Goal: Task Accomplishment & Management: Manage account settings

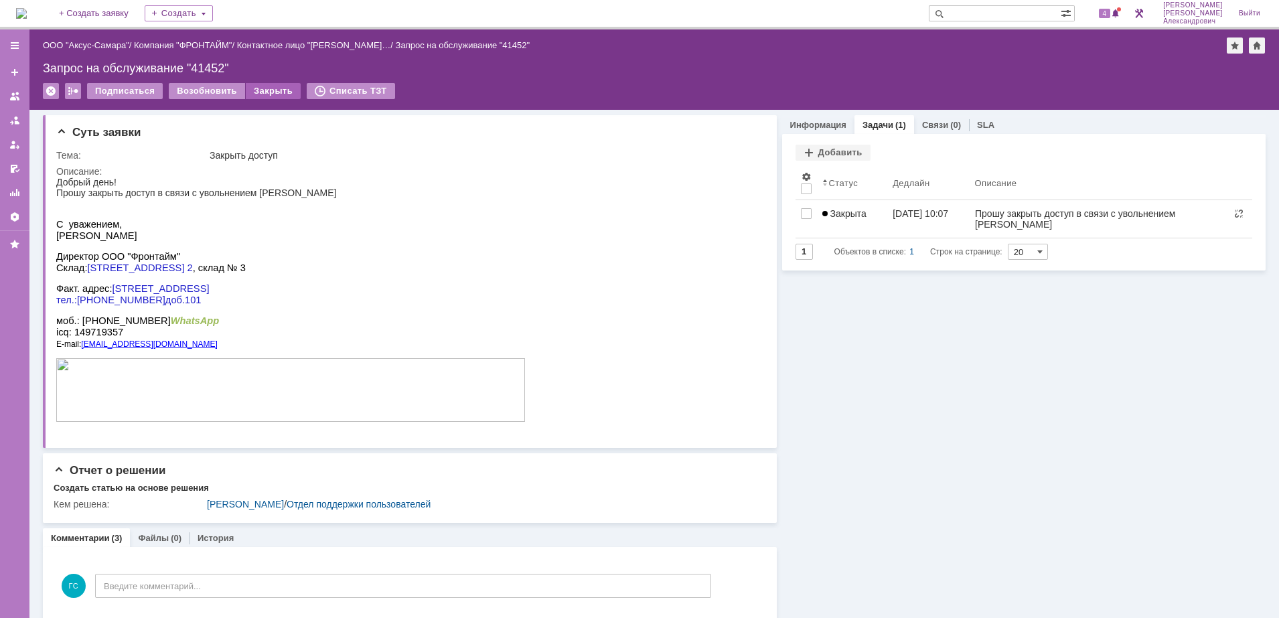
click at [277, 93] on div "Закрыть" at bounding box center [273, 91] width 55 height 16
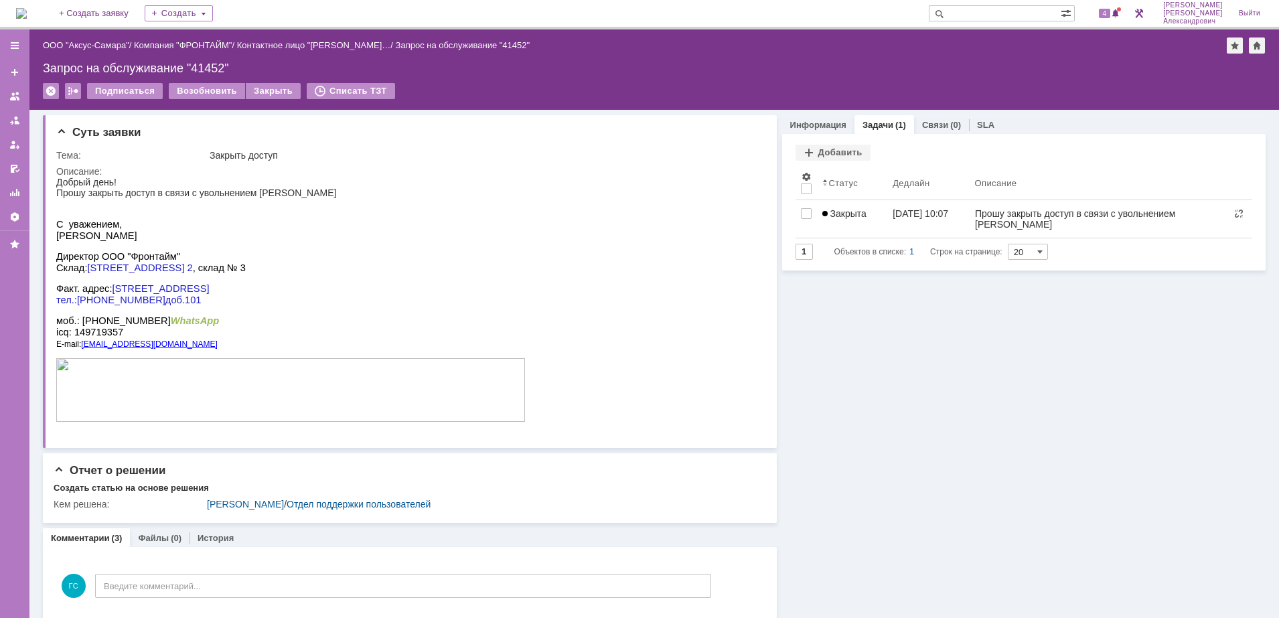
click at [27, 13] on img at bounding box center [21, 13] width 11 height 11
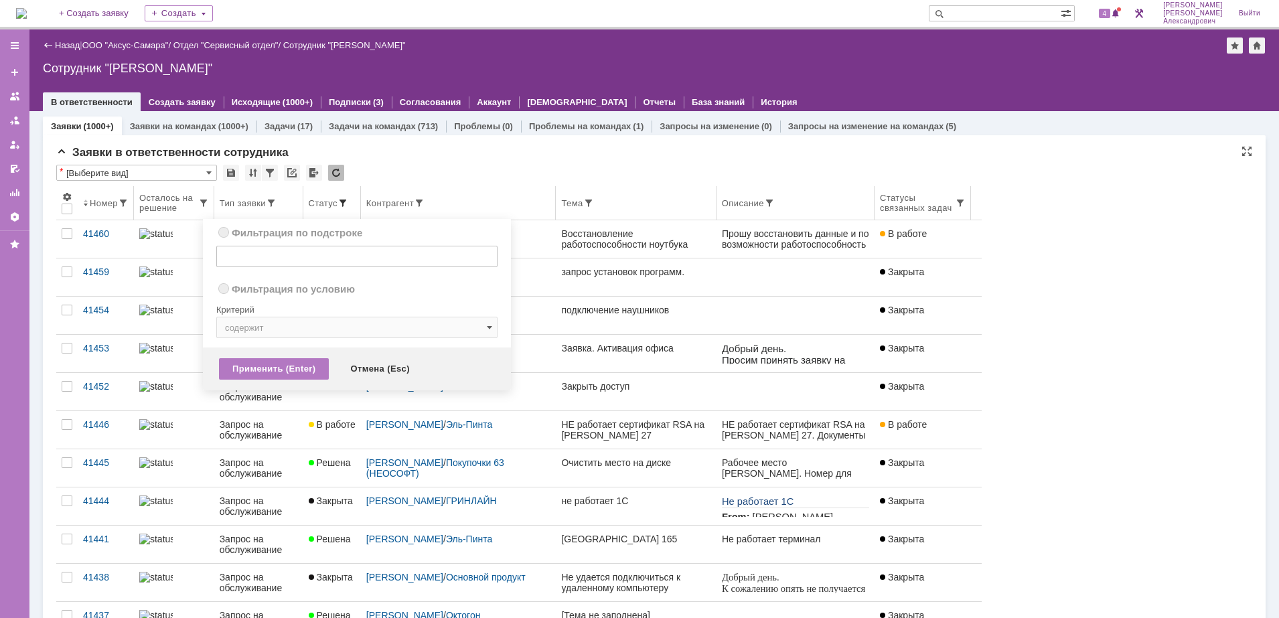
click at [348, 200] on span at bounding box center [343, 203] width 11 height 11
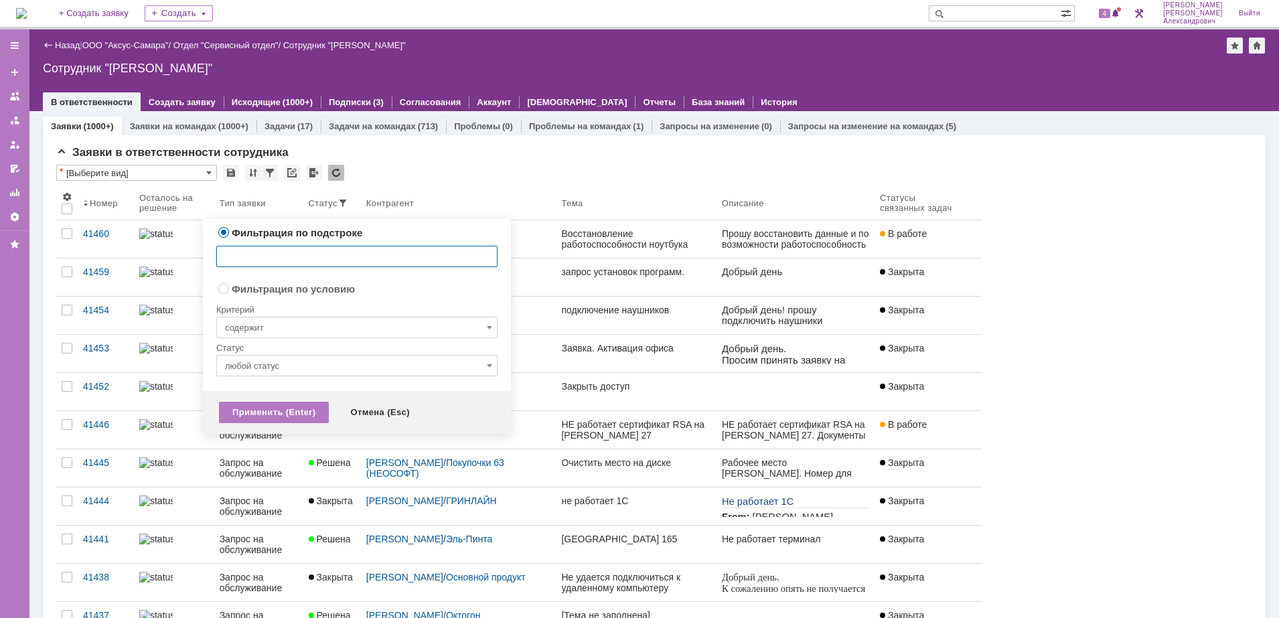
radio input "false"
radio input "true"
click at [299, 323] on input "содержит" at bounding box center [356, 327] width 281 height 21
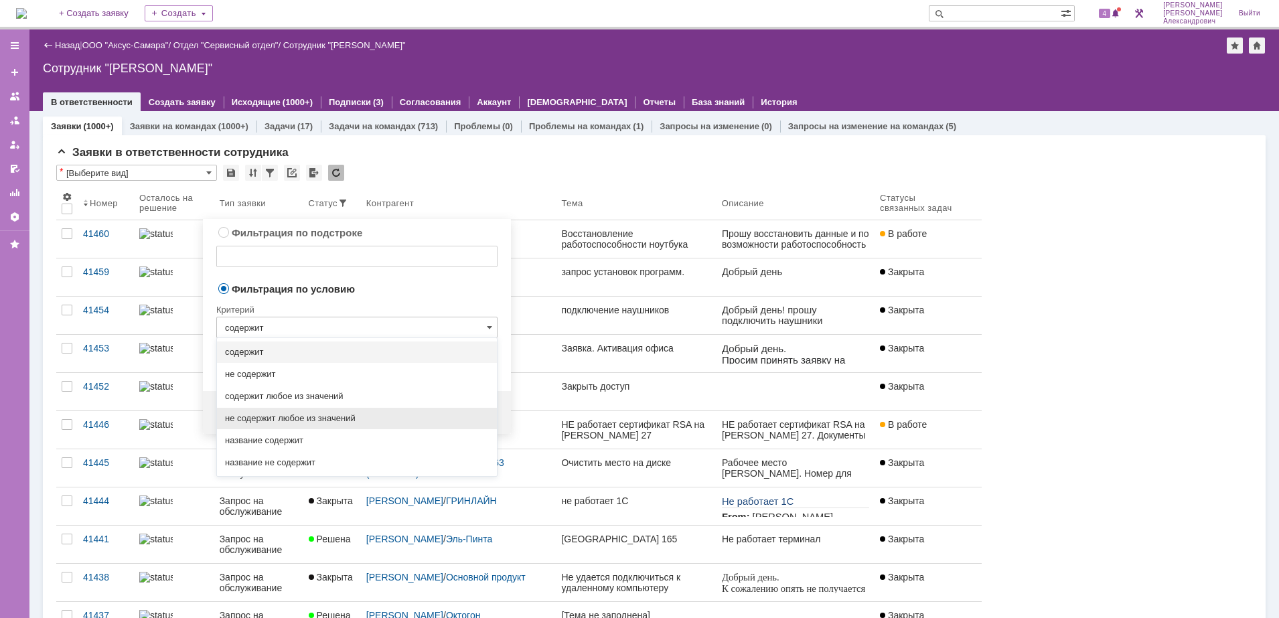
click at [323, 413] on span "не содержит любое из значений" at bounding box center [357, 418] width 264 height 11
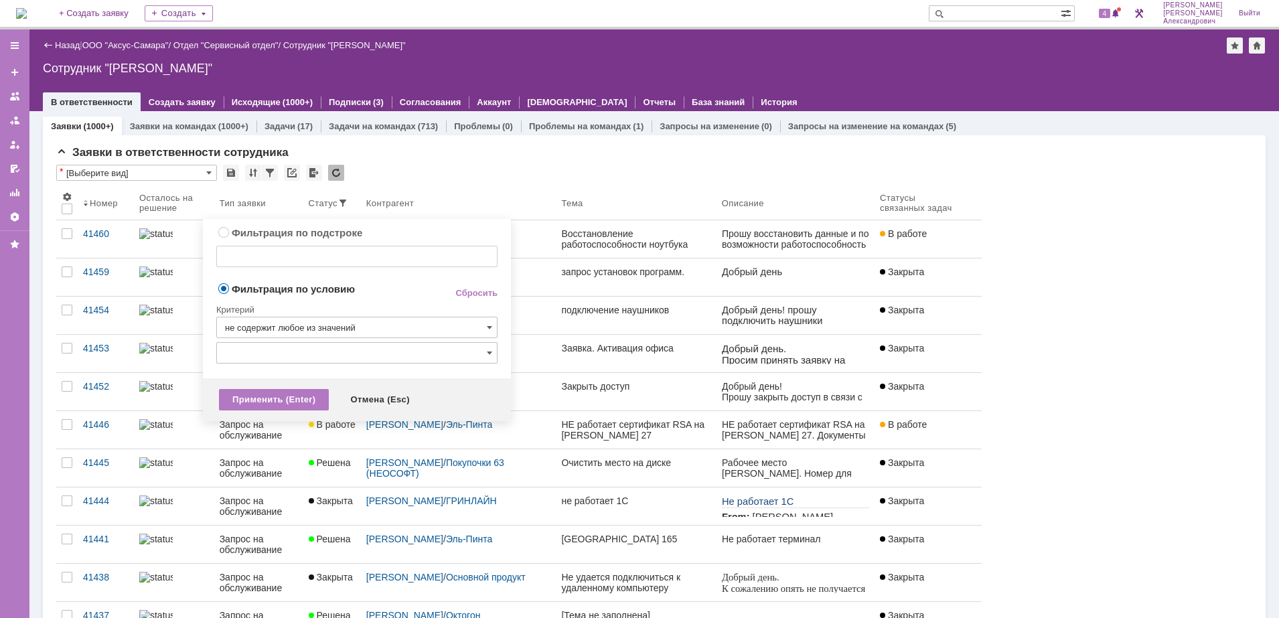
type input "не содержит любое из значений"
click at [330, 352] on input "text" at bounding box center [356, 352] width 281 height 21
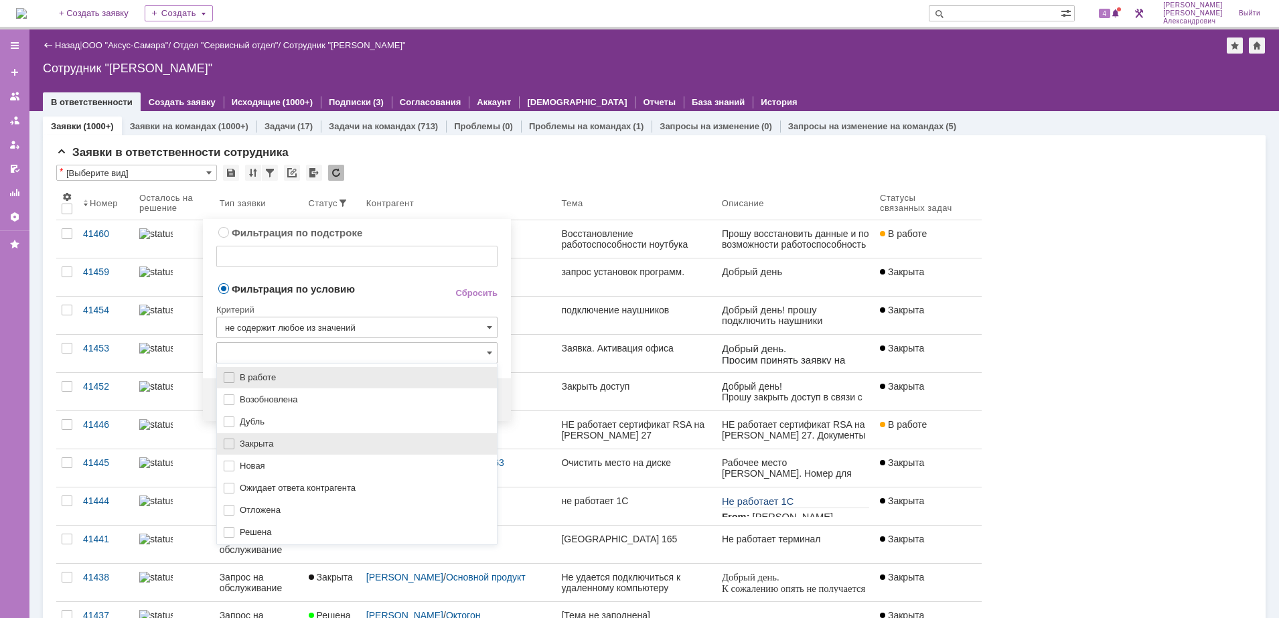
click at [311, 441] on span "Закрыта" at bounding box center [364, 444] width 249 height 11
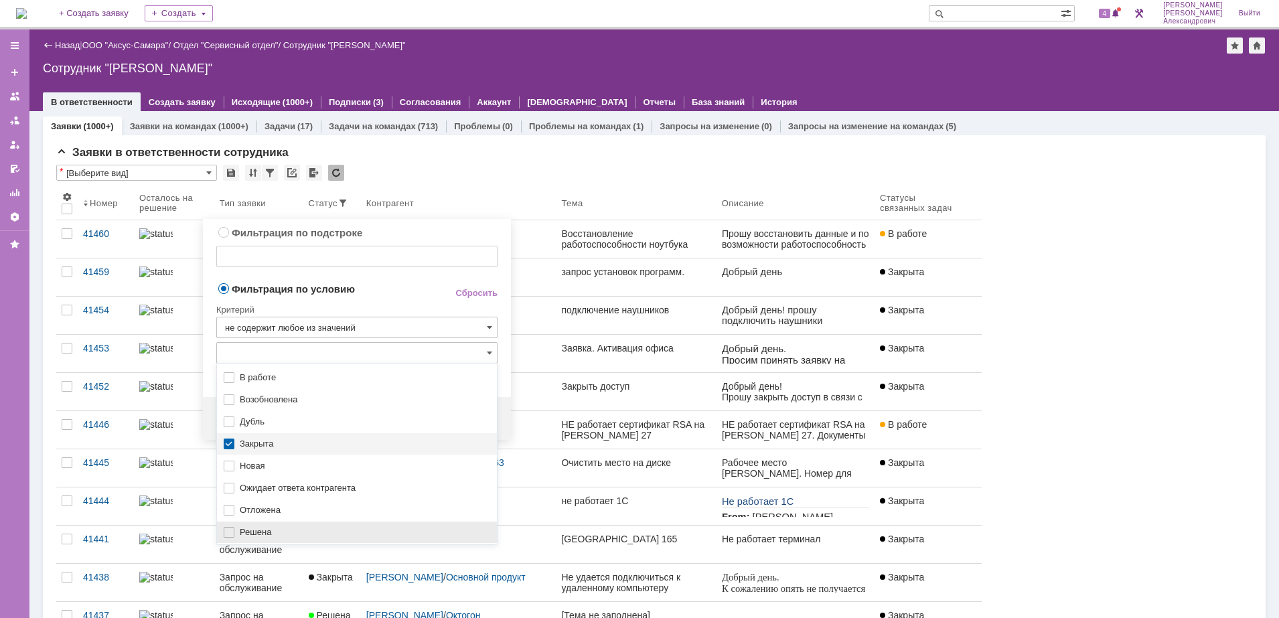
click at [296, 524] on div "Решена" at bounding box center [357, 532] width 280 height 21
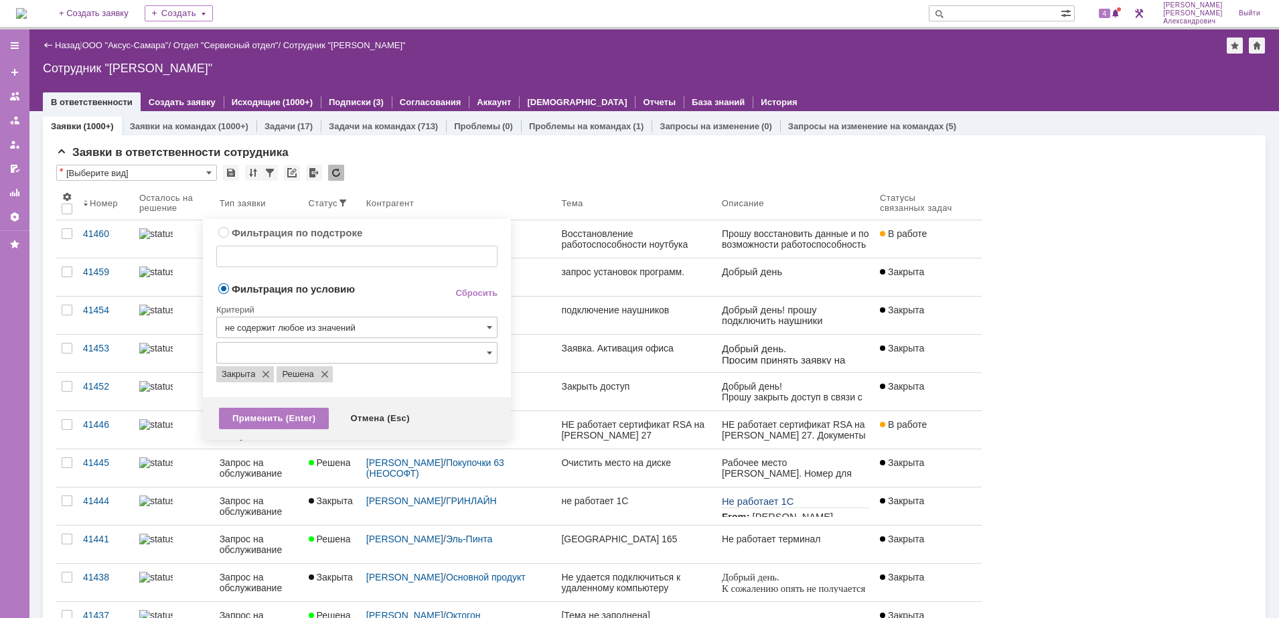
click at [415, 292] on span "Фильтрация по условию" at bounding box center [324, 288] width 217 height 13
click at [297, 409] on div "Применить (Enter)" at bounding box center [274, 418] width 110 height 21
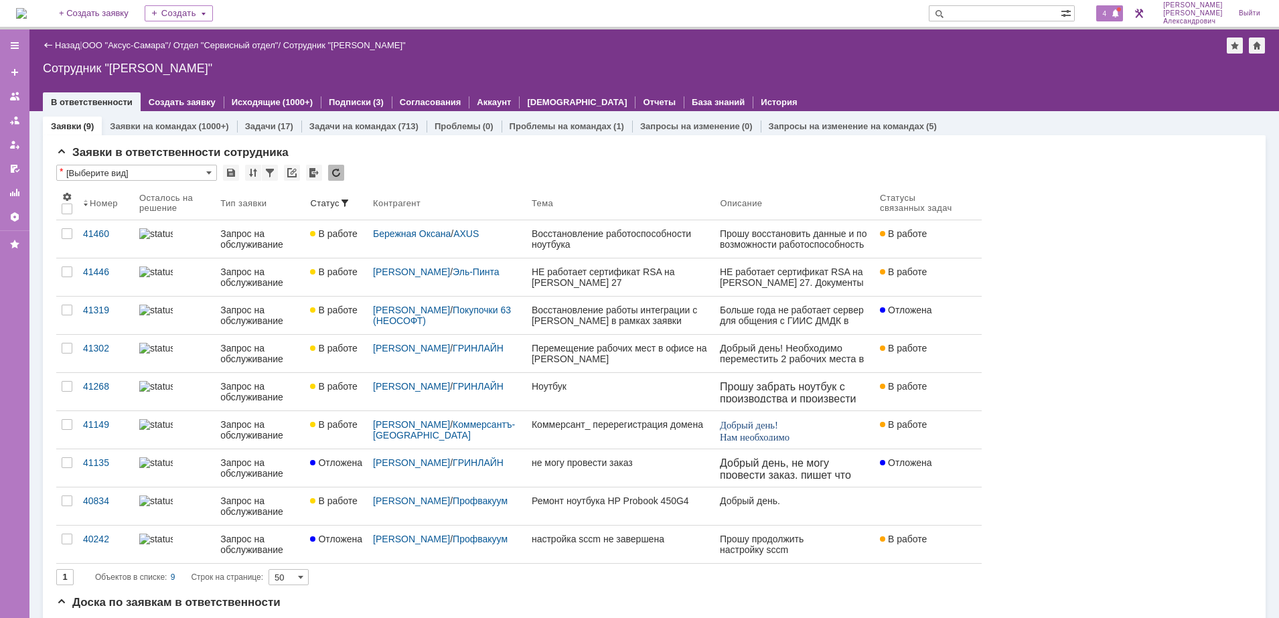
click at [1107, 9] on span "4" at bounding box center [1105, 13] width 12 height 9
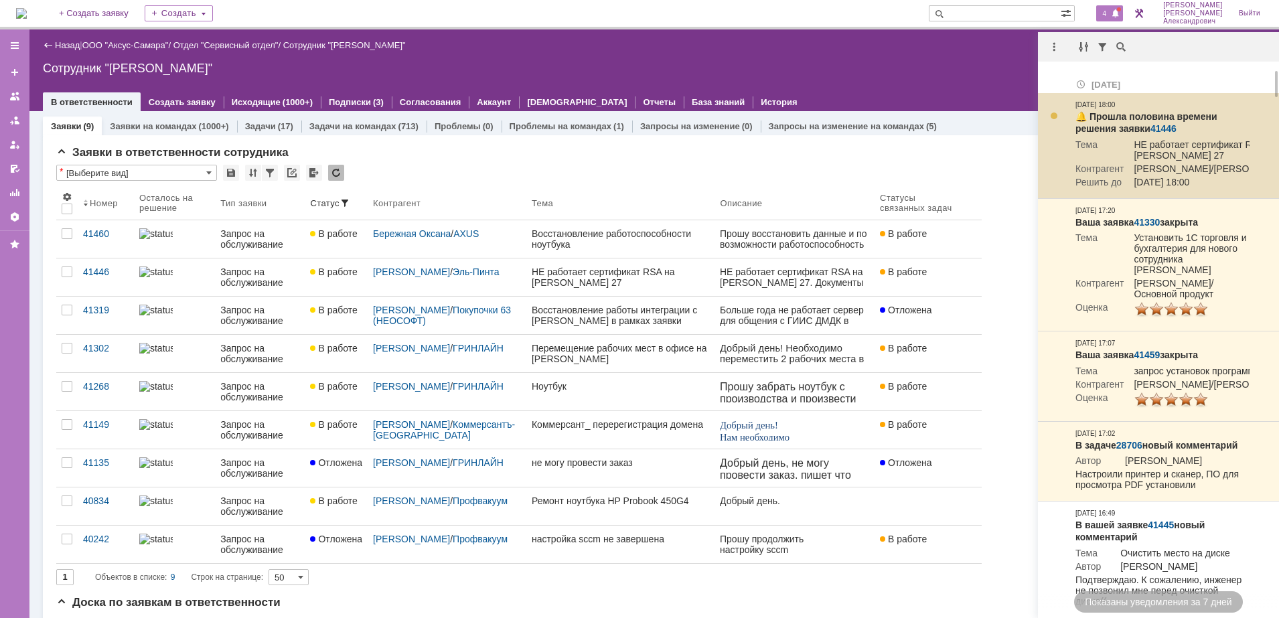
click at [1161, 128] on link "41446" at bounding box center [1164, 128] width 26 height 11
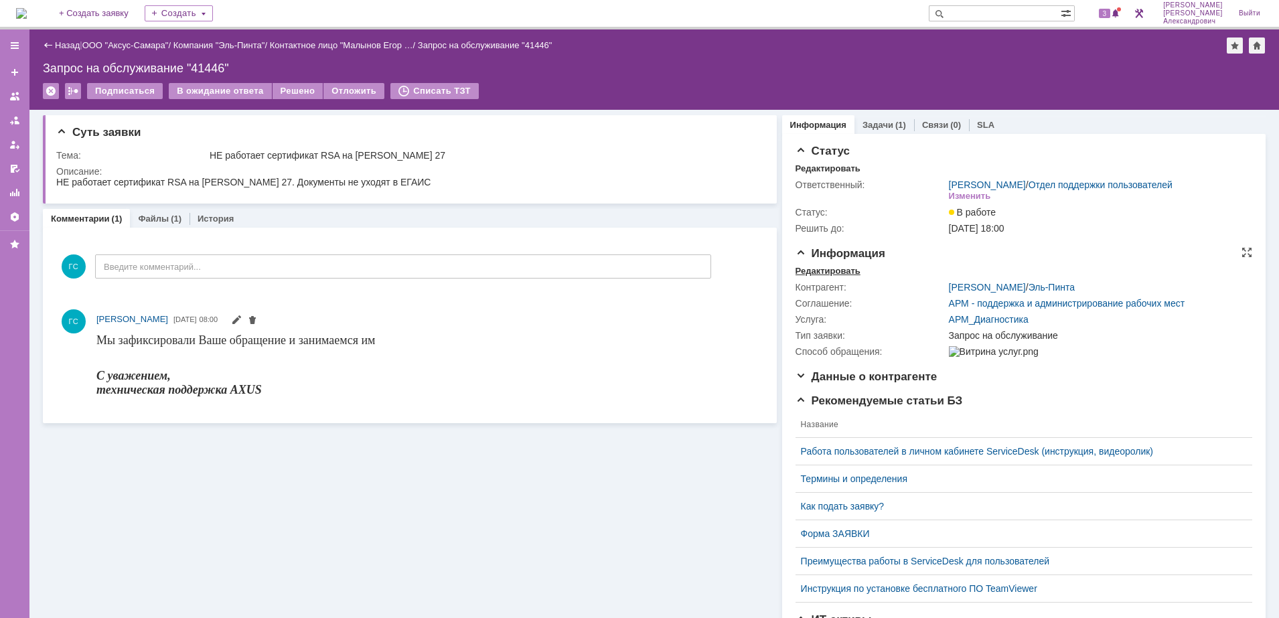
click at [830, 277] on div "Редактировать" at bounding box center [828, 271] width 65 height 11
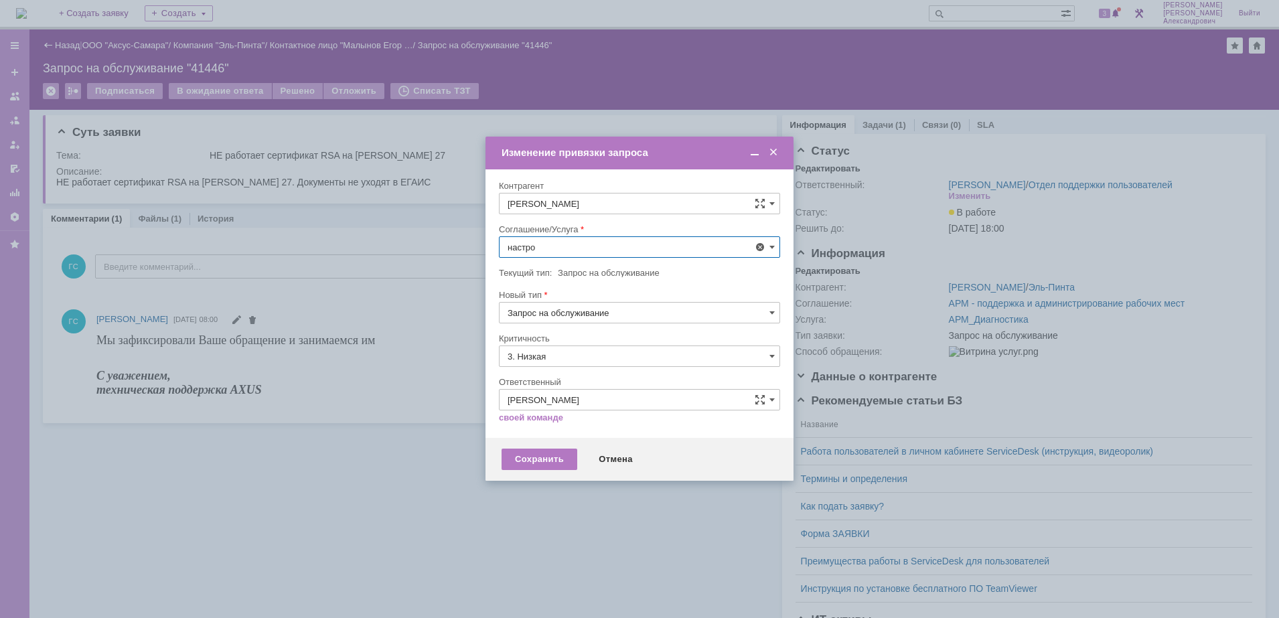
scroll to position [88, 0]
click at [648, 411] on span "АРМ_Настройка" at bounding box center [640, 409] width 264 height 11
type input "АРМ_Настройка"
click at [635, 360] on input "3. Низкая" at bounding box center [639, 356] width 281 height 21
click at [635, 374] on div "[не указано]" at bounding box center [640, 380] width 280 height 21
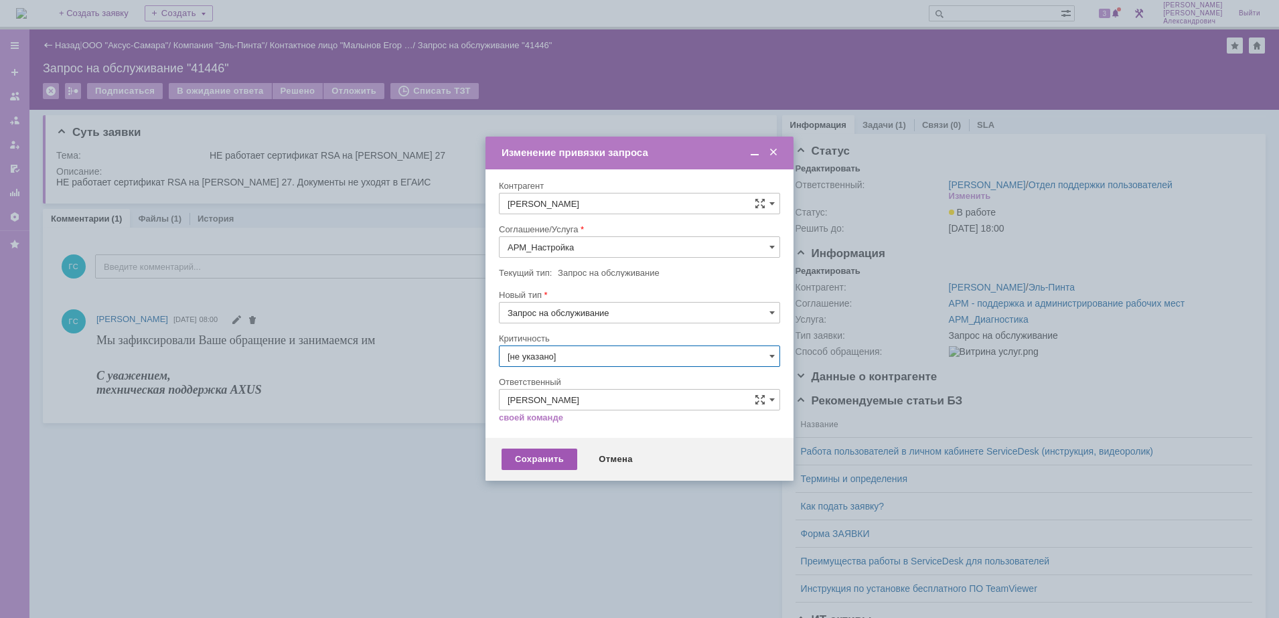
type input "[не указано]"
click at [549, 453] on div "Сохранить" at bounding box center [540, 459] width 76 height 21
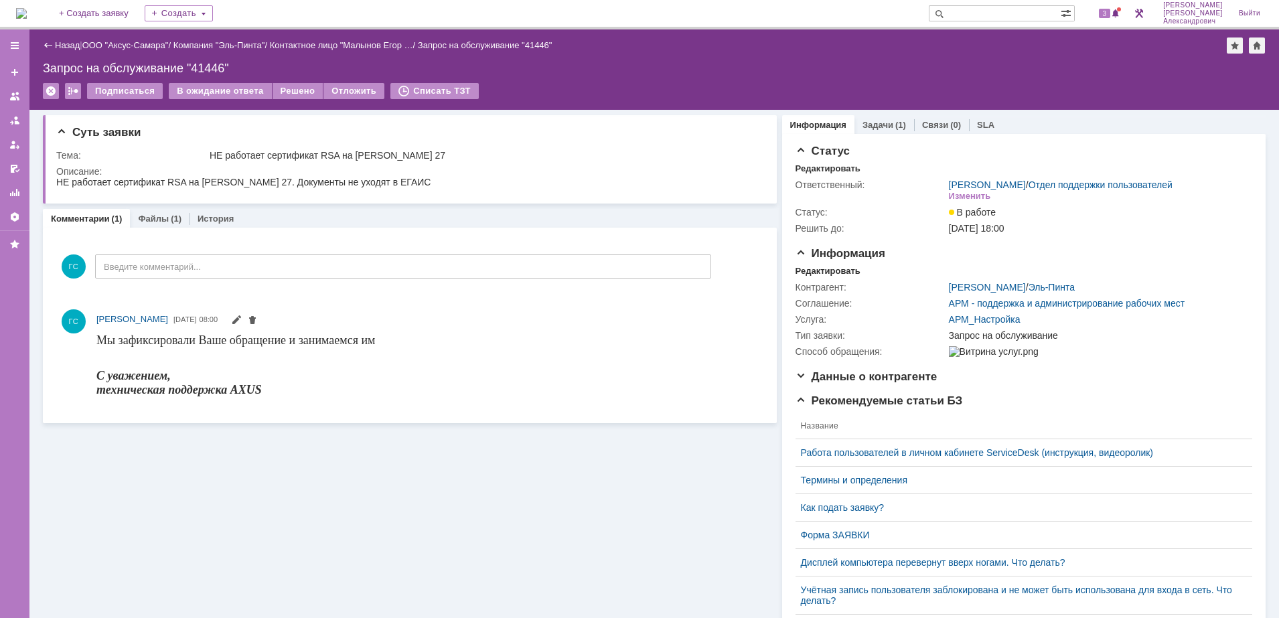
scroll to position [0, 0]
click at [876, 126] on link "Задачи" at bounding box center [878, 125] width 31 height 10
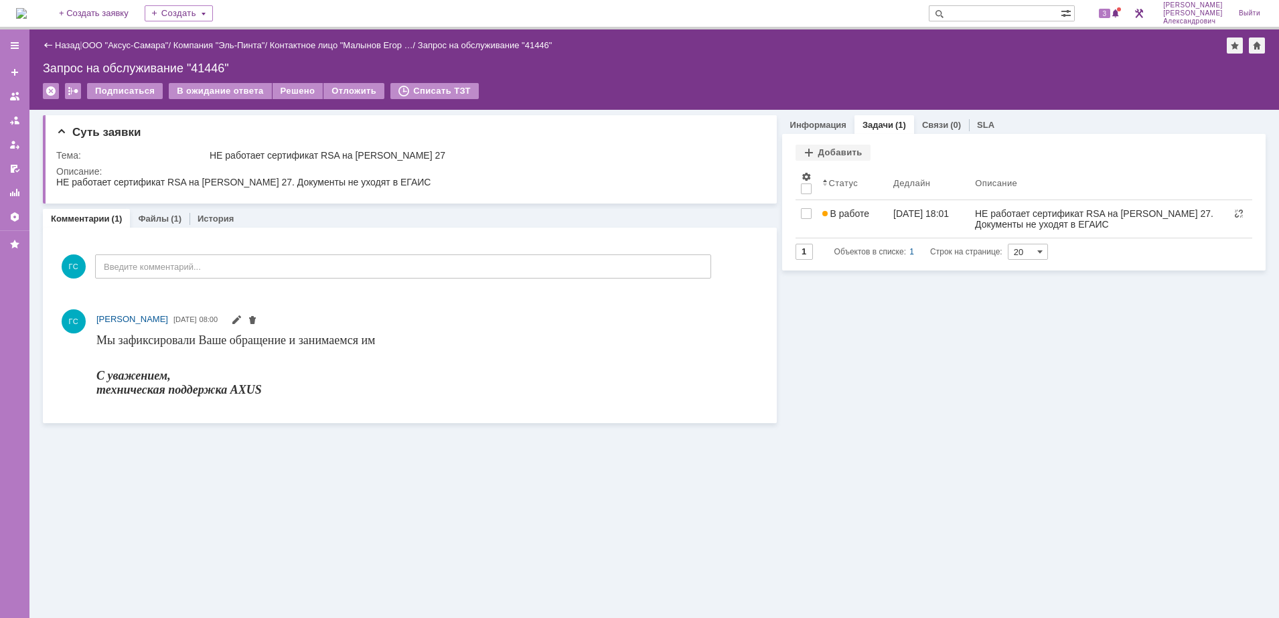
click at [27, 9] on img at bounding box center [21, 13] width 11 height 11
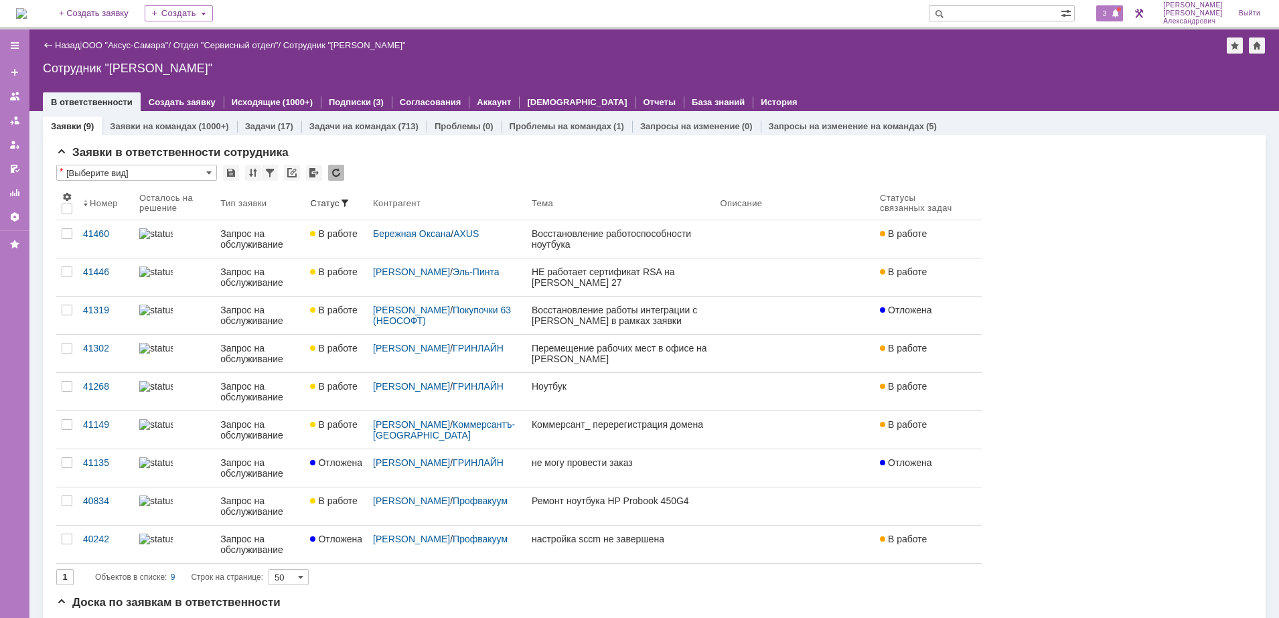
click at [1120, 9] on span at bounding box center [1115, 14] width 9 height 11
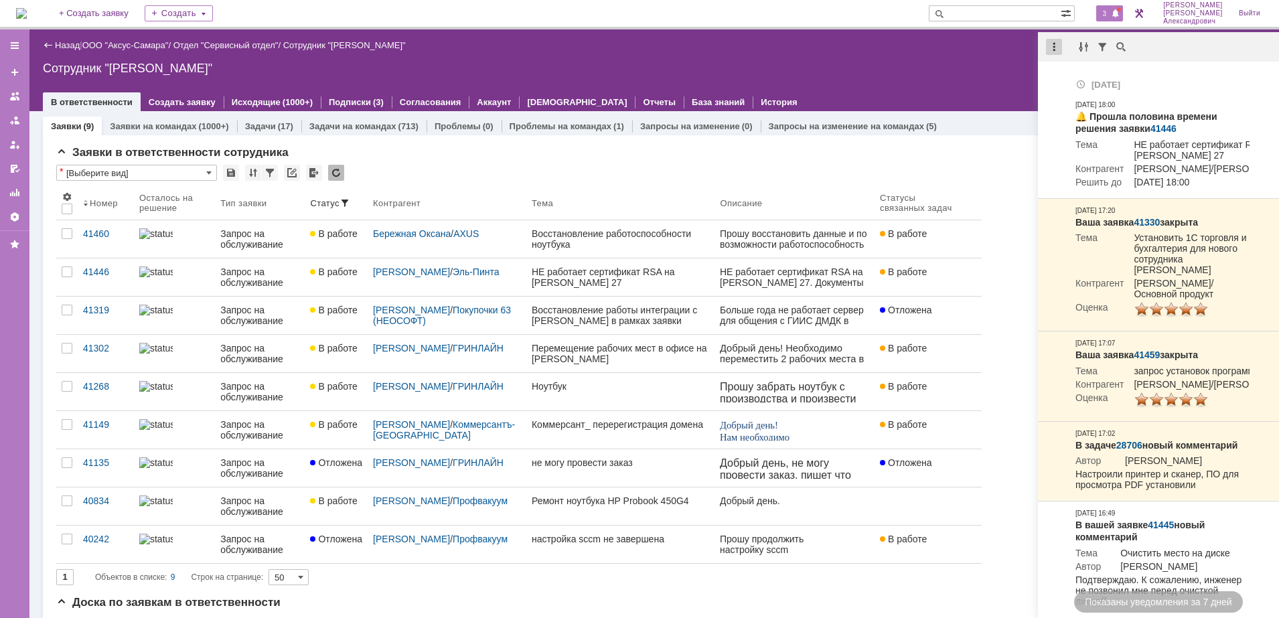
click at [1056, 42] on div at bounding box center [1054, 47] width 16 height 16
click at [1070, 73] on div "Отметить уведомления прочитанными" at bounding box center [1147, 81] width 196 height 20
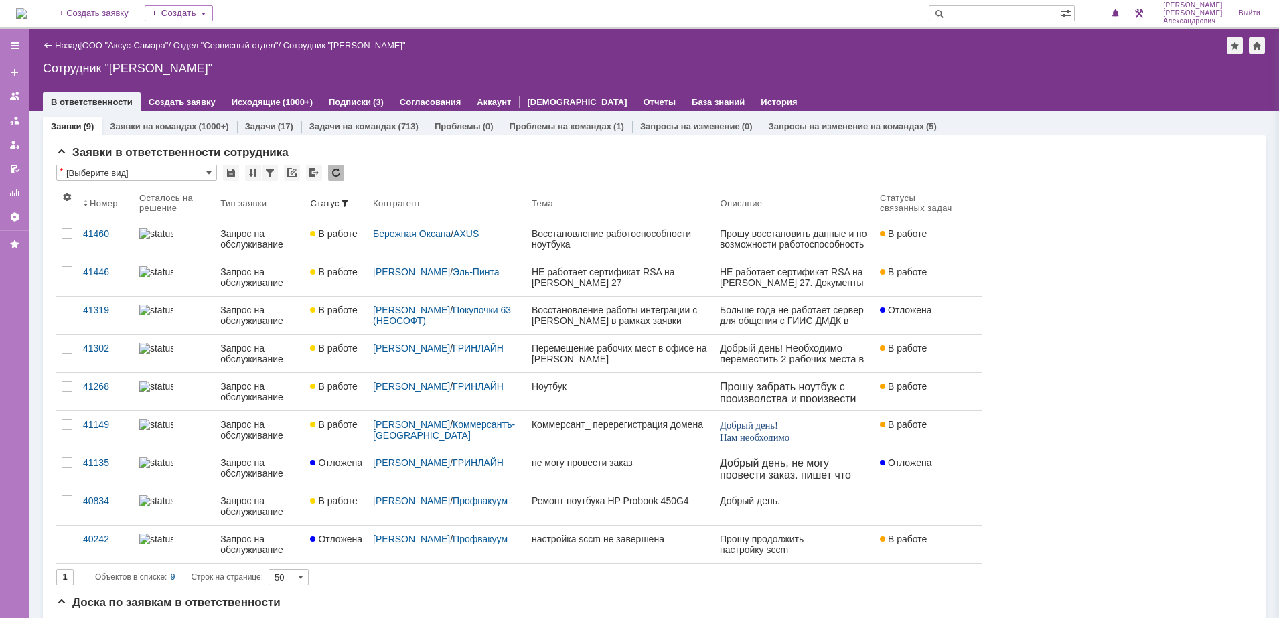
click at [961, 70] on div "Сотрудник "[PERSON_NAME]"" at bounding box center [654, 68] width 1223 height 13
click at [1121, 9] on div at bounding box center [1119, 9] width 4 height 4
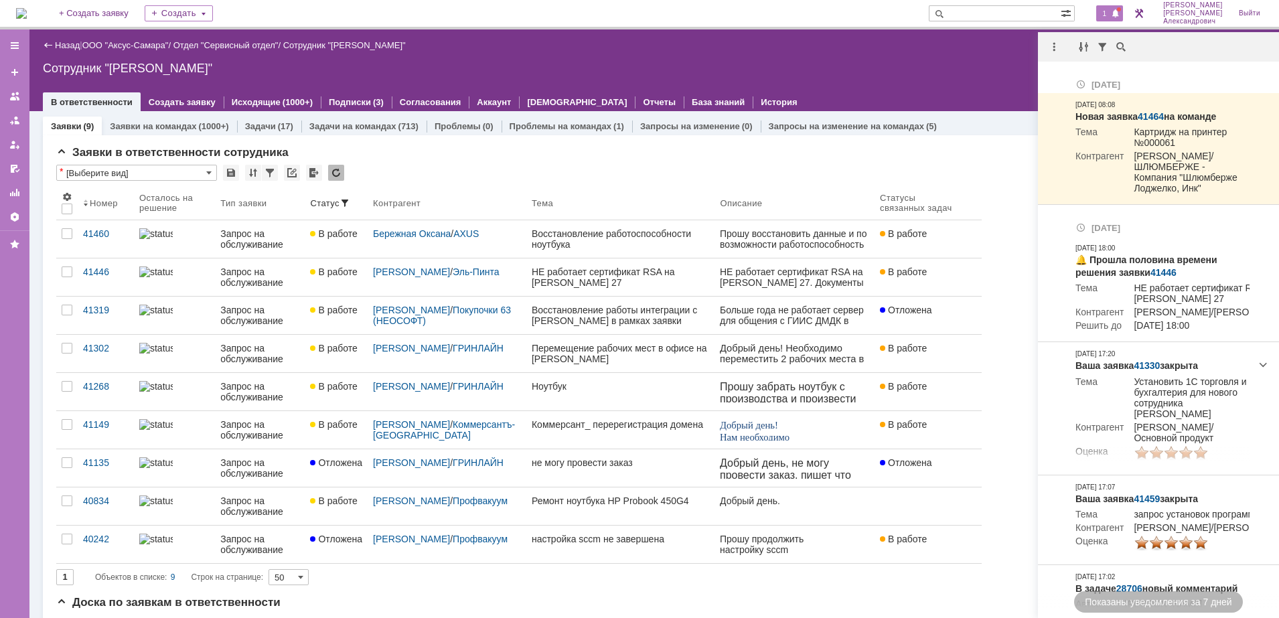
click at [1052, 55] on div at bounding box center [1158, 46] width 241 height 29
click at [1054, 50] on div at bounding box center [1054, 47] width 16 height 16
click at [1079, 77] on div "Отметить уведомления прочитанными" at bounding box center [1147, 80] width 180 height 9
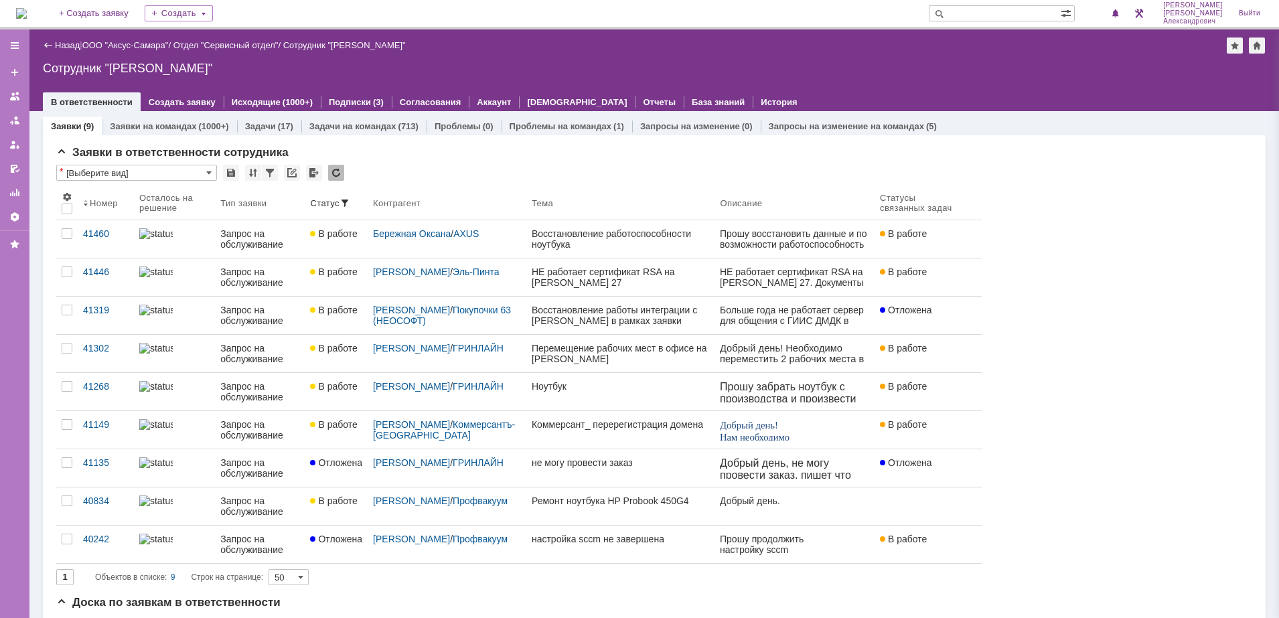
click at [933, 76] on div "Назад | ООО "Аксус-Самара" / Отдел "Сервисный отдел" / Сотрудник "Галстьян Степ…" at bounding box center [654, 70] width 1250 height 82
click at [142, 48] on link "ООО "Аксус-Самара"" at bounding box center [125, 45] width 86 height 10
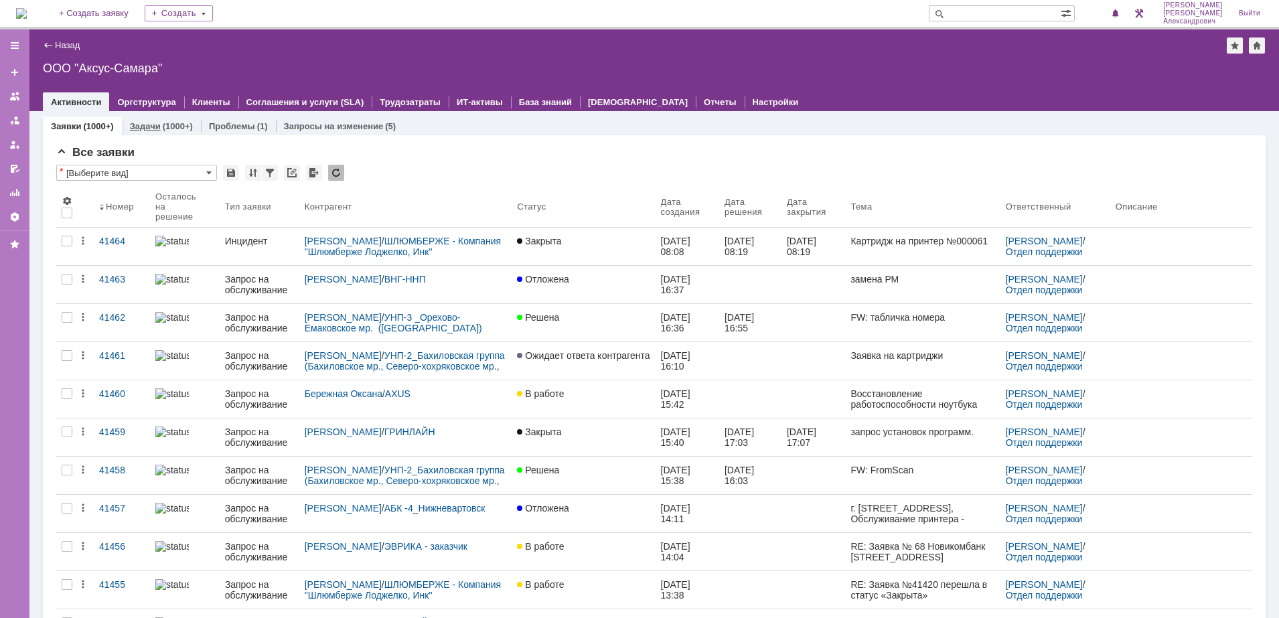
click at [167, 123] on div "(1000+)" at bounding box center [178, 126] width 30 height 10
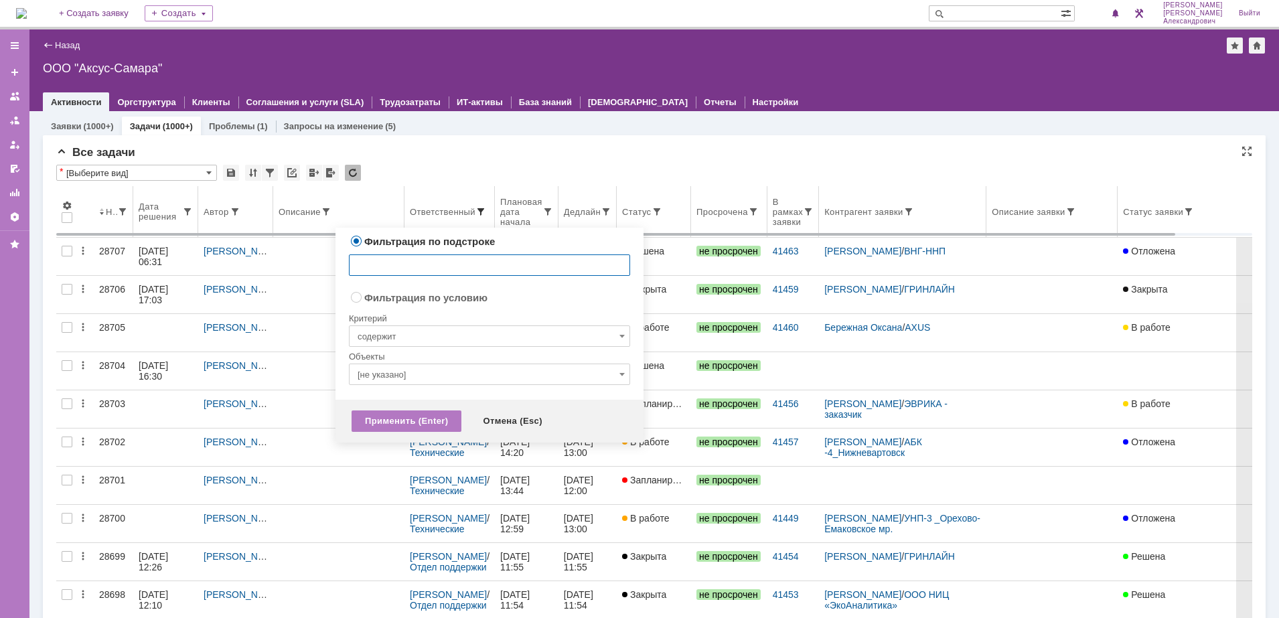
click at [483, 210] on span at bounding box center [481, 211] width 11 height 11
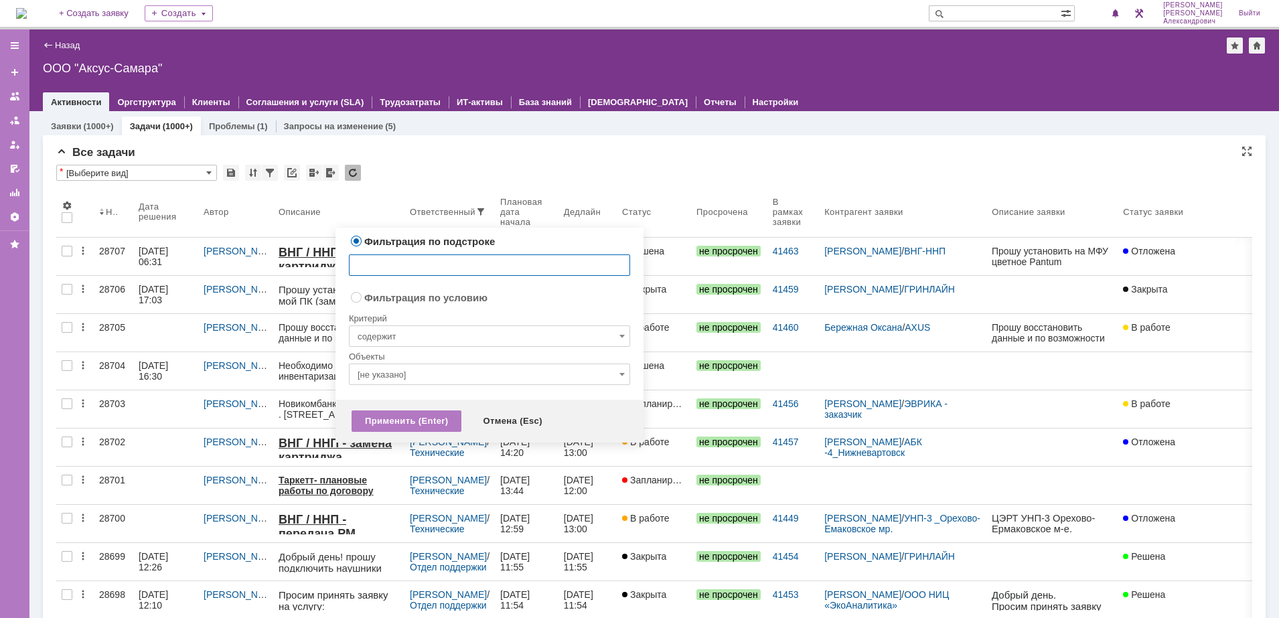
click at [474, 154] on div "Все задачи" at bounding box center [654, 152] width 1196 height 13
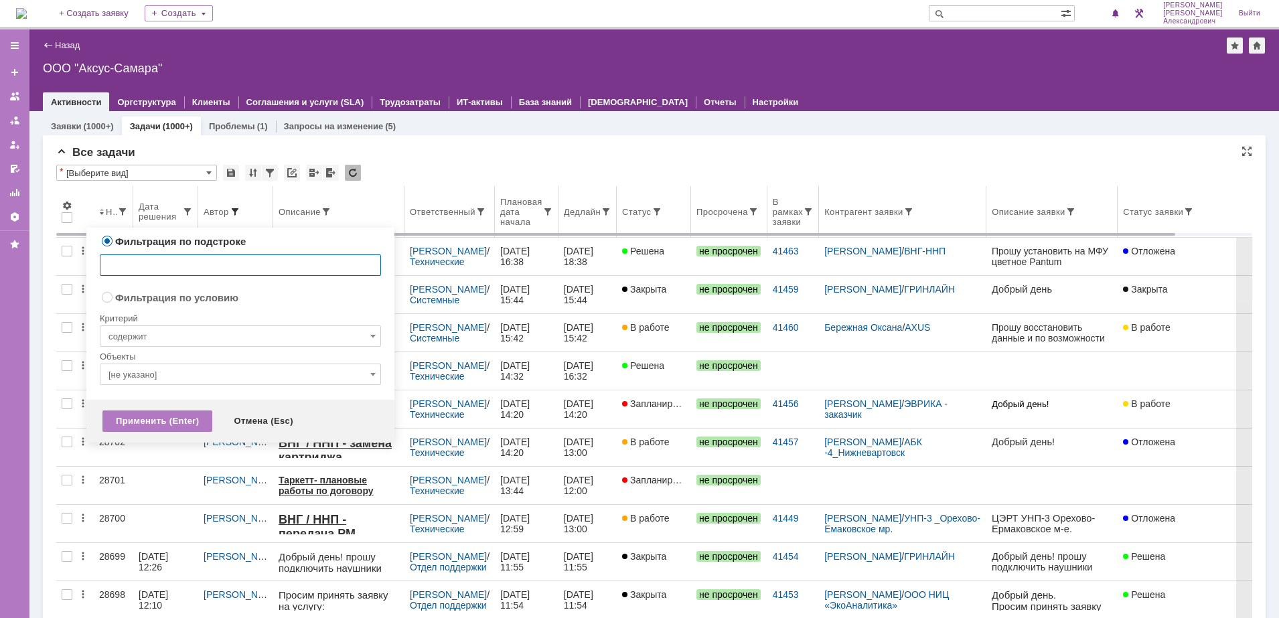
click at [237, 212] on span at bounding box center [235, 211] width 11 height 11
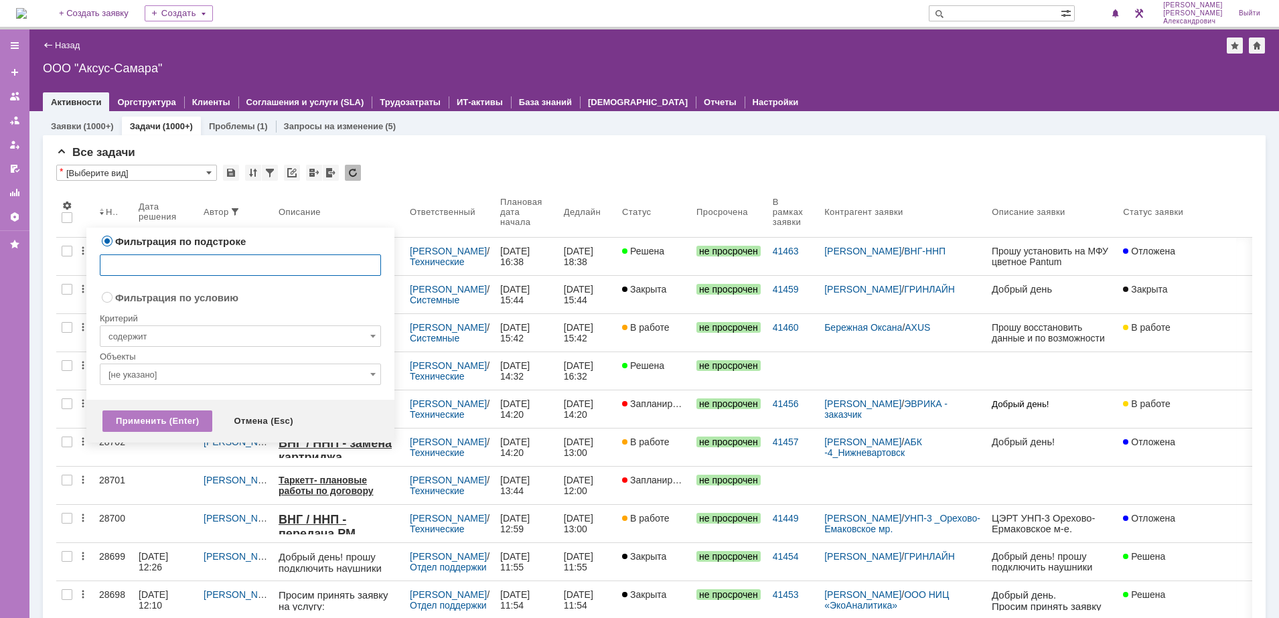
radio input "false"
radio input "true"
click at [220, 371] on input "[не указано]" at bounding box center [240, 374] width 281 height 21
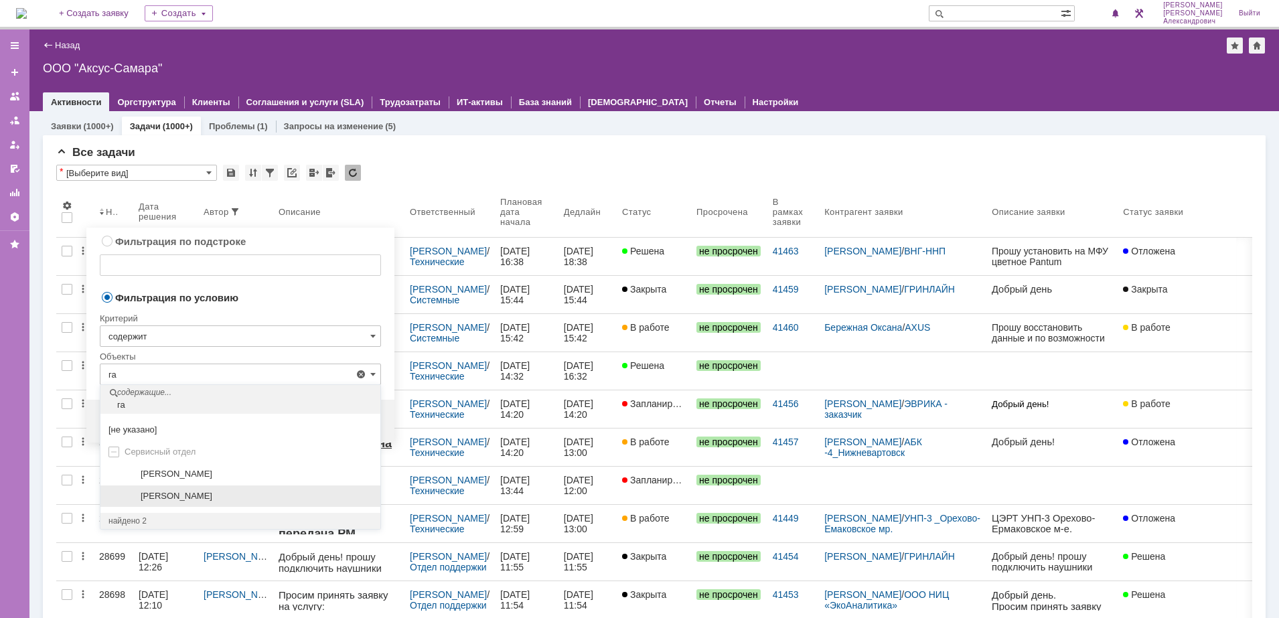
click at [220, 503] on div "[PERSON_NAME]" at bounding box center [240, 497] width 280 height 22
type input "[PERSON_NAME]"
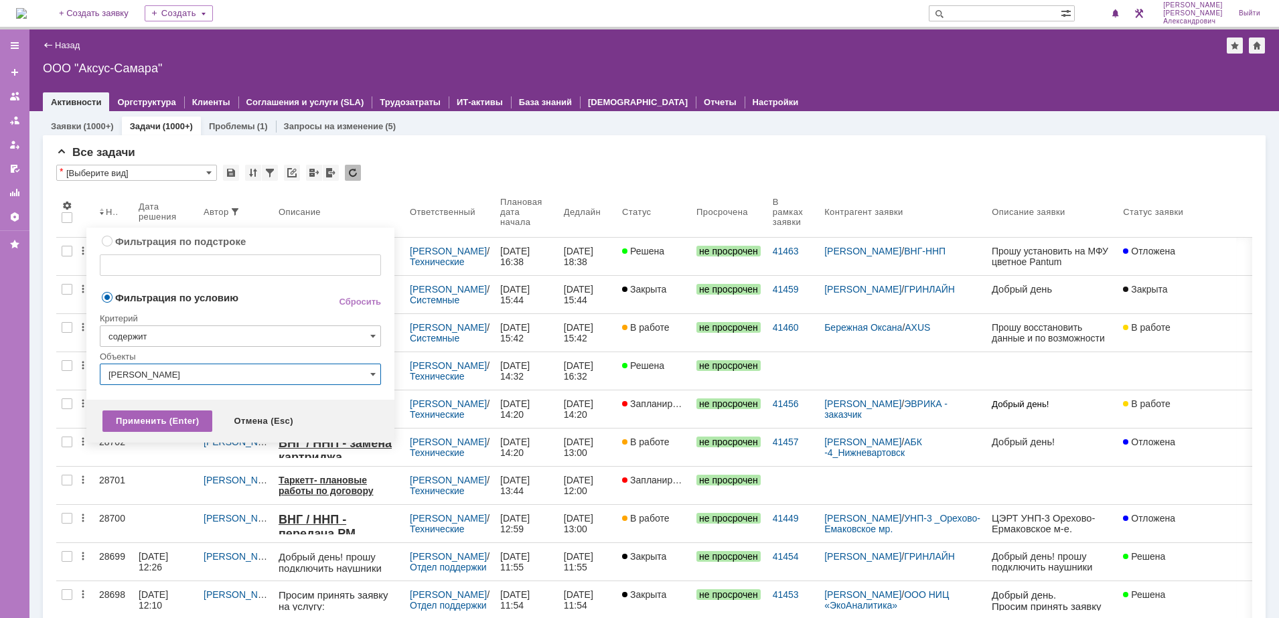
click at [170, 416] on div "Применить (Enter)" at bounding box center [157, 421] width 110 height 21
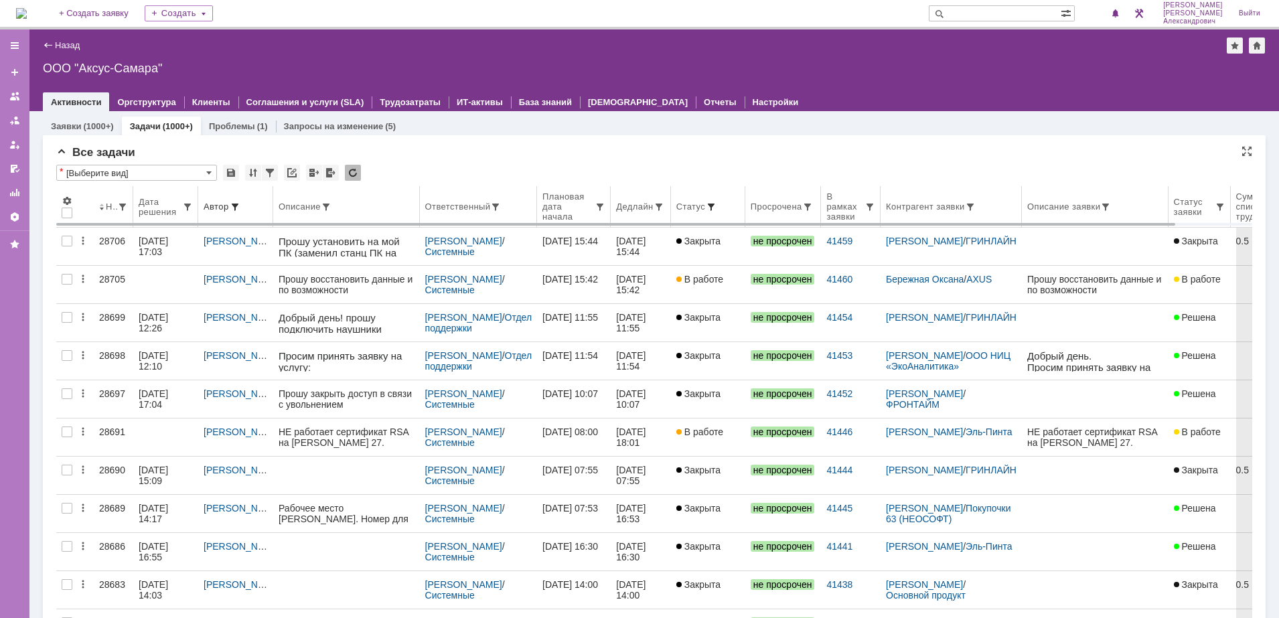
click at [717, 208] on span at bounding box center [711, 207] width 11 height 11
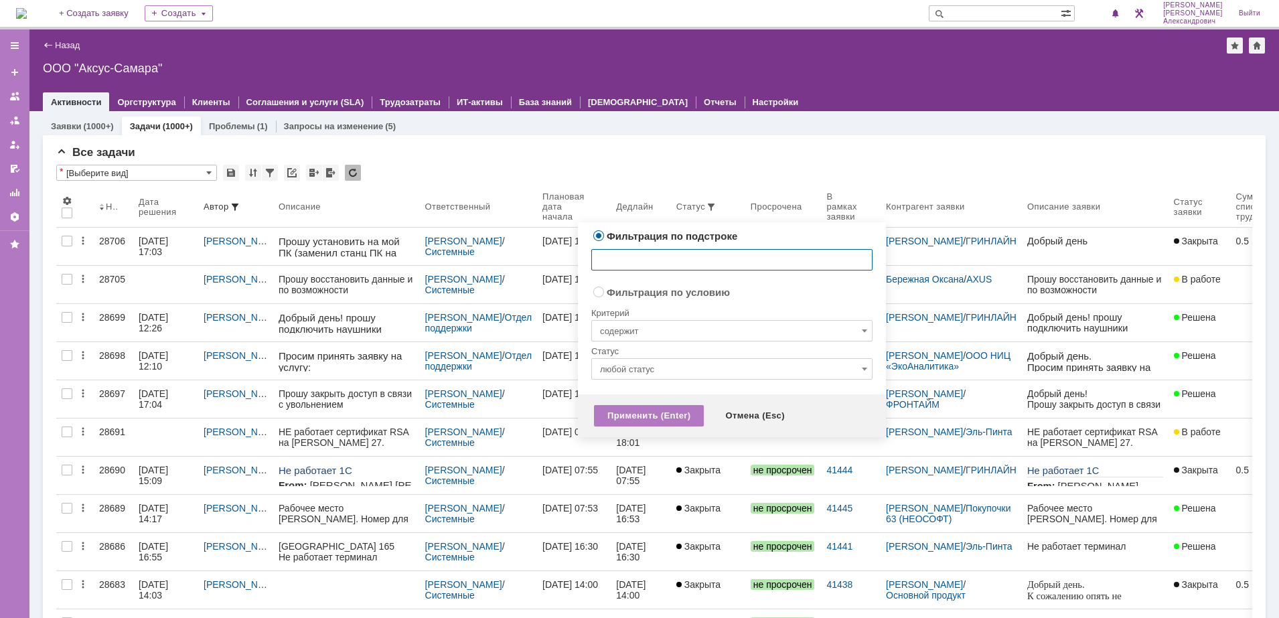
radio input "false"
radio input "true"
click at [725, 332] on input "содержит" at bounding box center [731, 330] width 281 height 21
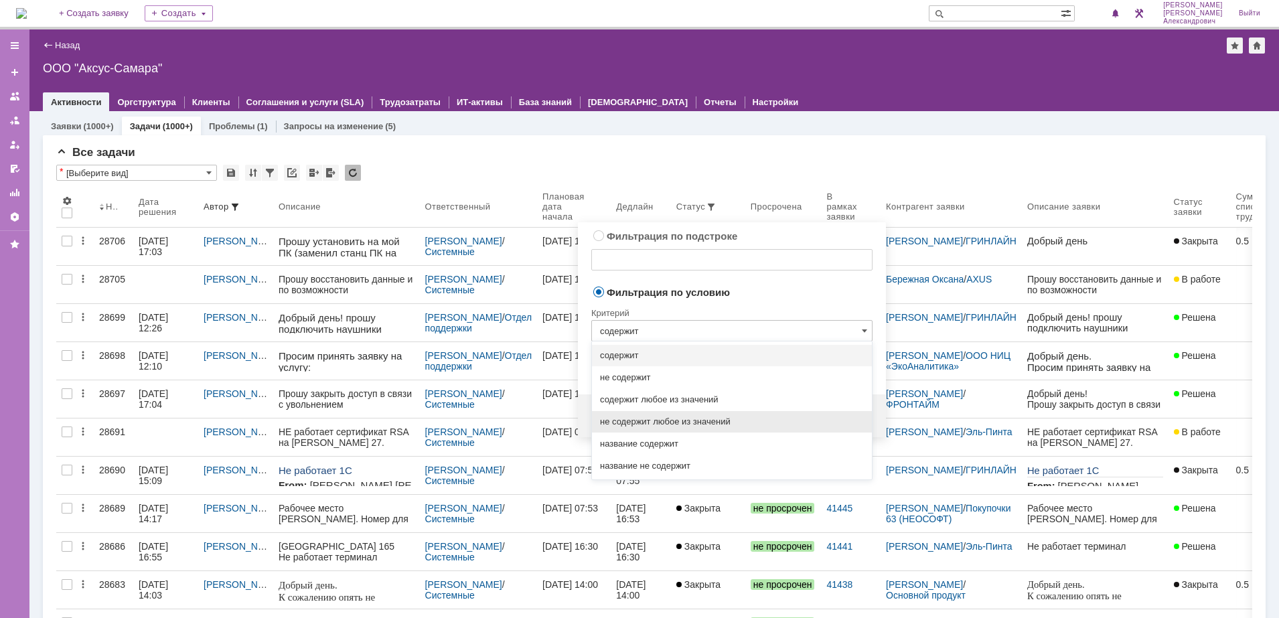
click at [716, 423] on span "не содержит любое из значений" at bounding box center [732, 422] width 264 height 11
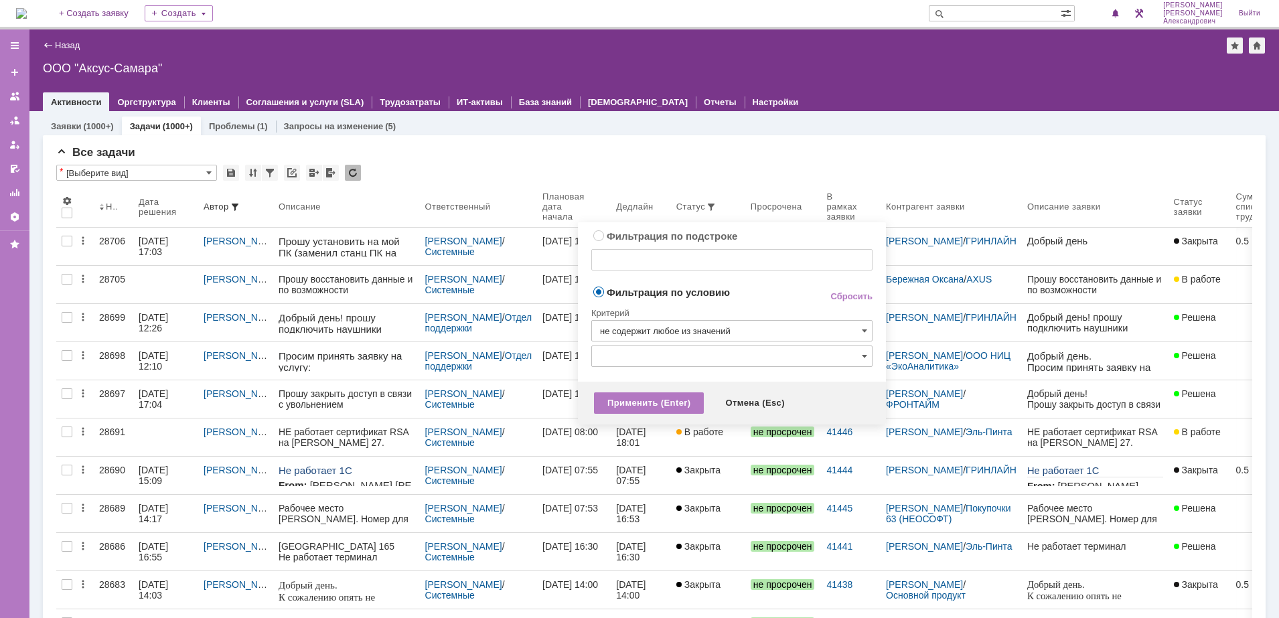
type input "не содержит любое из значений"
click at [689, 360] on input "text" at bounding box center [731, 356] width 281 height 21
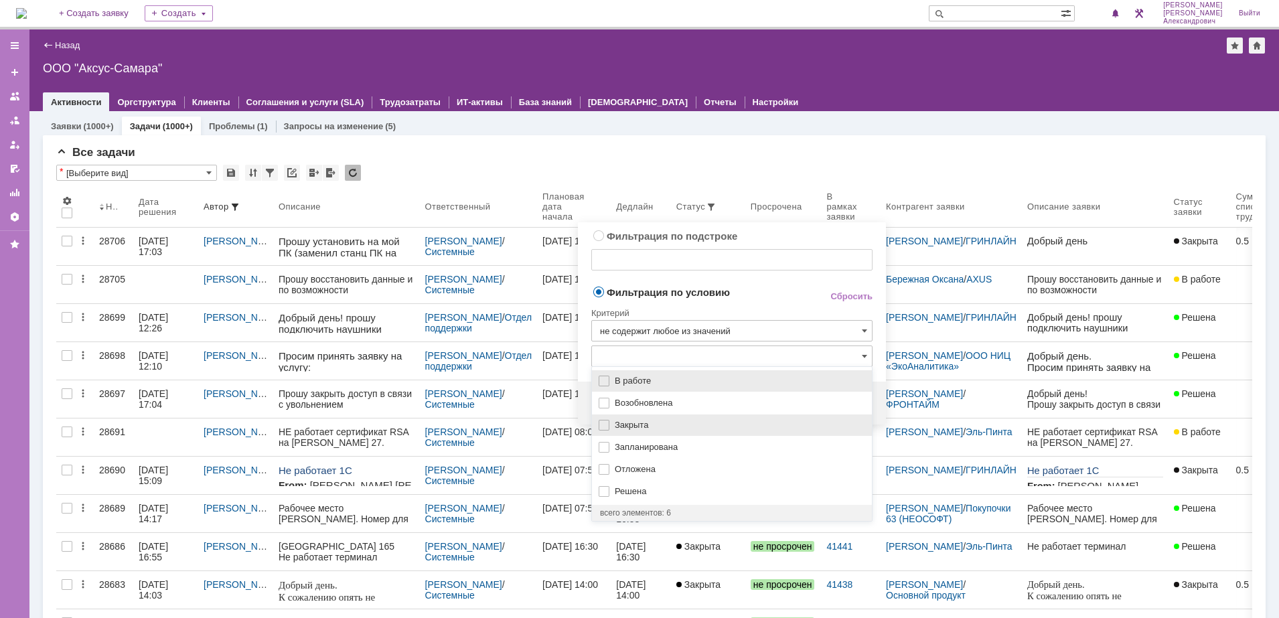
click at [628, 427] on span "Закрыта" at bounding box center [739, 425] width 249 height 11
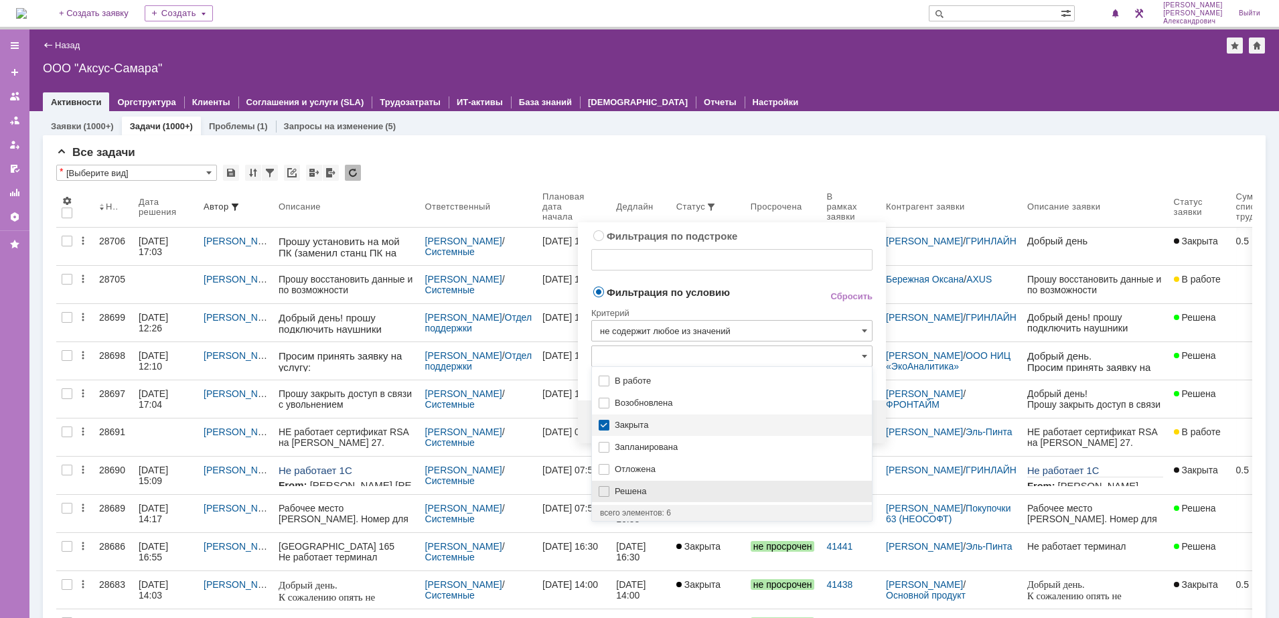
click at [628, 498] on div "Решена" at bounding box center [732, 491] width 280 height 21
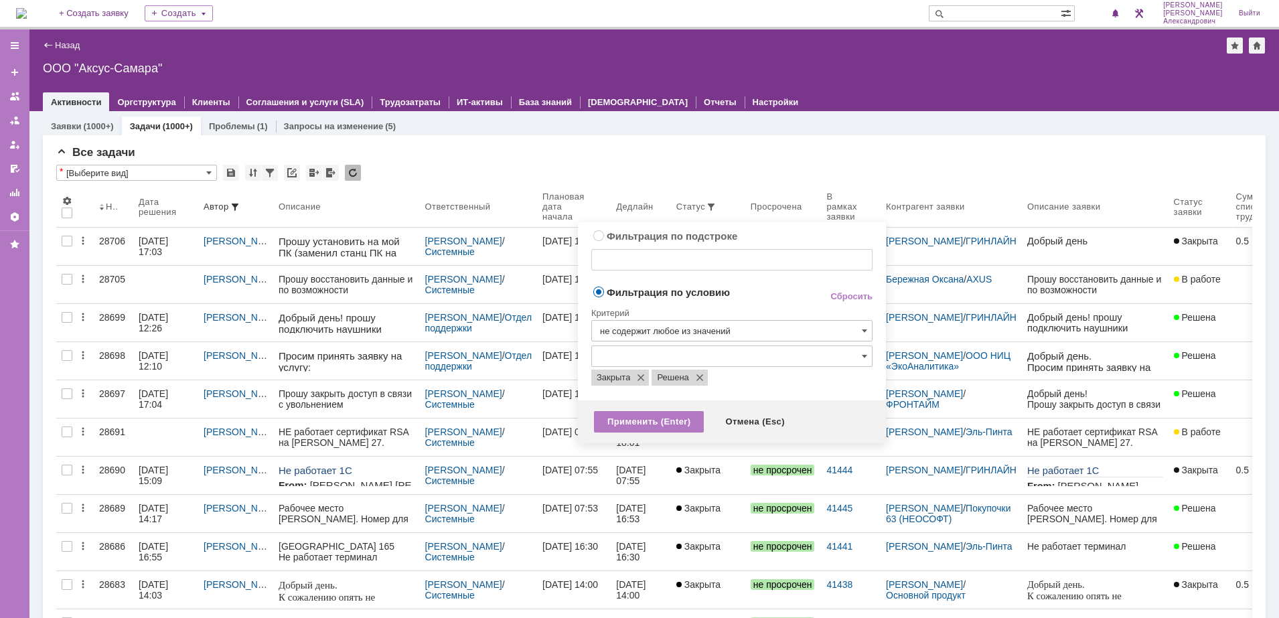
click at [745, 287] on span "Фильтрация по условию" at bounding box center [699, 291] width 217 height 13
click at [624, 419] on div "Применить (Enter)" at bounding box center [649, 421] width 110 height 21
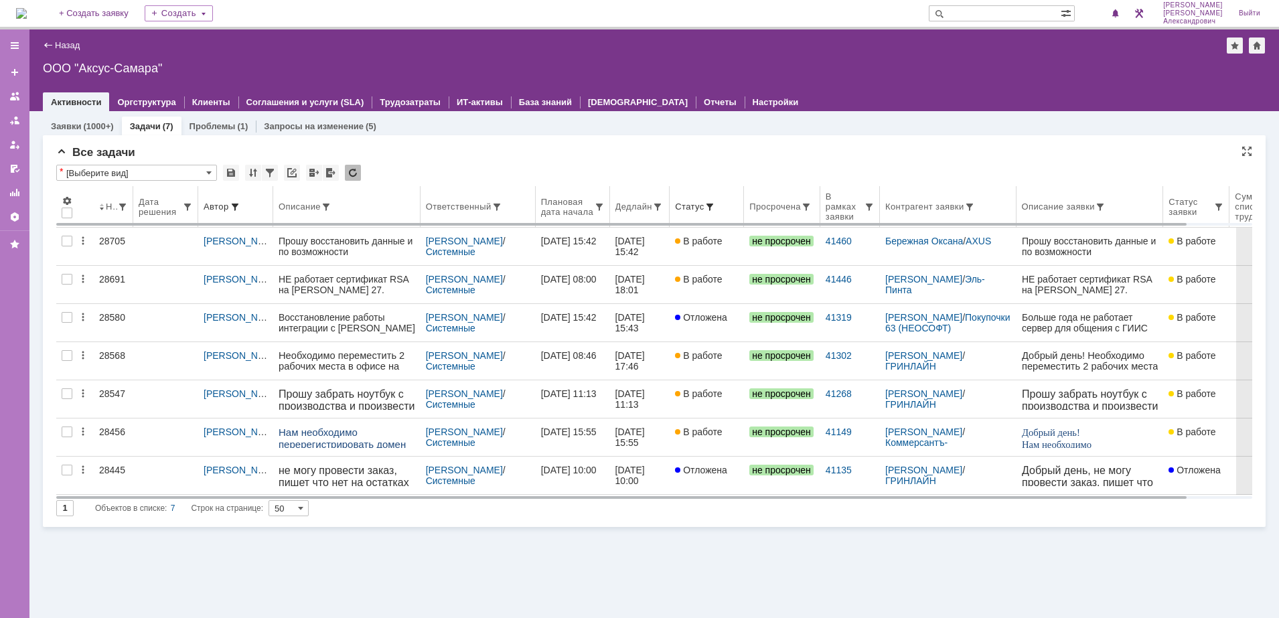
click at [462, 212] on th "Ответственный" at bounding box center [478, 207] width 115 height 42
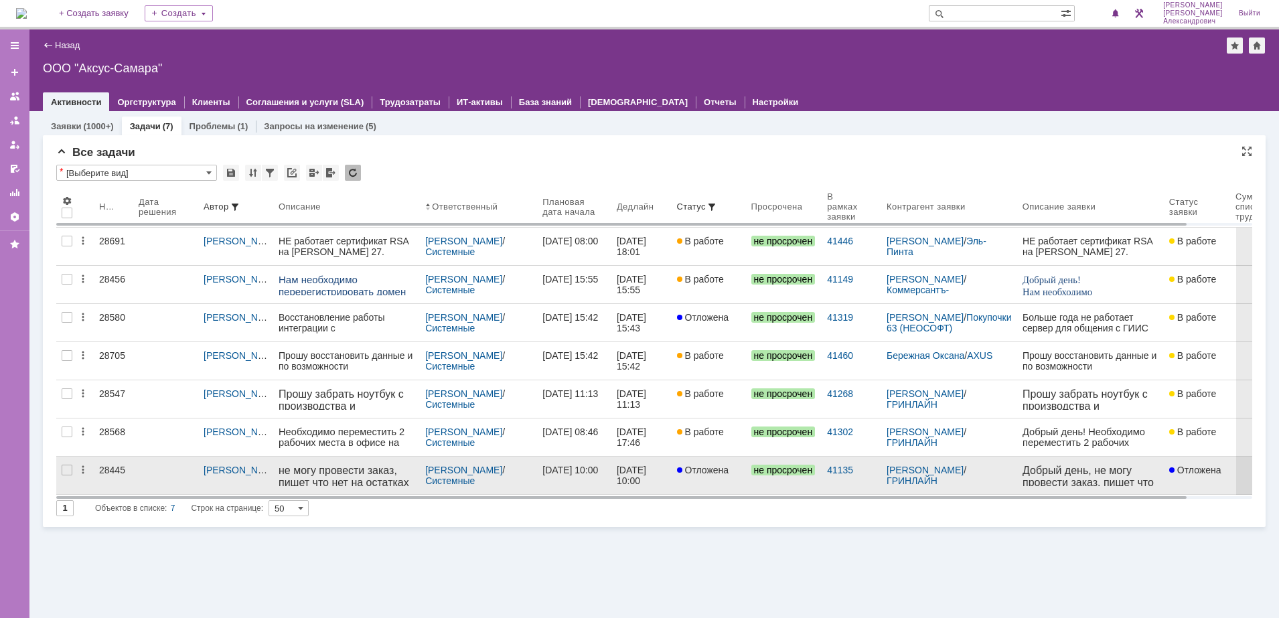
click at [575, 468] on div "04.08.2025 10:00" at bounding box center [571, 470] width 56 height 11
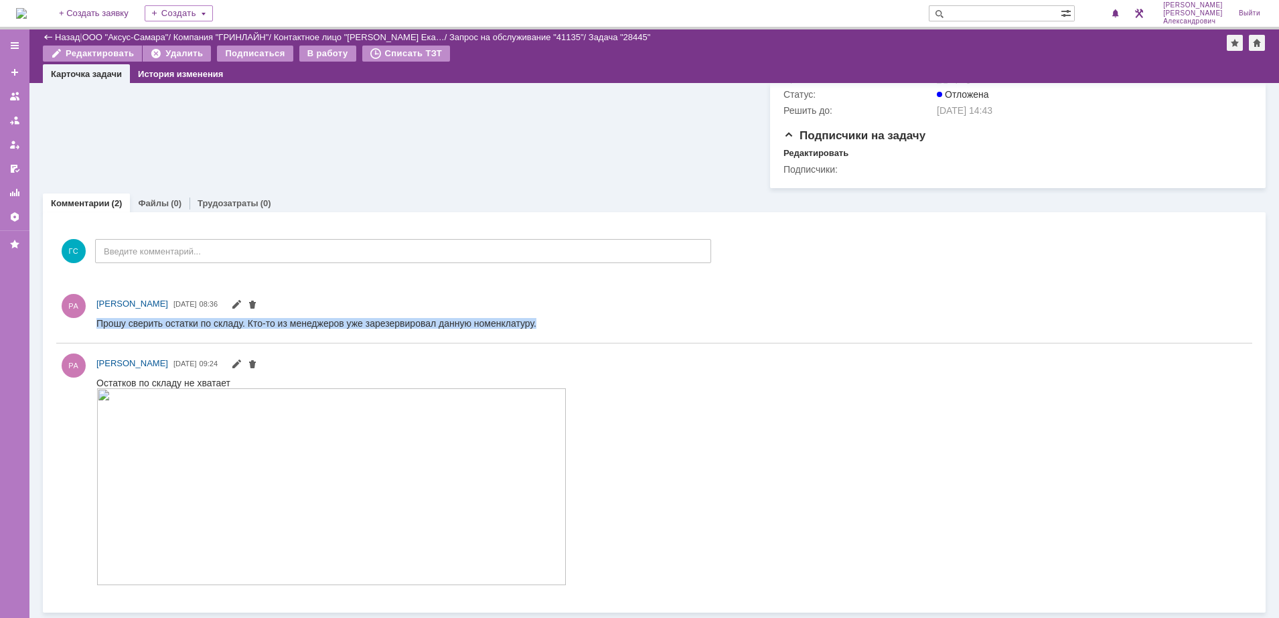
drag, startPoint x: 100, startPoint y: 326, endPoint x: 590, endPoint y: 328, distance: 490.3
click at [590, 328] on html "Прошу сверить остатки по складу. Кто-то из менеджеров уже зарезервировал данную…" at bounding box center [669, 323] width 1147 height 12
copy div "Прошу сверить остатки по складу. Кто-то из менеджеров уже зарезервировал данную…"
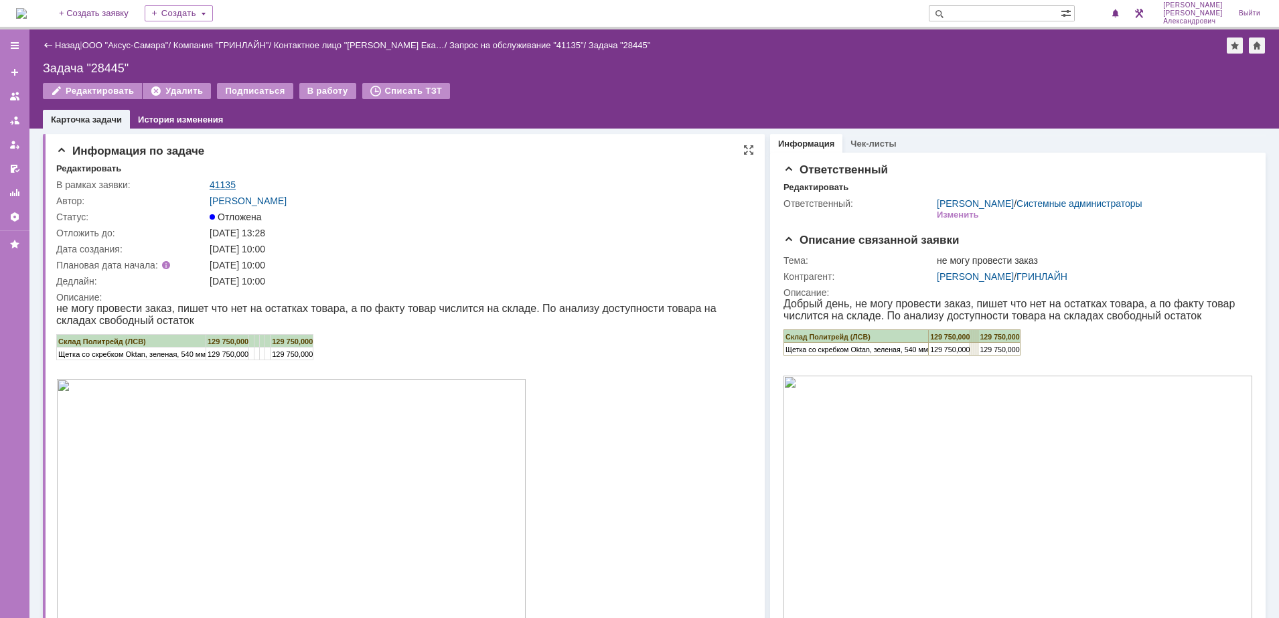
click at [214, 186] on link "41135" at bounding box center [223, 185] width 26 height 11
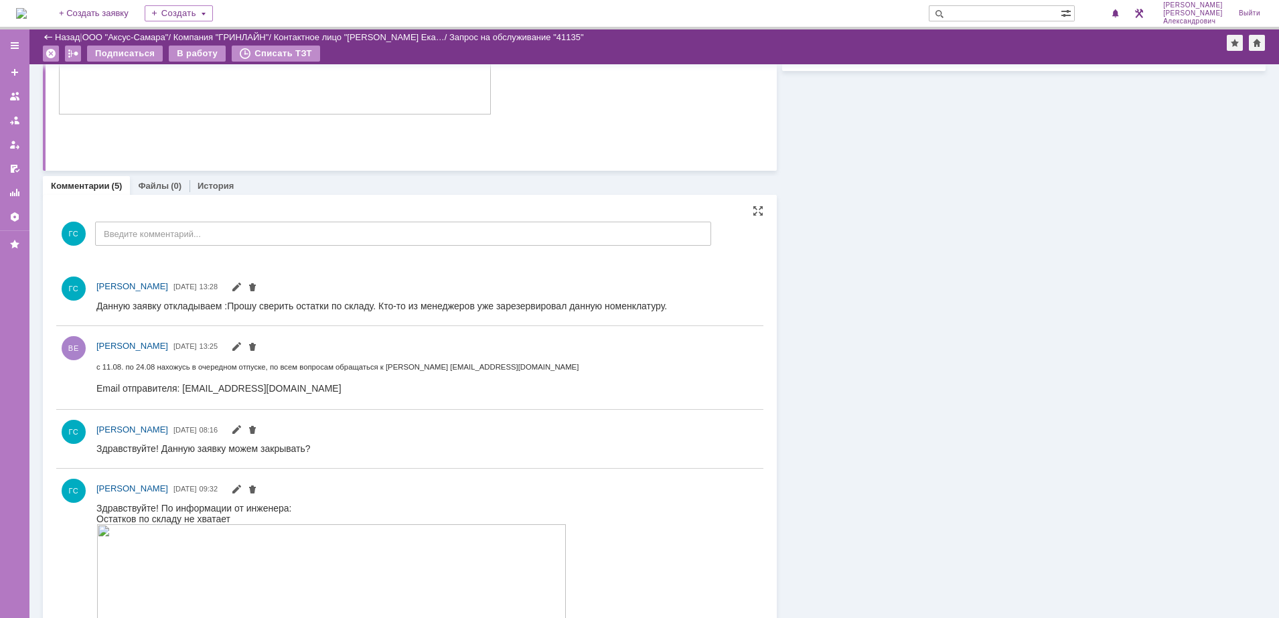
click at [182, 214] on div "ГС Введите комментарий..." at bounding box center [383, 235] width 655 height 62
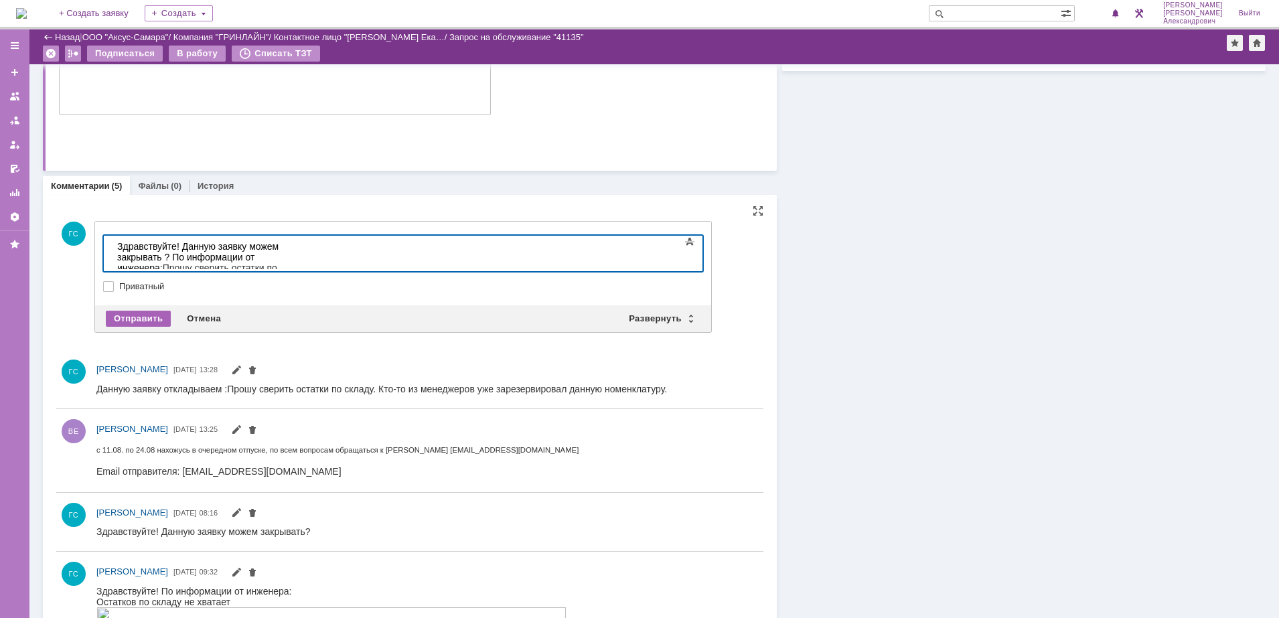
click at [122, 311] on div "Отправить" at bounding box center [138, 319] width 65 height 16
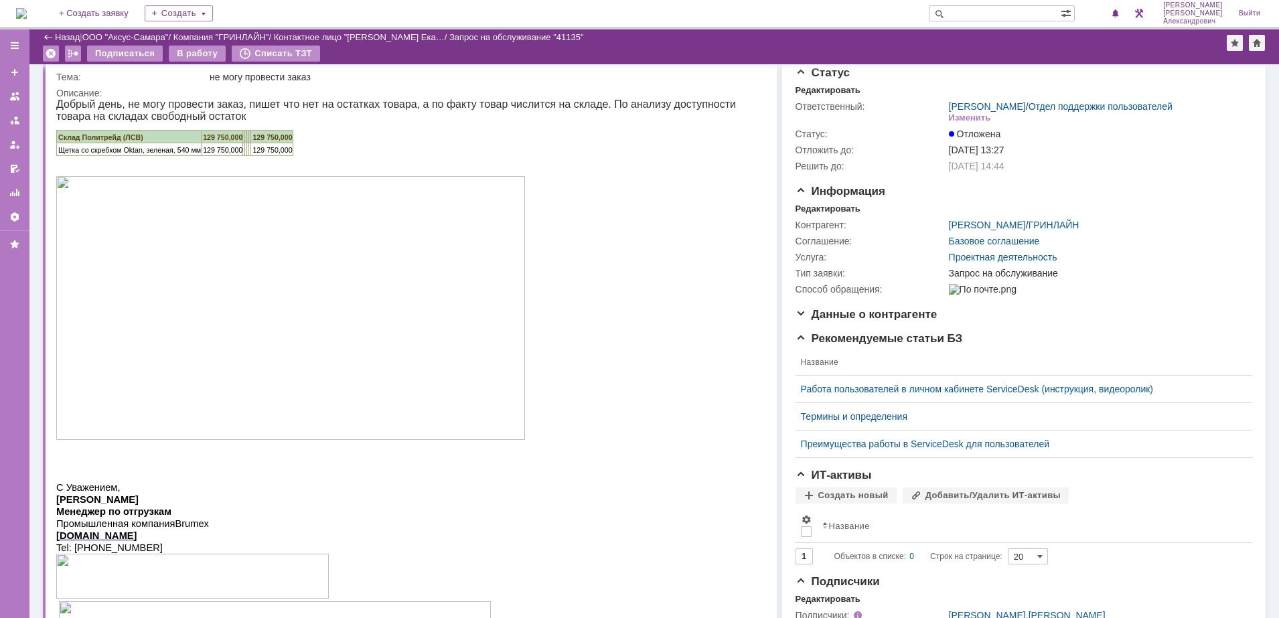
scroll to position [26, 0]
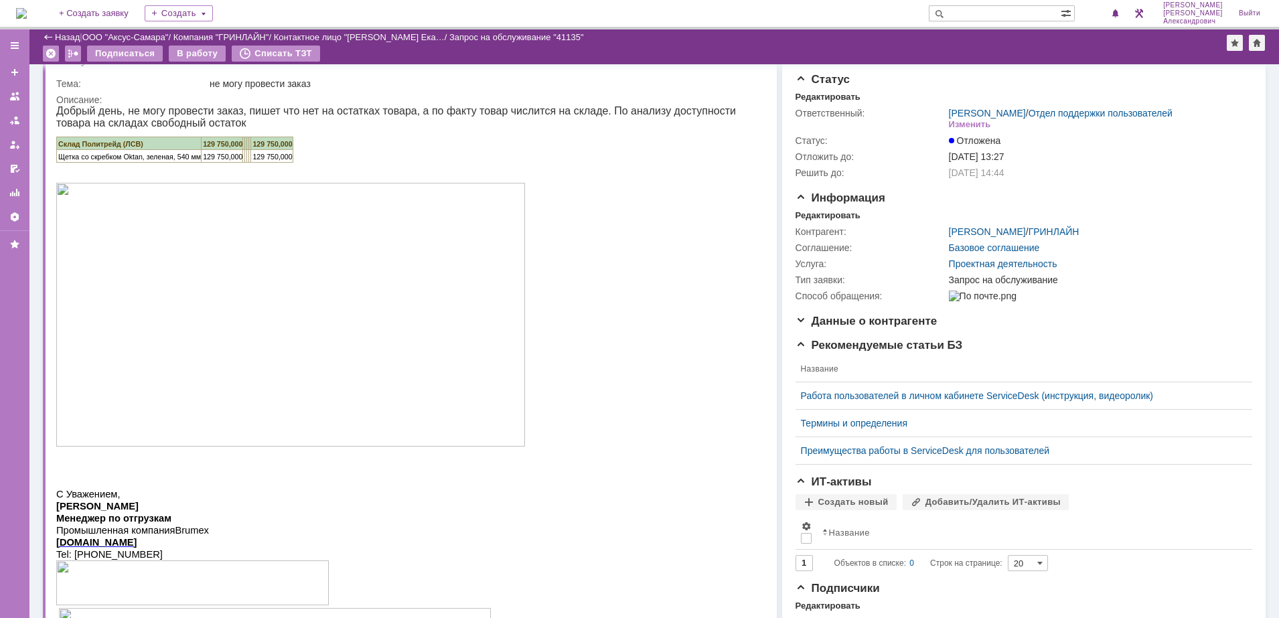
click at [27, 10] on img at bounding box center [21, 13] width 11 height 11
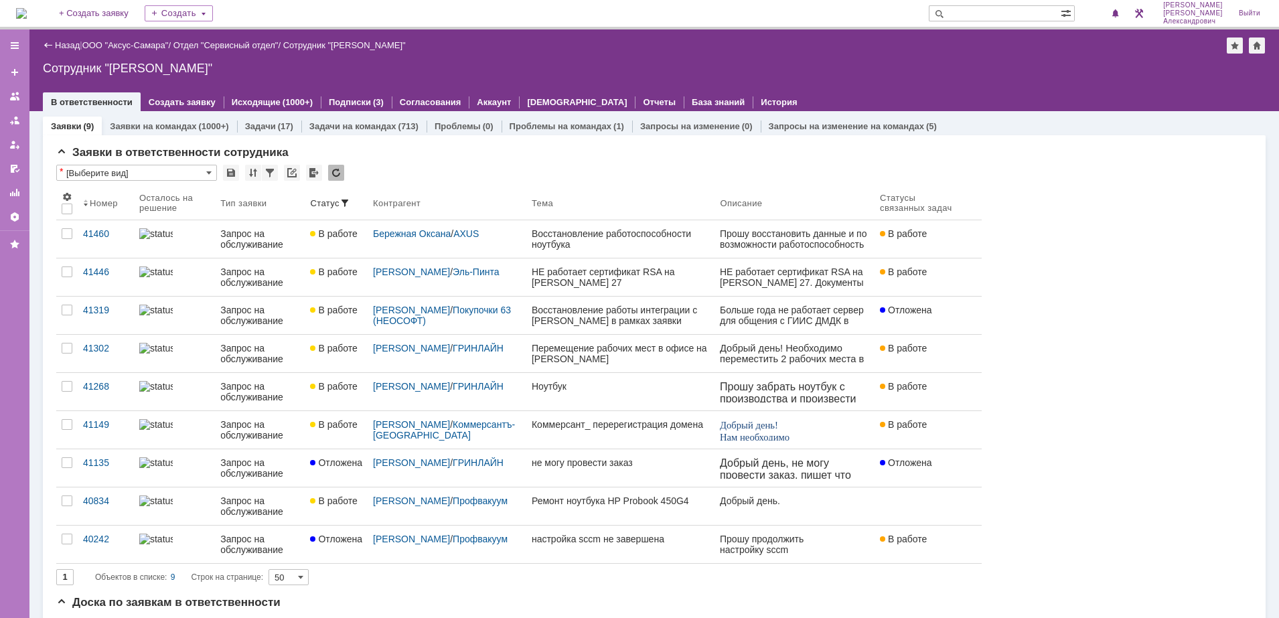
click at [23, 8] on img at bounding box center [21, 13] width 11 height 11
click at [232, 42] on link "Отдел "Сервисный отдел"" at bounding box center [225, 45] width 105 height 10
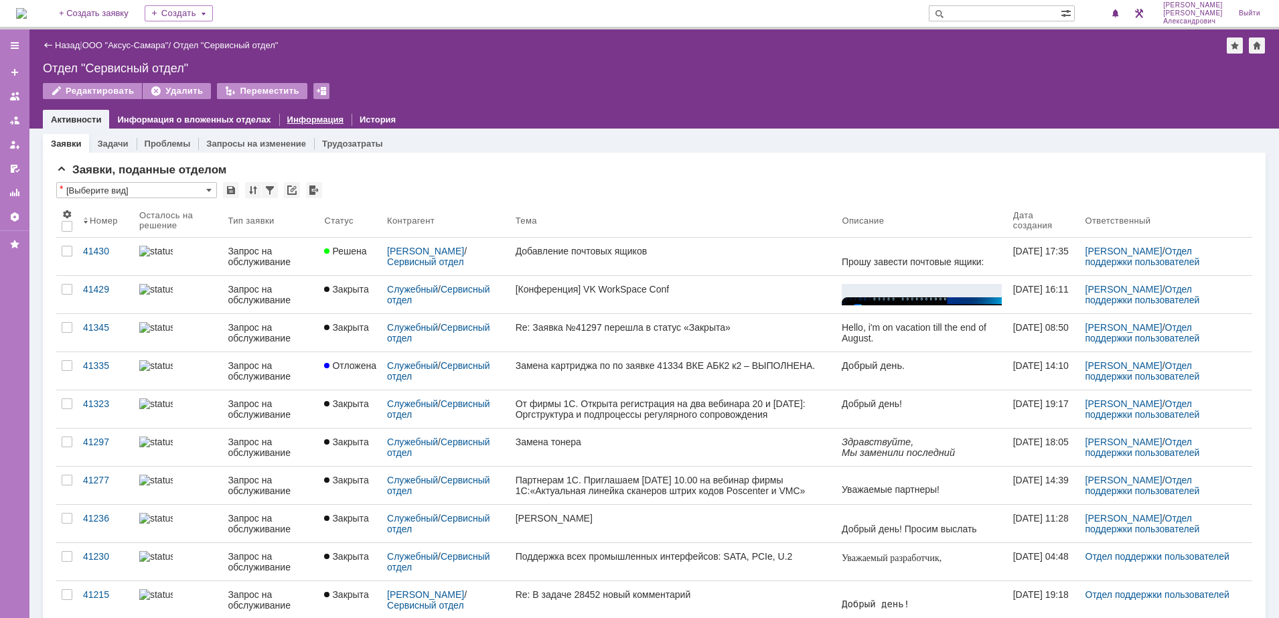
click at [303, 120] on link "Информация" at bounding box center [315, 120] width 56 height 10
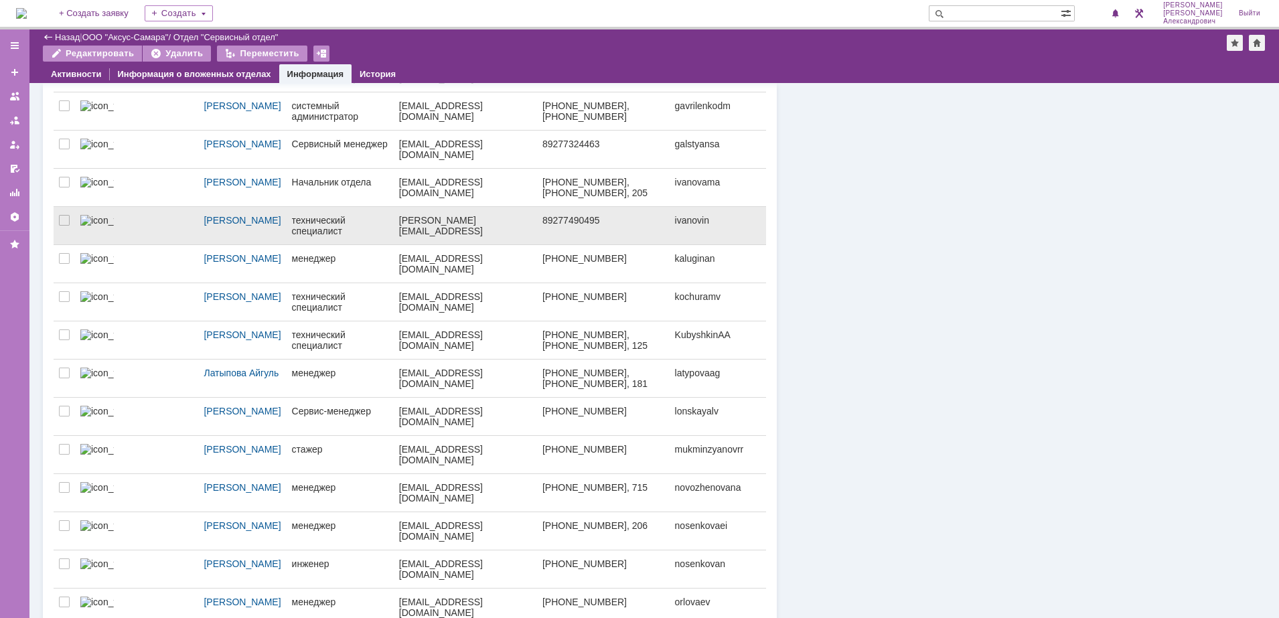
click at [354, 225] on div "технический специалист" at bounding box center [340, 225] width 96 height 21
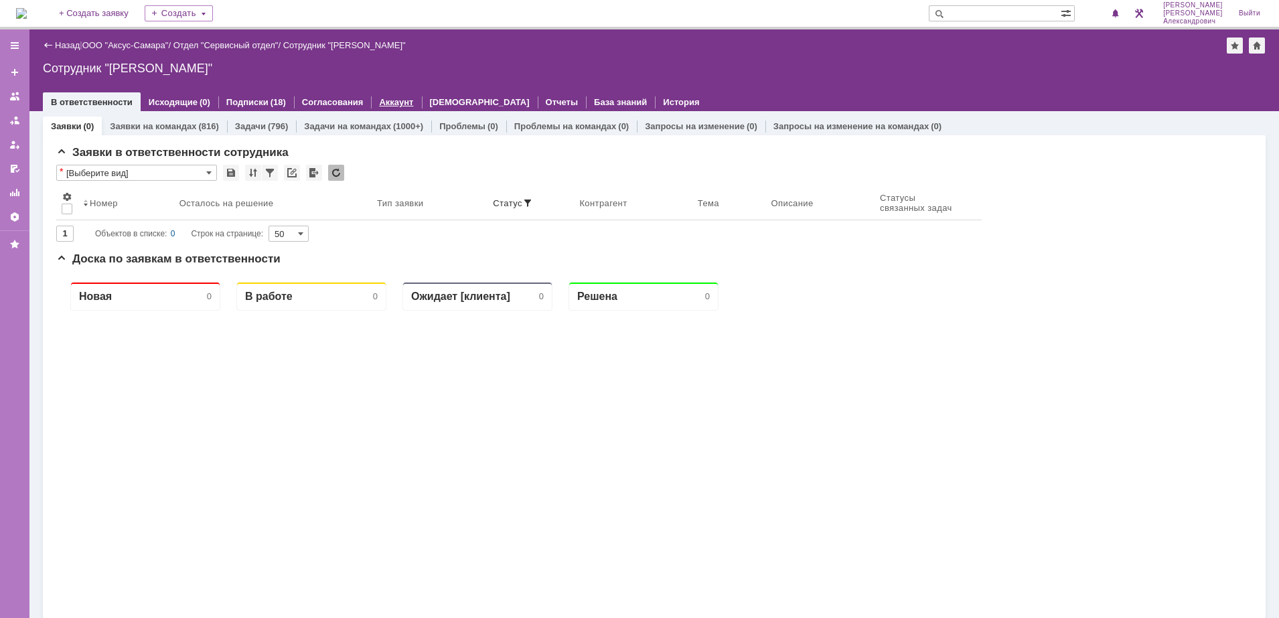
click at [391, 102] on link "Аккаунт" at bounding box center [396, 102] width 34 height 10
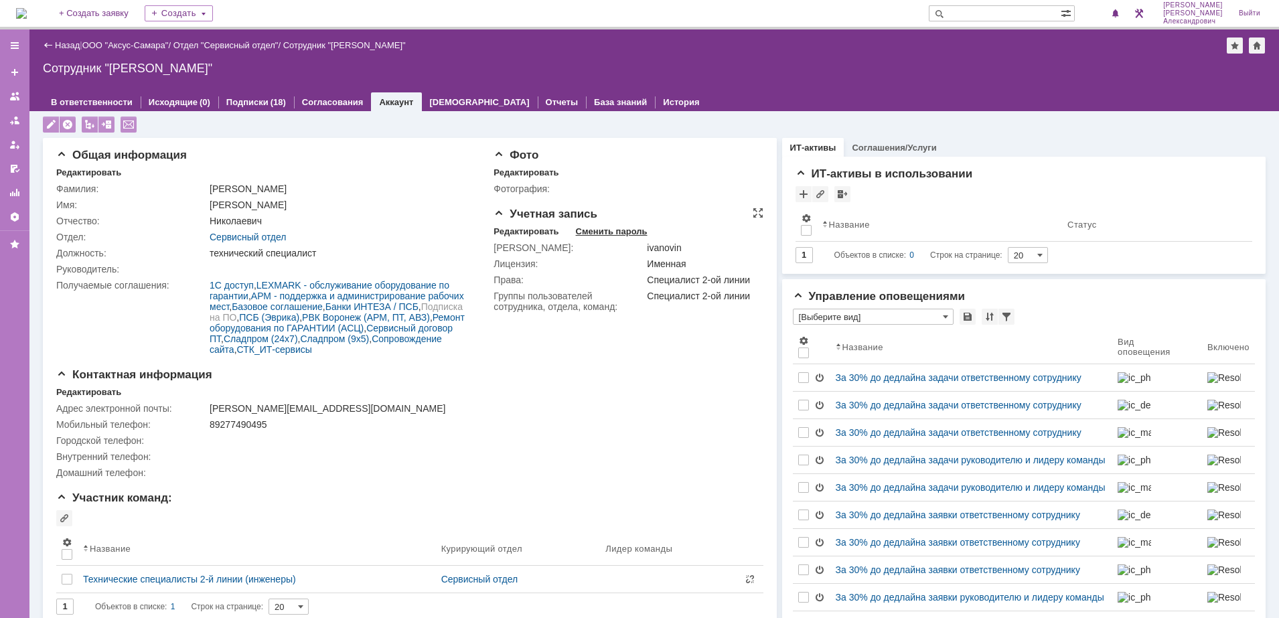
click at [598, 226] on div "Сменить пароль" at bounding box center [612, 231] width 72 height 11
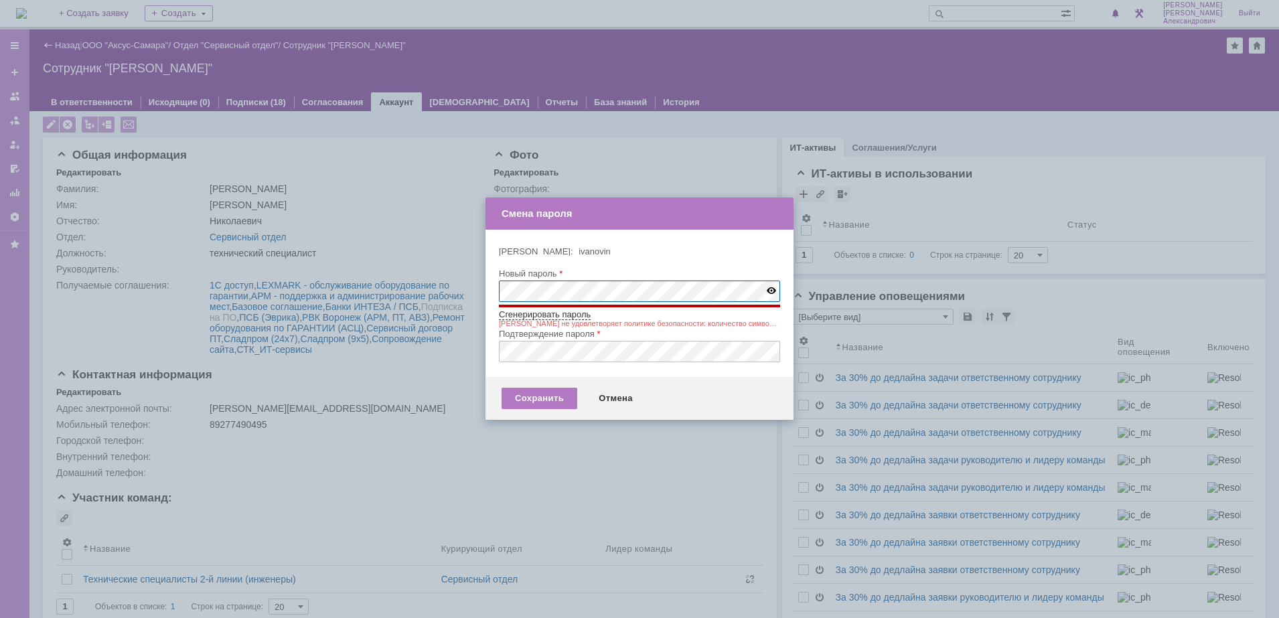
click at [479, 289] on body "Идет загрузка, пожалуйста, подождите. На домашнюю + Создать заявку Создать Галс…" at bounding box center [639, 309] width 1279 height 618
click at [495, 294] on div "Внимание! Логин: ivanovin ivanovin Новый пароль Сгенерировать пароль Пароль не …" at bounding box center [640, 303] width 308 height 147
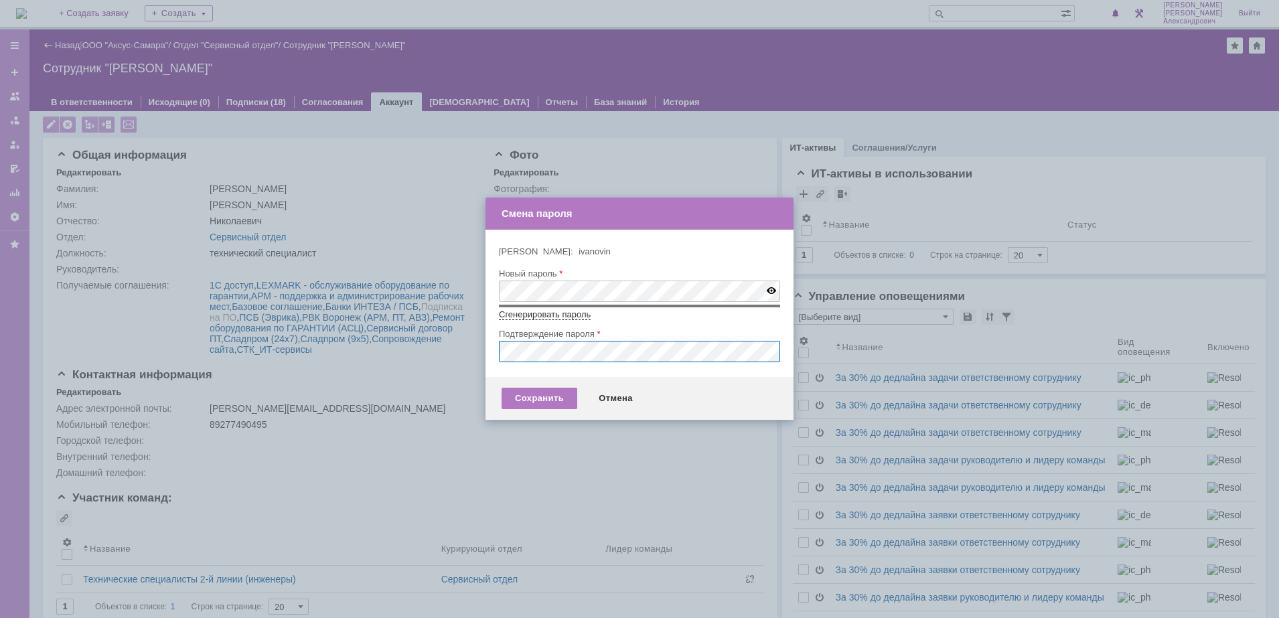
click at [486, 357] on div "Внимание! Логин: ivanovin ivanovin Новый пароль Сгенерировать пароль Подтвержде…" at bounding box center [640, 303] width 308 height 147
click at [525, 395] on div "Сохранить" at bounding box center [540, 398] width 76 height 21
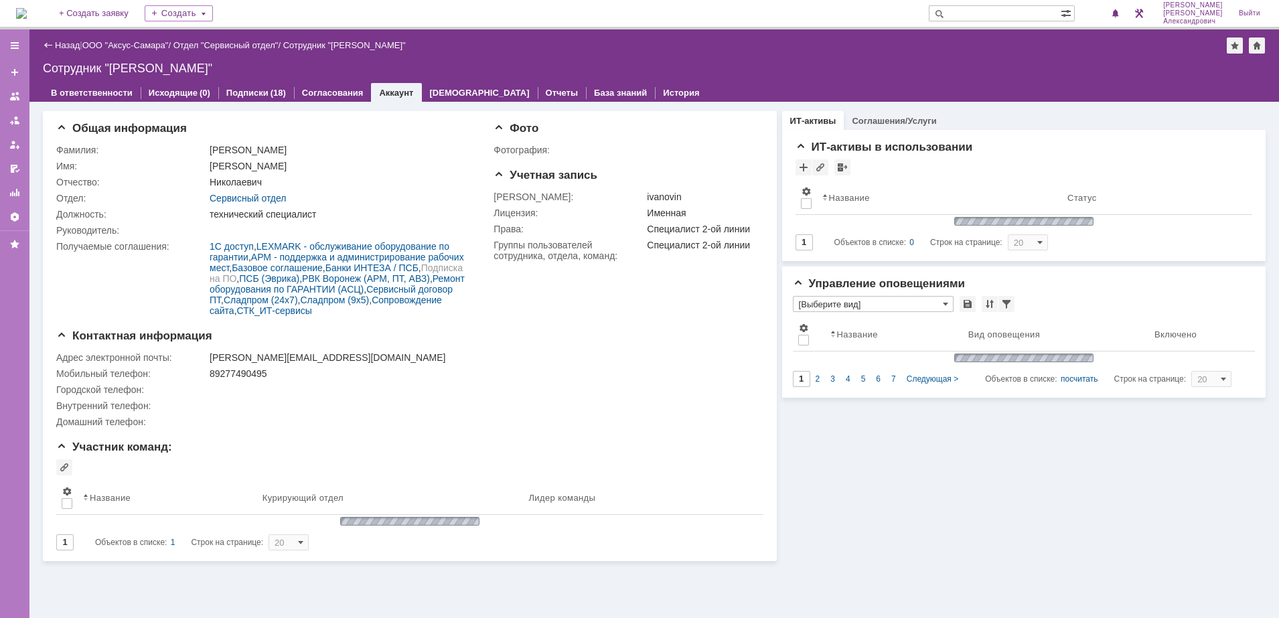
type input "[Выберите вид]"
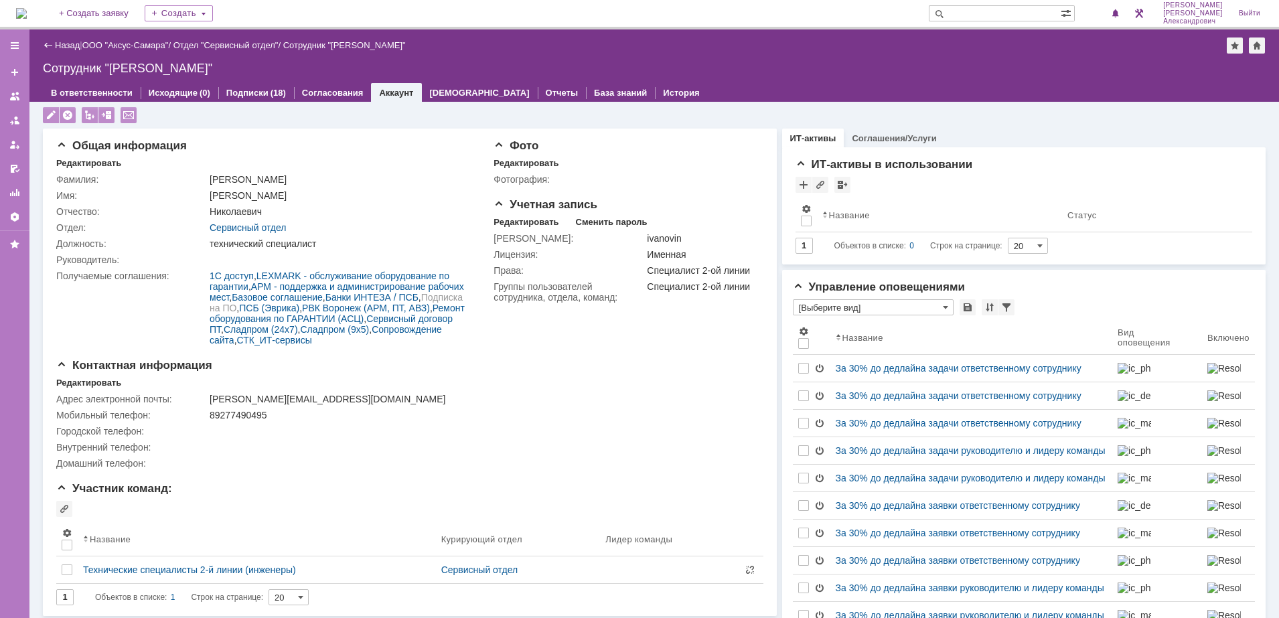
click at [27, 14] on img at bounding box center [21, 13] width 11 height 11
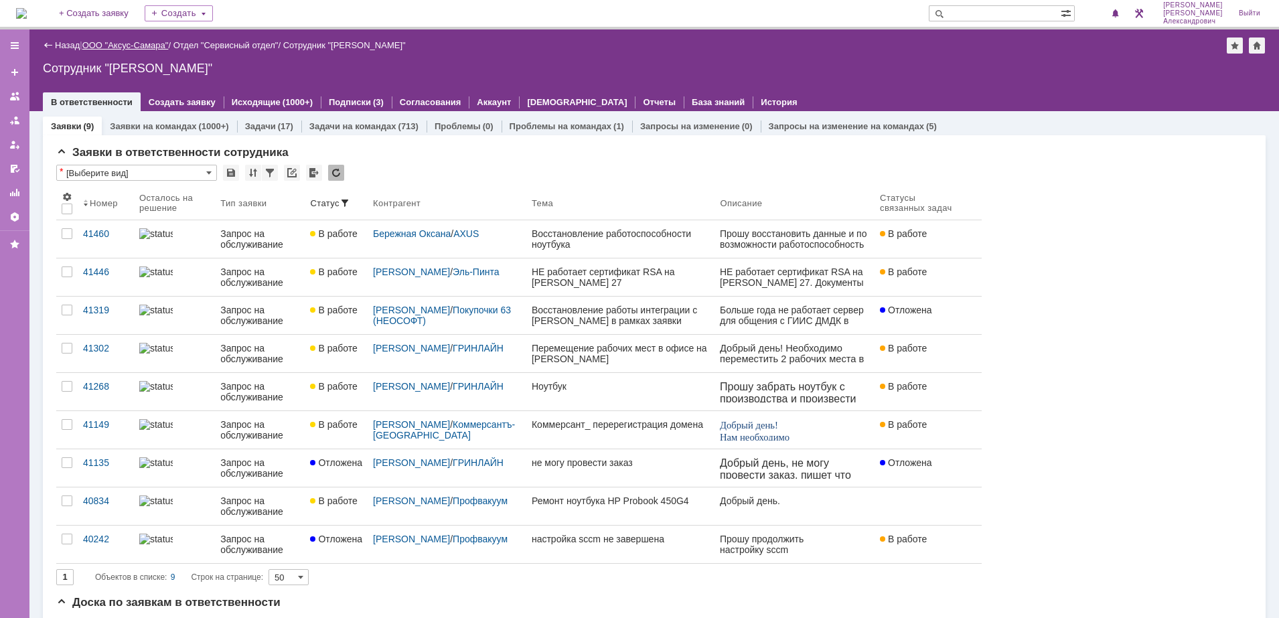
click at [129, 44] on link "ООО "Аксус-Самара"" at bounding box center [125, 45] width 86 height 10
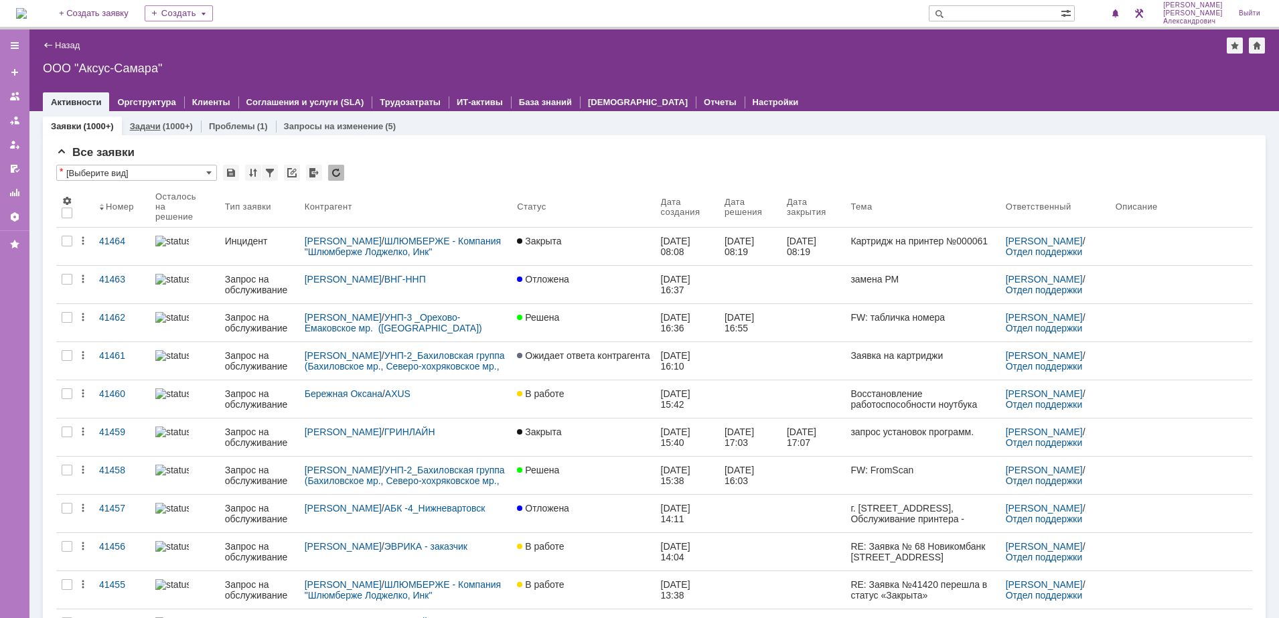
click at [169, 127] on div "(1000+)" at bounding box center [178, 126] width 30 height 10
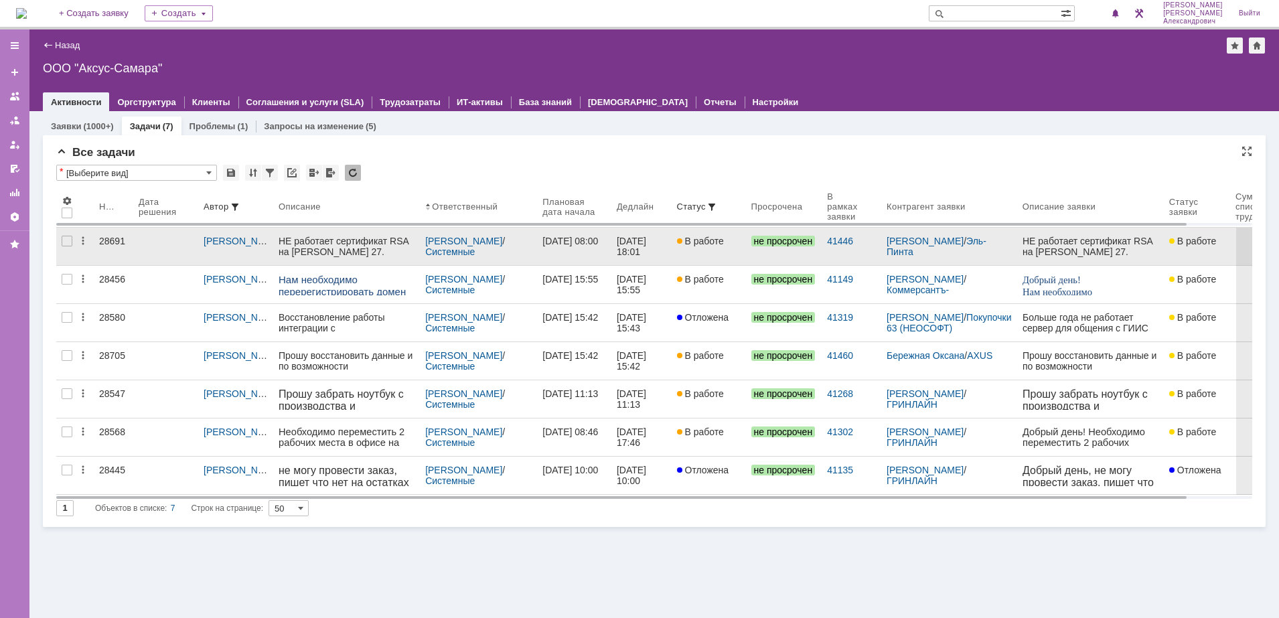
click at [672, 244] on link "26.08.2025 18:01" at bounding box center [642, 247] width 60 height 38
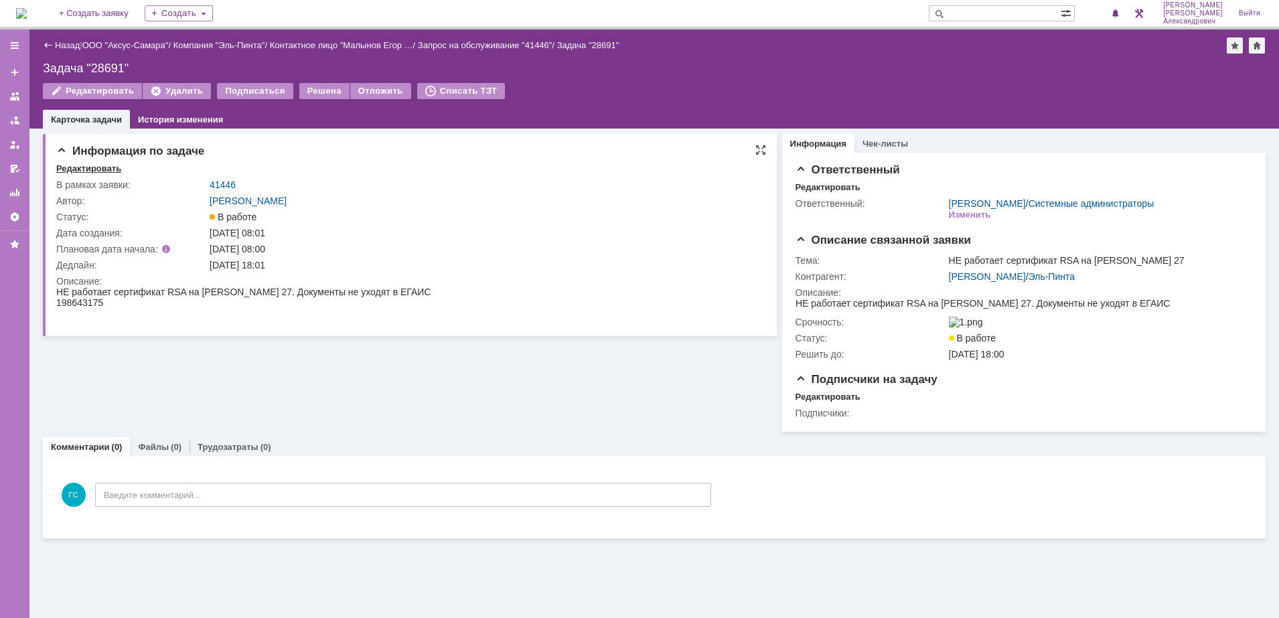
click at [88, 169] on div "Редактировать" at bounding box center [88, 168] width 65 height 11
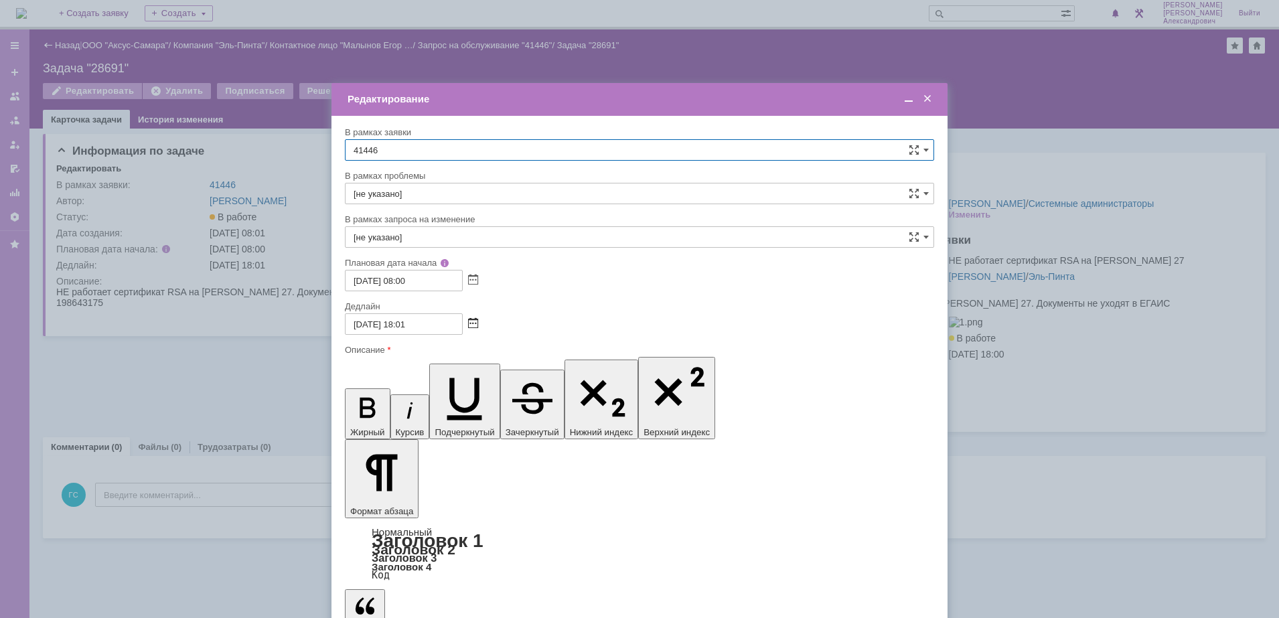
click at [474, 320] on span at bounding box center [473, 324] width 10 height 11
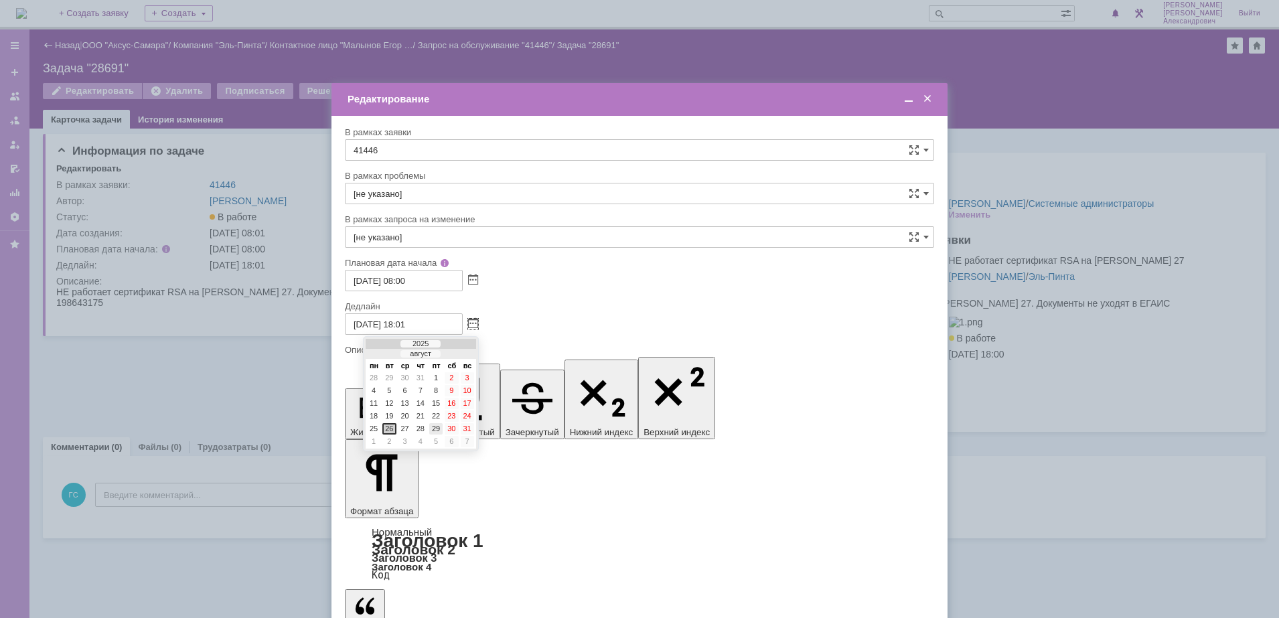
click at [433, 432] on div "29" at bounding box center [435, 428] width 13 height 11
type input "29.08.2025 18:01"
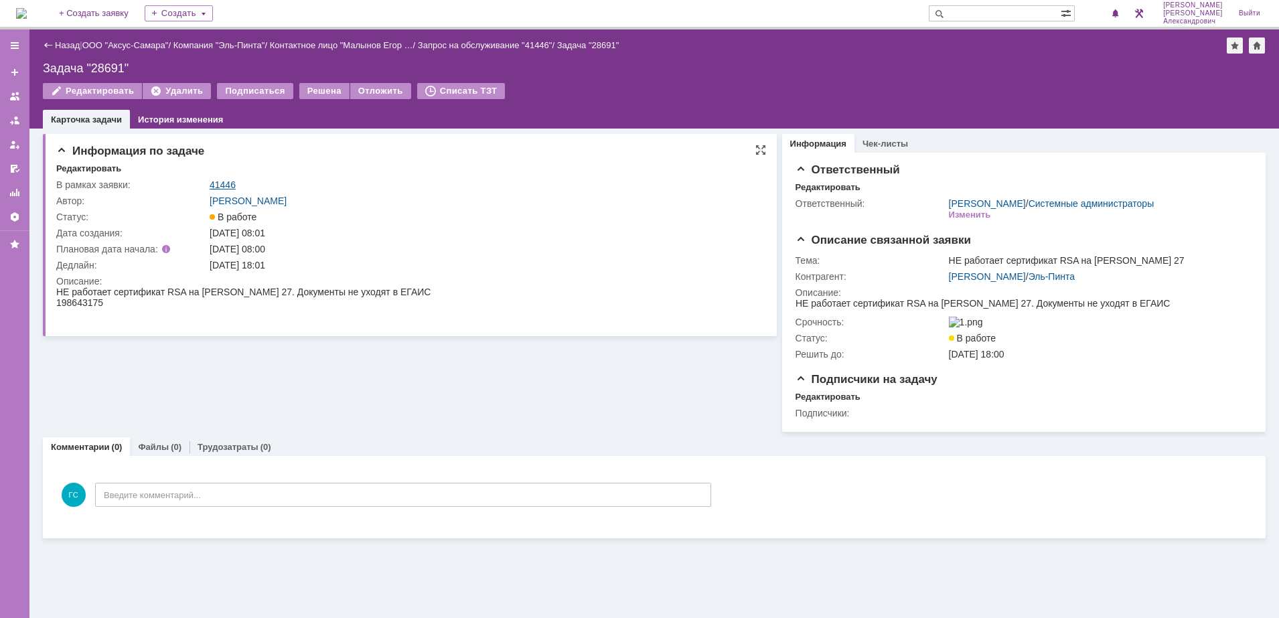
click at [223, 182] on link "41446" at bounding box center [223, 185] width 26 height 11
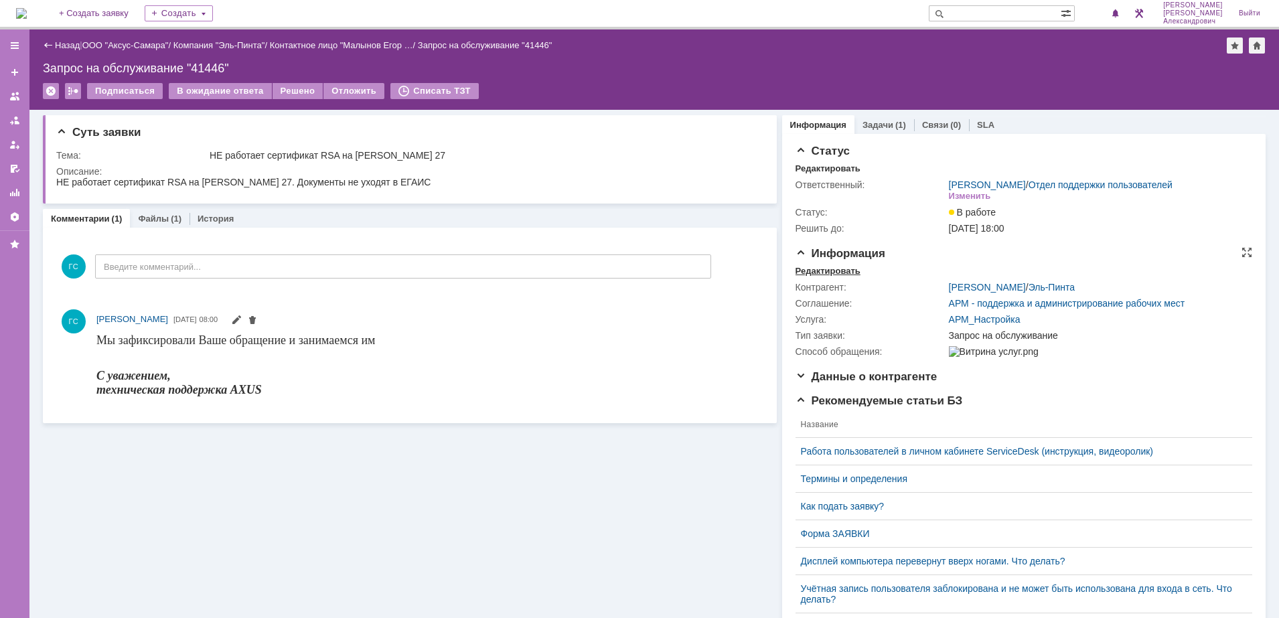
click at [818, 277] on div "Редактировать" at bounding box center [828, 271] width 65 height 11
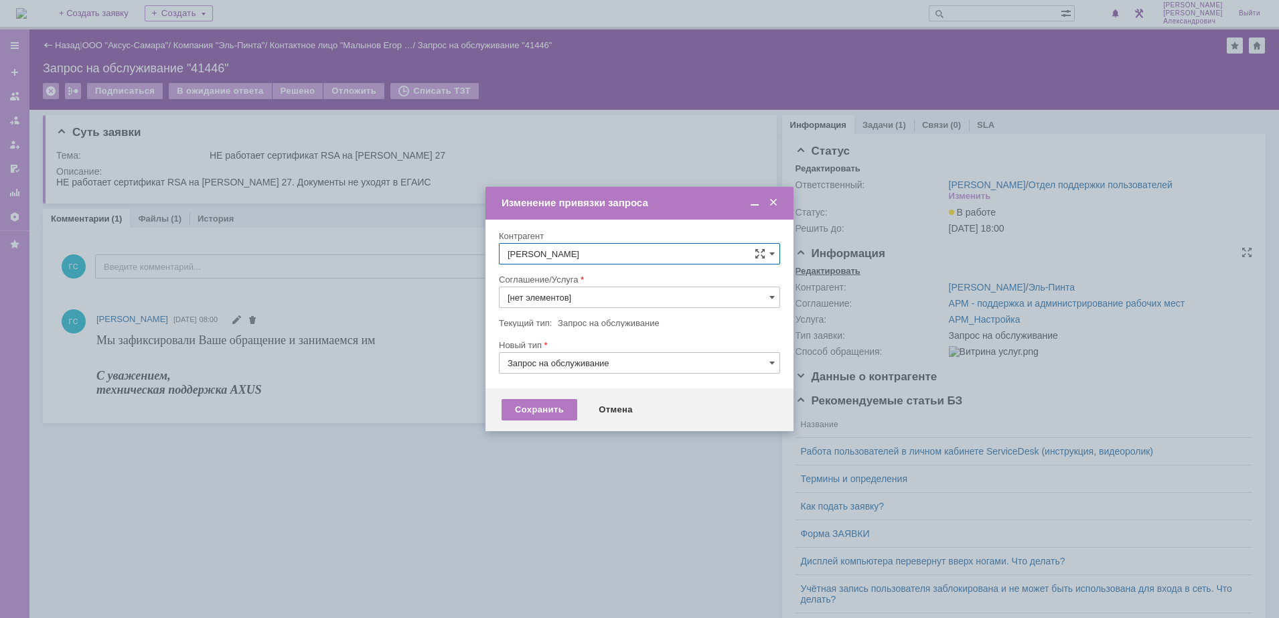
type input "АРМ_Настройка"
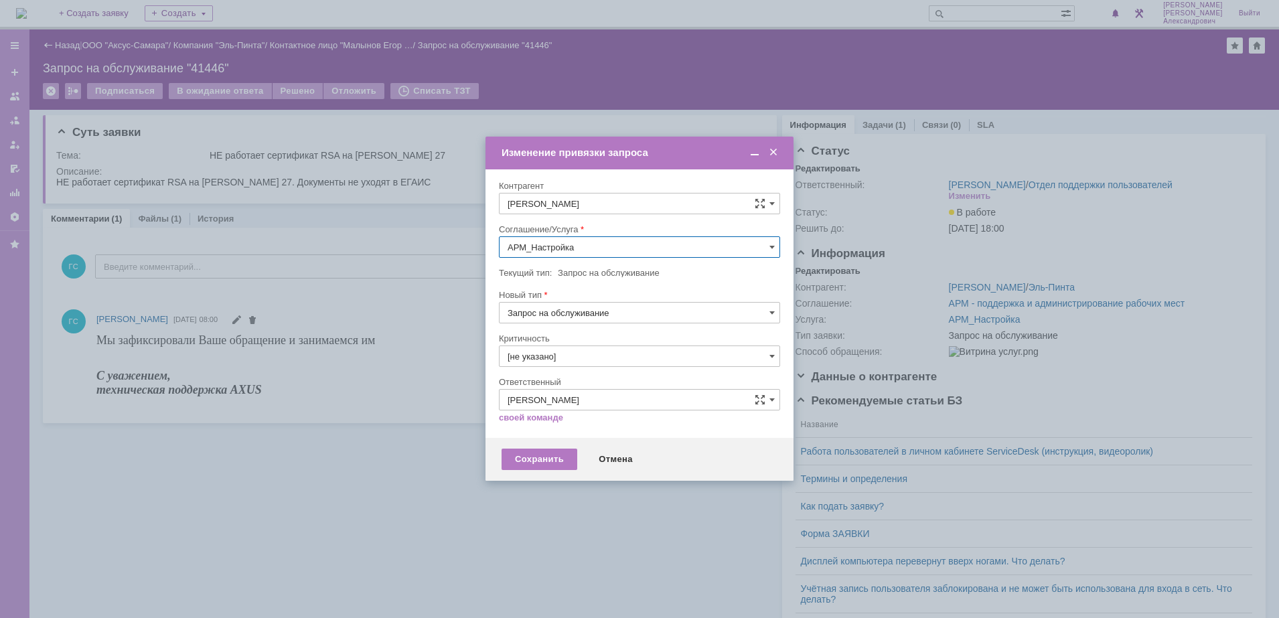
click at [630, 243] on input "АРМ_Настройка" at bounding box center [639, 246] width 281 height 21
click at [591, 349] on span "Проектная деятельность" at bounding box center [640, 345] width 264 height 11
type input "Проектная деятельность"
click at [538, 455] on div "Сохранить" at bounding box center [540, 459] width 76 height 21
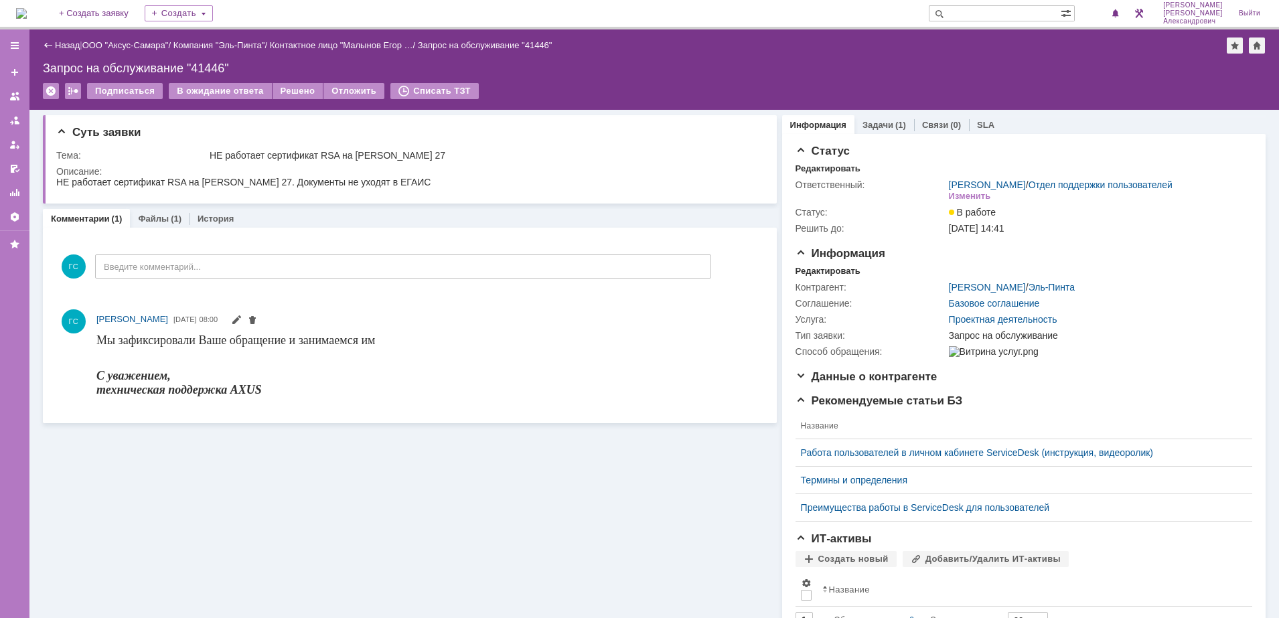
click at [27, 11] on img at bounding box center [21, 13] width 11 height 11
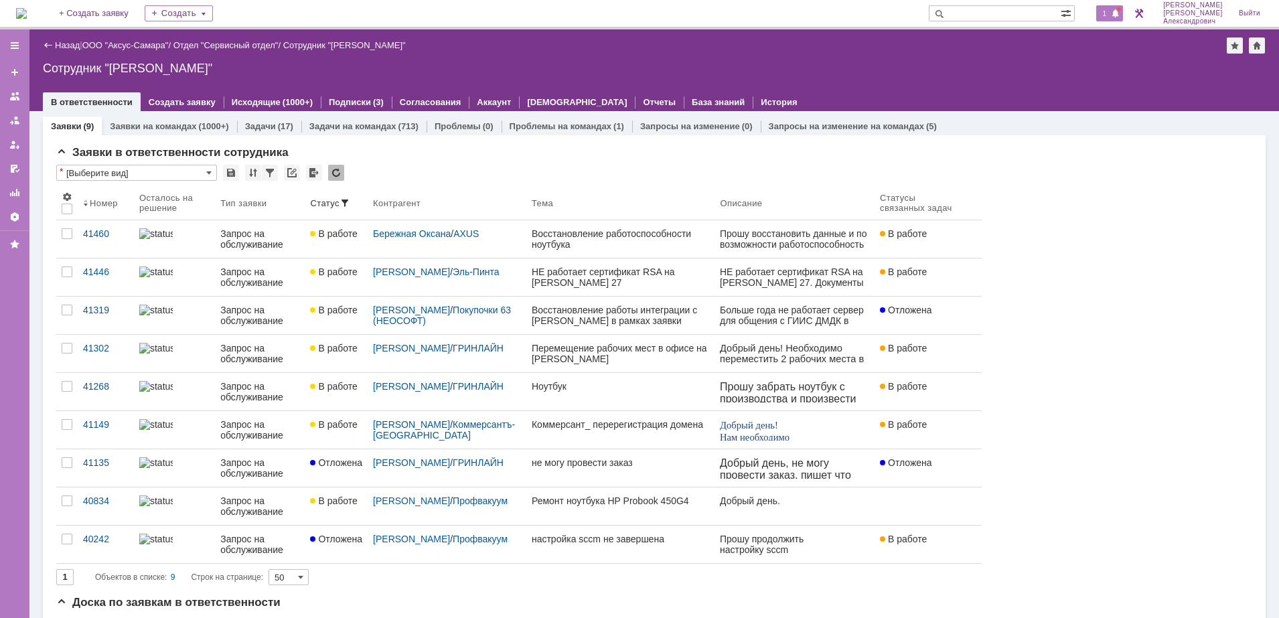
click at [1106, 7] on div "1" at bounding box center [1109, 13] width 27 height 16
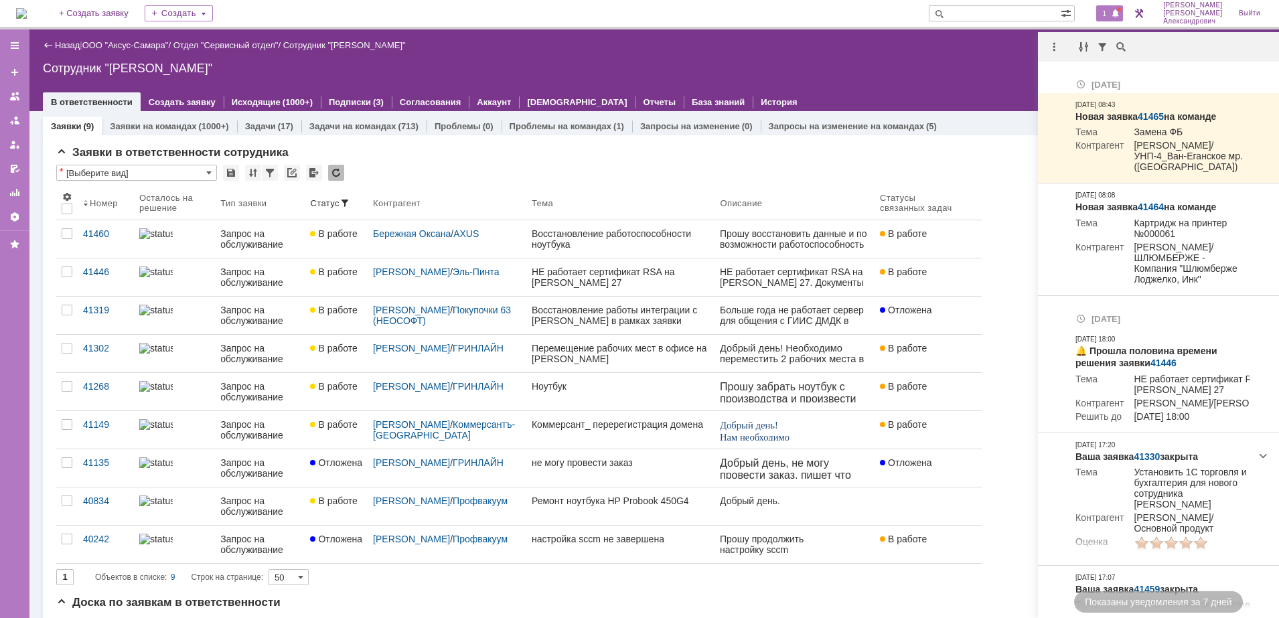
click at [1044, 46] on div at bounding box center [1057, 47] width 38 height 16
click at [1058, 46] on div at bounding box center [1054, 47] width 16 height 16
click at [1060, 80] on div "Отметить уведомления прочитанными" at bounding box center [1147, 80] width 180 height 9
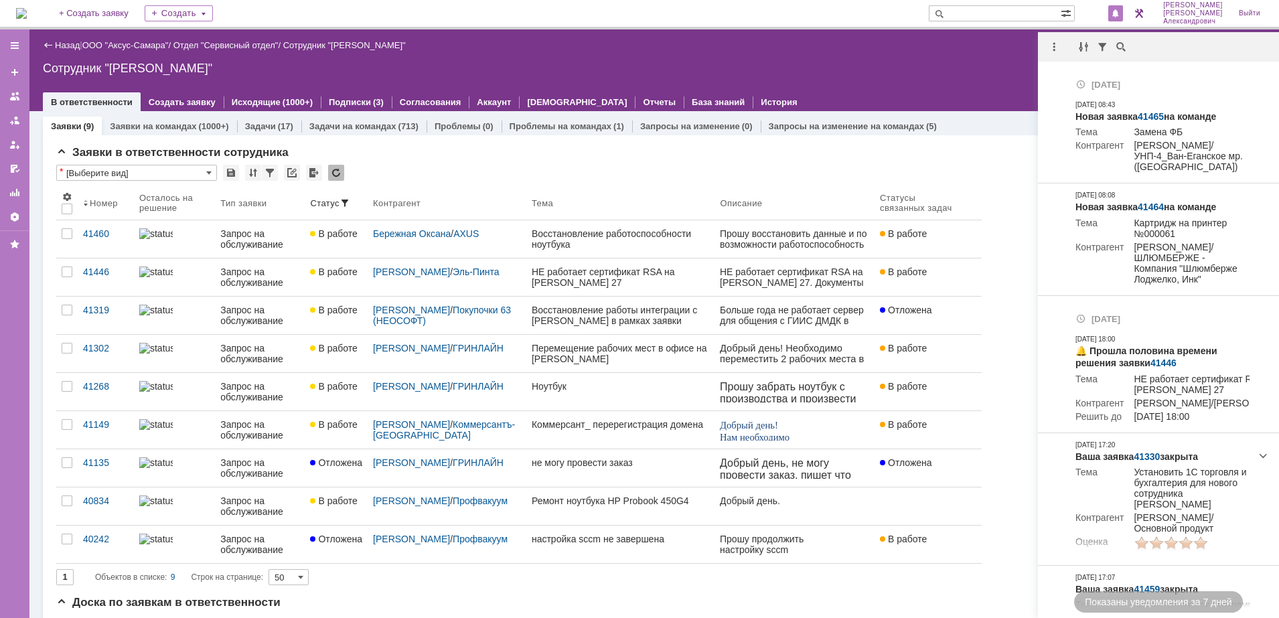
click at [983, 75] on div "Назад | ООО "Аксус-Самара" / Отдел "Сервисный отдел" / Сотрудник "Галстьян Степ…" at bounding box center [654, 70] width 1250 height 82
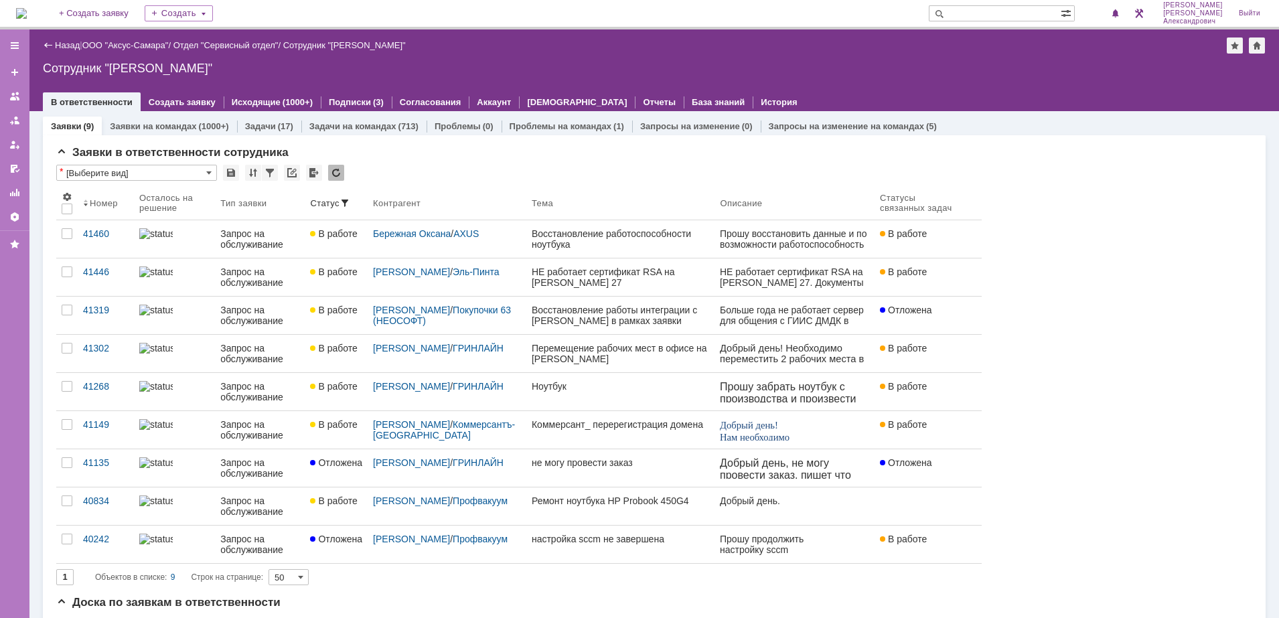
click at [27, 8] on img at bounding box center [21, 13] width 11 height 11
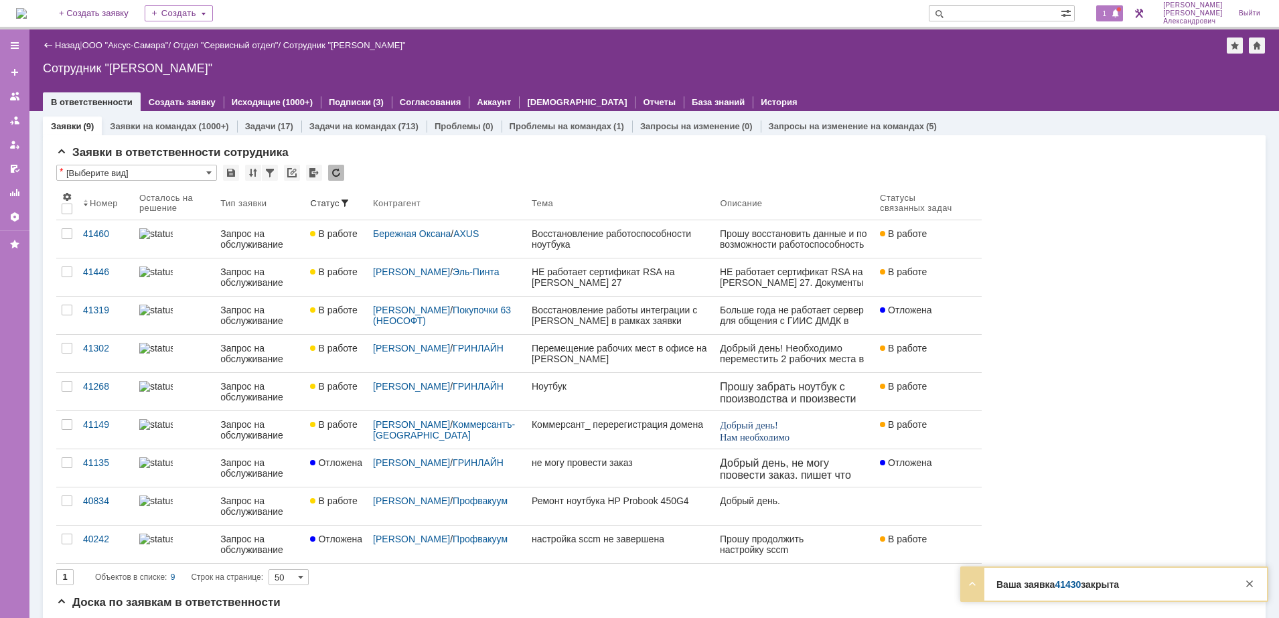
click at [1101, 15] on div "1" at bounding box center [1103, 13] width 40 height 27
click at [1106, 18] on span "1" at bounding box center [1105, 13] width 12 height 9
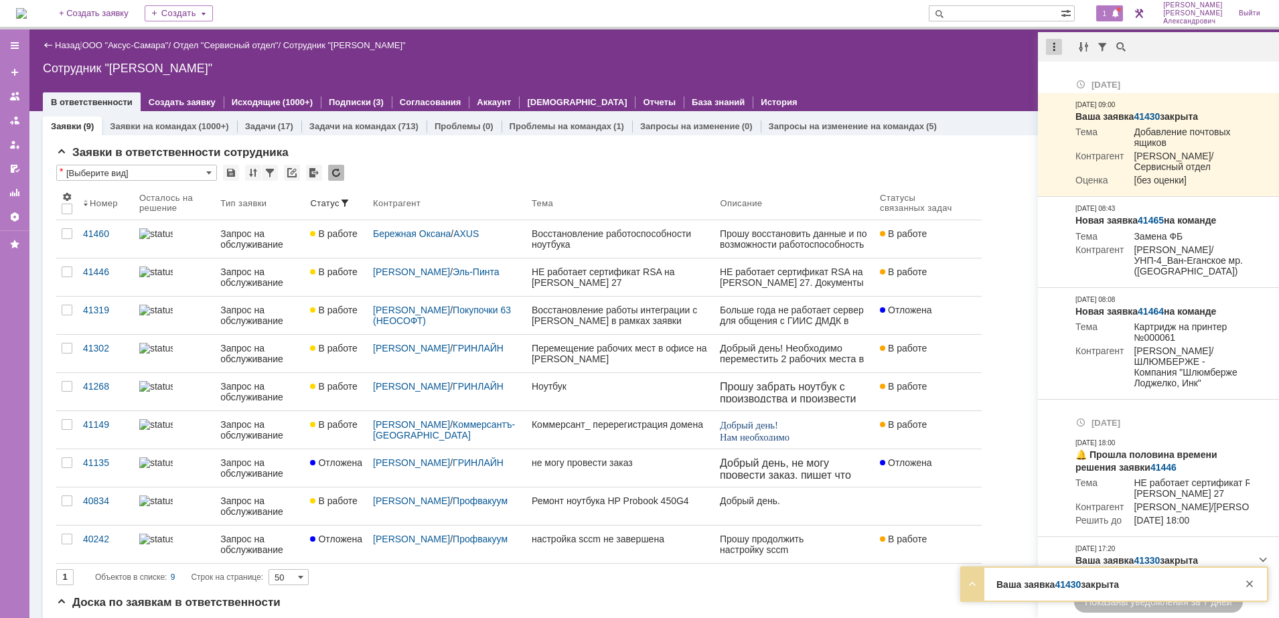
click at [1053, 43] on div at bounding box center [1054, 47] width 16 height 16
click at [1064, 74] on div "Отметить уведомления прочитанными" at bounding box center [1147, 81] width 196 height 20
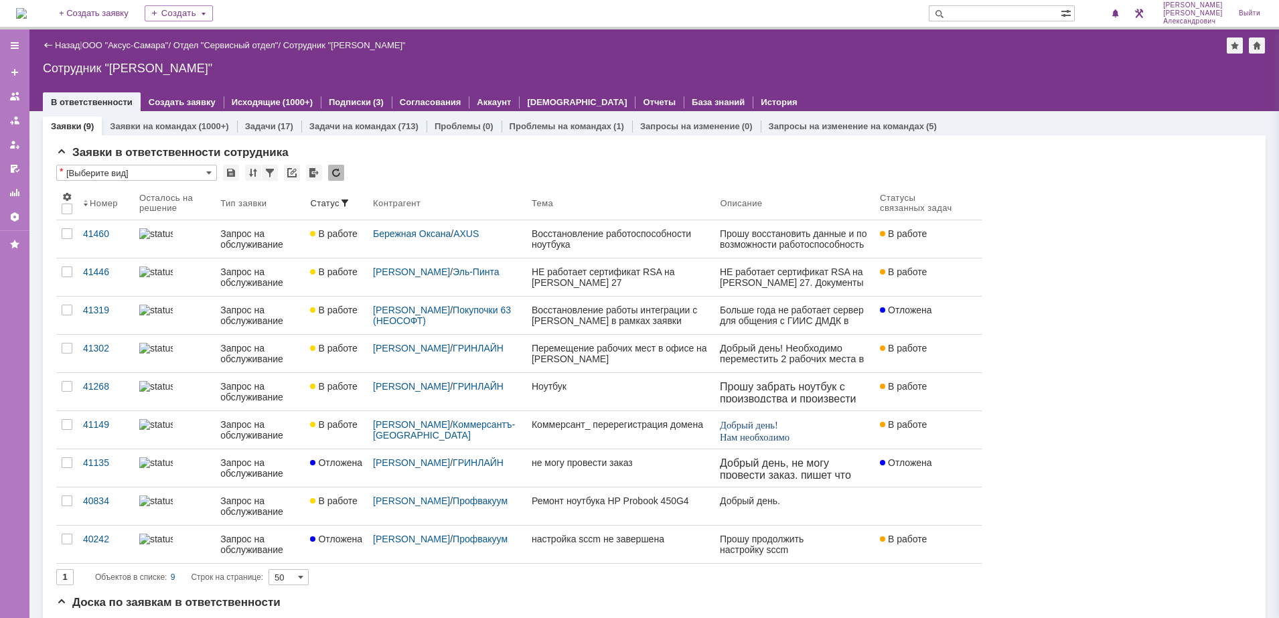
click at [893, 89] on div at bounding box center [654, 88] width 1223 height 11
click at [1111, 9] on span "1" at bounding box center [1105, 13] width 12 height 9
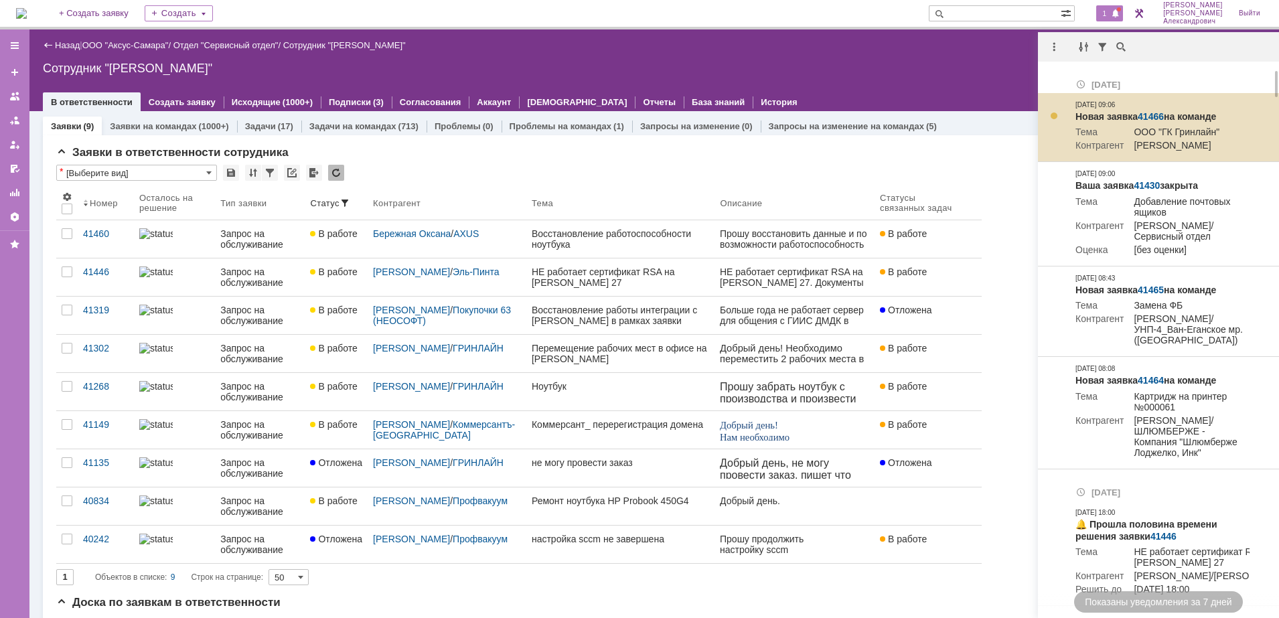
click at [1153, 113] on link "41466" at bounding box center [1151, 116] width 26 height 11
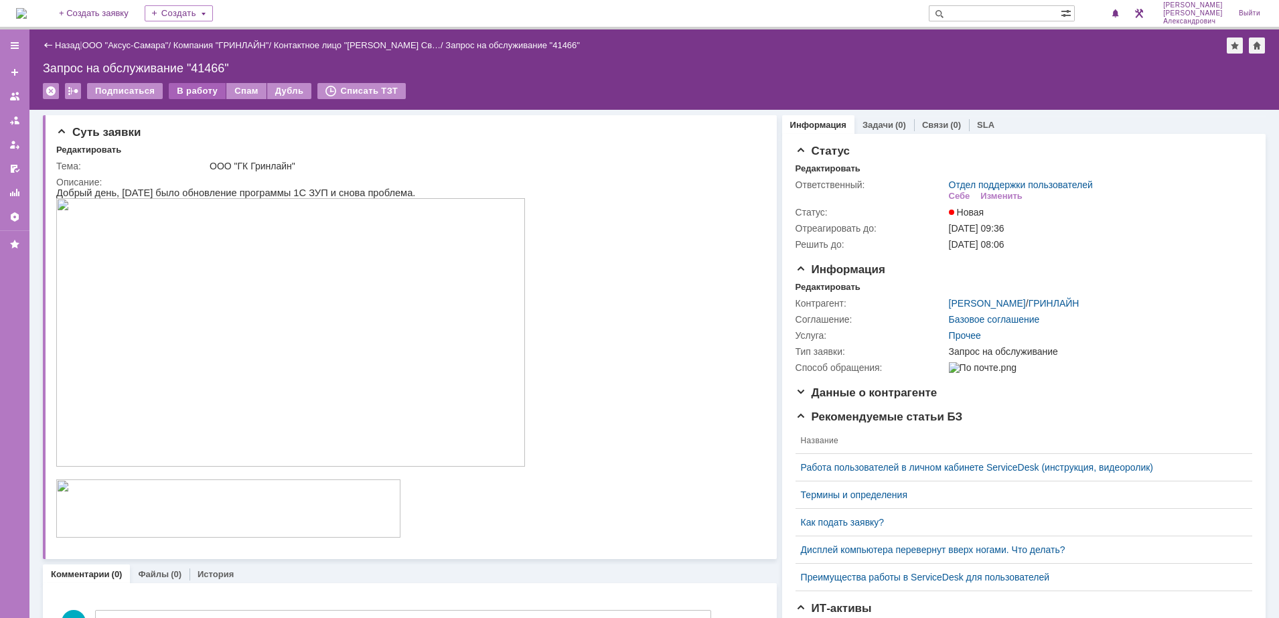
click at [191, 86] on div "В работу" at bounding box center [197, 91] width 57 height 16
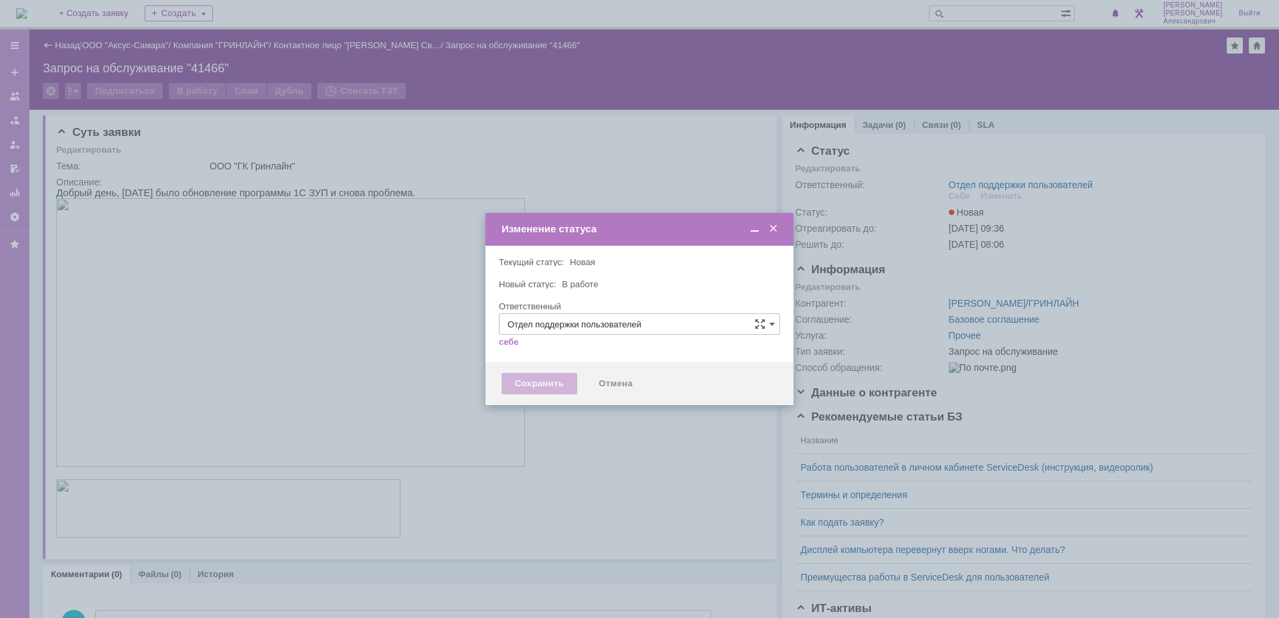
type input "[PERSON_NAME]"
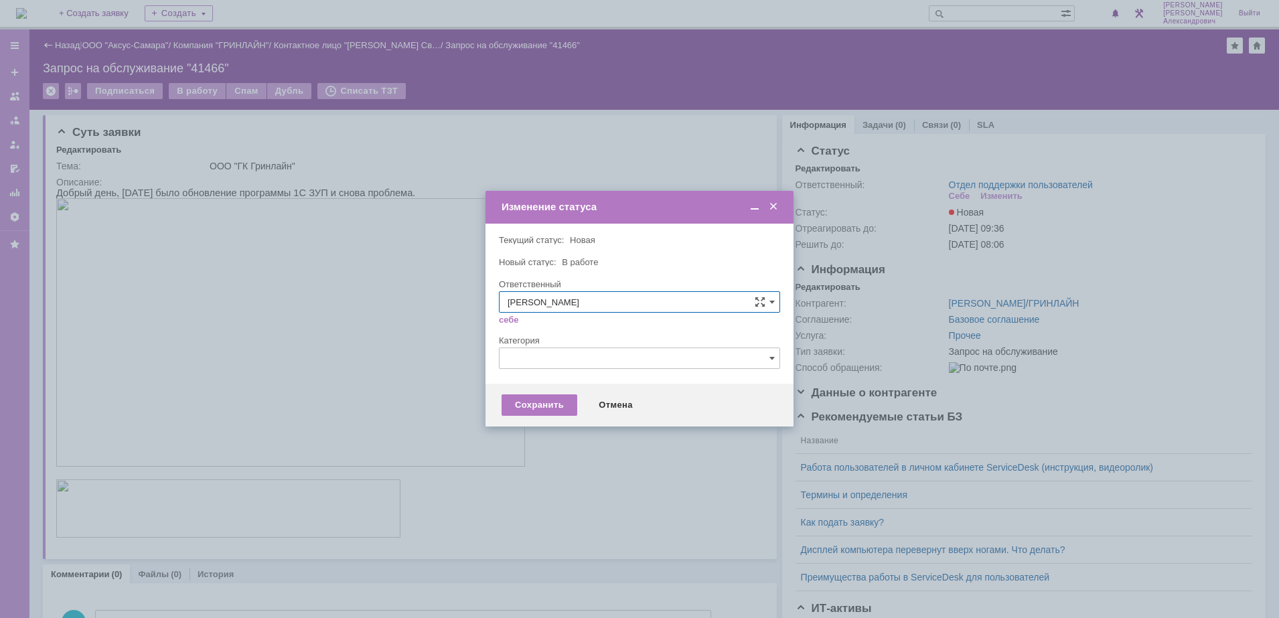
click at [521, 392] on div "Сохранить Отмена" at bounding box center [640, 405] width 308 height 43
click at [538, 403] on div "Сохранить" at bounding box center [540, 405] width 76 height 21
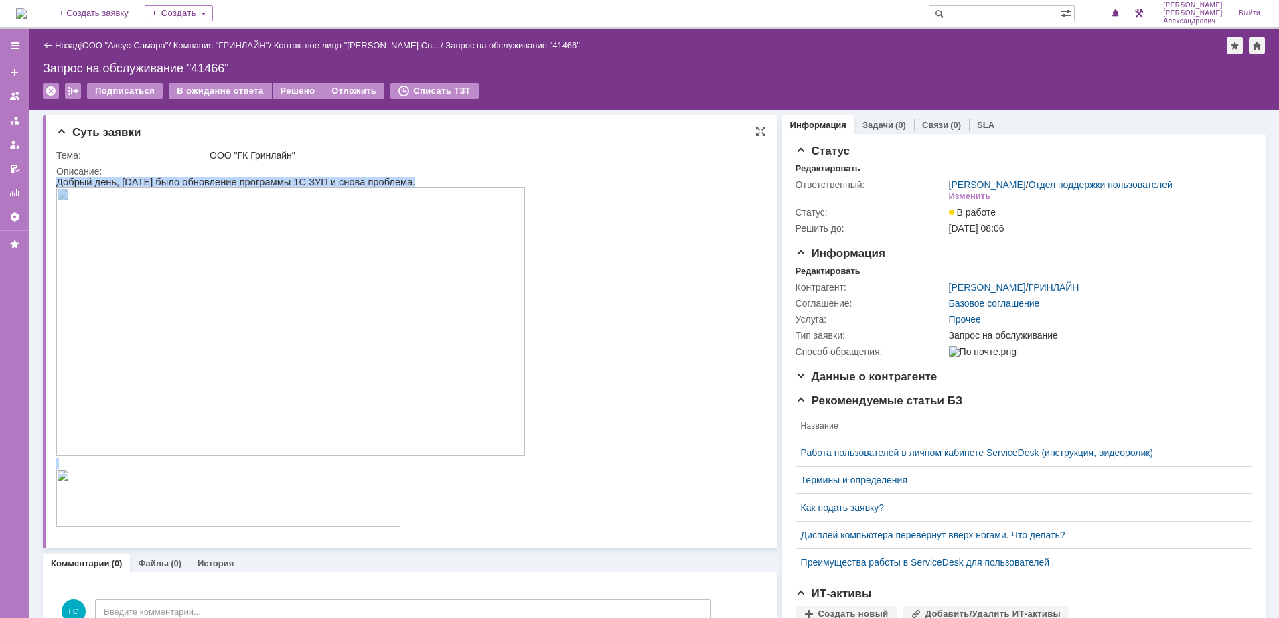
drag, startPoint x: 58, startPoint y: 179, endPoint x: 454, endPoint y: 509, distance: 516.0
click at [454, 509] on div "Добрый день, [DATE] было обновление программы 1С ЗУП и снова проблема." at bounding box center [290, 353] width 469 height 352
copy div "Добрый день, [DATE] было обновление программы 1С ЗУП и снова проблема."
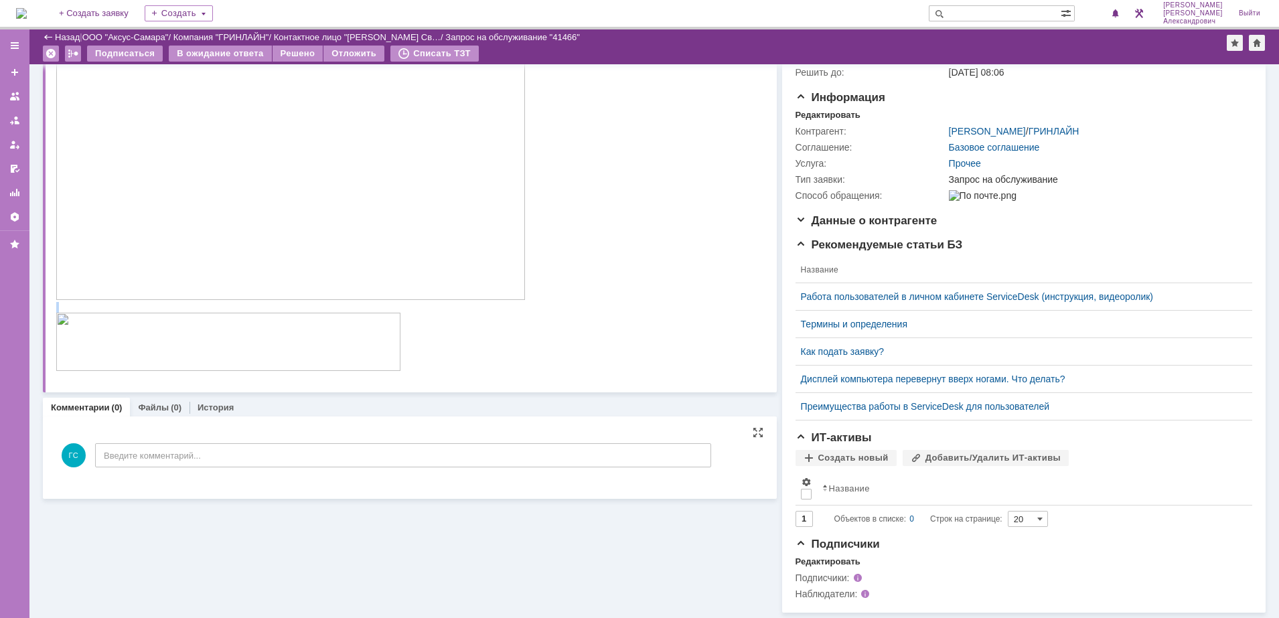
scroll to position [130, 0]
click at [299, 449] on div "ГС Введите комментарий..." at bounding box center [383, 457] width 655 height 62
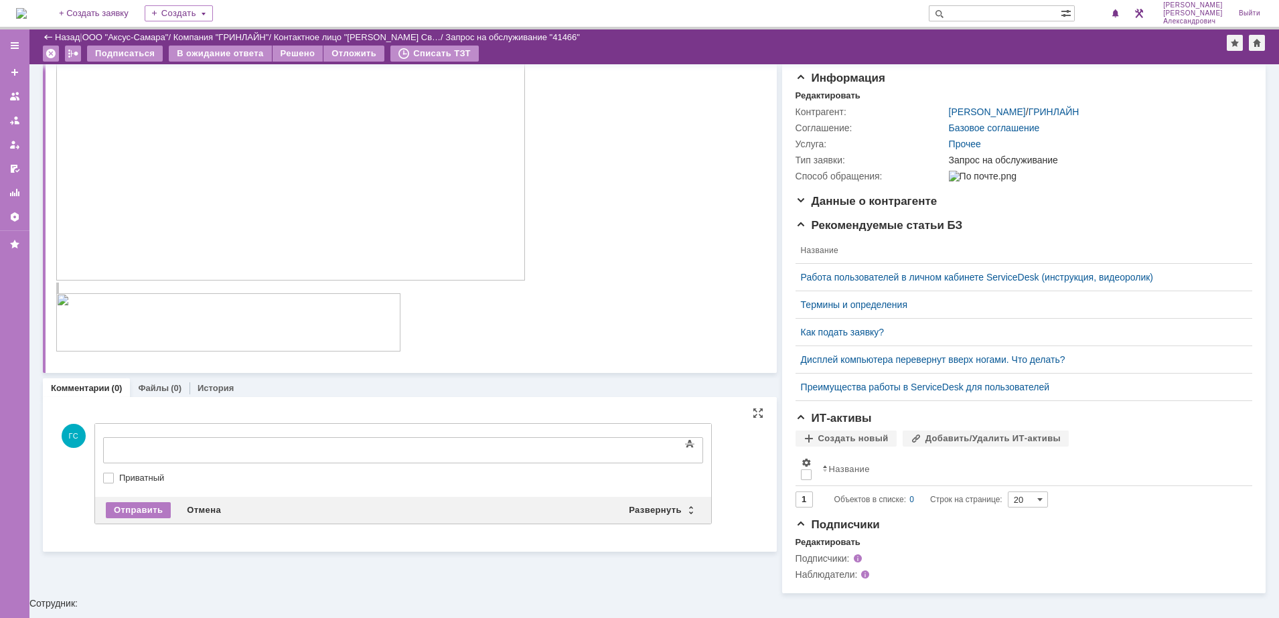
scroll to position [0, 0]
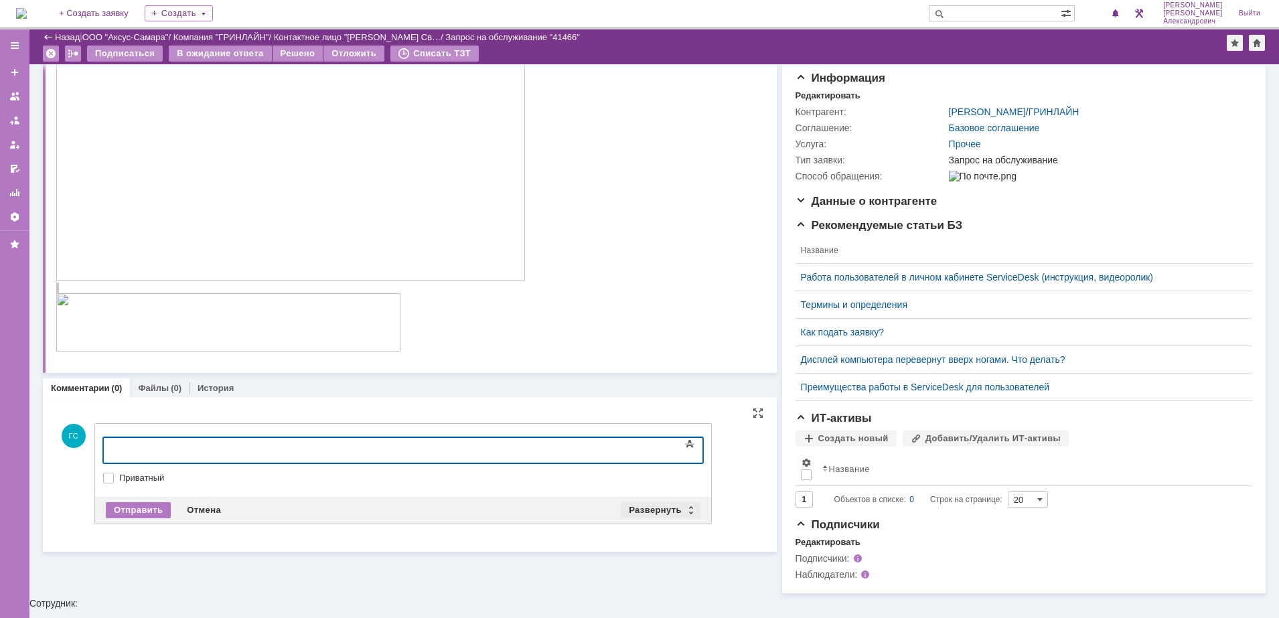
click at [642, 510] on div "Развернуть" at bounding box center [661, 510] width 80 height 16
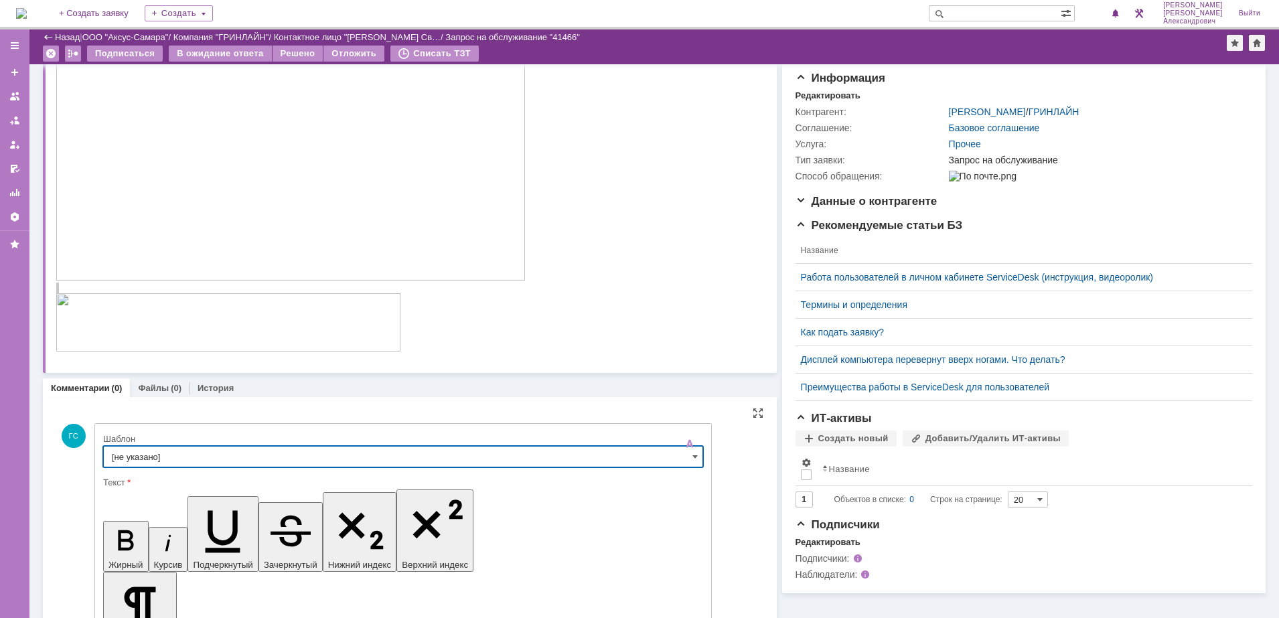
click at [309, 457] on input "[не указано]" at bounding box center [403, 456] width 600 height 21
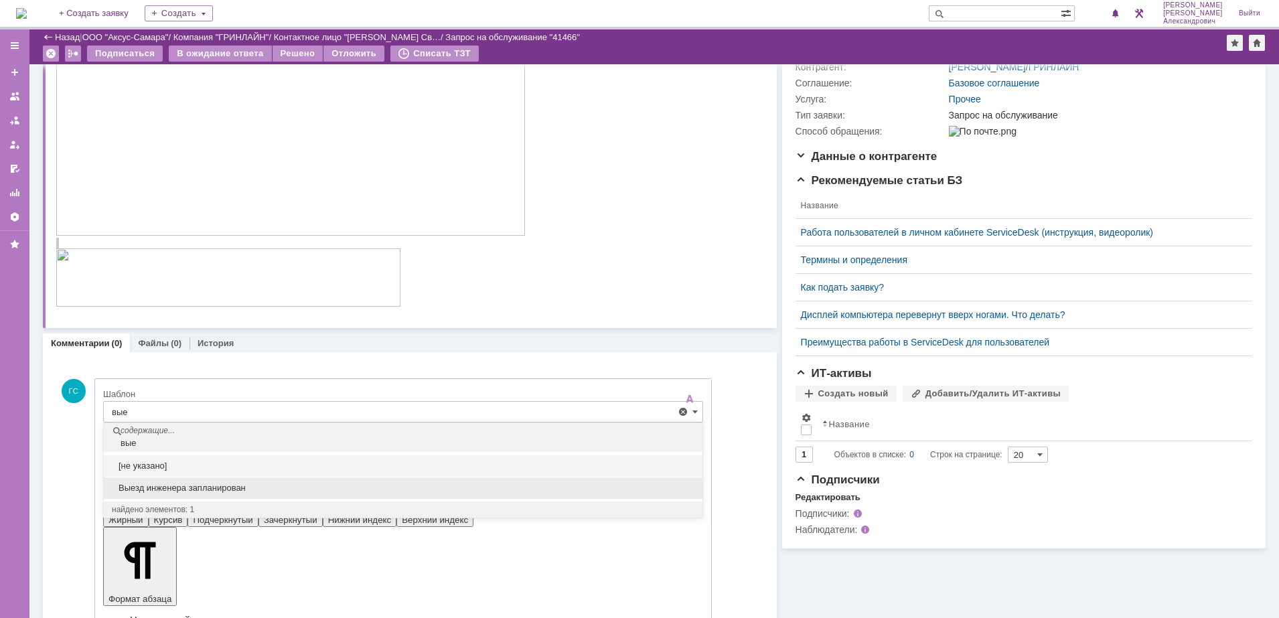
click at [265, 497] on div "Выезд инженера запланирован" at bounding box center [403, 488] width 599 height 21
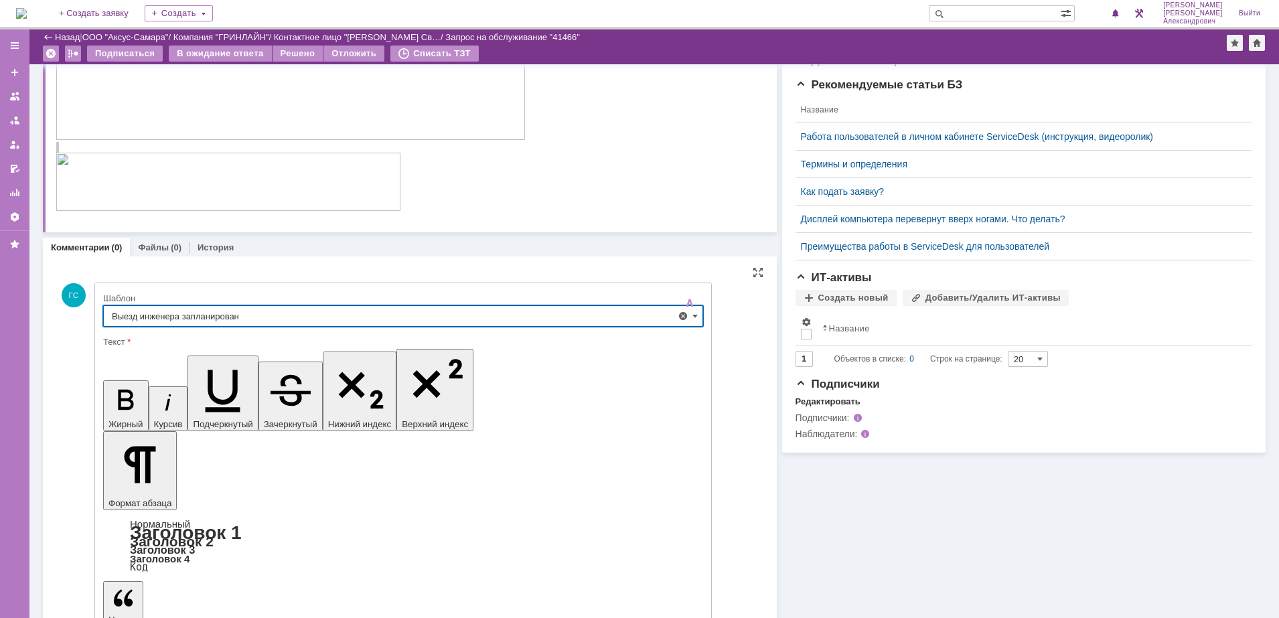
type input "Выезд инженера запланирован"
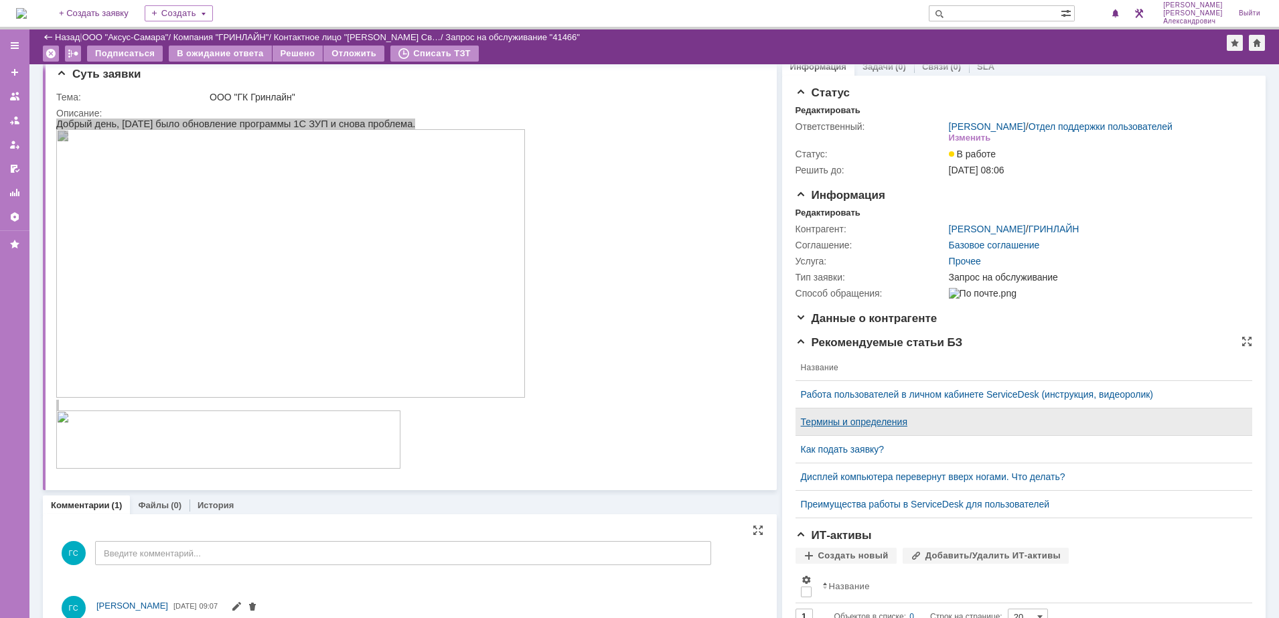
scroll to position [0, 0]
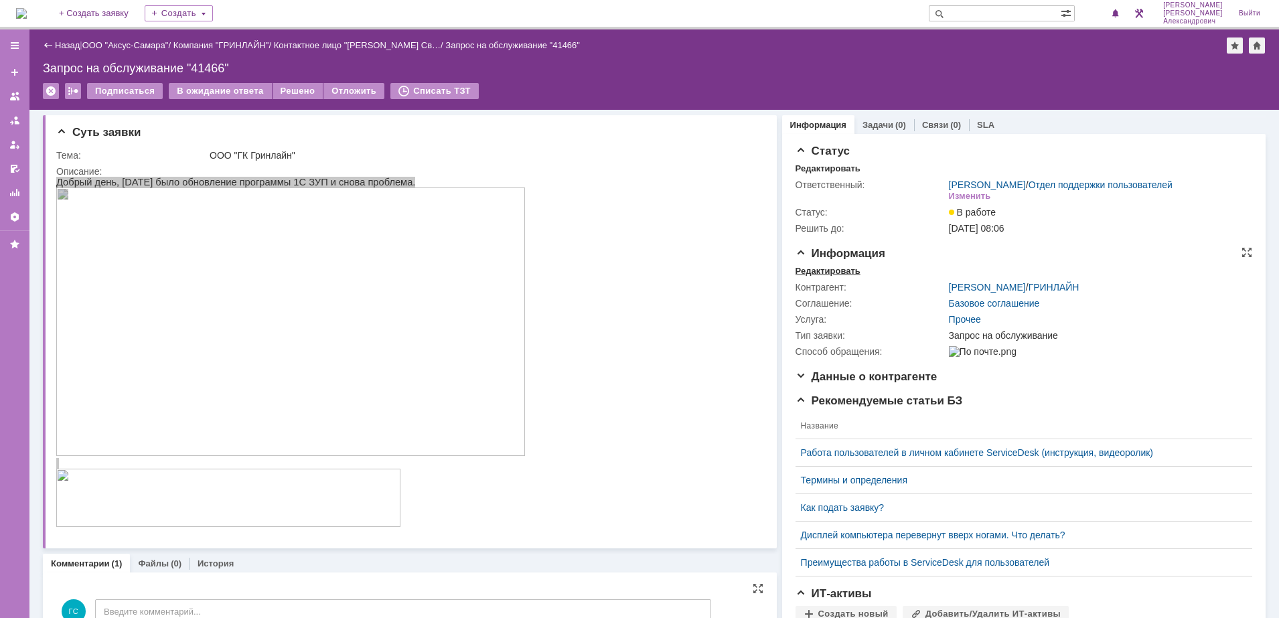
click at [802, 277] on div "Редактировать" at bounding box center [828, 271] width 65 height 11
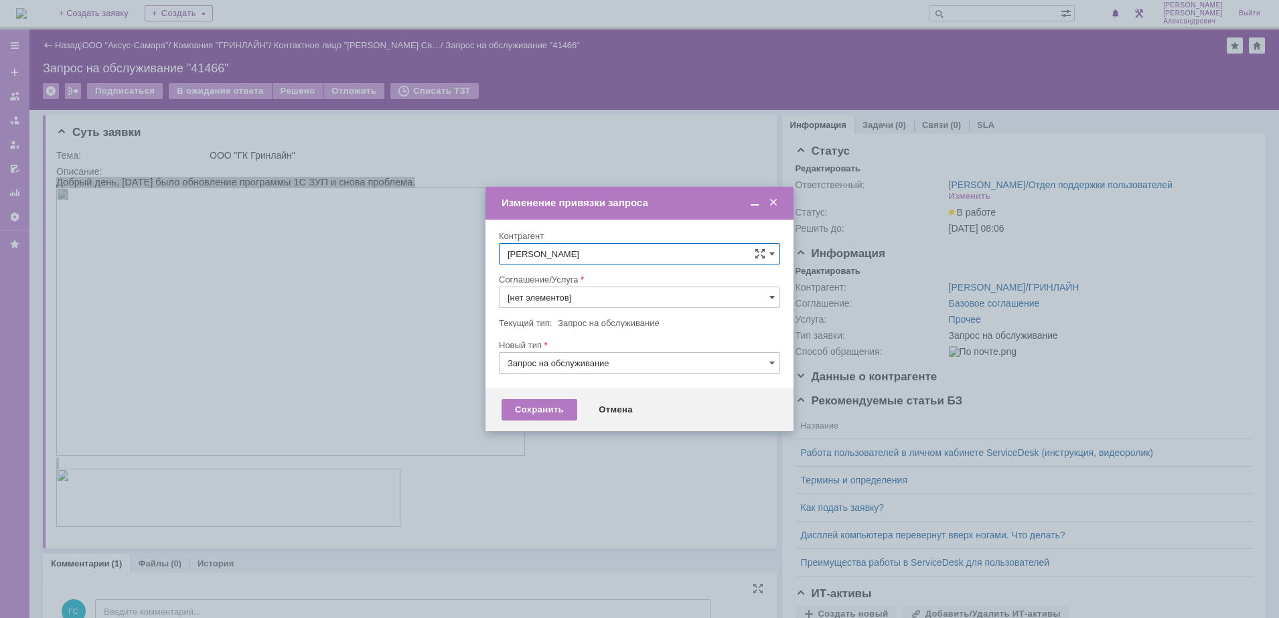
type input "Прочее"
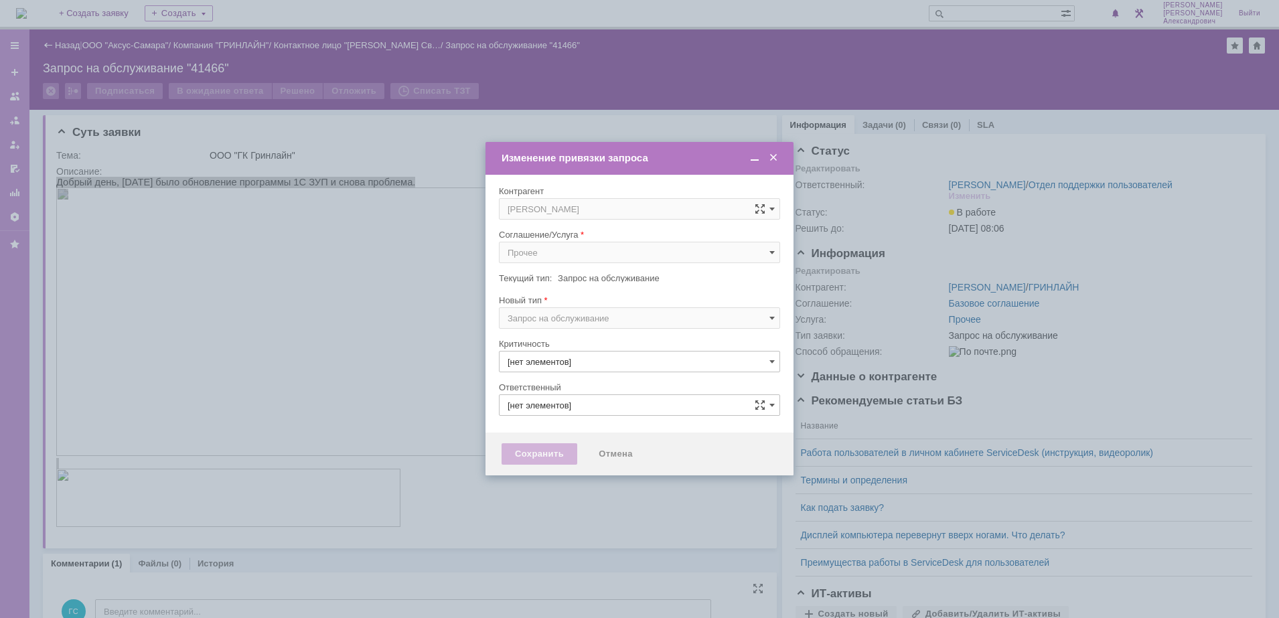
type input "[PERSON_NAME]"
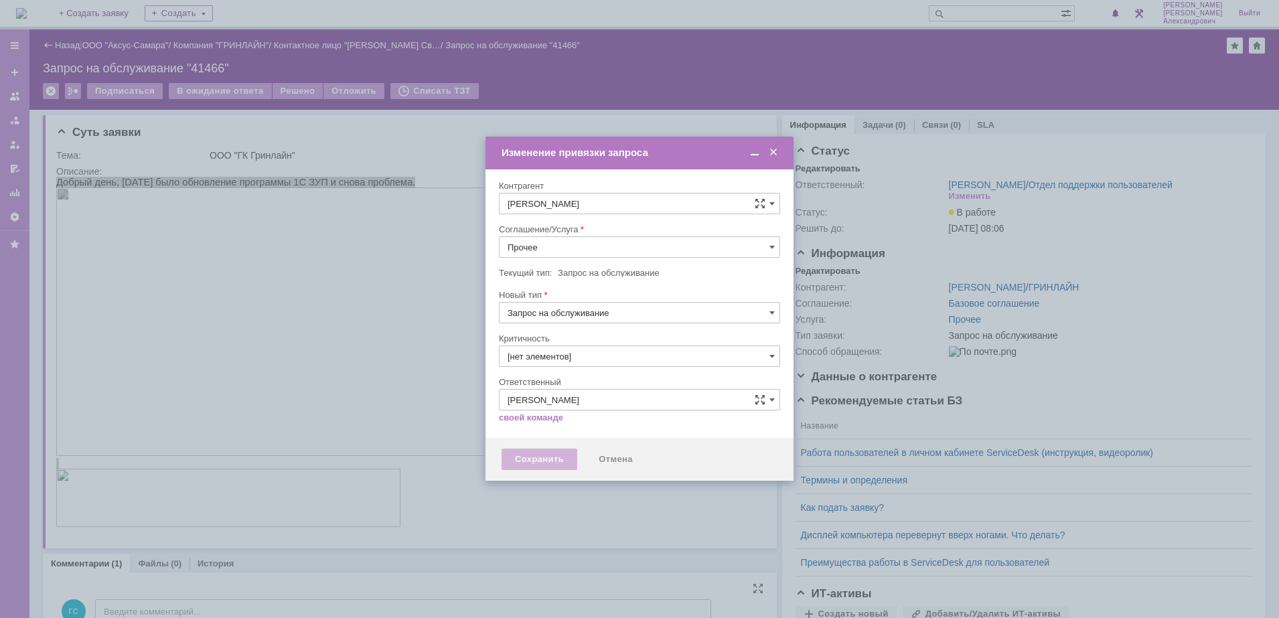
type input "3. Низкая"
type input "[не указано]"
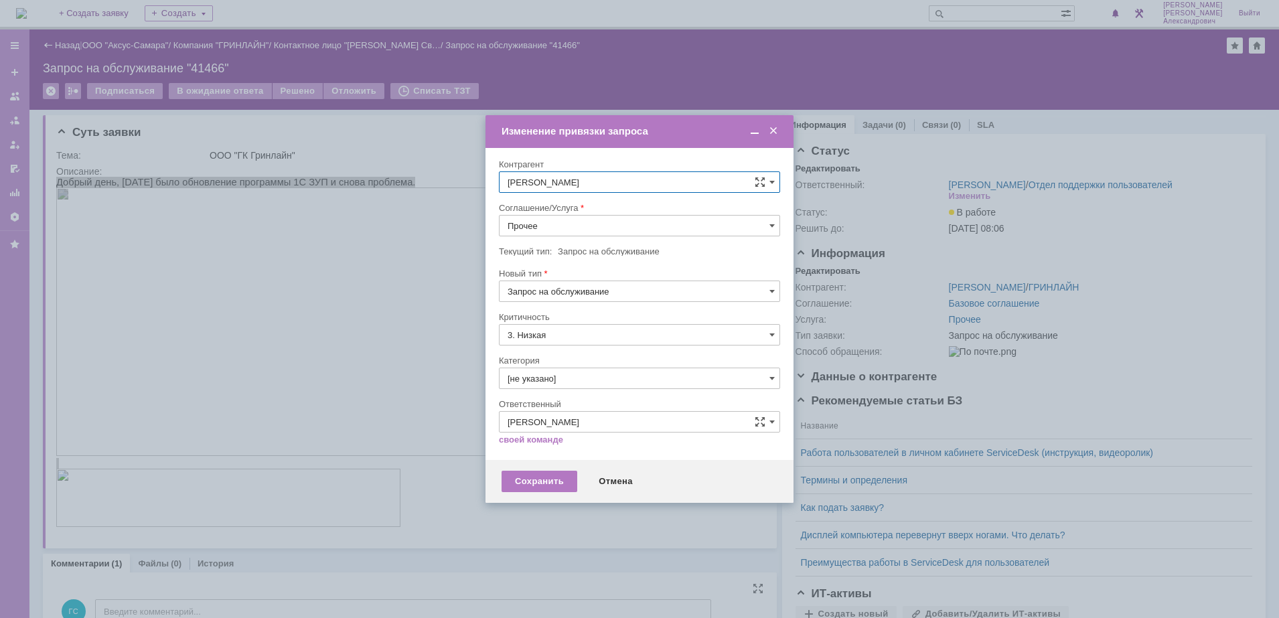
click at [627, 228] on input "Прочее" at bounding box center [639, 225] width 281 height 21
click at [604, 389] on span "АРМ_Настройка" at bounding box center [640, 387] width 264 height 11
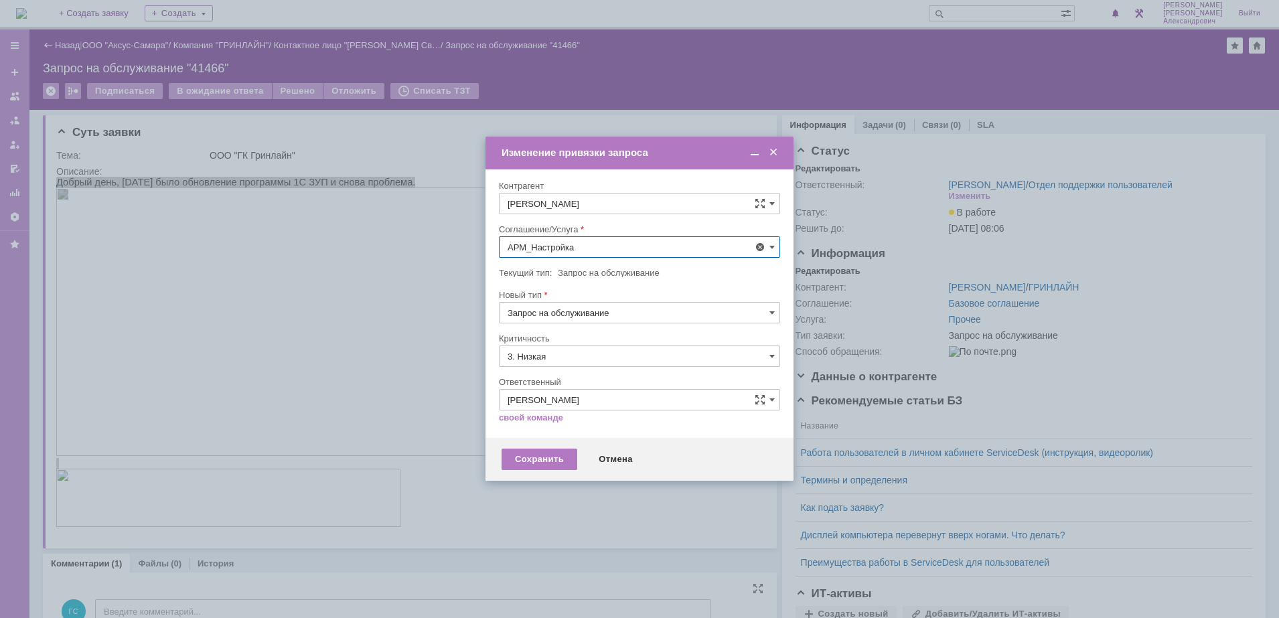
type input "АРМ_Настройка"
click at [593, 349] on input "3. Низкая" at bounding box center [639, 356] width 281 height 21
click at [588, 376] on span "[не указано]" at bounding box center [640, 381] width 264 height 11
type input "[не указано]"
click at [564, 449] on div "Сохранить" at bounding box center [540, 459] width 76 height 21
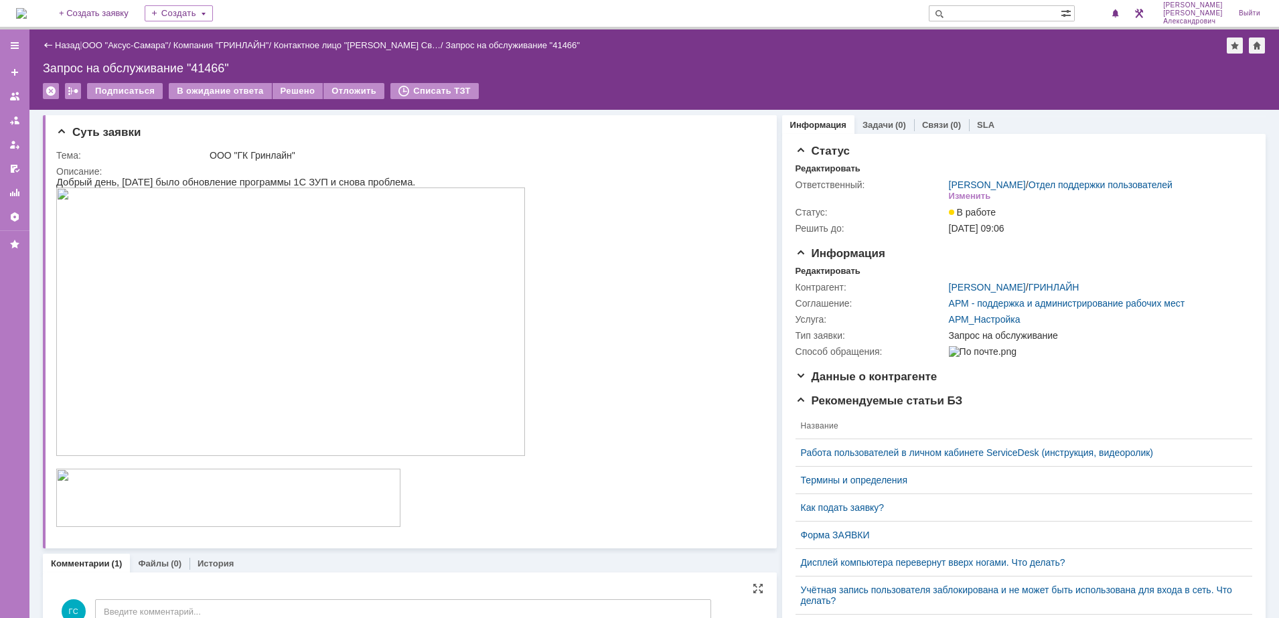
scroll to position [0, 0]
click at [872, 123] on link "Задачи" at bounding box center [878, 125] width 31 height 10
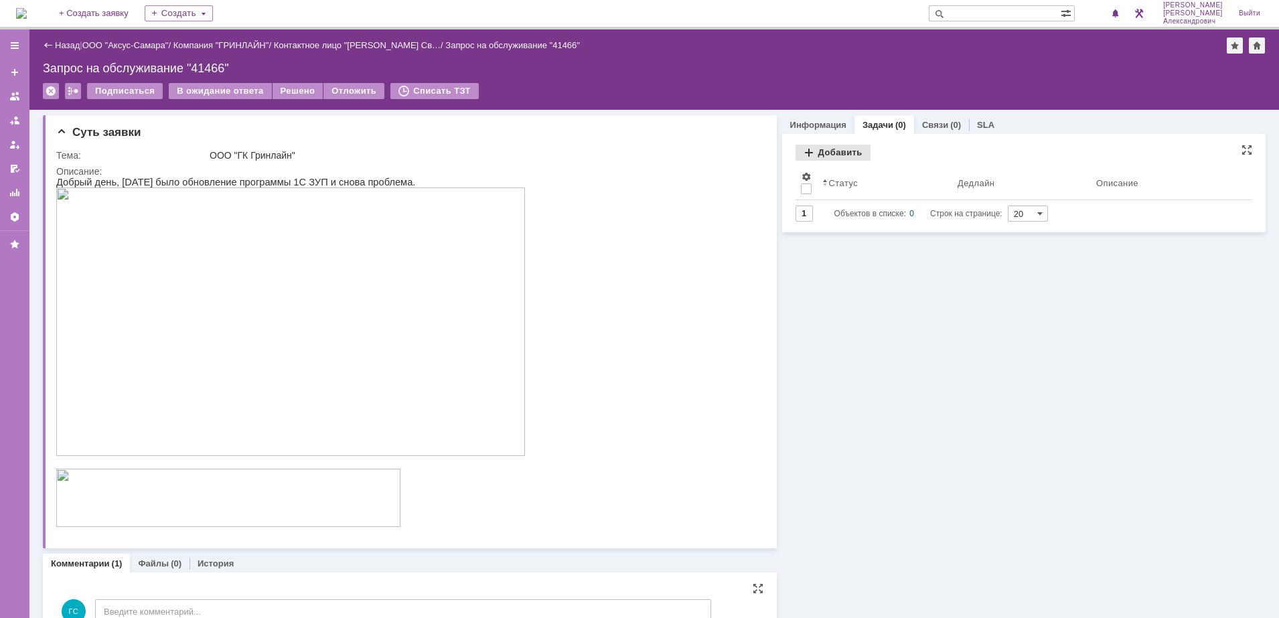
click at [801, 149] on div "Добавить" at bounding box center [833, 153] width 75 height 16
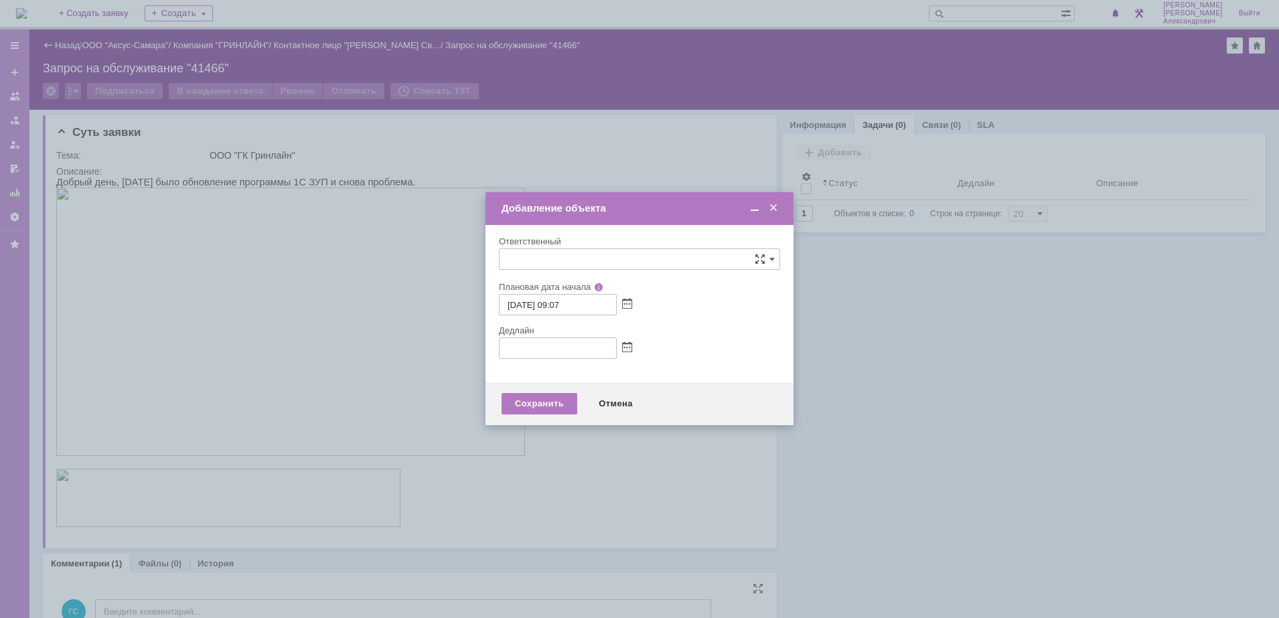
type input "[не указано]"
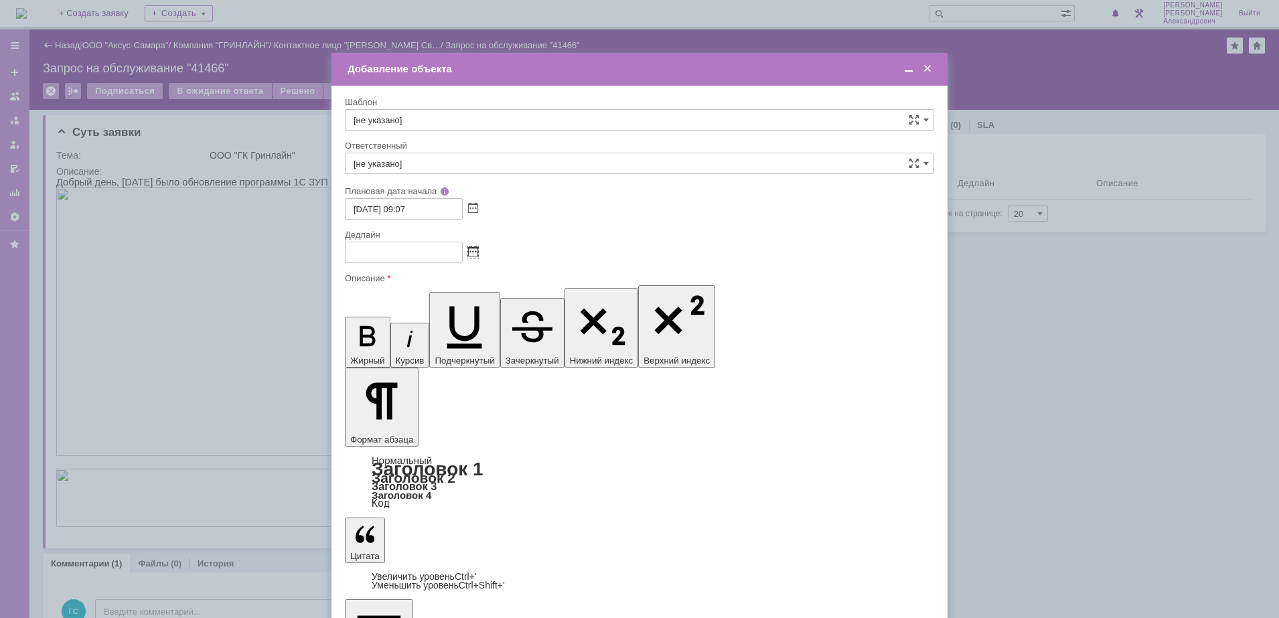
click at [475, 252] on span at bounding box center [473, 252] width 10 height 11
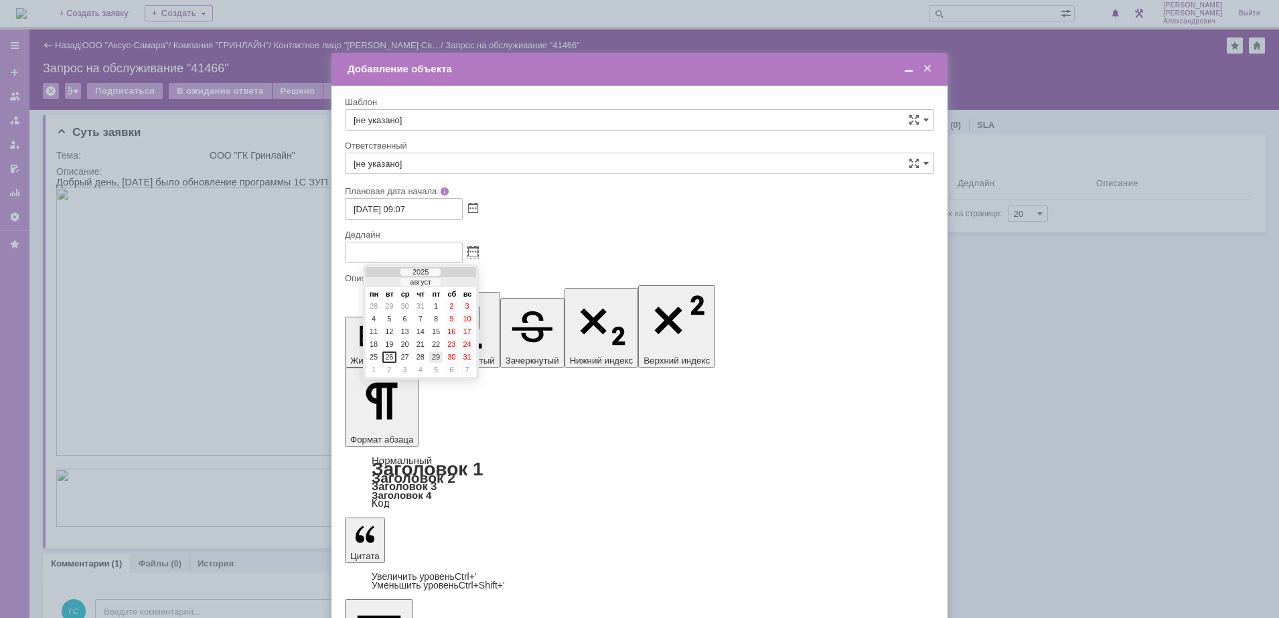
click at [431, 358] on div "29" at bounding box center [435, 357] width 13 height 11
type input "[DATE] 09:07"
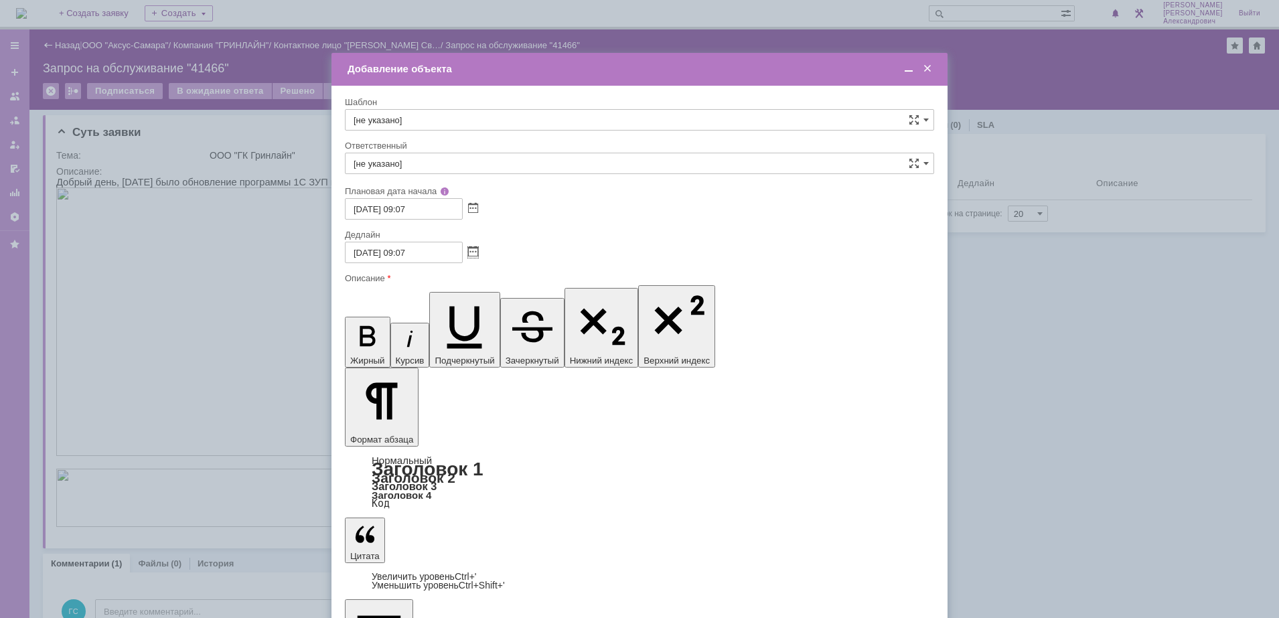
click at [455, 160] on input "[не указано]" at bounding box center [639, 163] width 589 height 21
click at [388, 252] on div "[PERSON_NAME]" at bounding box center [640, 261] width 588 height 21
type input "[PERSON_NAME]"
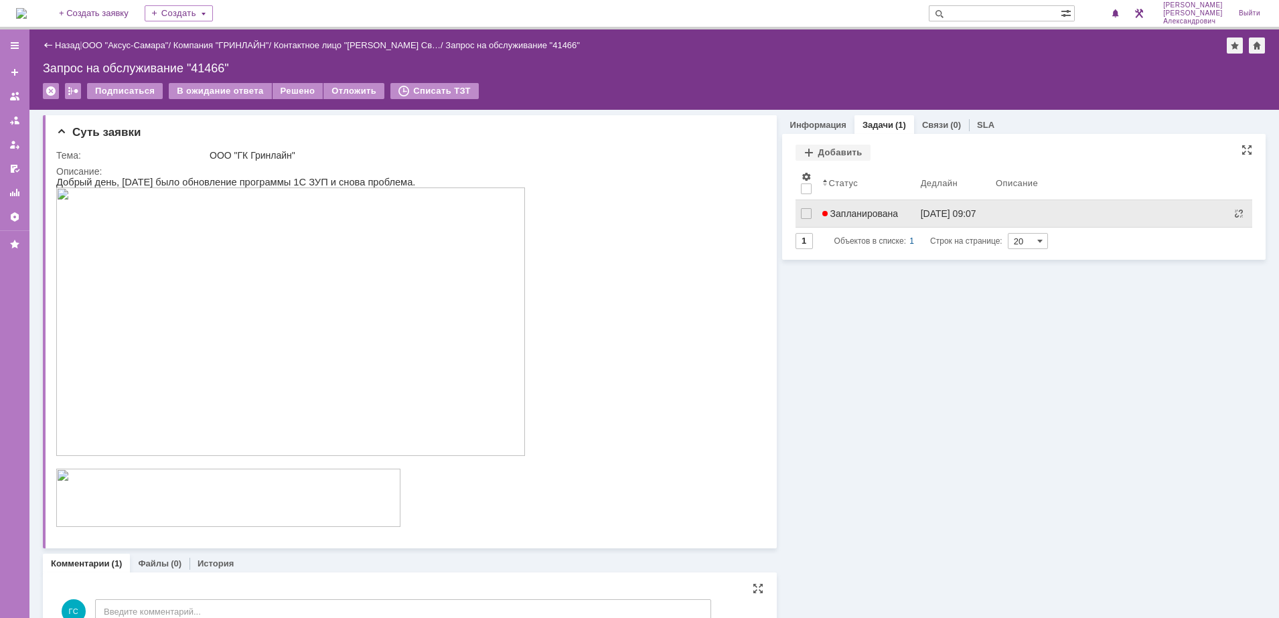
click at [877, 211] on span "Запланирована" at bounding box center [861, 213] width 76 height 11
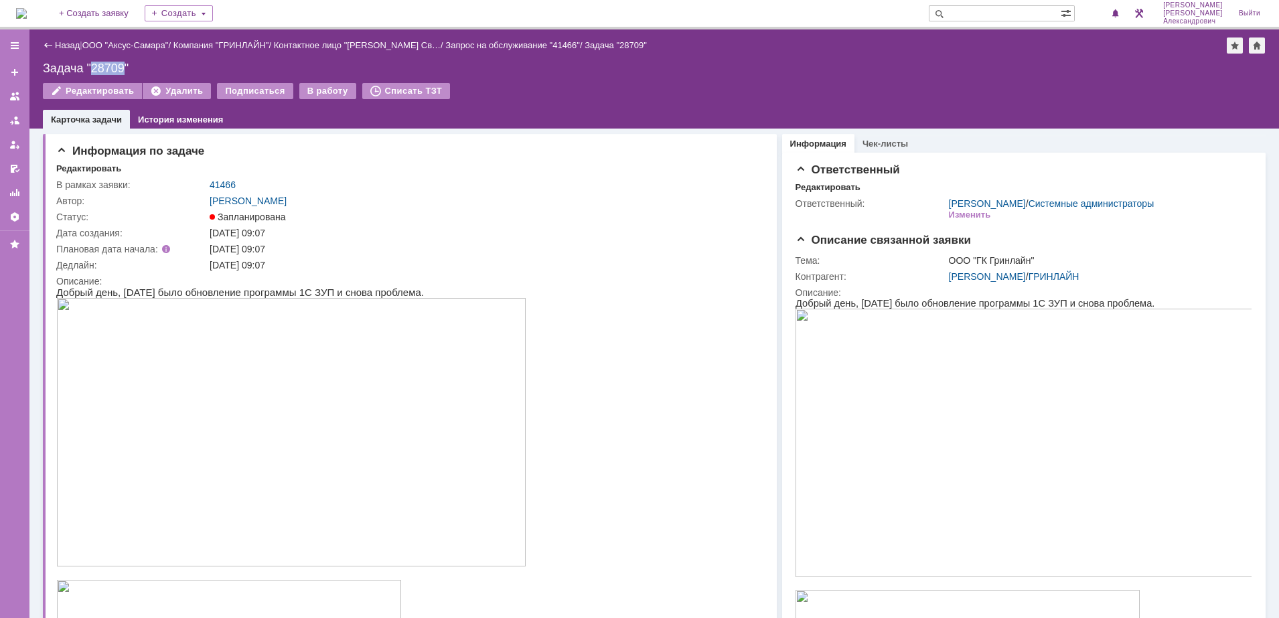
drag, startPoint x: 124, startPoint y: 67, endPoint x: 91, endPoint y: 62, distance: 33.3
click at [91, 62] on div "Задача "28709"" at bounding box center [654, 68] width 1223 height 13
copy div "28709"
click at [27, 14] on img at bounding box center [21, 13] width 11 height 11
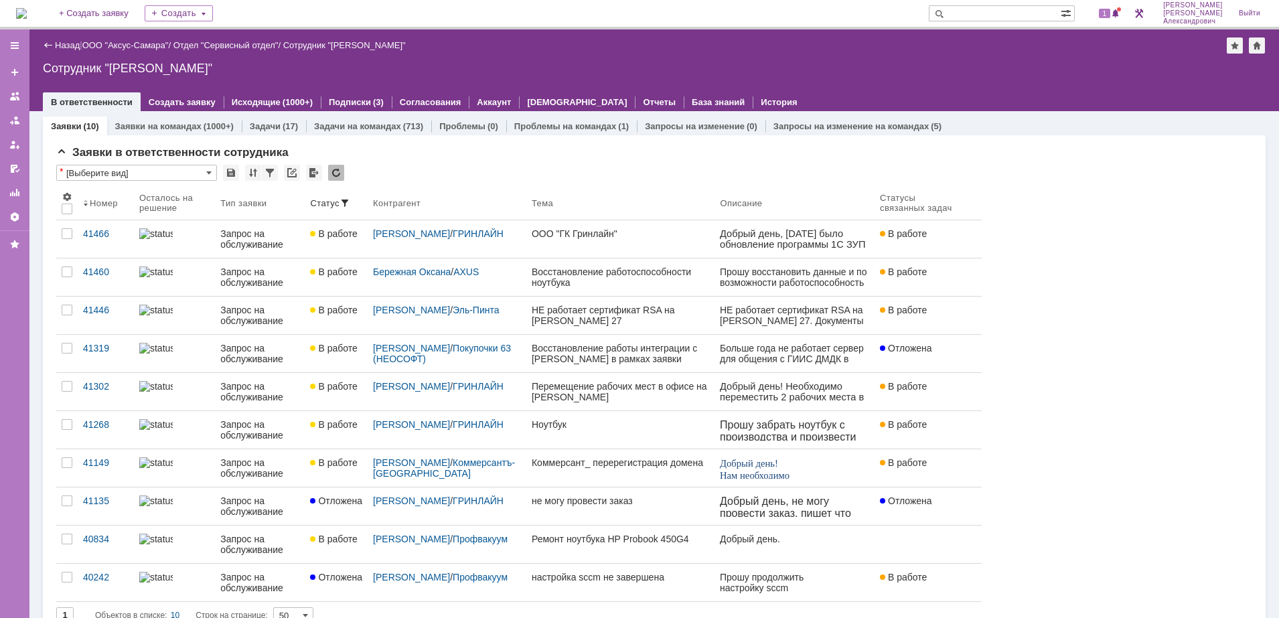
click at [1129, 15] on div "1 Галстьян Степан Александрович Выйти" at bounding box center [1180, 13] width 178 height 27
click at [1121, 9] on span at bounding box center [1115, 14] width 9 height 11
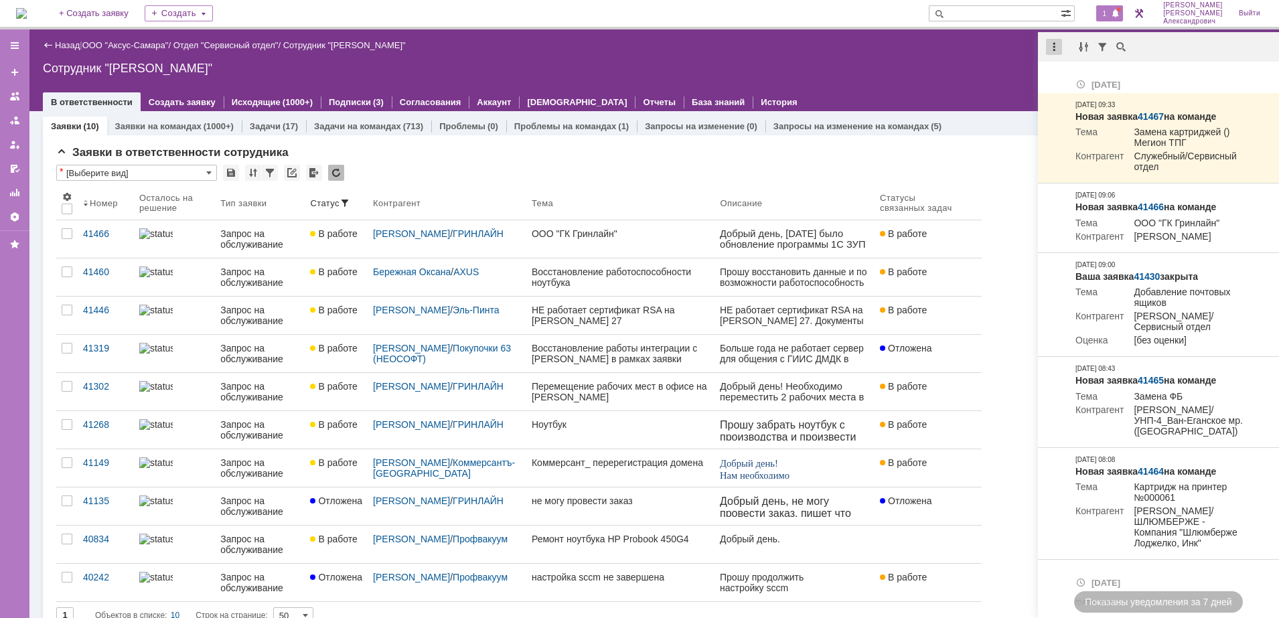
click at [1055, 50] on div at bounding box center [1054, 47] width 16 height 16
click at [1076, 72] on div "Отметить уведомления прочитанными" at bounding box center [1147, 81] width 196 height 20
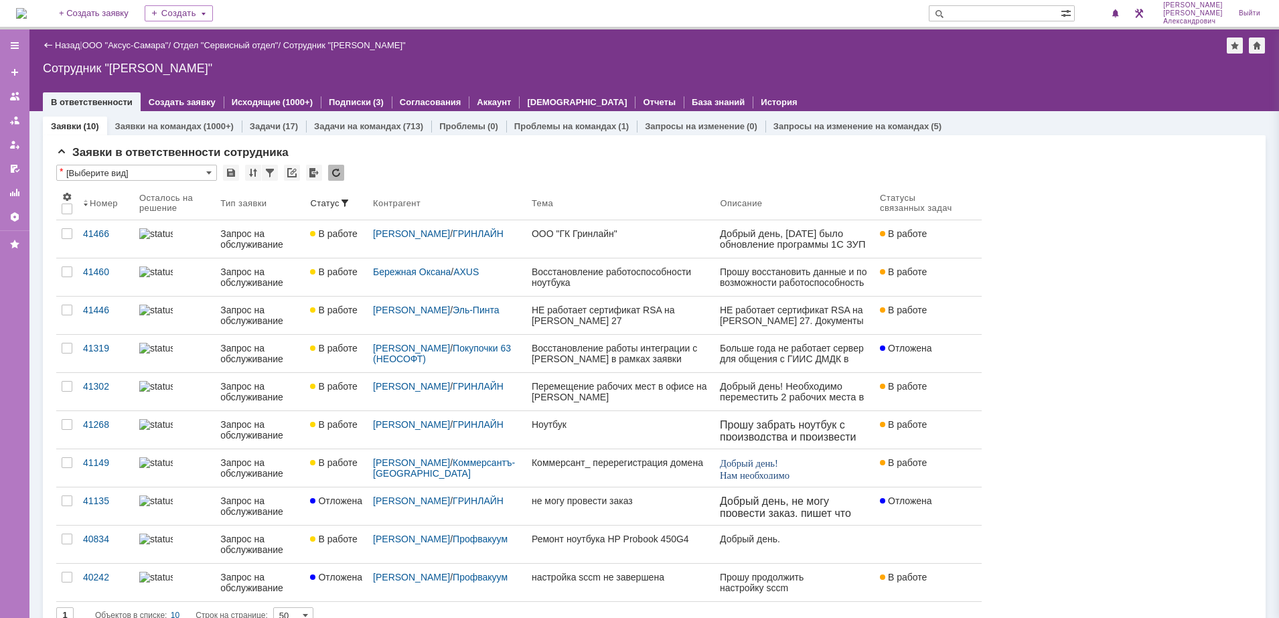
click at [971, 72] on div "Сотрудник "[PERSON_NAME]"" at bounding box center [654, 68] width 1223 height 13
click at [1115, 5] on div "1" at bounding box center [1109, 13] width 27 height 16
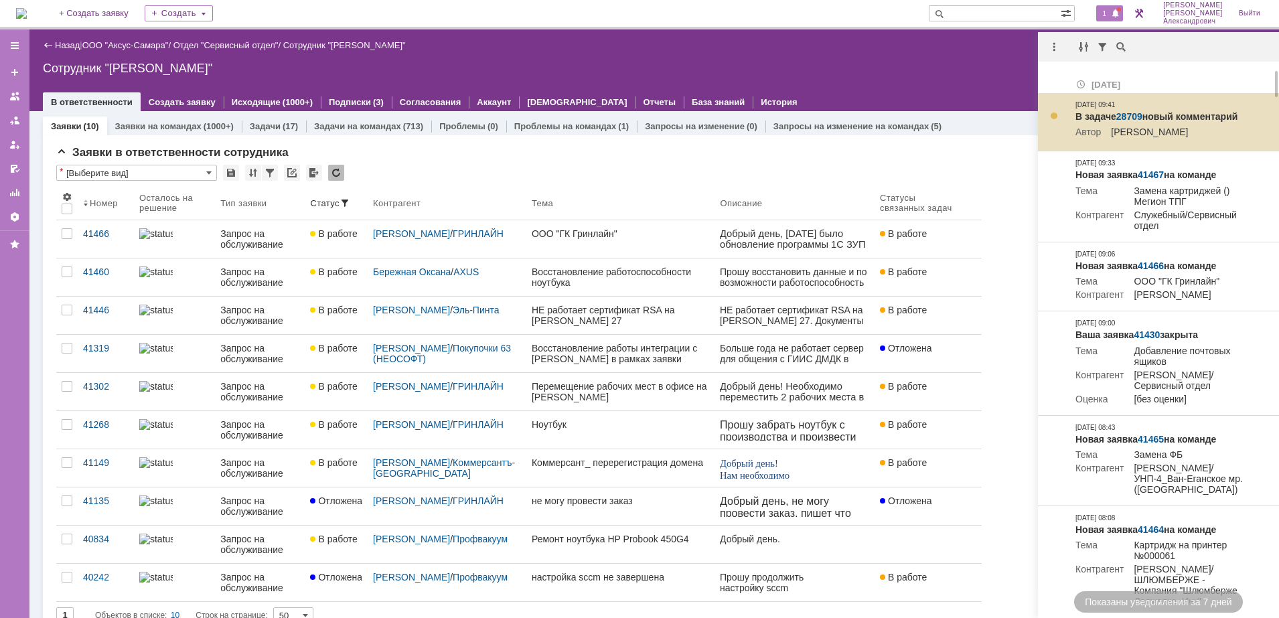
click at [1115, 110] on div "[DATE] 09:41" at bounding box center [1096, 105] width 40 height 11
click at [1128, 113] on link "28709" at bounding box center [1130, 116] width 26 height 11
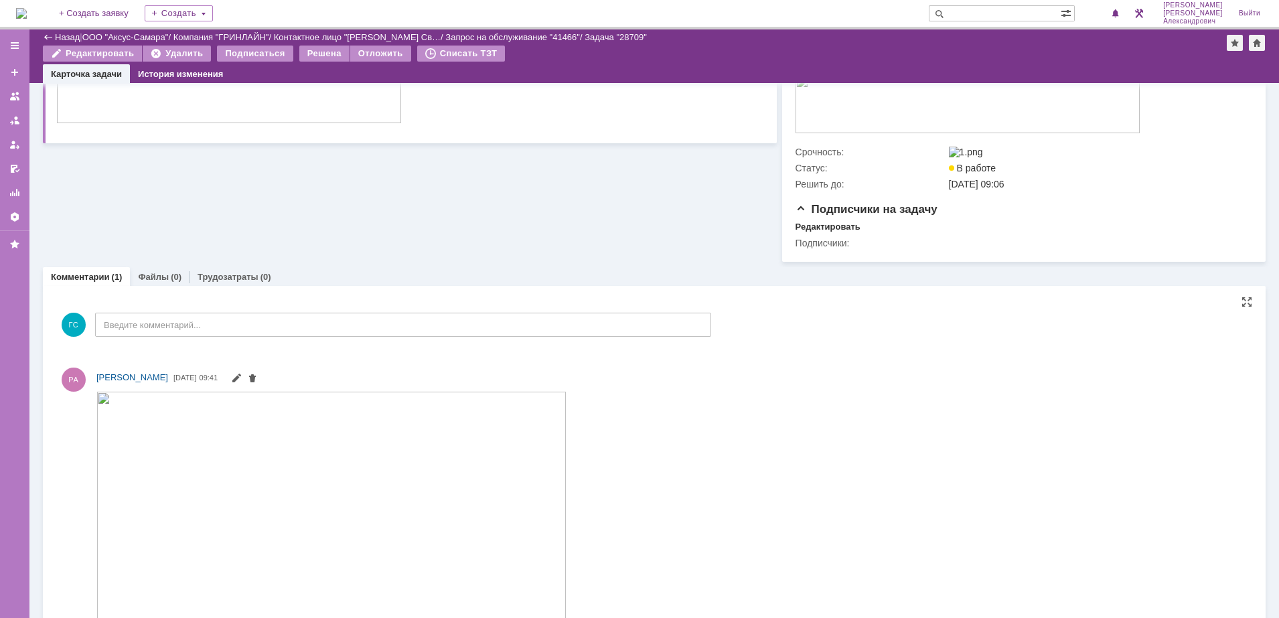
scroll to position [468, 0]
click at [258, 384] on span at bounding box center [242, 379] width 32 height 11
click at [283, 442] on img at bounding box center [331, 528] width 470 height 271
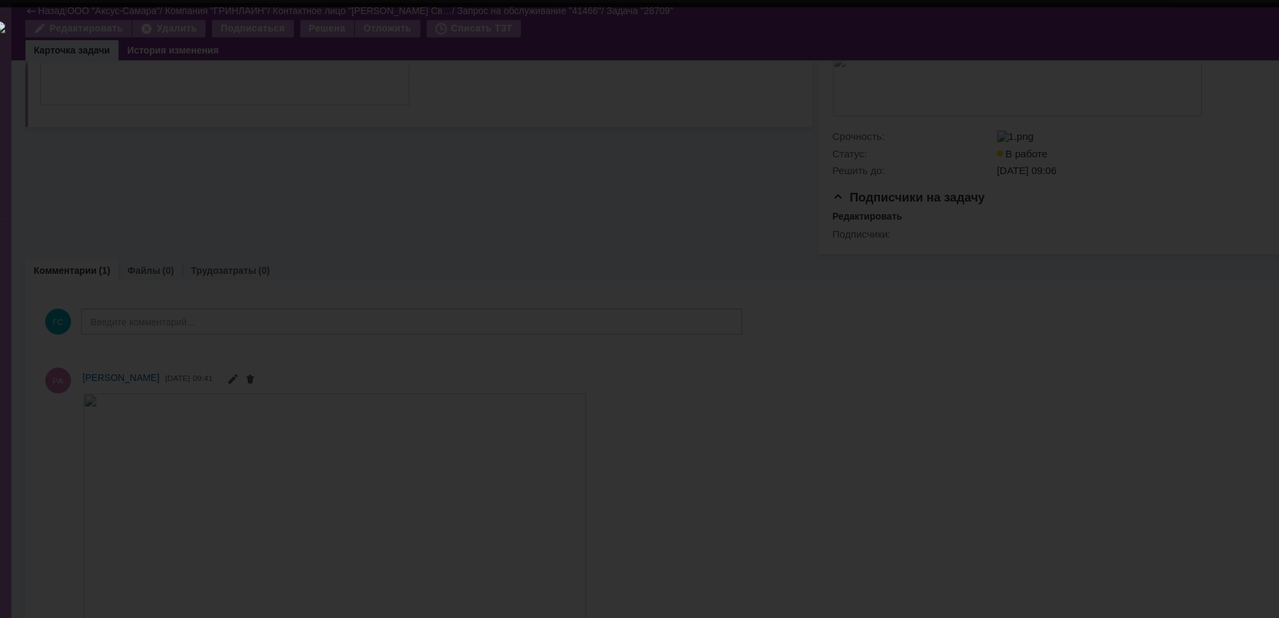
click at [1168, 59] on div at bounding box center [639, 326] width 1253 height 558
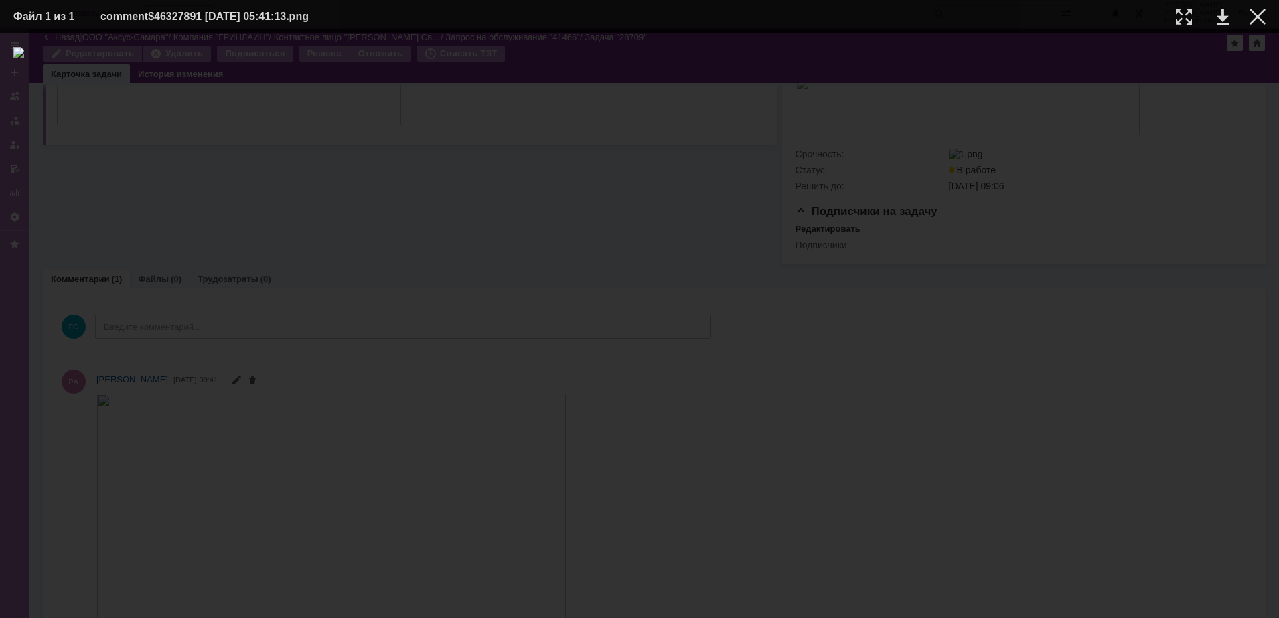
click at [1267, 25] on table "Файл 1 из 1 comment$46327891 26.08.2025 05:41:13.png" at bounding box center [639, 16] width 1279 height 33
click at [1263, 12] on div at bounding box center [1258, 17] width 16 height 16
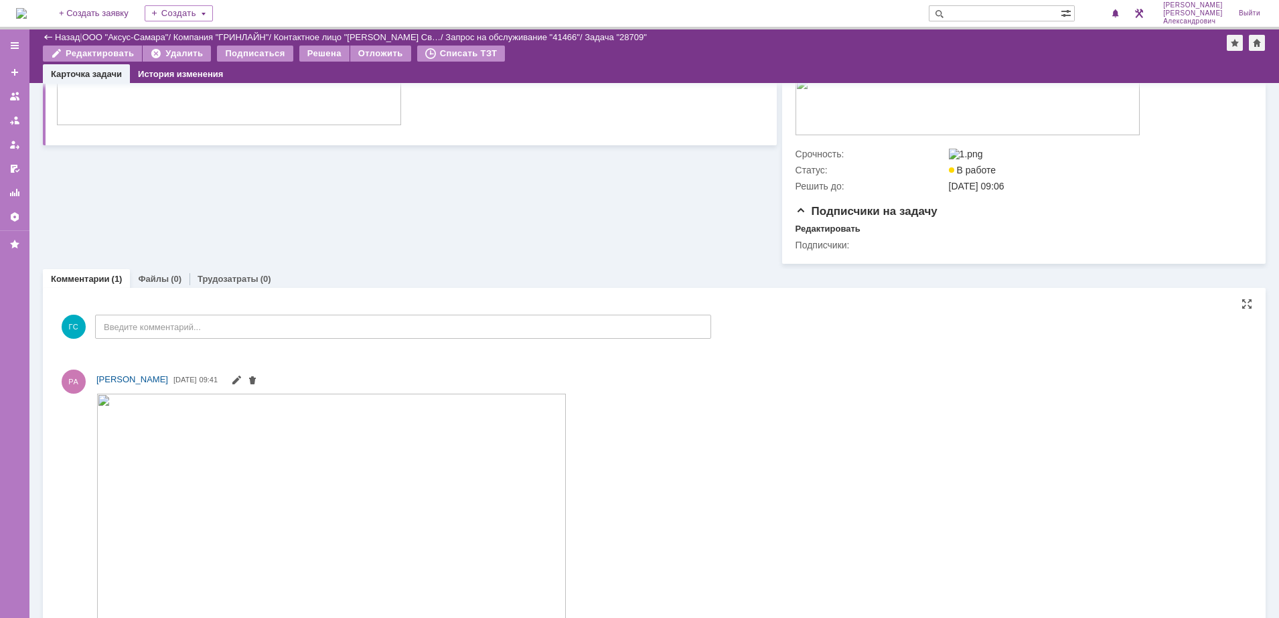
scroll to position [0, 0]
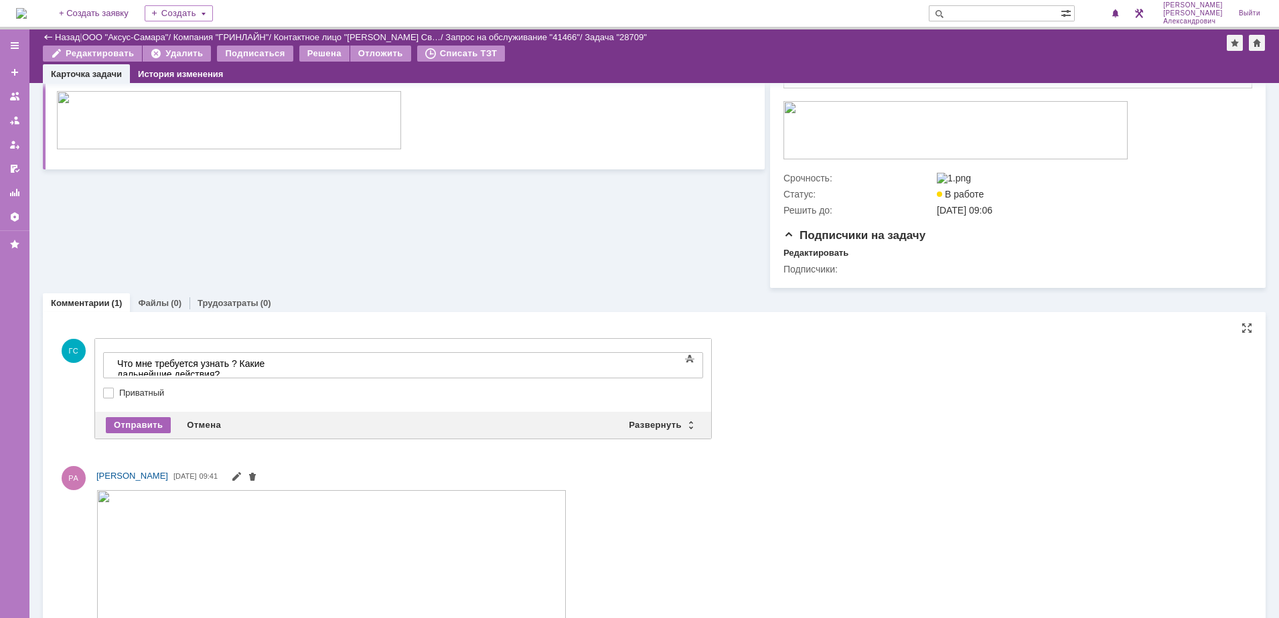
click at [141, 426] on div "Отправить" at bounding box center [138, 425] width 65 height 16
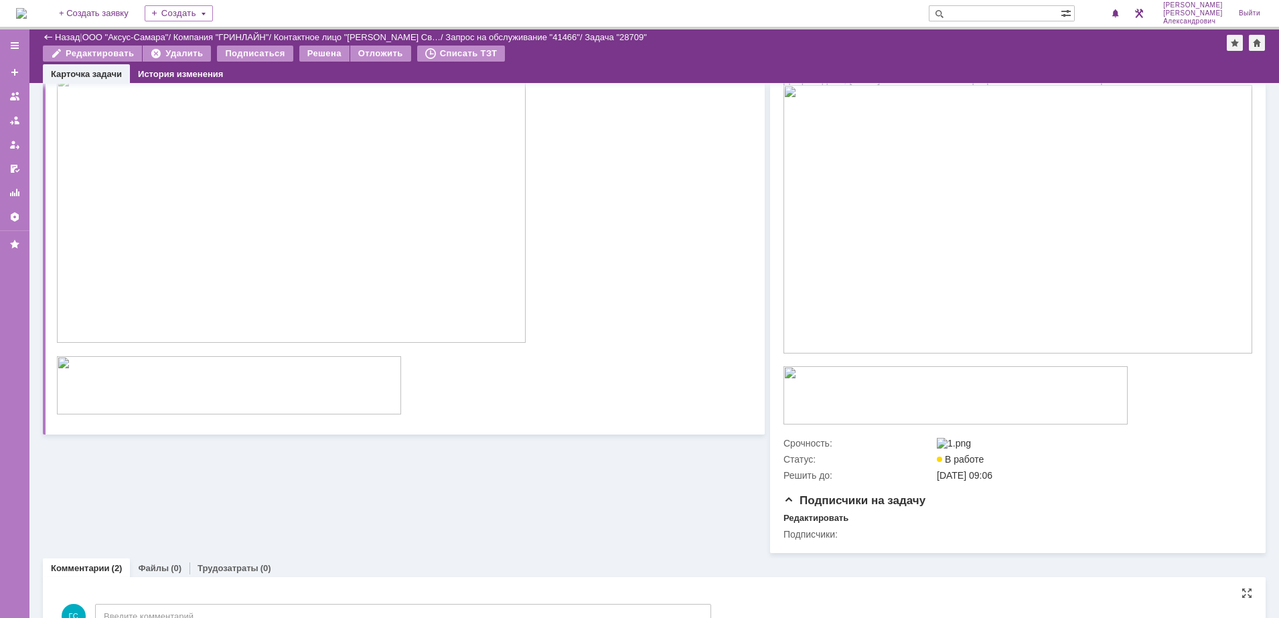
scroll to position [109, 0]
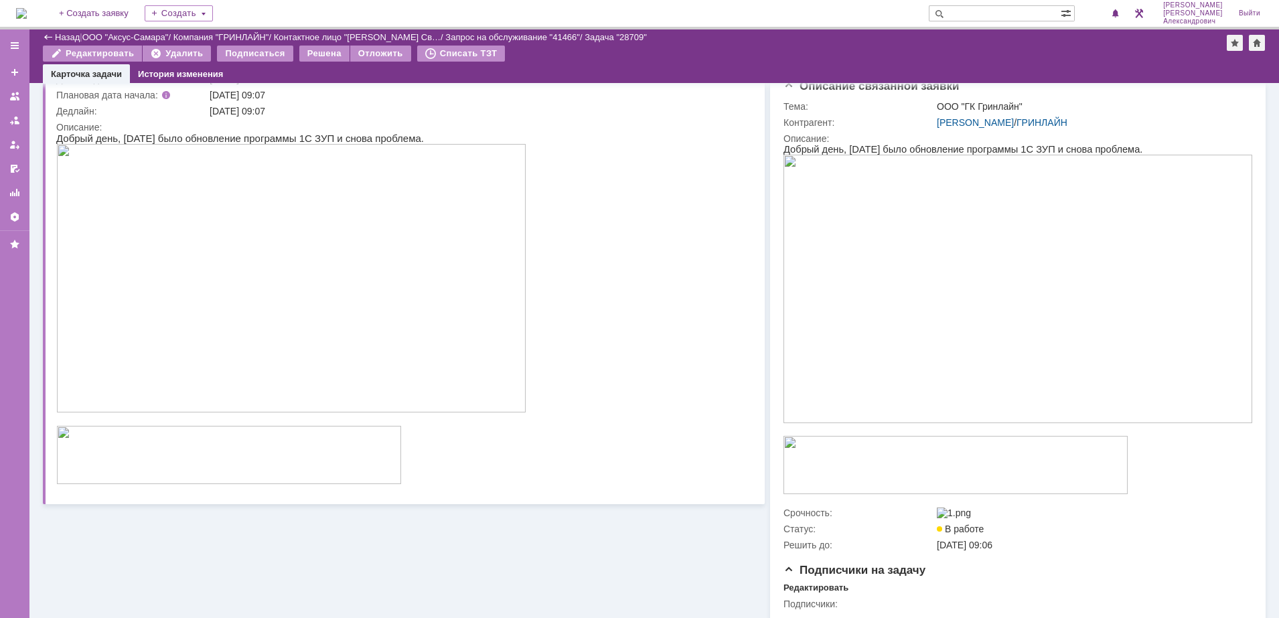
click at [27, 8] on img at bounding box center [21, 13] width 11 height 11
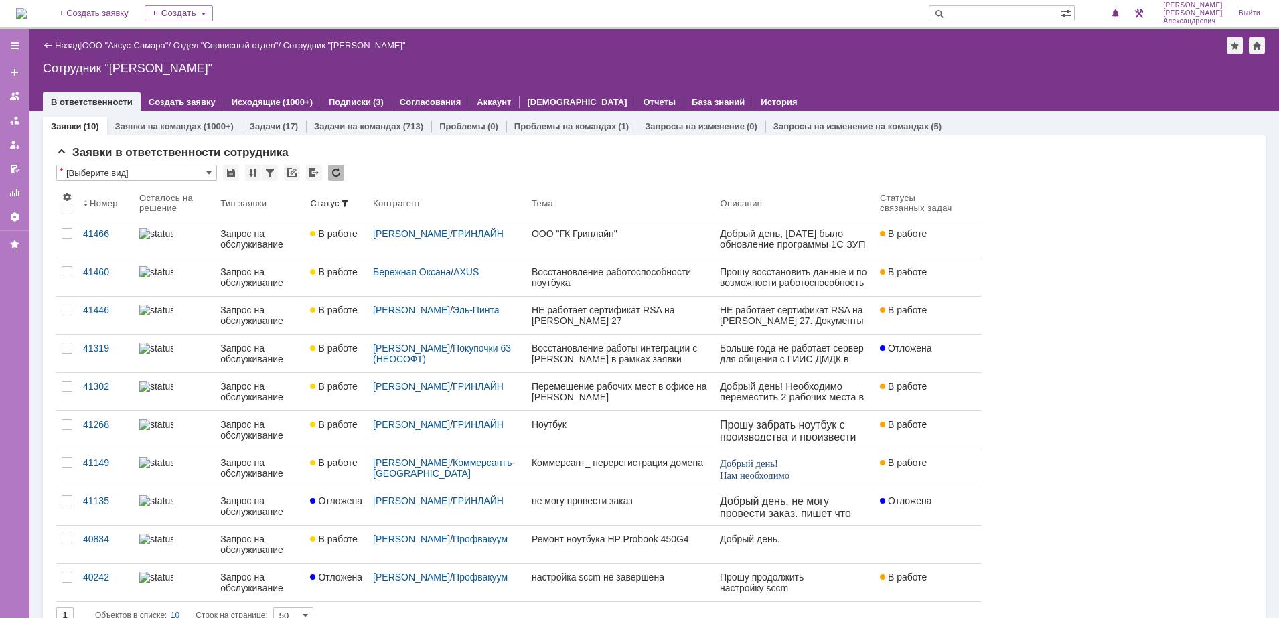
click at [27, 8] on img at bounding box center [21, 13] width 11 height 11
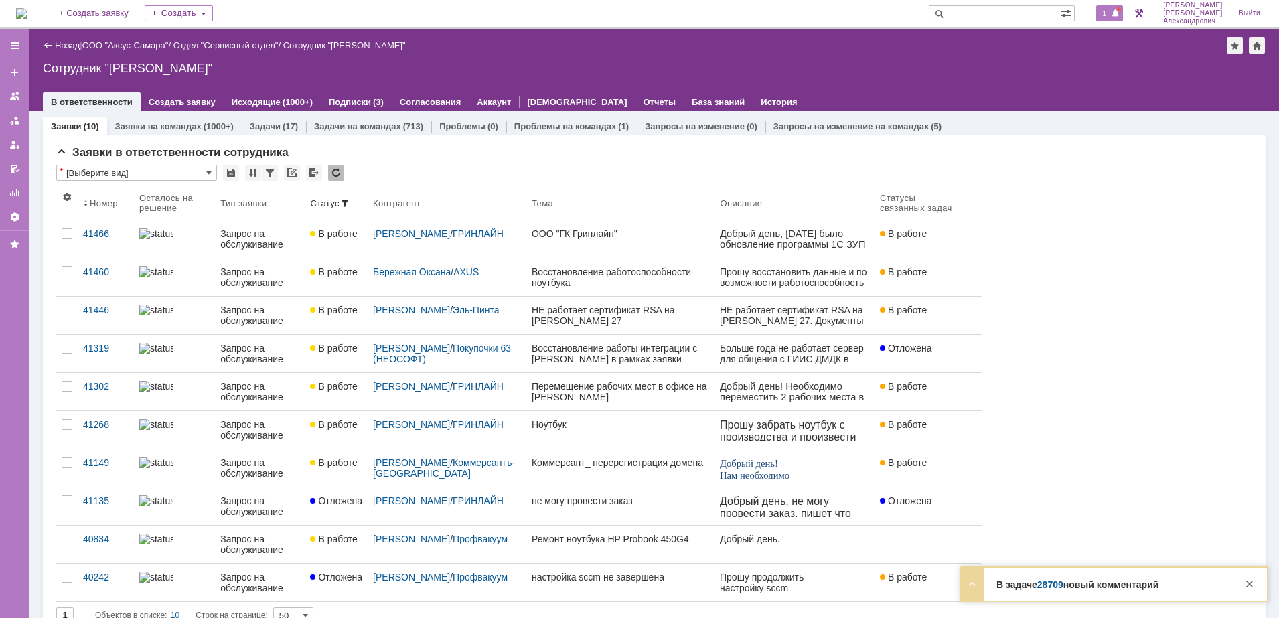
click at [1116, 15] on div "1" at bounding box center [1109, 13] width 27 height 16
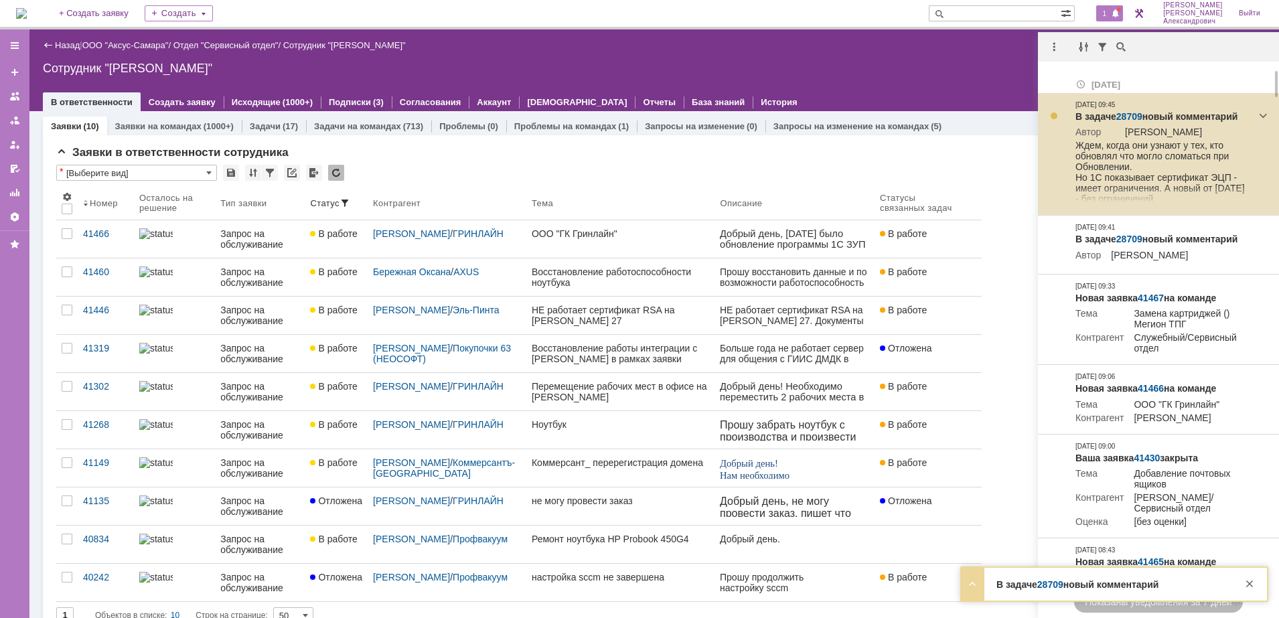
click at [1131, 113] on link "28709" at bounding box center [1130, 116] width 26 height 11
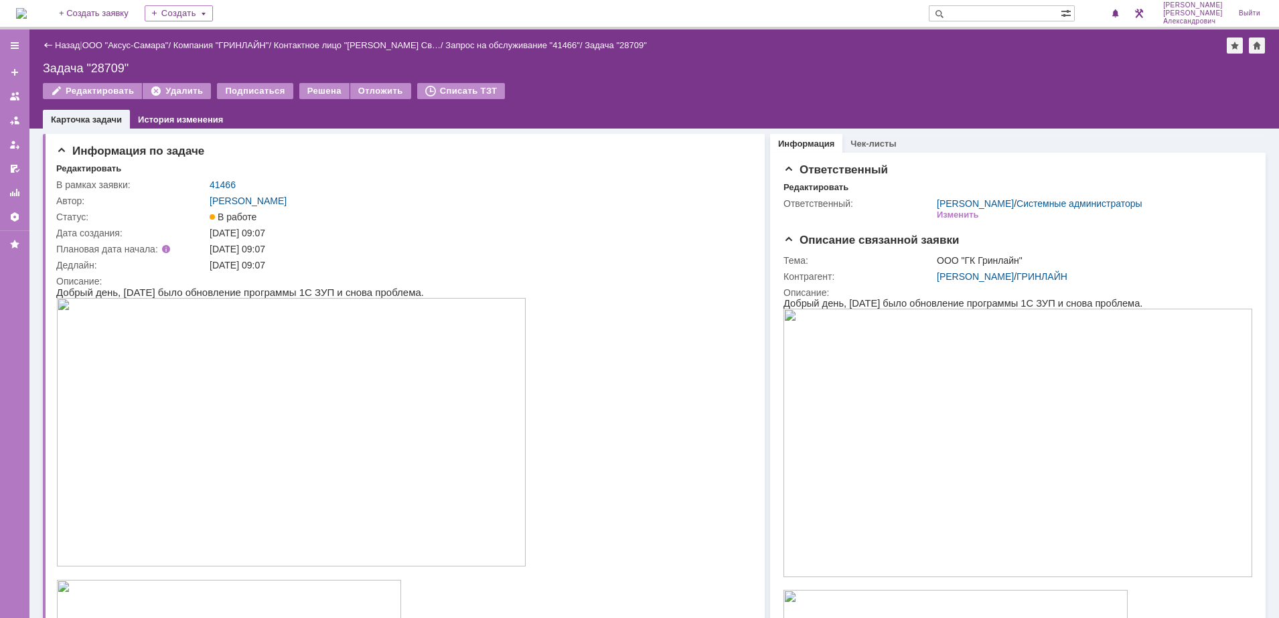
click at [17, 8] on img at bounding box center [21, 13] width 11 height 11
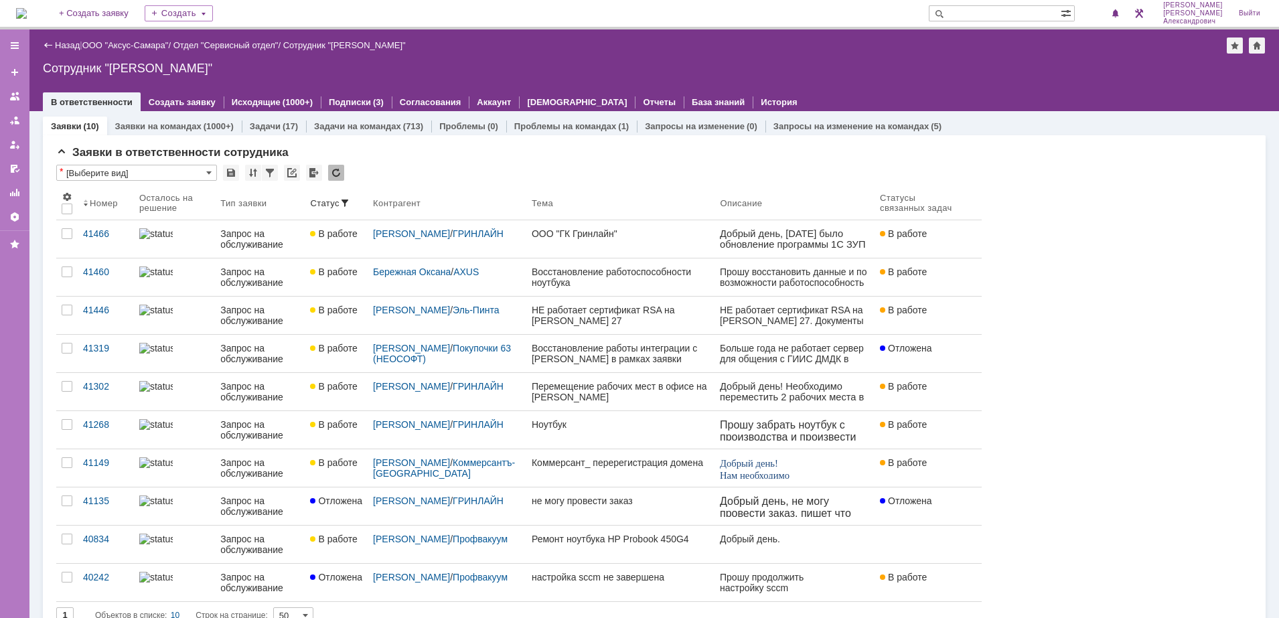
click at [27, 13] on img at bounding box center [21, 13] width 11 height 11
click at [27, 17] on img at bounding box center [21, 13] width 11 height 11
click at [1111, 14] on span "1" at bounding box center [1105, 13] width 12 height 9
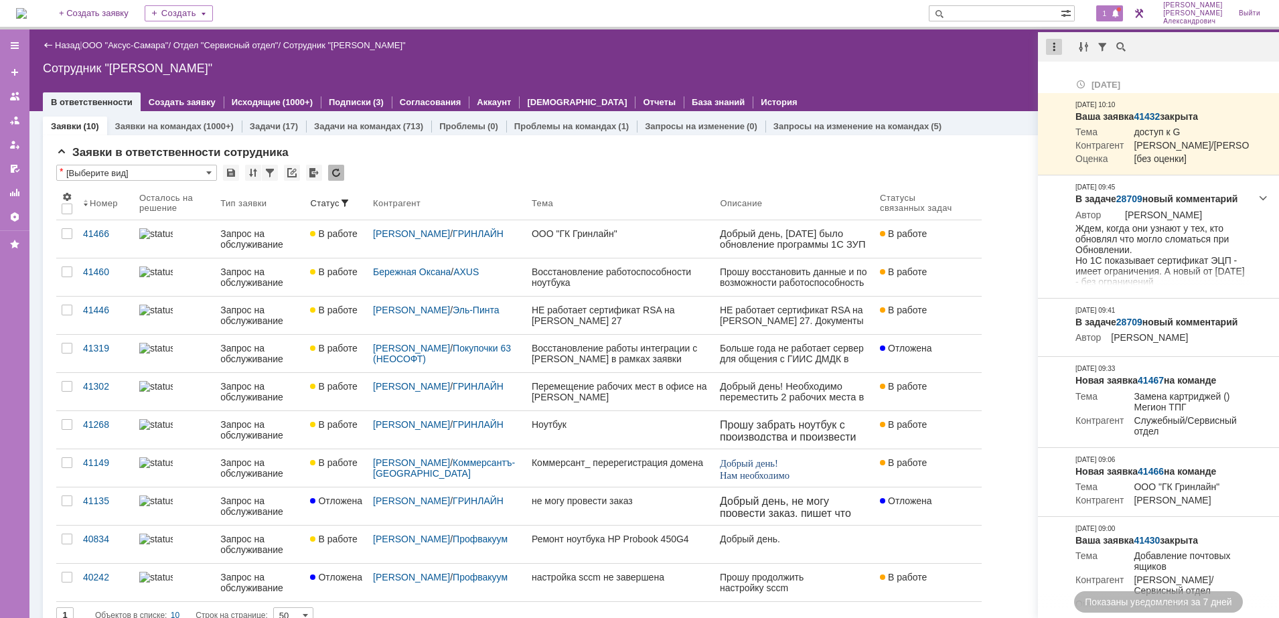
click at [1054, 48] on div at bounding box center [1054, 47] width 16 height 16
click at [1091, 80] on div "Отметить уведомления прочитанными" at bounding box center [1147, 80] width 180 height 9
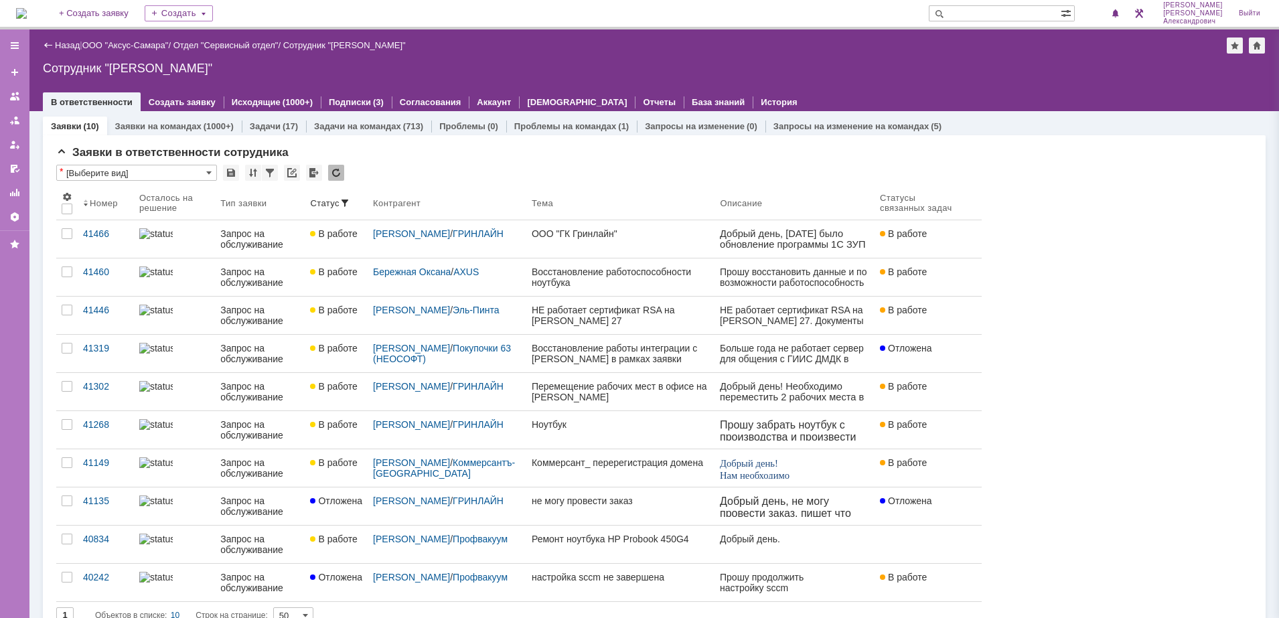
click at [936, 64] on div "Сотрудник "[PERSON_NAME]"" at bounding box center [654, 68] width 1223 height 13
click at [27, 10] on img at bounding box center [21, 13] width 11 height 11
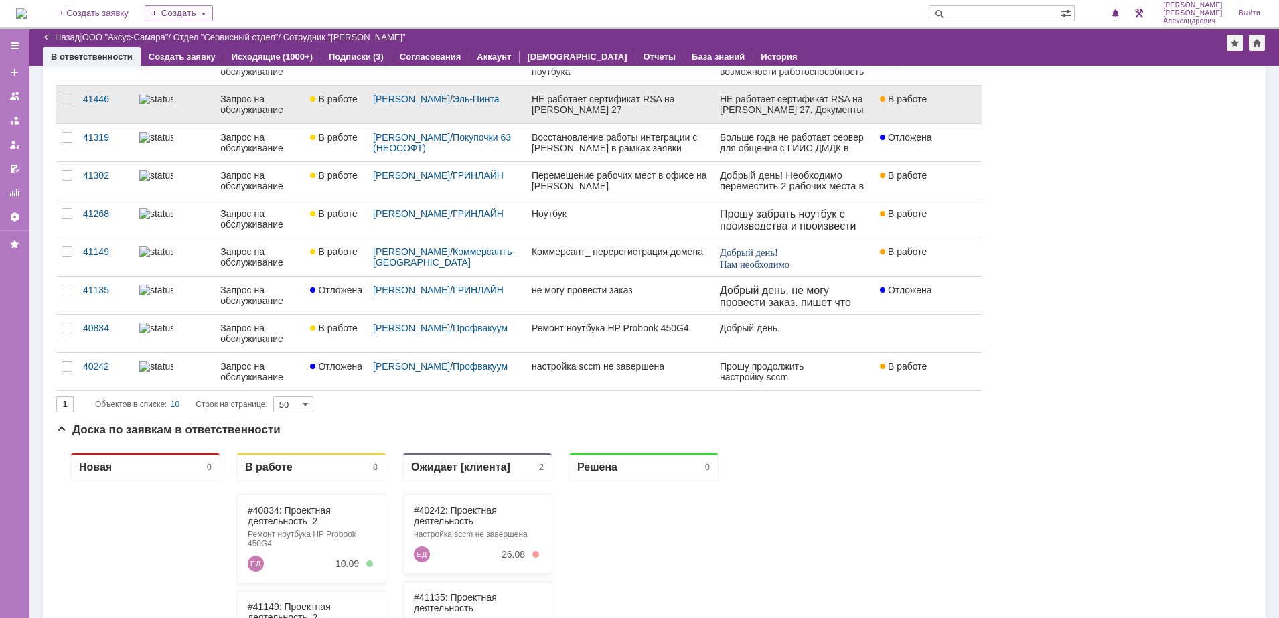
scroll to position [167, 0]
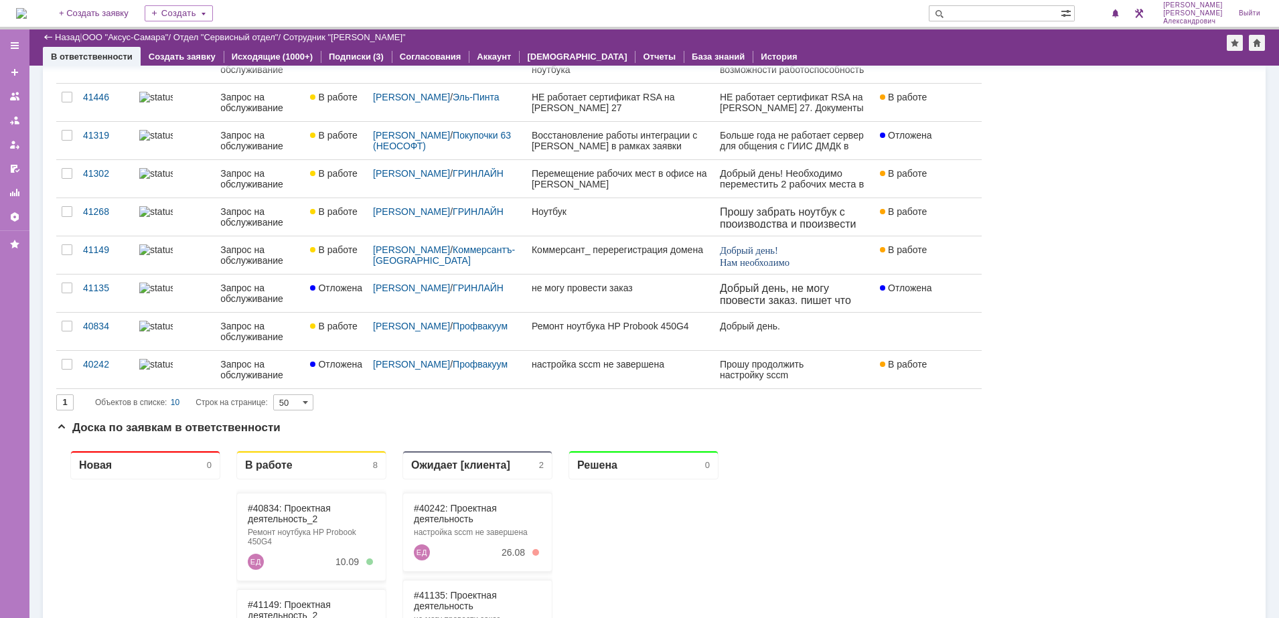
click at [24, 10] on img at bounding box center [21, 13] width 11 height 11
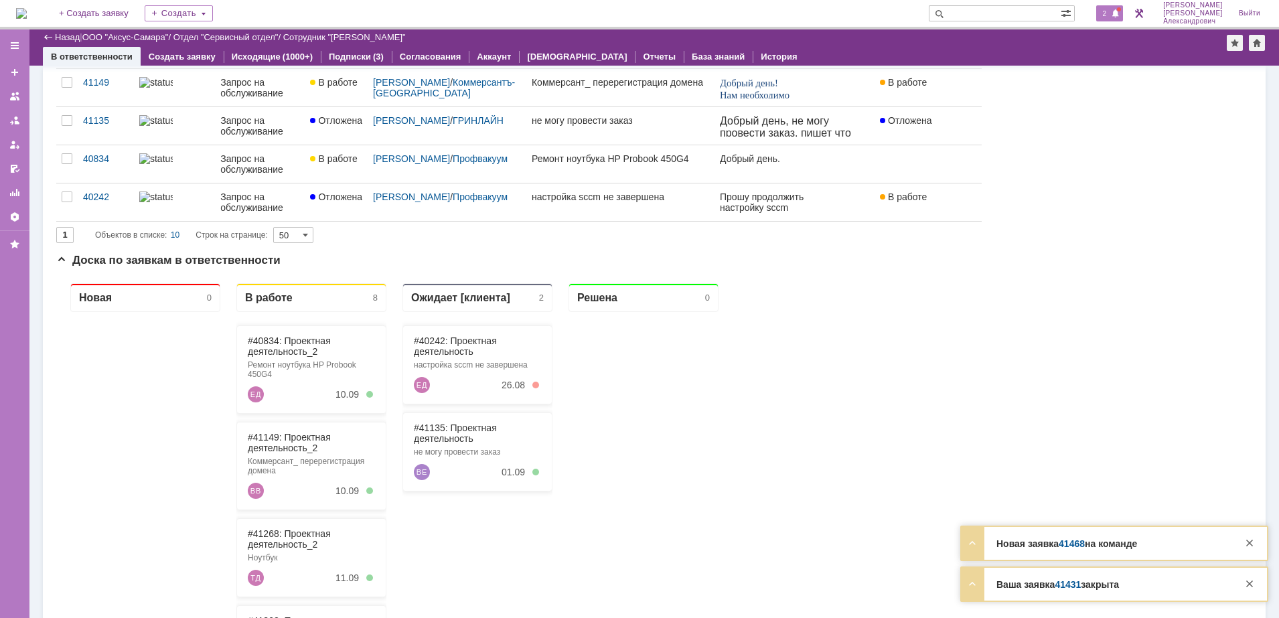
click at [1107, 11] on span "2" at bounding box center [1105, 13] width 12 height 9
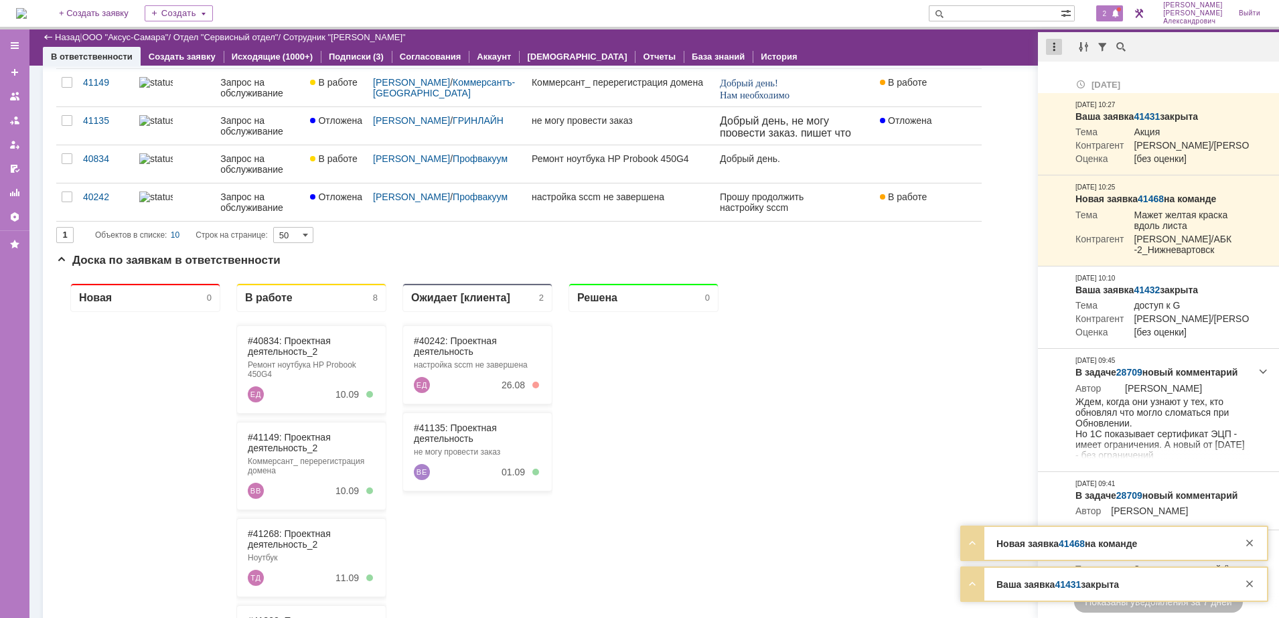
click at [1055, 47] on div at bounding box center [1054, 47] width 16 height 16
click at [1082, 80] on div "Отметить уведомления прочитанными" at bounding box center [1147, 80] width 180 height 9
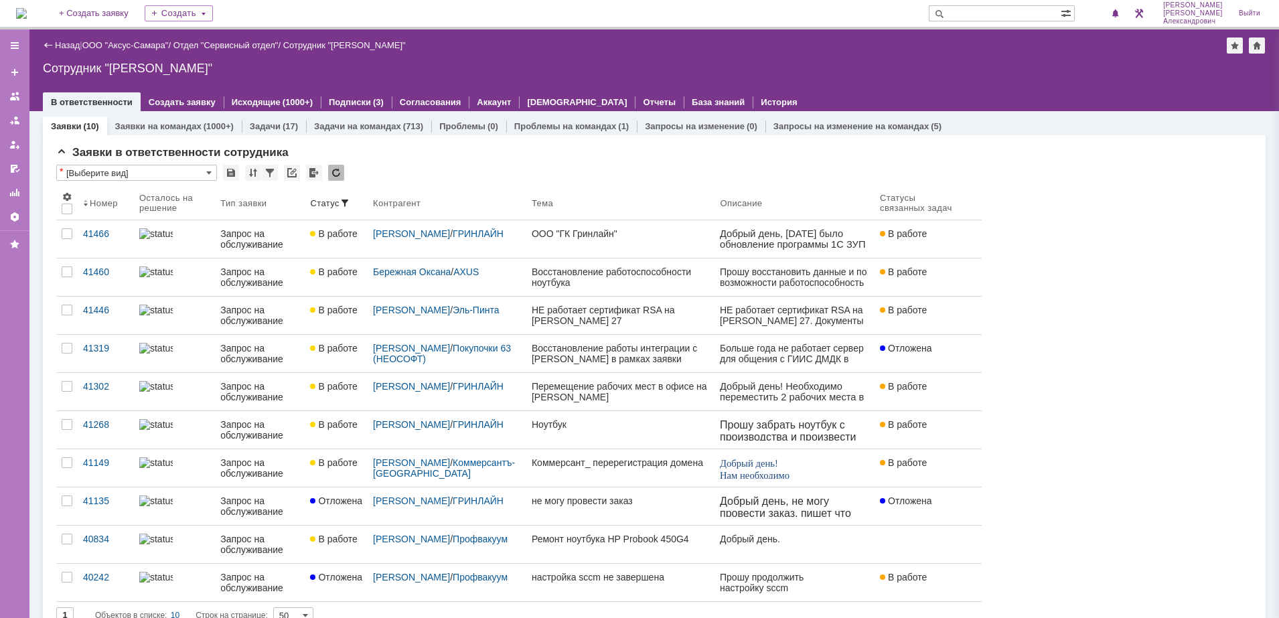
click at [27, 11] on img at bounding box center [21, 13] width 11 height 11
click at [132, 46] on link "ООО "Аксус-Самара"" at bounding box center [125, 45] width 86 height 10
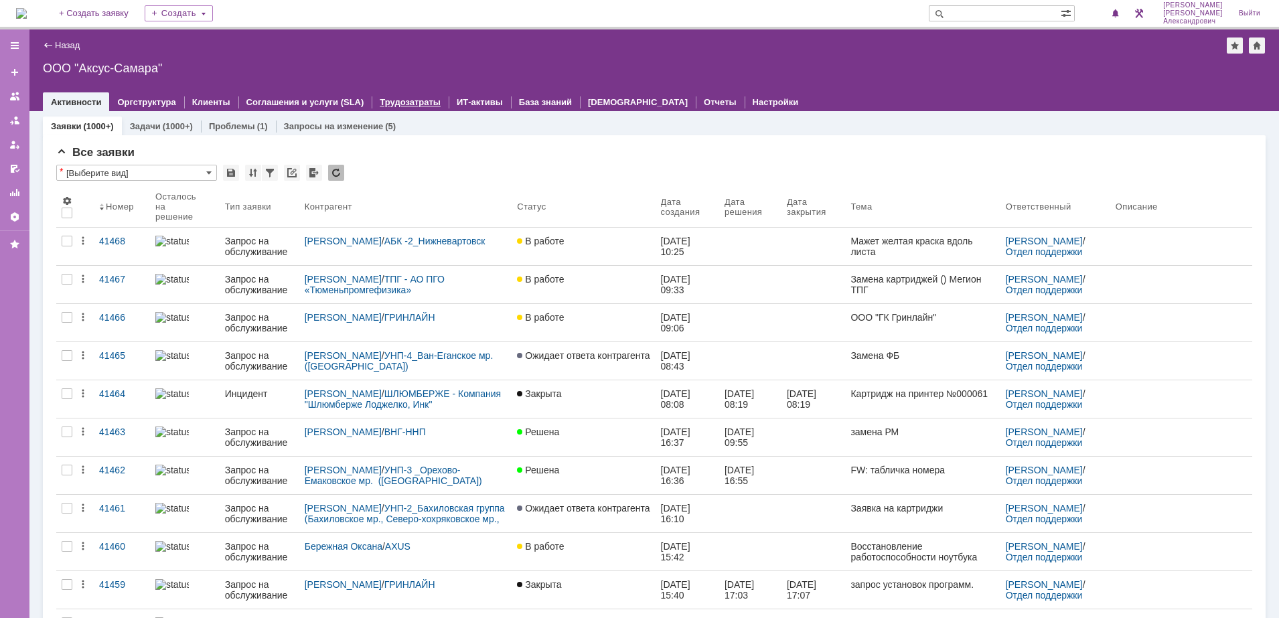
click at [393, 99] on link "Трудозатраты" at bounding box center [410, 102] width 61 height 10
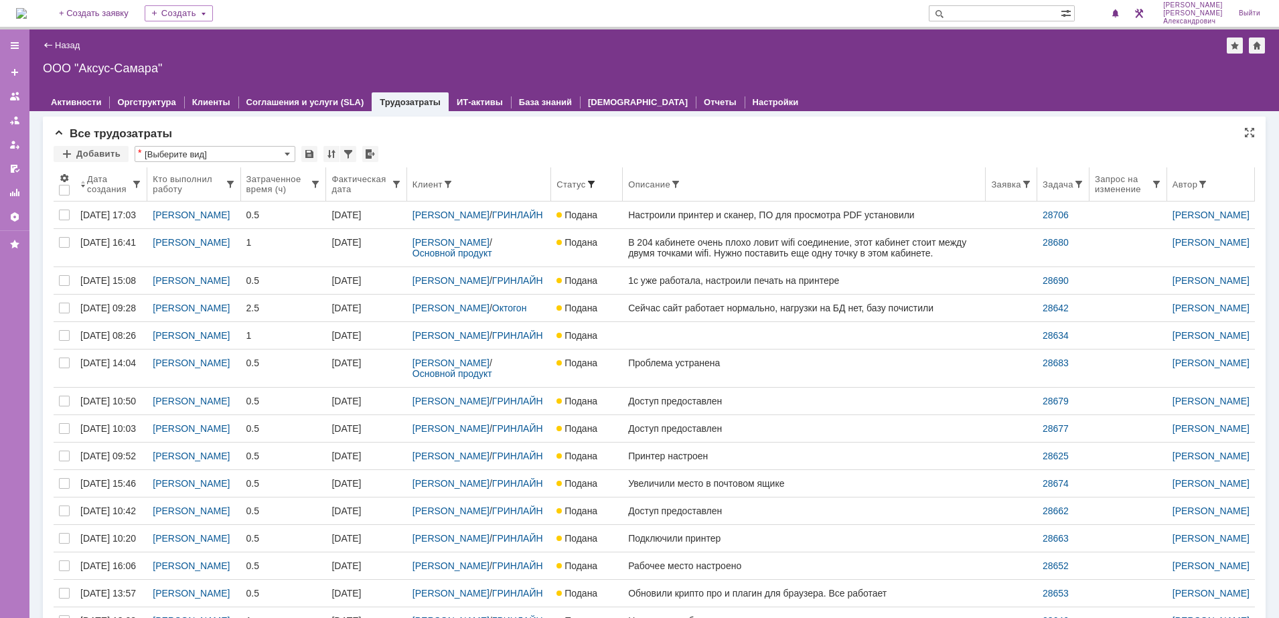
click at [586, 183] on span at bounding box center [591, 184] width 11 height 11
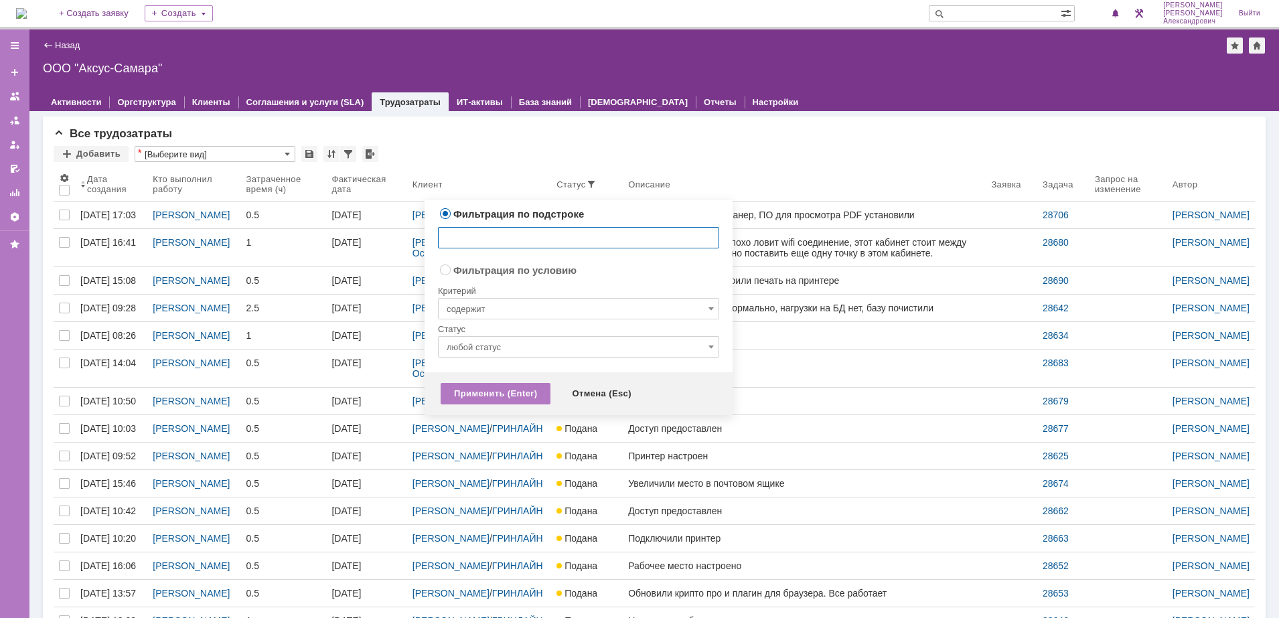
click at [527, 347] on input "любой статус" at bounding box center [578, 346] width 281 height 21
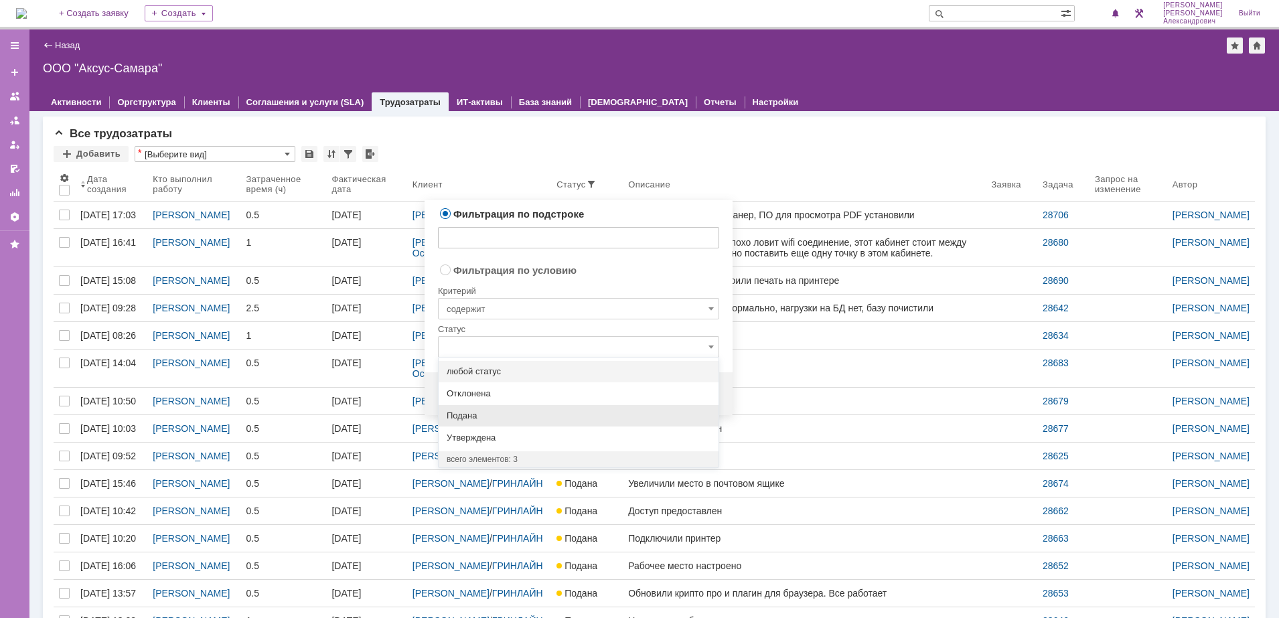
click at [506, 425] on div "Подана" at bounding box center [579, 415] width 280 height 21
radio input "false"
radio input "true"
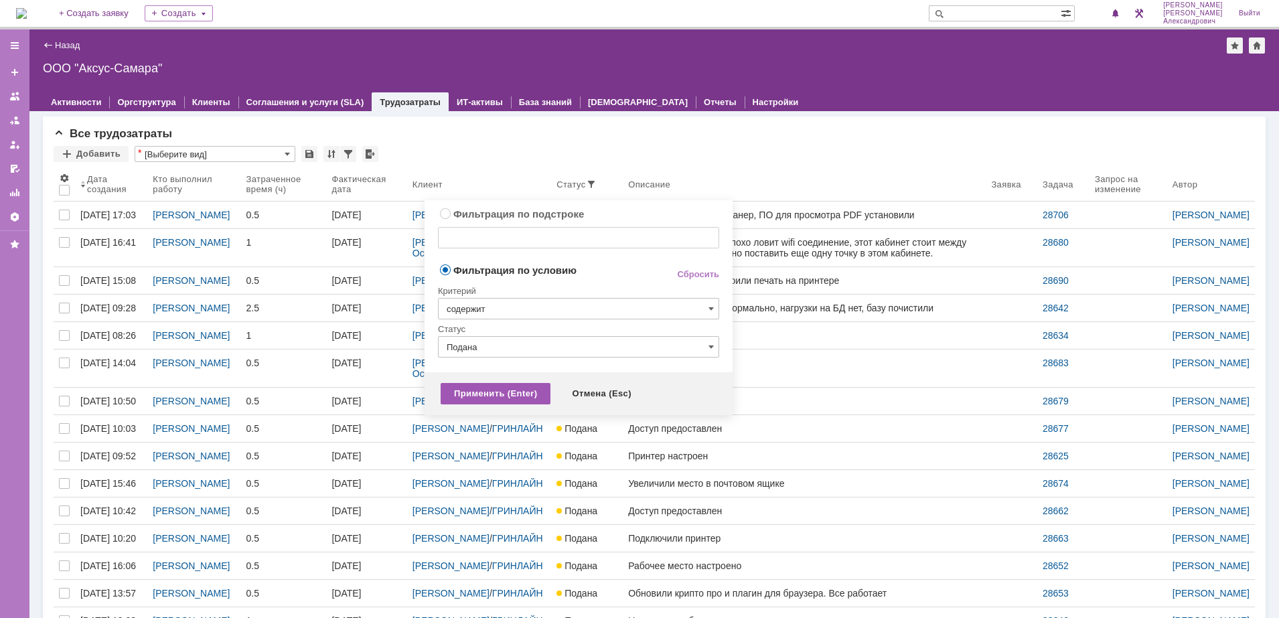
type input "Подана"
click at [469, 395] on div "Применить (Enter)" at bounding box center [496, 393] width 110 height 21
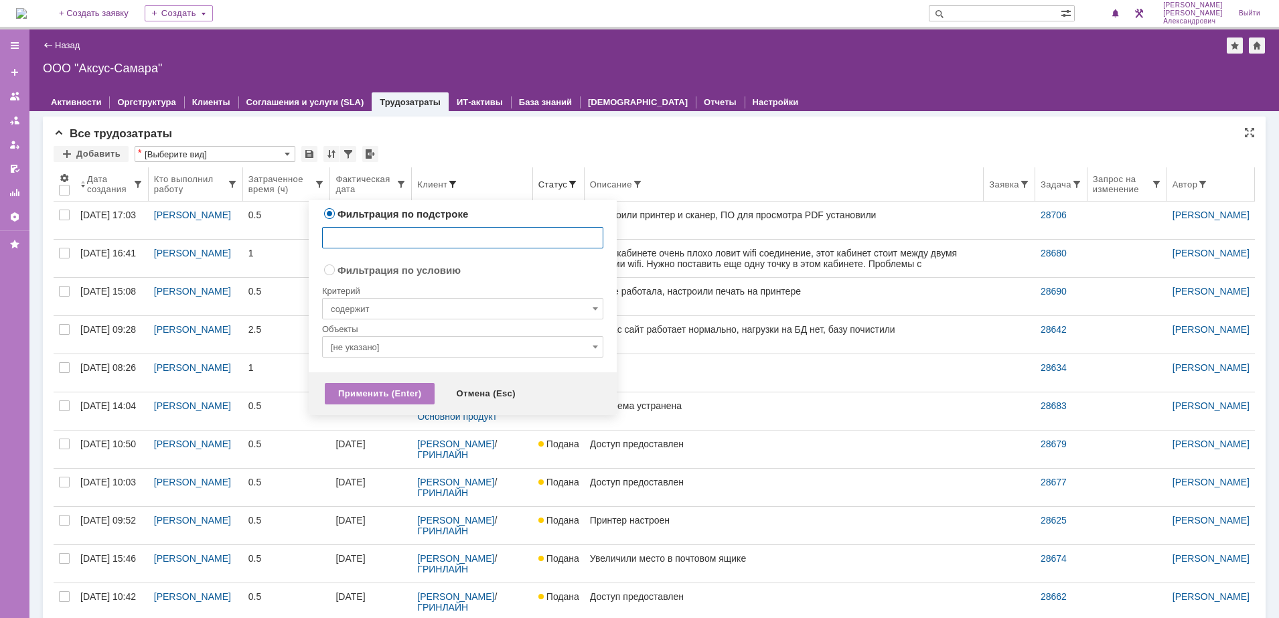
click at [456, 184] on span at bounding box center [452, 184] width 11 height 11
radio input "false"
radio input "true"
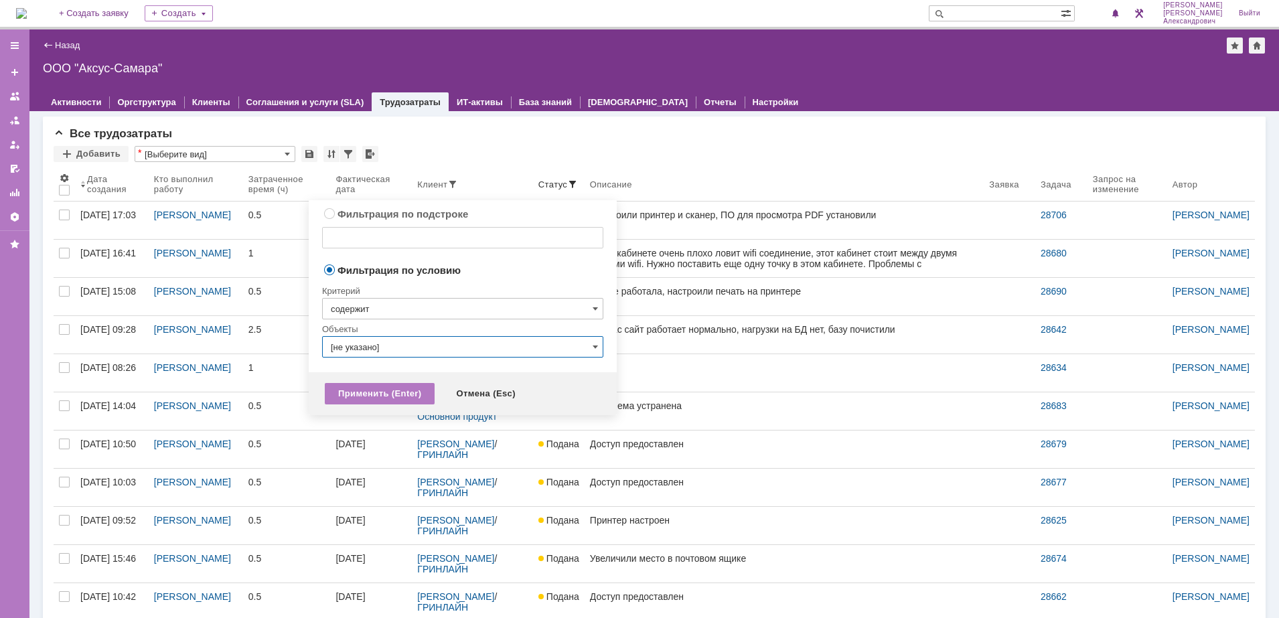
click at [388, 340] on input "[не указано]" at bounding box center [462, 346] width 281 height 21
type input "u"
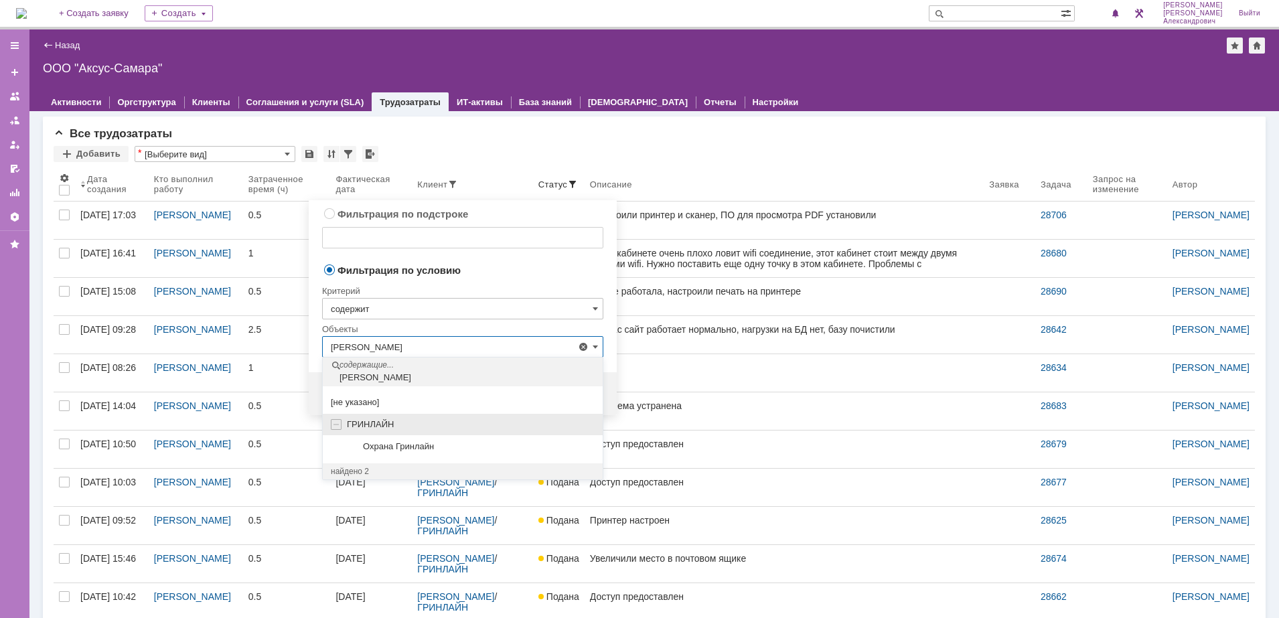
click at [441, 421] on div "ГРИНЛАЙН" at bounding box center [471, 424] width 248 height 11
type input "ГРИНЛАЙН"
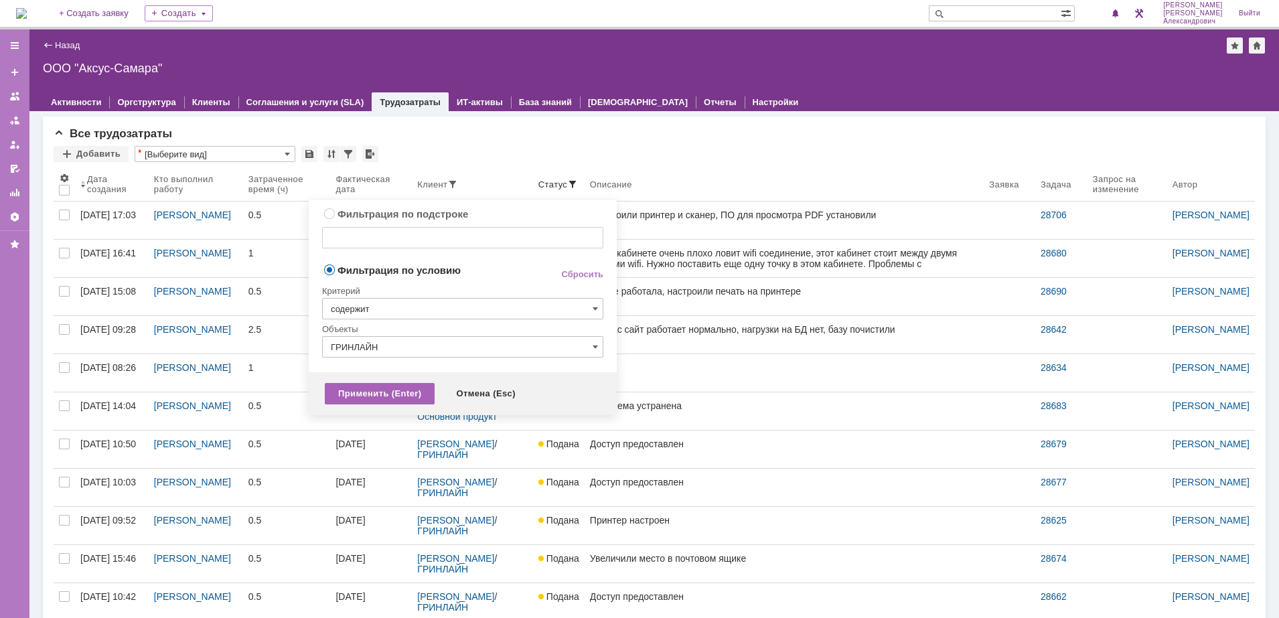
click at [362, 395] on div "Применить (Enter)" at bounding box center [380, 393] width 110 height 21
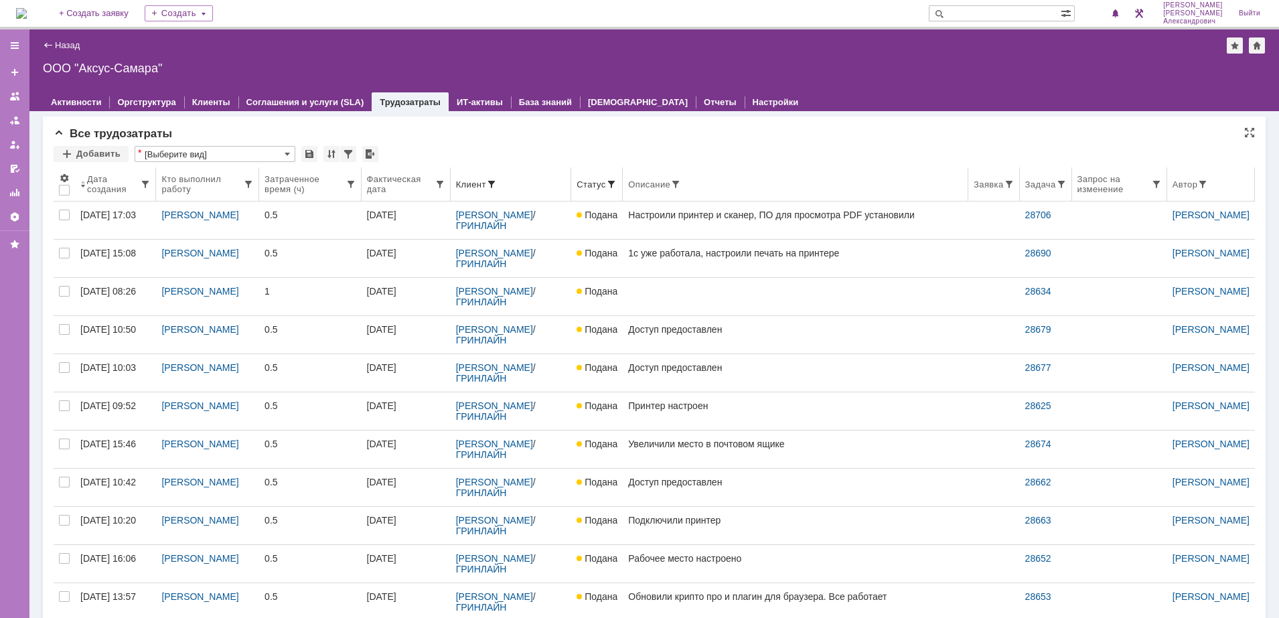
click at [106, 186] on div "Дата создания" at bounding box center [113, 184] width 53 height 20
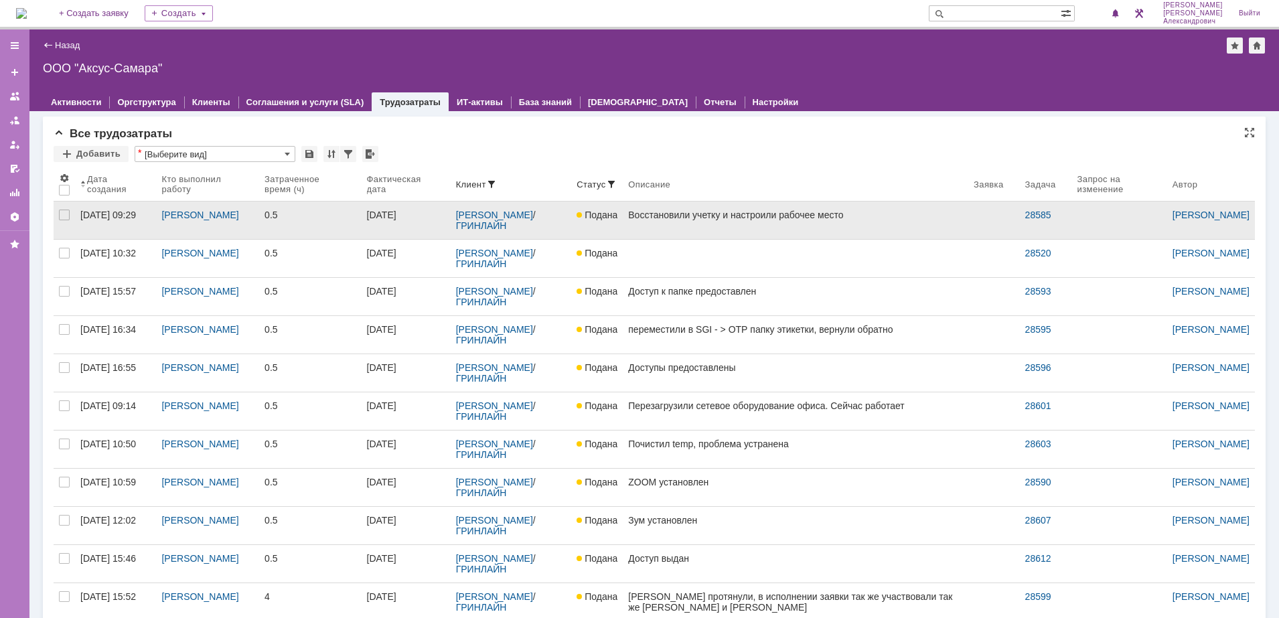
click at [711, 222] on link "Восстановили учетку и настроили рабочее место" at bounding box center [796, 221] width 346 height 38
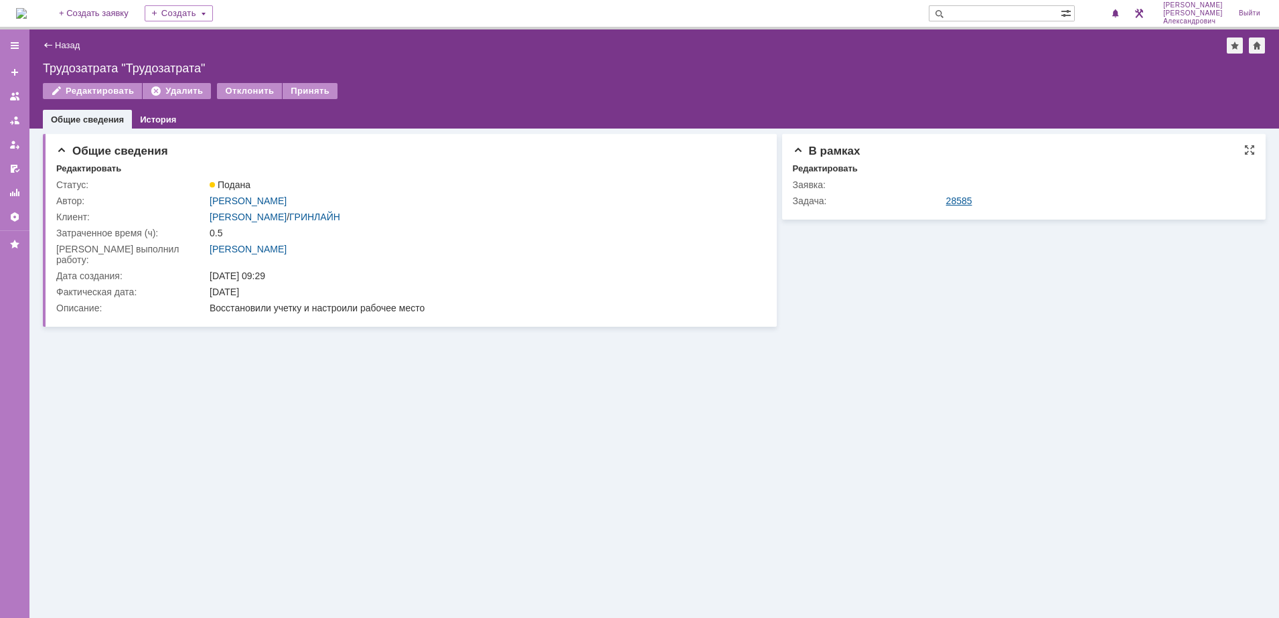
click at [966, 198] on link "28585" at bounding box center [959, 201] width 26 height 11
click at [74, 46] on link "Назад" at bounding box center [67, 45] width 25 height 10
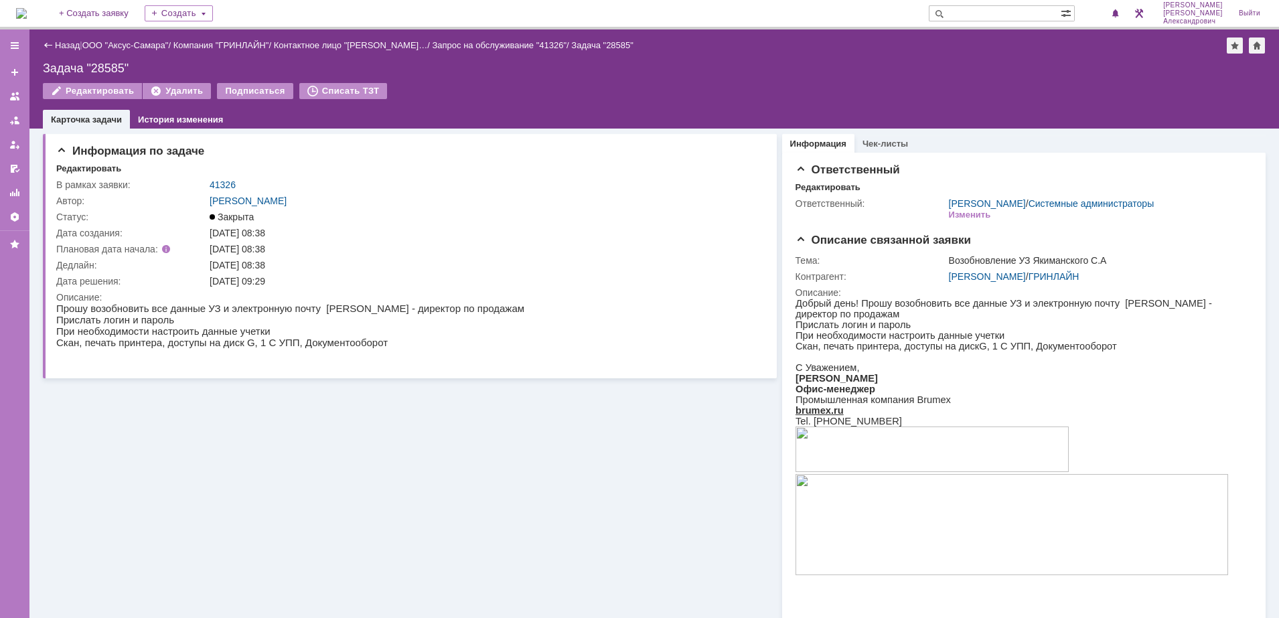
click at [52, 46] on div "Назад" at bounding box center [61, 45] width 37 height 10
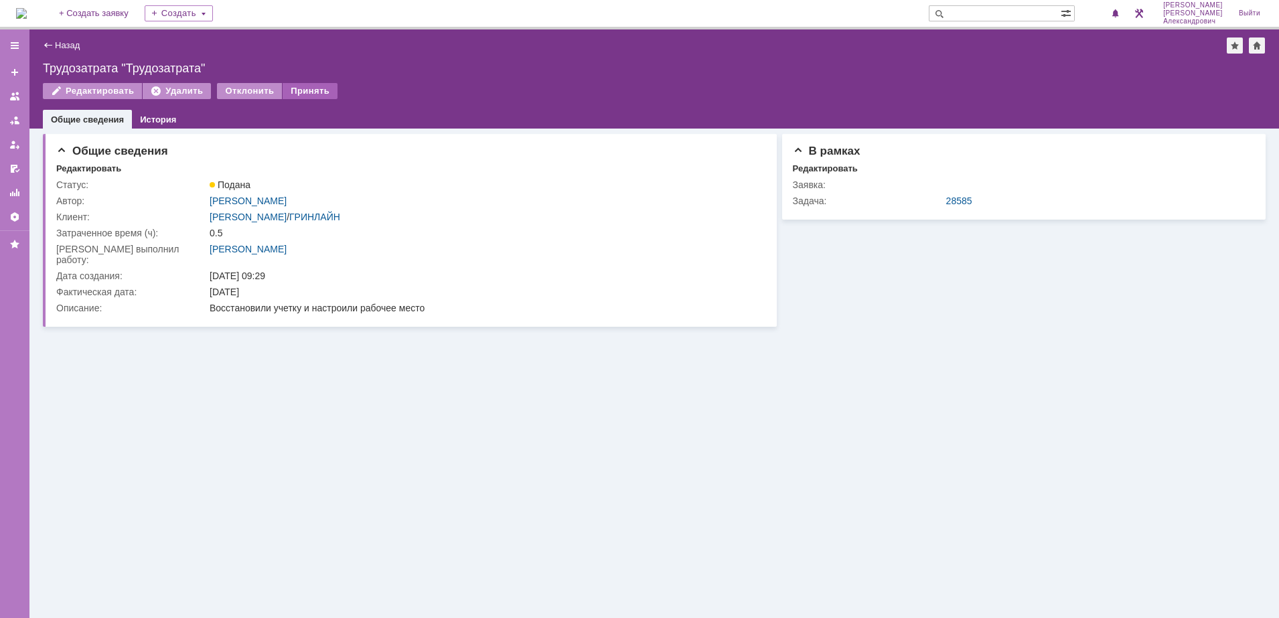
click at [304, 88] on div "Принять" at bounding box center [310, 91] width 55 height 16
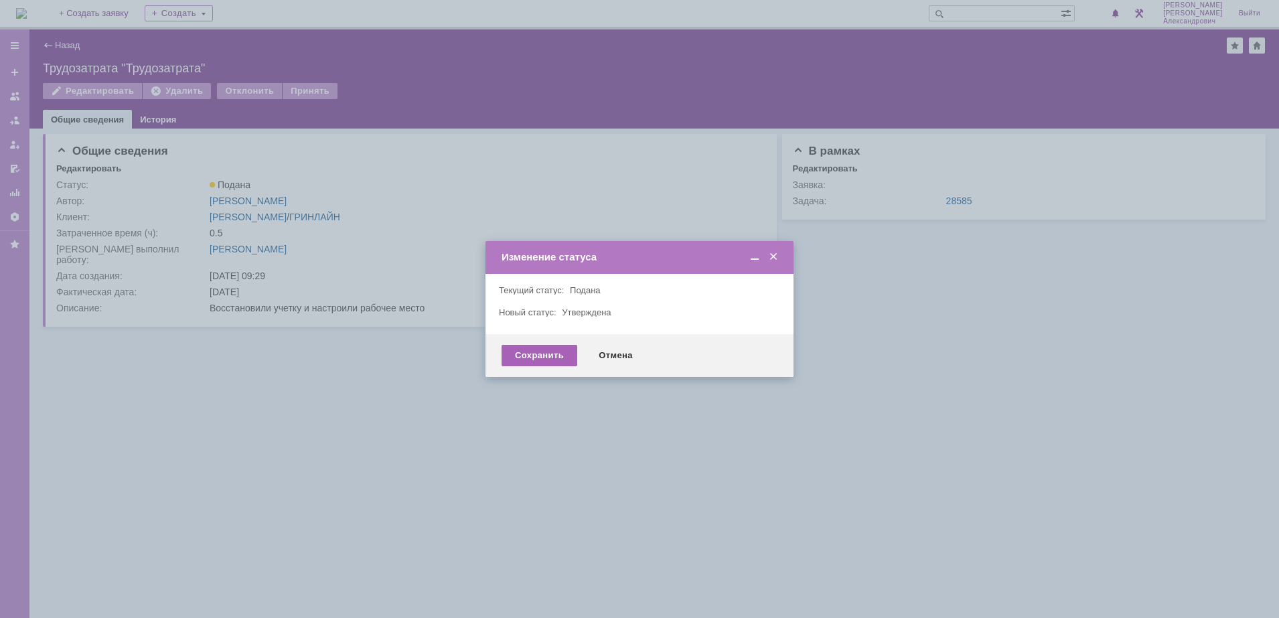
click at [530, 350] on div "Сохранить" at bounding box center [540, 355] width 76 height 21
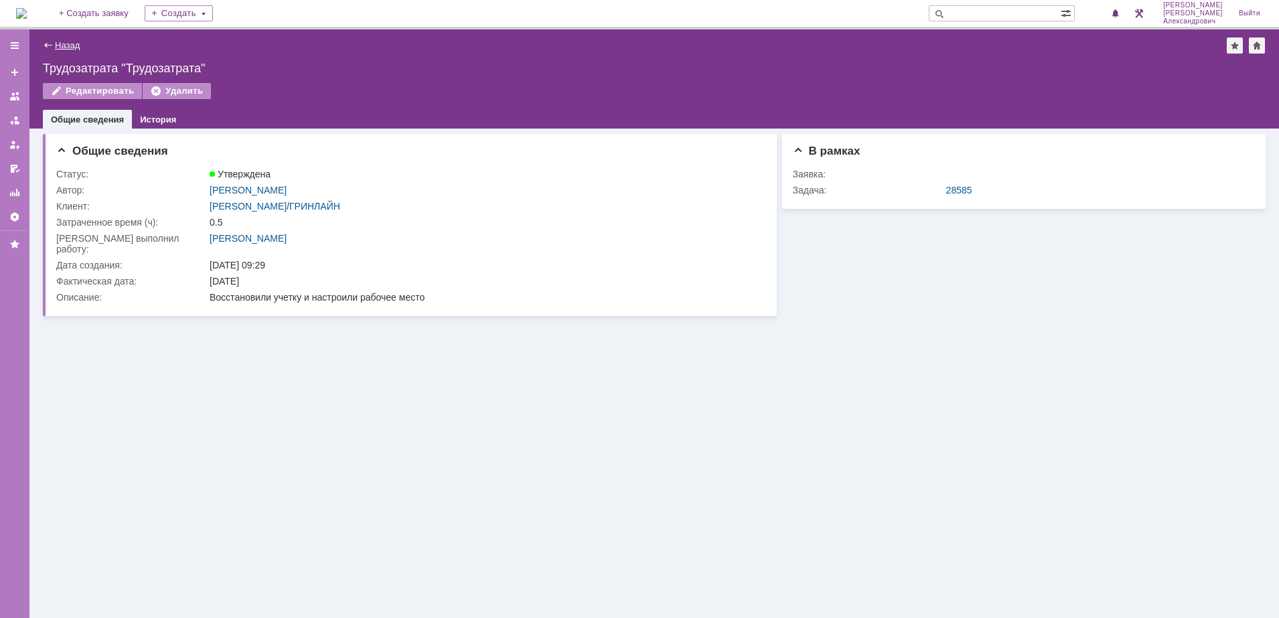
click at [76, 42] on link "Назад" at bounding box center [67, 45] width 25 height 10
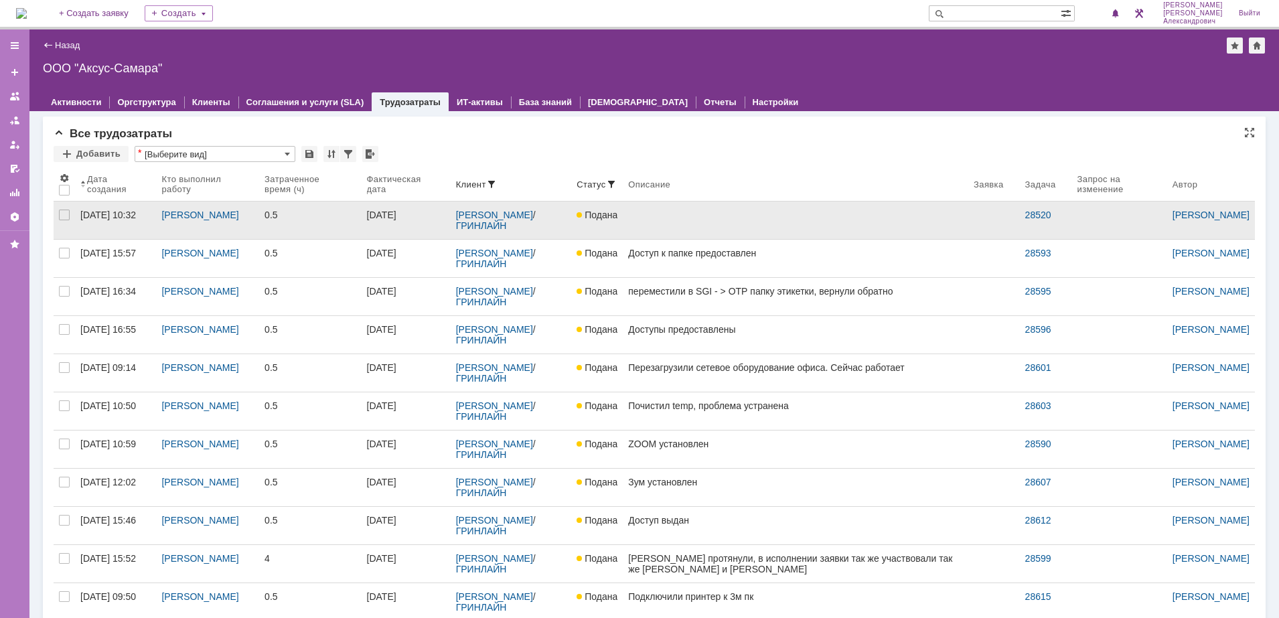
click at [760, 218] on link at bounding box center [796, 221] width 346 height 38
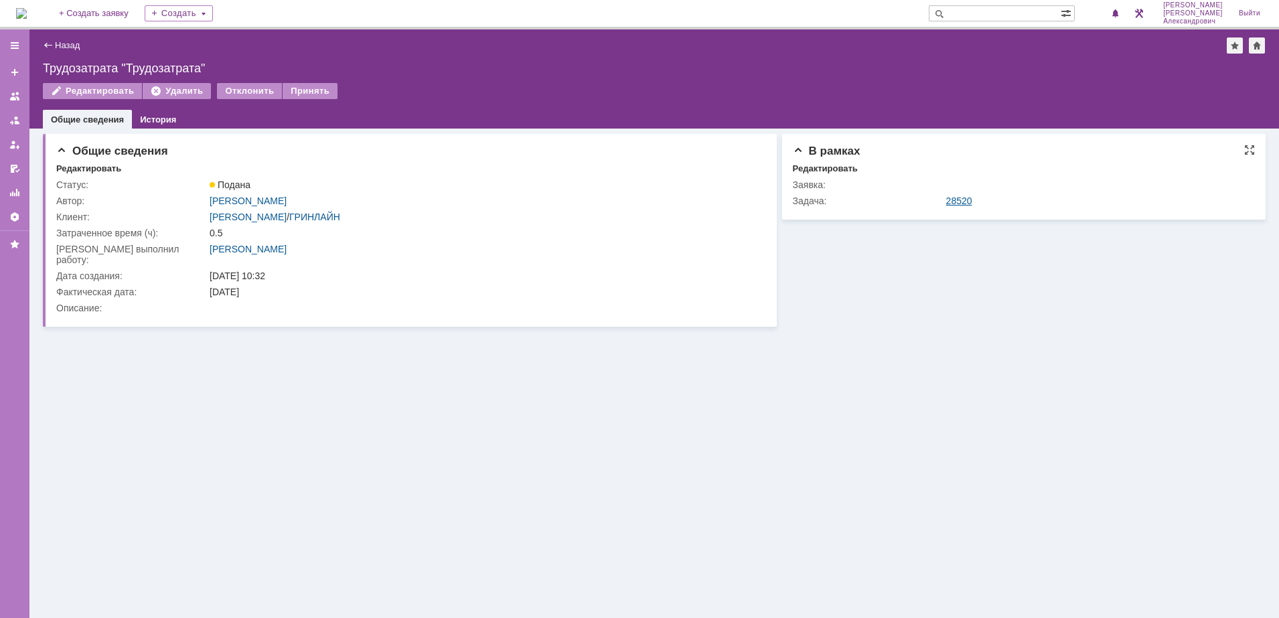
click at [958, 200] on link "28520" at bounding box center [959, 201] width 26 height 11
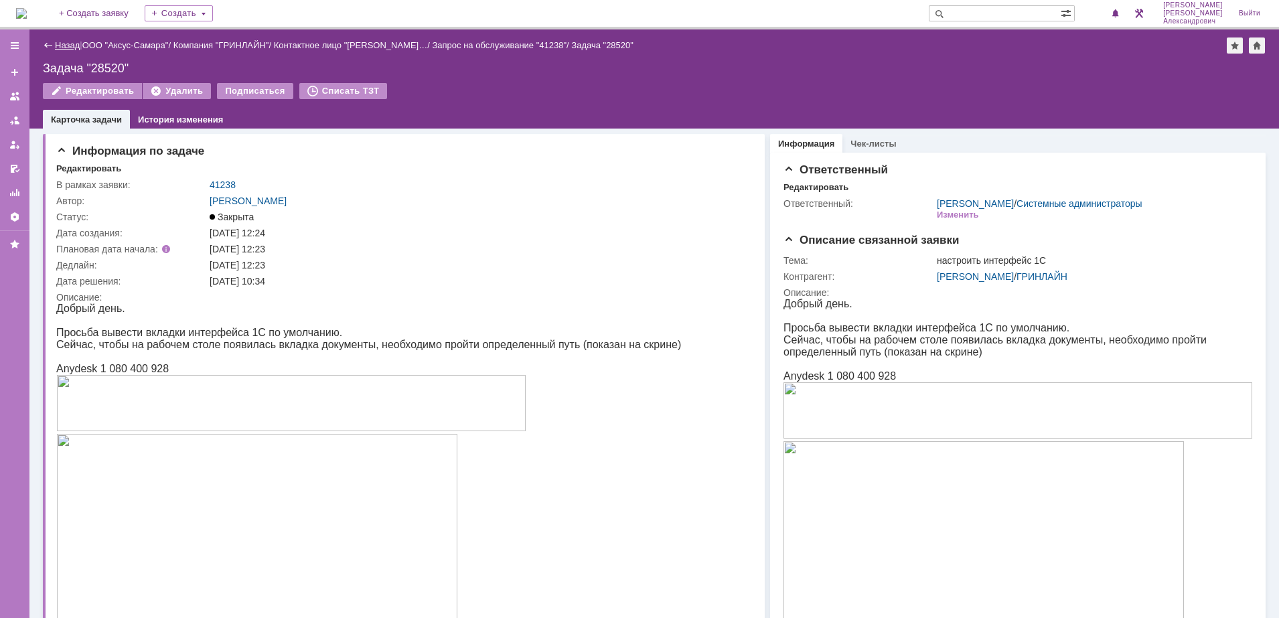
click at [68, 46] on link "Назад" at bounding box center [67, 45] width 25 height 10
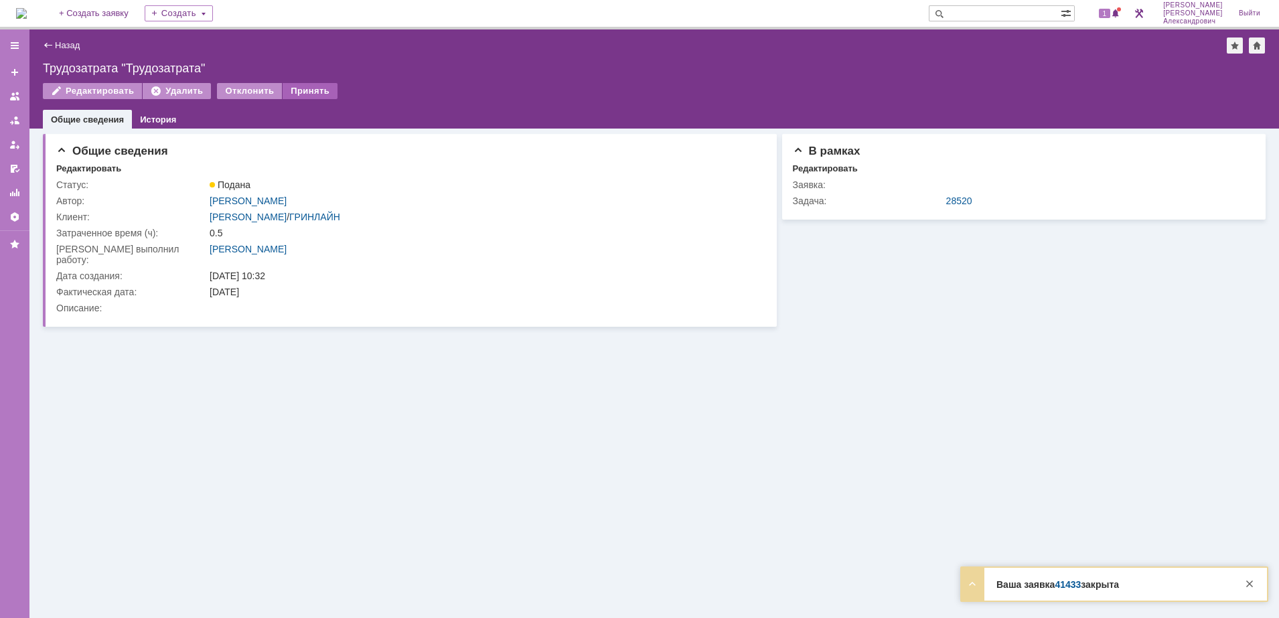
click at [308, 88] on div "Принять" at bounding box center [310, 91] width 55 height 16
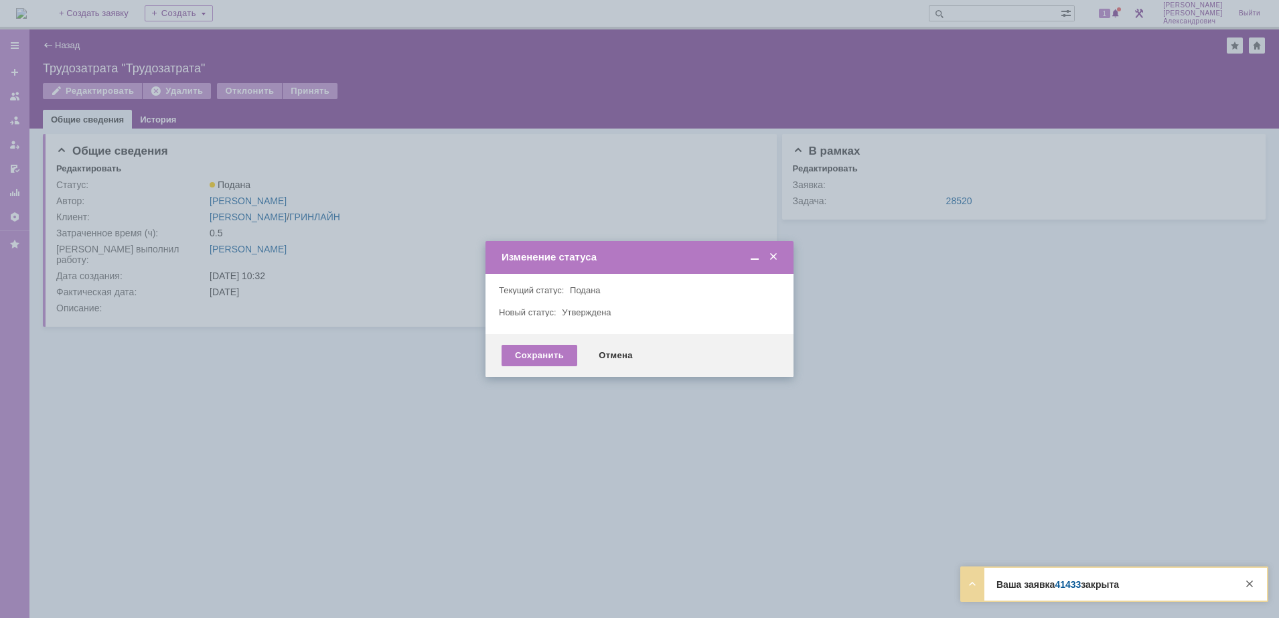
drag, startPoint x: 517, startPoint y: 352, endPoint x: 277, endPoint y: 213, distance: 277.3
click at [516, 352] on div "Сохранить" at bounding box center [540, 355] width 76 height 21
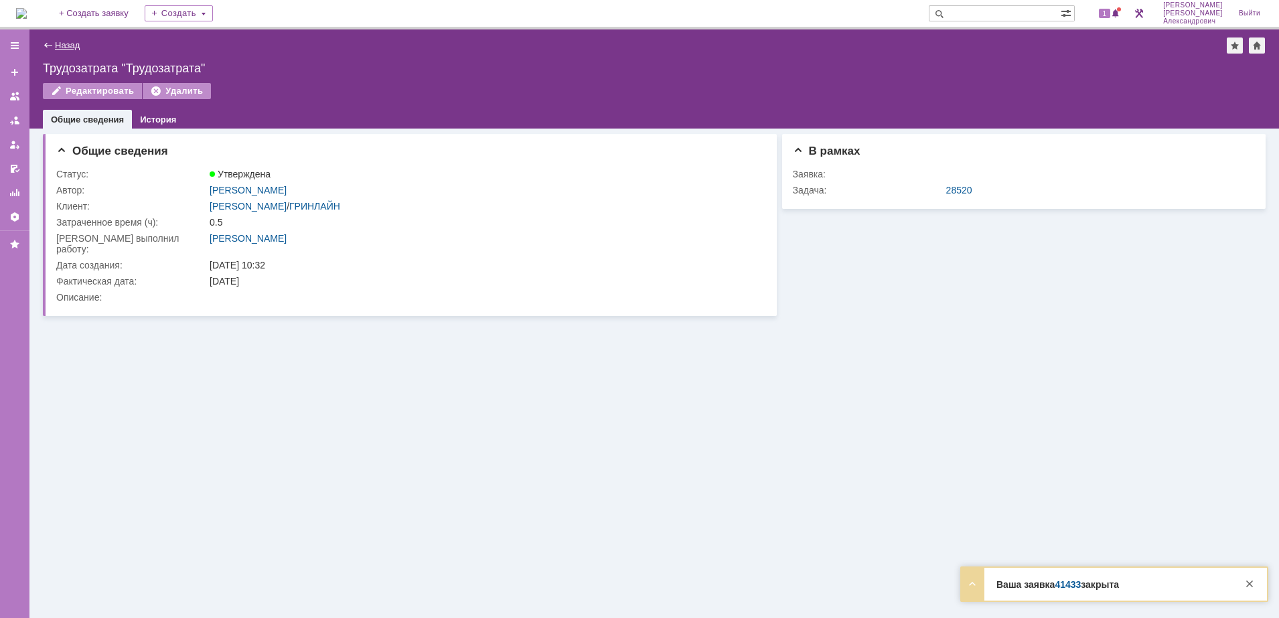
click at [67, 48] on link "Назад" at bounding box center [67, 45] width 25 height 10
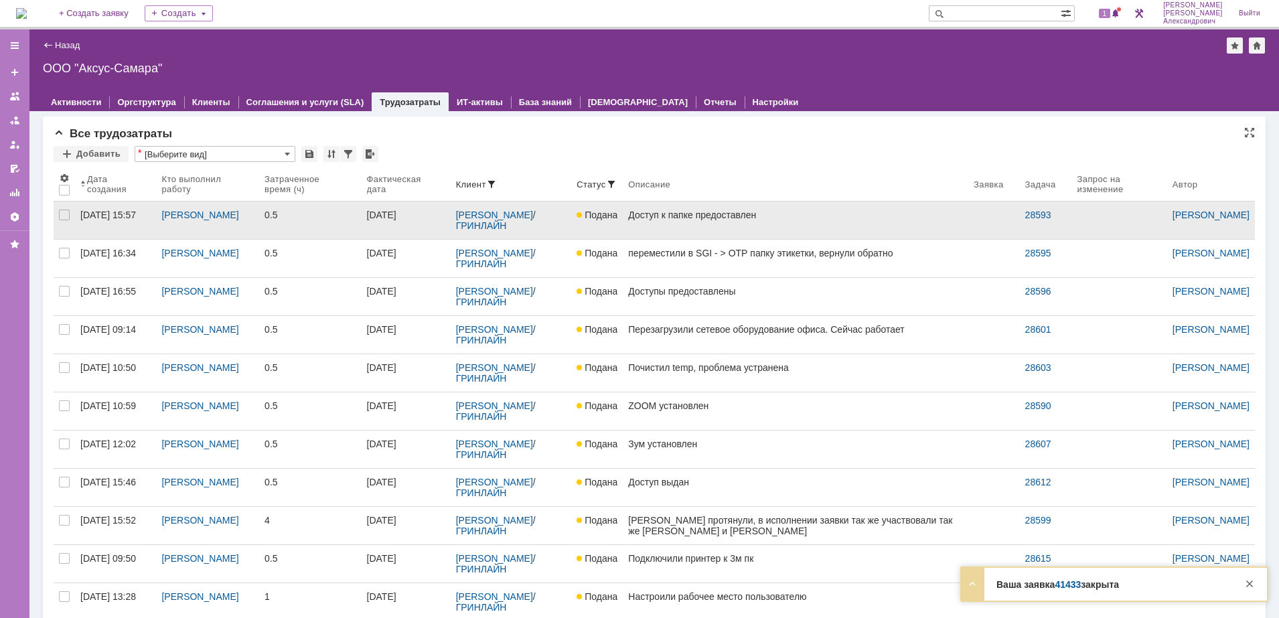
click at [817, 224] on link "Доступ к папке предоставлен" at bounding box center [796, 221] width 346 height 38
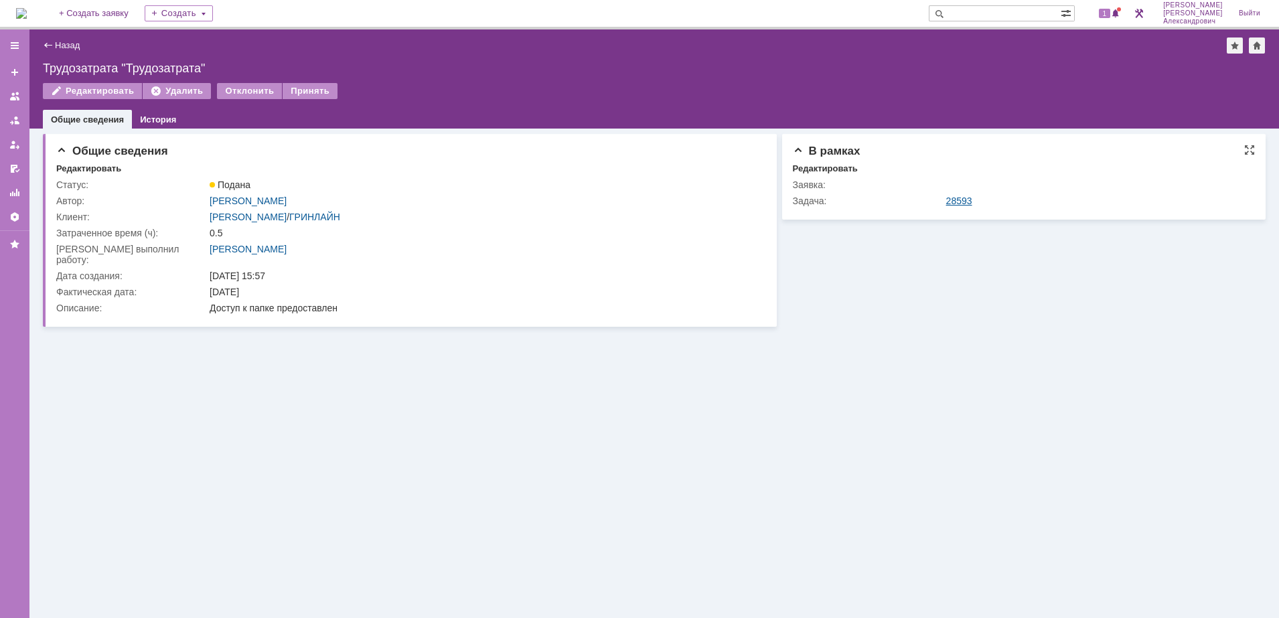
click at [956, 202] on link "28593" at bounding box center [959, 201] width 26 height 11
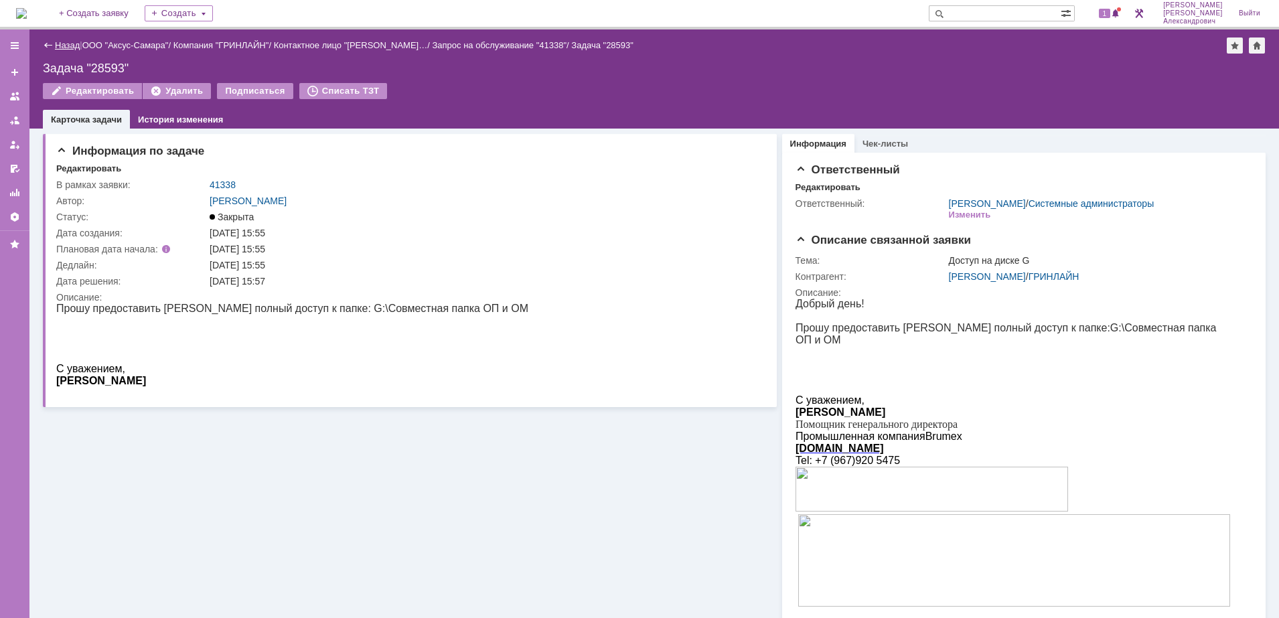
click at [64, 46] on link "Назад" at bounding box center [67, 45] width 25 height 10
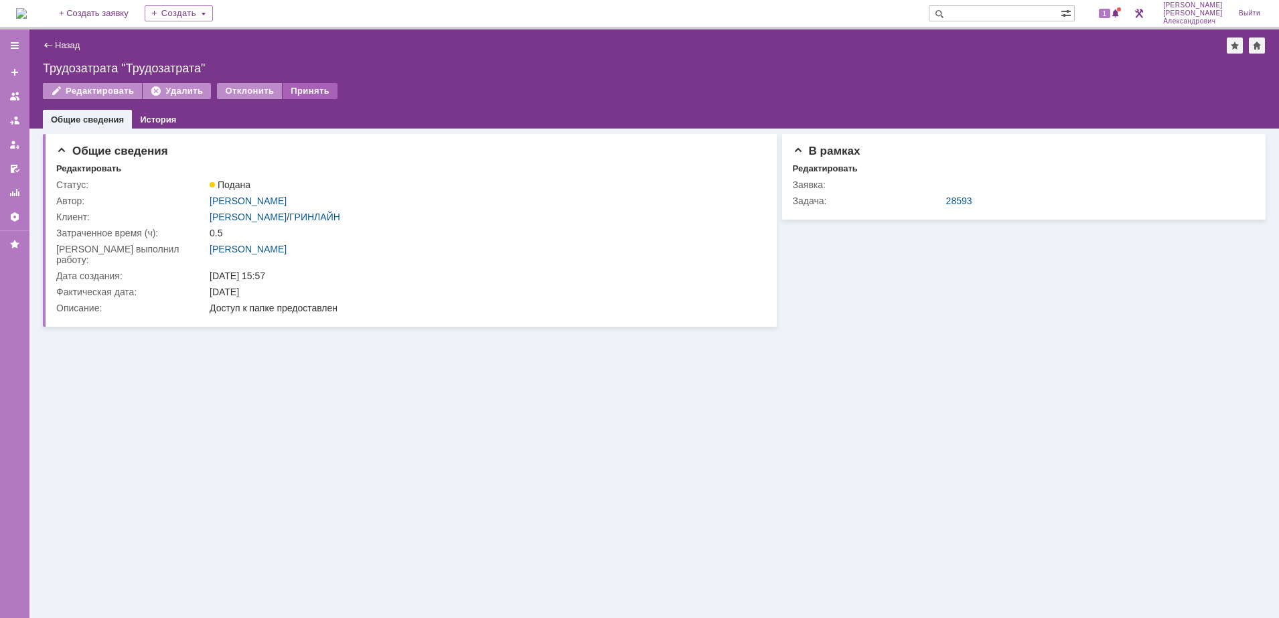
click at [301, 87] on div "Принять" at bounding box center [310, 91] width 55 height 16
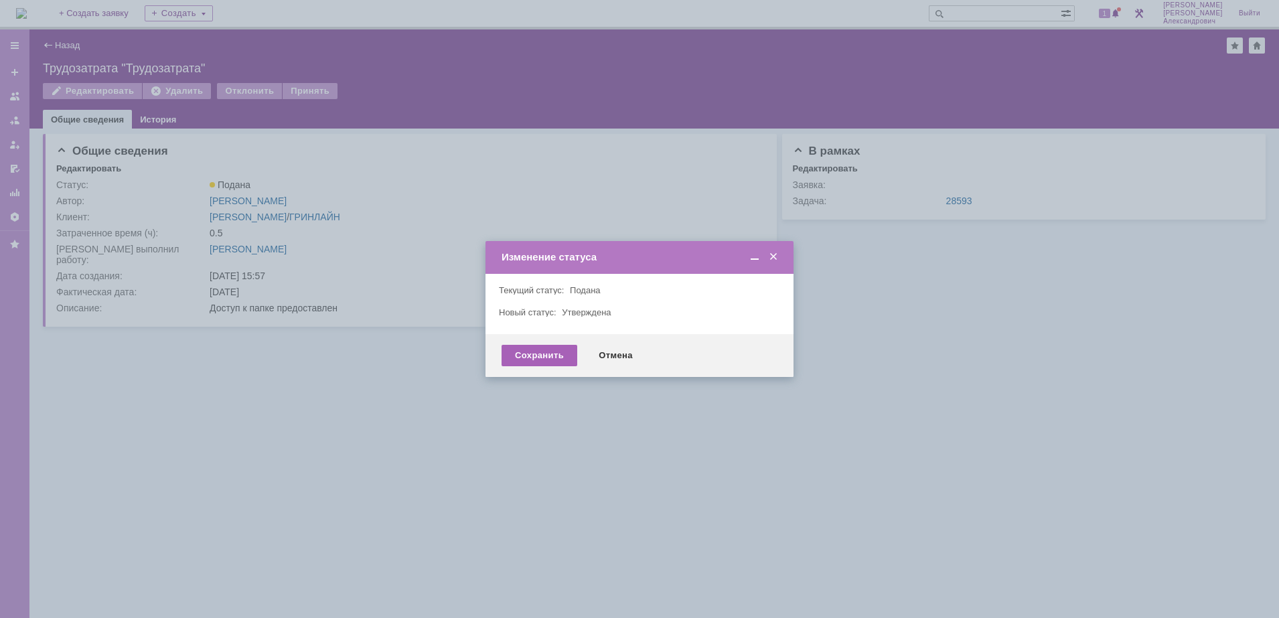
drag, startPoint x: 516, startPoint y: 356, endPoint x: 198, endPoint y: 162, distance: 372.2
click at [515, 356] on div "Сохранить" at bounding box center [540, 355] width 76 height 21
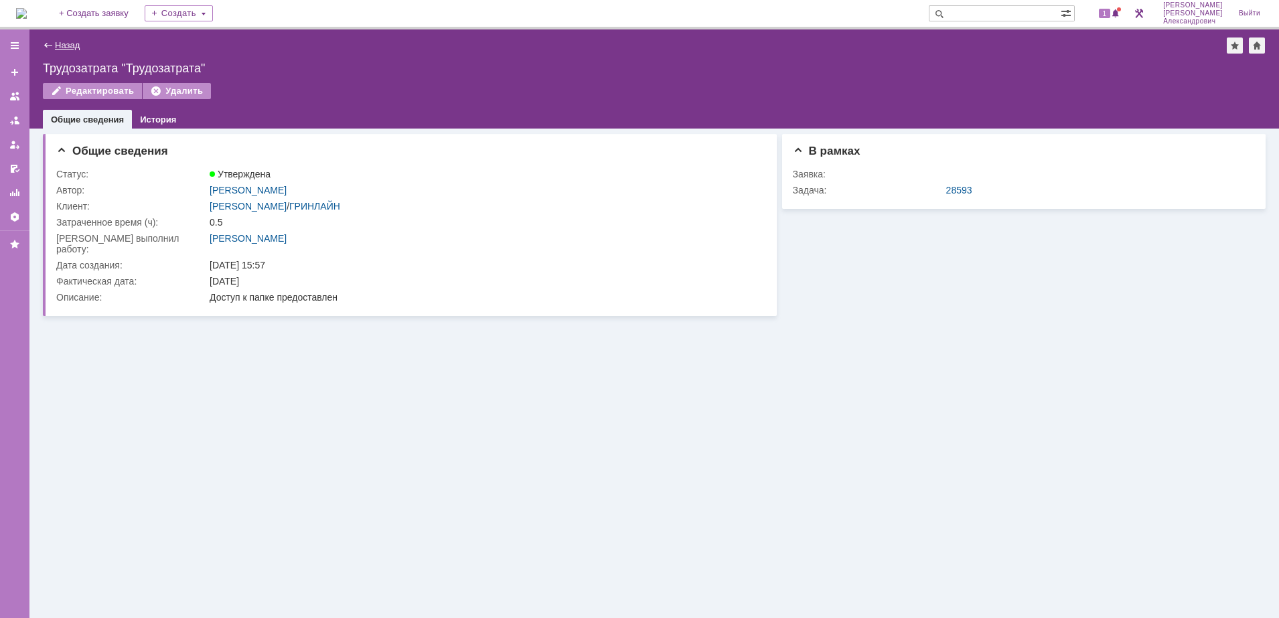
click at [60, 43] on link "Назад" at bounding box center [67, 45] width 25 height 10
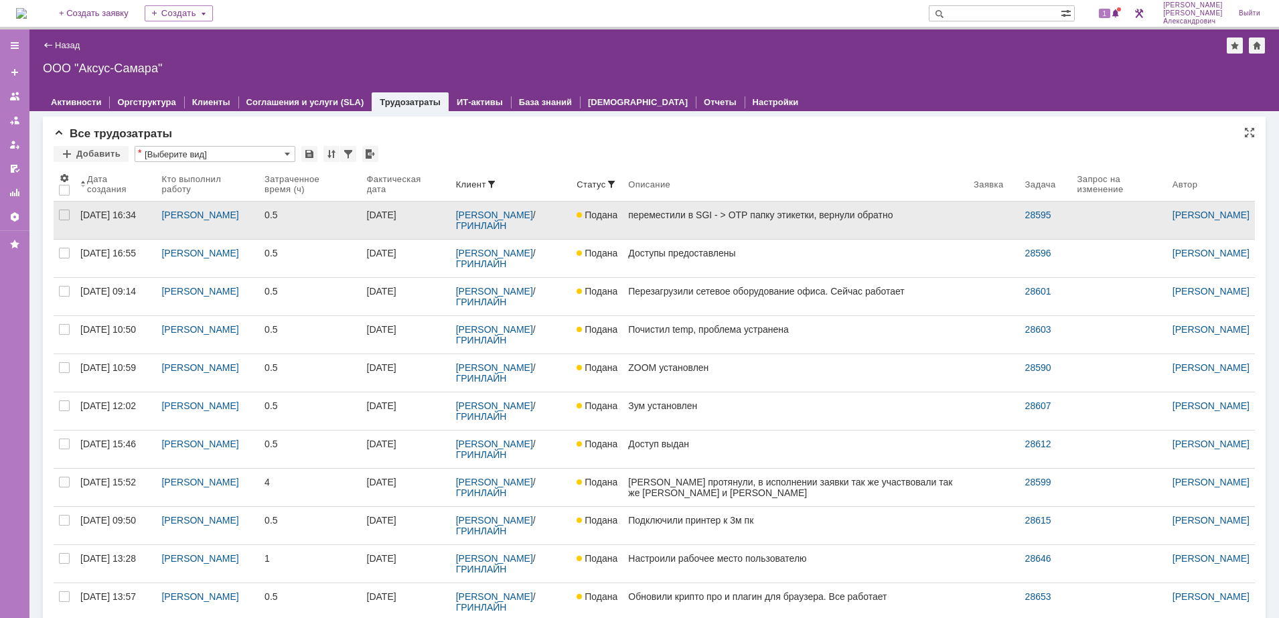
click at [790, 220] on div "переместили в SGI - > ОТР папку этикетки, вернули обратно" at bounding box center [795, 215] width 335 height 11
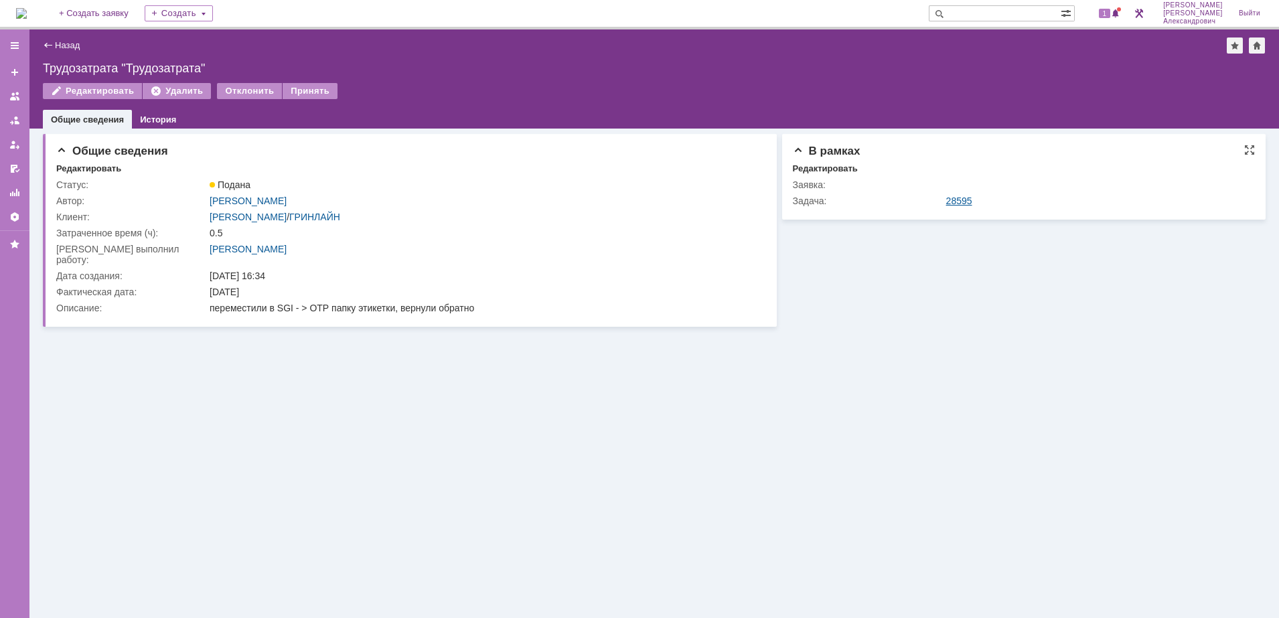
click at [956, 201] on link "28595" at bounding box center [959, 201] width 26 height 11
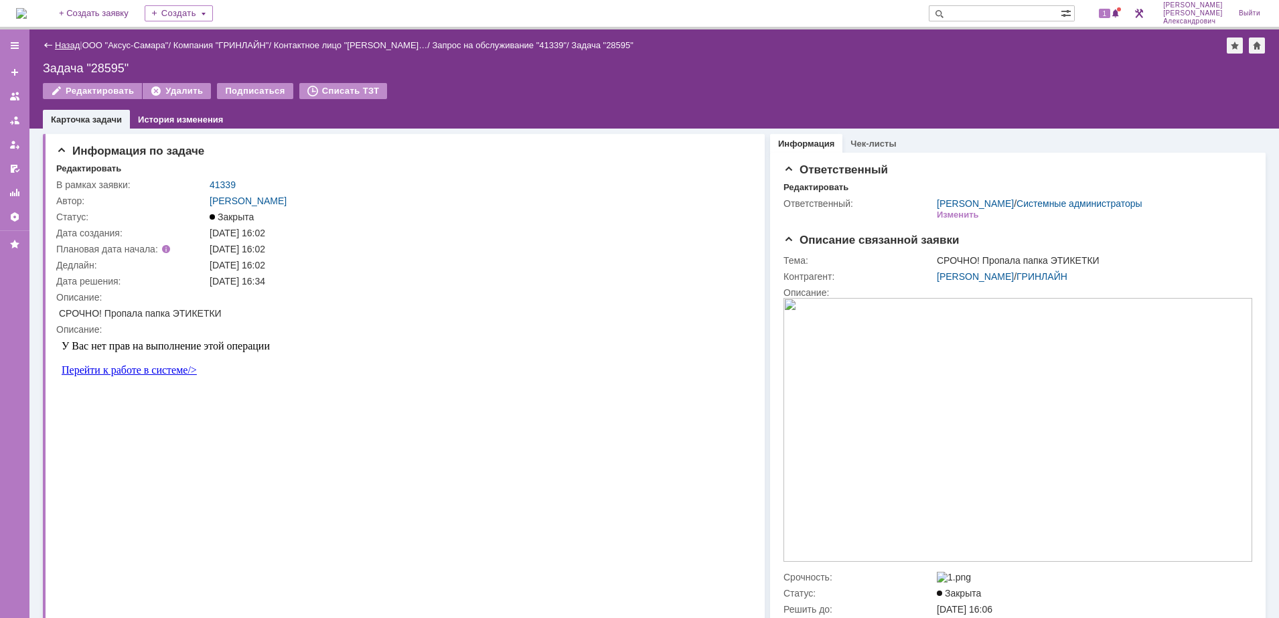
click at [66, 42] on link "Назад" at bounding box center [67, 45] width 25 height 10
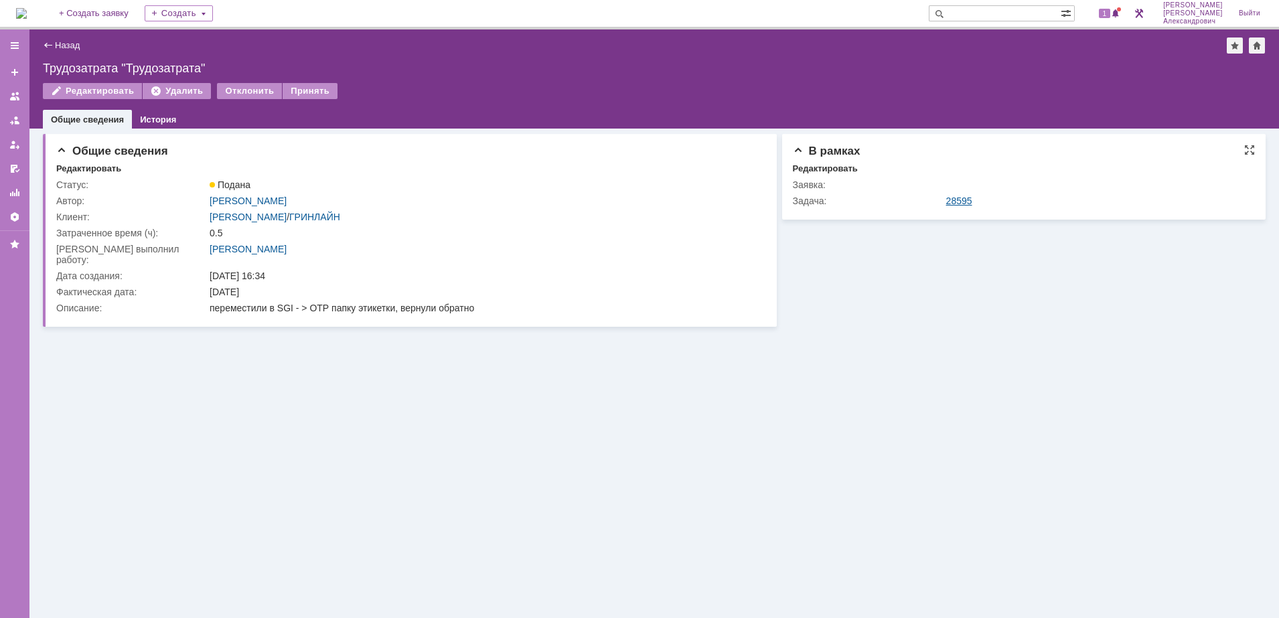
click at [962, 200] on link "28595" at bounding box center [959, 201] width 26 height 11
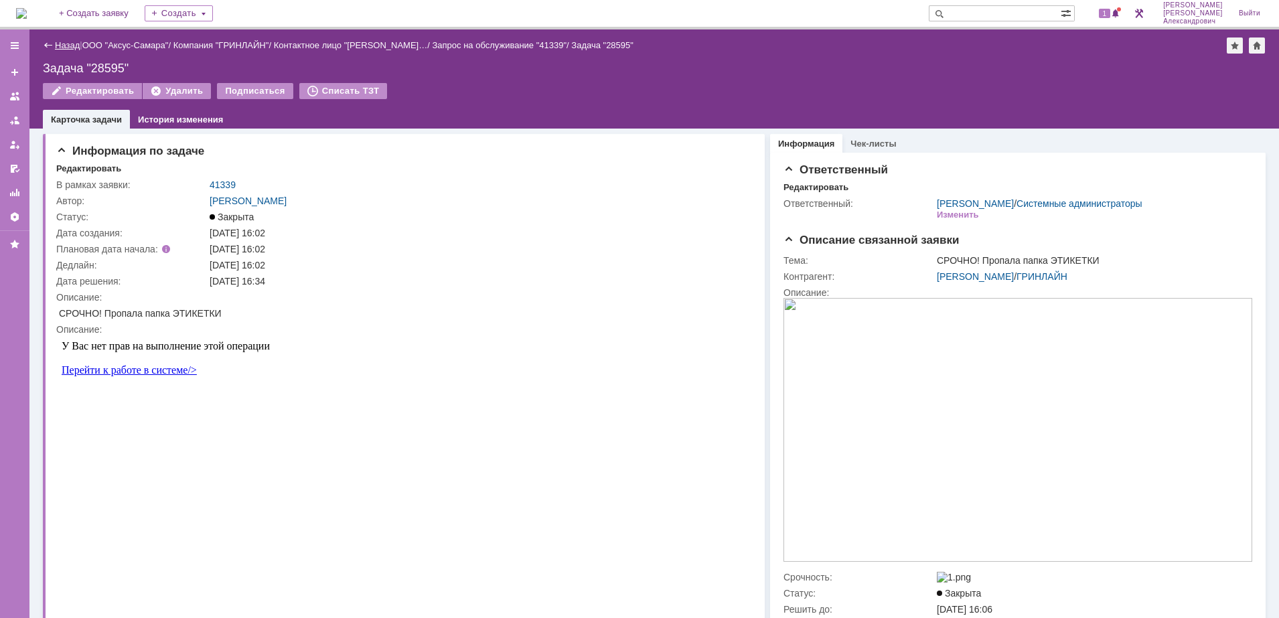
click at [62, 44] on link "Назад" at bounding box center [67, 45] width 25 height 10
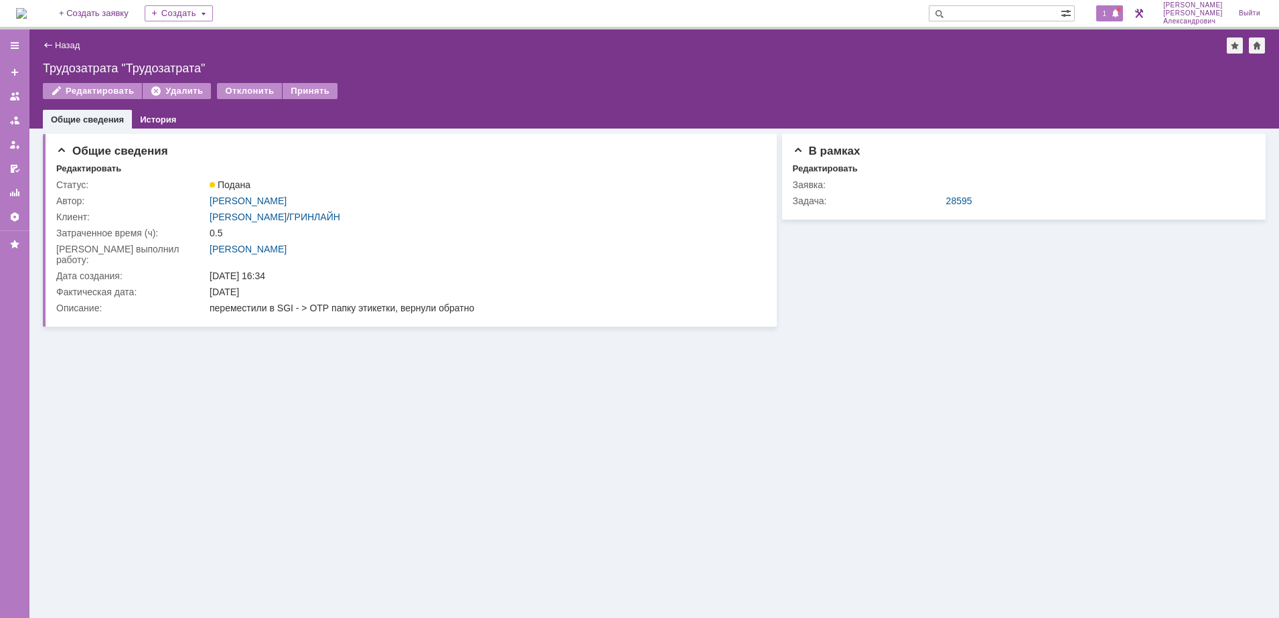
click at [1109, 14] on span "1" at bounding box center [1105, 13] width 12 height 9
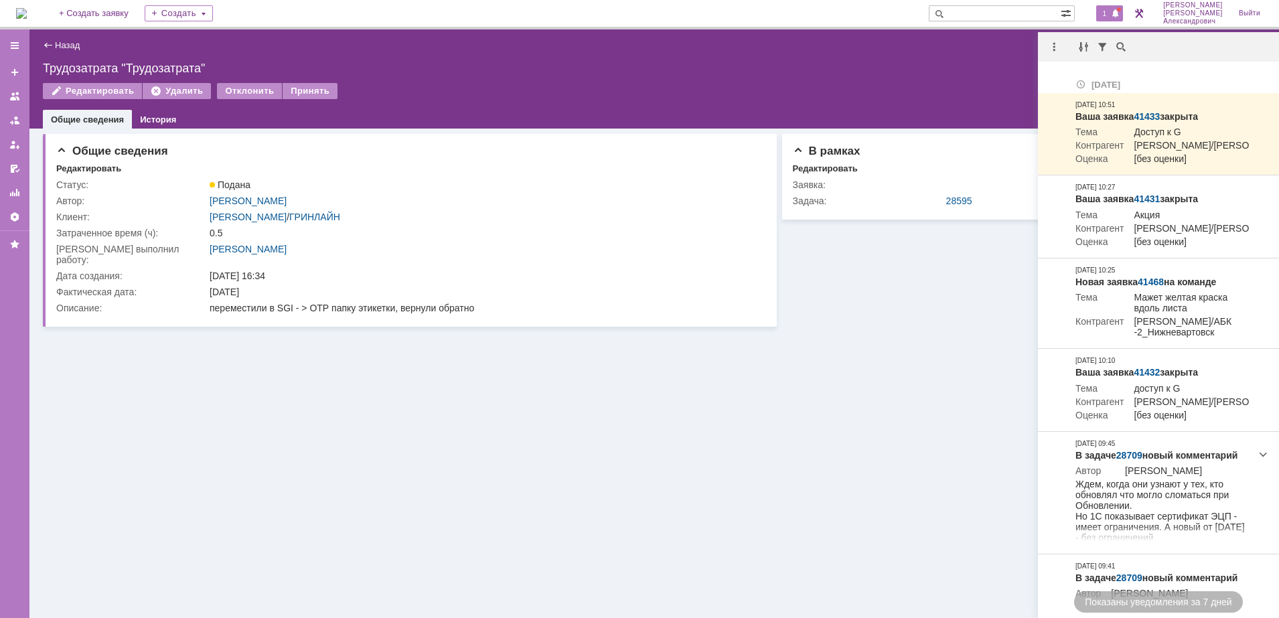
click at [903, 46] on div "Назад | Трудозатрата "Трудозатрата"" at bounding box center [654, 46] width 1223 height 16
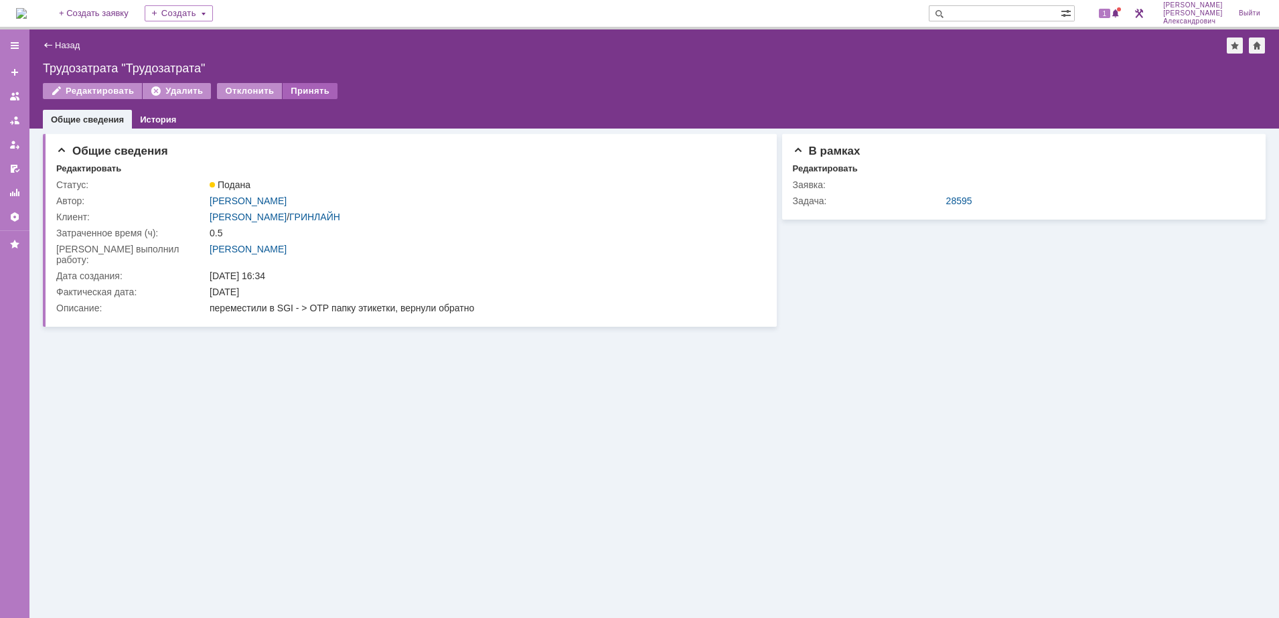
click at [313, 94] on div "Принять" at bounding box center [310, 91] width 55 height 16
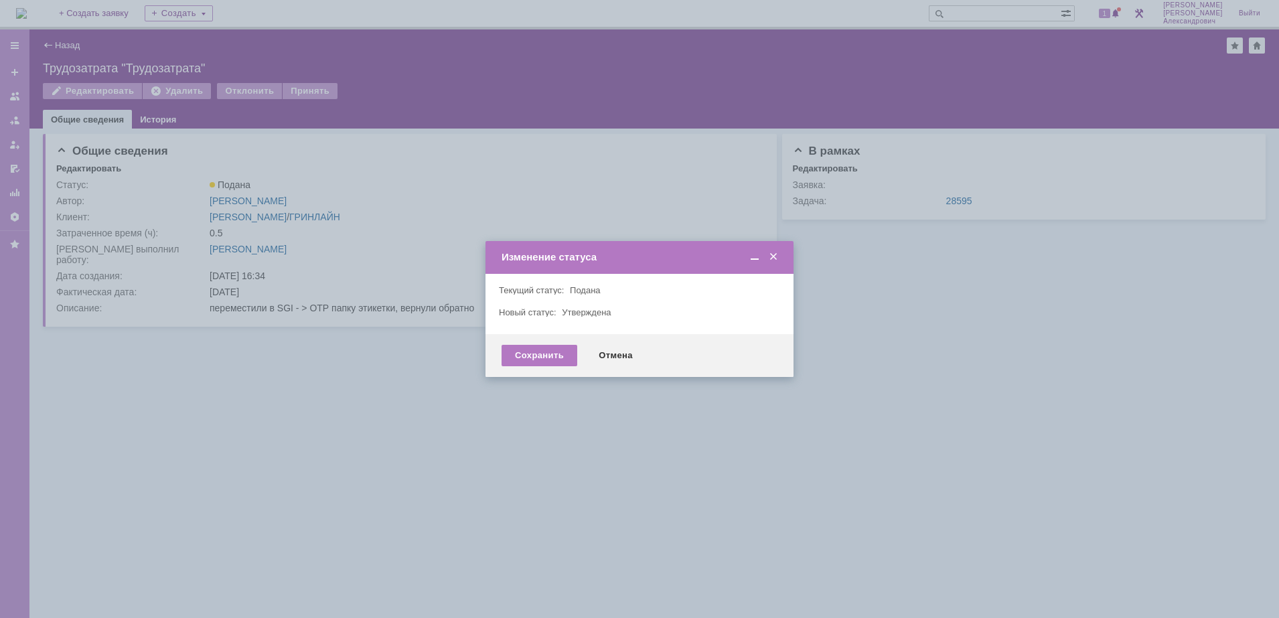
click at [532, 342] on div "Сохранить Отмена" at bounding box center [640, 355] width 308 height 43
click at [532, 362] on div "Сохранить" at bounding box center [540, 355] width 76 height 21
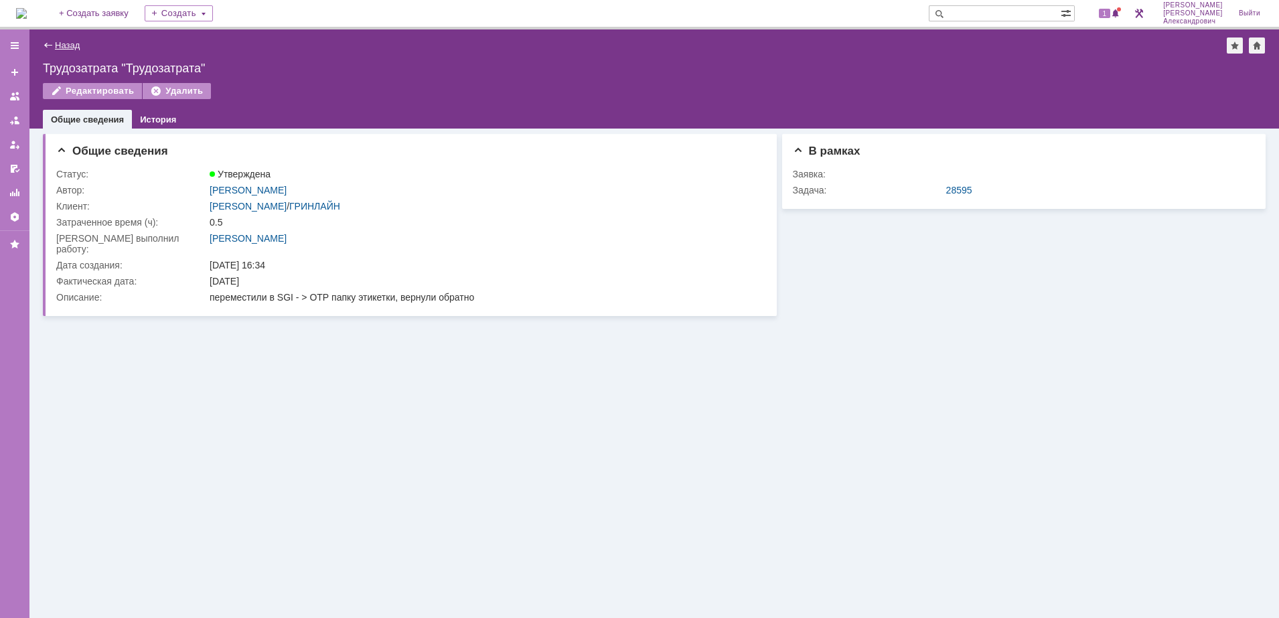
click at [60, 44] on link "Назад" at bounding box center [67, 45] width 25 height 10
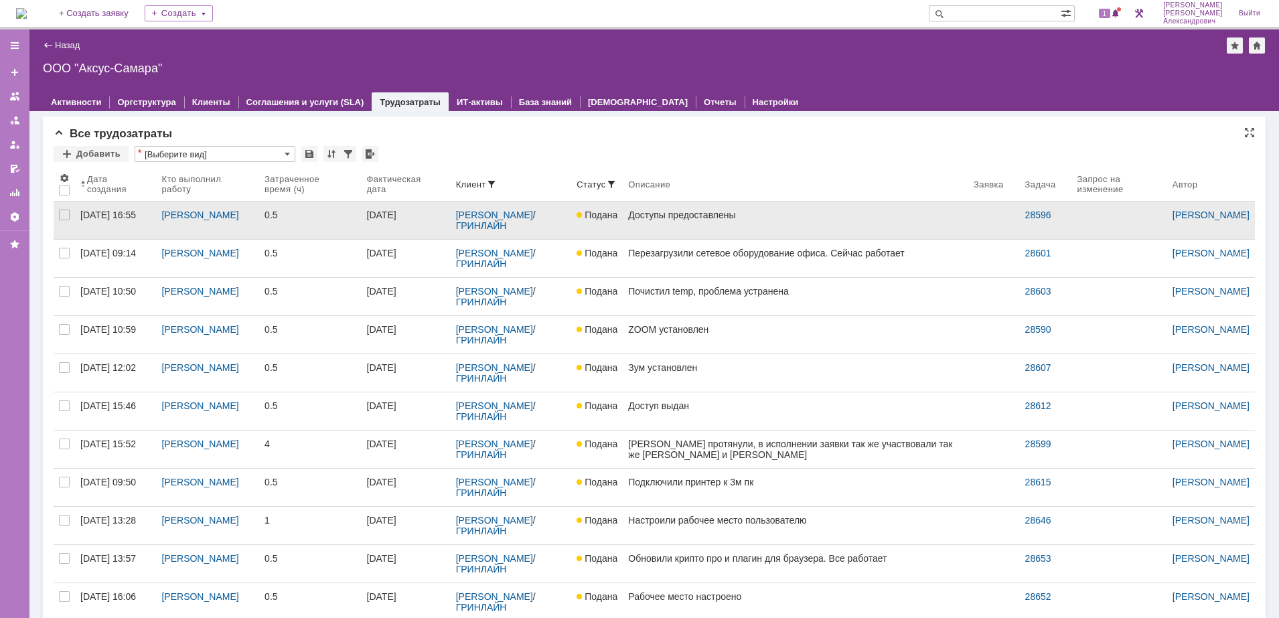
click at [774, 221] on link "Доступы предоставлены" at bounding box center [796, 221] width 346 height 38
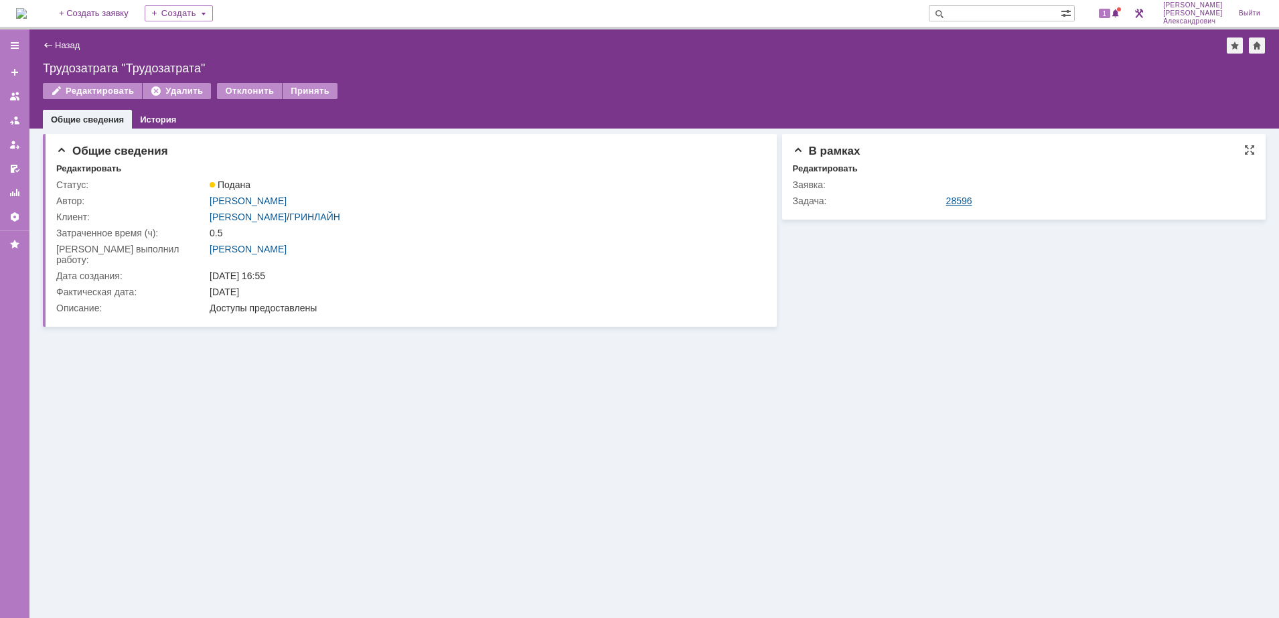
click at [955, 201] on link "28596" at bounding box center [959, 201] width 26 height 11
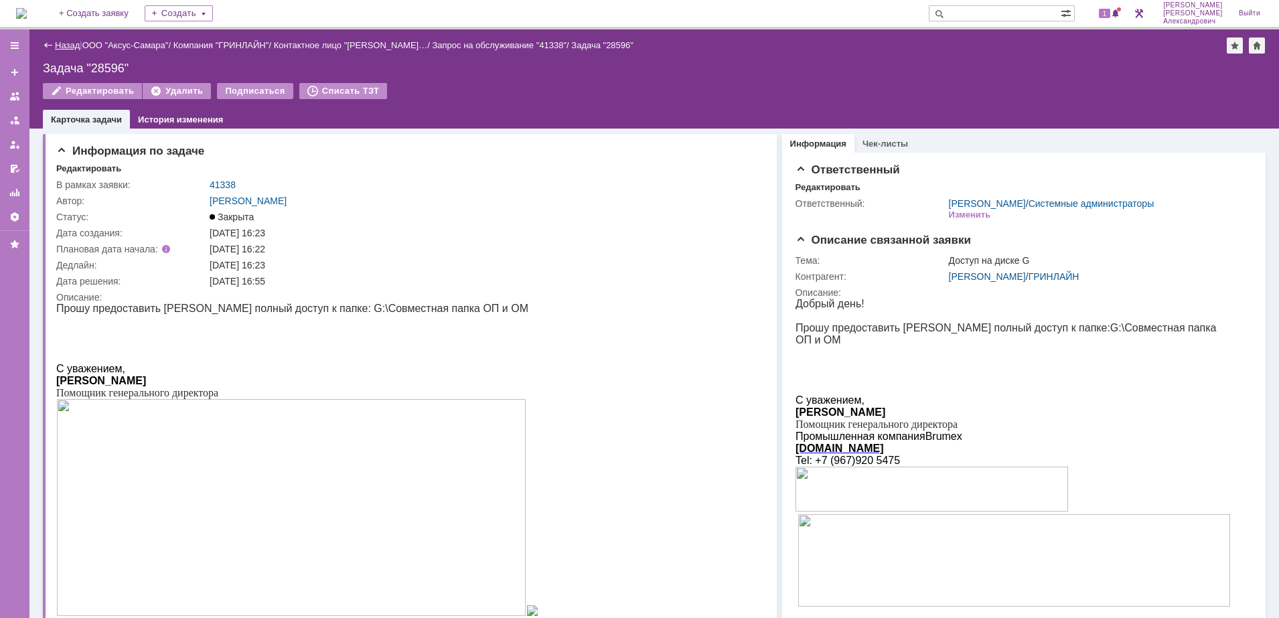
click at [63, 43] on link "Назад" at bounding box center [67, 45] width 25 height 10
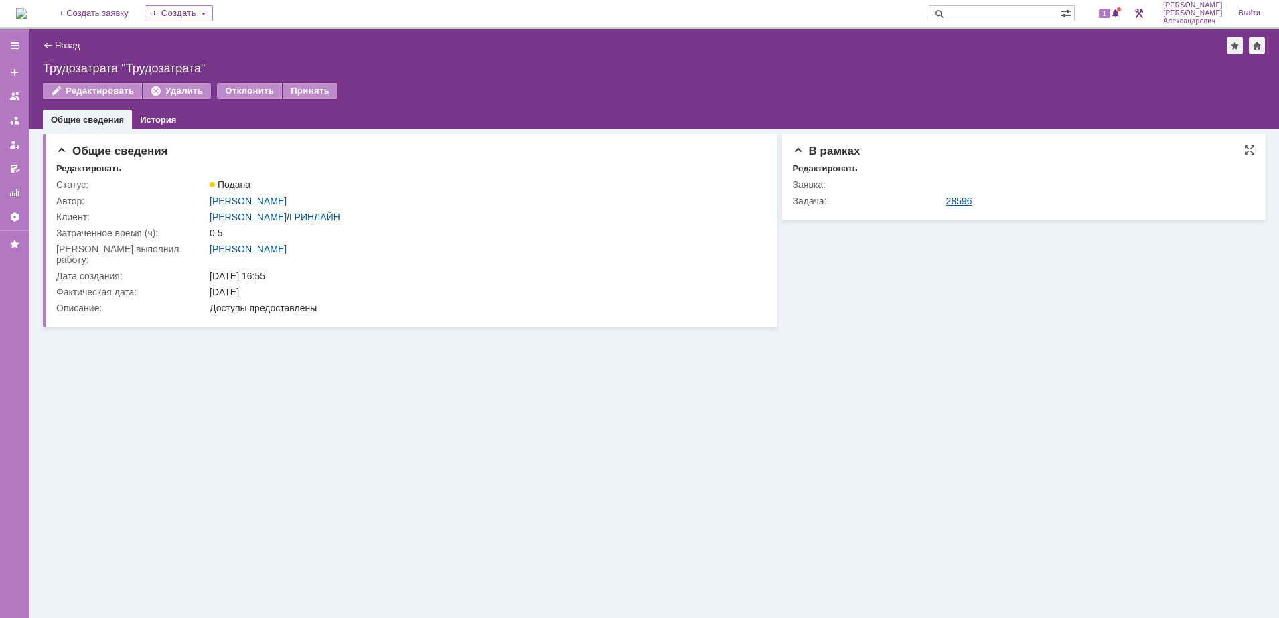
click at [959, 197] on link "28596" at bounding box center [959, 201] width 26 height 11
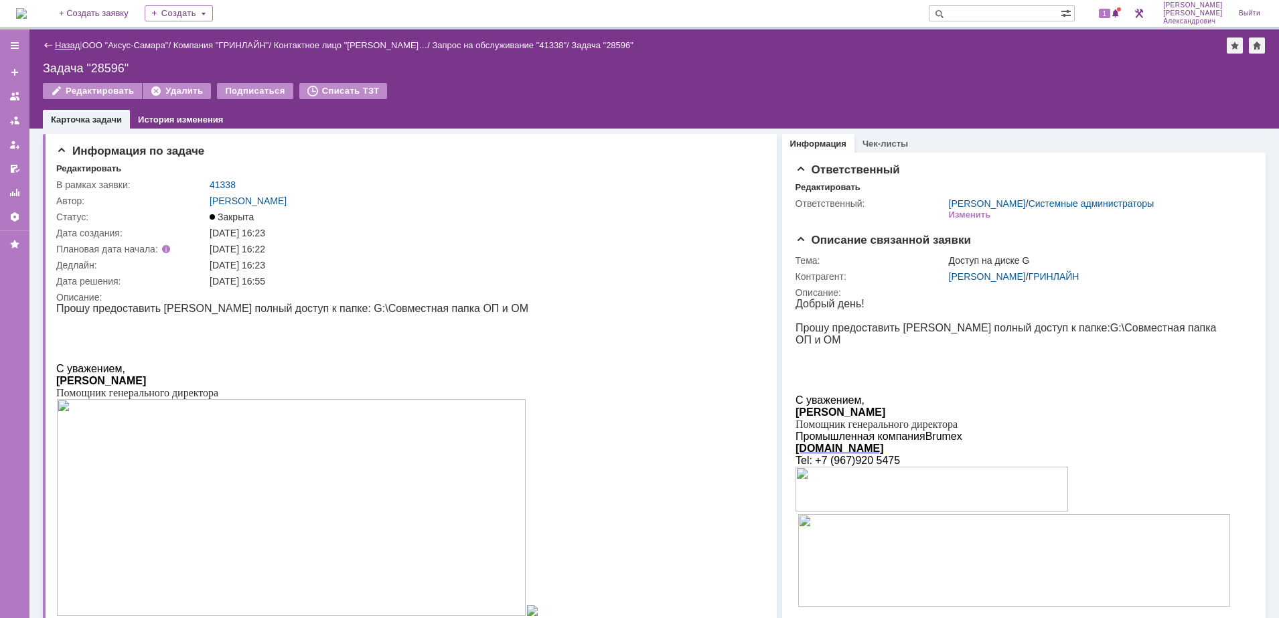
click at [55, 46] on link "Назад" at bounding box center [67, 45] width 25 height 10
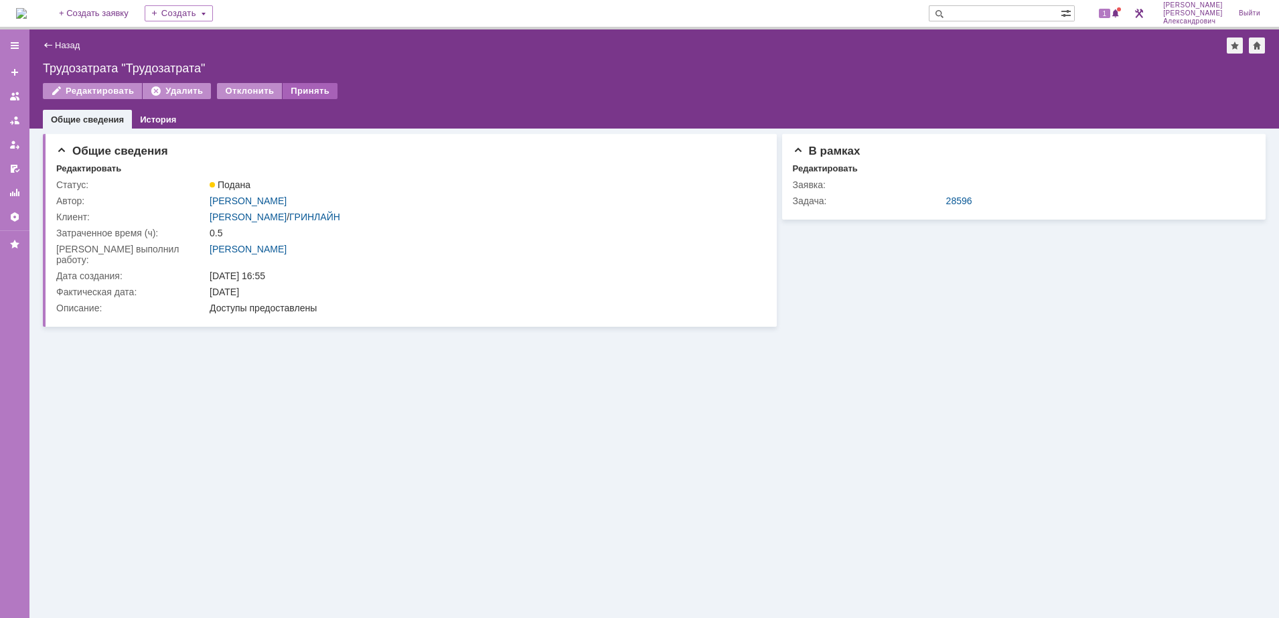
click at [324, 86] on div "Принять" at bounding box center [310, 91] width 55 height 16
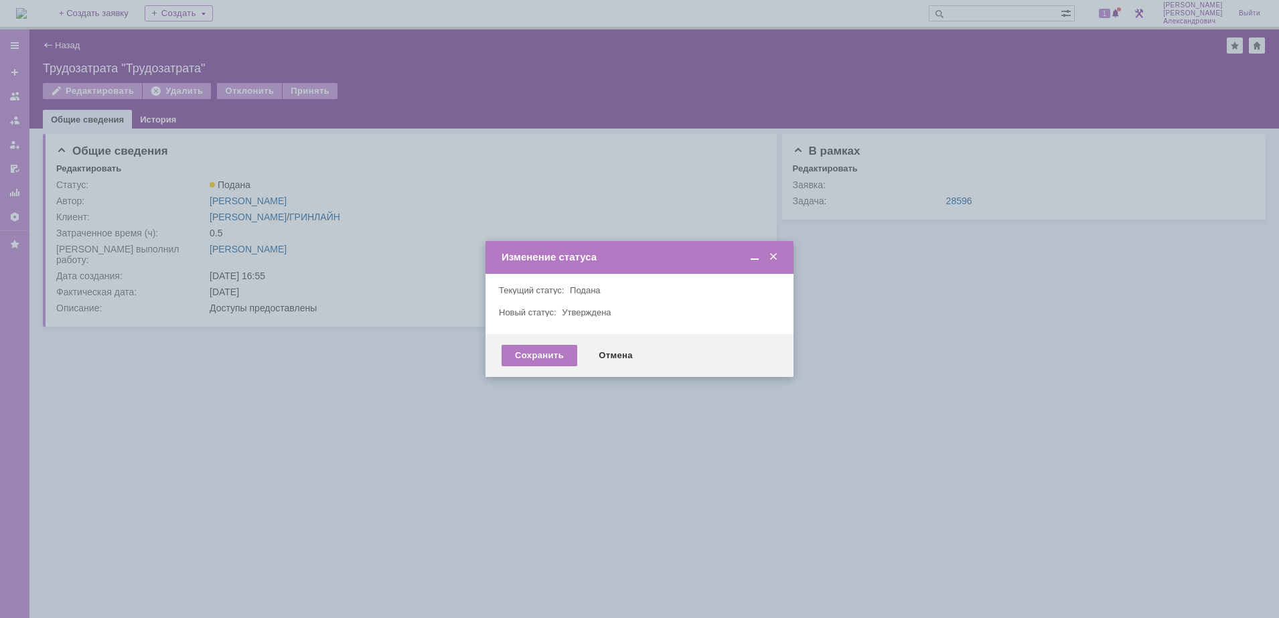
drag, startPoint x: 527, startPoint y: 362, endPoint x: 469, endPoint y: 305, distance: 81.9
click at [524, 362] on div "Сохранить" at bounding box center [540, 355] width 76 height 21
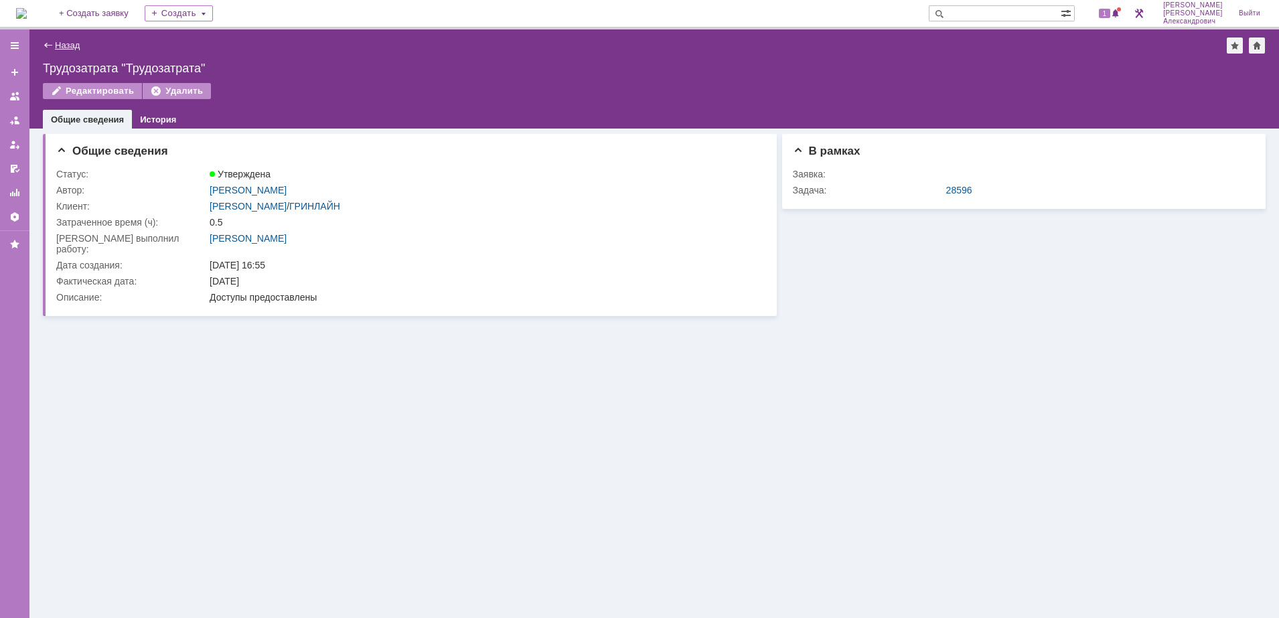
click at [62, 45] on link "Назад" at bounding box center [67, 45] width 25 height 10
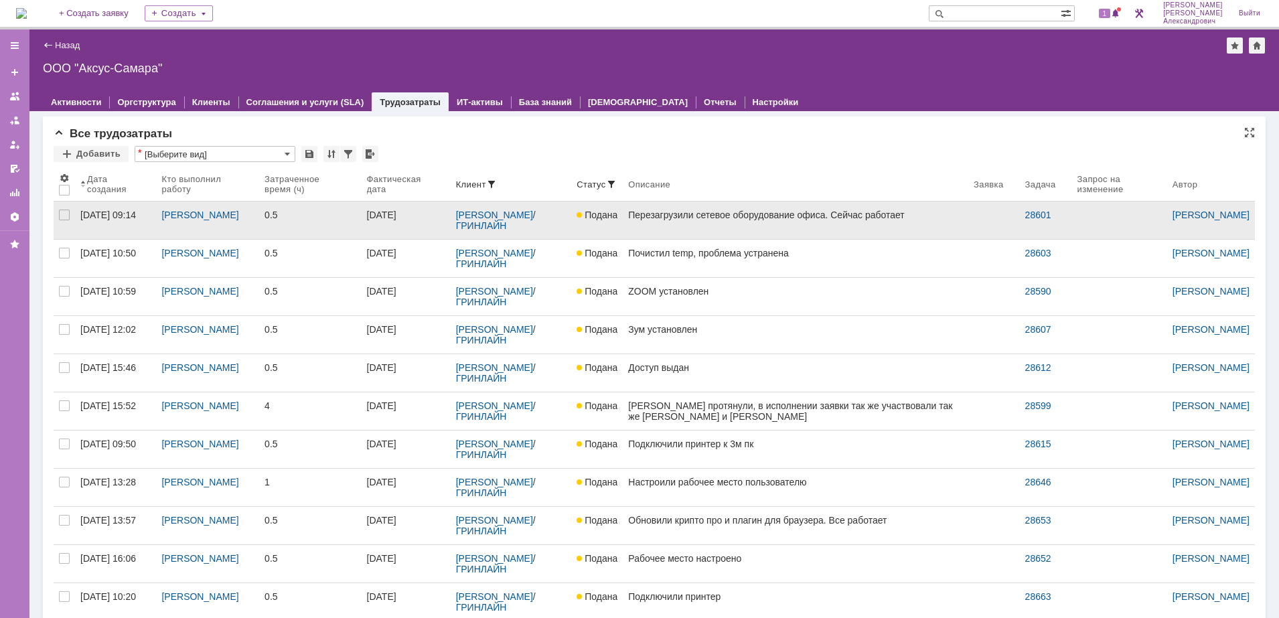
click at [756, 220] on div "Перезагрузили сетевое оборудование офиса. Сейчас работает" at bounding box center [795, 215] width 335 height 11
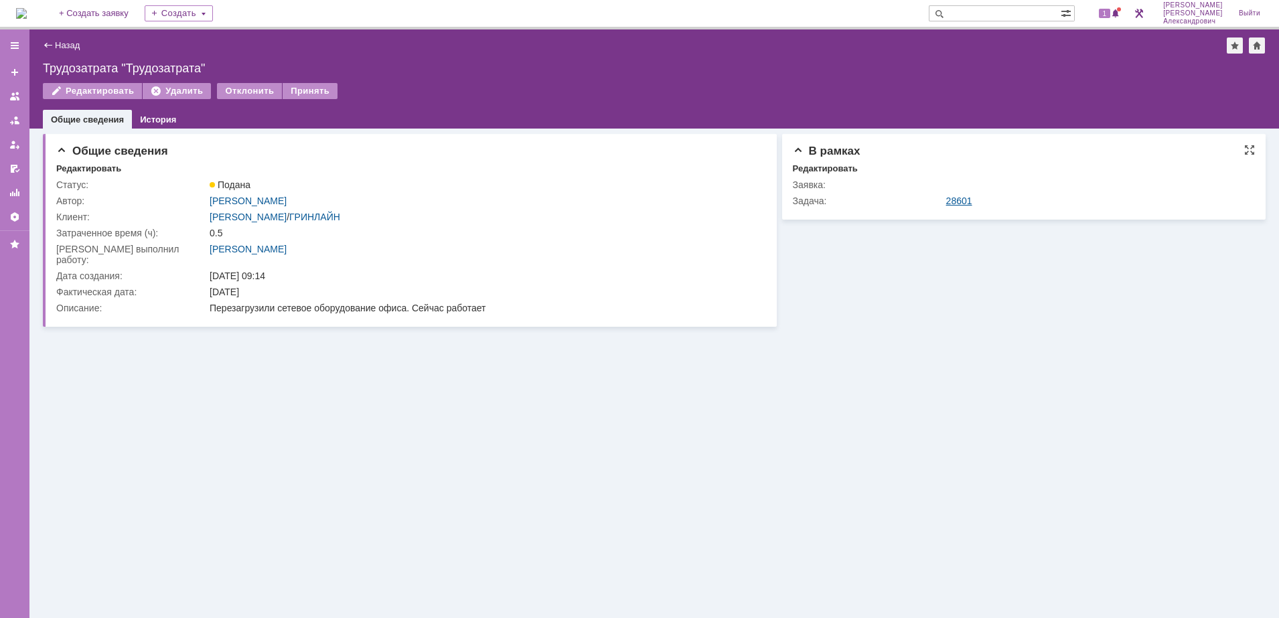
click at [964, 201] on link "28601" at bounding box center [959, 201] width 26 height 11
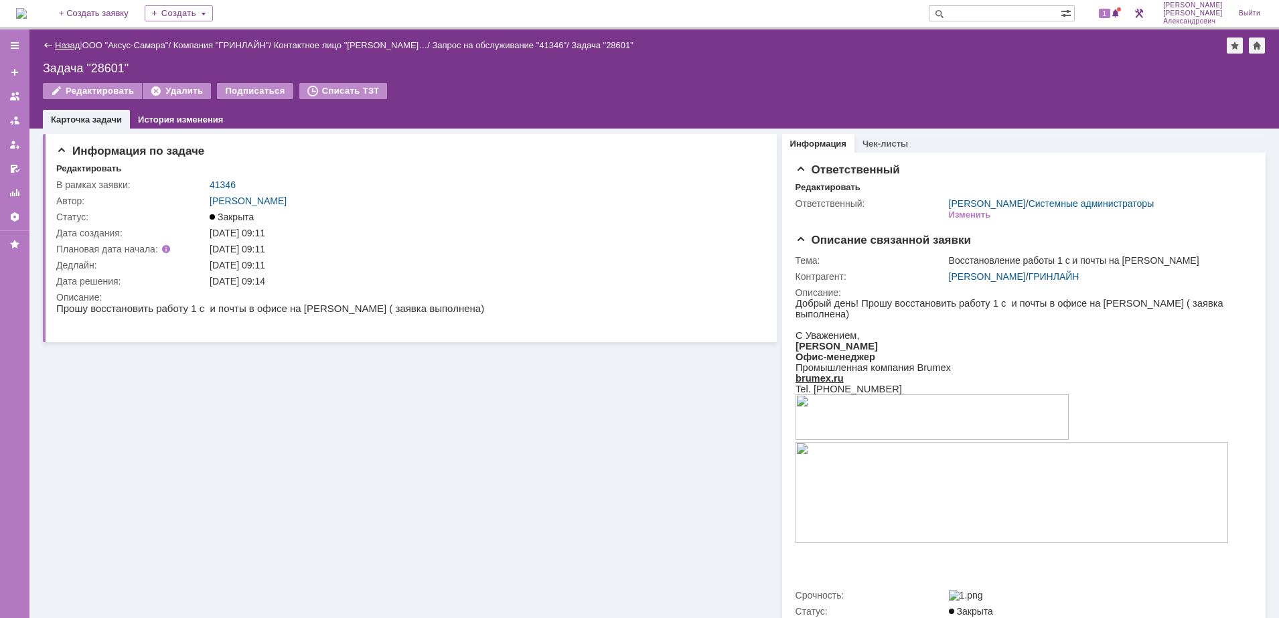
click at [74, 44] on link "Назад" at bounding box center [67, 45] width 25 height 10
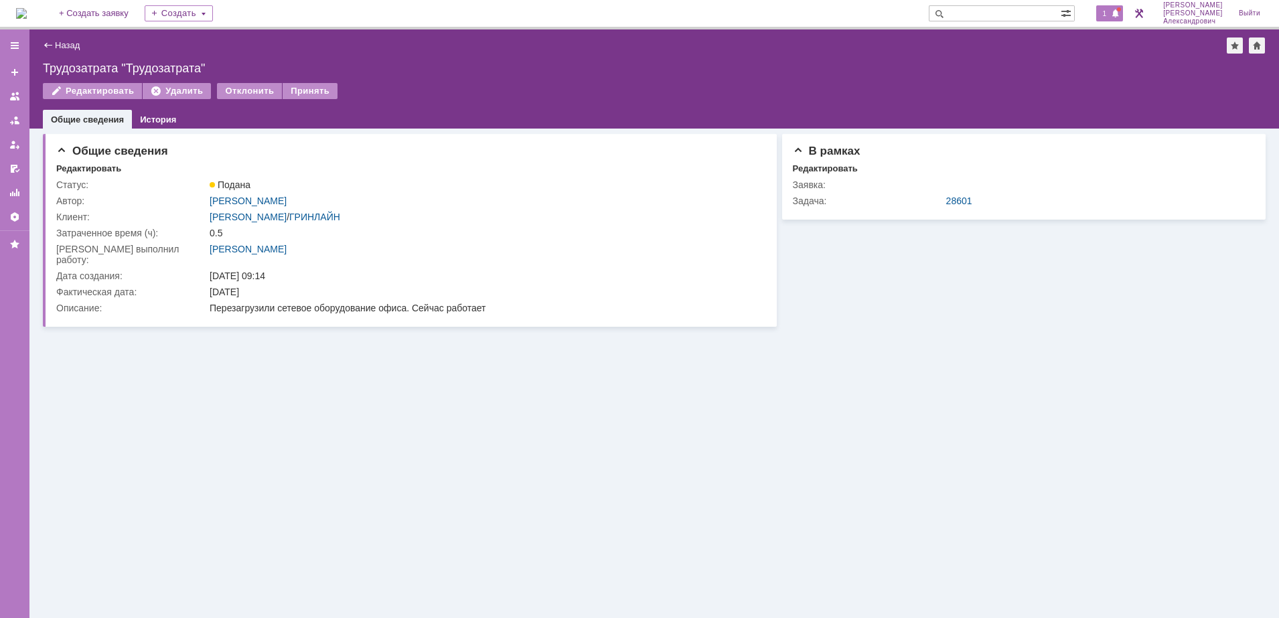
click at [1109, 9] on span "1" at bounding box center [1105, 13] width 12 height 9
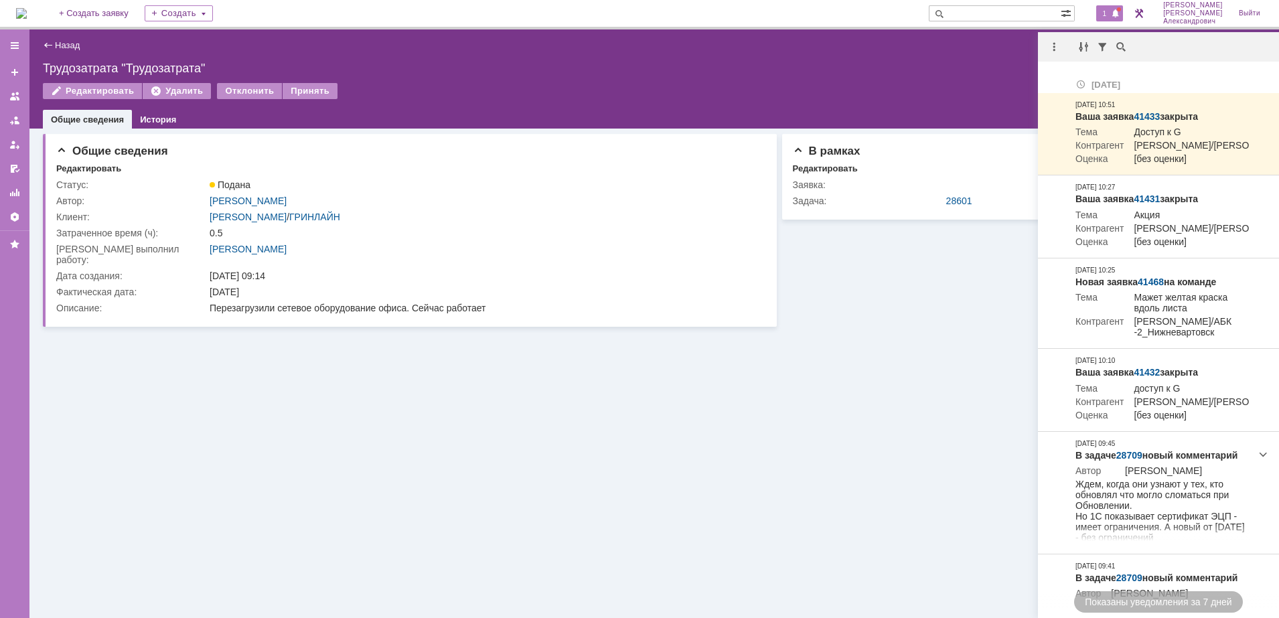
click at [936, 85] on div "Редактировать Удалить Отклонить Принять" at bounding box center [654, 97] width 1223 height 28
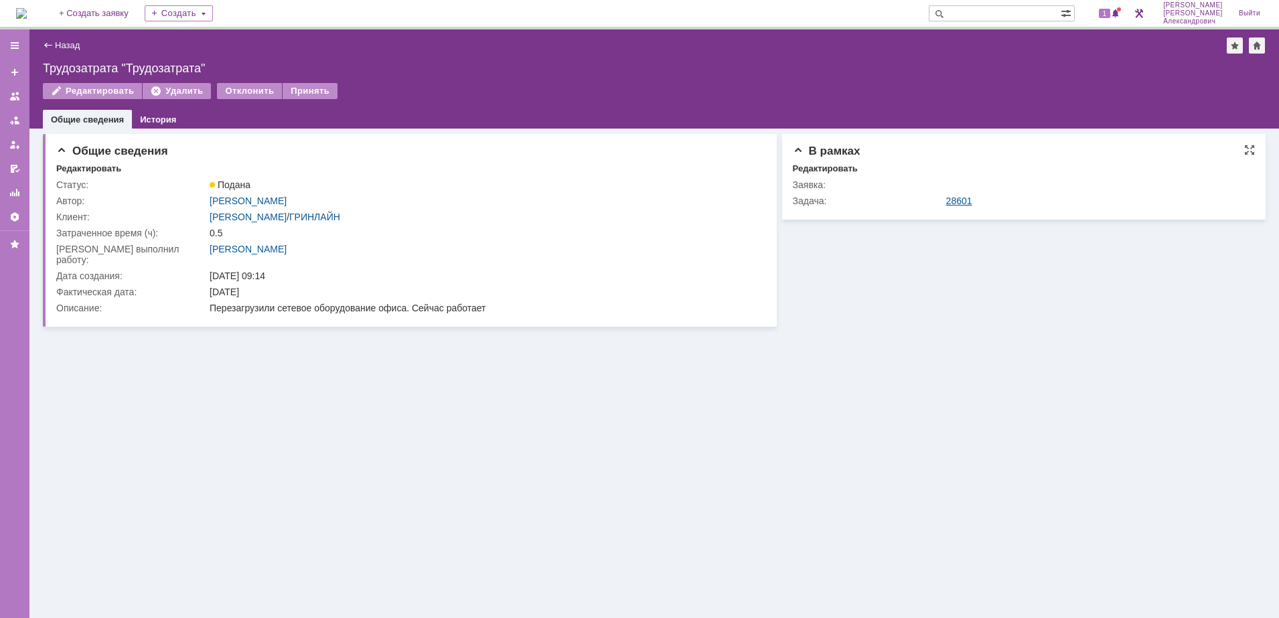
click at [958, 204] on link "28601" at bounding box center [959, 201] width 26 height 11
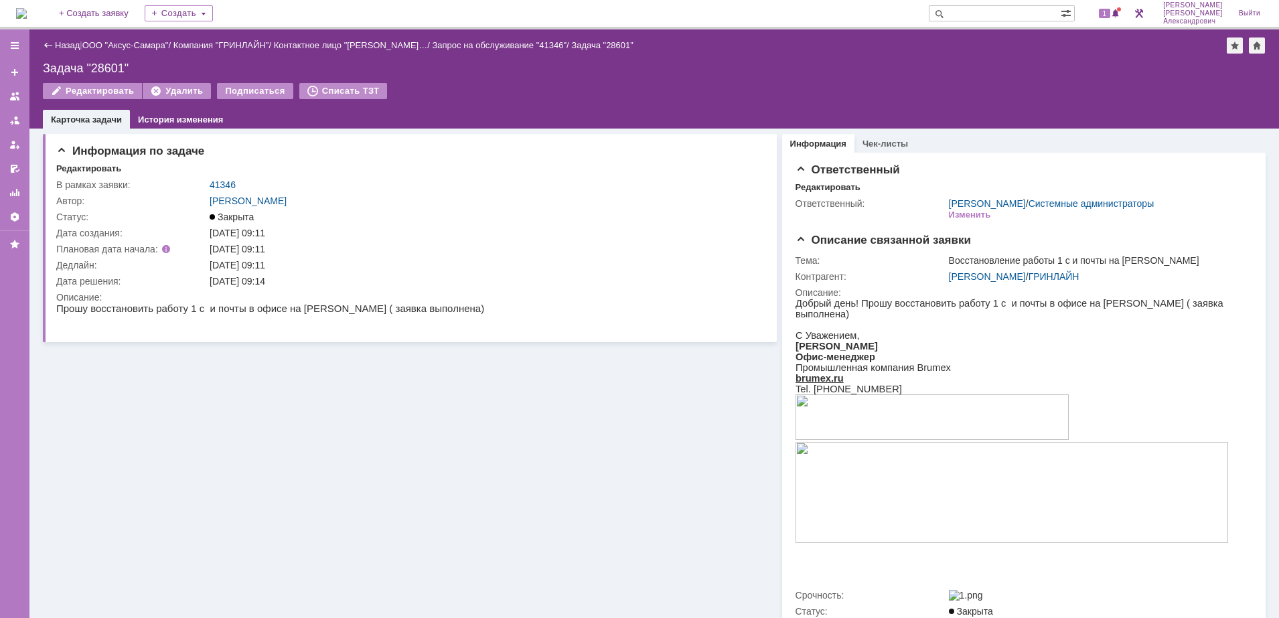
click at [63, 36] on div "Назад | ООО "Аксус-Самара" / Компания "ГРИНЛАЙН" / Контактное лицо "Инжеватова …" at bounding box center [654, 78] width 1250 height 99
click at [61, 40] on link "Назад" at bounding box center [67, 45] width 25 height 10
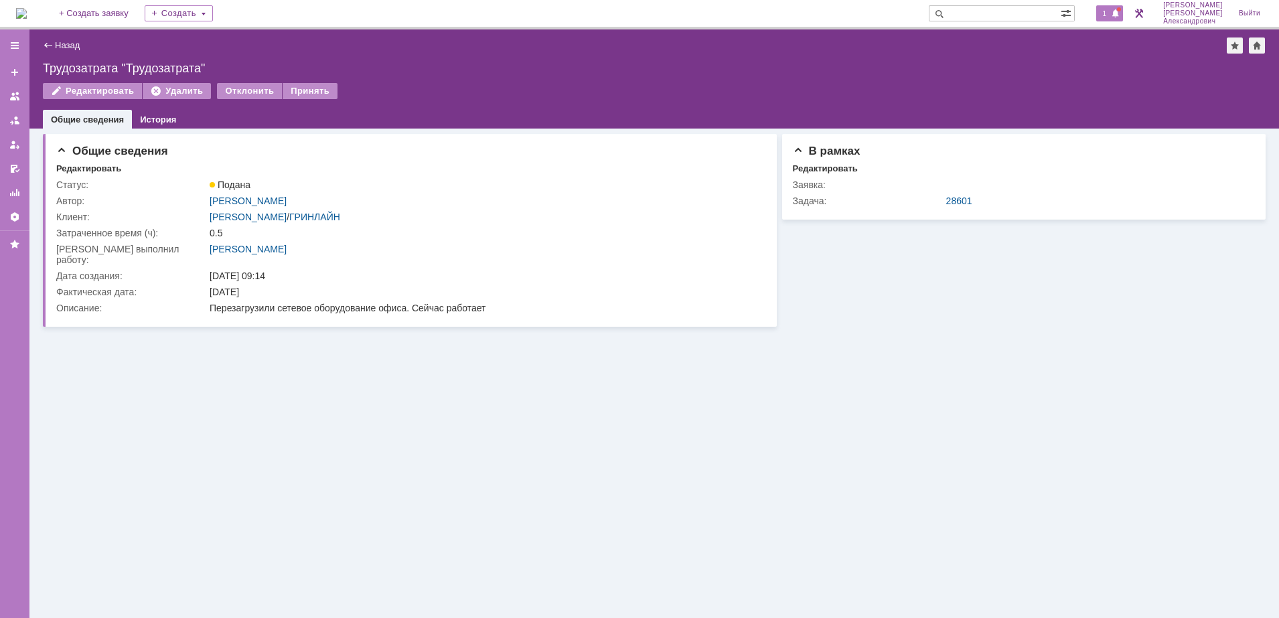
click at [1111, 17] on span "1" at bounding box center [1105, 13] width 12 height 9
click at [961, 52] on div "Назад | Трудозатрата "Трудозатрата"" at bounding box center [654, 46] width 1223 height 16
click at [1119, 9] on span at bounding box center [1115, 14] width 9 height 11
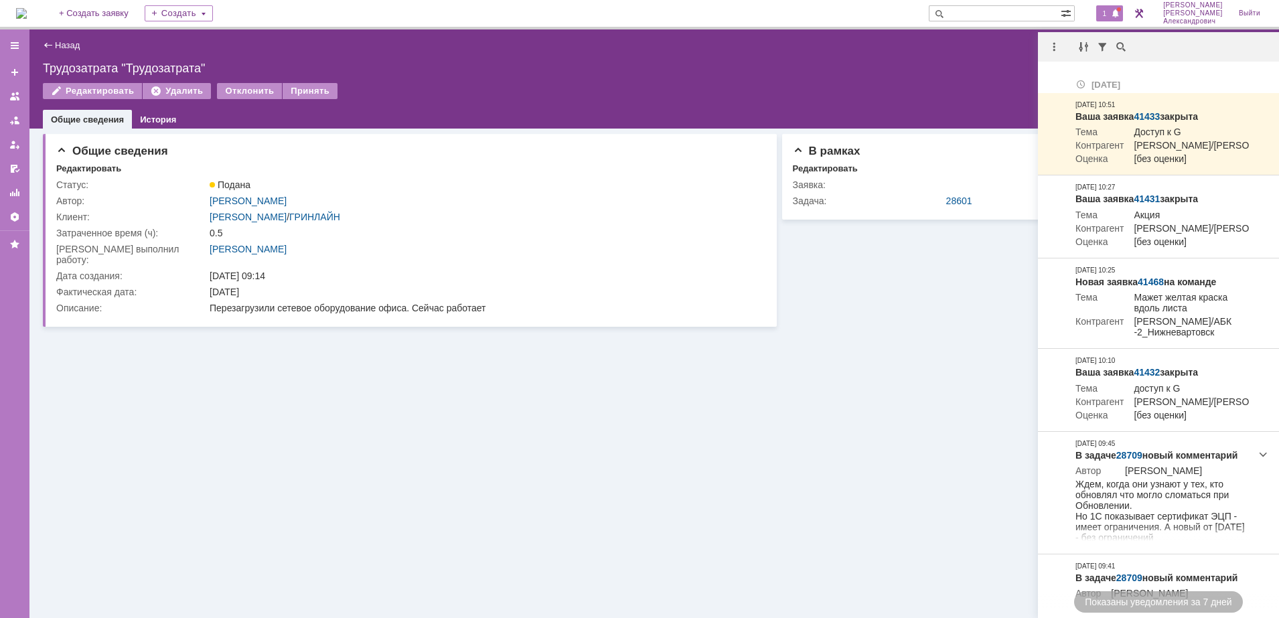
click at [758, 83] on div "Редактировать Удалить Отклонить Принять" at bounding box center [654, 97] width 1223 height 28
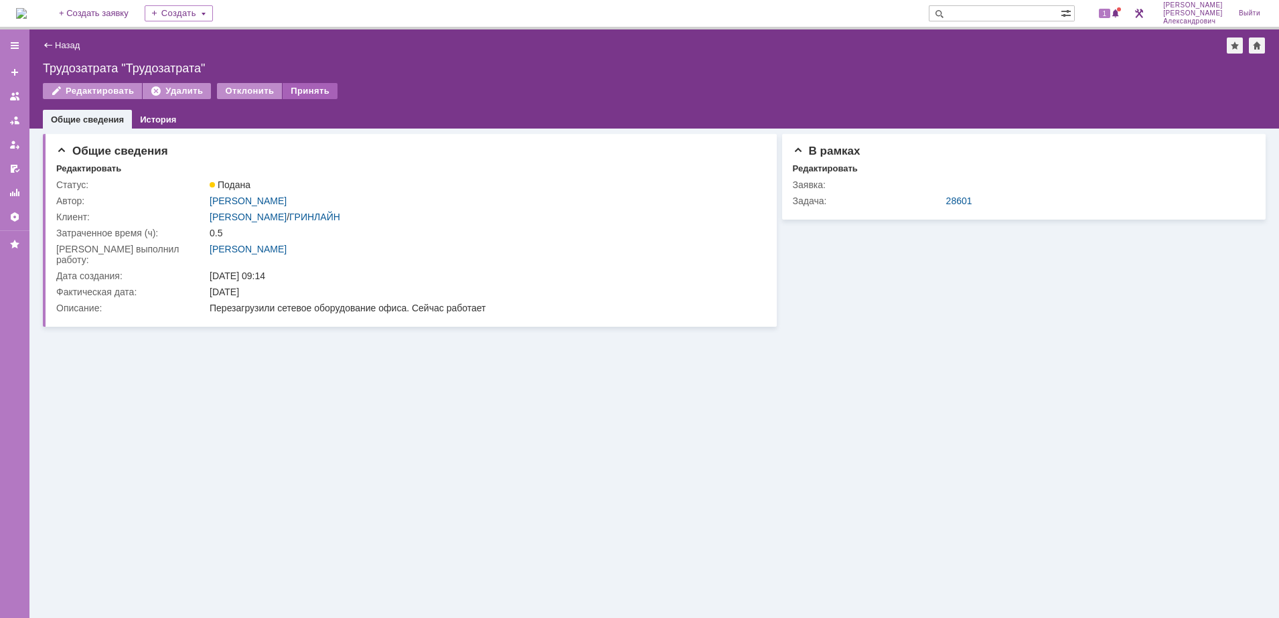
click at [309, 92] on div "Принять" at bounding box center [310, 91] width 55 height 16
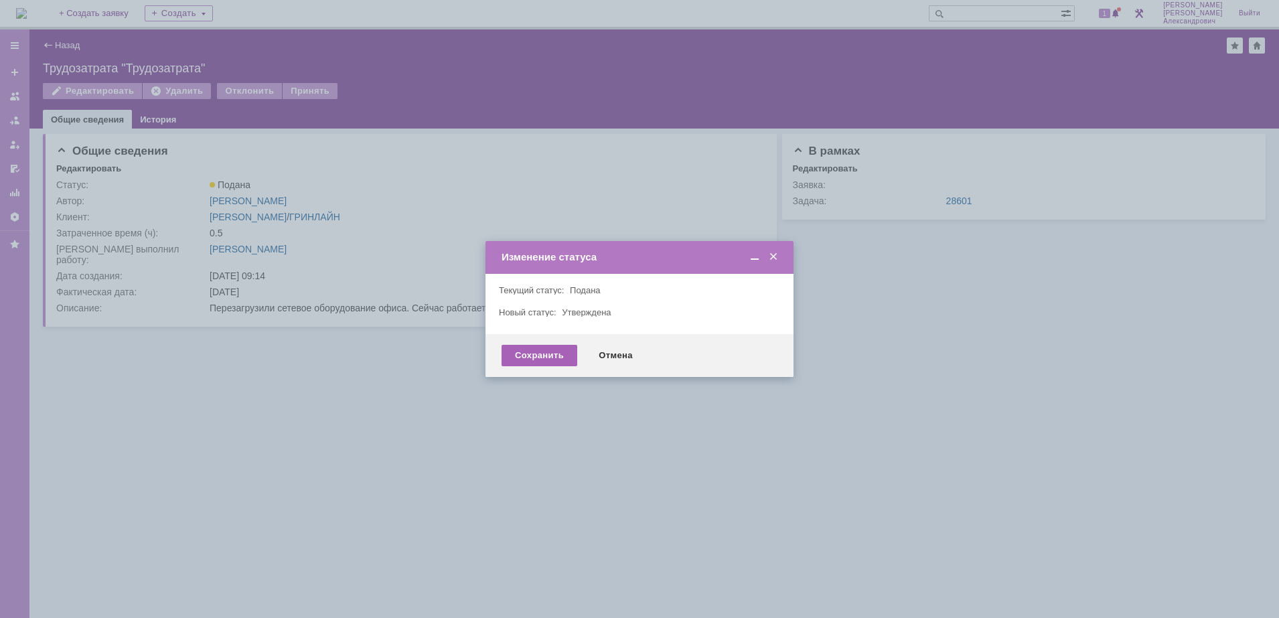
click at [537, 347] on div "Сохранить" at bounding box center [540, 355] width 76 height 21
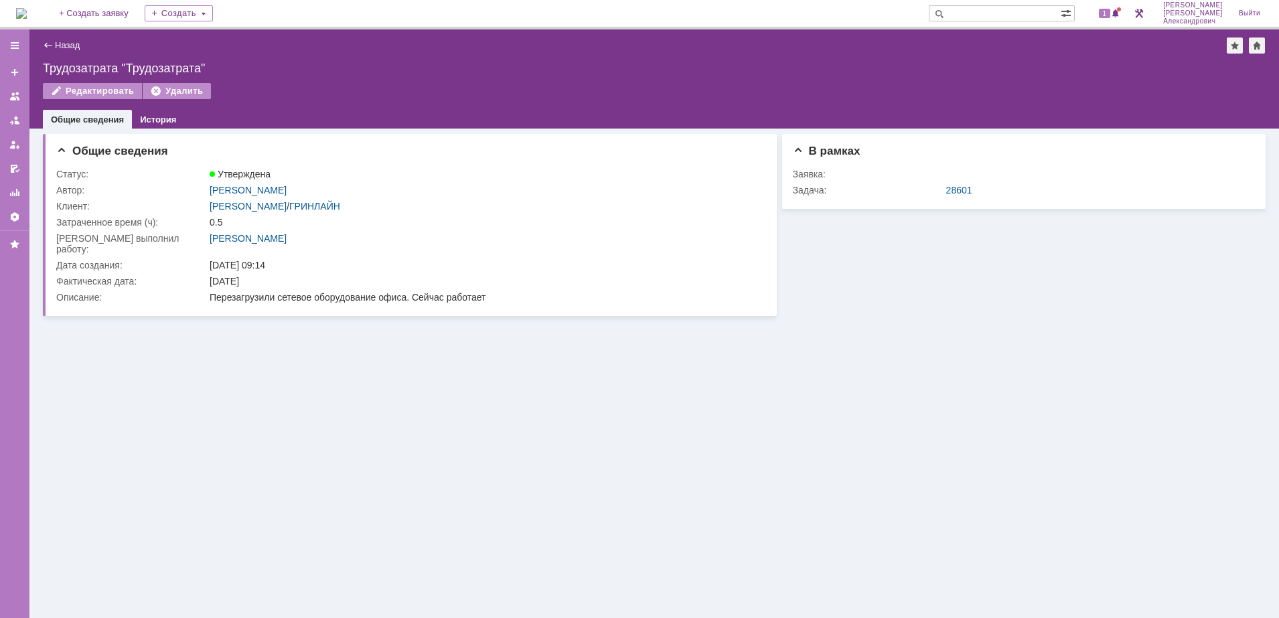
click at [64, 39] on div "Назад | Трудозатрата "Трудозатрата"" at bounding box center [654, 46] width 1223 height 16
click at [61, 44] on link "Назад" at bounding box center [67, 45] width 25 height 10
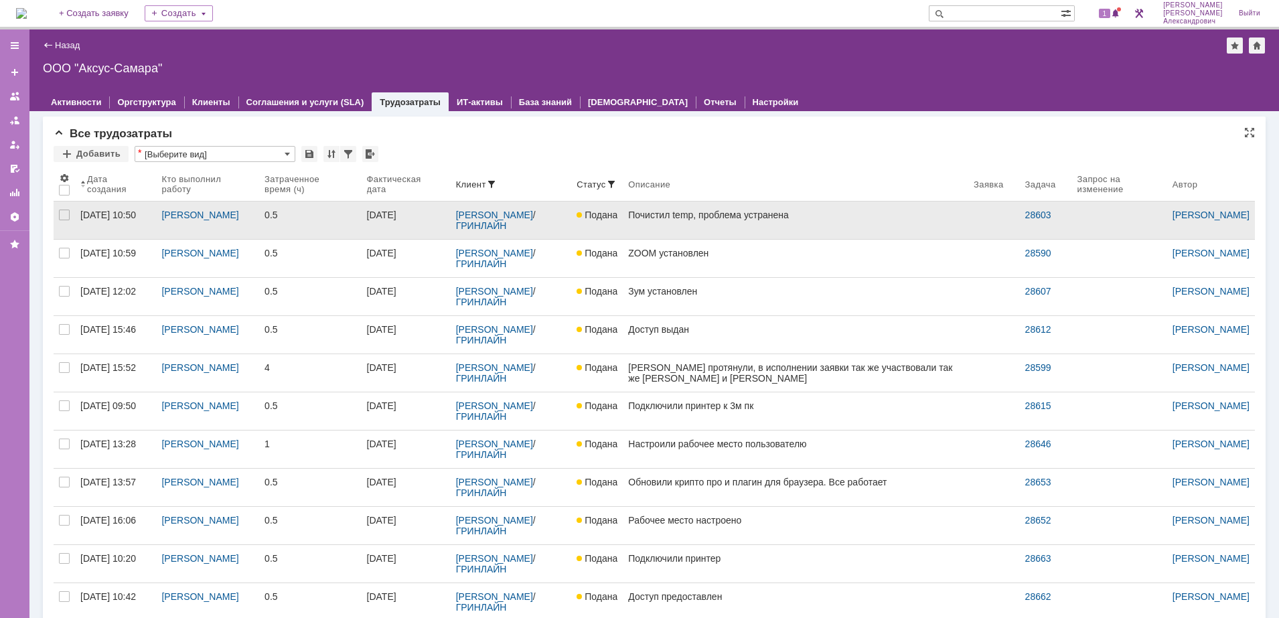
click at [796, 225] on link "Почистил temp, проблема устранена" at bounding box center [796, 221] width 346 height 38
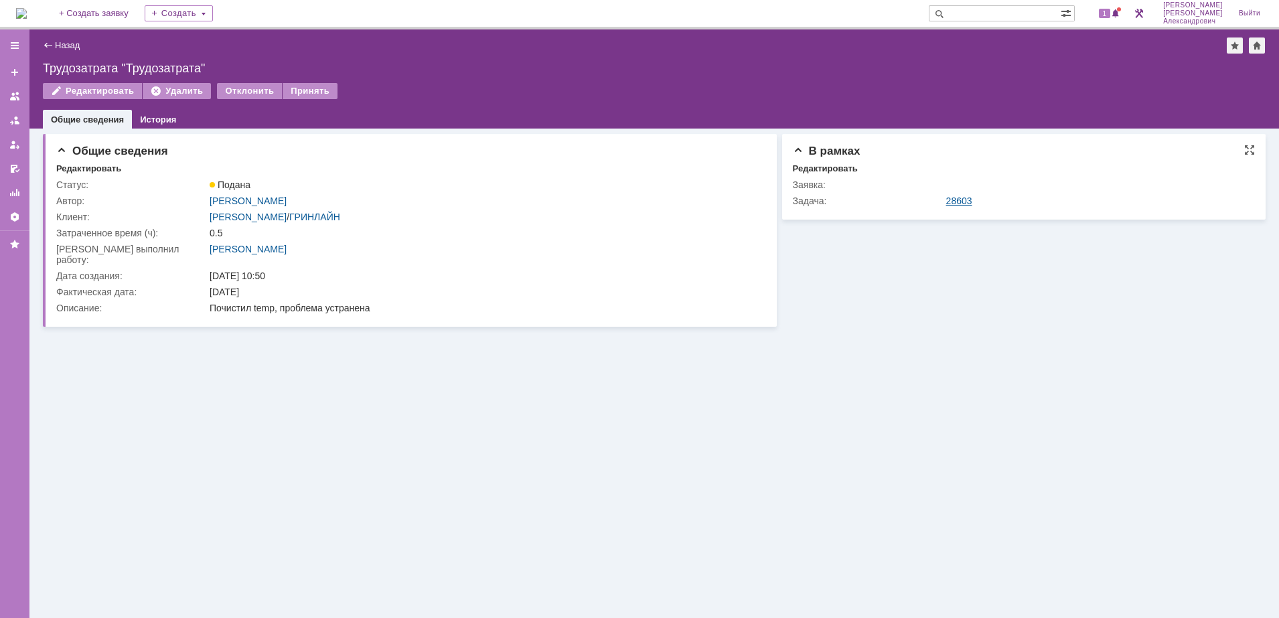
click at [955, 196] on link "28603" at bounding box center [959, 201] width 26 height 11
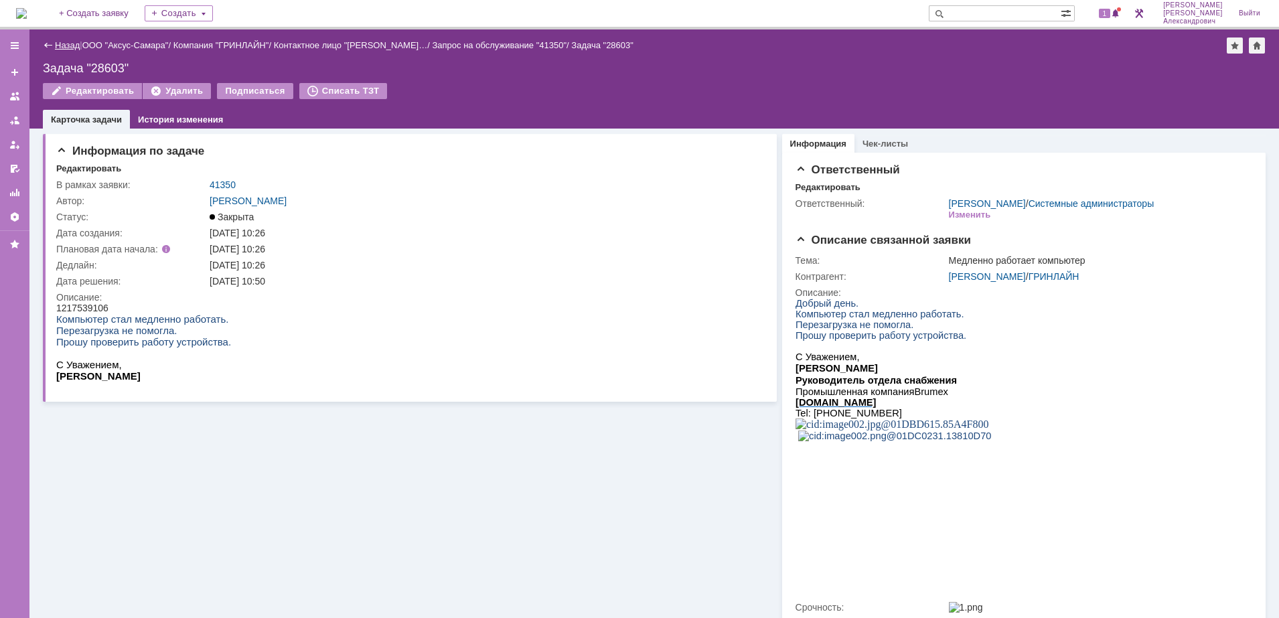
click at [62, 46] on link "Назад" at bounding box center [67, 45] width 25 height 10
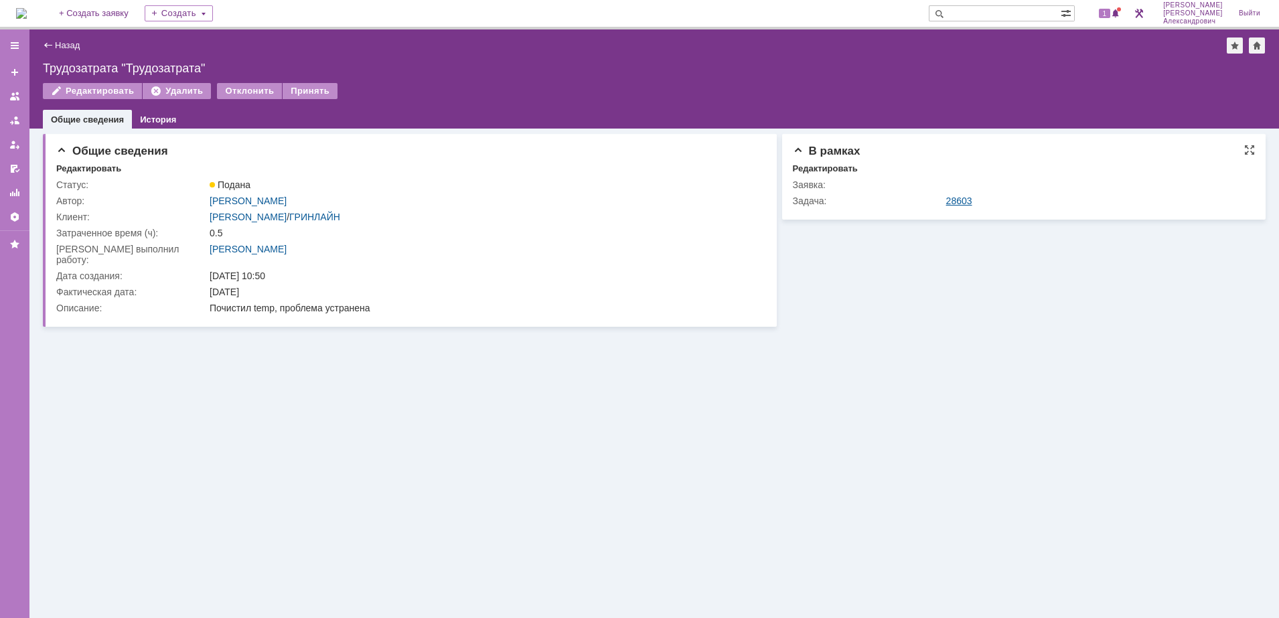
click at [961, 196] on link "28603" at bounding box center [959, 201] width 26 height 11
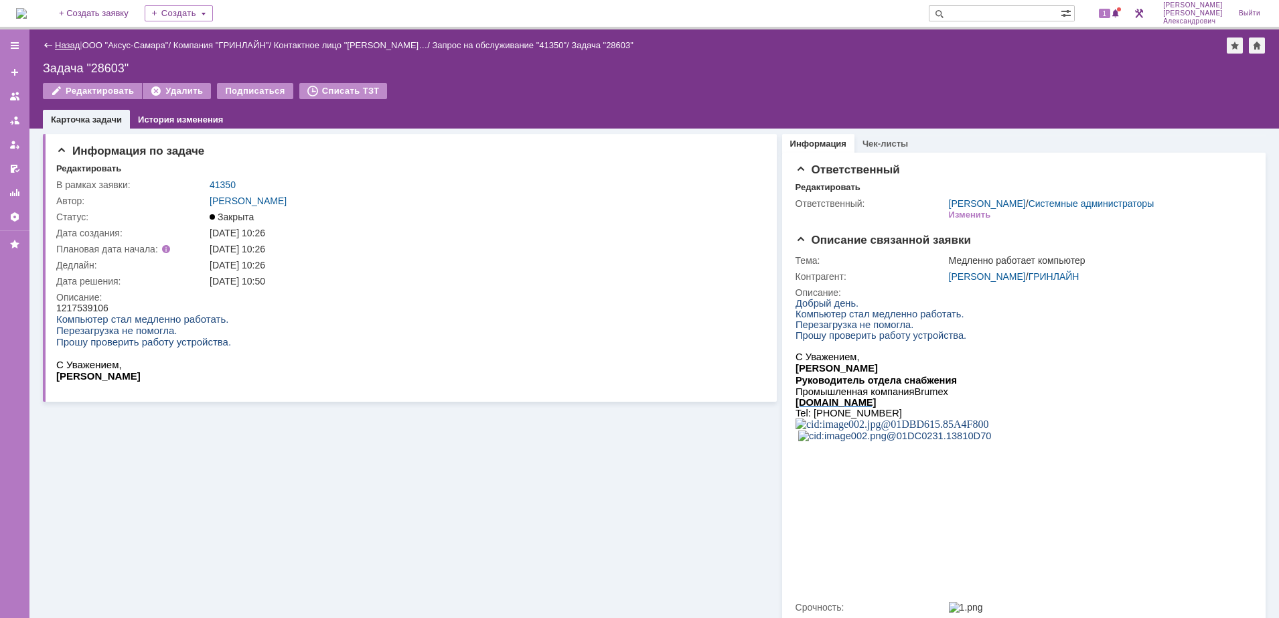
click at [70, 44] on link "Назад" at bounding box center [67, 45] width 25 height 10
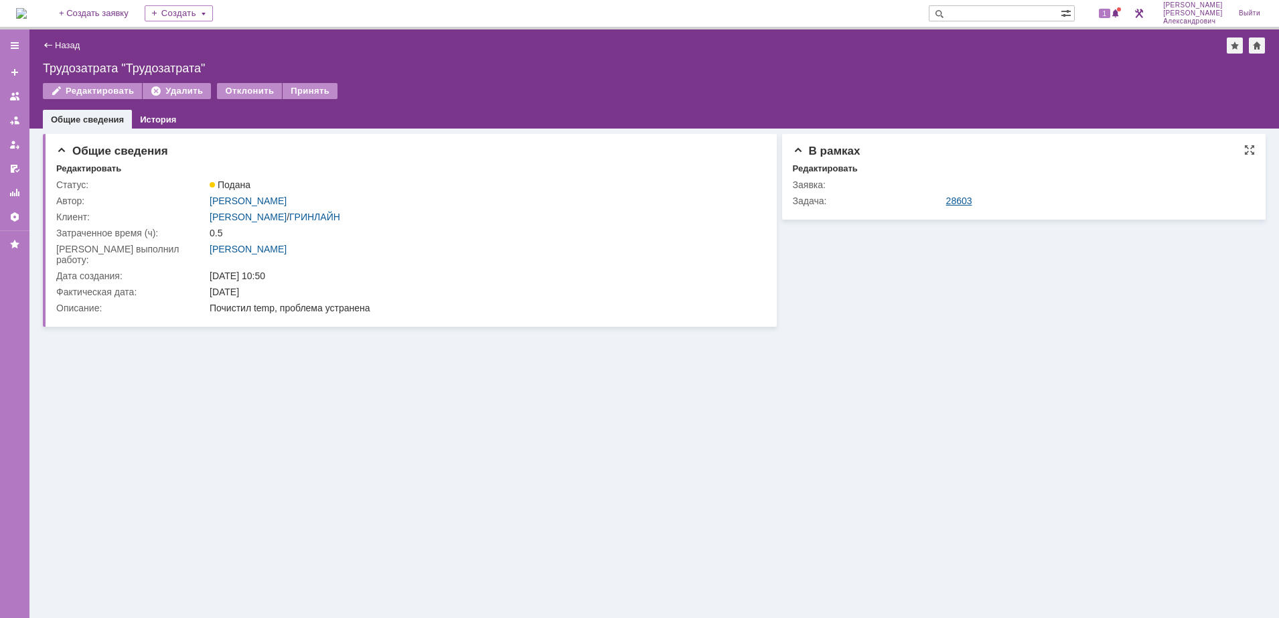
click at [969, 198] on link "28603" at bounding box center [959, 201] width 26 height 11
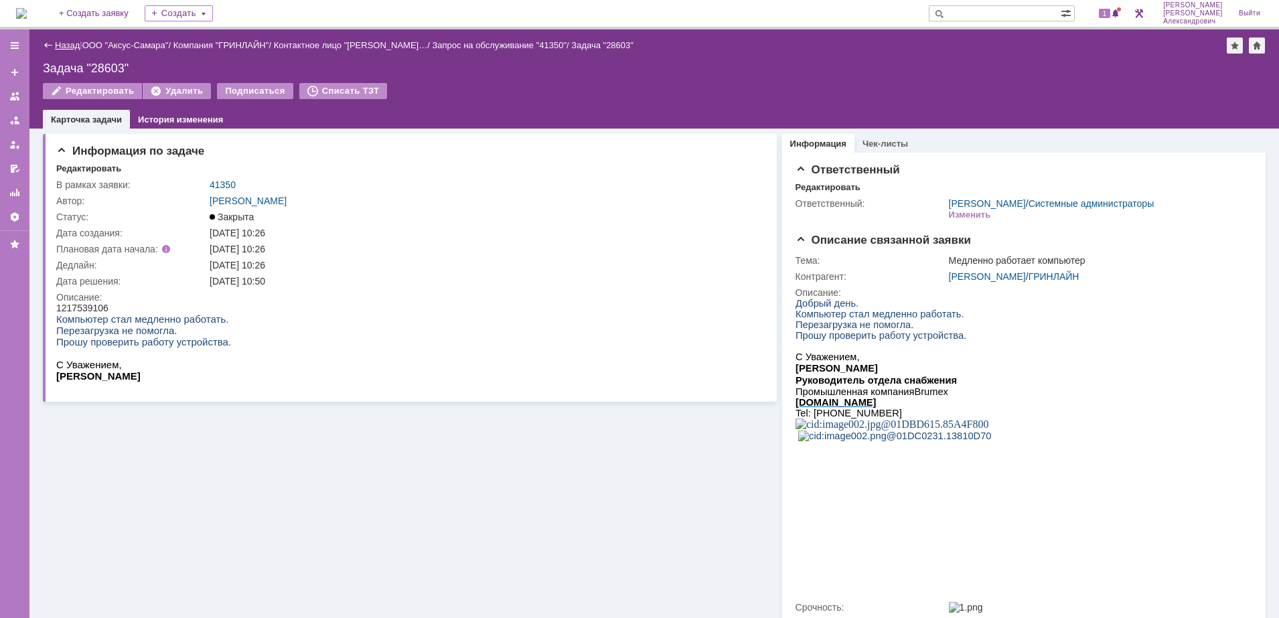
click at [65, 41] on link "Назад" at bounding box center [67, 45] width 25 height 10
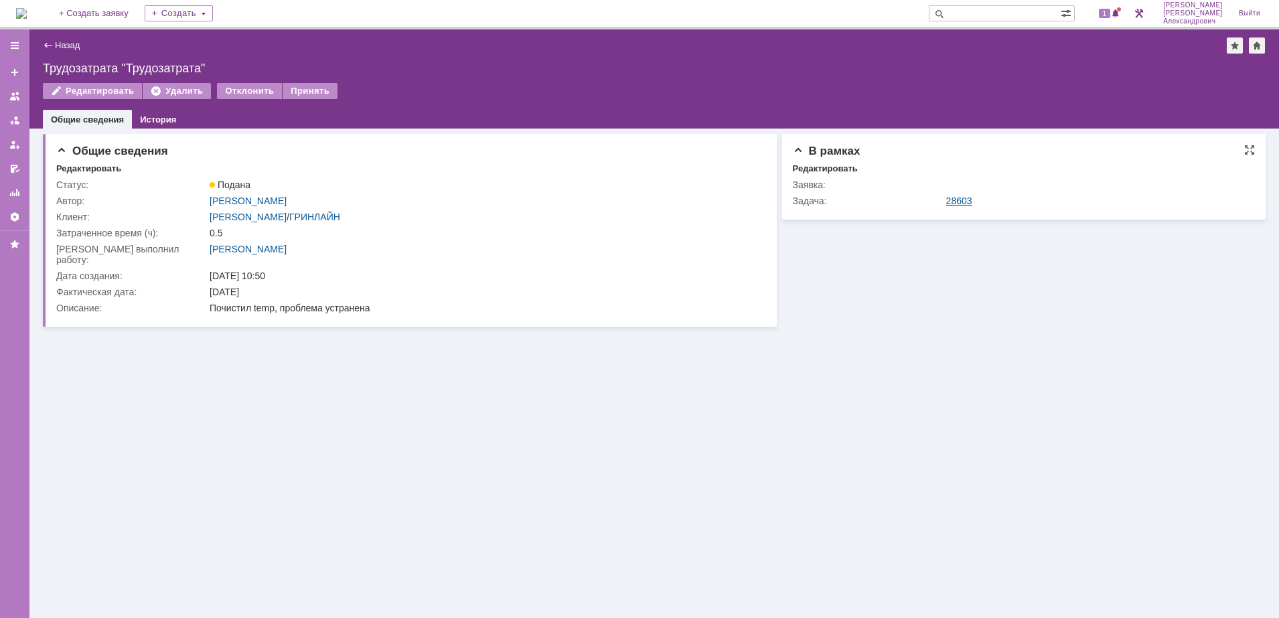
click at [954, 201] on link "28603" at bounding box center [959, 201] width 26 height 11
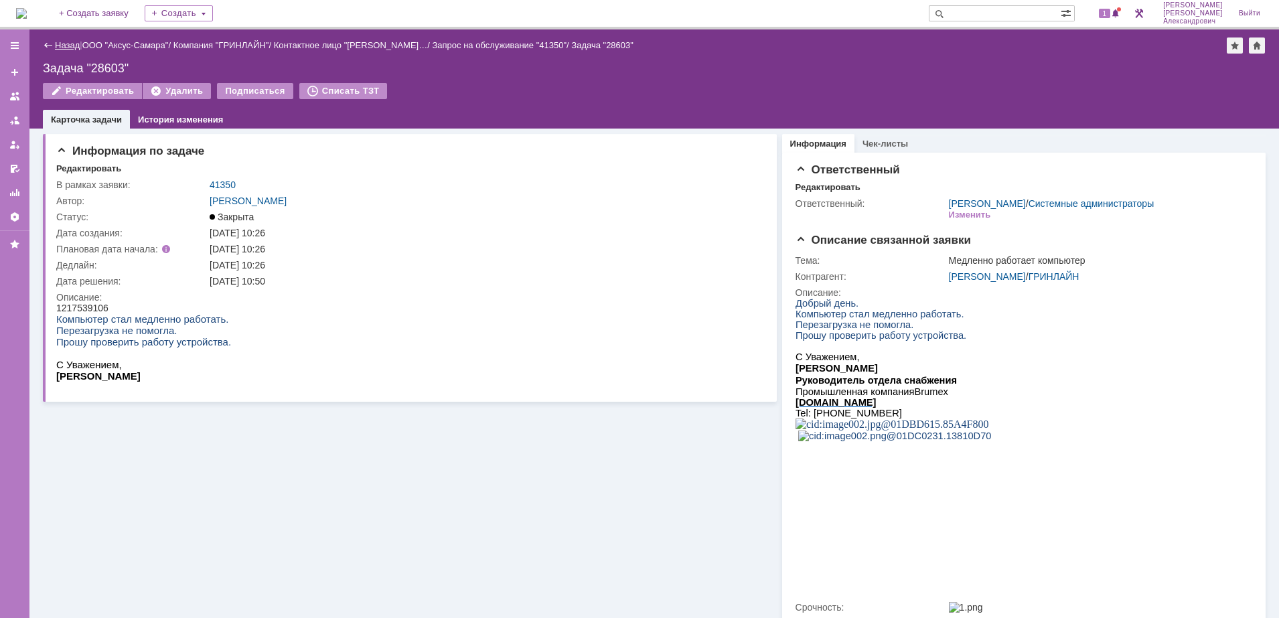
click at [59, 43] on link "Назад" at bounding box center [67, 45] width 25 height 10
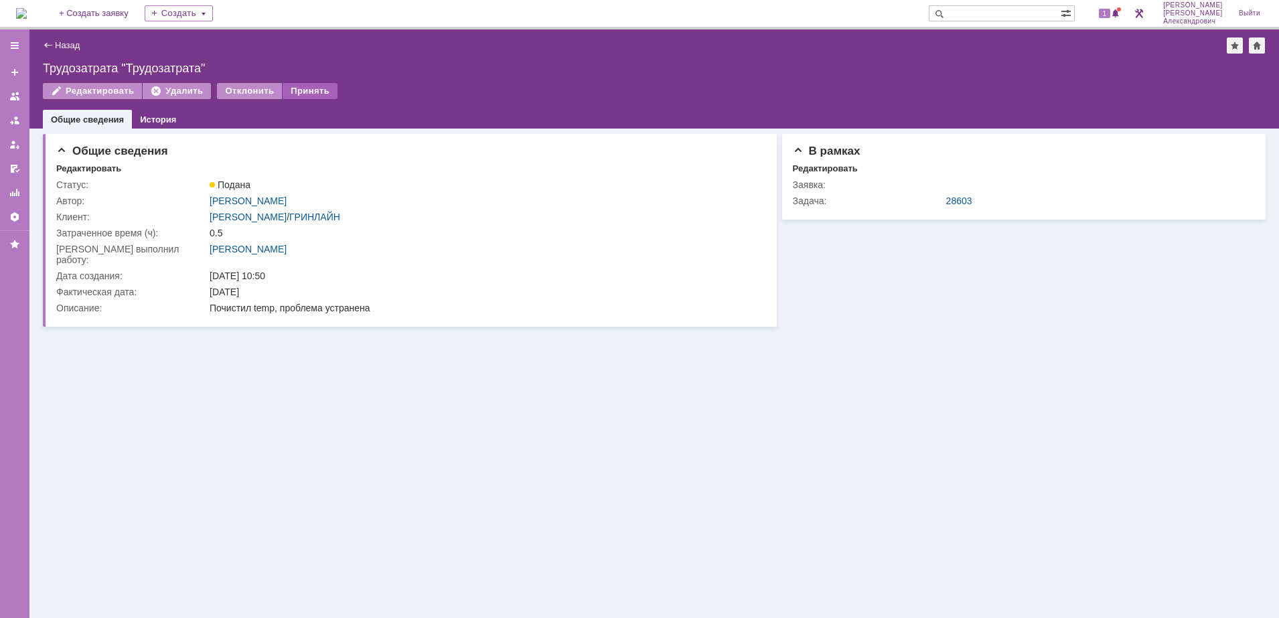
click at [297, 83] on div "Принять" at bounding box center [310, 91] width 55 height 16
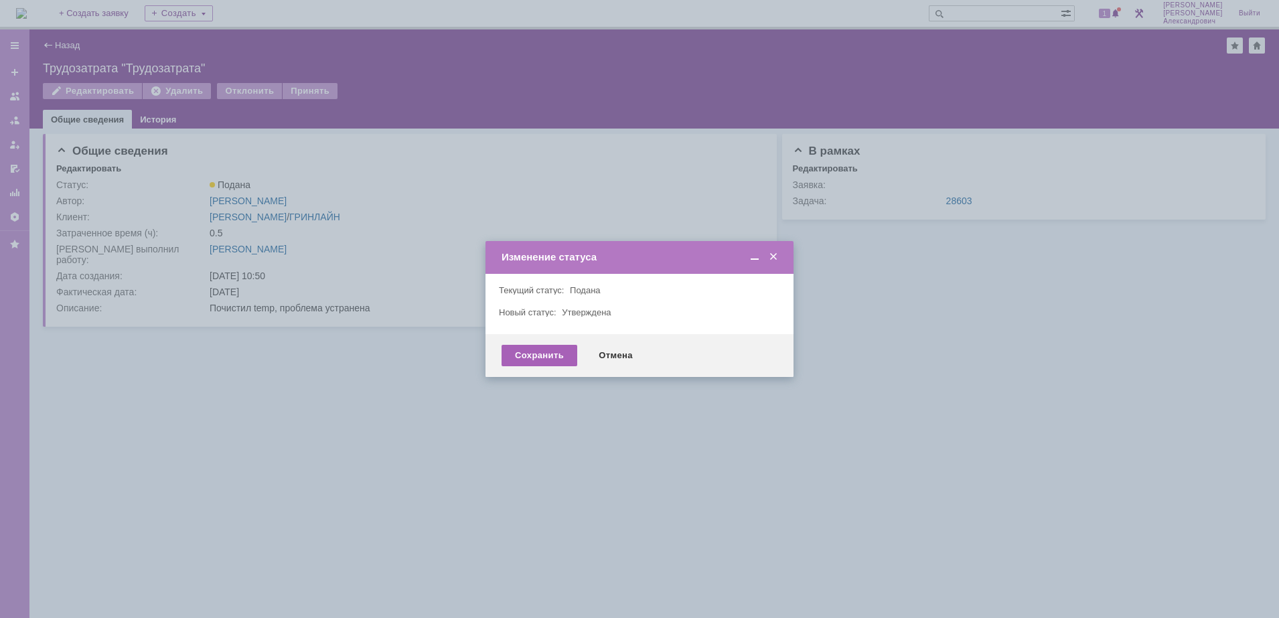
click at [514, 354] on div "Сохранить" at bounding box center [540, 355] width 76 height 21
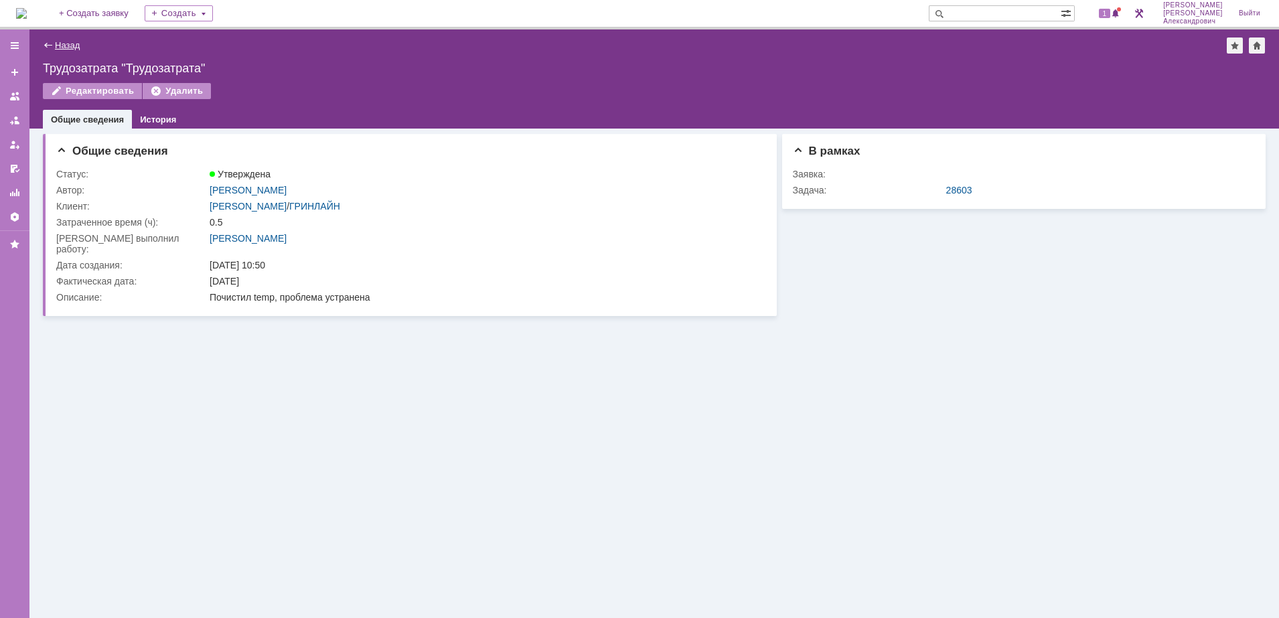
click at [66, 46] on link "Назад" at bounding box center [67, 45] width 25 height 10
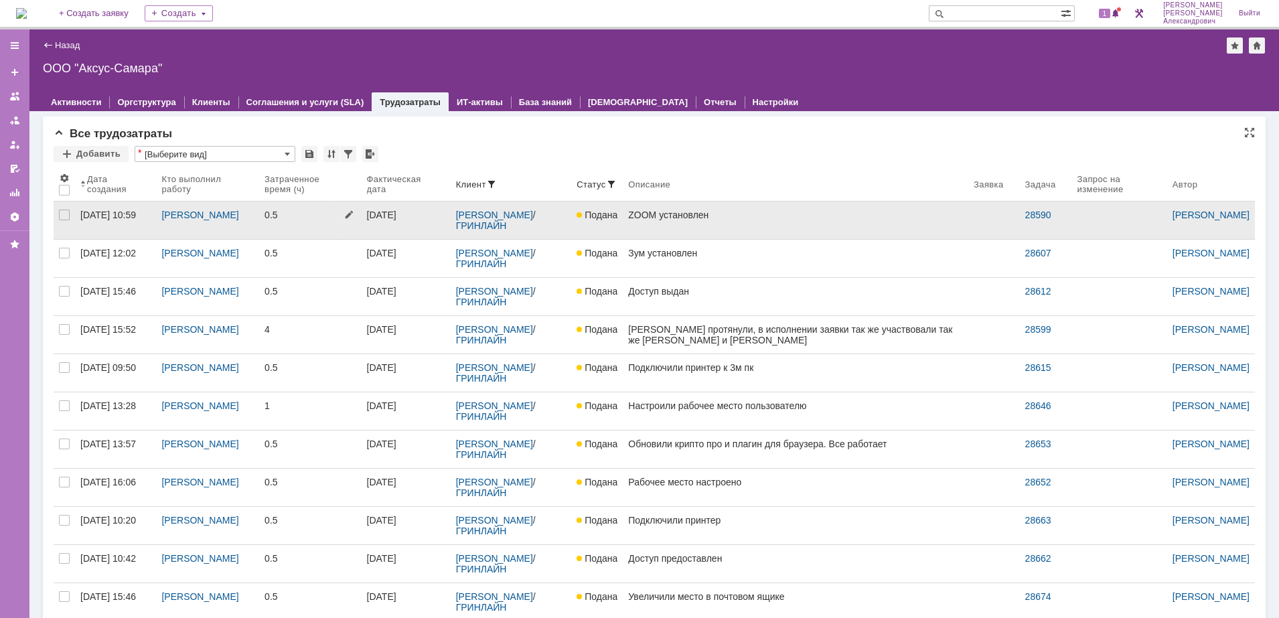
click at [334, 224] on link "0.5" at bounding box center [310, 221] width 102 height 38
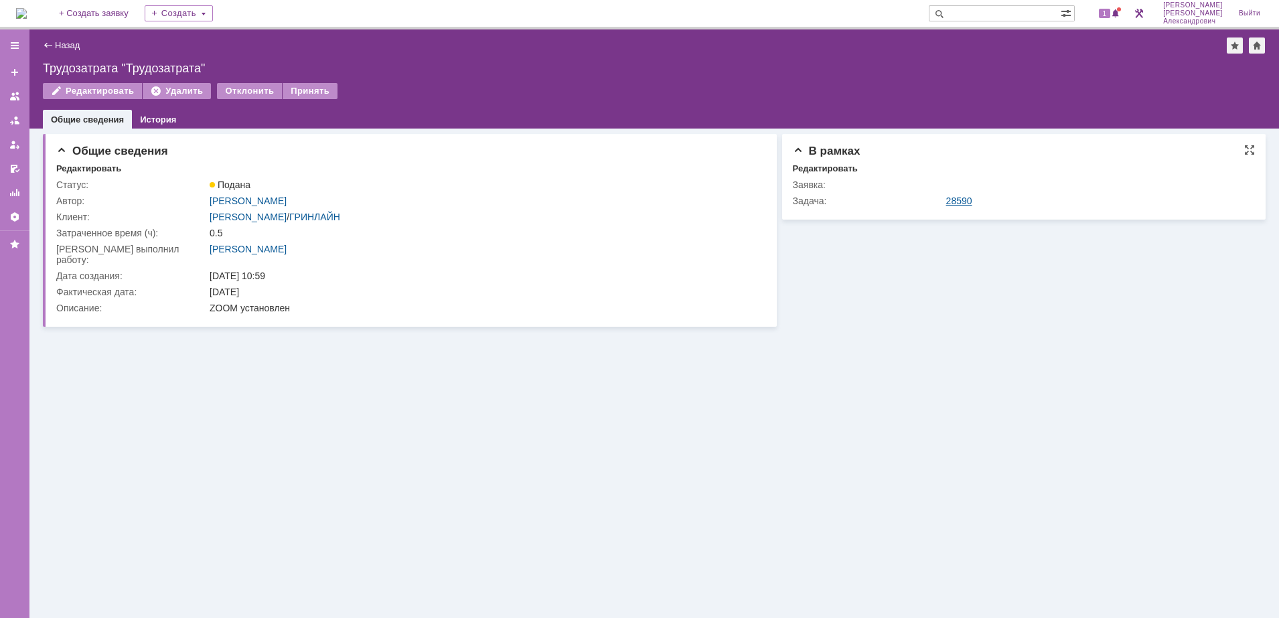
click at [946, 198] on link "28590" at bounding box center [959, 201] width 26 height 11
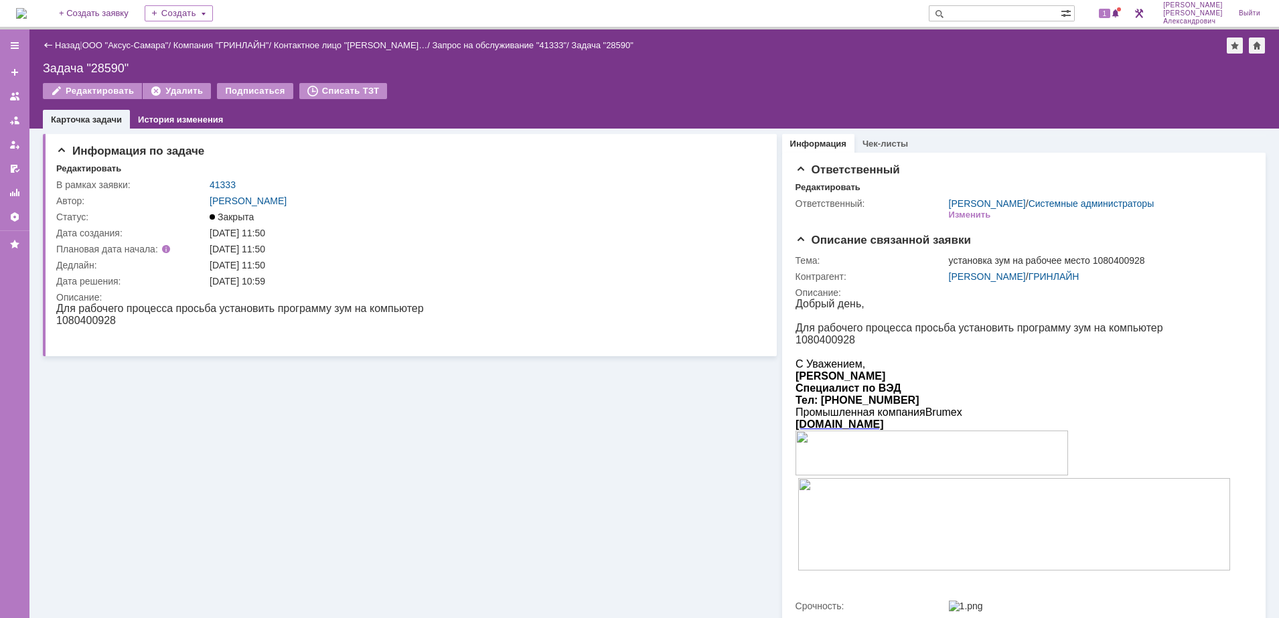
click at [54, 43] on div "Назад" at bounding box center [61, 45] width 37 height 10
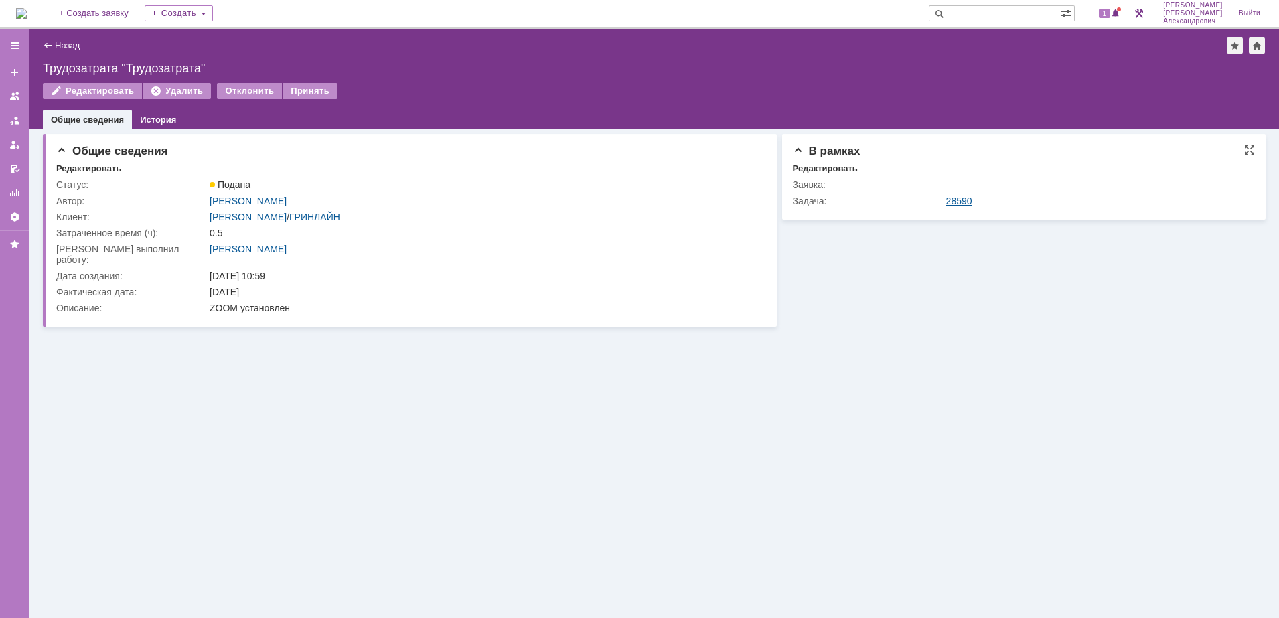
click at [965, 198] on link "28590" at bounding box center [959, 201] width 26 height 11
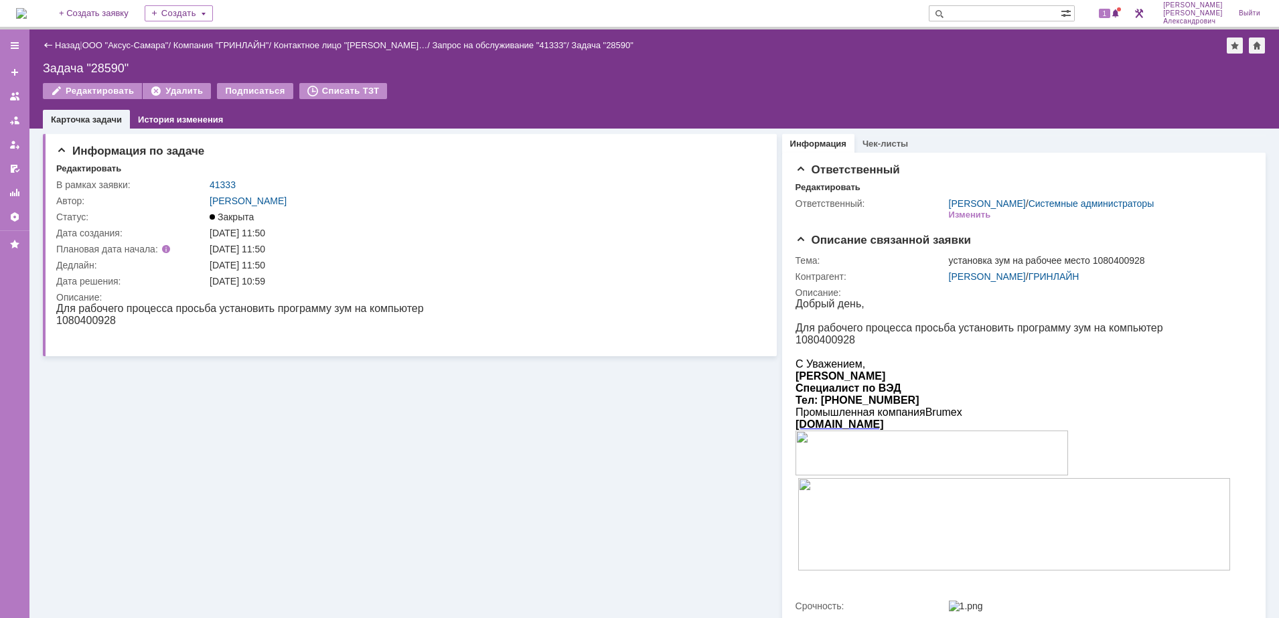
click at [52, 43] on div "Назад" at bounding box center [61, 45] width 37 height 10
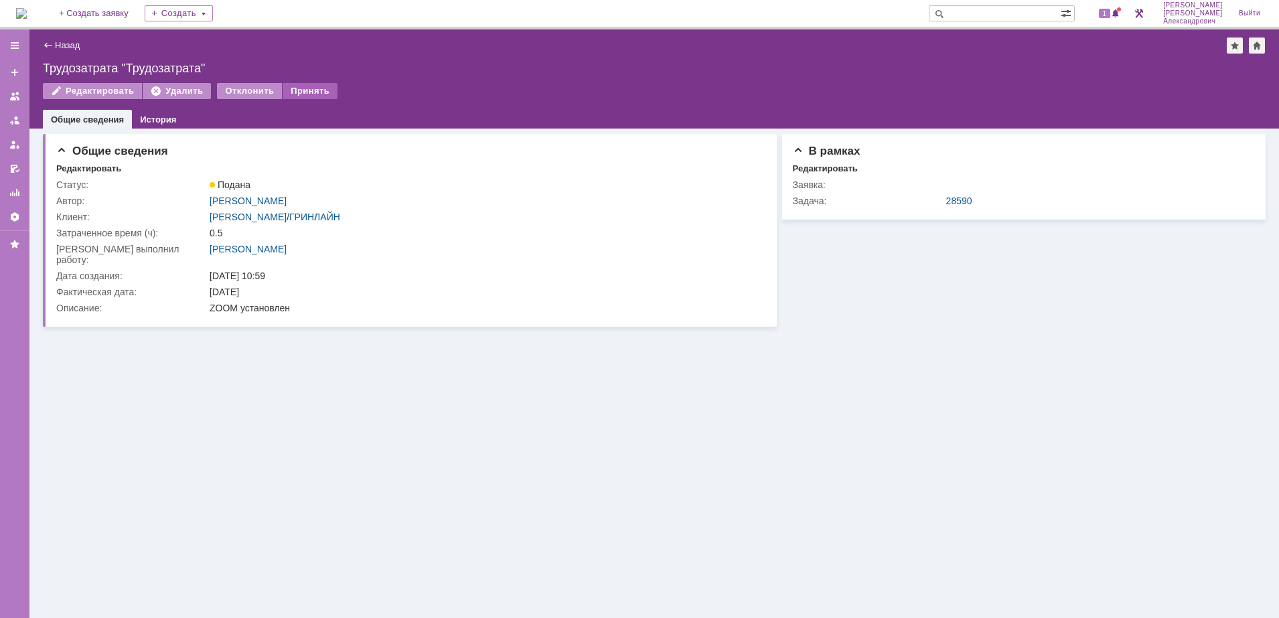
click at [322, 90] on div "Принять" at bounding box center [310, 91] width 55 height 16
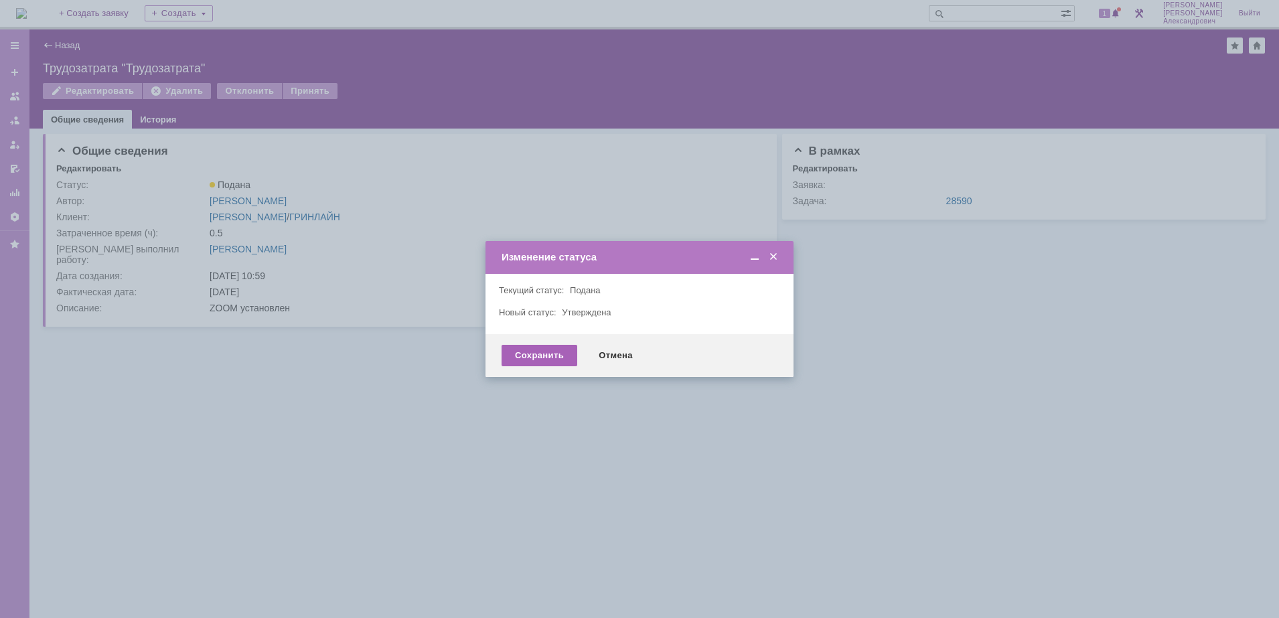
click at [550, 356] on div "Сохранить" at bounding box center [540, 355] width 76 height 21
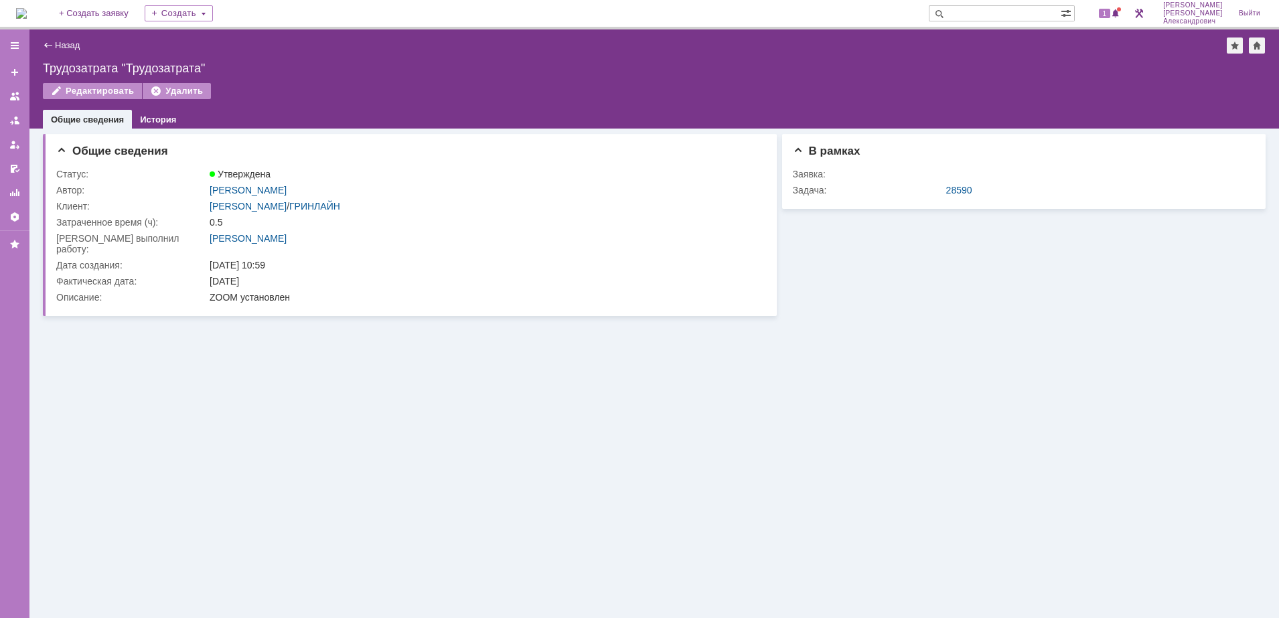
click at [54, 43] on div "Назад" at bounding box center [61, 45] width 37 height 10
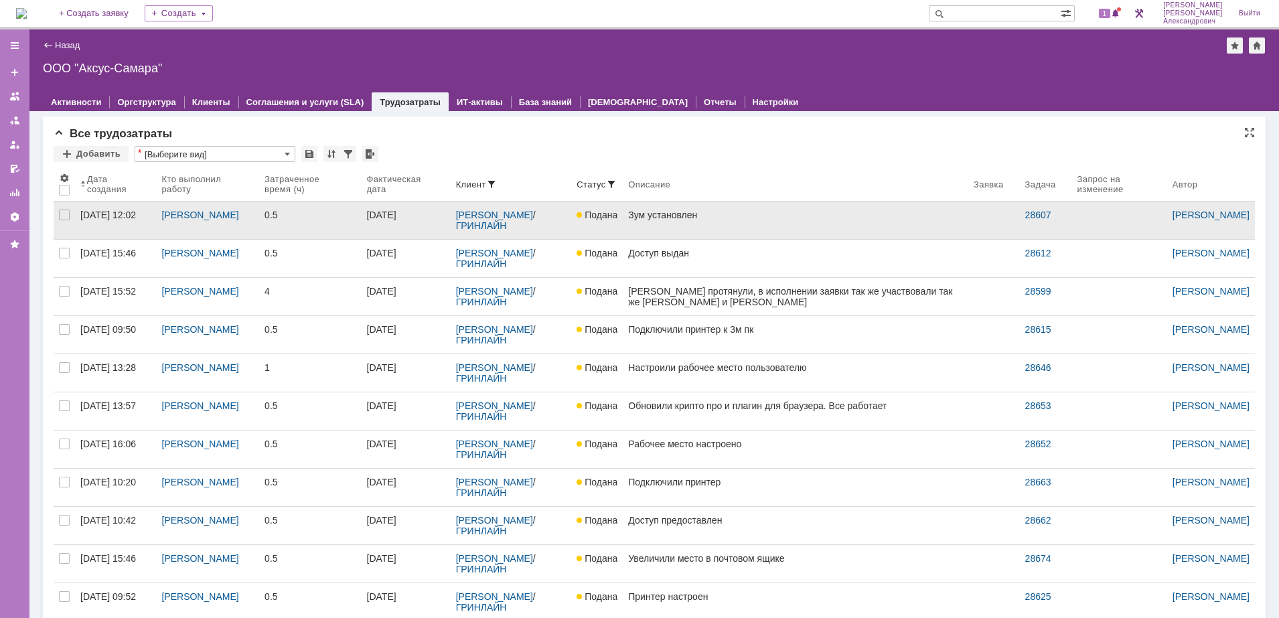
click at [796, 226] on link "Зум установлен" at bounding box center [796, 221] width 346 height 38
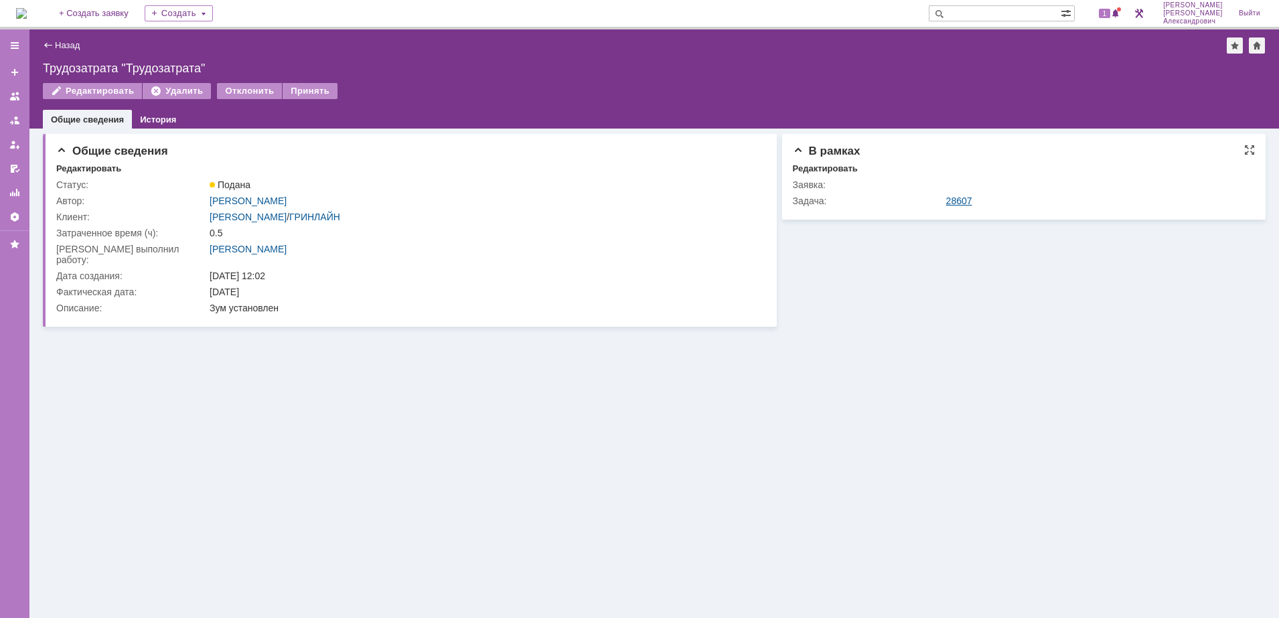
click at [950, 199] on link "28607" at bounding box center [959, 201] width 26 height 11
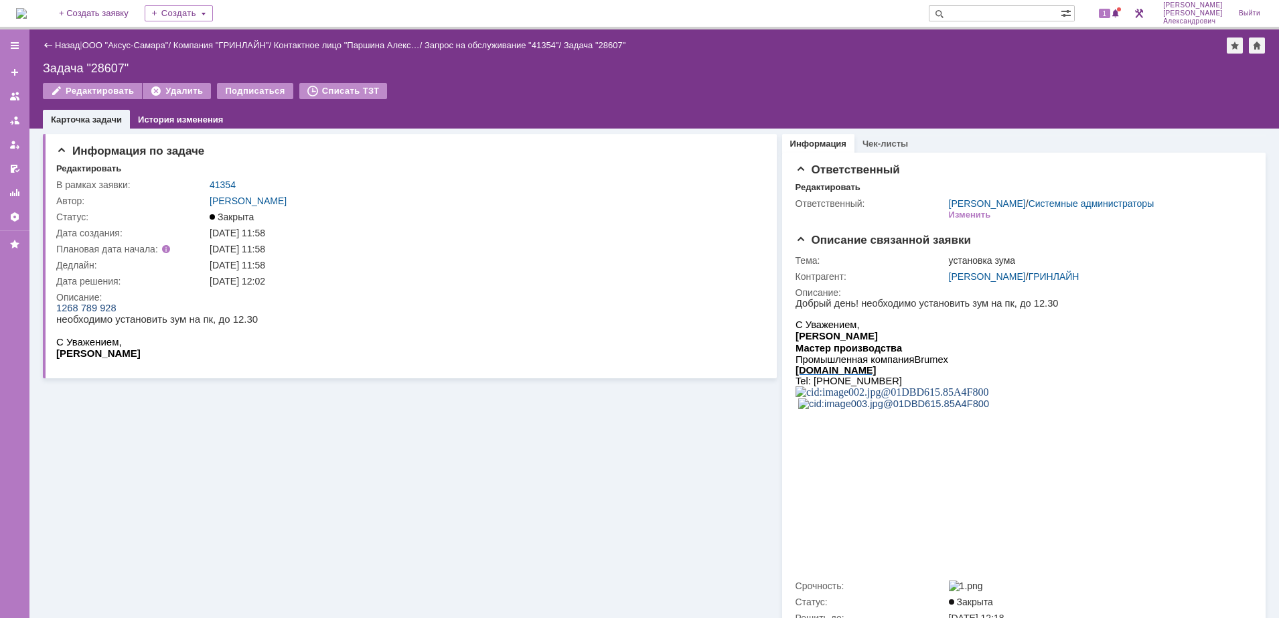
click at [314, 477] on div "Информация по задаче Редактировать В рамках заявки: 41354 Автор: Галстьян Степа…" at bounding box center [410, 412] width 734 height 567
click at [52, 40] on div "Назад" at bounding box center [61, 45] width 37 height 10
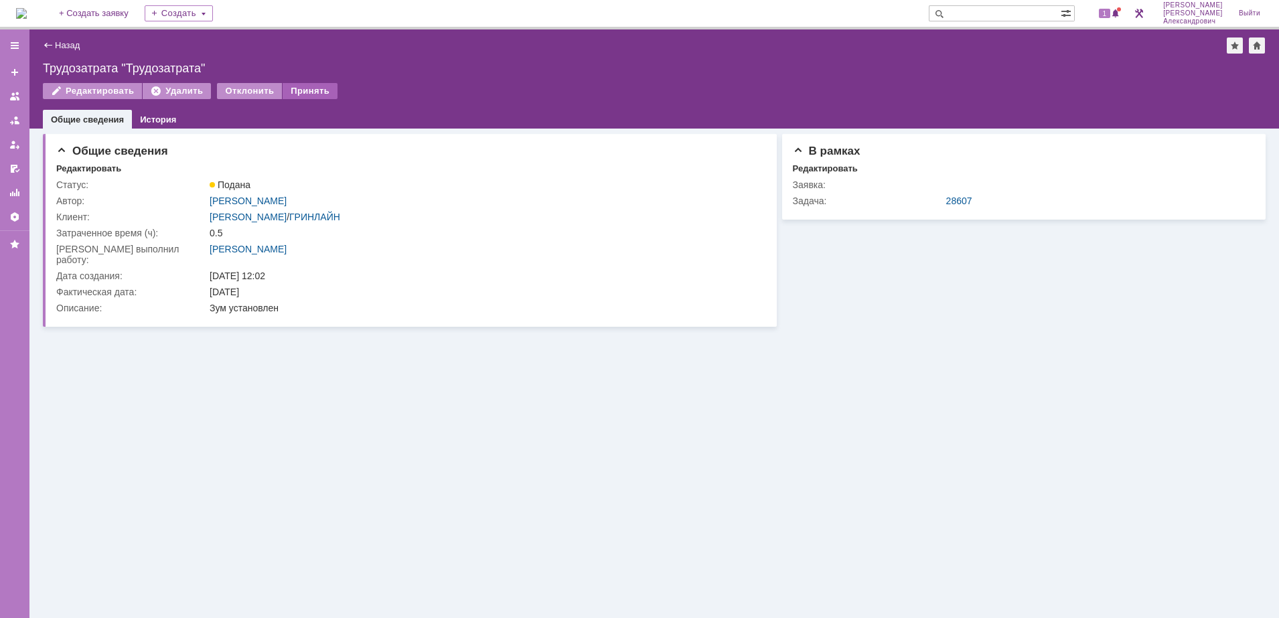
click at [306, 86] on div "Принять" at bounding box center [310, 91] width 55 height 16
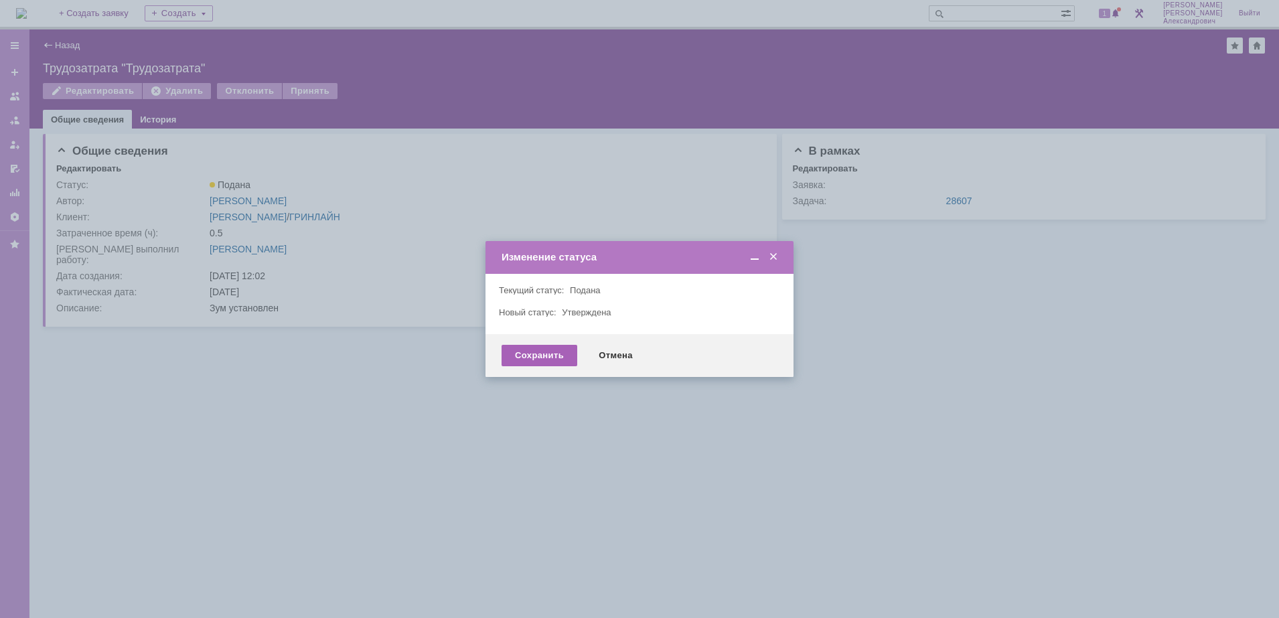
click at [540, 361] on div "Сохранить" at bounding box center [540, 355] width 76 height 21
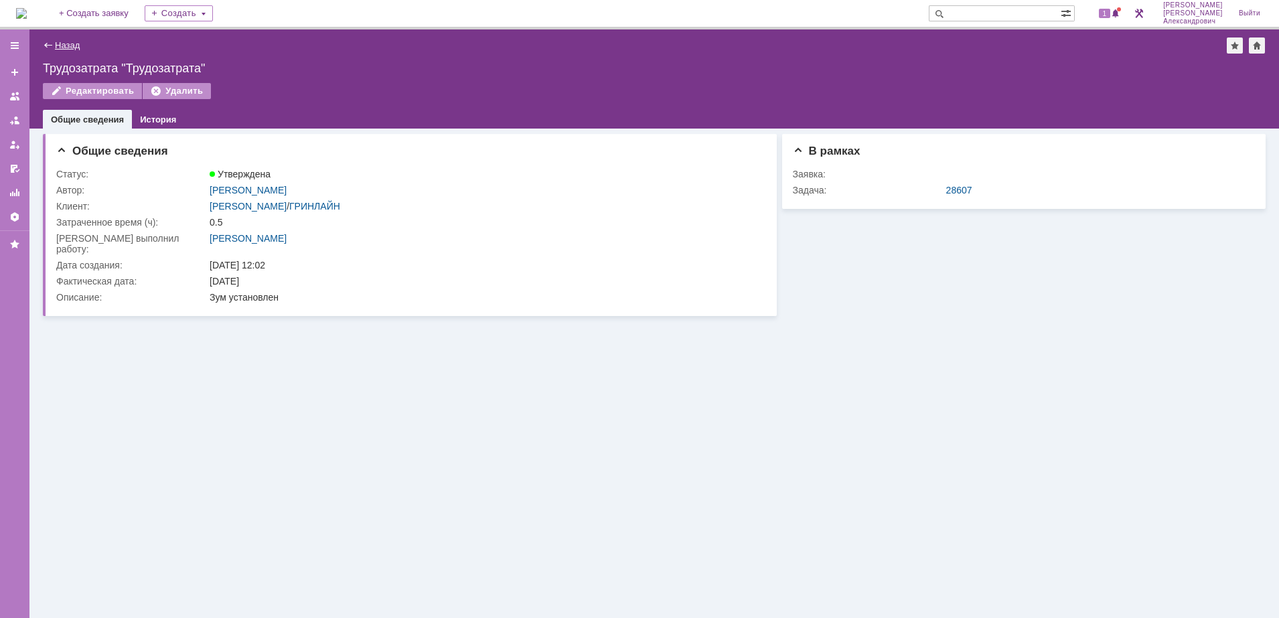
click at [57, 46] on link "Назад" at bounding box center [67, 45] width 25 height 10
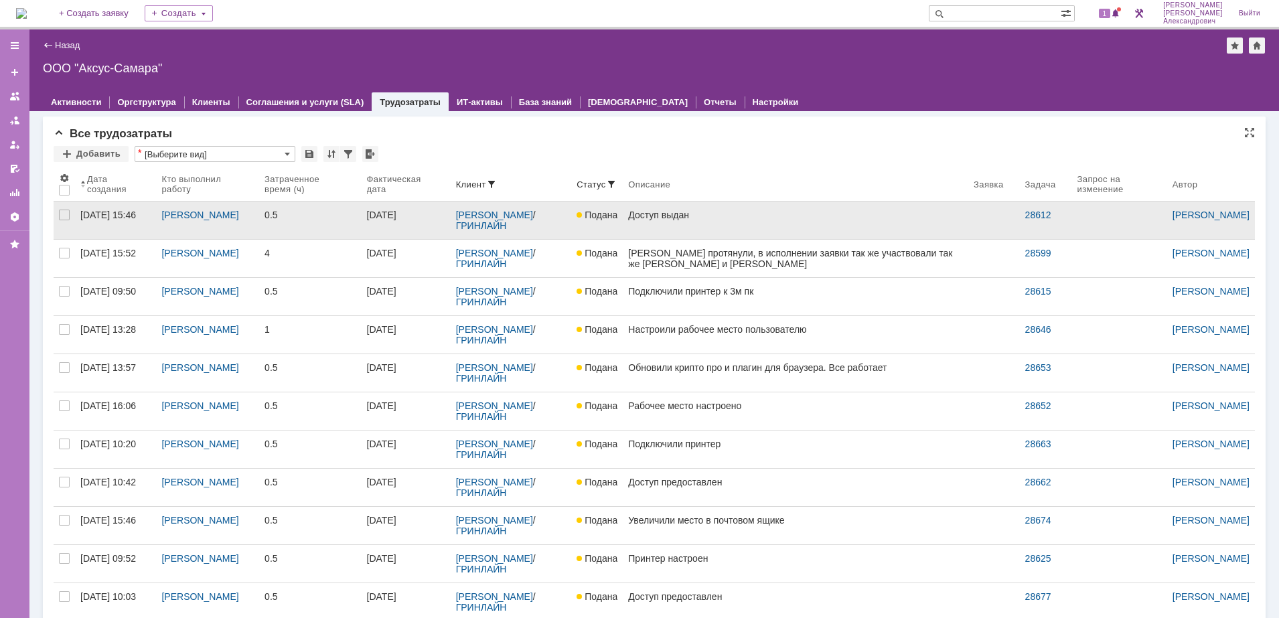
click at [789, 231] on link "Доступ выдан" at bounding box center [796, 221] width 346 height 38
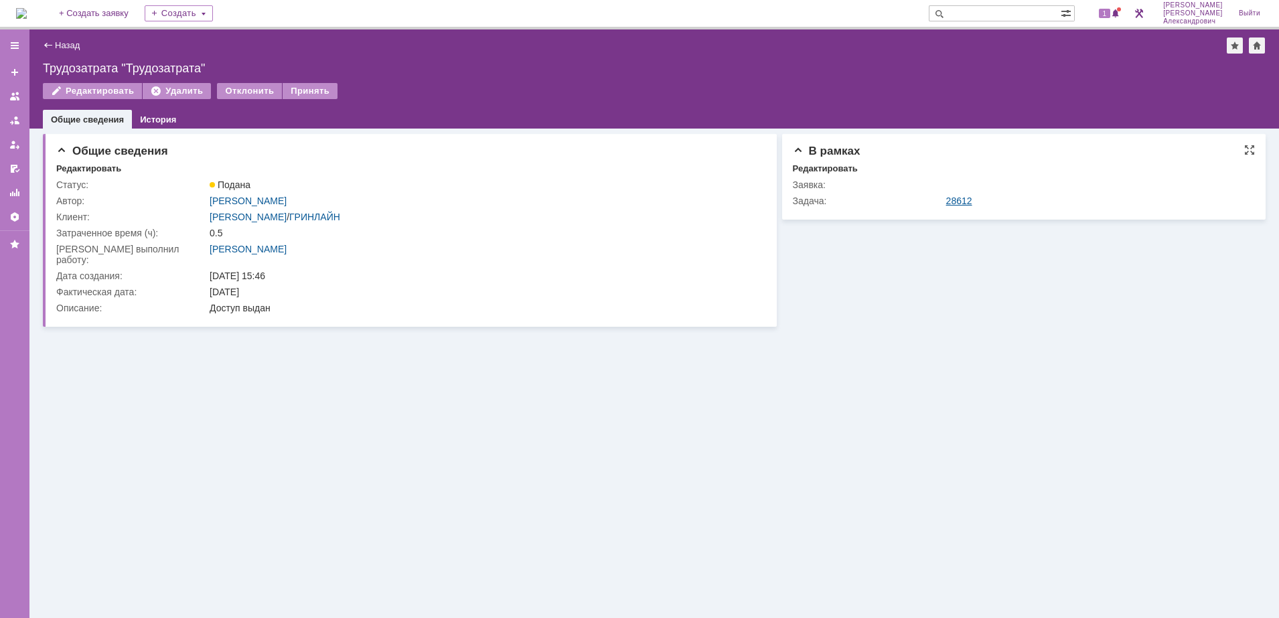
click at [964, 200] on link "28612" at bounding box center [959, 201] width 26 height 11
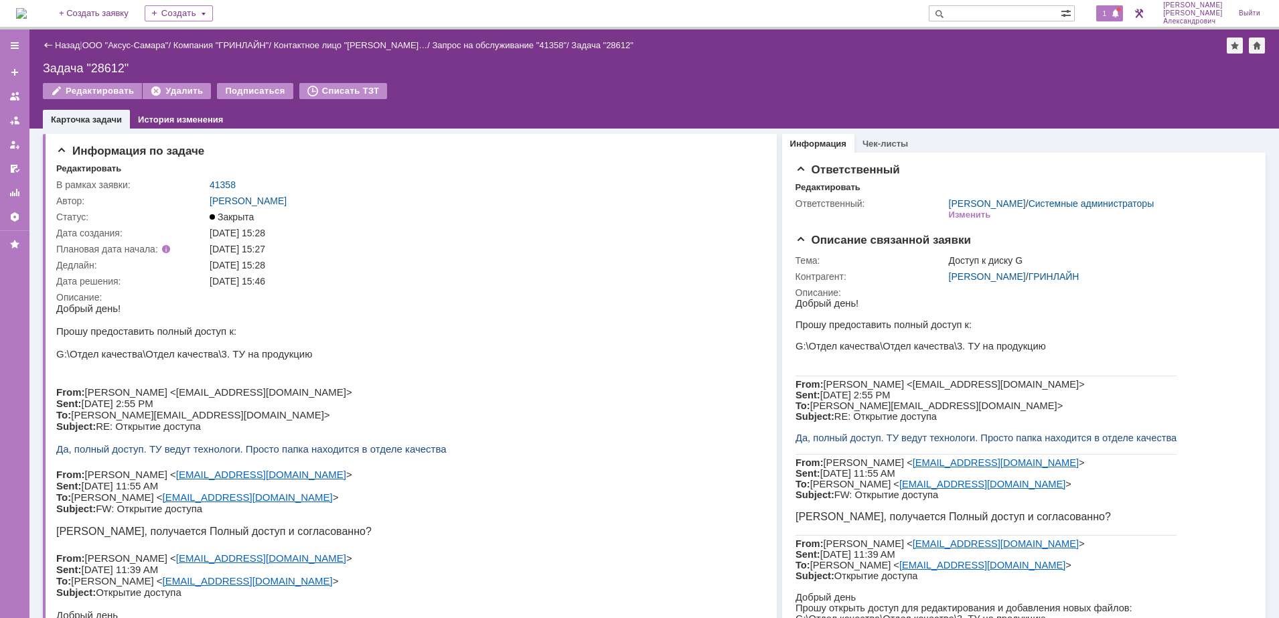
click at [1121, 11] on span at bounding box center [1115, 14] width 9 height 11
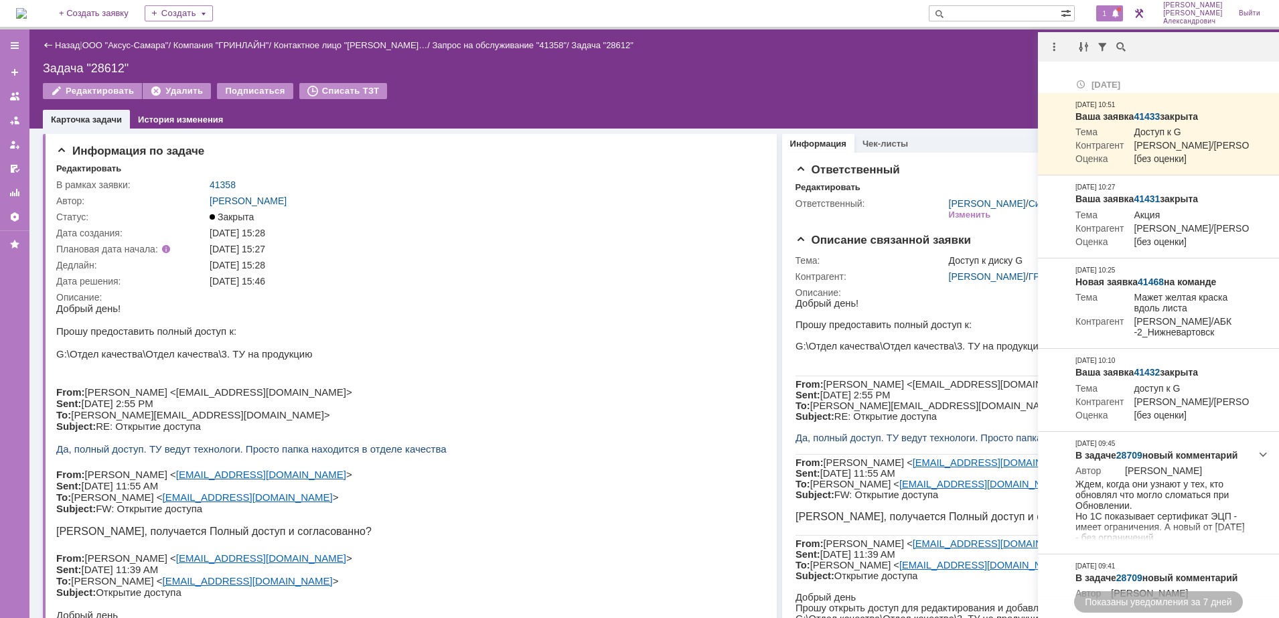
click at [1015, 64] on div "Задача "28612"" at bounding box center [654, 68] width 1223 height 13
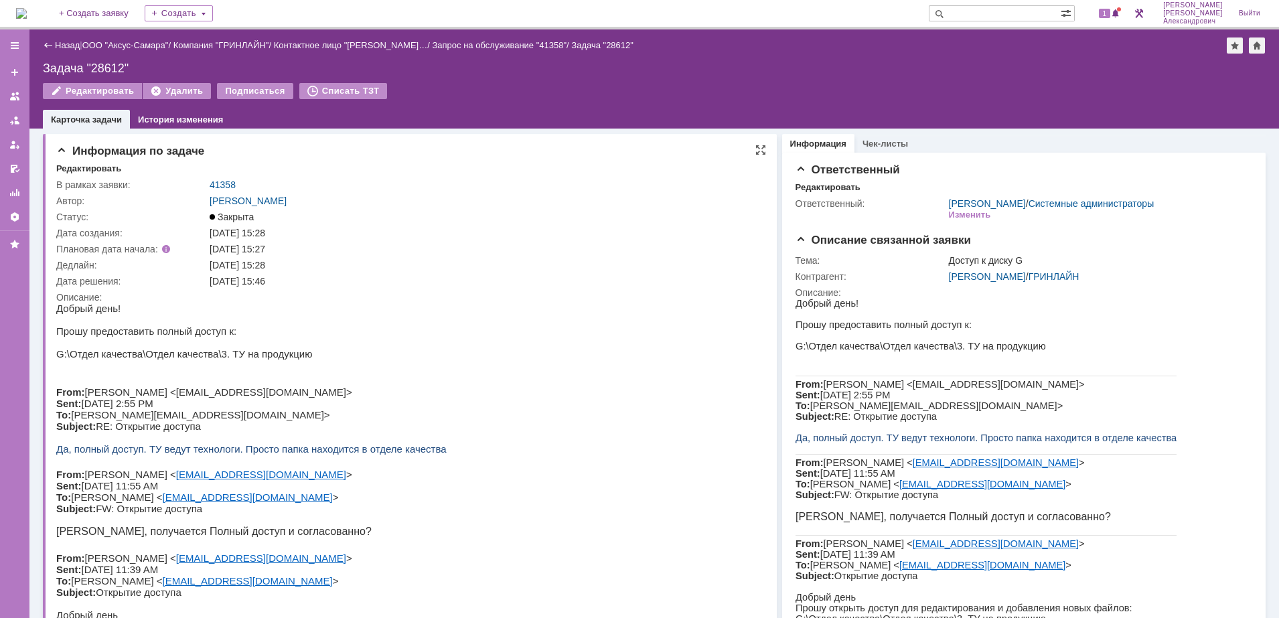
scroll to position [167, 0]
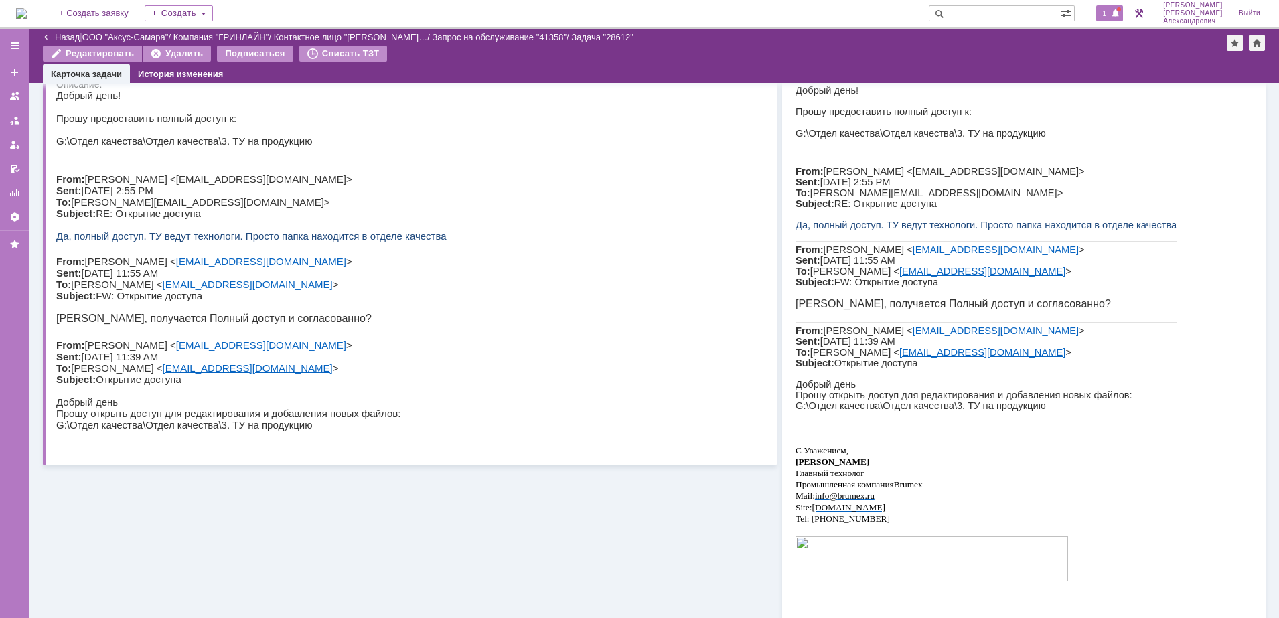
click at [1105, 6] on div "1" at bounding box center [1109, 13] width 27 height 16
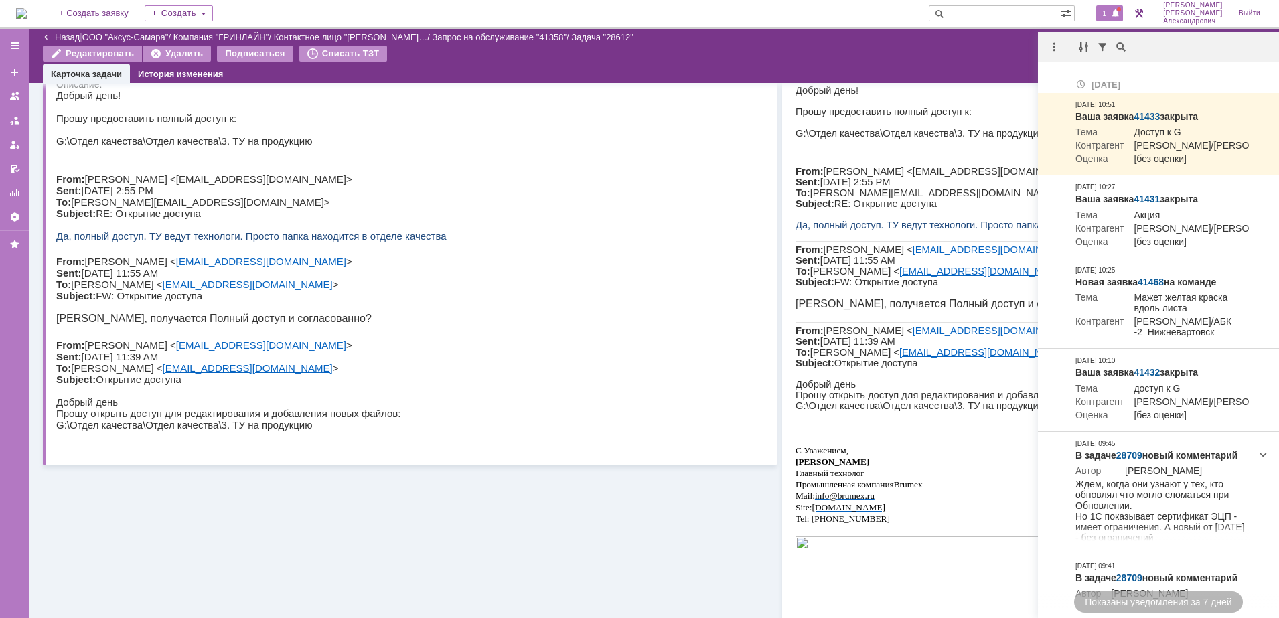
click at [977, 54] on div "Редактировать Удалить Подписаться Списать ТЗТ" at bounding box center [635, 56] width 1184 height 20
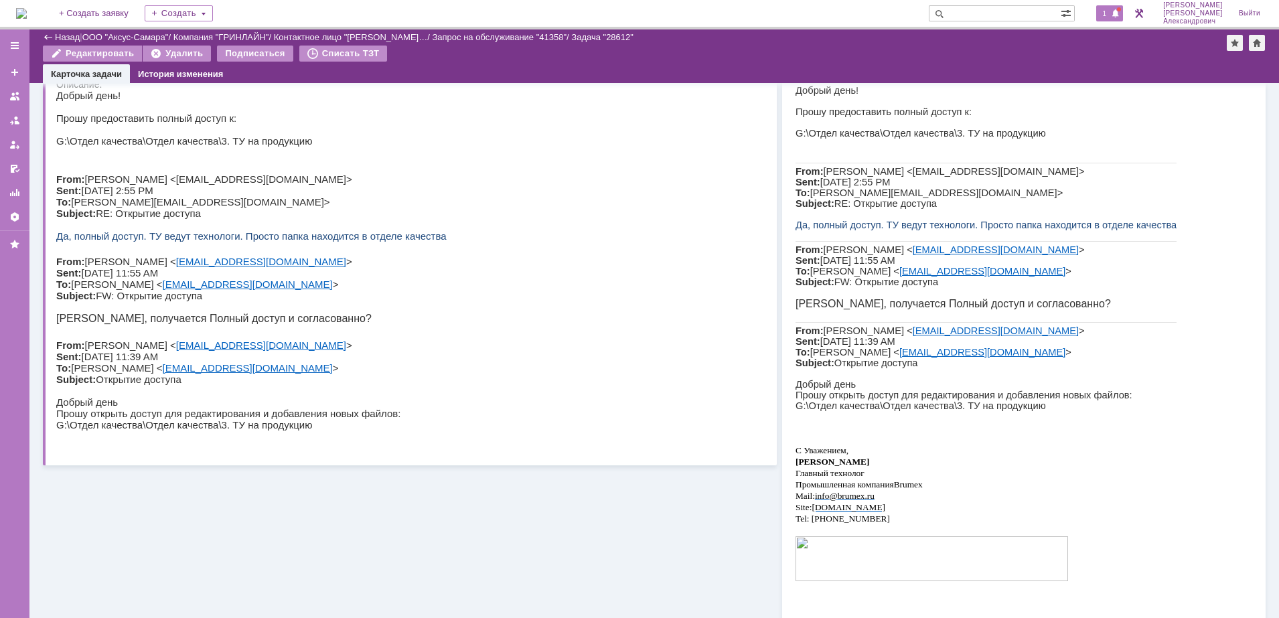
click at [1111, 12] on span "1" at bounding box center [1105, 13] width 12 height 9
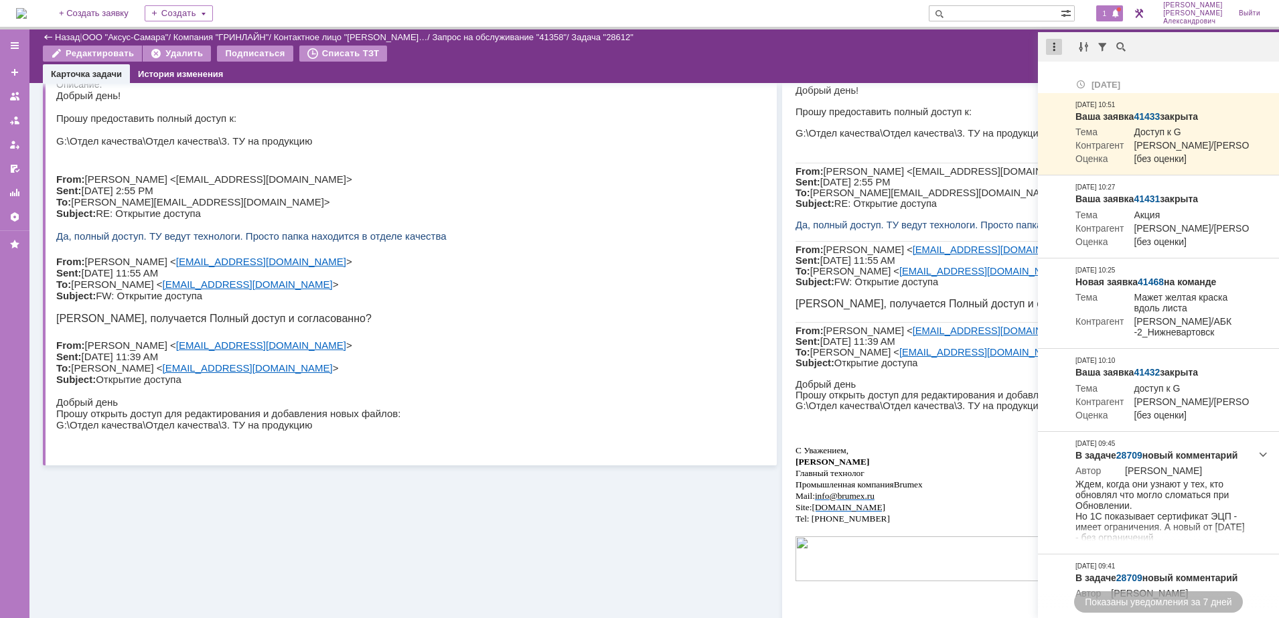
click at [1050, 40] on div at bounding box center [1054, 47] width 16 height 16
drag, startPoint x: 1067, startPoint y: 76, endPoint x: 974, endPoint y: 64, distance: 94.0
click at [1065, 76] on div "Отметить уведомления прочитанными" at bounding box center [1147, 80] width 180 height 9
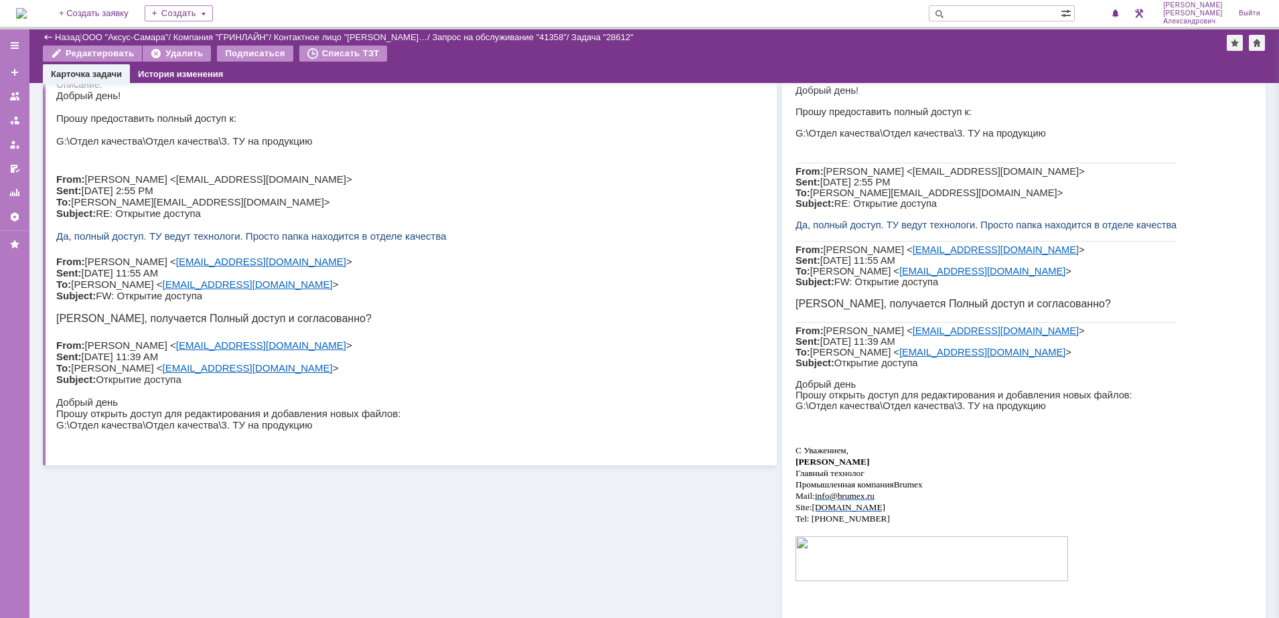
click at [973, 63] on div "Редактировать Удалить Подписаться Списать ТЗТ" at bounding box center [635, 56] width 1184 height 20
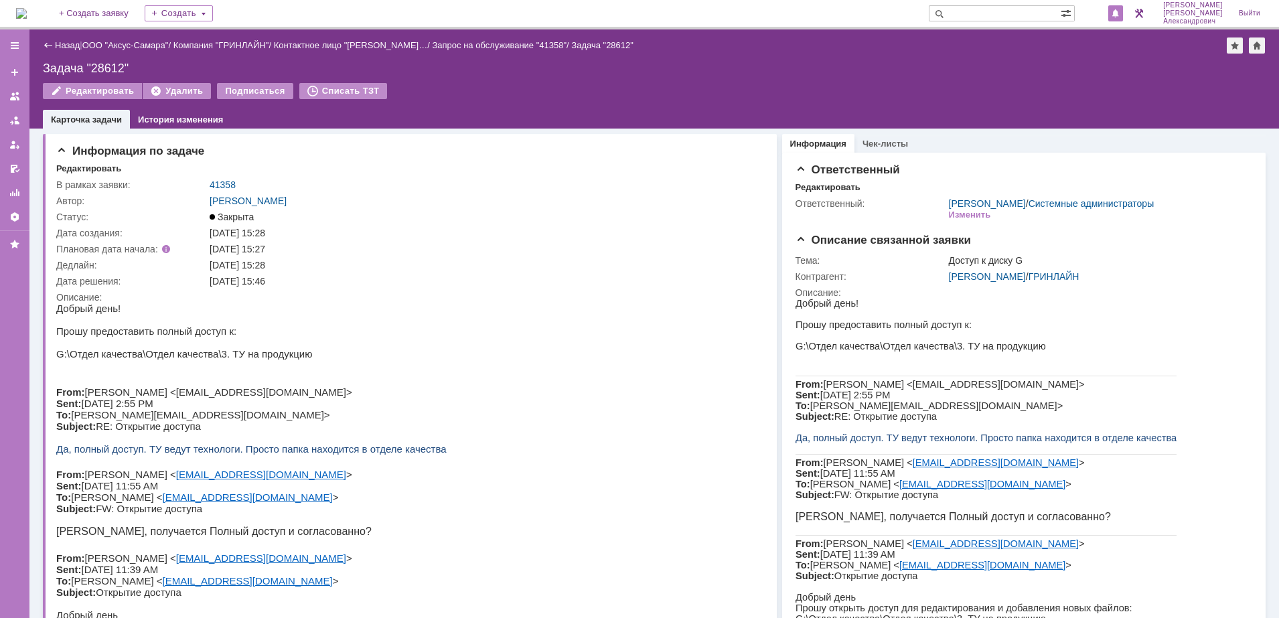
click at [1123, 10] on div at bounding box center [1116, 13] width 15 height 16
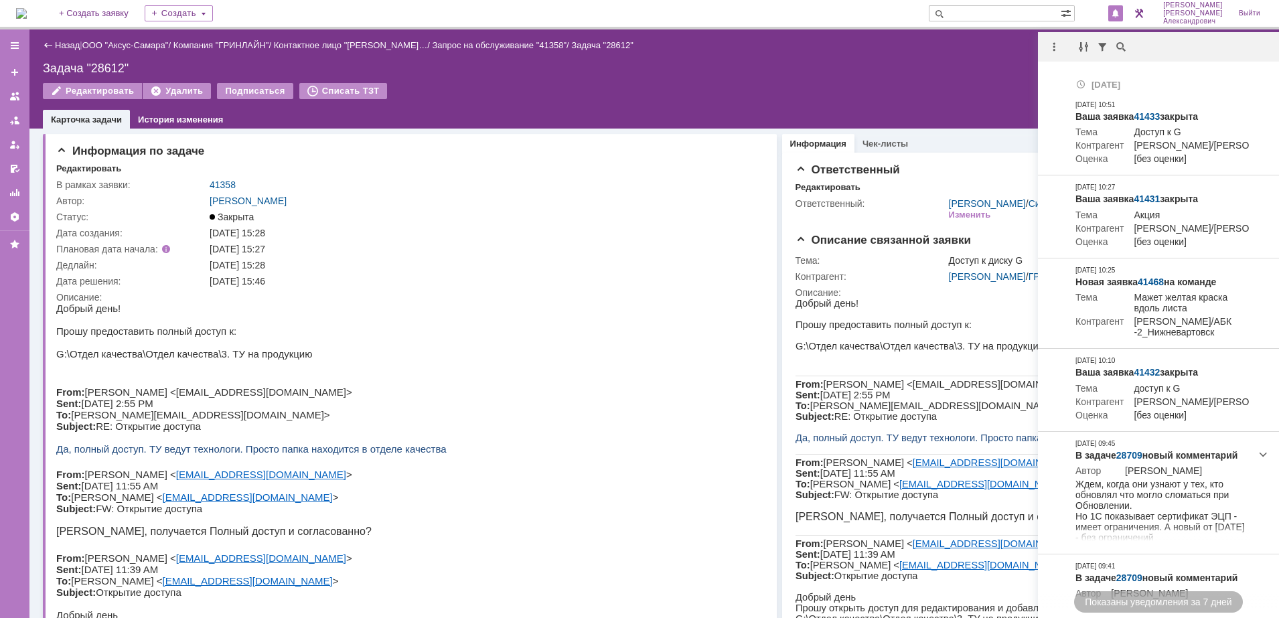
click at [964, 68] on div "Задача "28612"" at bounding box center [654, 68] width 1223 height 13
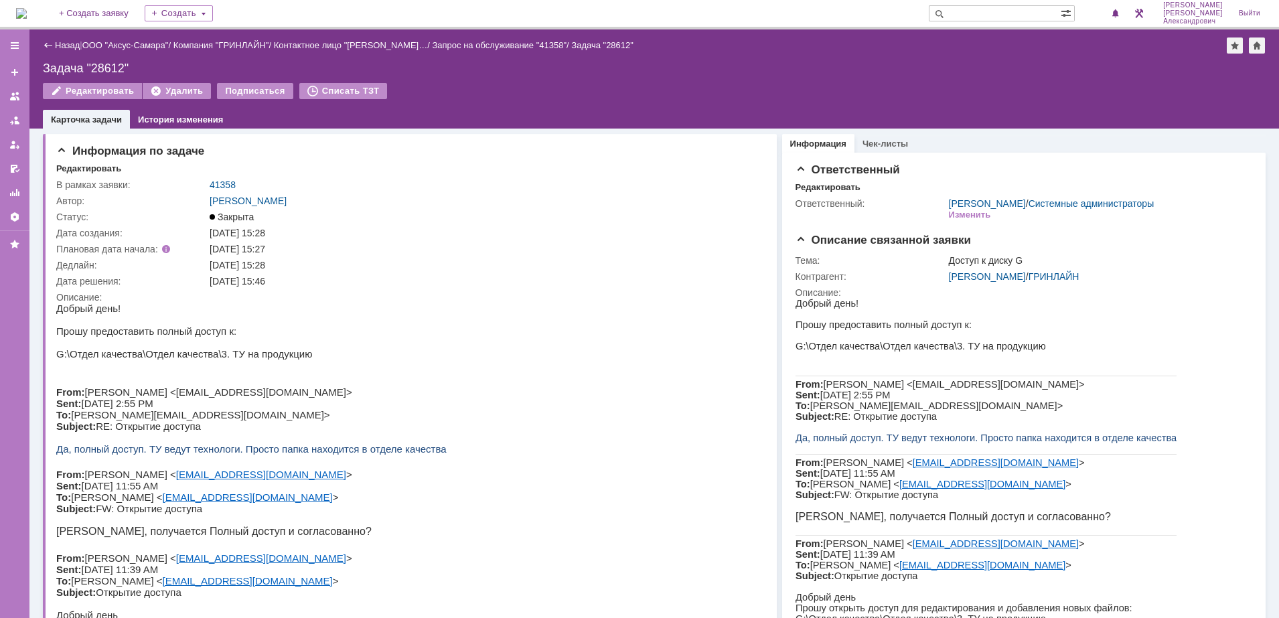
click at [52, 45] on div "Назад" at bounding box center [61, 45] width 37 height 10
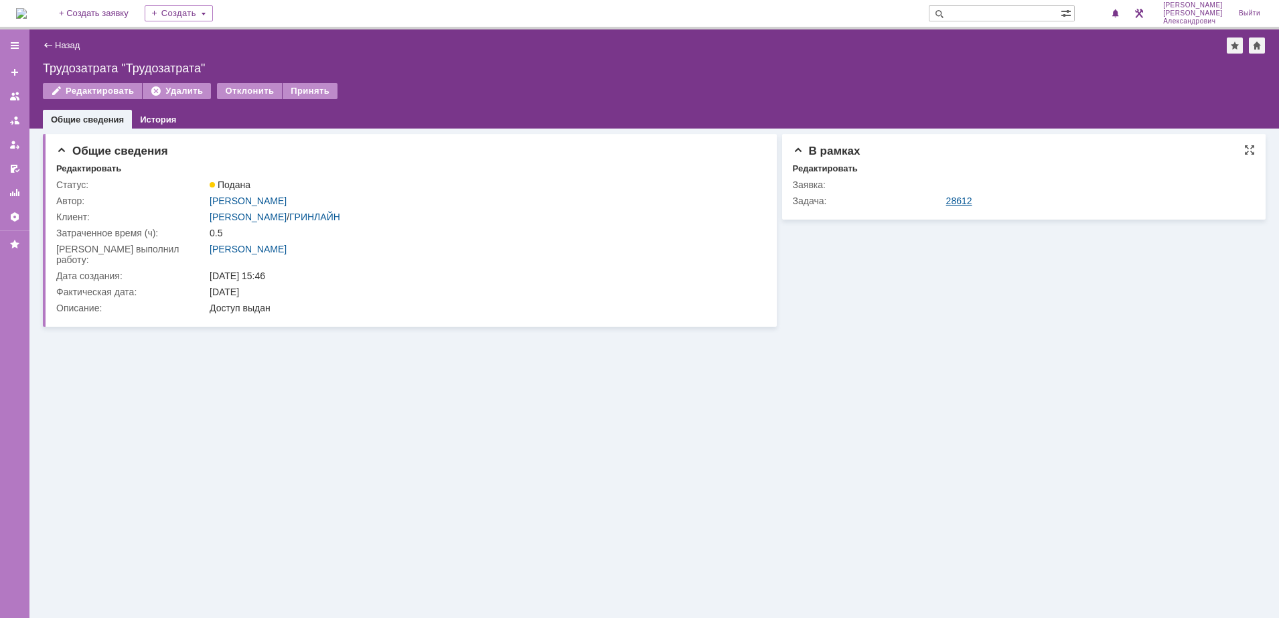
click at [956, 200] on link "28612" at bounding box center [959, 201] width 26 height 11
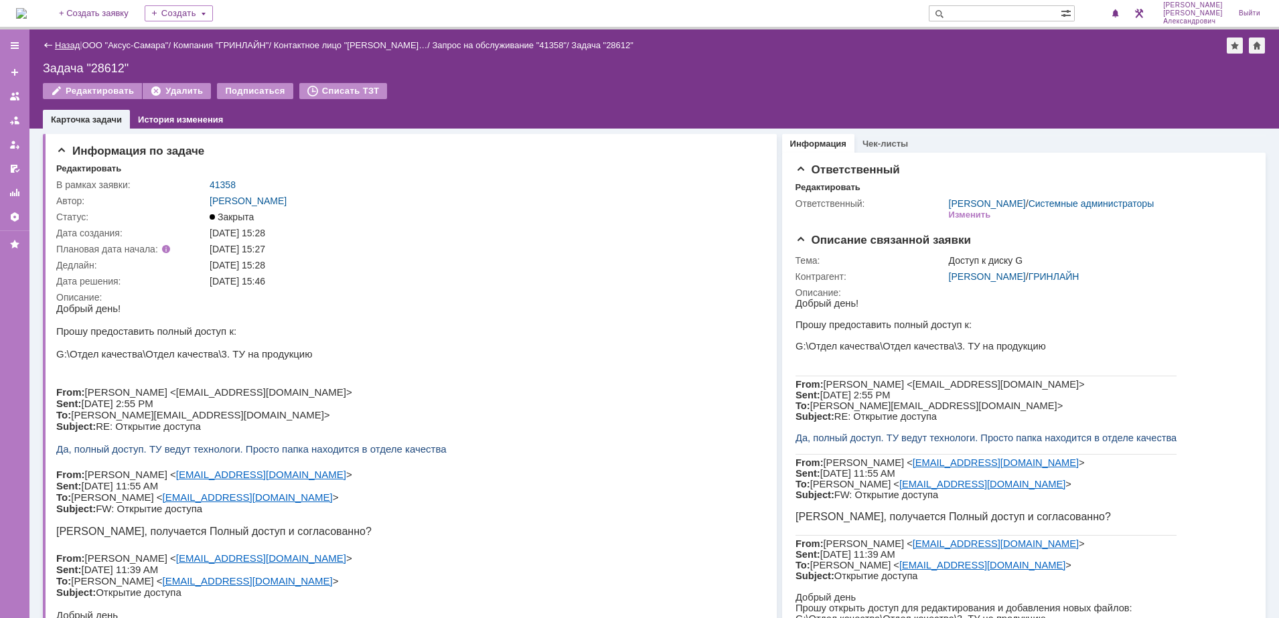
click at [64, 42] on link "Назад" at bounding box center [67, 45] width 25 height 10
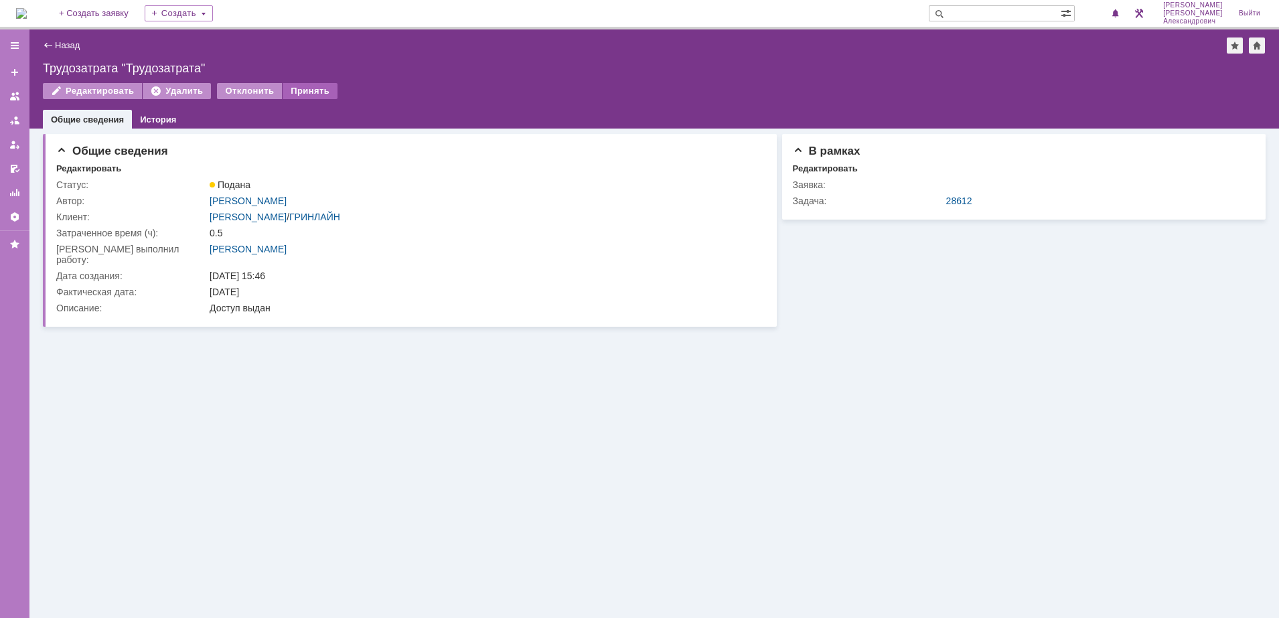
click at [307, 88] on div "Принять" at bounding box center [310, 91] width 55 height 16
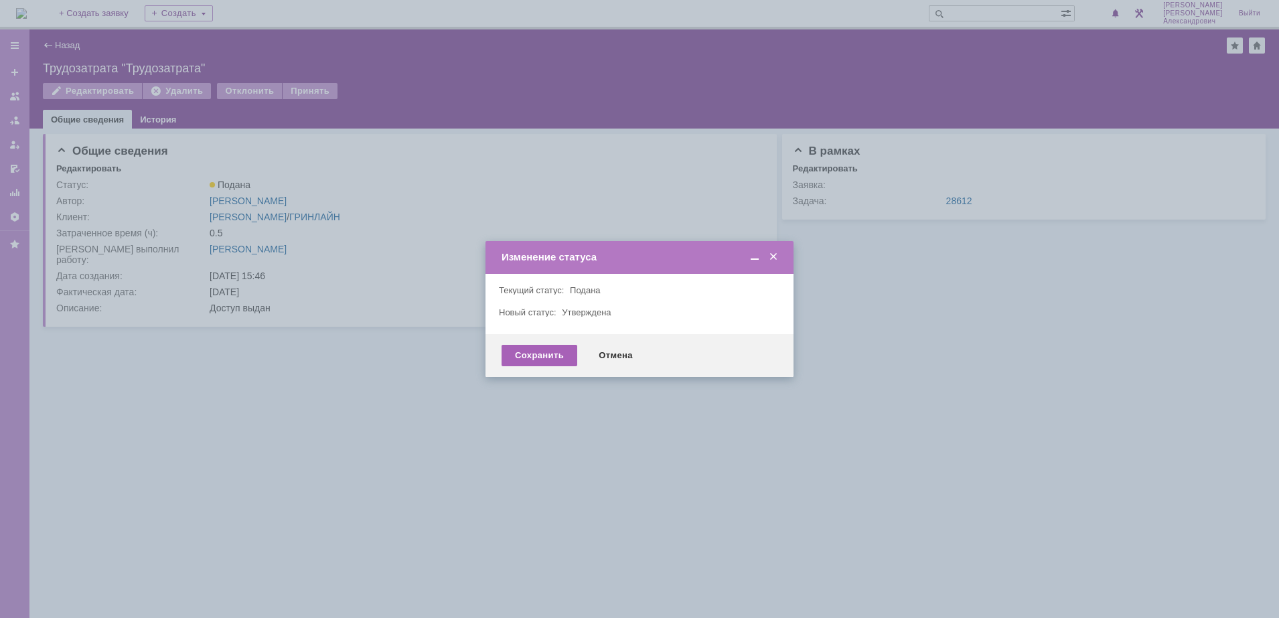
click at [536, 349] on div "Сохранить" at bounding box center [540, 355] width 76 height 21
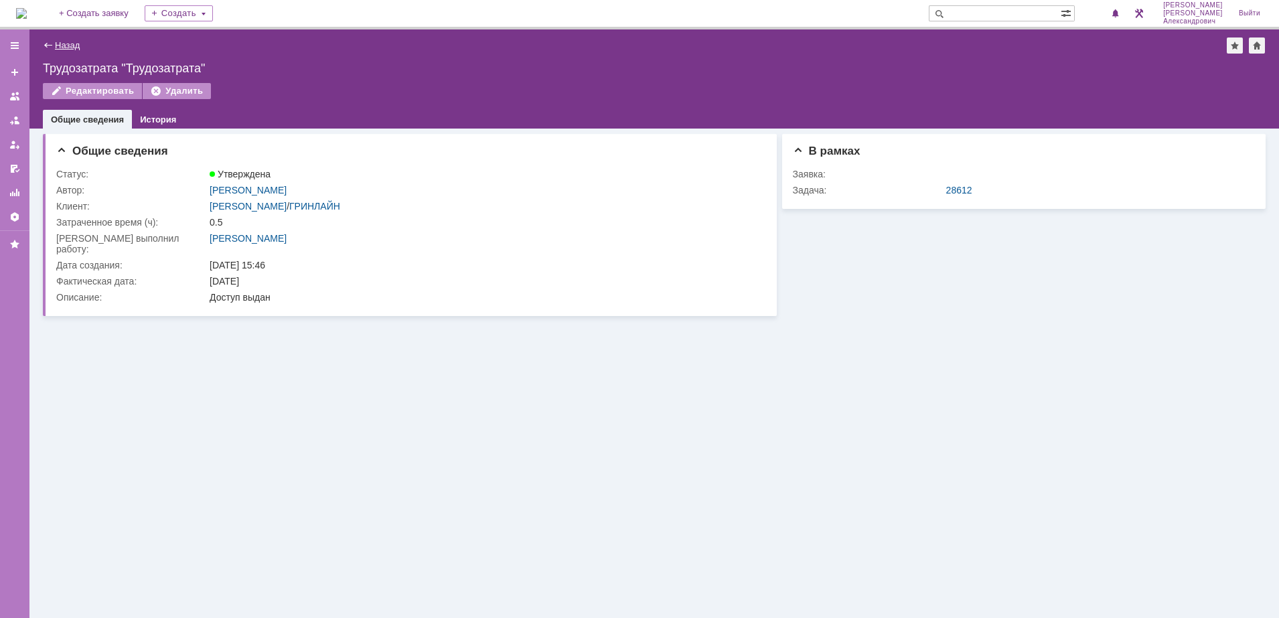
click at [60, 41] on link "Назад" at bounding box center [67, 45] width 25 height 10
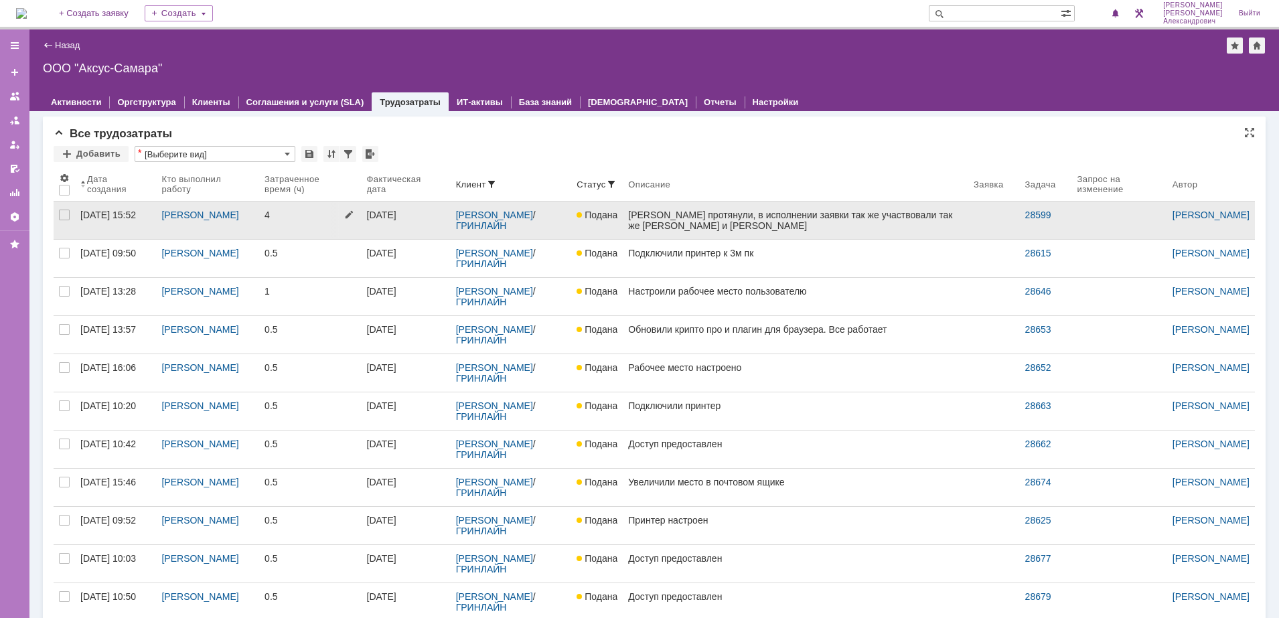
click at [305, 230] on link "4" at bounding box center [310, 221] width 102 height 38
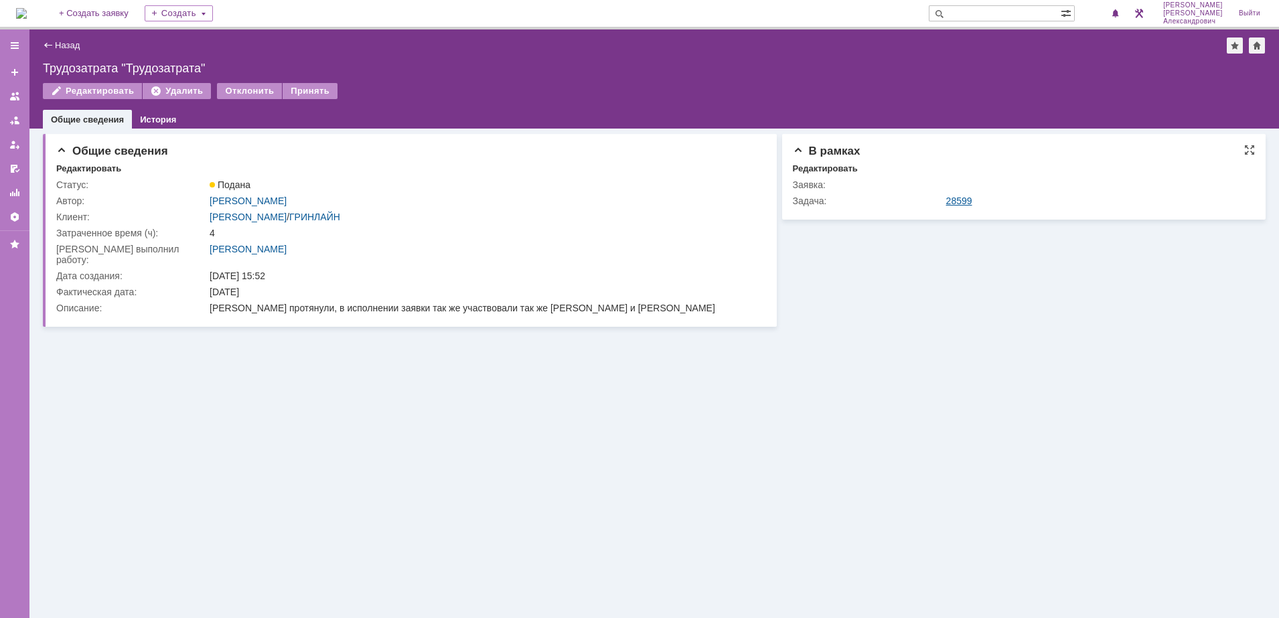
click at [969, 198] on link "28599" at bounding box center [959, 201] width 26 height 11
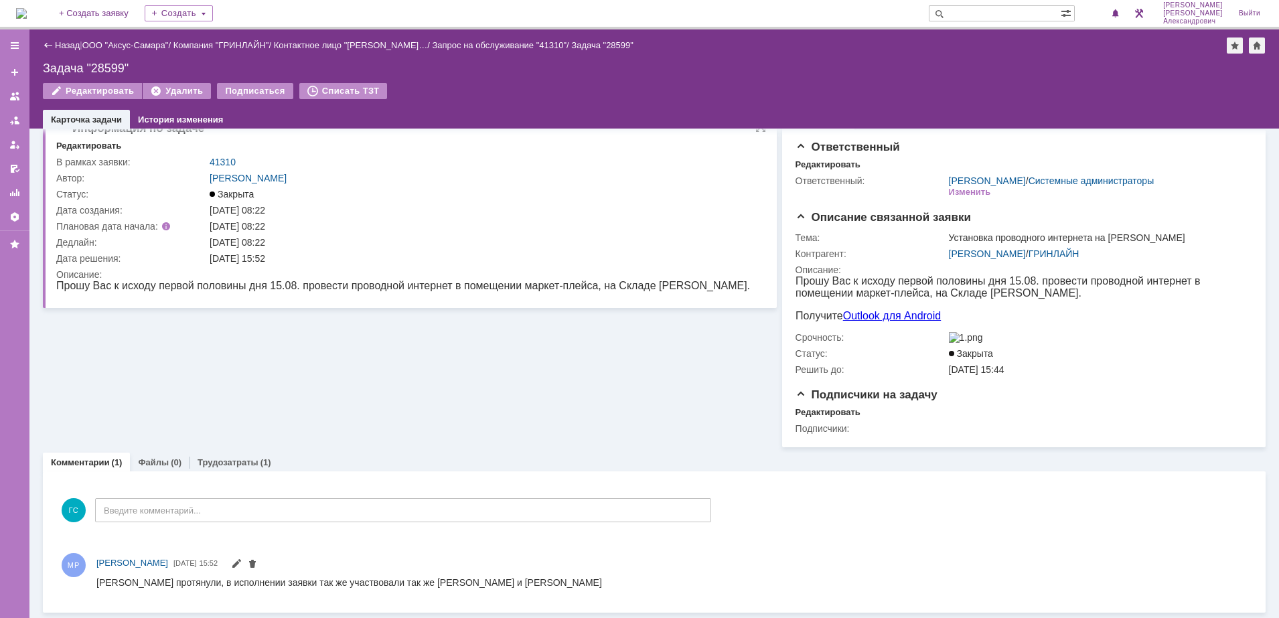
scroll to position [28, 0]
click at [74, 44] on link "Назад" at bounding box center [67, 45] width 25 height 10
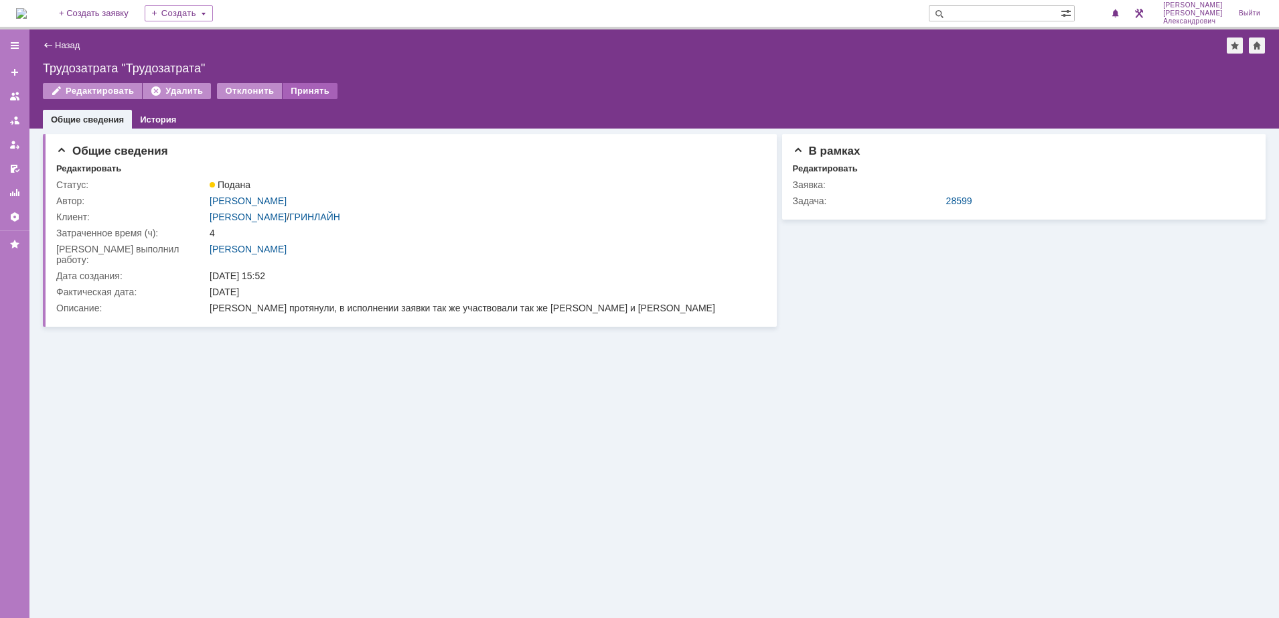
click at [312, 88] on div "Принять" at bounding box center [310, 91] width 55 height 16
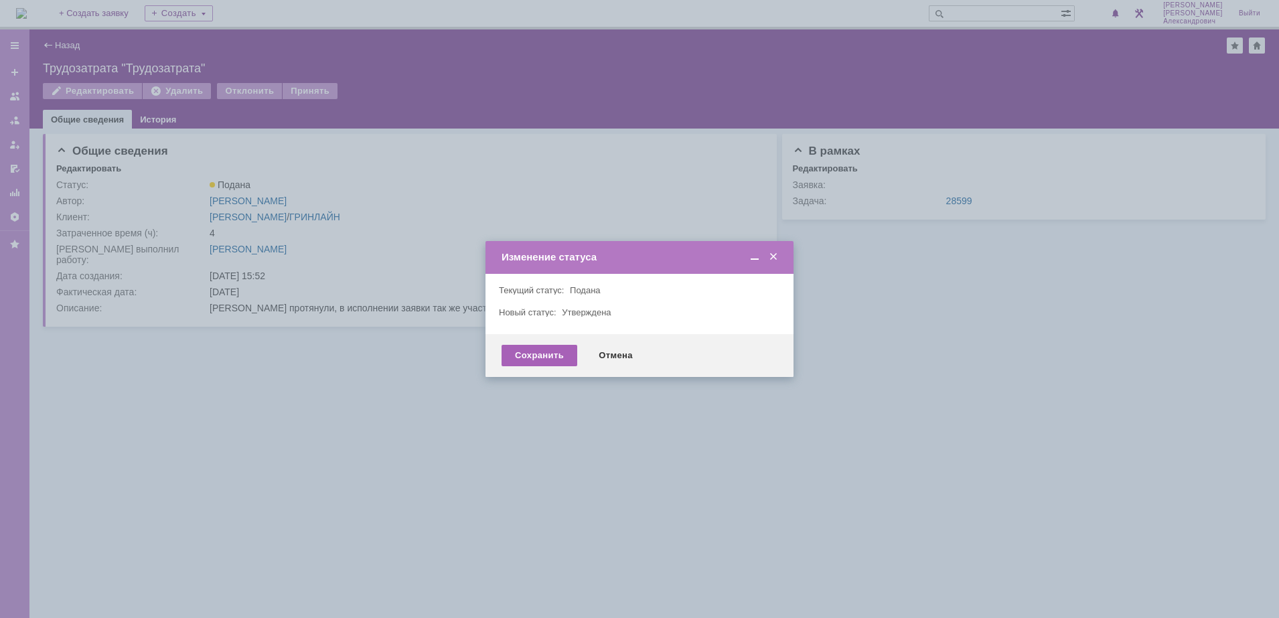
click at [503, 354] on div "Сохранить" at bounding box center [540, 355] width 76 height 21
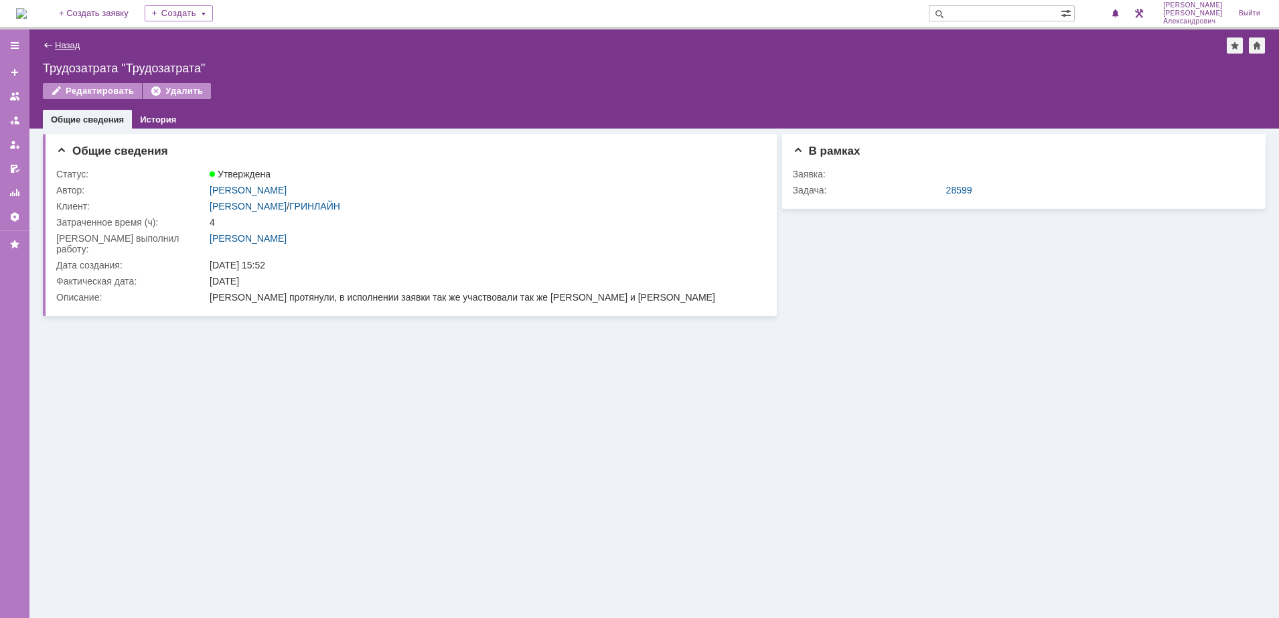
click at [62, 43] on link "Назад" at bounding box center [67, 45] width 25 height 10
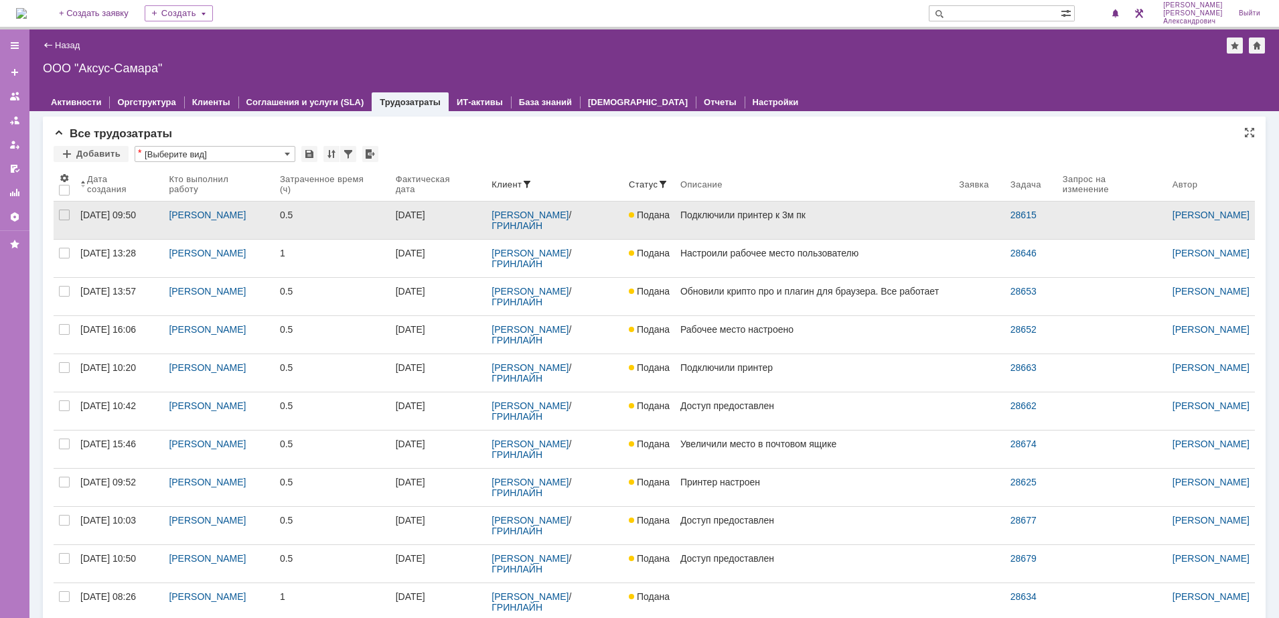
click at [459, 229] on link "[DATE]" at bounding box center [439, 221] width 96 height 38
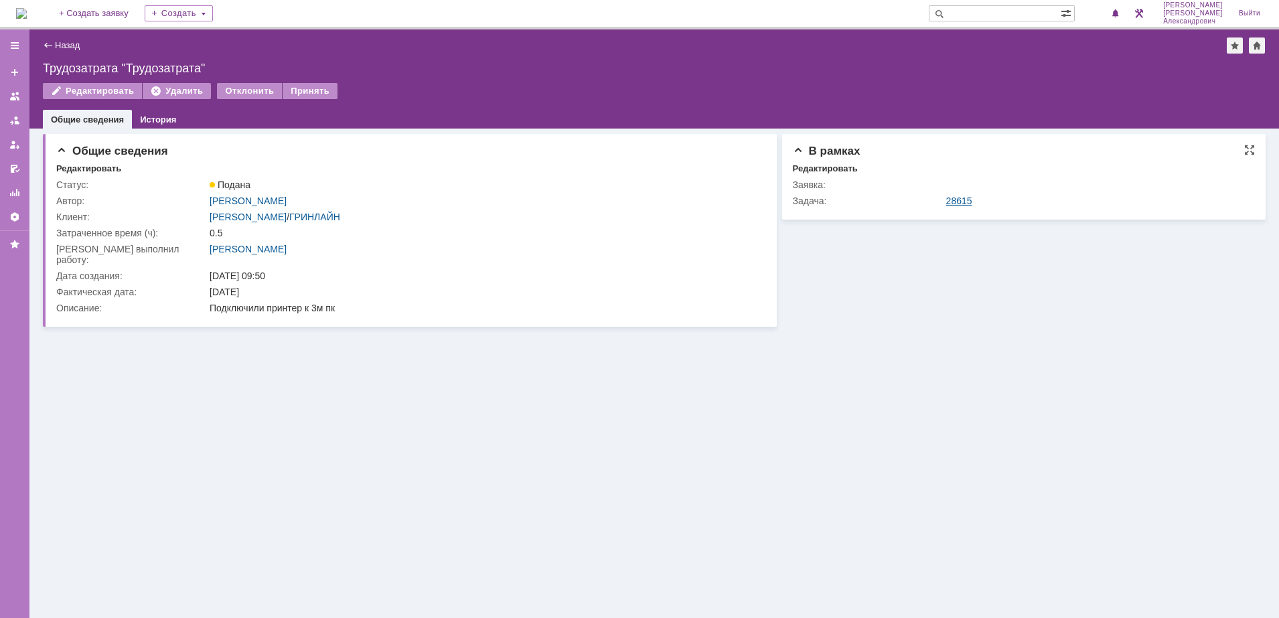
click at [951, 197] on link "28615" at bounding box center [959, 201] width 26 height 11
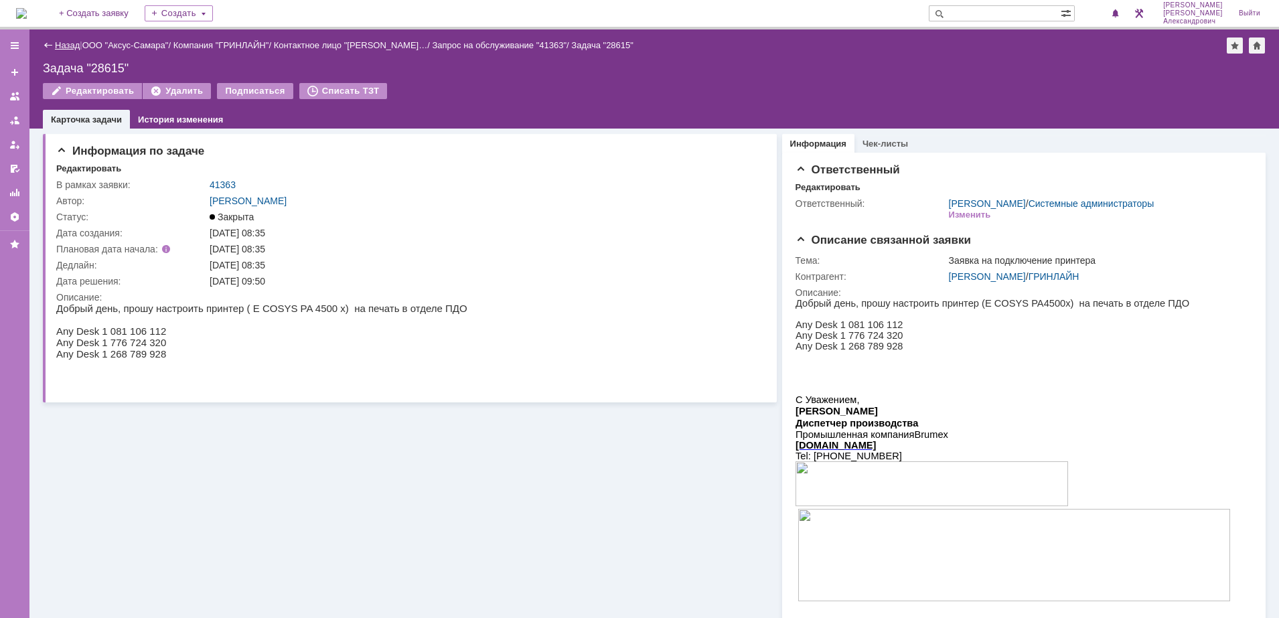
click at [66, 47] on link "Назад" at bounding box center [67, 45] width 25 height 10
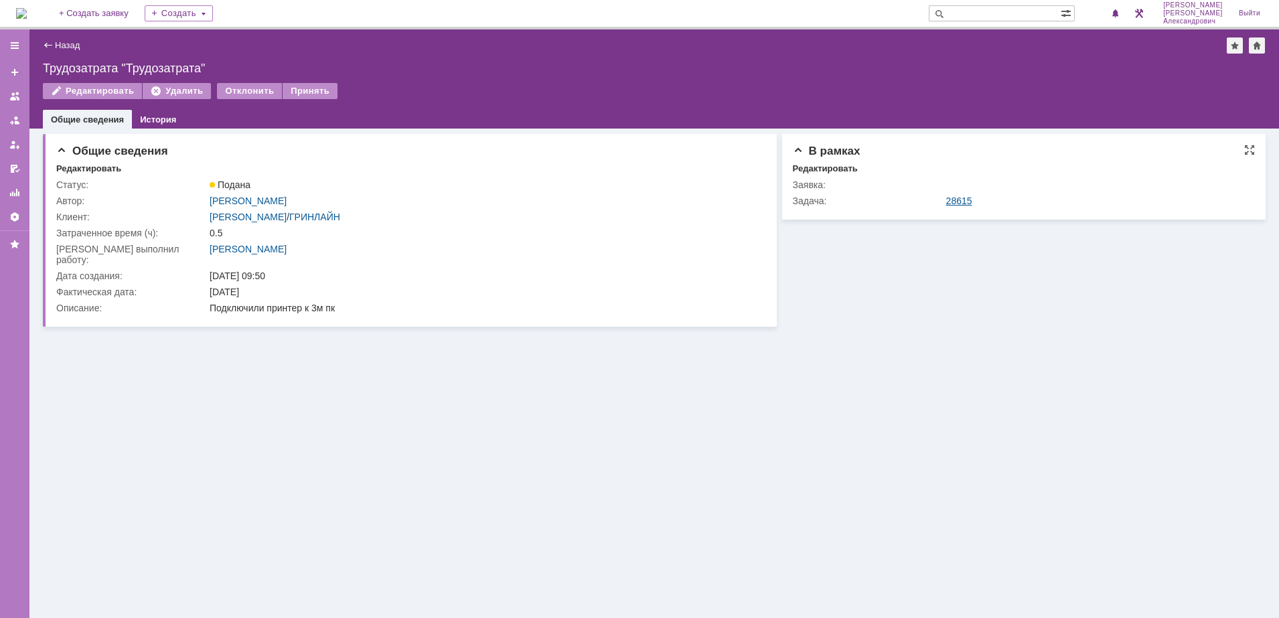
click at [965, 201] on link "28615" at bounding box center [959, 201] width 26 height 11
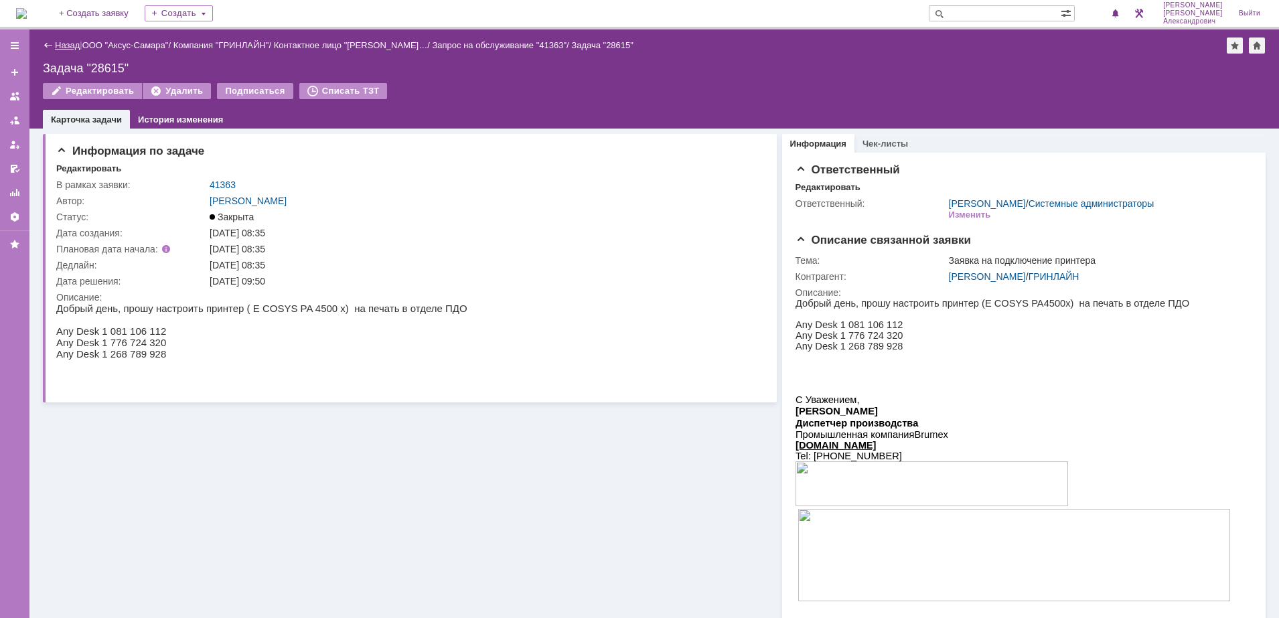
click at [63, 46] on link "Назад" at bounding box center [67, 45] width 25 height 10
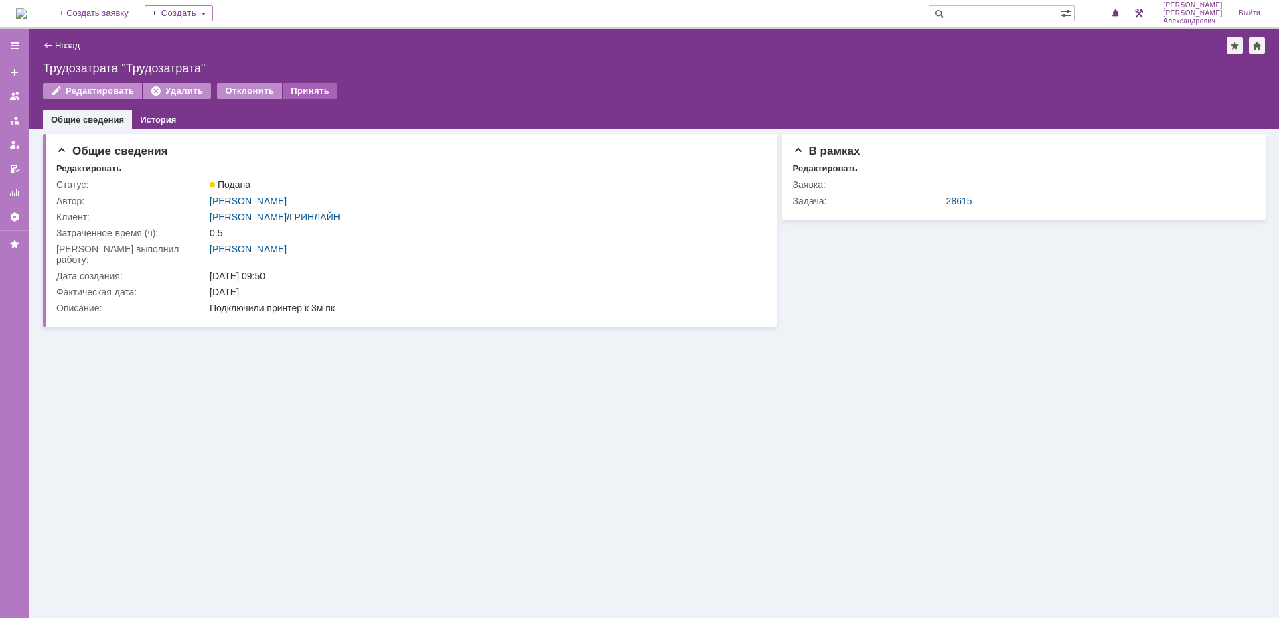
click at [320, 88] on div "Принять" at bounding box center [310, 91] width 55 height 16
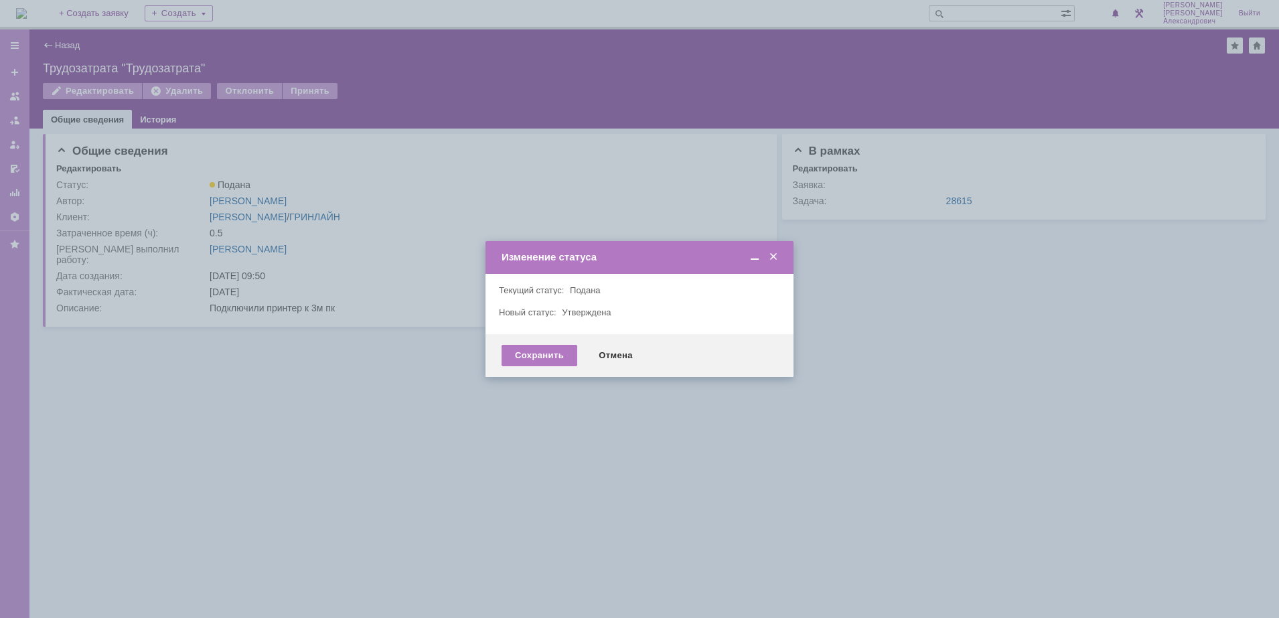
click at [543, 344] on div "Сохранить Отмена" at bounding box center [640, 355] width 308 height 43
click at [540, 352] on div "Сохранить" at bounding box center [540, 355] width 76 height 21
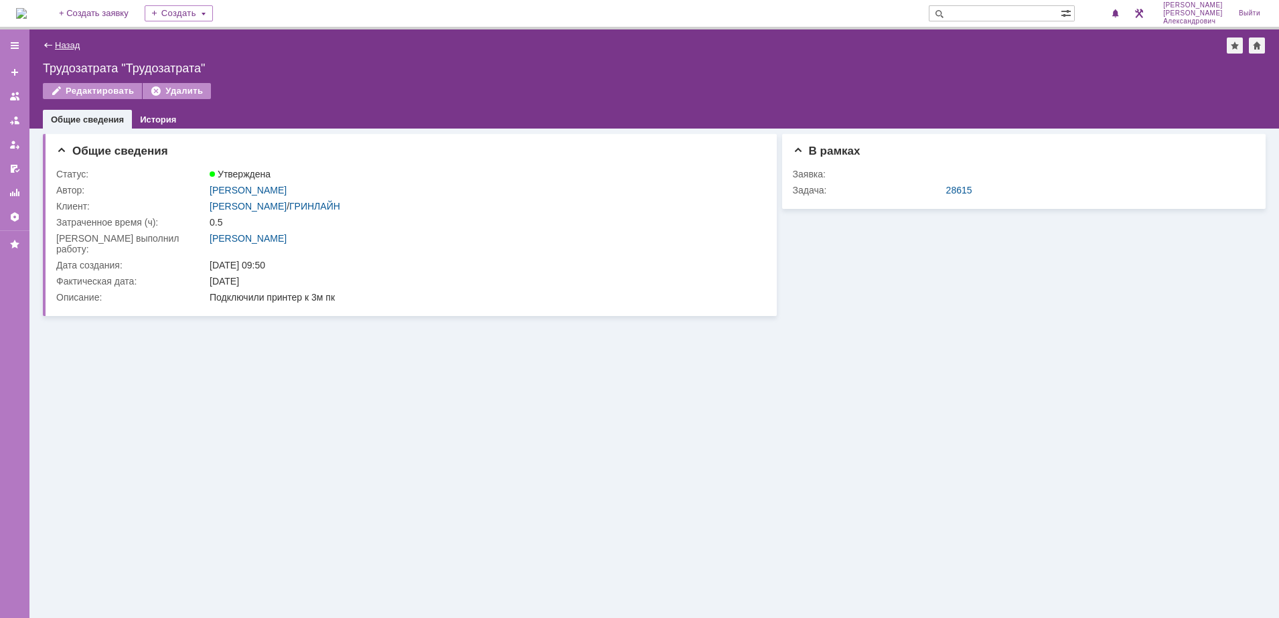
click at [62, 42] on link "Назад" at bounding box center [67, 45] width 25 height 10
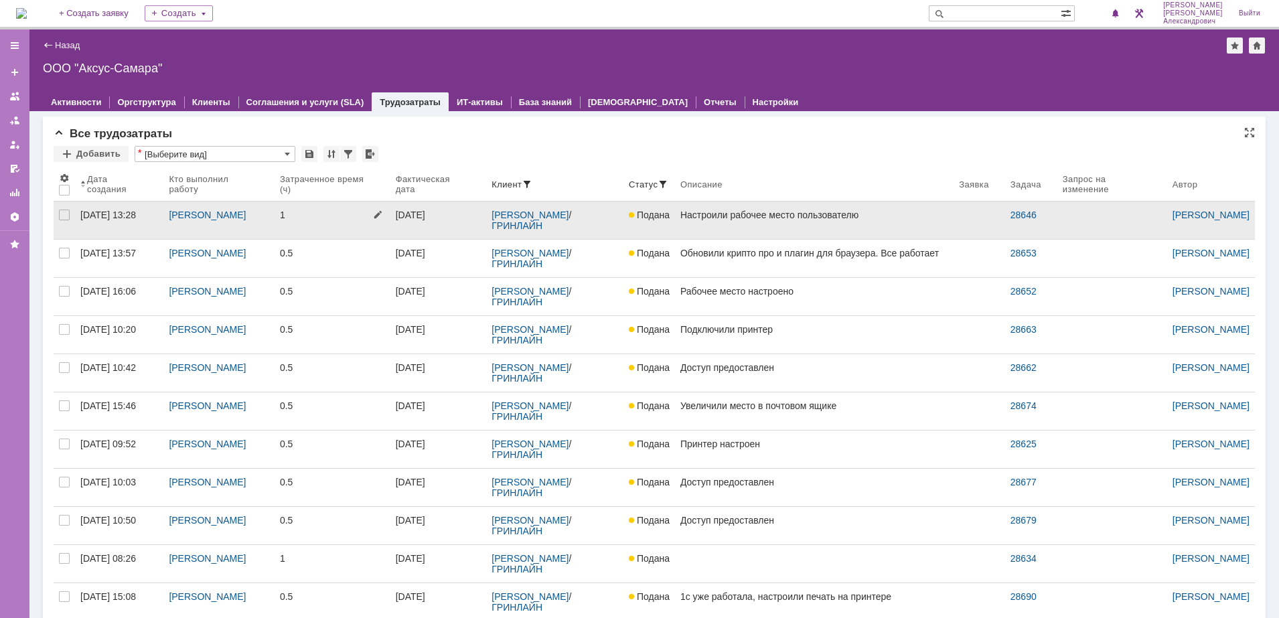
click at [326, 226] on link "1" at bounding box center [333, 221] width 116 height 38
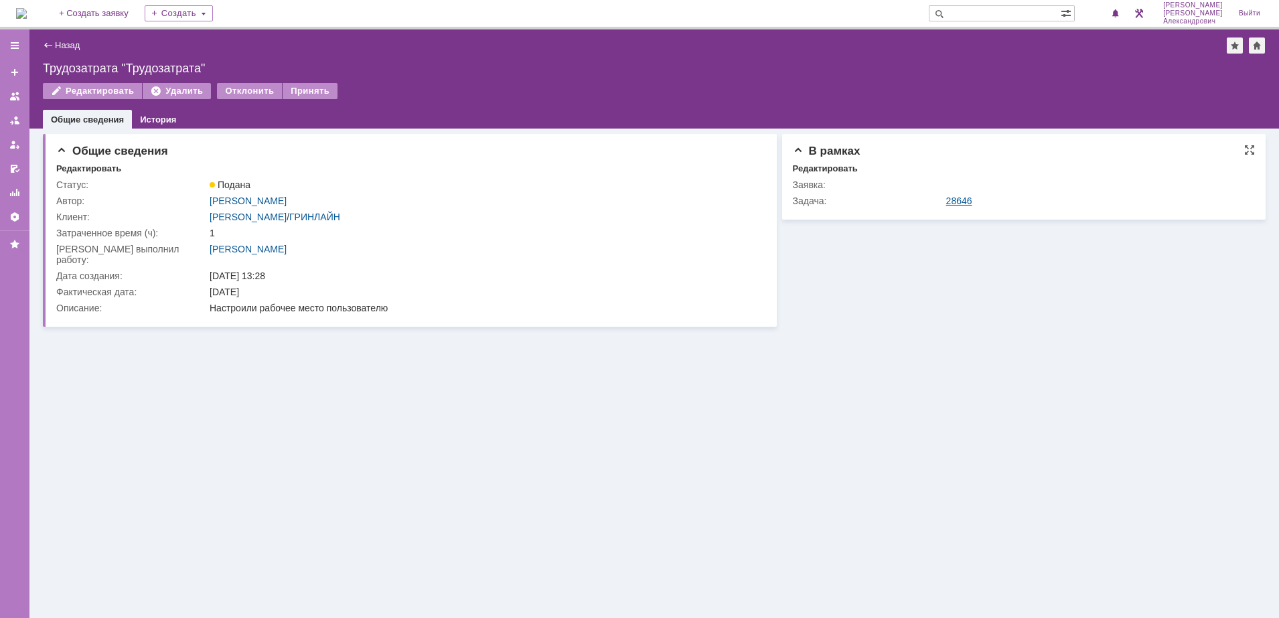
click at [956, 198] on link "28646" at bounding box center [959, 201] width 26 height 11
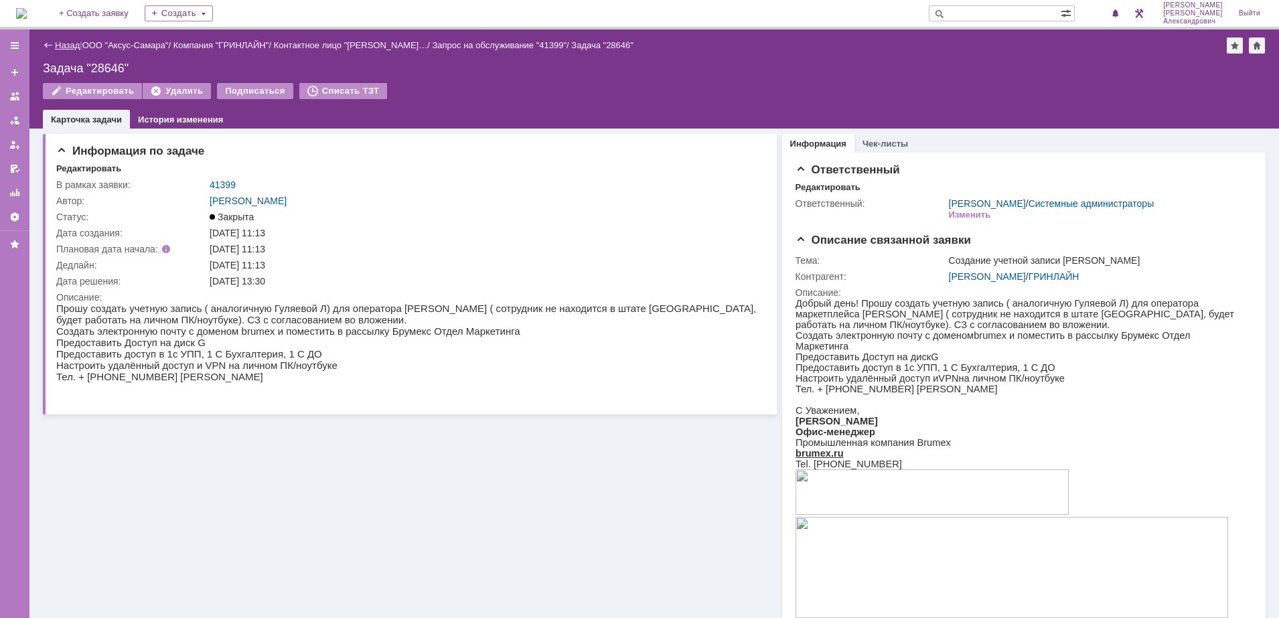
click at [60, 48] on link "Назад" at bounding box center [67, 45] width 25 height 10
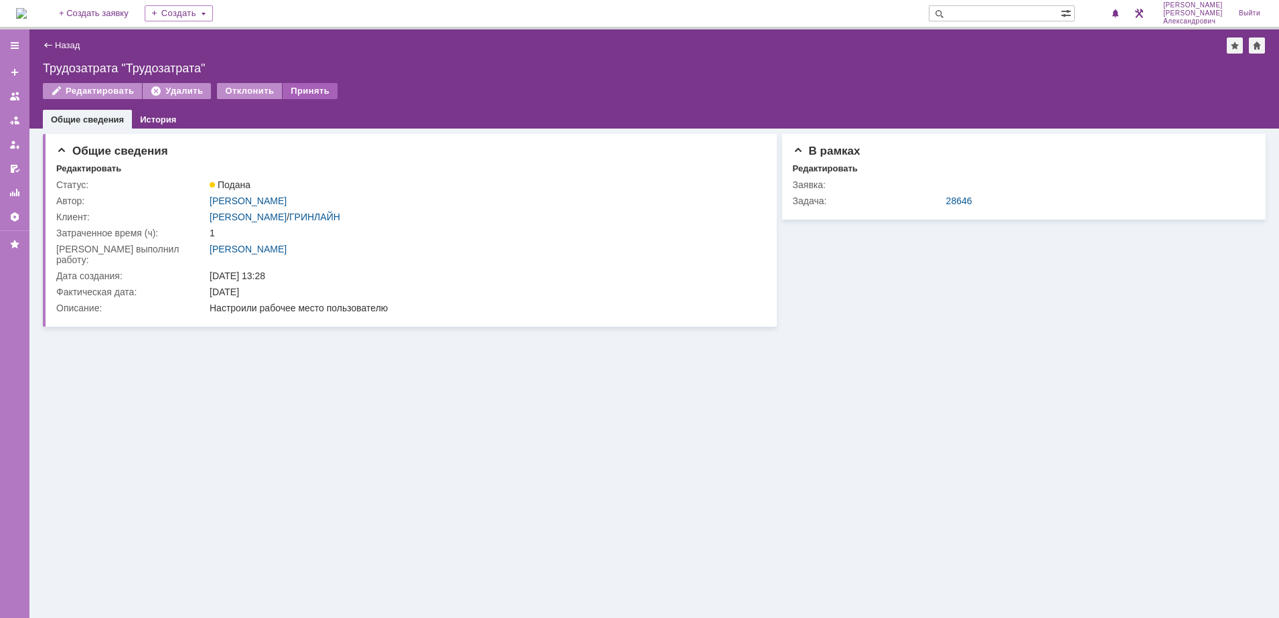
click at [302, 88] on div "Принять" at bounding box center [310, 91] width 55 height 16
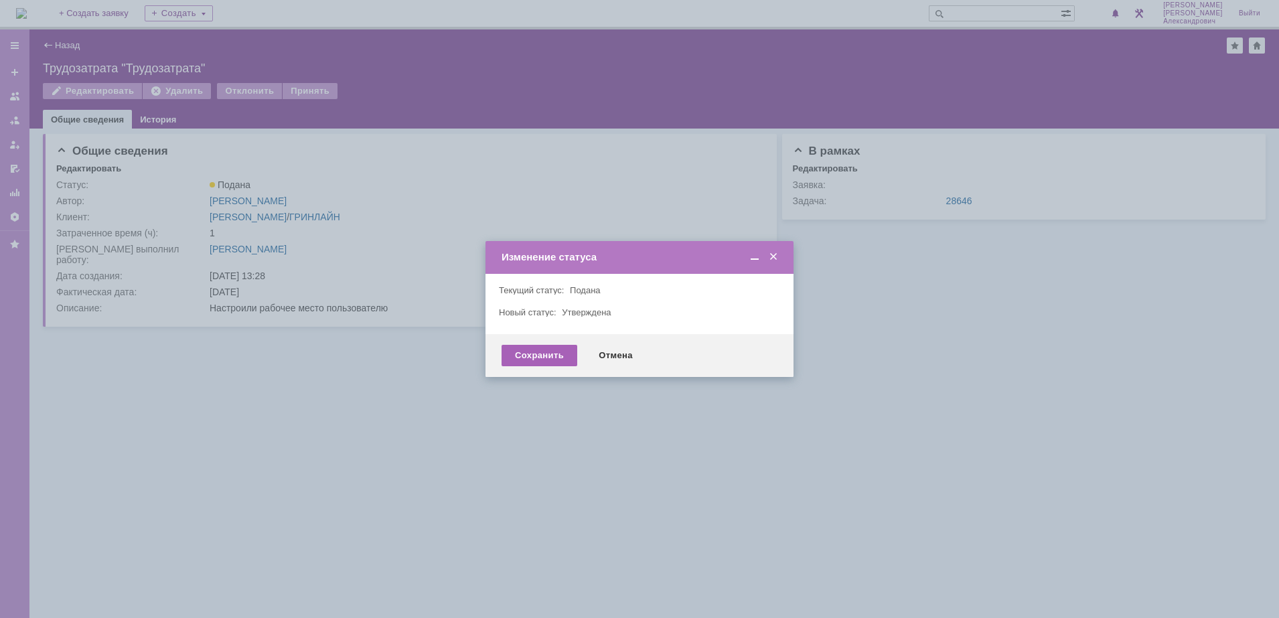
click at [539, 354] on div "Сохранить" at bounding box center [540, 355] width 76 height 21
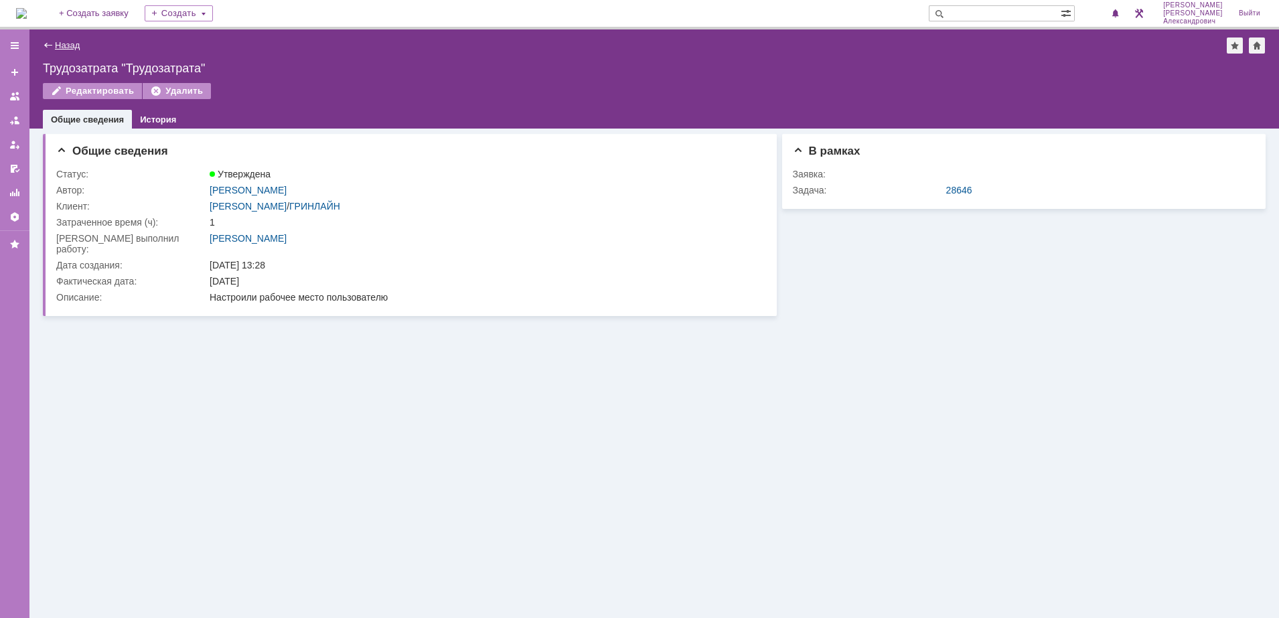
click at [59, 42] on link "Назад" at bounding box center [67, 45] width 25 height 10
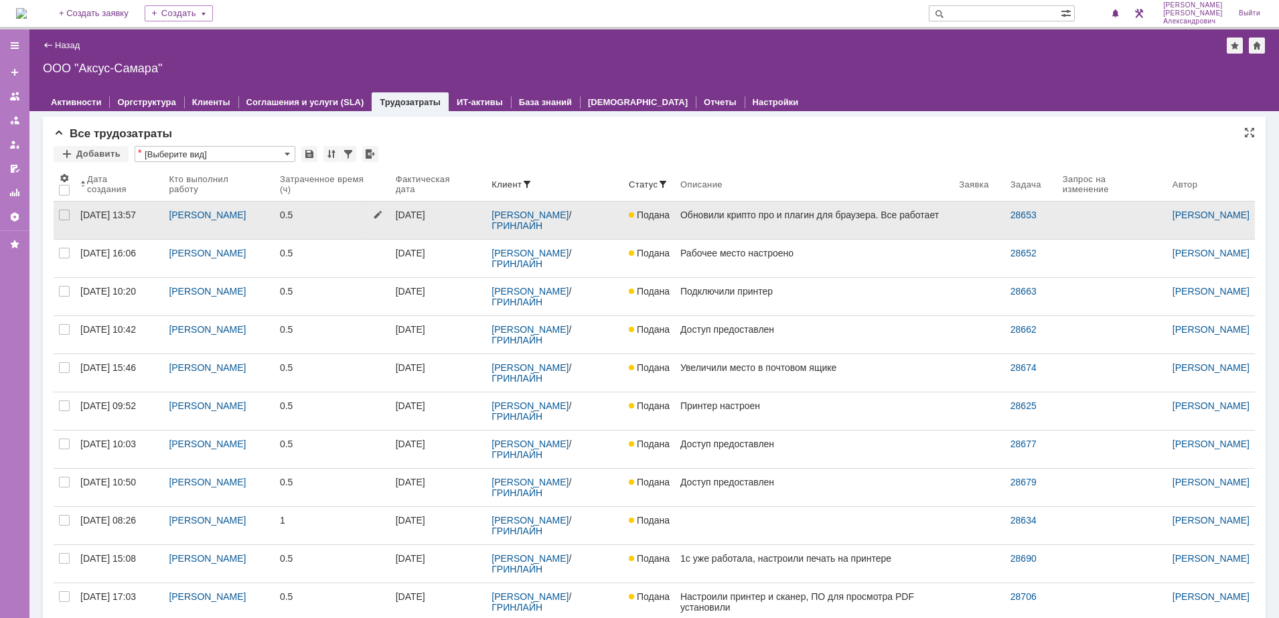
click at [325, 223] on link "0.5" at bounding box center [333, 221] width 116 height 38
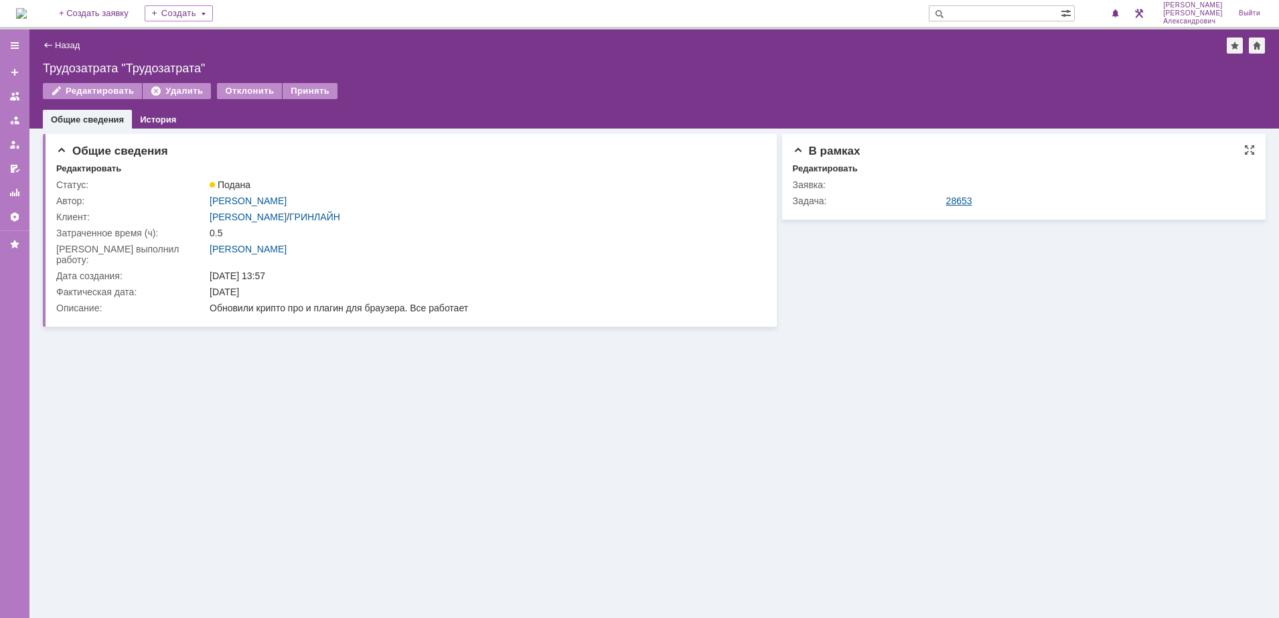
click at [952, 199] on link "28653" at bounding box center [959, 201] width 26 height 11
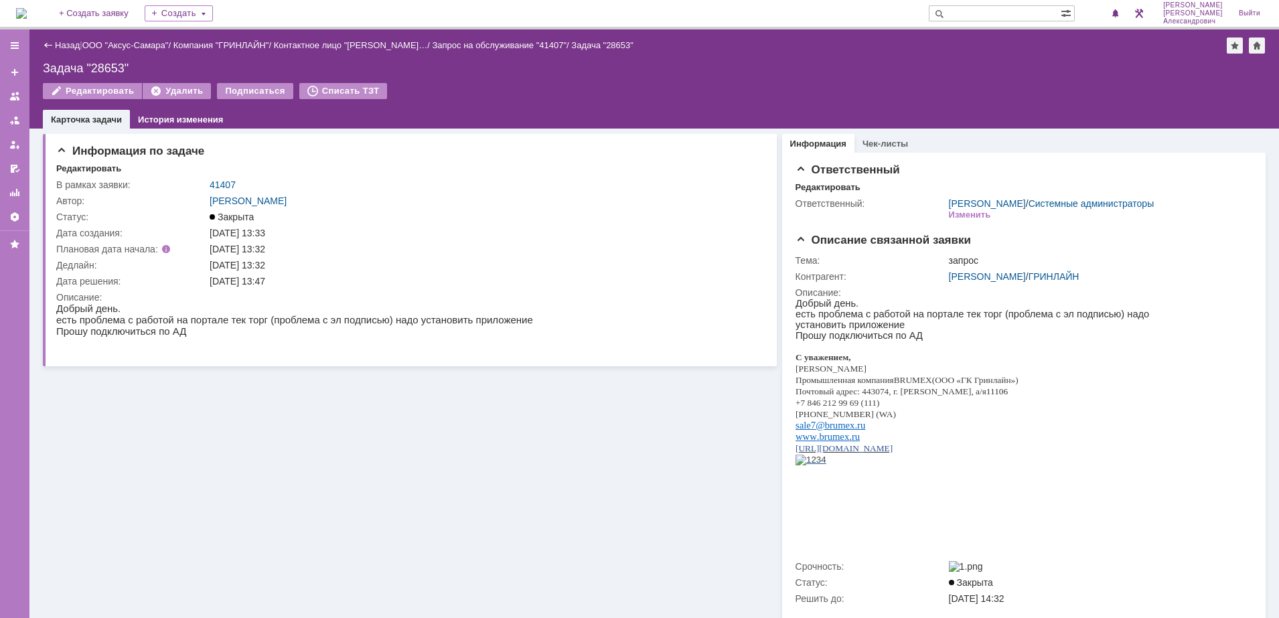
click at [49, 44] on div "Назад" at bounding box center [61, 45] width 37 height 10
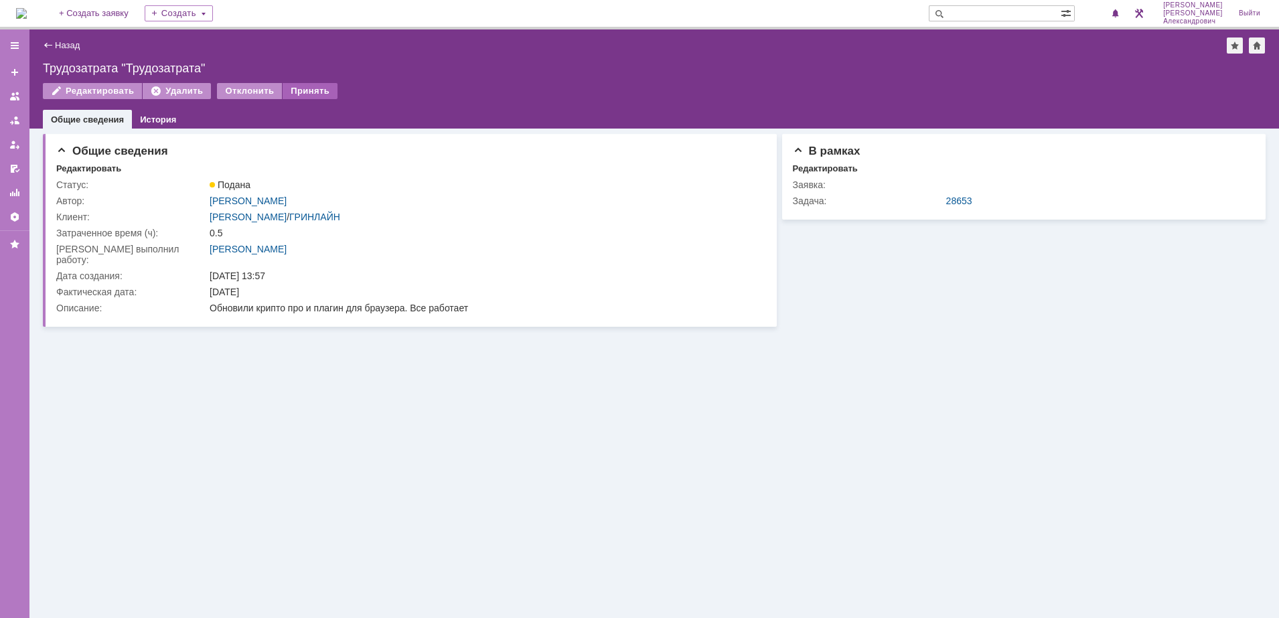
click at [307, 92] on div "Принять" at bounding box center [310, 91] width 55 height 16
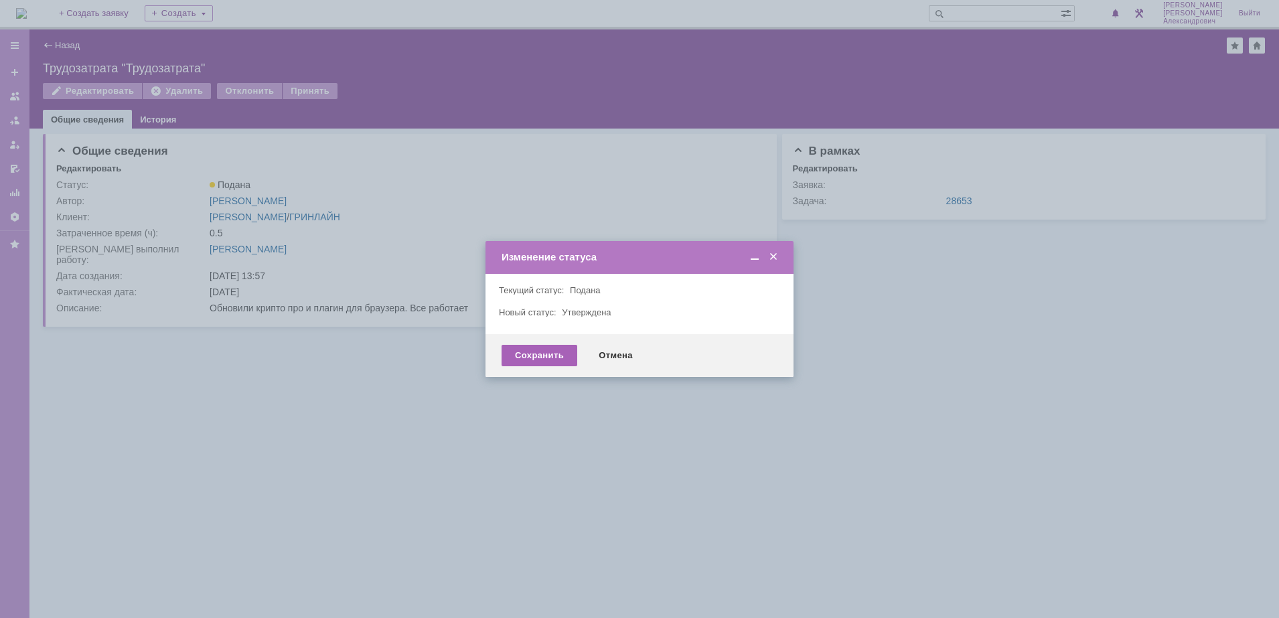
click at [539, 346] on div "Сохранить" at bounding box center [540, 355] width 76 height 21
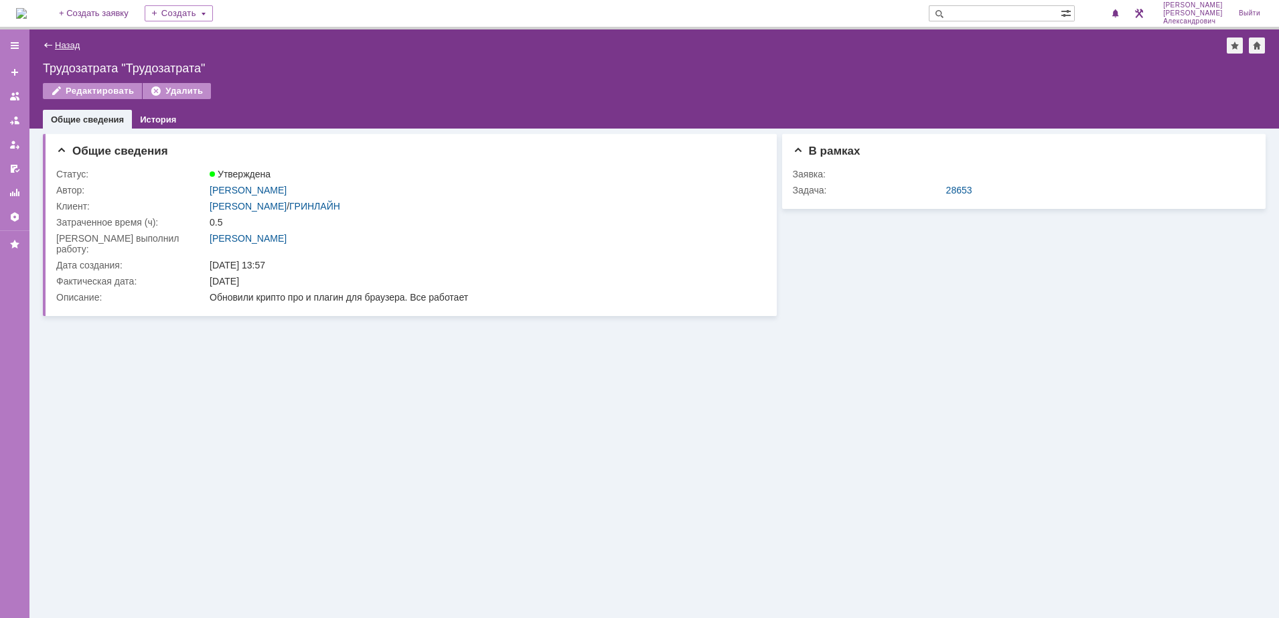
click at [76, 46] on link "Назад" at bounding box center [67, 45] width 25 height 10
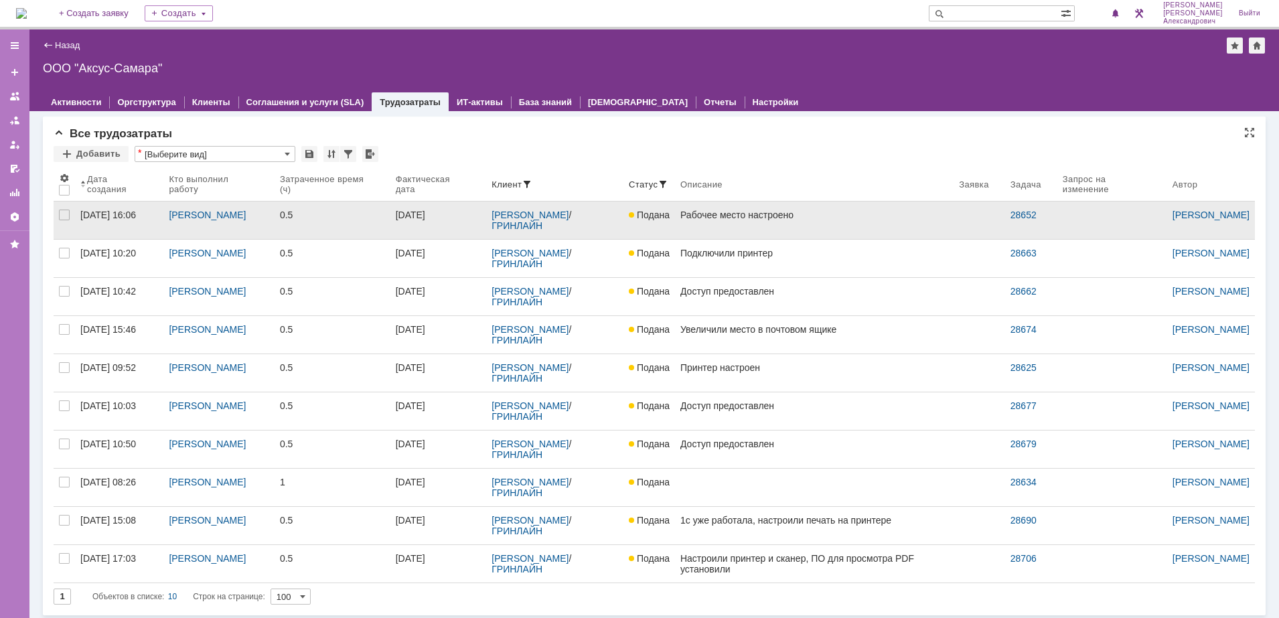
click at [675, 218] on link "Подана" at bounding box center [650, 221] width 52 height 38
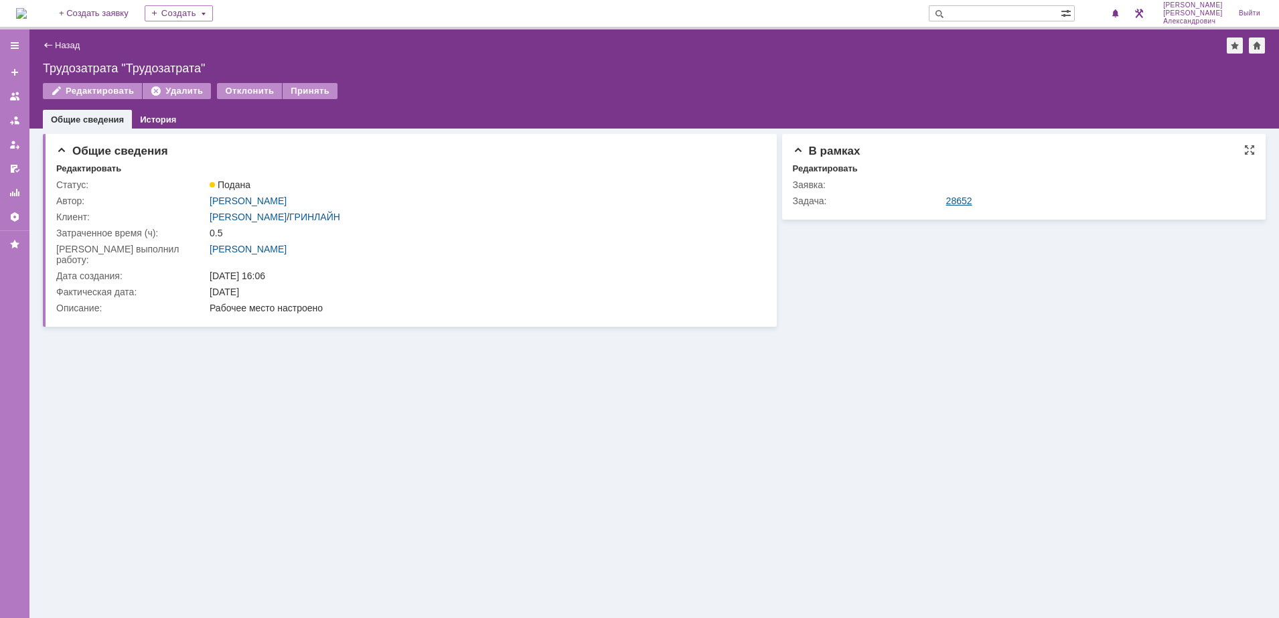
click at [946, 202] on link "28652" at bounding box center [959, 201] width 26 height 11
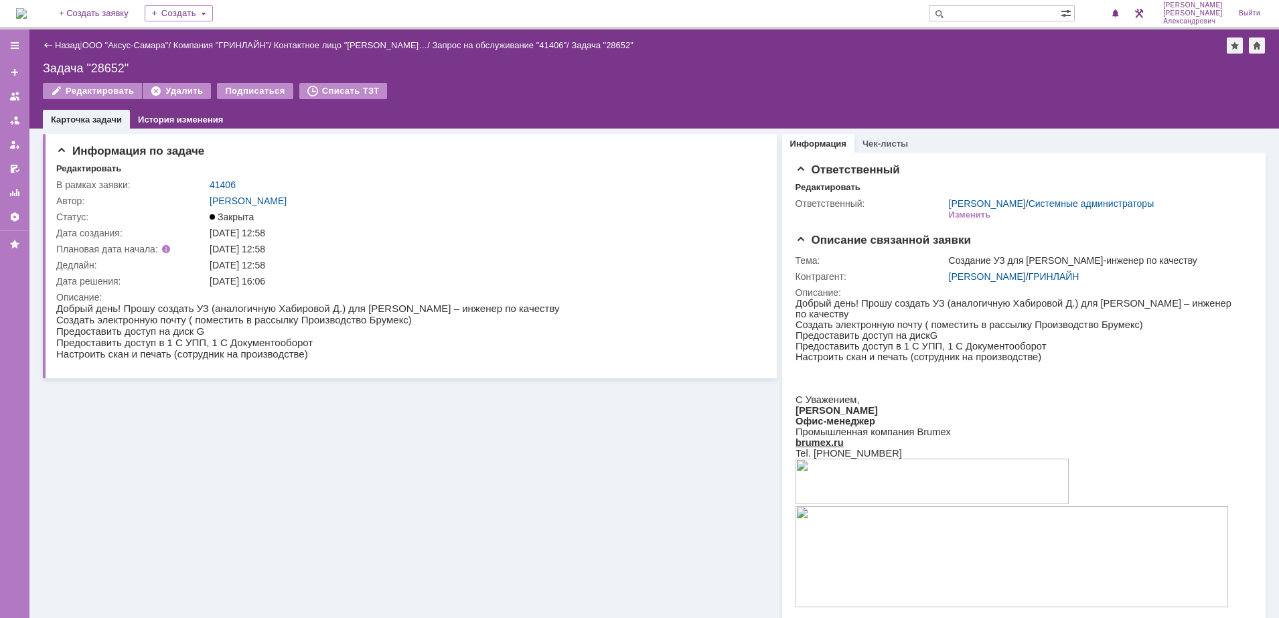
click at [54, 40] on div "Назад" at bounding box center [61, 45] width 37 height 10
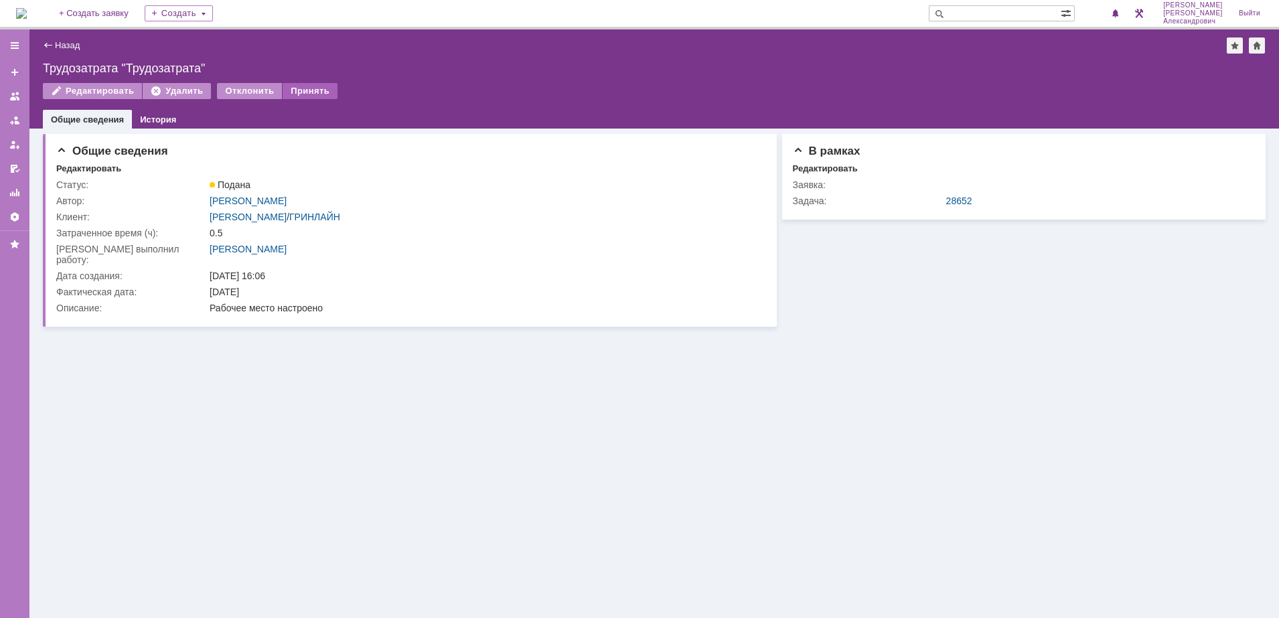
click at [317, 94] on div "Принять" at bounding box center [310, 91] width 55 height 16
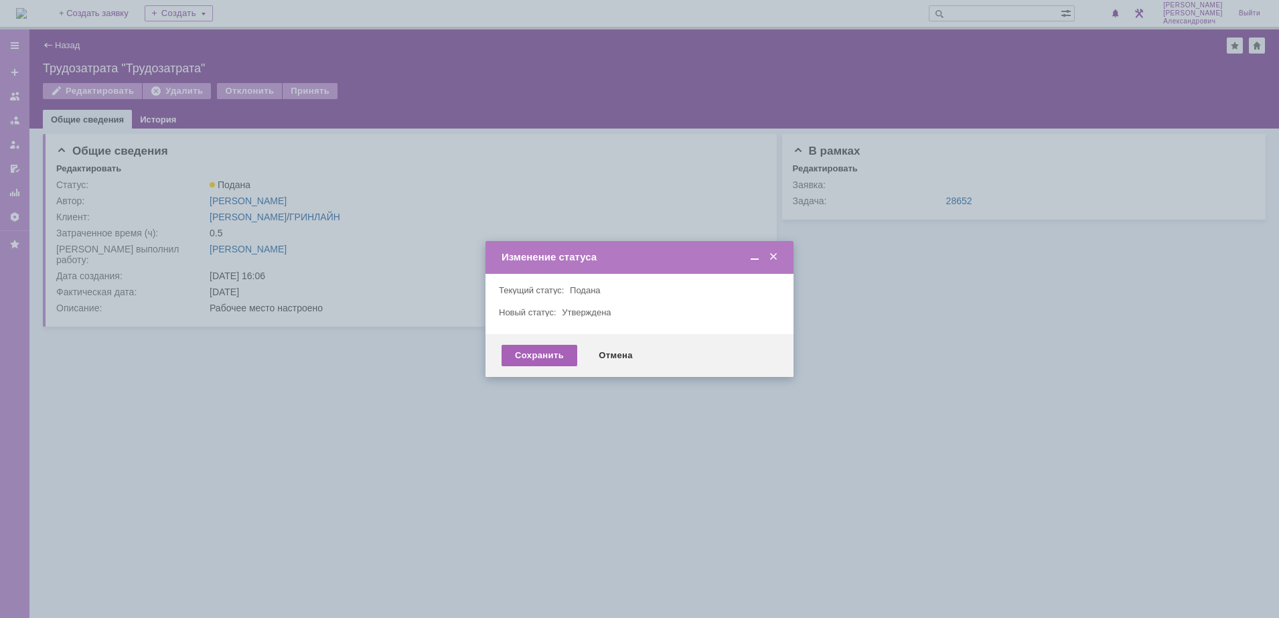
click at [540, 358] on div "Сохранить" at bounding box center [540, 355] width 76 height 21
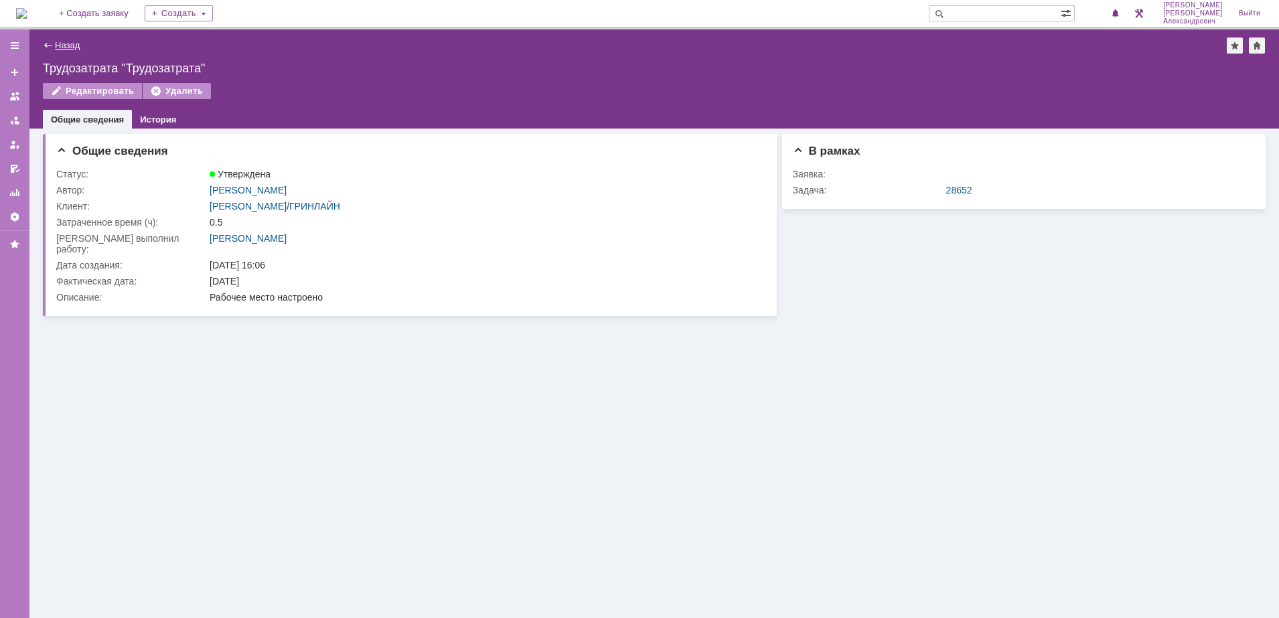
click at [61, 48] on link "Назад" at bounding box center [67, 45] width 25 height 10
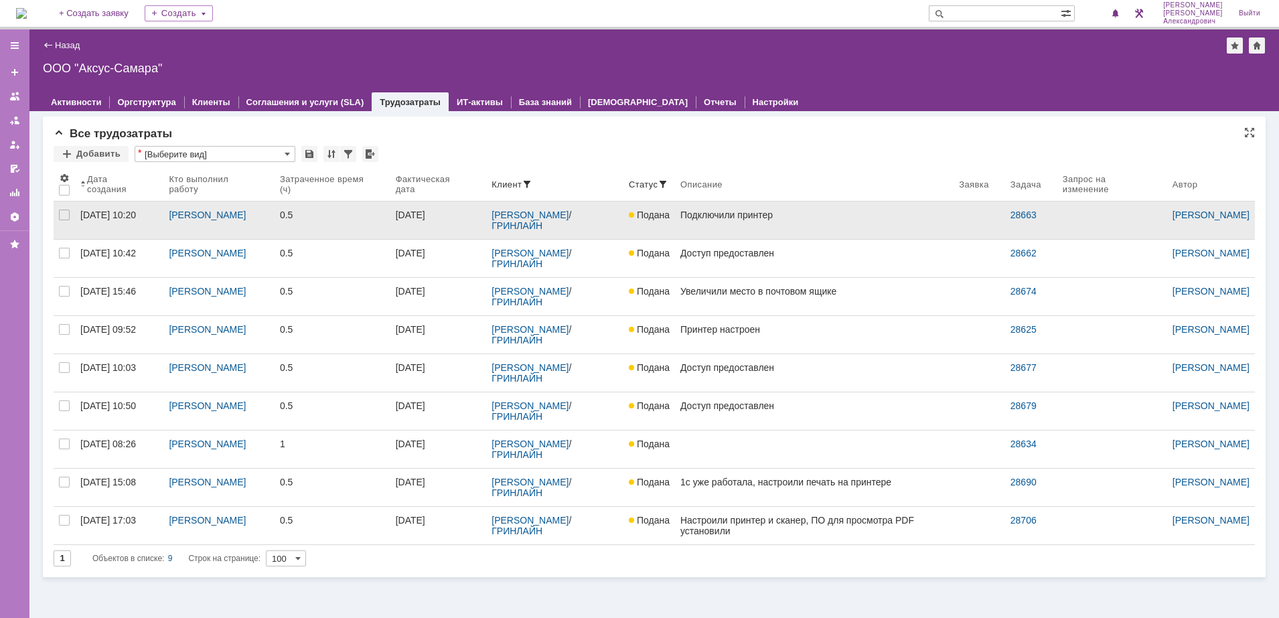
click at [767, 226] on link "Подключили принтер" at bounding box center [814, 221] width 279 height 38
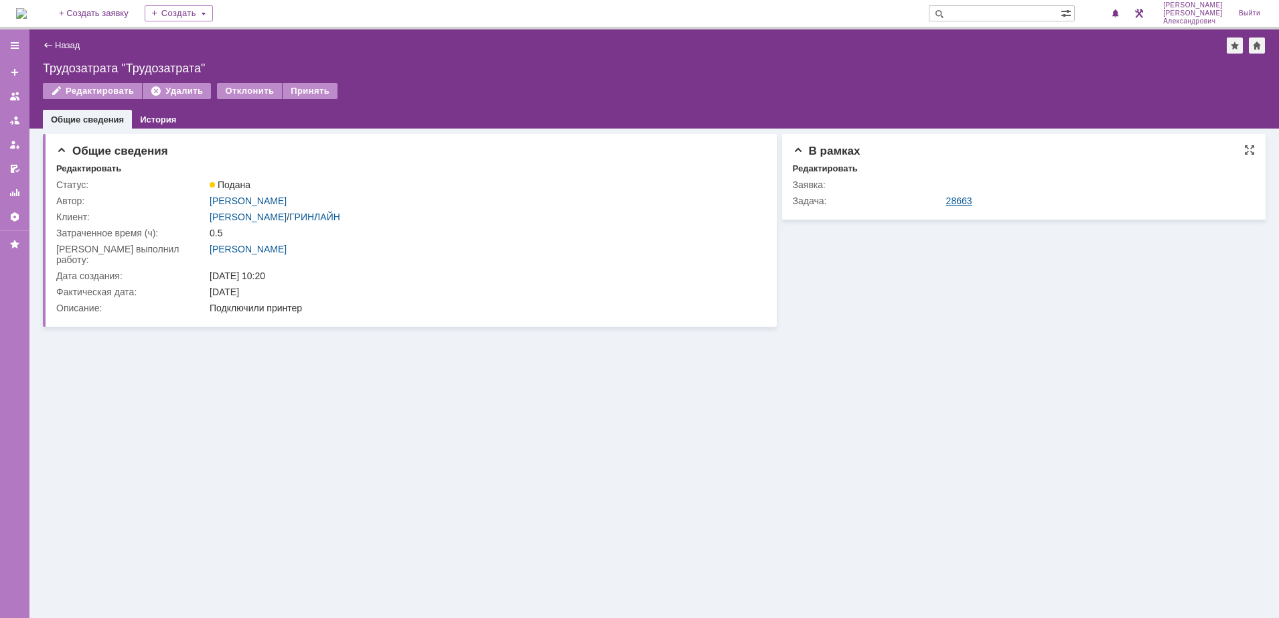
click at [952, 199] on link "28663" at bounding box center [959, 201] width 26 height 11
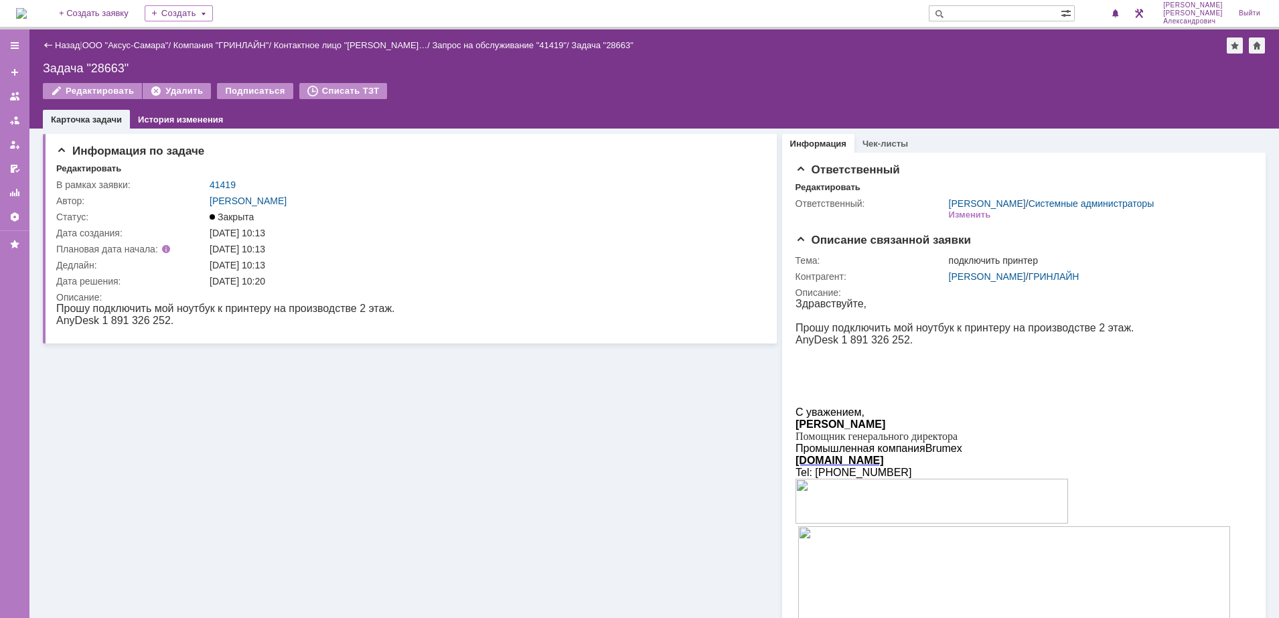
click at [53, 41] on div "Назад" at bounding box center [61, 45] width 37 height 10
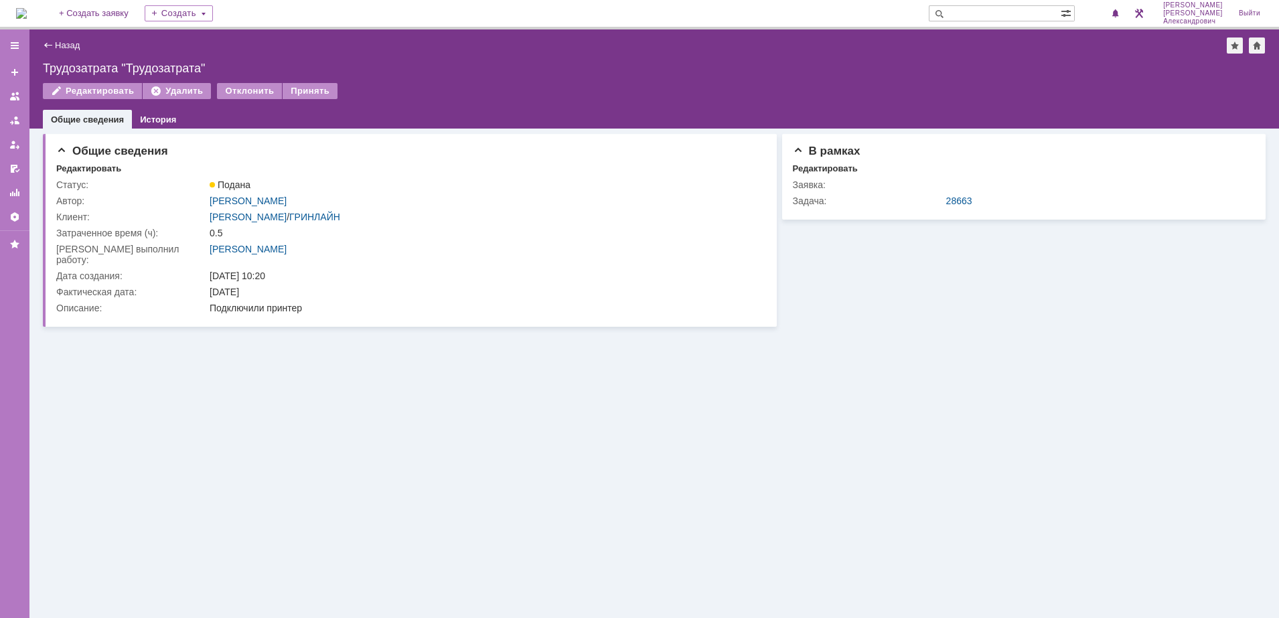
click at [317, 81] on div "Назад | Трудозатрата "Трудозатрата" Трудозатрата "Трудозатрата" Редактировать У…" at bounding box center [654, 78] width 1250 height 99
click at [296, 90] on div "Принять" at bounding box center [310, 91] width 55 height 16
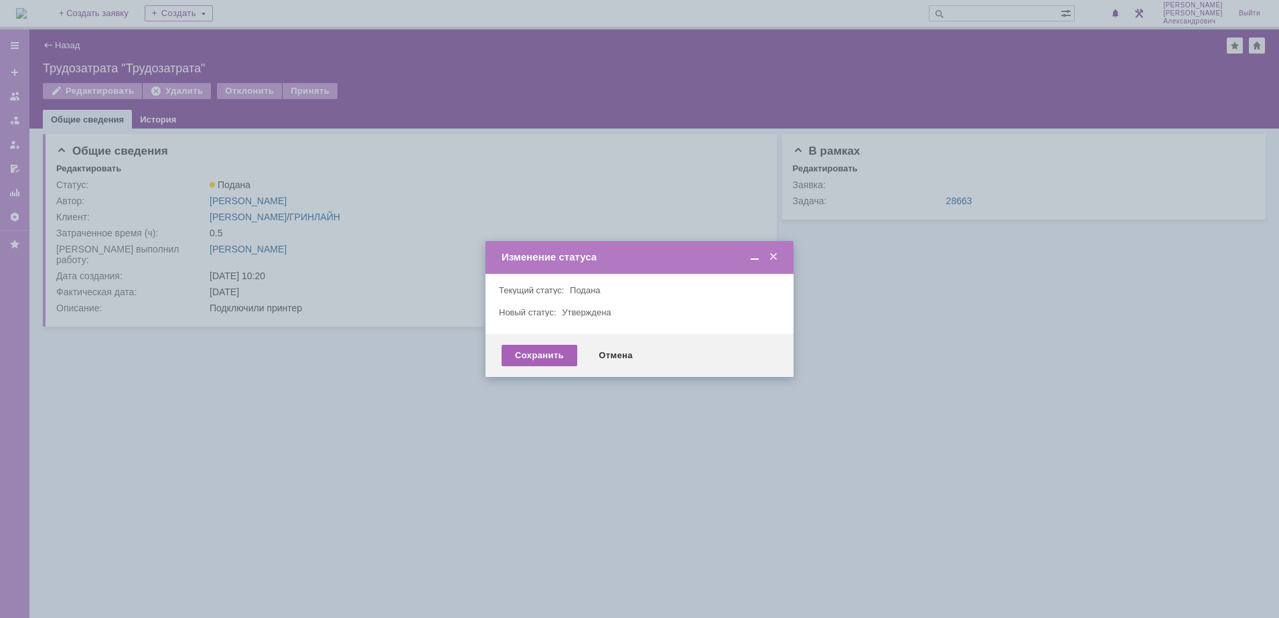
click at [523, 352] on div "Сохранить" at bounding box center [540, 355] width 76 height 21
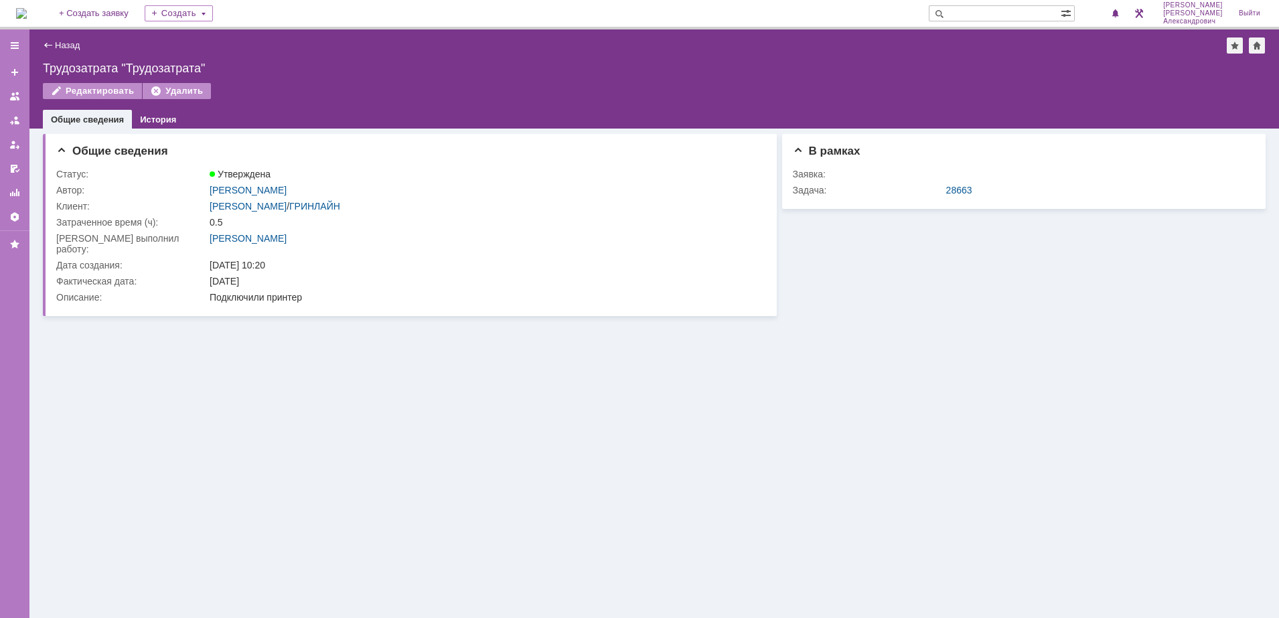
click at [52, 44] on div "Назад" at bounding box center [61, 45] width 37 height 10
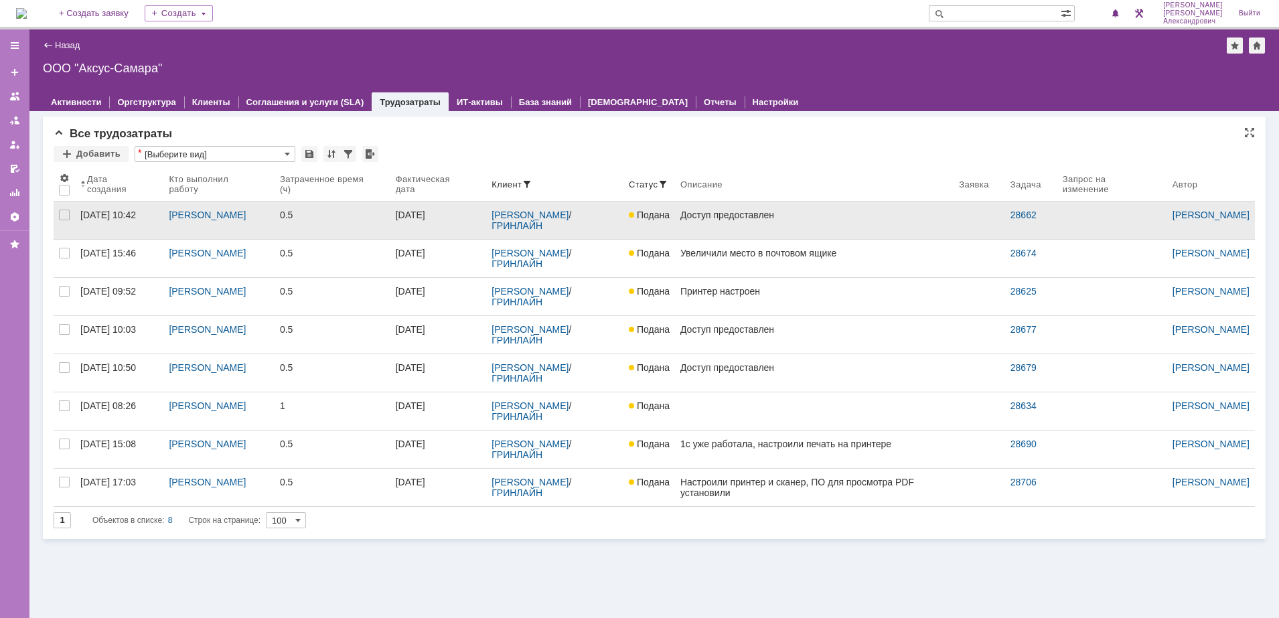
click at [711, 229] on link "Доступ предоставлен" at bounding box center [814, 221] width 279 height 38
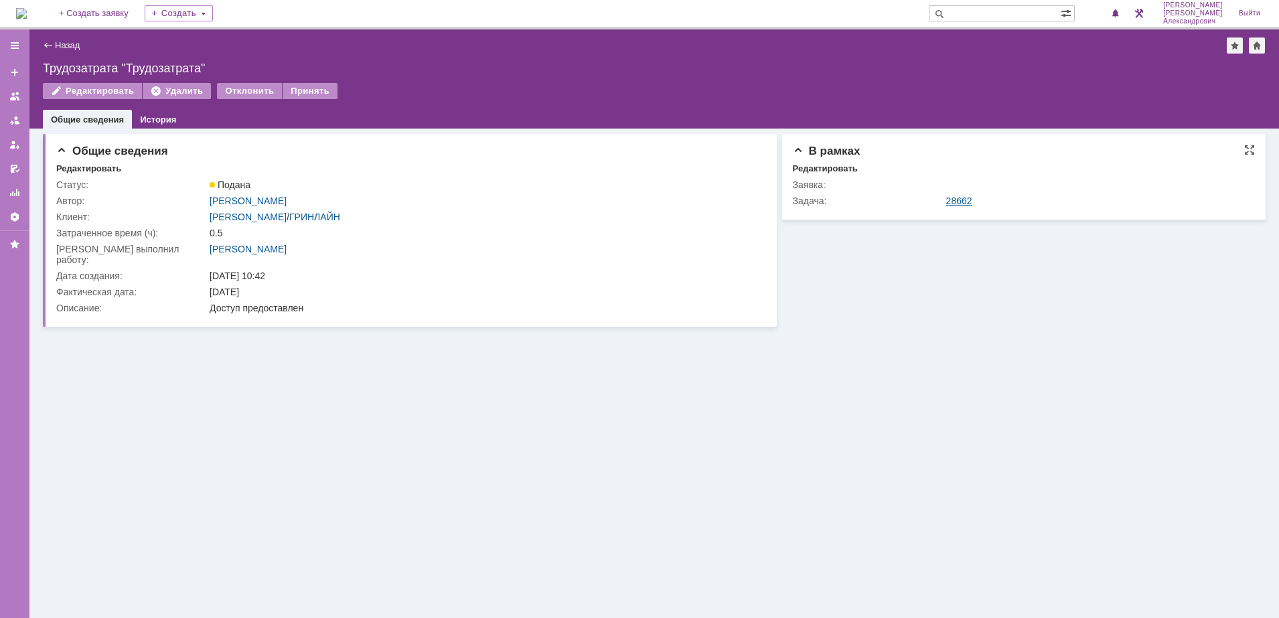
click at [961, 204] on link "28662" at bounding box center [959, 201] width 26 height 11
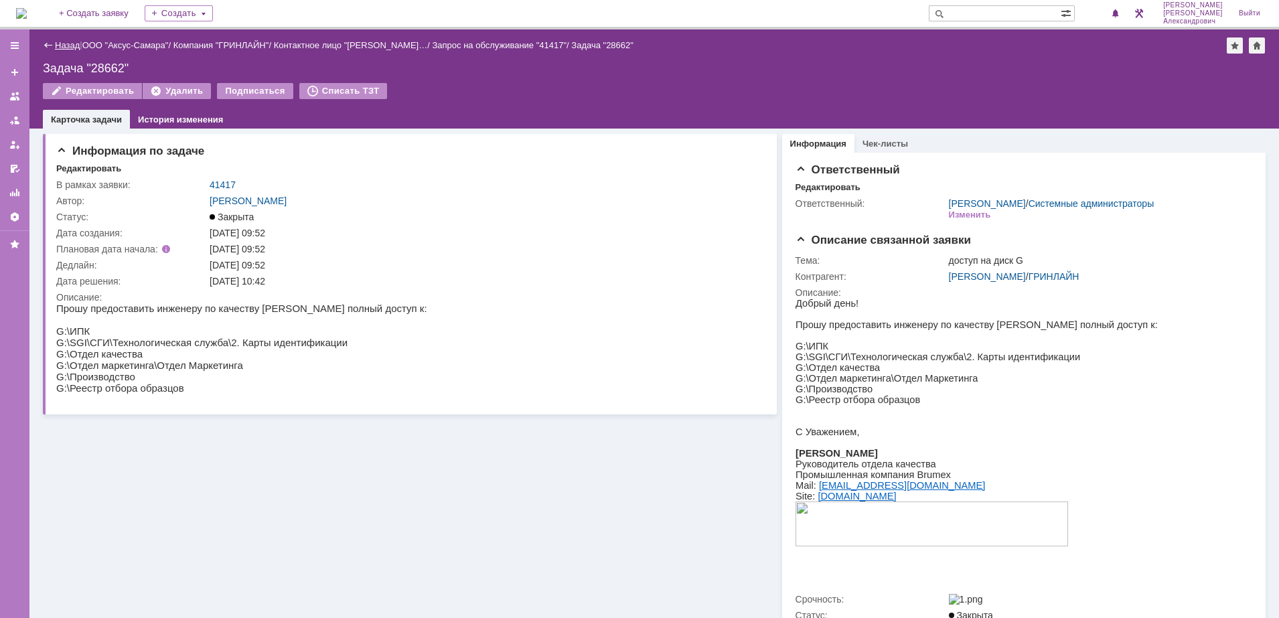
click at [69, 44] on link "Назад" at bounding box center [67, 45] width 25 height 10
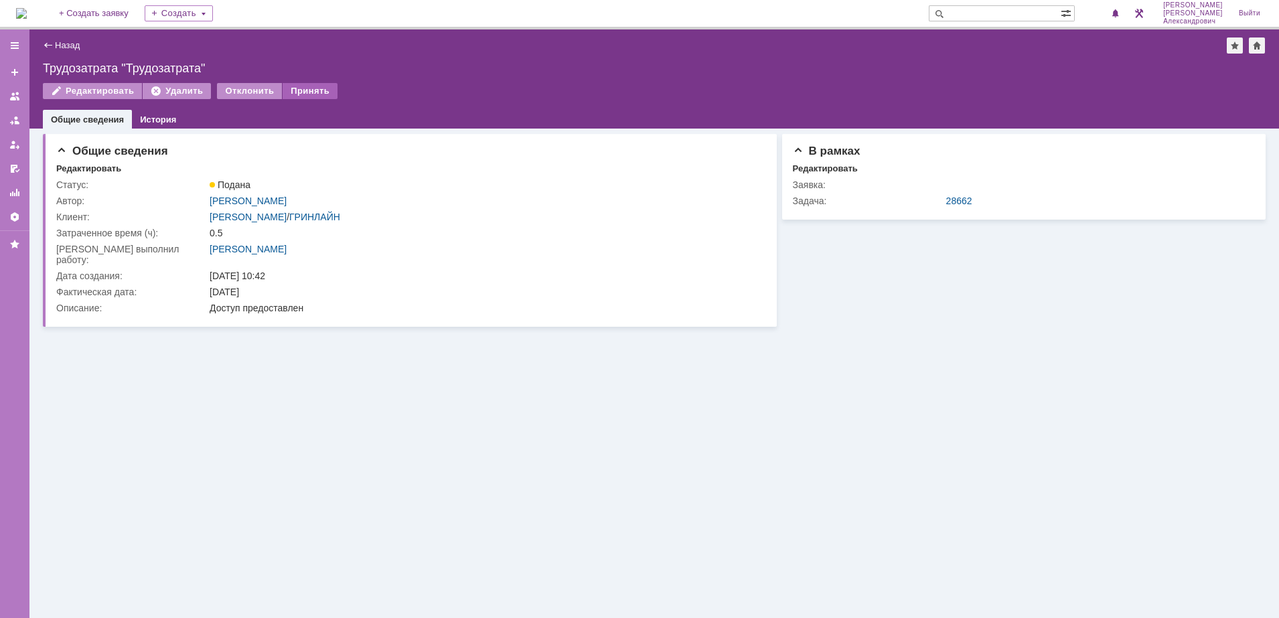
click at [291, 97] on div "Принять" at bounding box center [310, 91] width 55 height 16
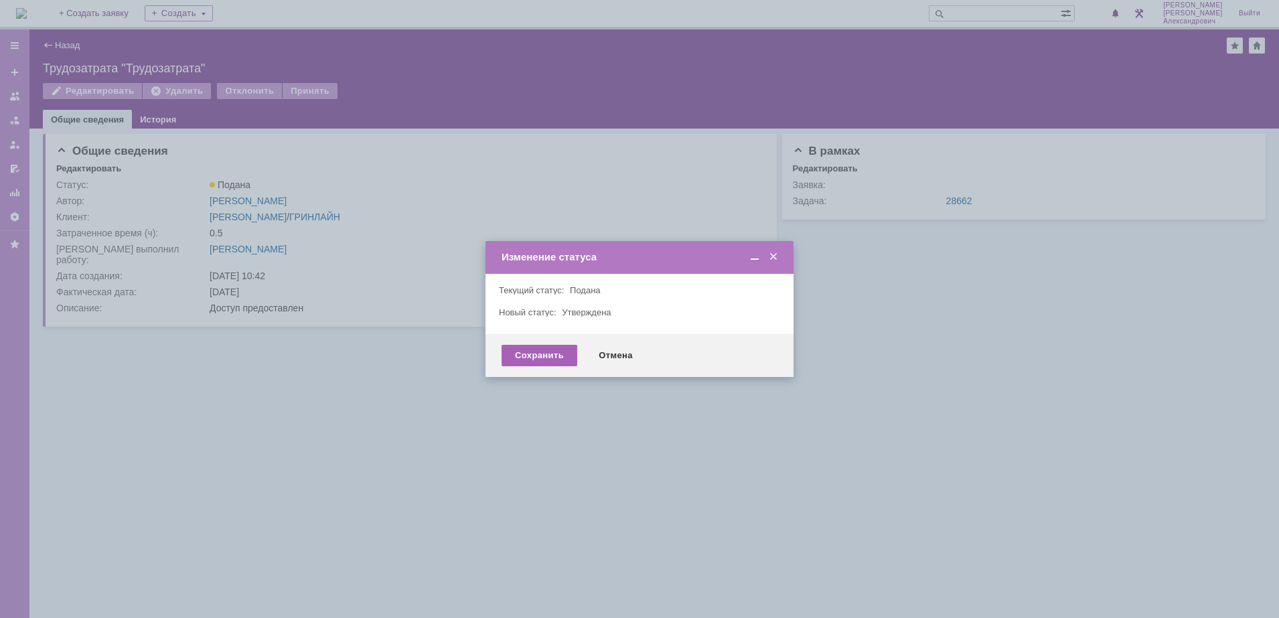
click at [525, 351] on div "Сохранить" at bounding box center [540, 355] width 76 height 21
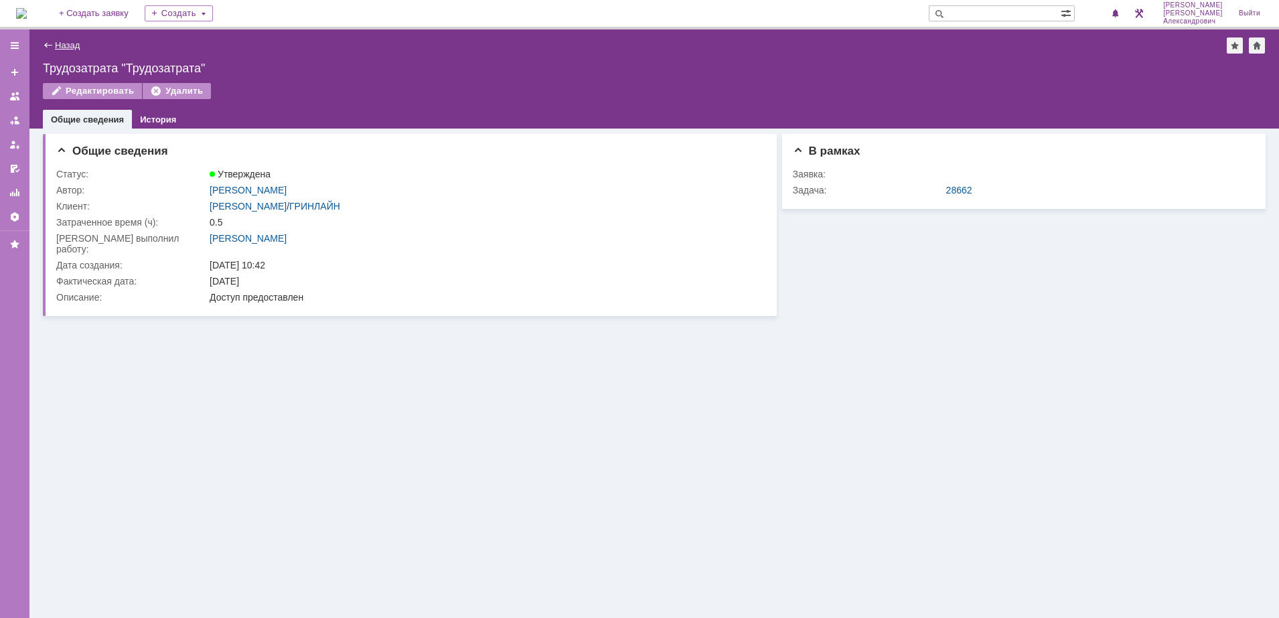
click at [64, 40] on link "Назад" at bounding box center [67, 45] width 25 height 10
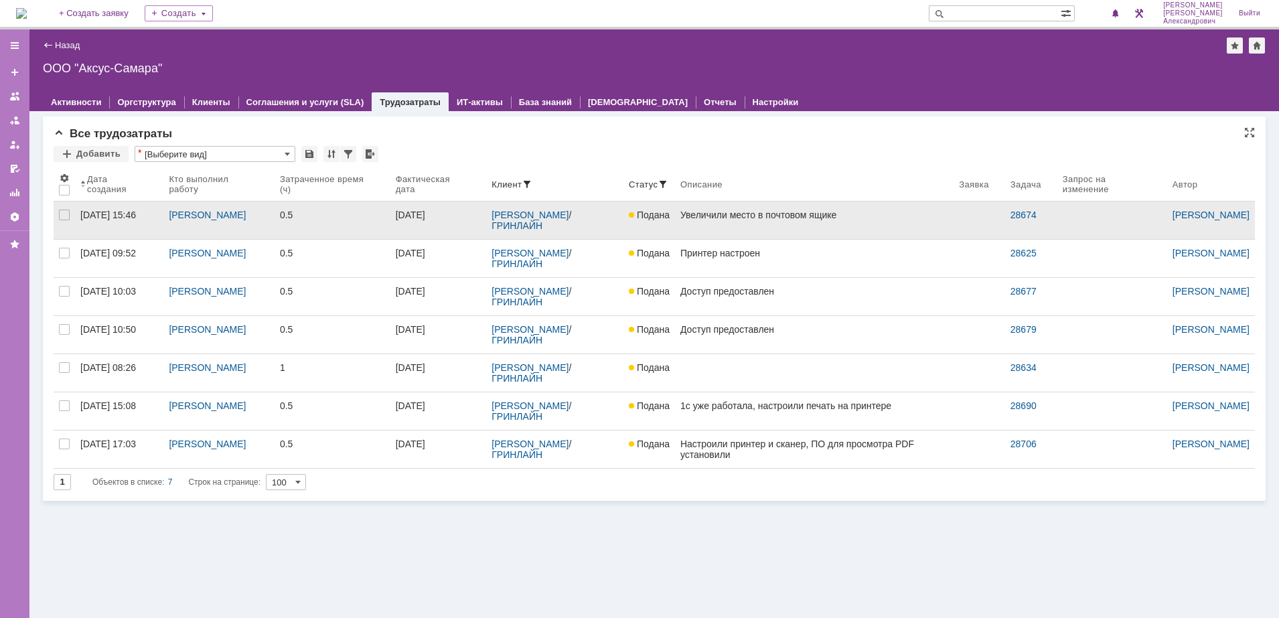
click at [725, 230] on link "Увеличили место в почтовом ящике" at bounding box center [814, 221] width 279 height 38
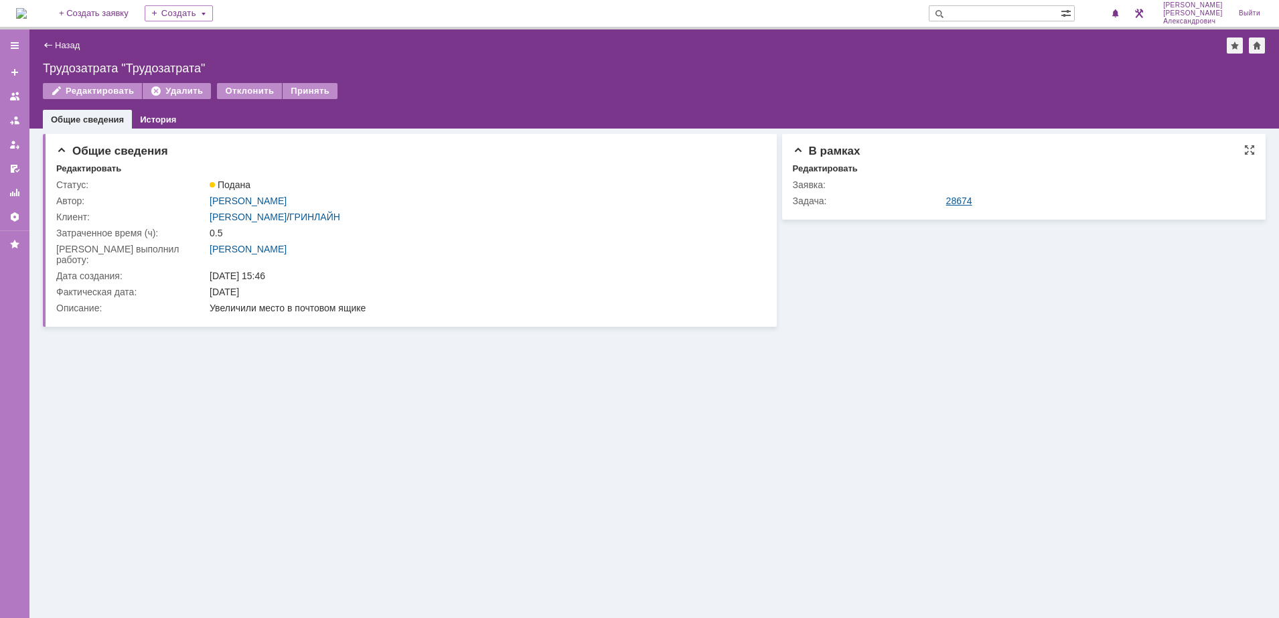
click at [956, 200] on link "28674" at bounding box center [959, 201] width 26 height 11
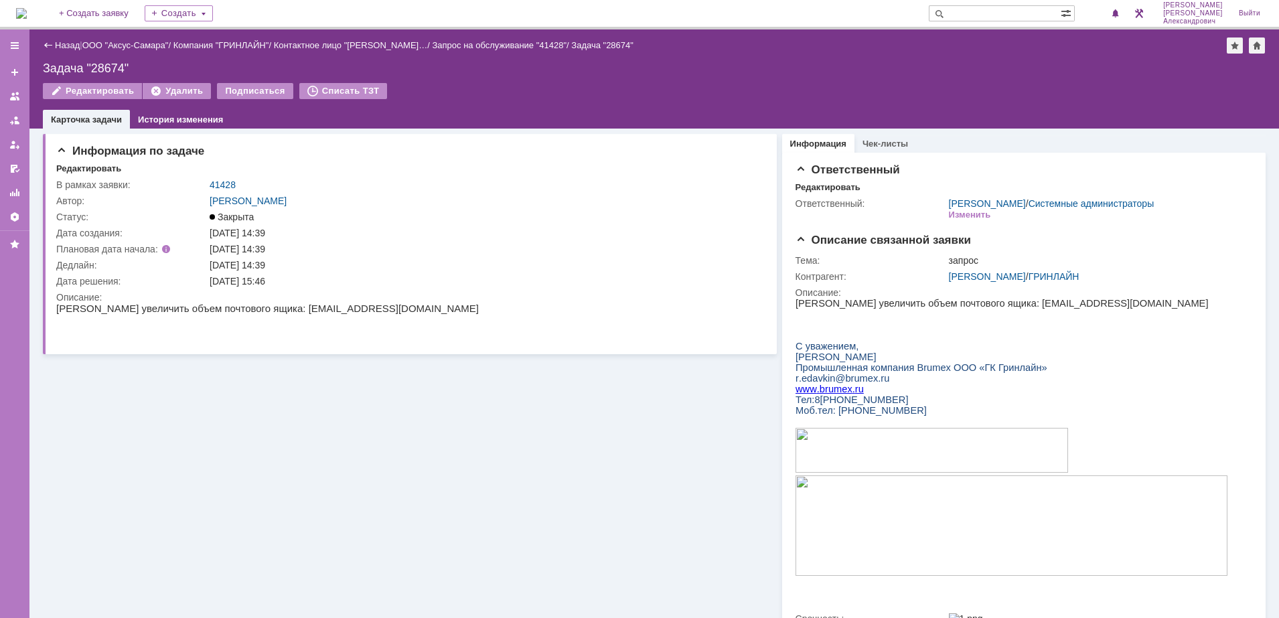
click at [60, 39] on div "Назад | ООО "Аксус-Самара" / Компания "ГРИНЛАЙН" / Контактное лицо "Едавкин Ром…" at bounding box center [654, 46] width 1223 height 16
click at [60, 43] on link "Назад" at bounding box center [67, 45] width 25 height 10
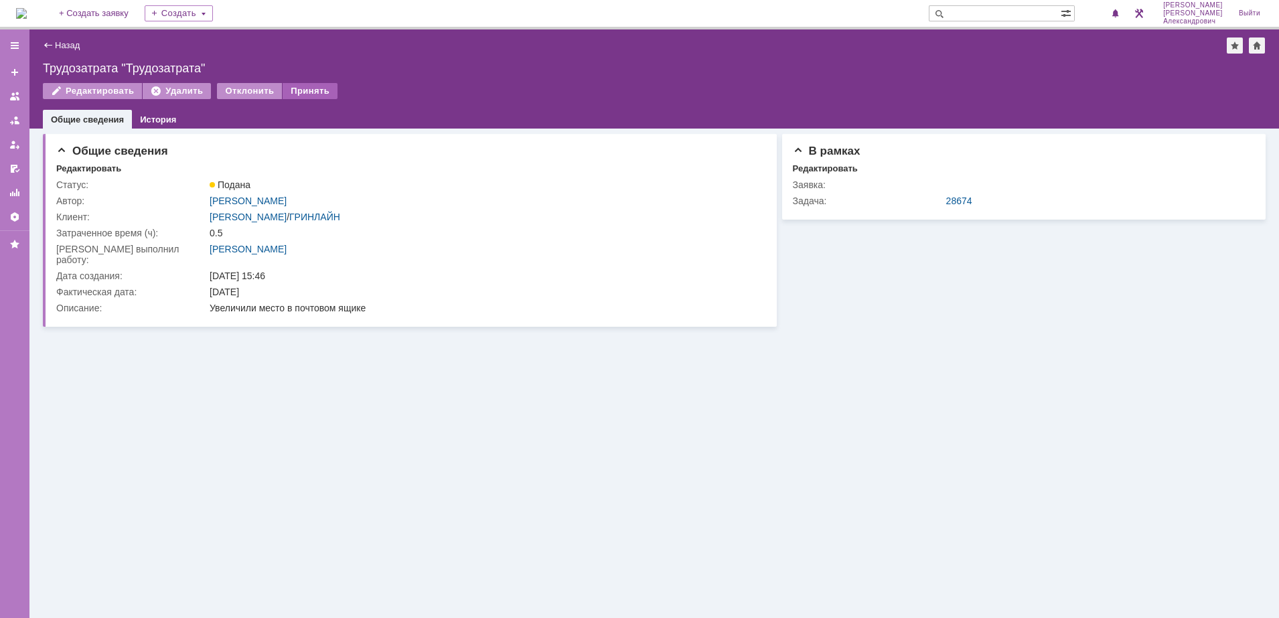
click at [315, 86] on div "Принять" at bounding box center [310, 91] width 55 height 16
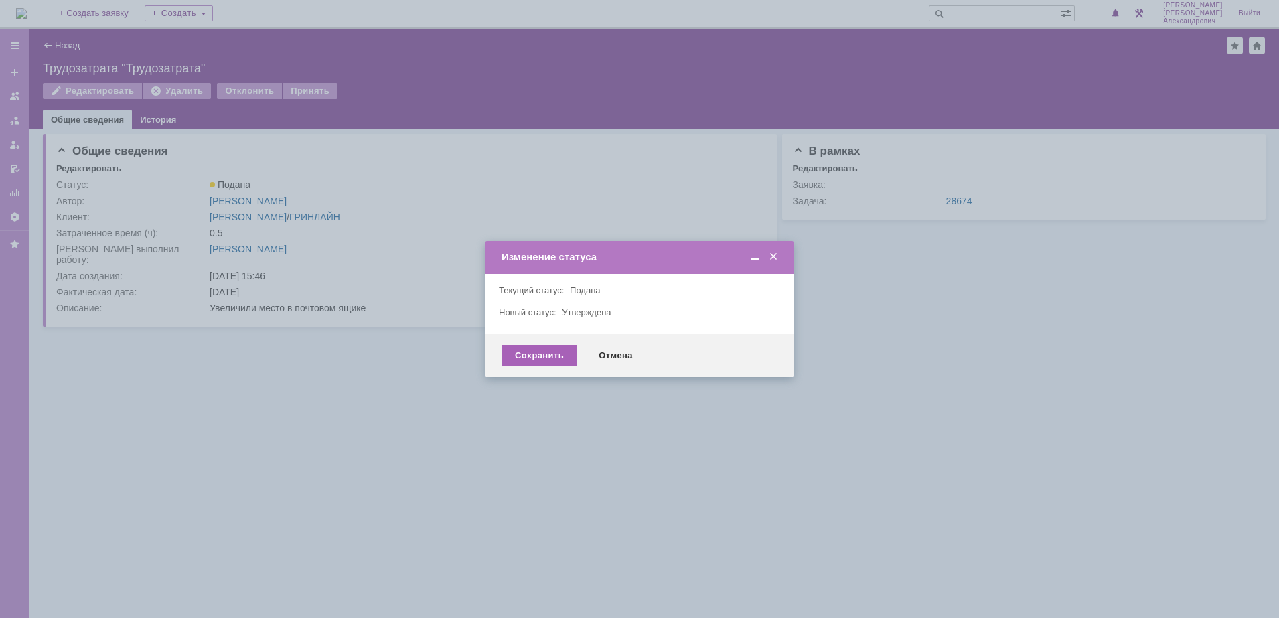
click at [551, 356] on div "Сохранить" at bounding box center [540, 355] width 76 height 21
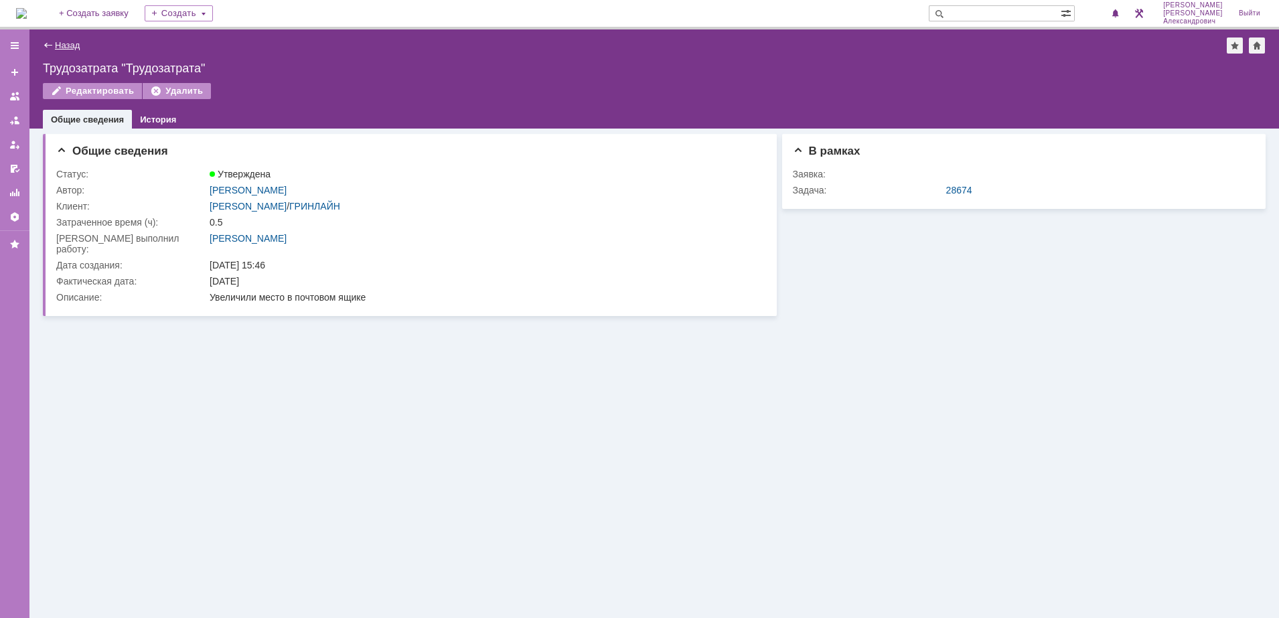
click at [68, 46] on link "Назад" at bounding box center [67, 45] width 25 height 10
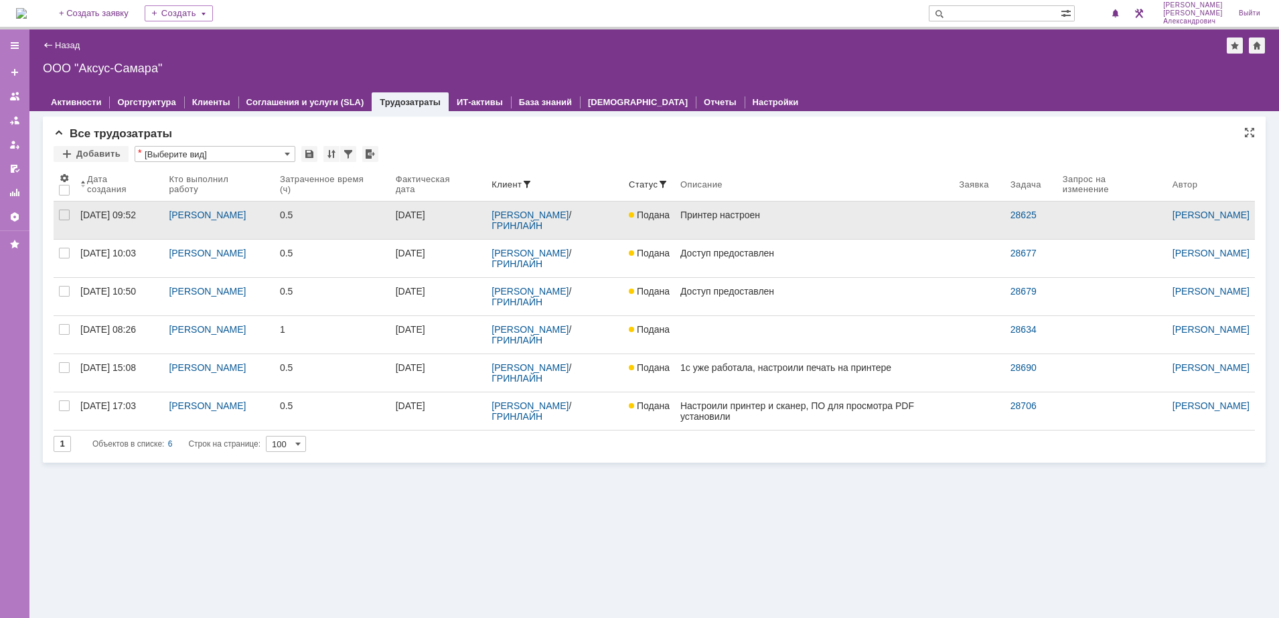
click at [766, 223] on link "Принтер настроен" at bounding box center [814, 221] width 279 height 38
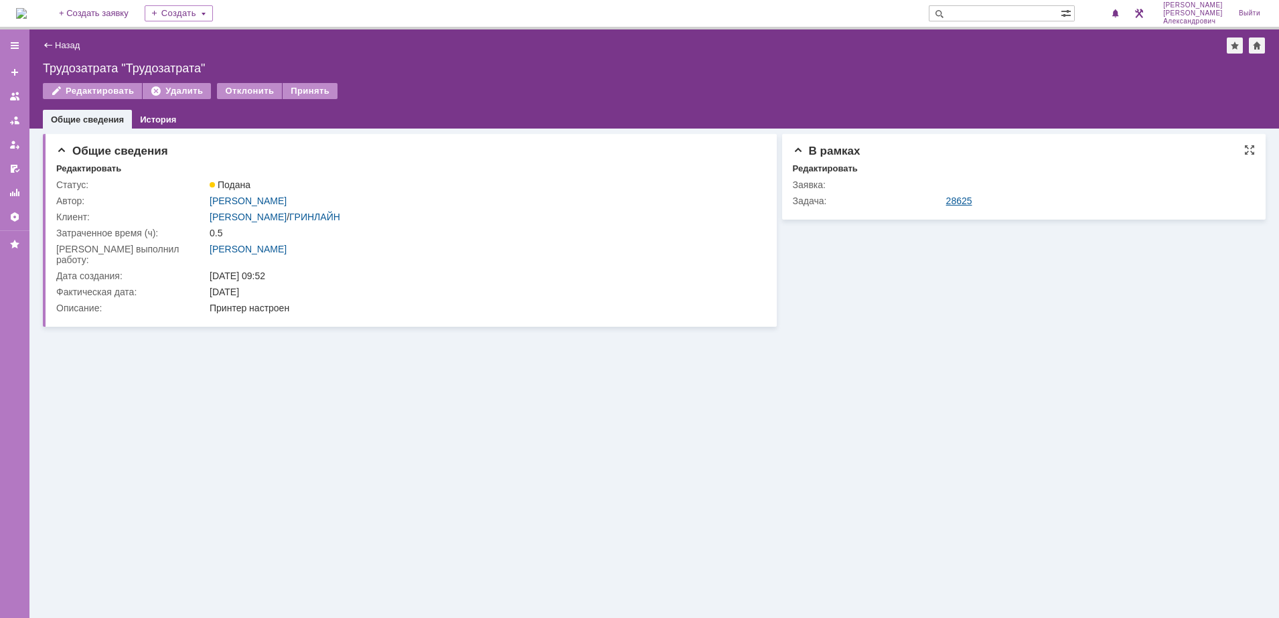
click at [950, 202] on link "28625" at bounding box center [959, 201] width 26 height 11
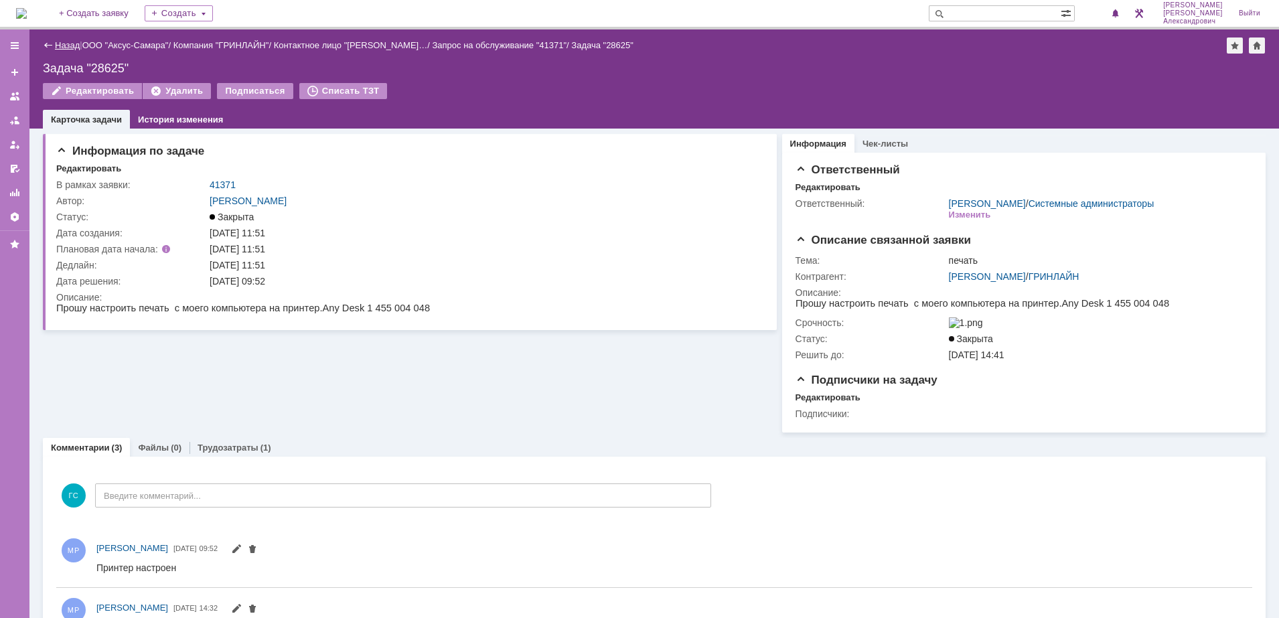
click at [68, 45] on link "Назад" at bounding box center [67, 45] width 25 height 10
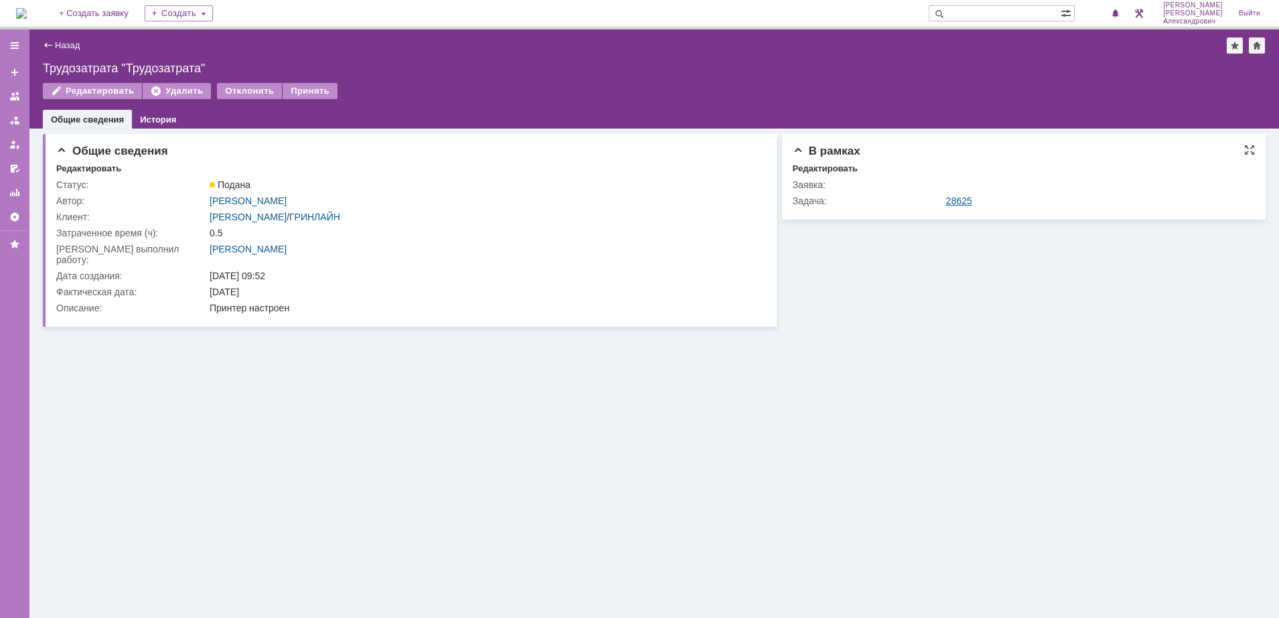
click at [966, 203] on link "28625" at bounding box center [959, 201] width 26 height 11
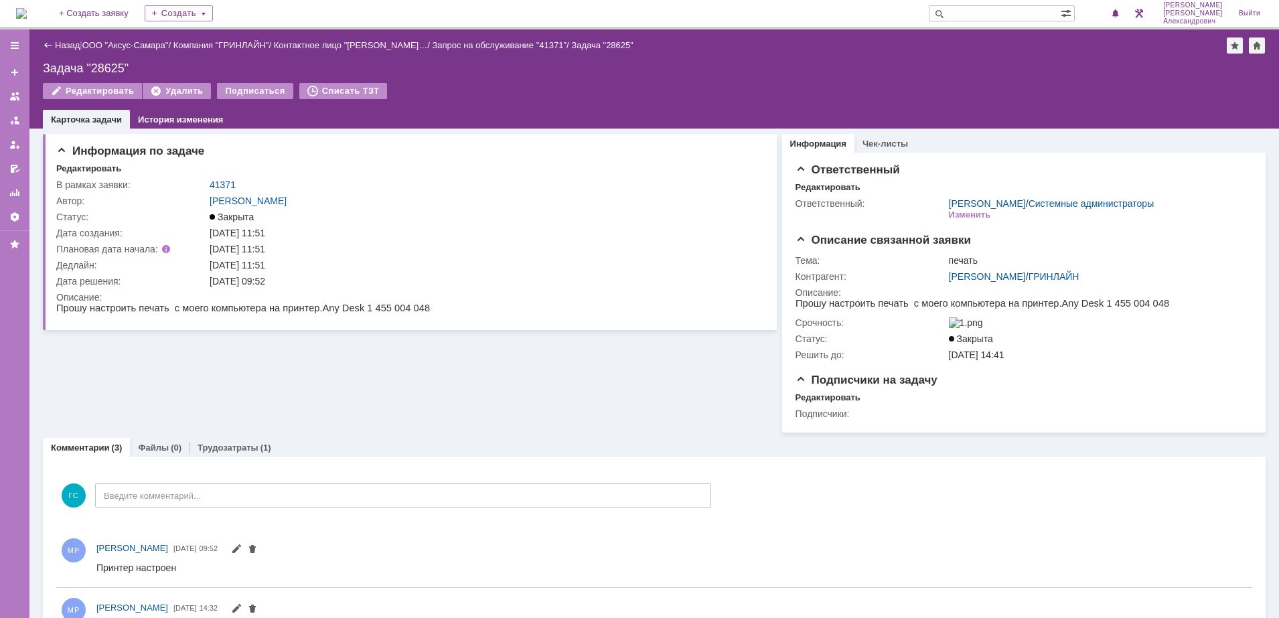
click at [53, 40] on div "Назад" at bounding box center [61, 45] width 37 height 10
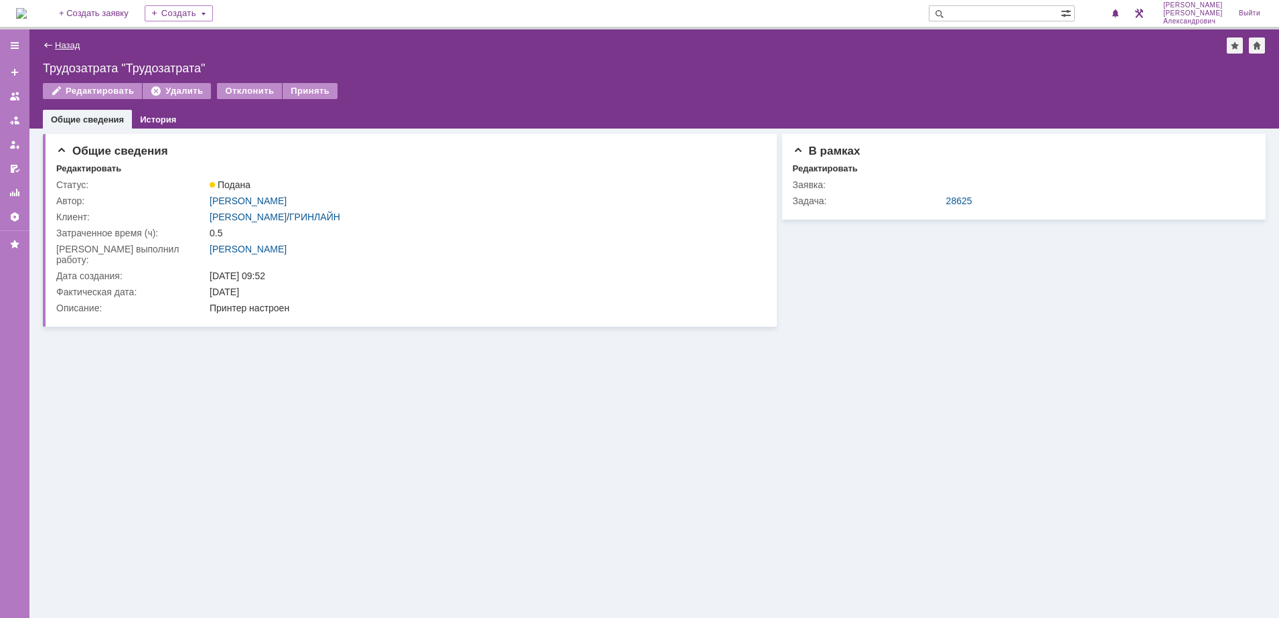
click at [66, 44] on link "Назад" at bounding box center [67, 45] width 25 height 10
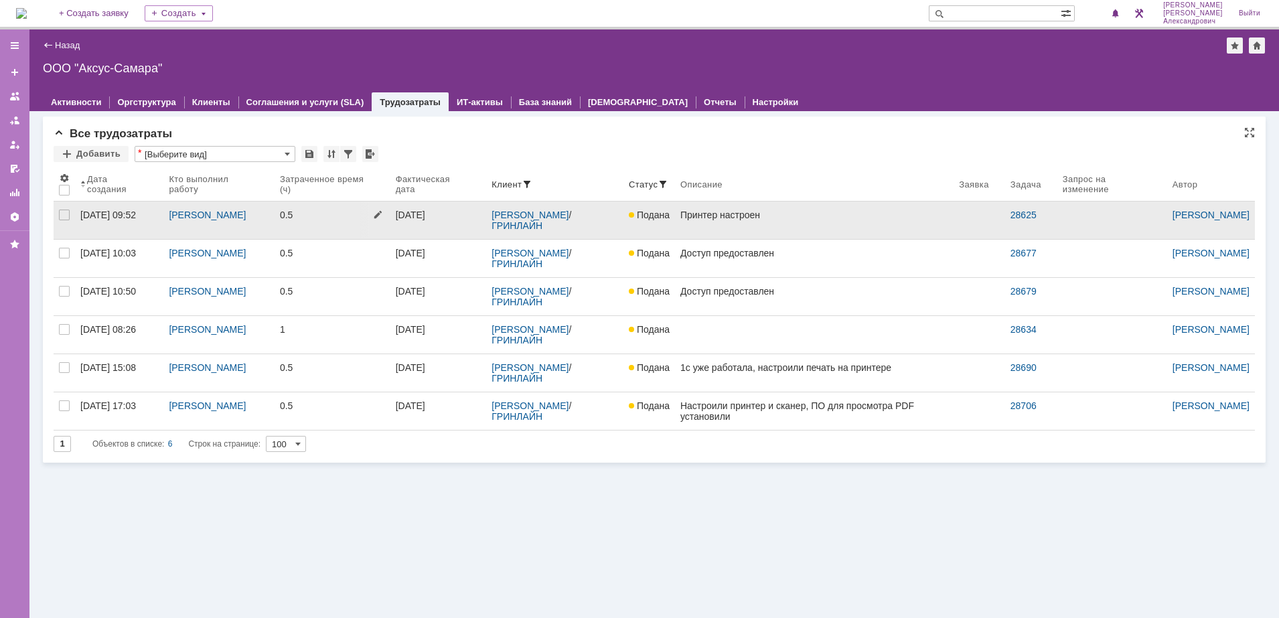
click at [364, 216] on div "0.5" at bounding box center [332, 215] width 105 height 11
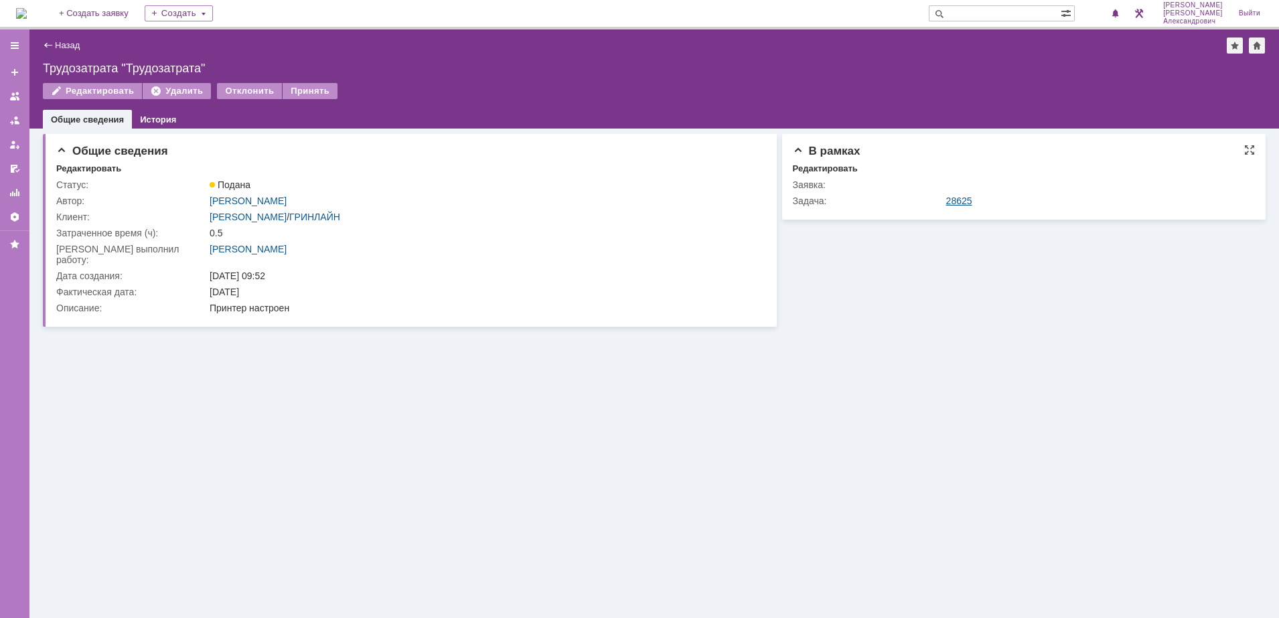
click at [959, 200] on link "28625" at bounding box center [959, 201] width 26 height 11
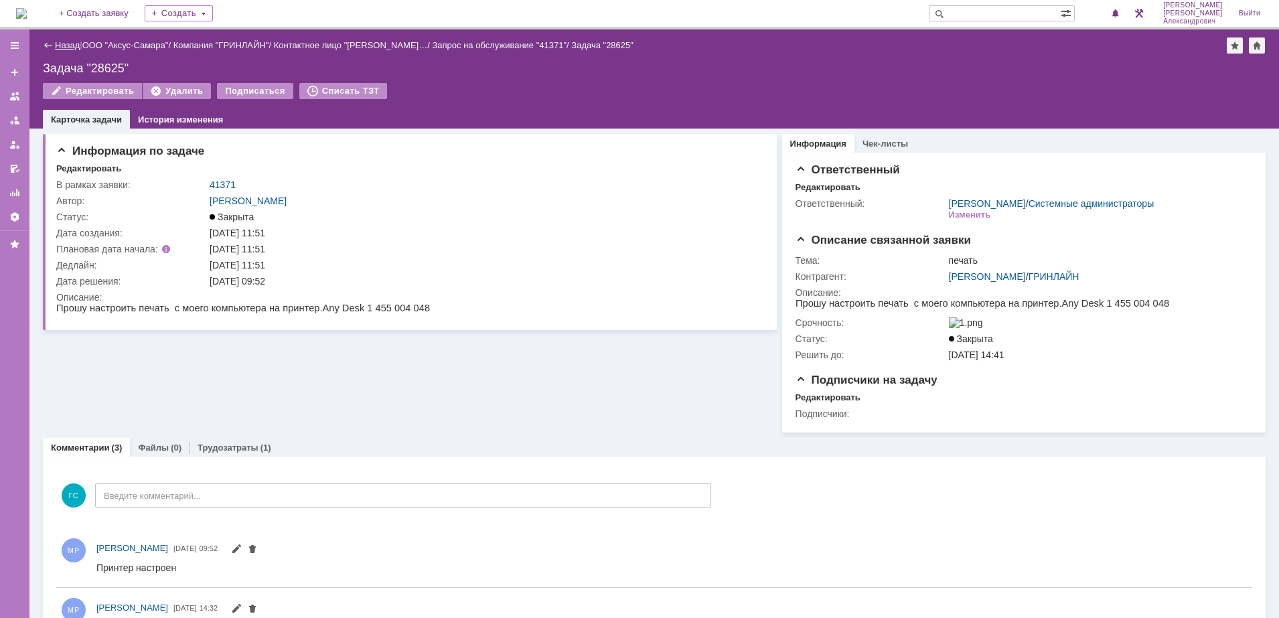
click at [72, 42] on link "Назад" at bounding box center [67, 45] width 25 height 10
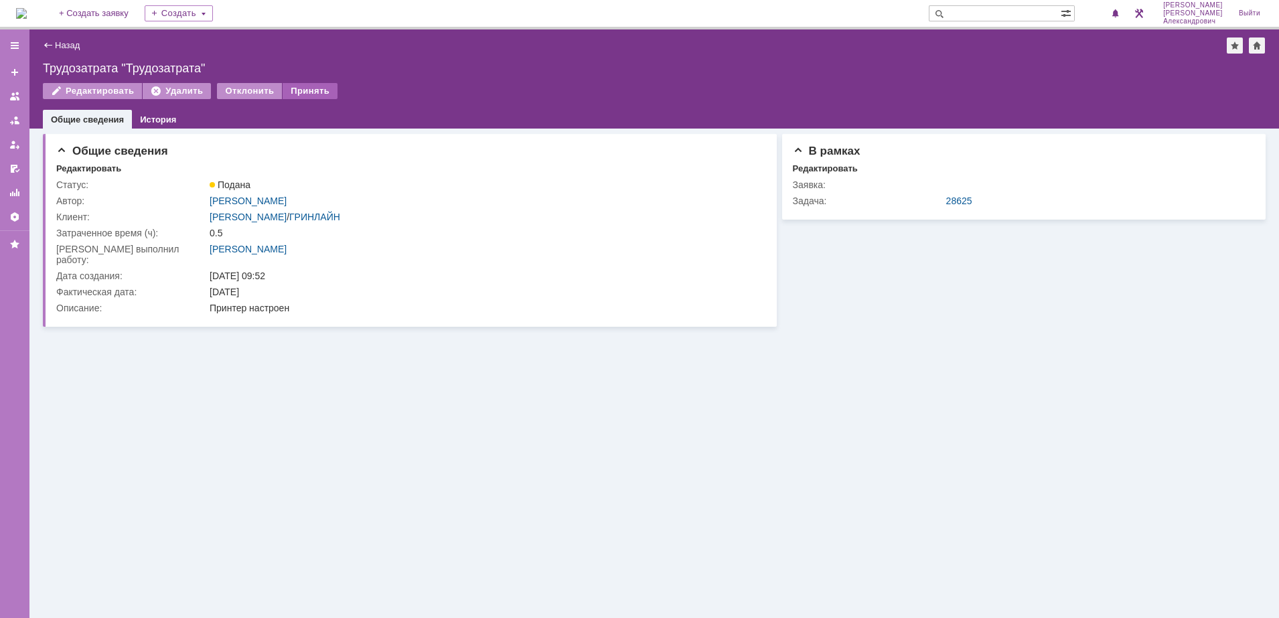
click at [307, 85] on div "Принять" at bounding box center [310, 91] width 55 height 16
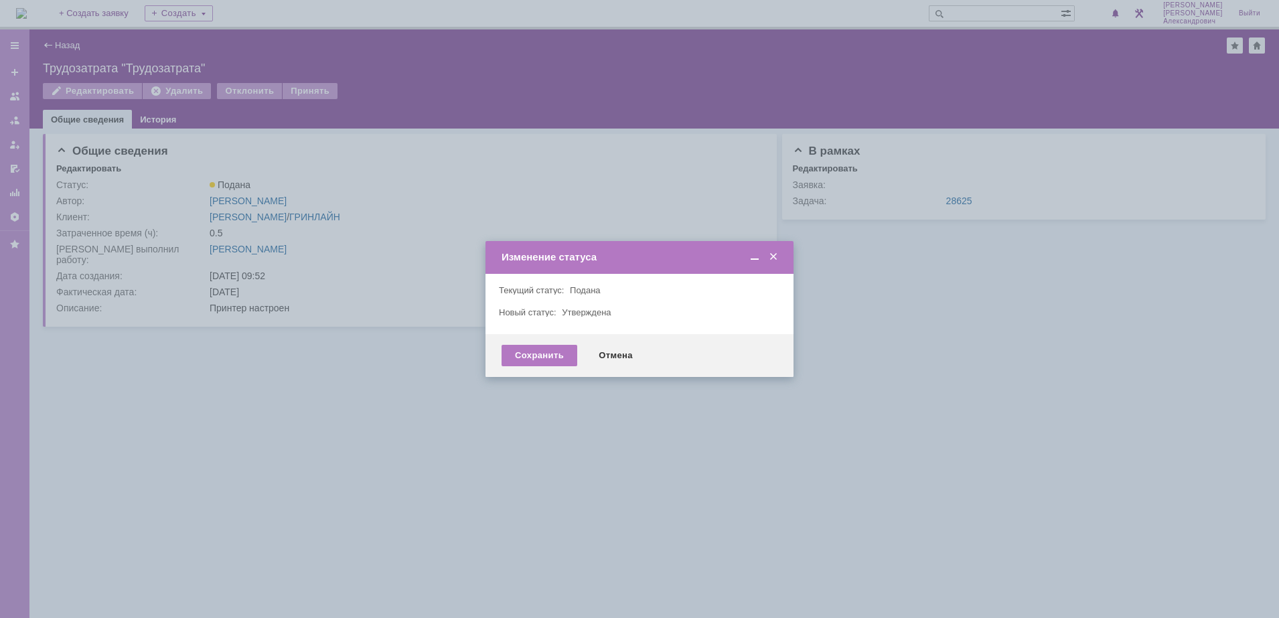
click at [537, 335] on div "Сохранить Отмена" at bounding box center [640, 355] width 308 height 43
click at [543, 348] on div "Сохранить" at bounding box center [540, 355] width 76 height 21
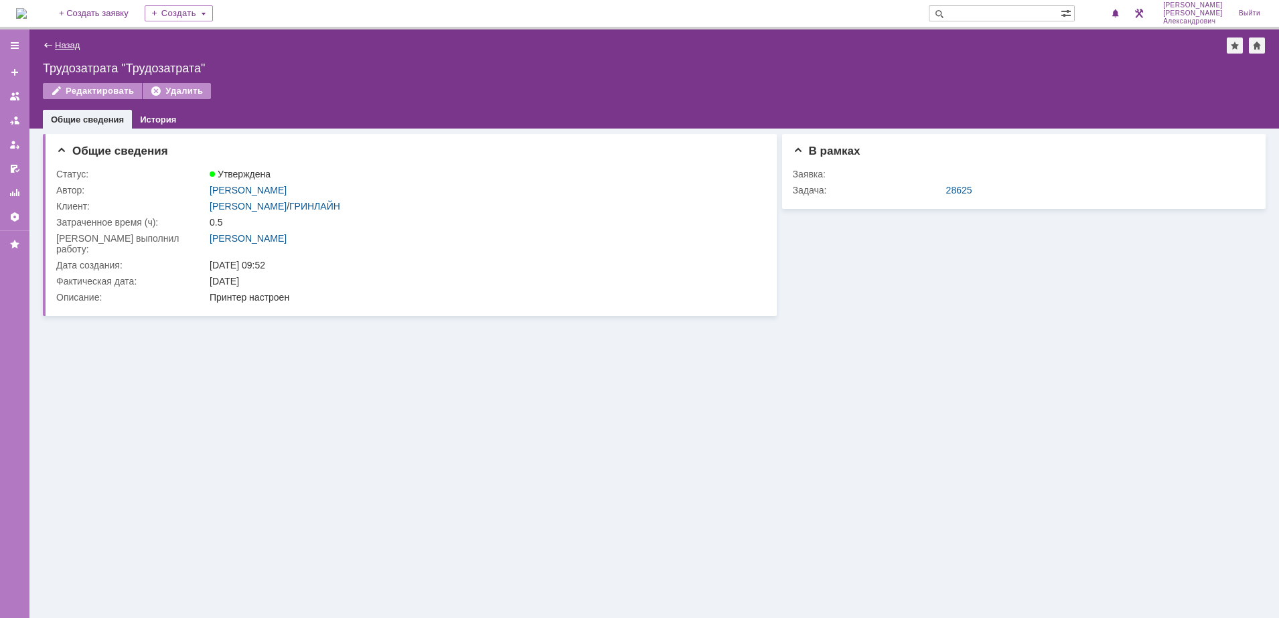
click at [60, 44] on link "Назад" at bounding box center [67, 45] width 25 height 10
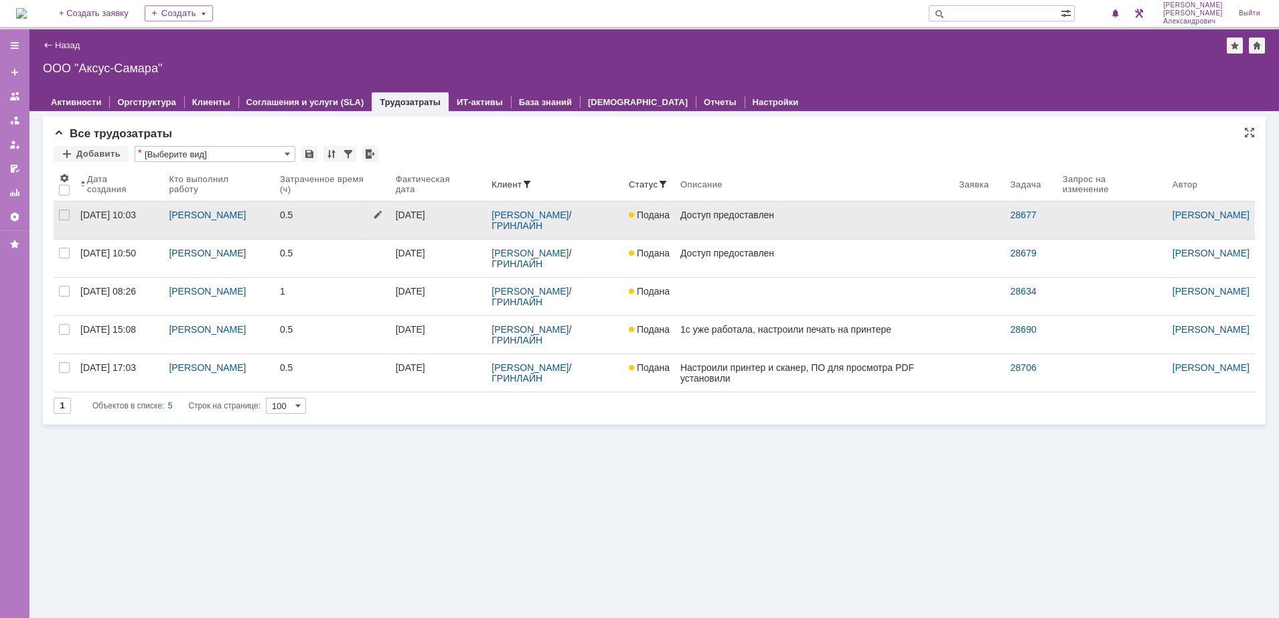
click at [331, 230] on link "0.5" at bounding box center [333, 221] width 116 height 38
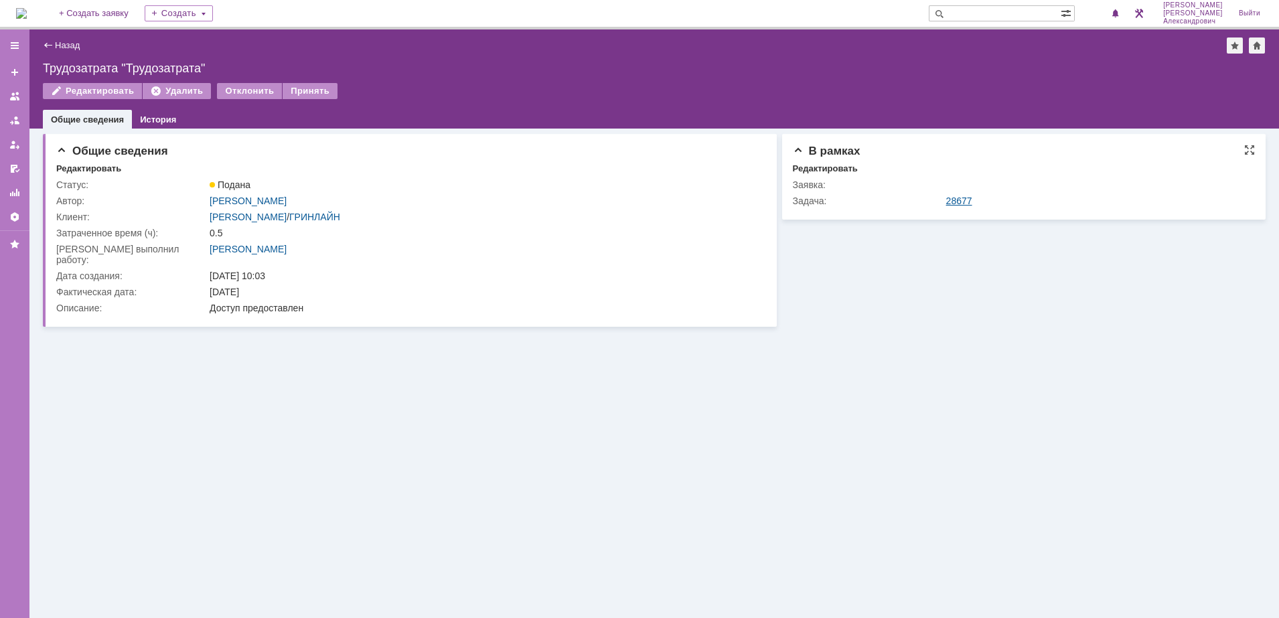
click at [957, 200] on link "28677" at bounding box center [959, 201] width 26 height 11
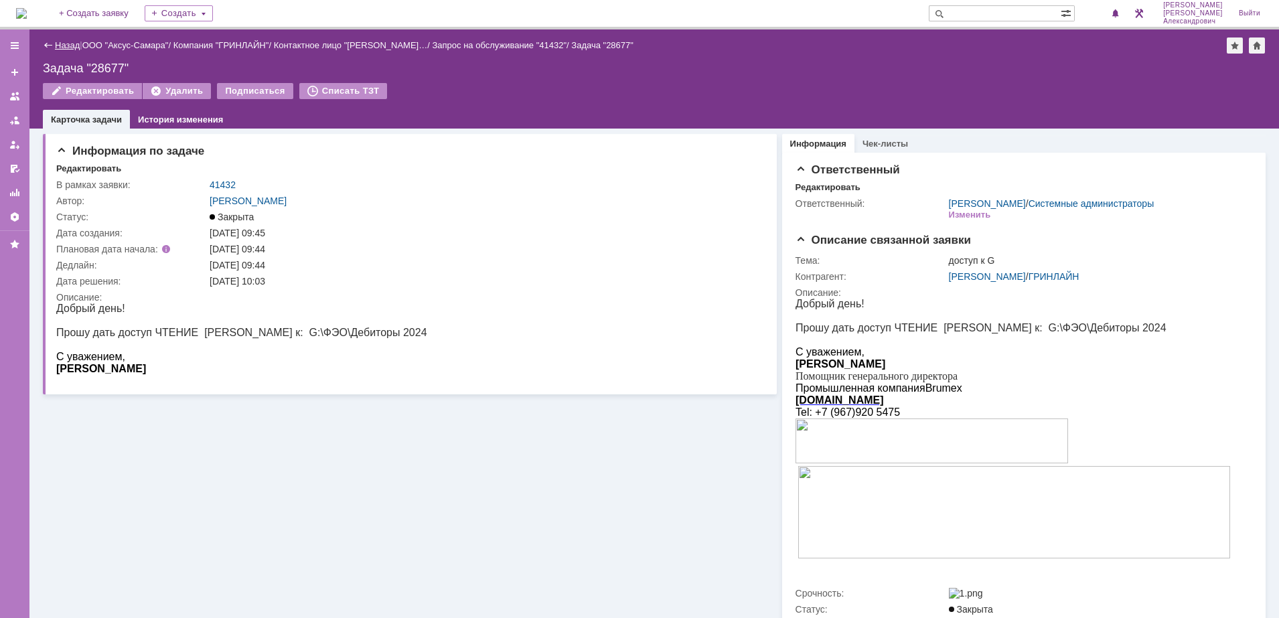
click at [58, 43] on link "Назад" at bounding box center [67, 45] width 25 height 10
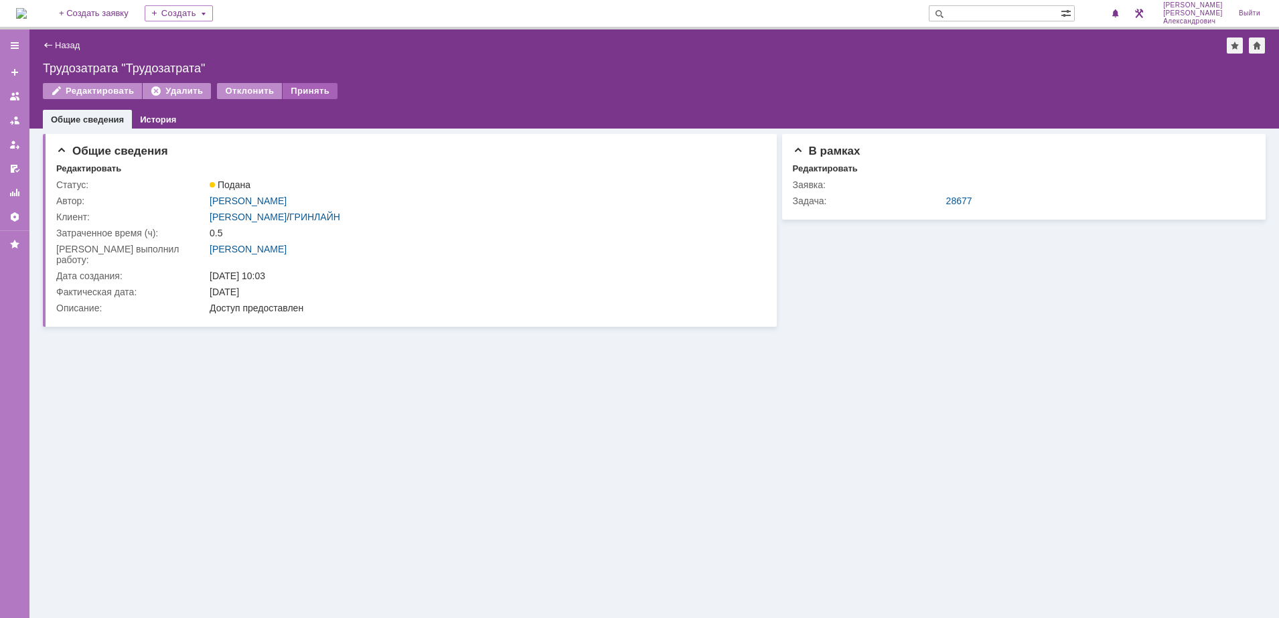
click at [313, 94] on div "Принять" at bounding box center [310, 91] width 55 height 16
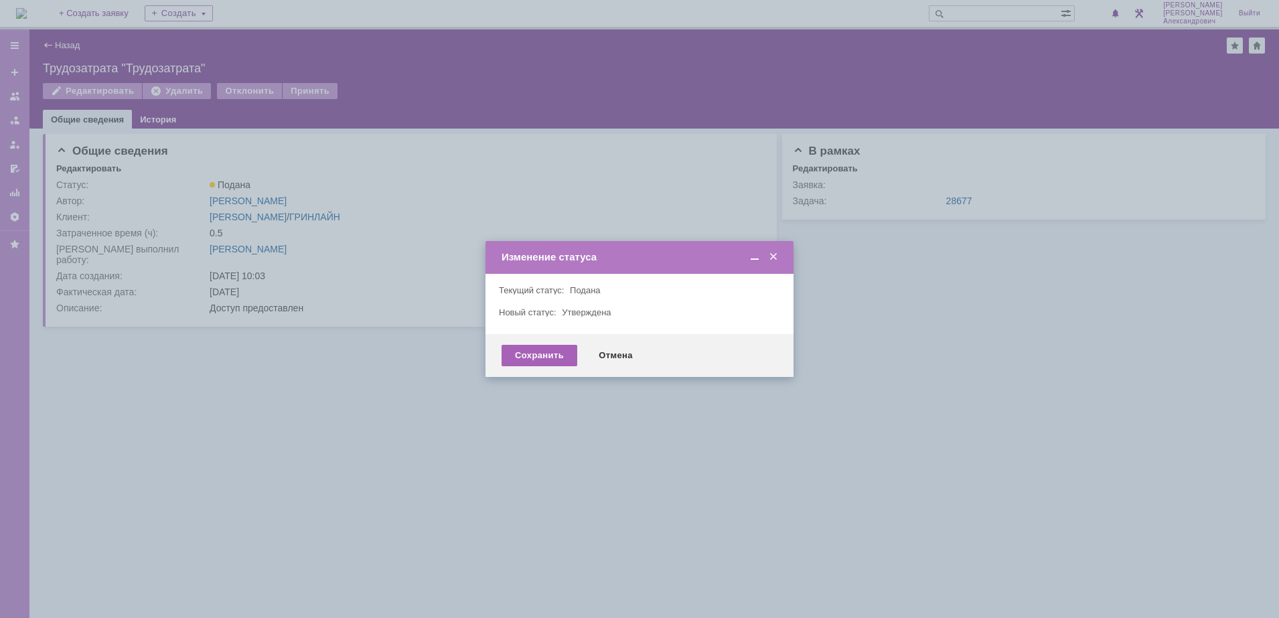
click at [524, 353] on div "Сохранить" at bounding box center [540, 355] width 76 height 21
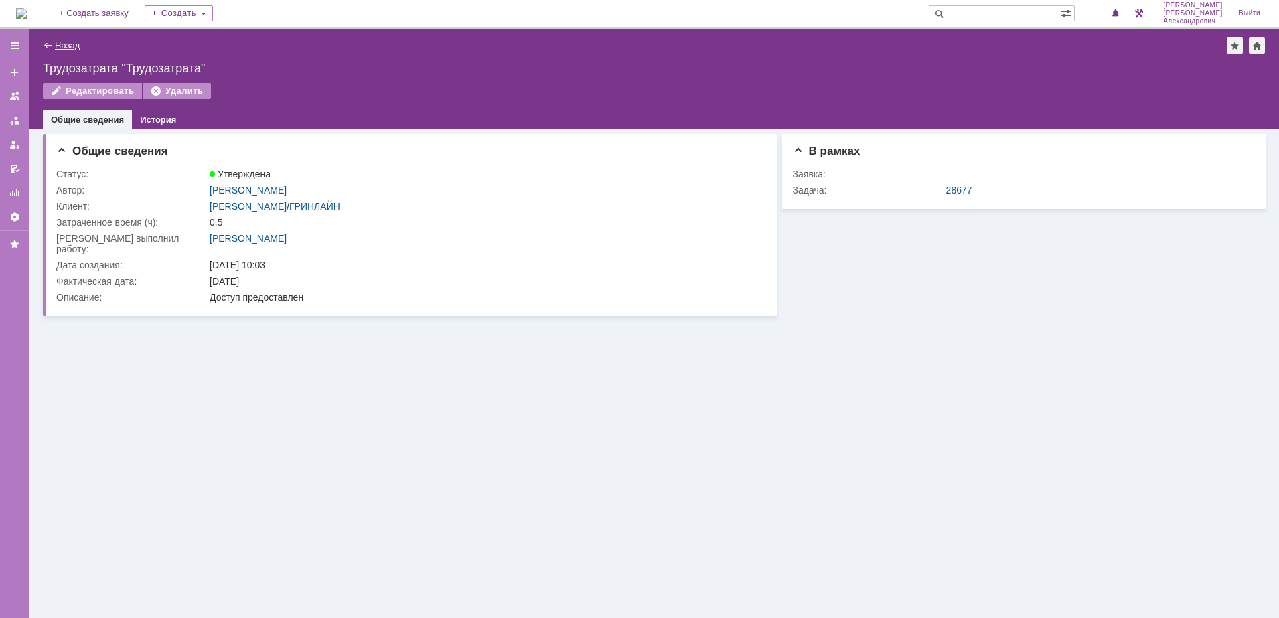
click at [62, 42] on link "Назад" at bounding box center [67, 45] width 25 height 10
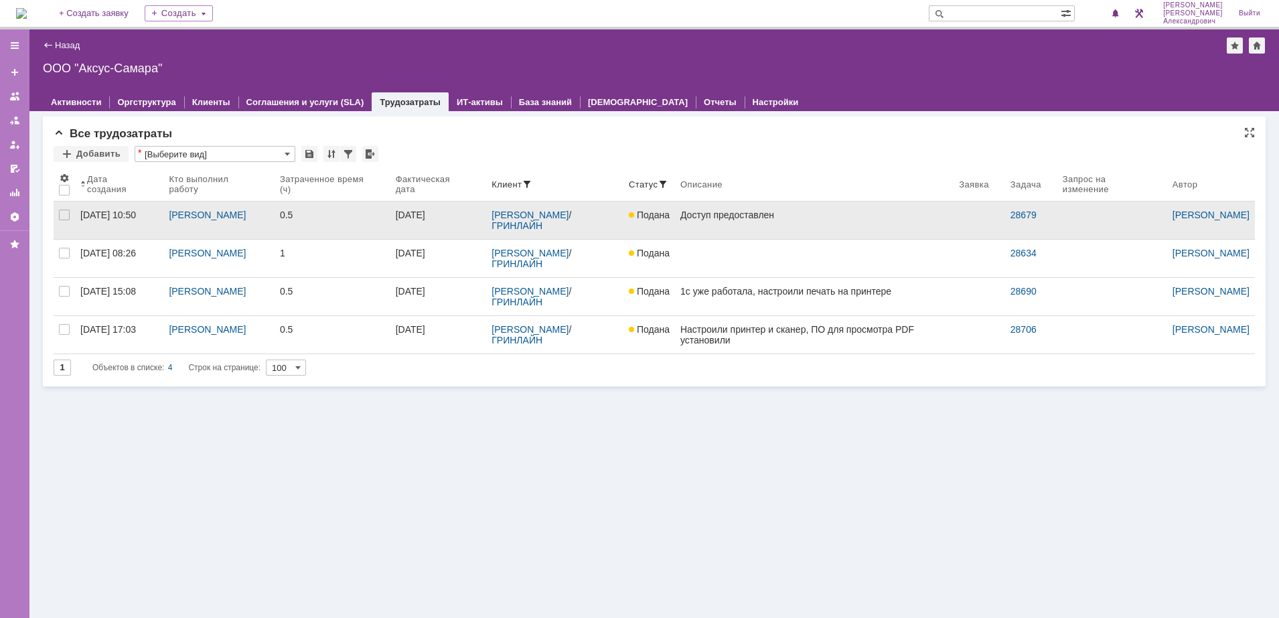
click at [460, 228] on link "[DATE]" at bounding box center [439, 221] width 96 height 38
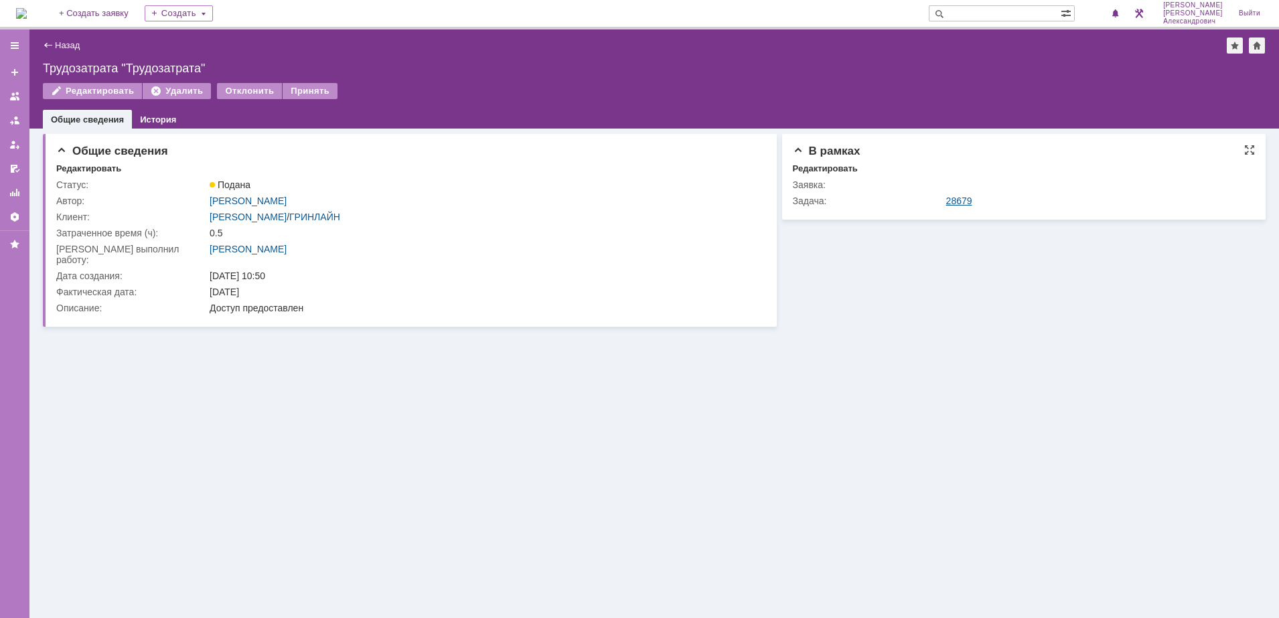
click at [956, 201] on link "28679" at bounding box center [959, 201] width 26 height 11
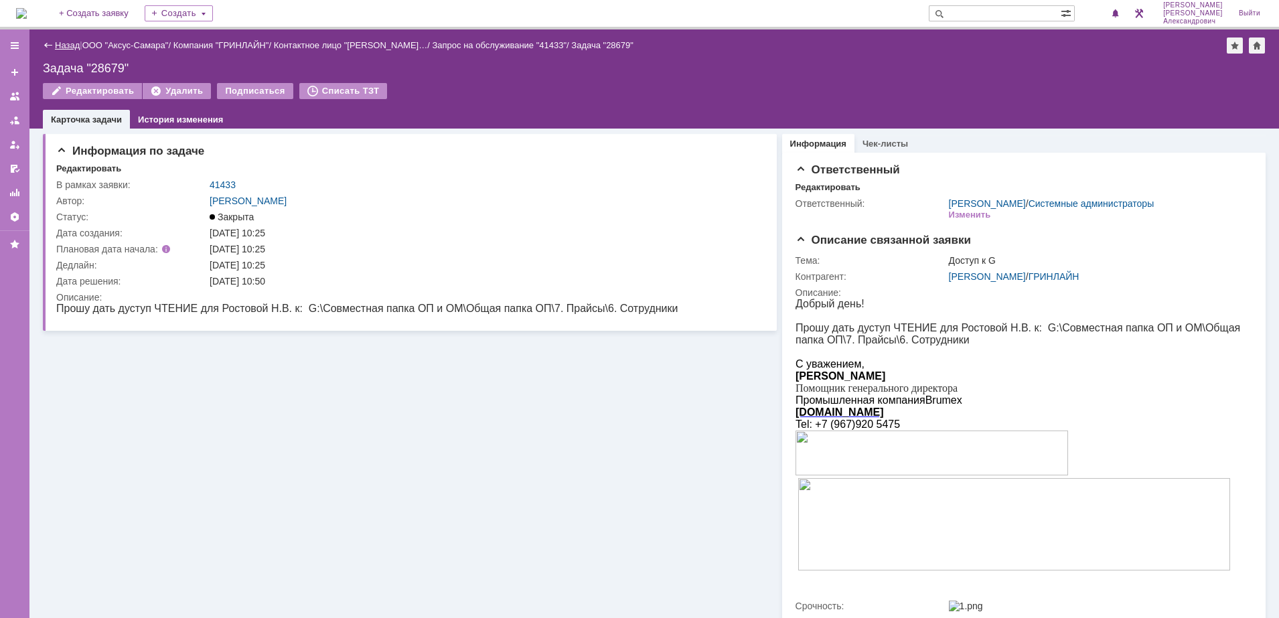
click at [60, 42] on link "Назад" at bounding box center [67, 45] width 25 height 10
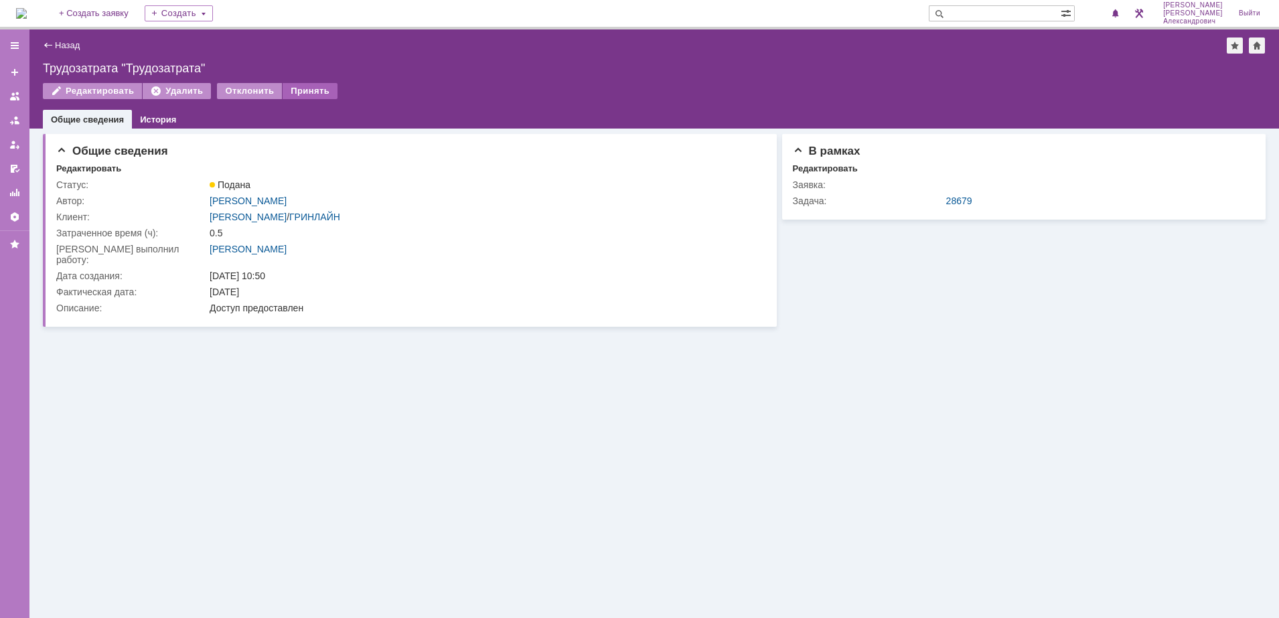
click at [298, 93] on div "Принять" at bounding box center [310, 91] width 55 height 16
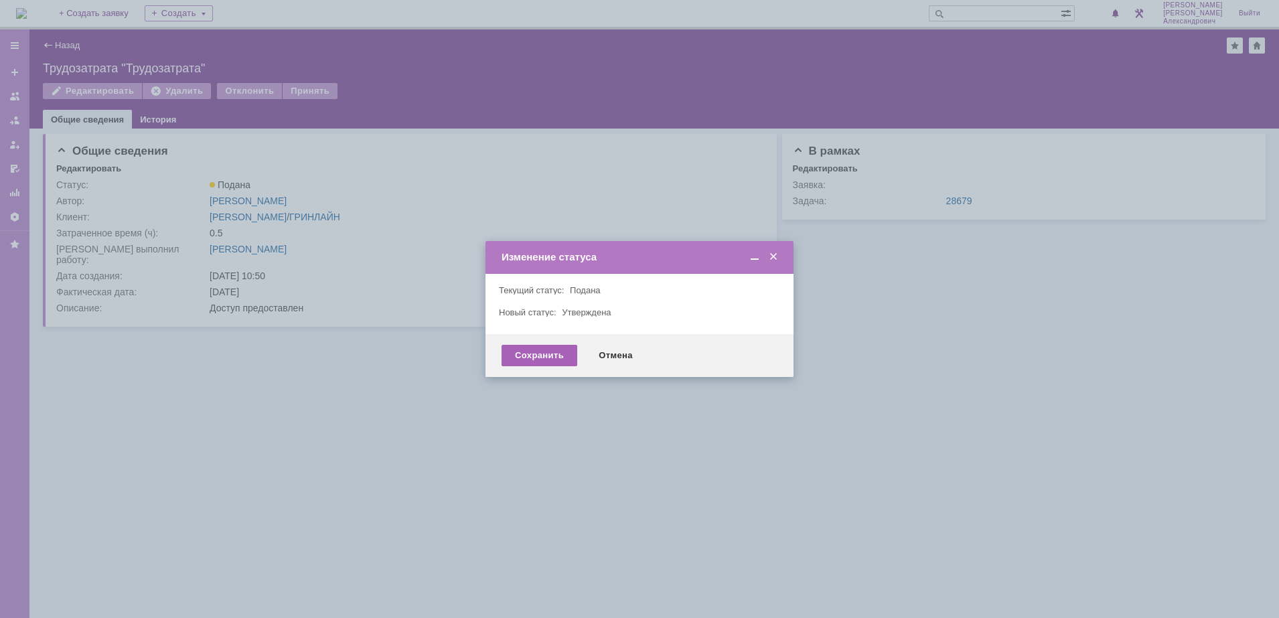
click at [520, 354] on div "Сохранить" at bounding box center [540, 355] width 76 height 21
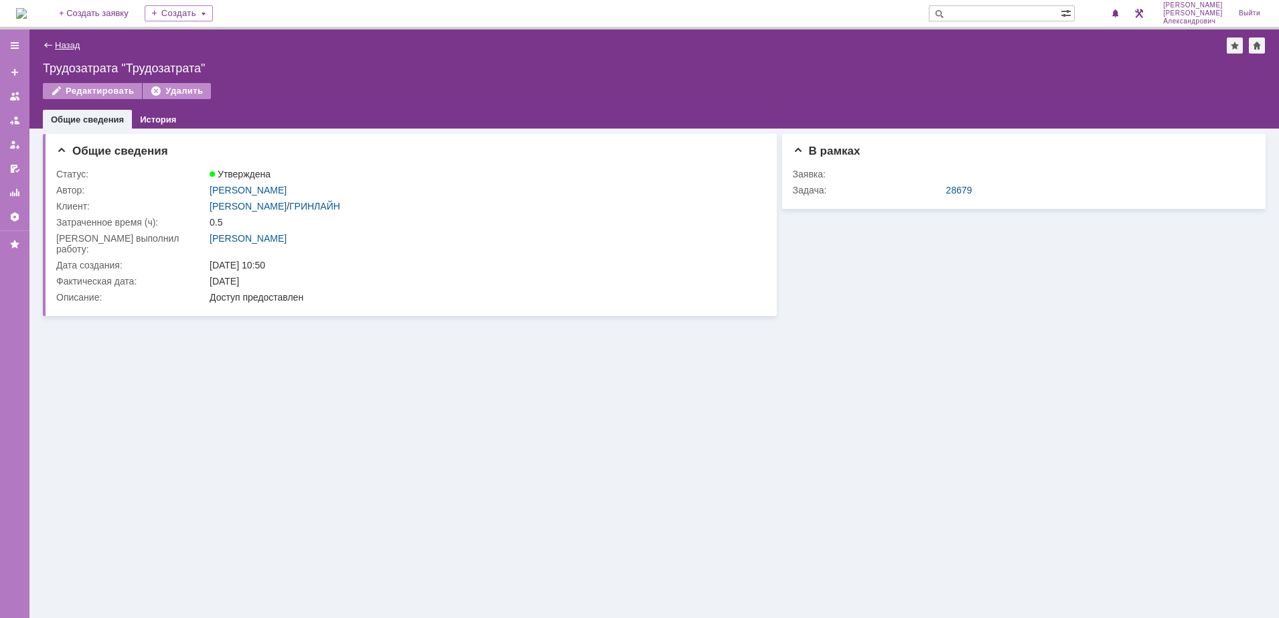
click at [72, 46] on link "Назад" at bounding box center [67, 45] width 25 height 10
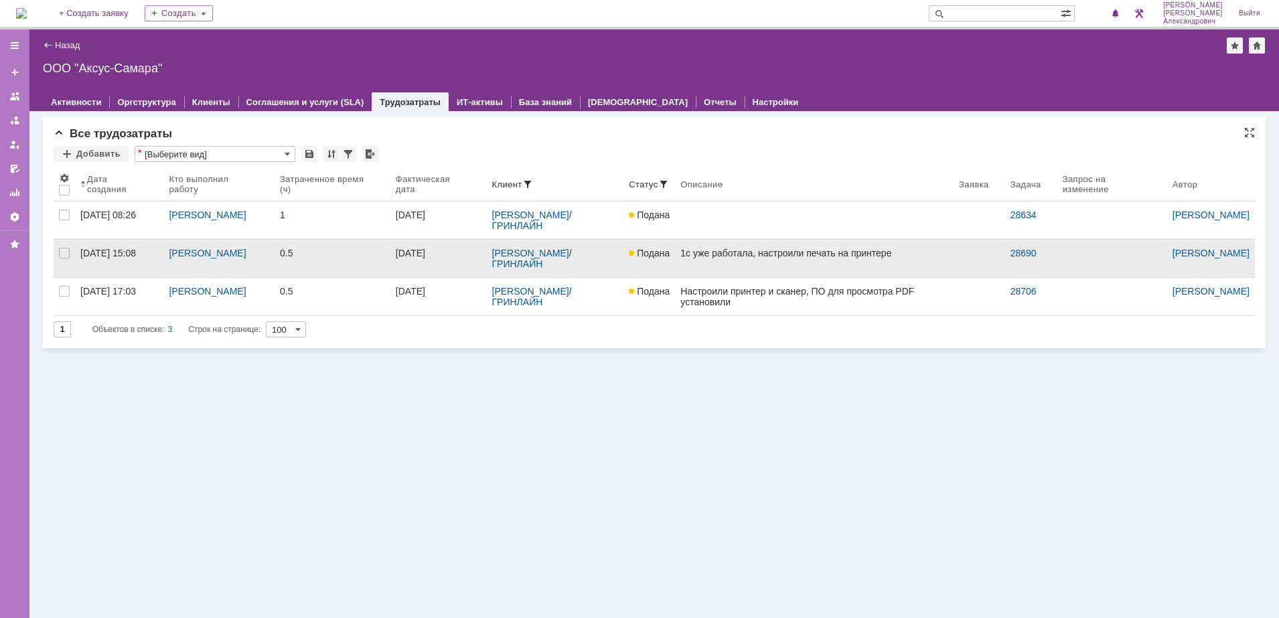
click at [849, 259] on div "1с уже работала, настроили печать на принтере" at bounding box center [815, 253] width 268 height 11
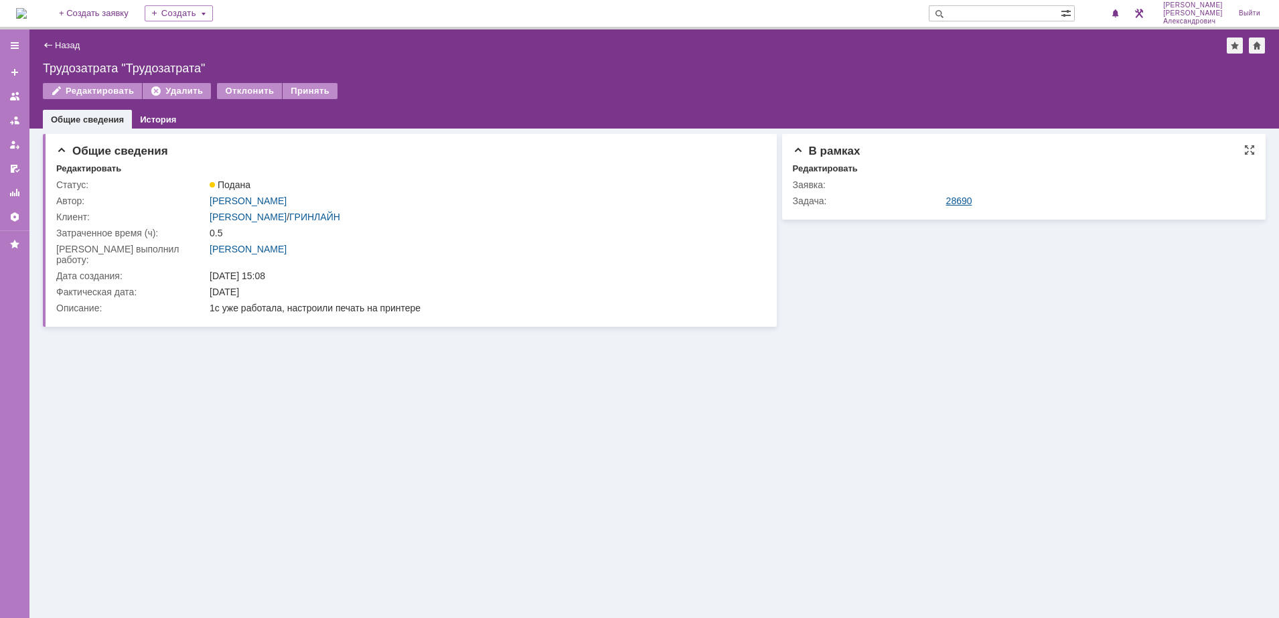
click at [962, 196] on link "28690" at bounding box center [959, 201] width 26 height 11
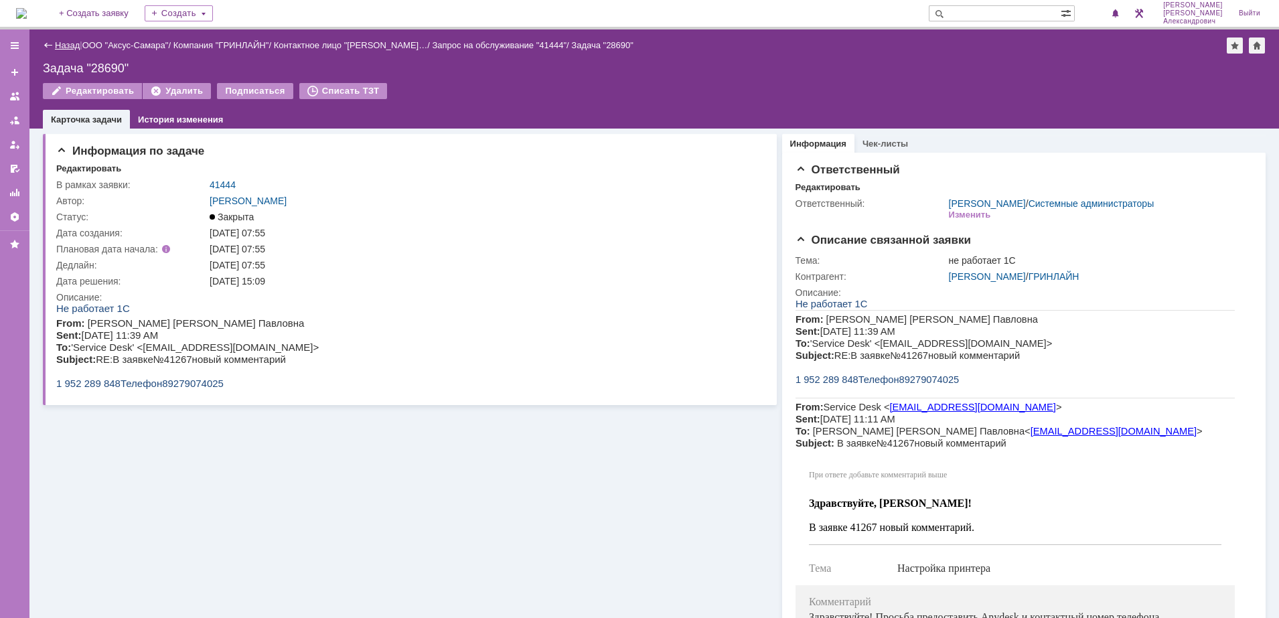
click at [64, 43] on link "Назад" at bounding box center [67, 45] width 25 height 10
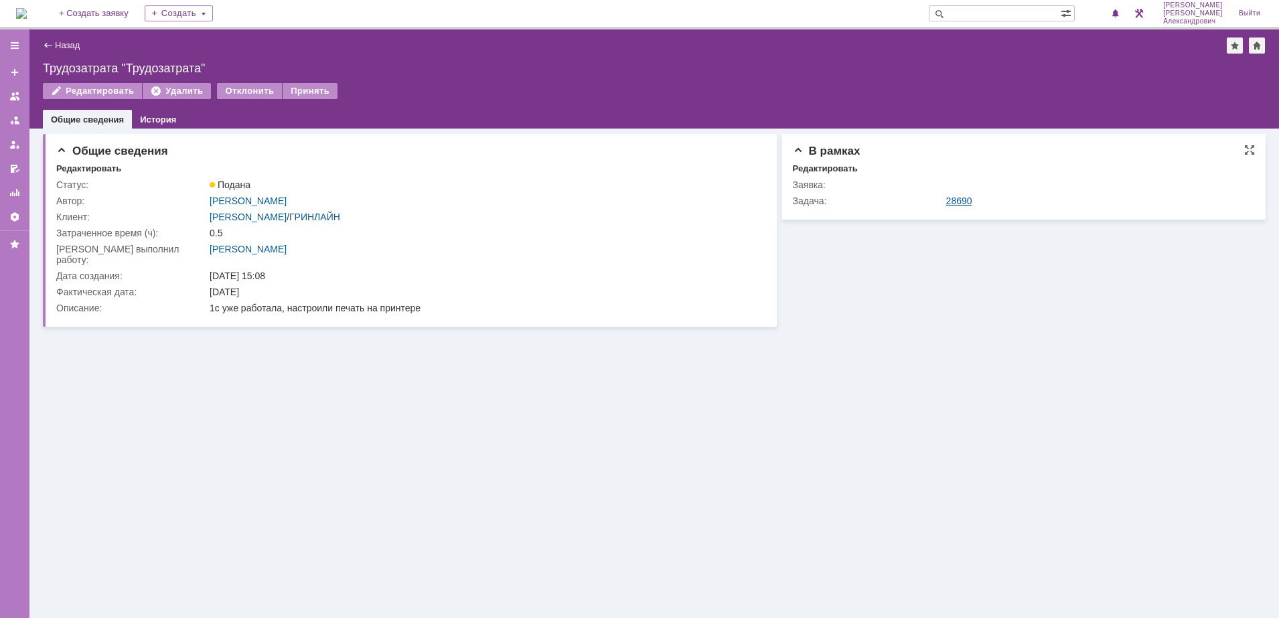
click at [950, 206] on link "28690" at bounding box center [959, 201] width 26 height 11
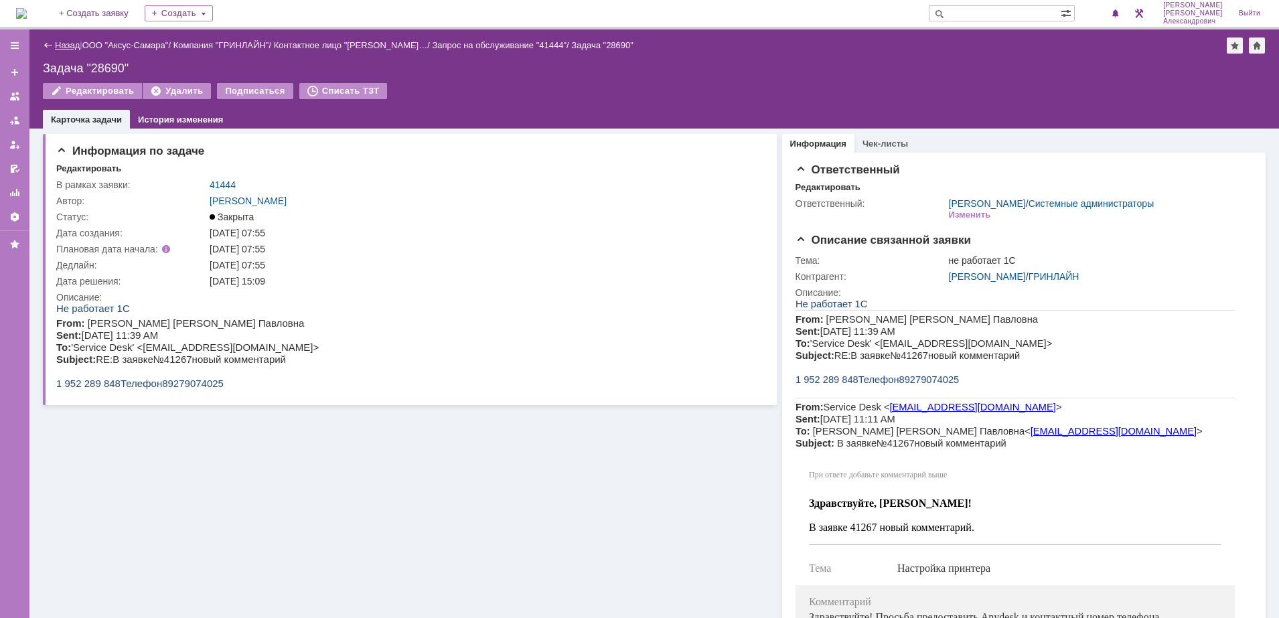
click at [62, 46] on link "Назад" at bounding box center [67, 45] width 25 height 10
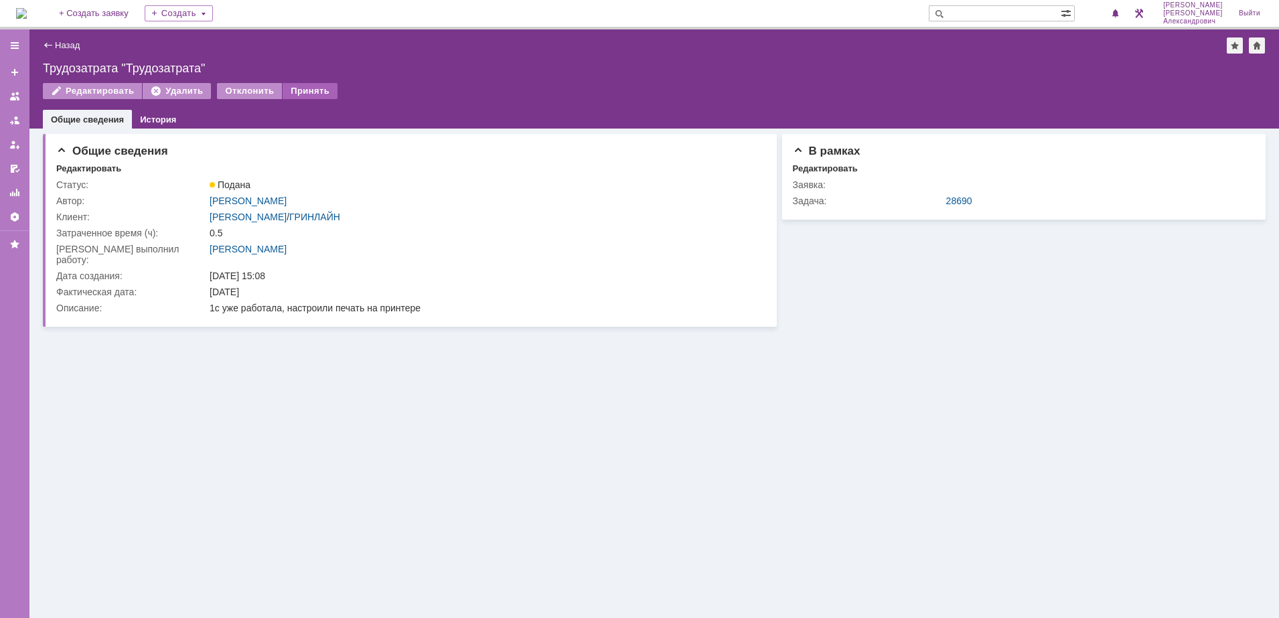
click at [305, 83] on div "Принять" at bounding box center [310, 91] width 55 height 16
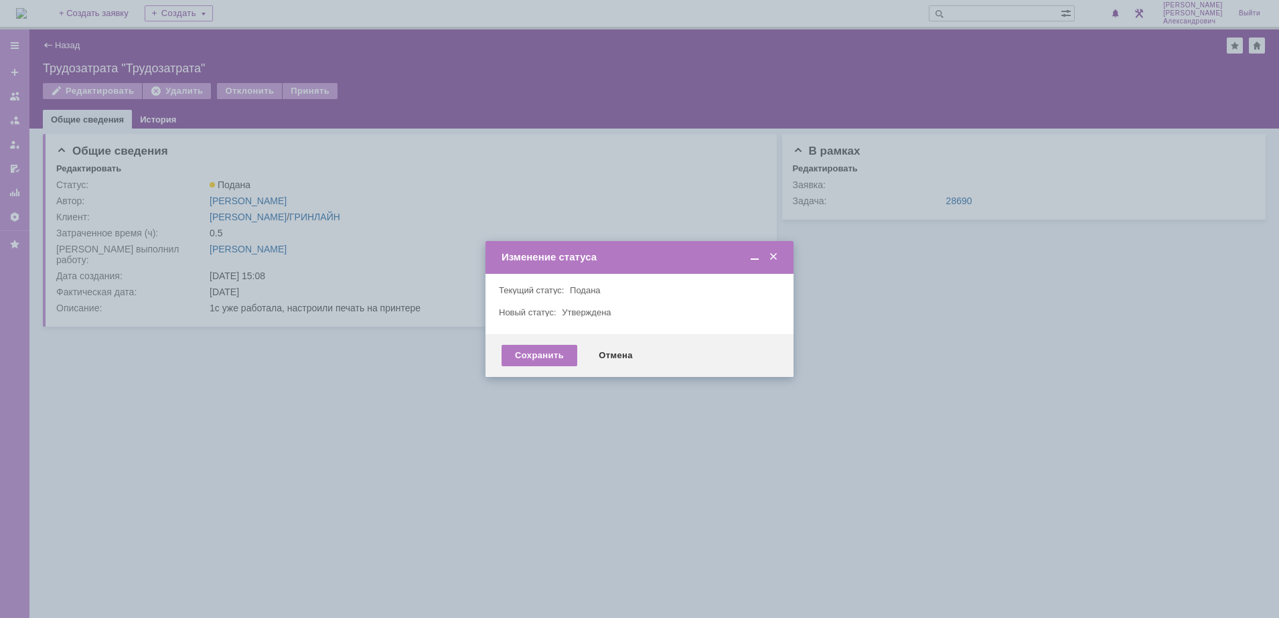
click at [521, 341] on div "Сохранить Отмена" at bounding box center [640, 355] width 308 height 43
click at [541, 358] on div "Сохранить" at bounding box center [540, 355] width 76 height 21
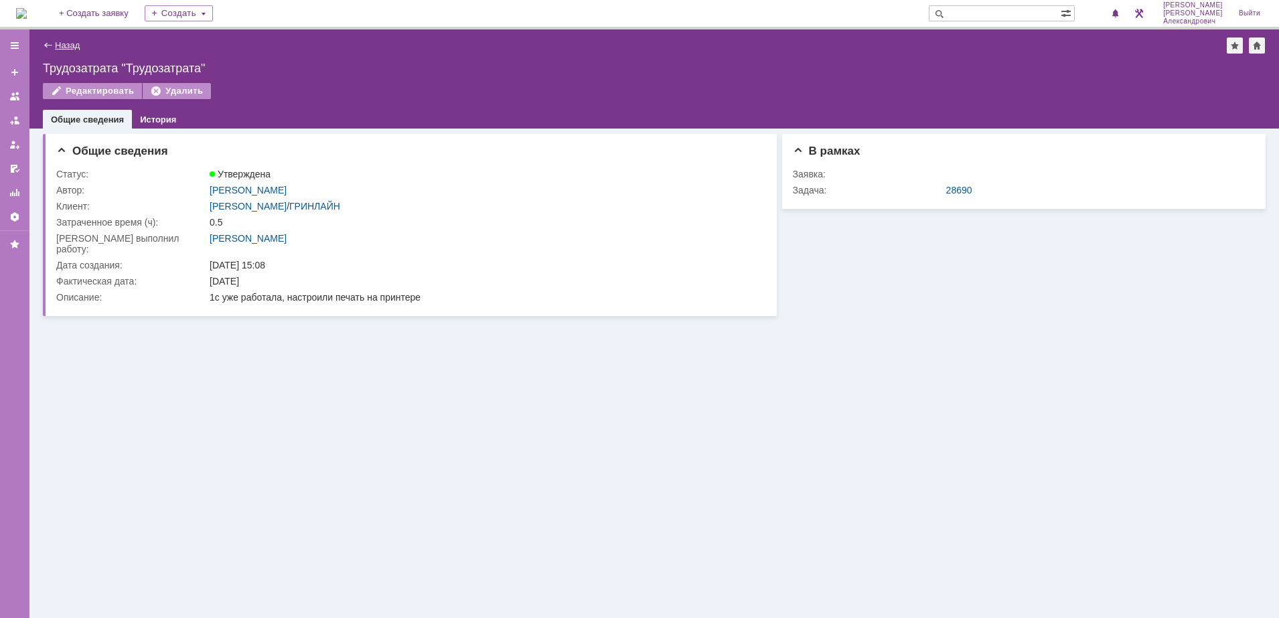
click at [70, 48] on link "Назад" at bounding box center [67, 45] width 25 height 10
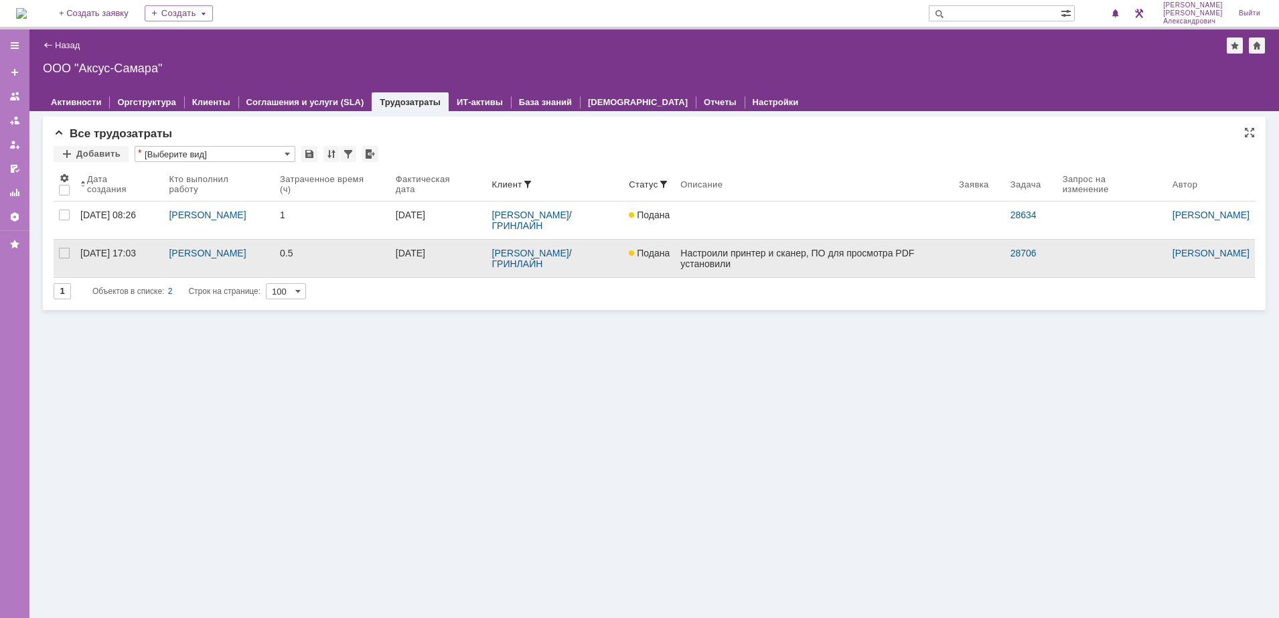
click at [401, 269] on link "25.08.2025" at bounding box center [439, 259] width 96 height 38
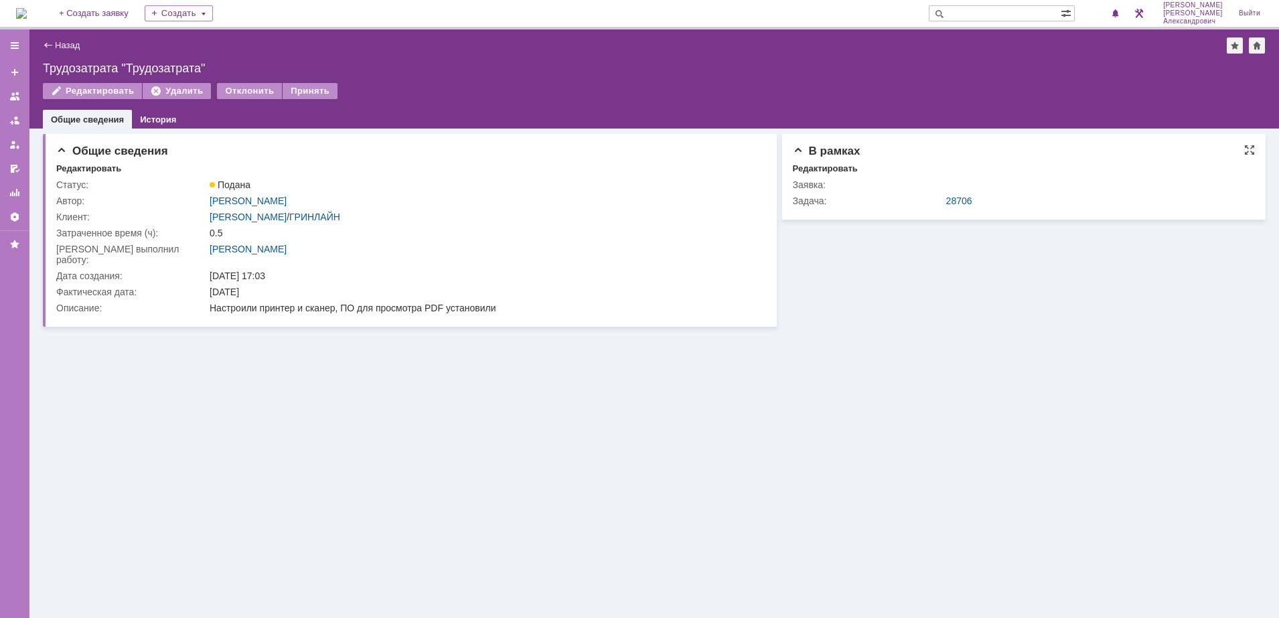
click at [962, 193] on td "28706" at bounding box center [1097, 201] width 307 height 16
click at [956, 201] on link "28706" at bounding box center [959, 201] width 26 height 11
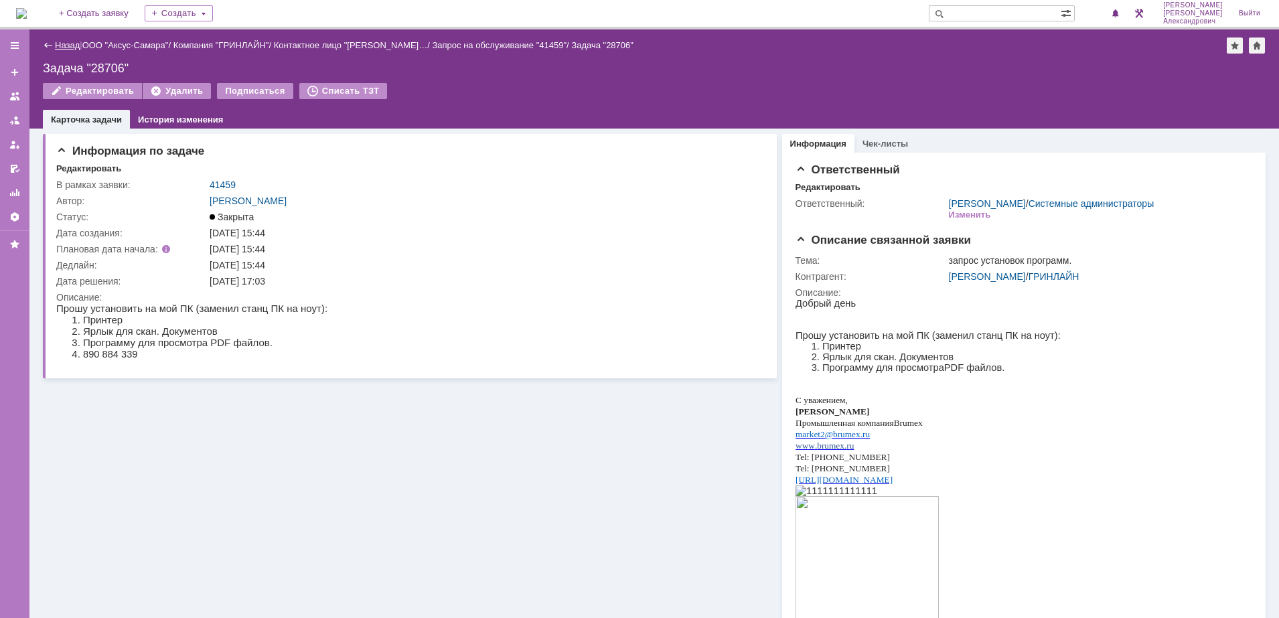
click at [72, 46] on link "Назад" at bounding box center [67, 45] width 25 height 10
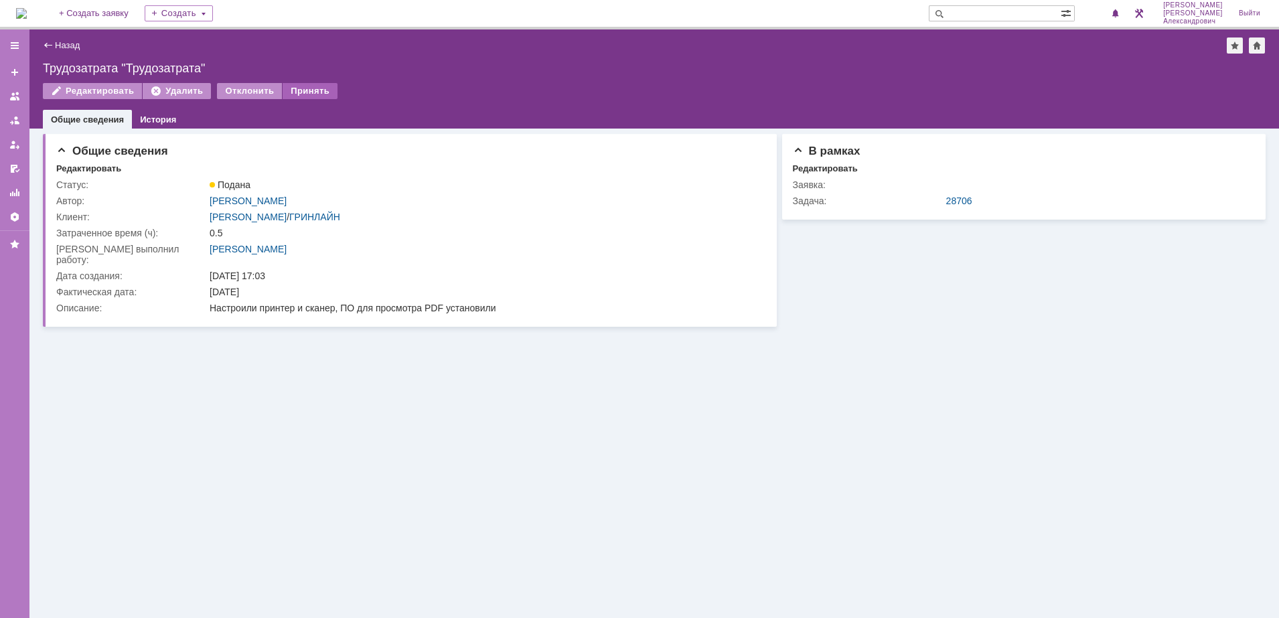
click at [299, 90] on div "Принять" at bounding box center [310, 91] width 55 height 16
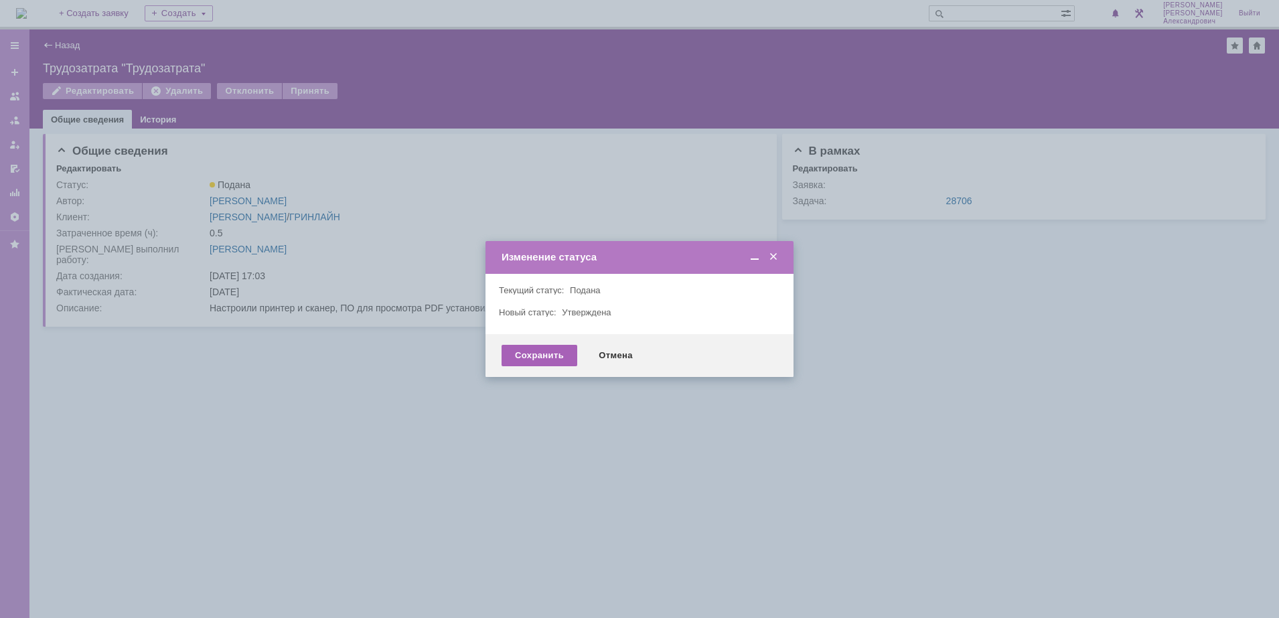
click at [530, 356] on div "Сохранить" at bounding box center [540, 355] width 76 height 21
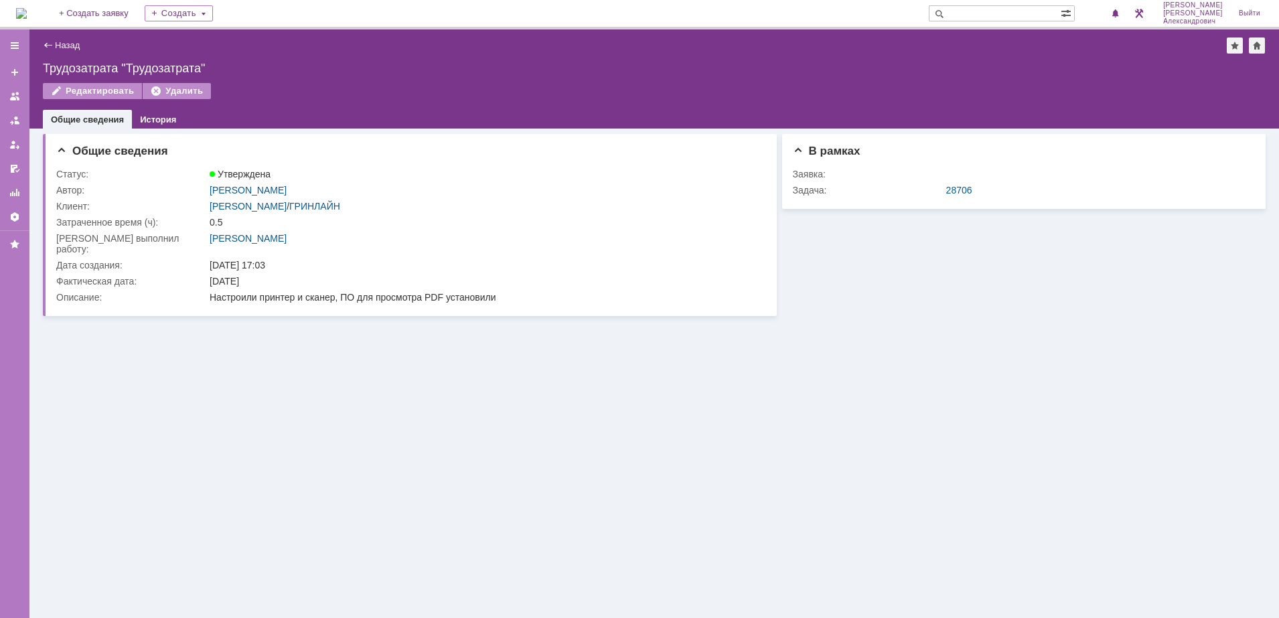
click at [55, 38] on div "Назад | Трудозатрата "Трудозатрата"" at bounding box center [654, 46] width 1223 height 16
click at [66, 48] on link "Назад" at bounding box center [67, 45] width 25 height 10
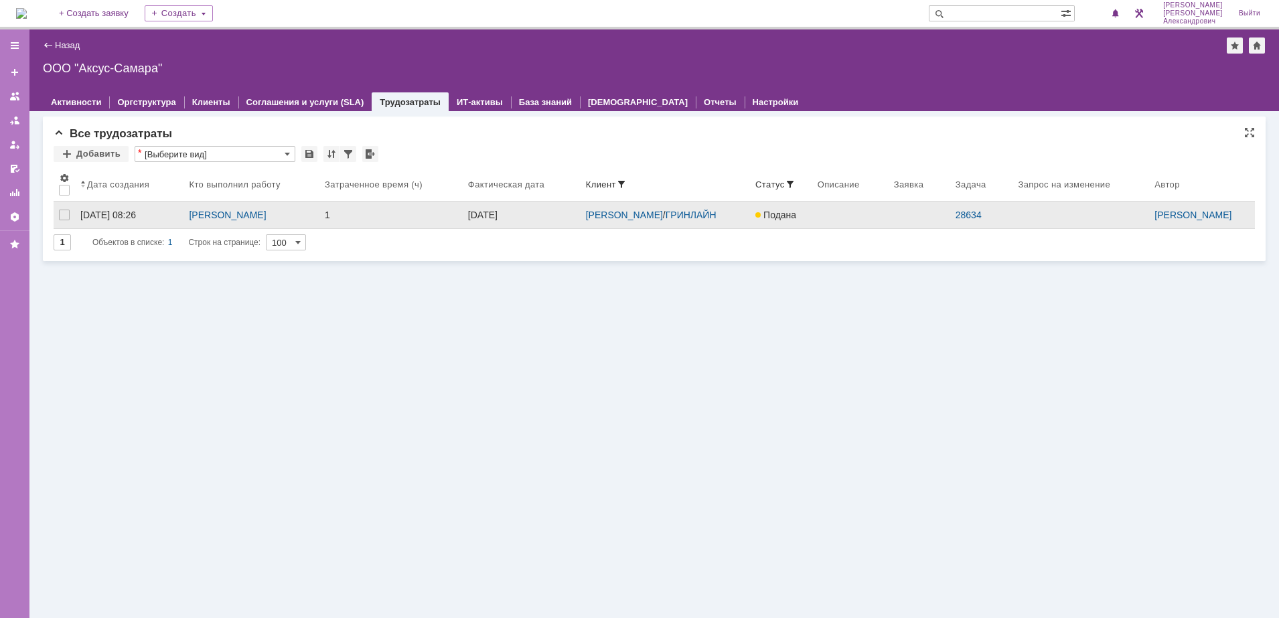
click at [856, 221] on link at bounding box center [850, 215] width 76 height 27
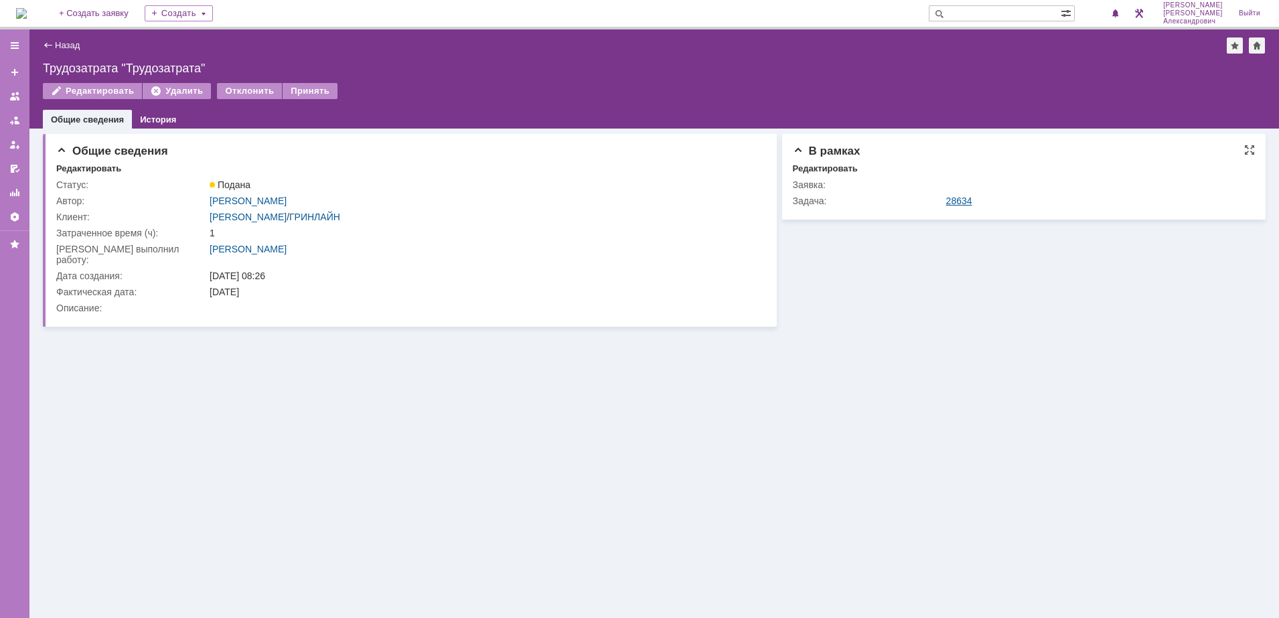
click at [954, 206] on td "28634" at bounding box center [1097, 201] width 307 height 16
click at [964, 200] on link "28634" at bounding box center [959, 201] width 26 height 11
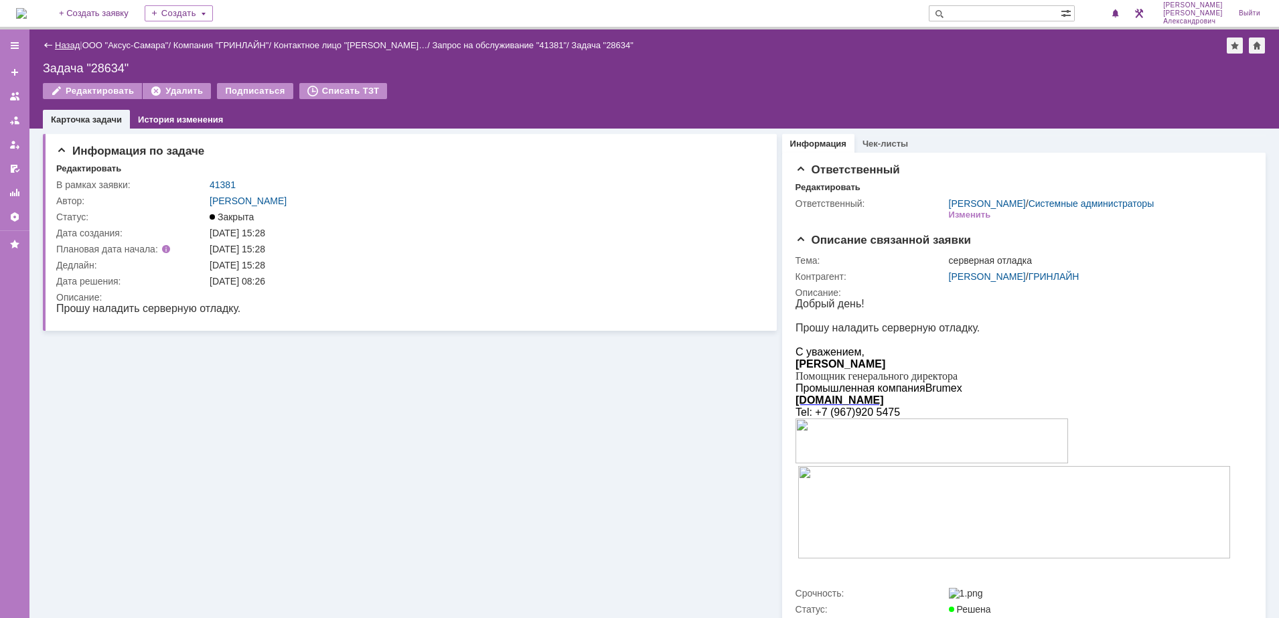
click at [68, 46] on link "Назад" at bounding box center [67, 45] width 25 height 10
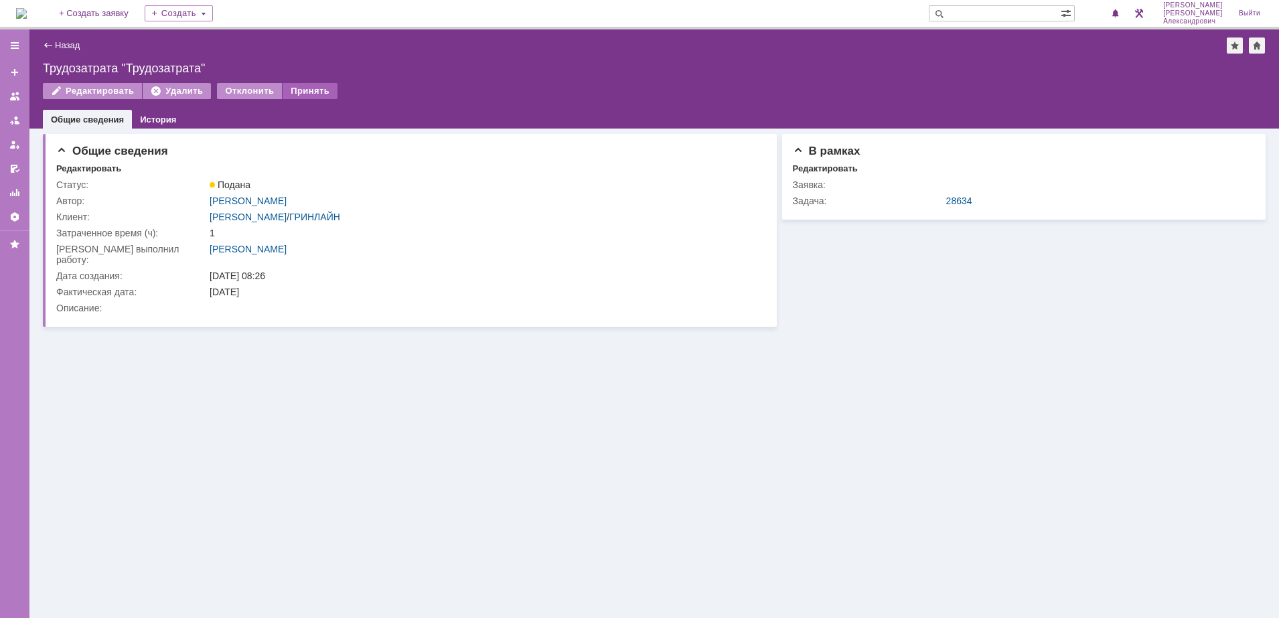
click at [300, 85] on div "Принять" at bounding box center [310, 91] width 55 height 16
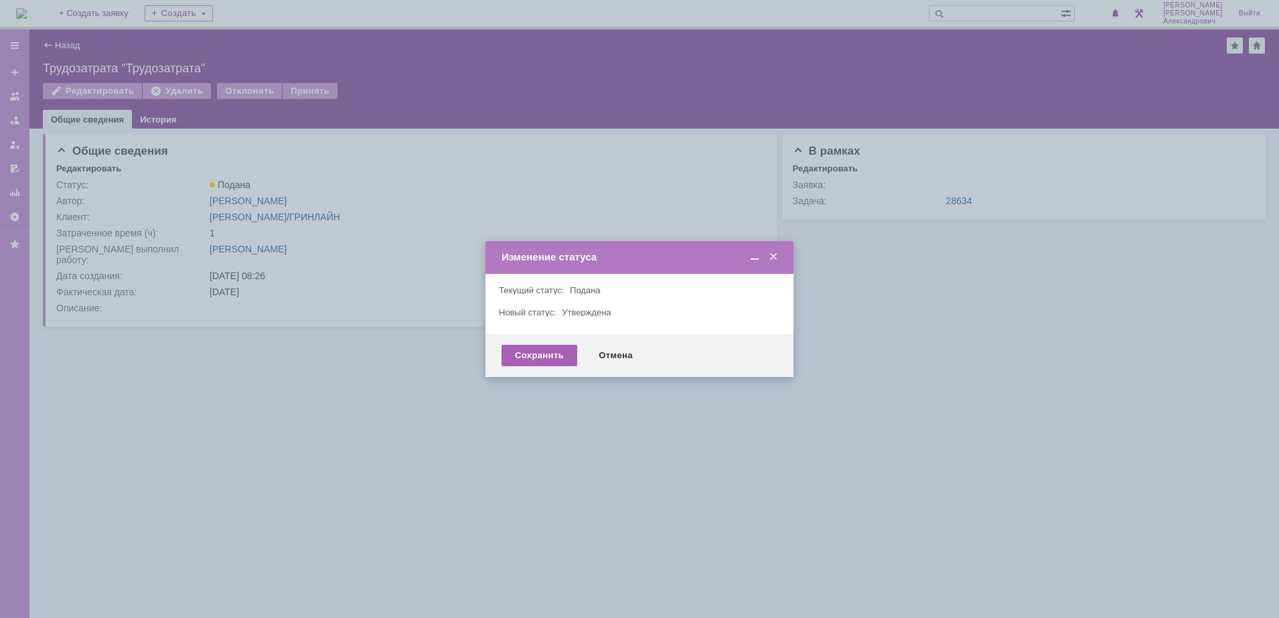
click at [538, 353] on div "Сохранить" at bounding box center [540, 355] width 76 height 21
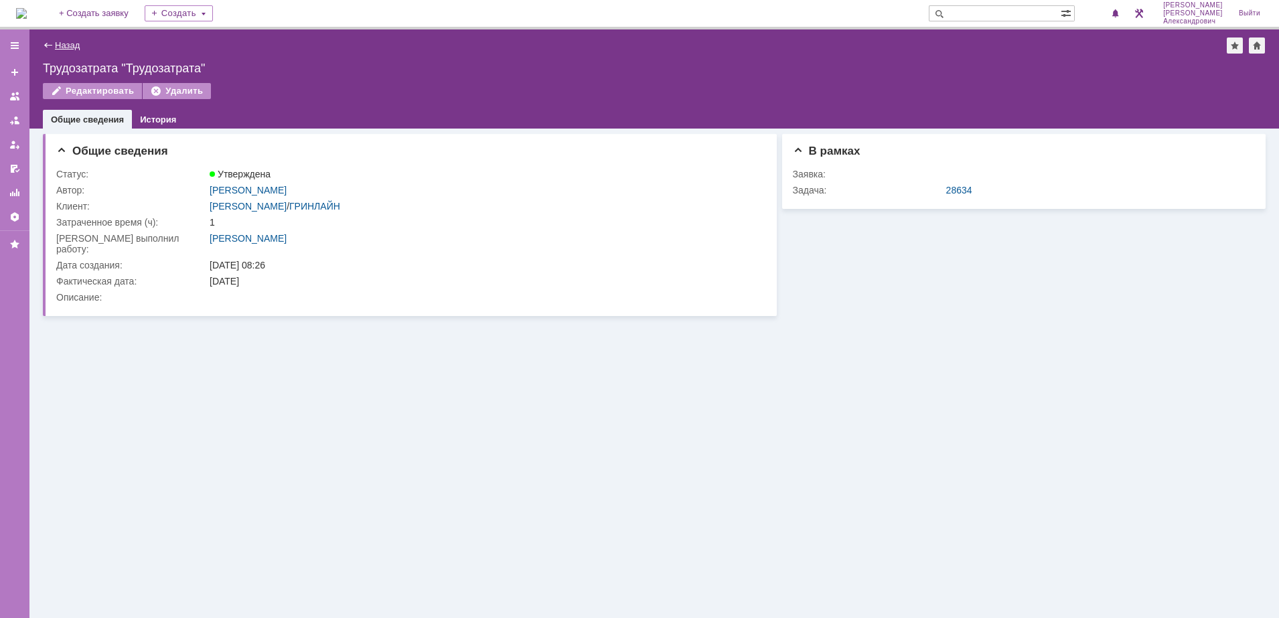
click at [76, 41] on link "Назад" at bounding box center [67, 45] width 25 height 10
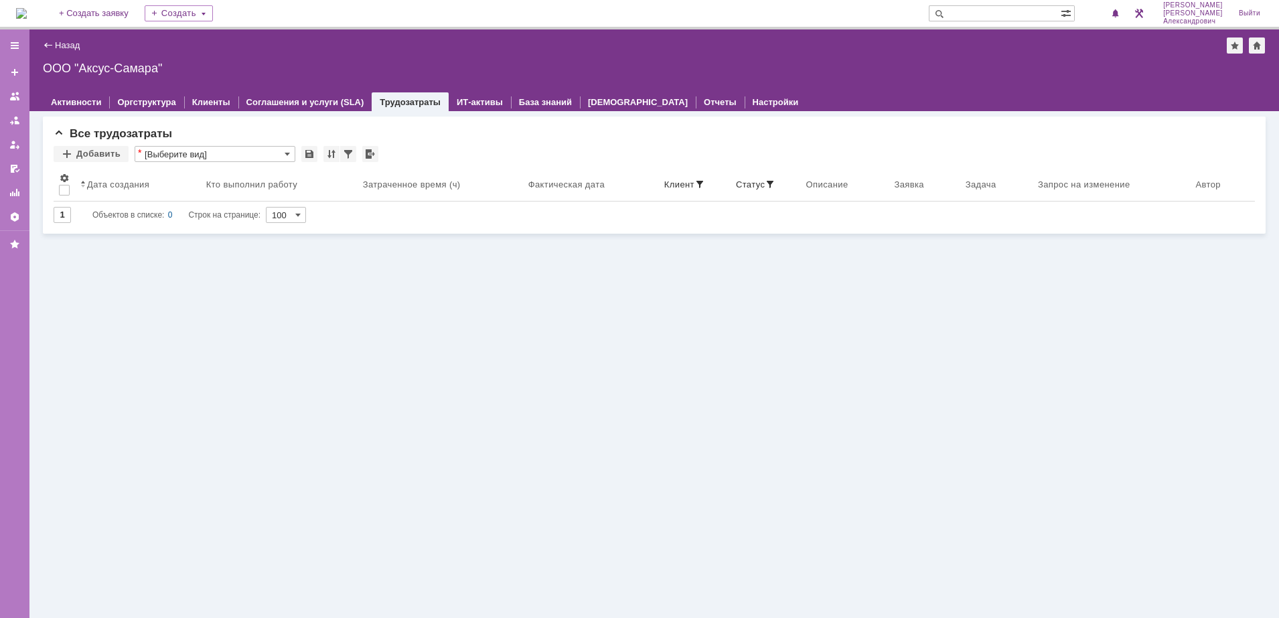
click at [27, 19] on img at bounding box center [21, 13] width 11 height 11
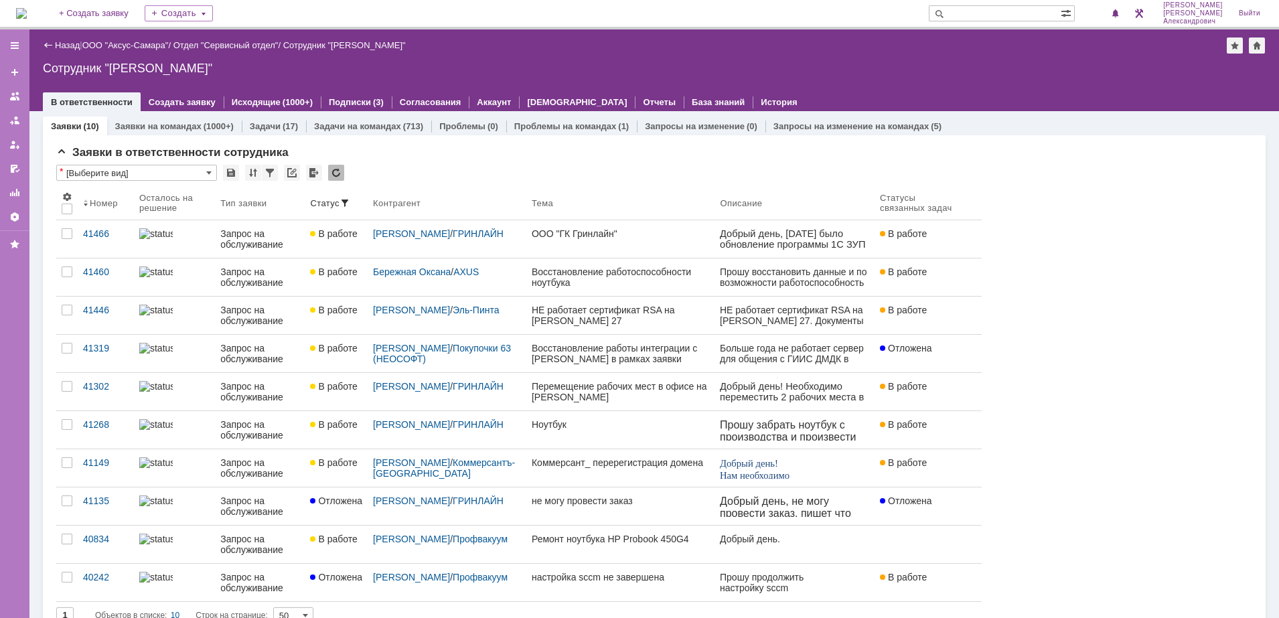
click at [27, 12] on img at bounding box center [21, 13] width 11 height 11
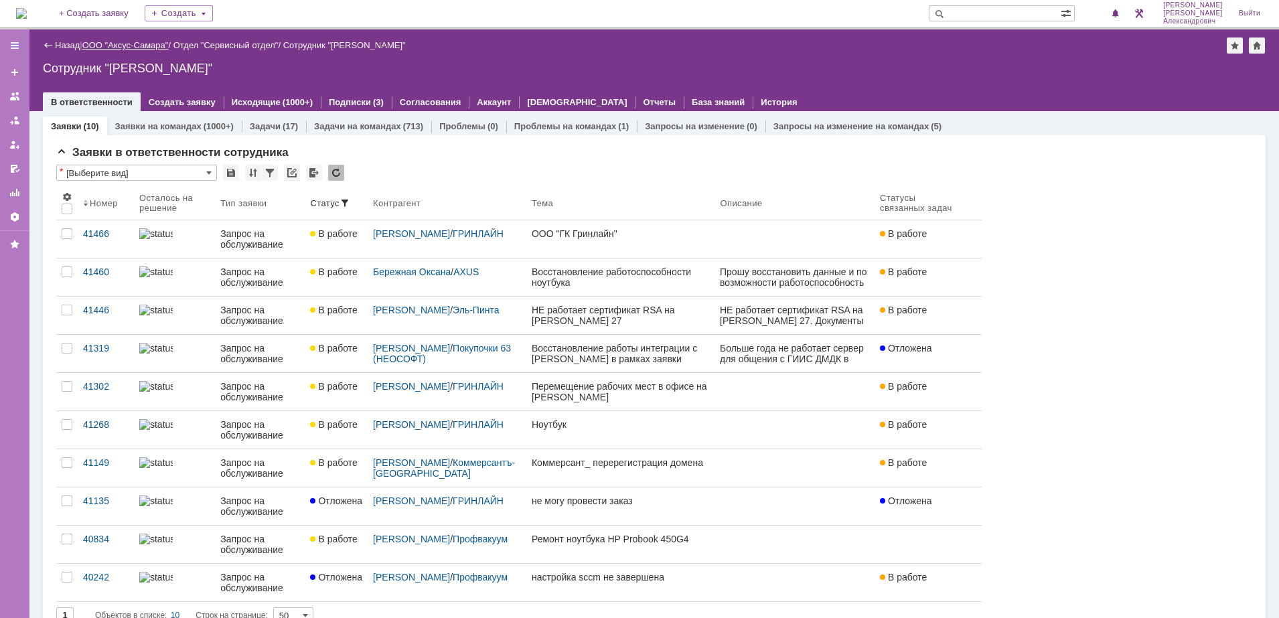
click at [145, 42] on link "ООО "Аксус-Самара"" at bounding box center [125, 45] width 86 height 10
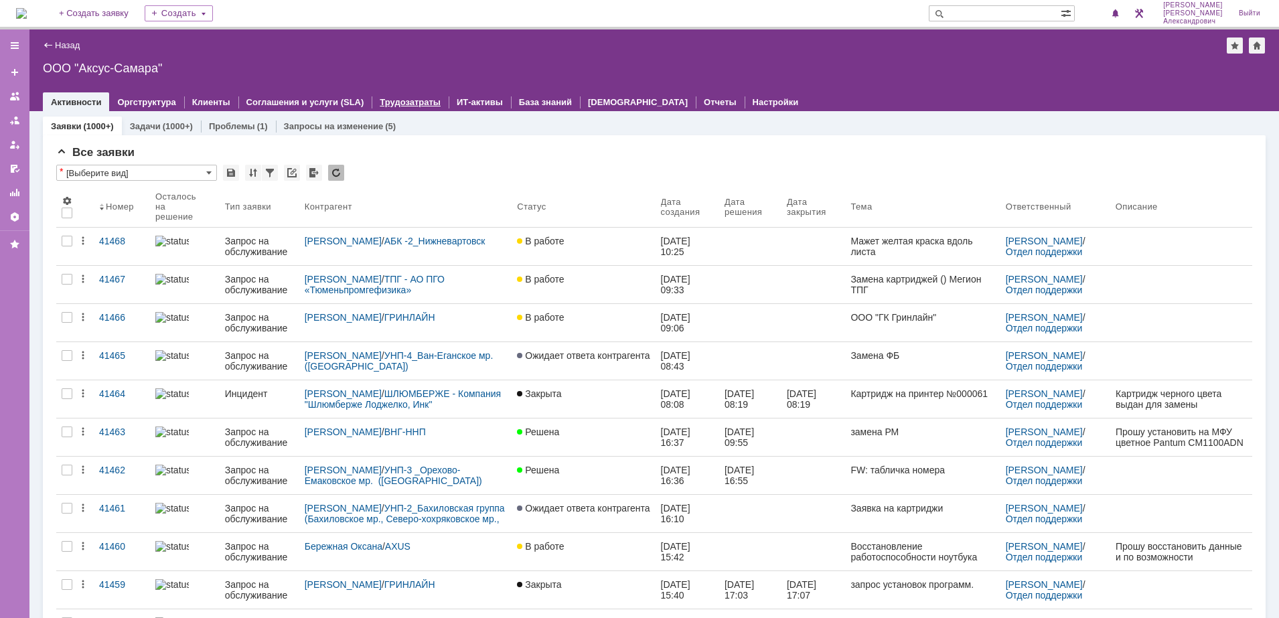
click at [380, 101] on link "Трудозатраты" at bounding box center [410, 102] width 61 height 10
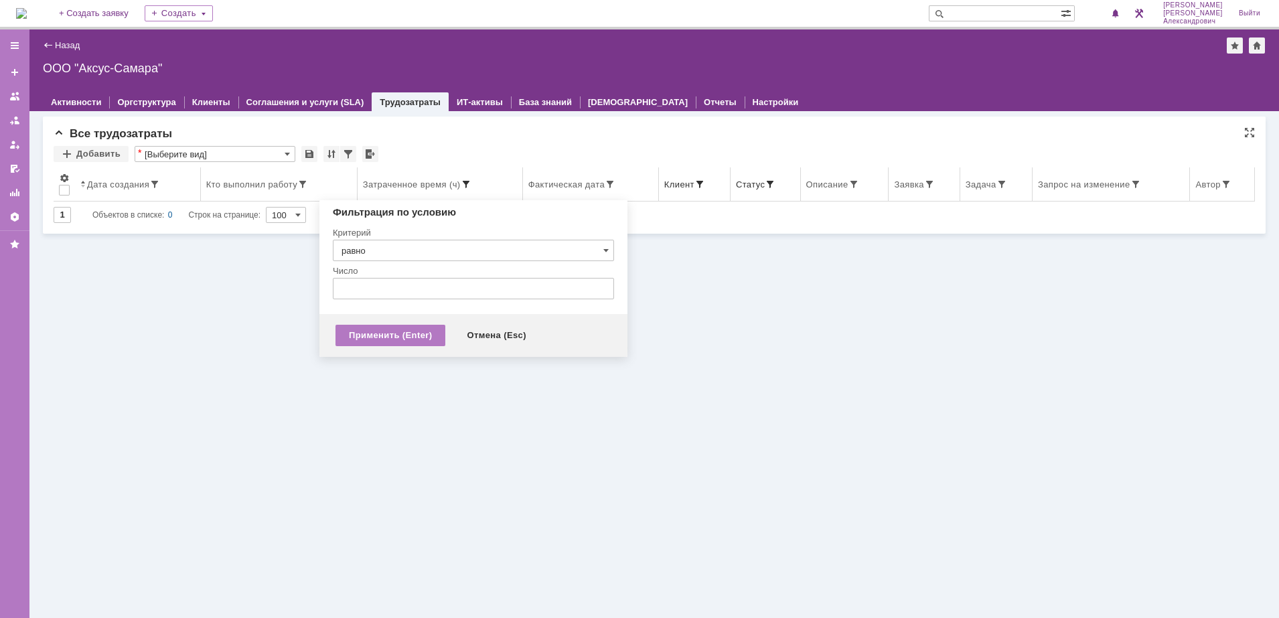
click at [468, 184] on span at bounding box center [466, 184] width 11 height 11
click at [447, 252] on input "равно" at bounding box center [473, 250] width 281 height 21
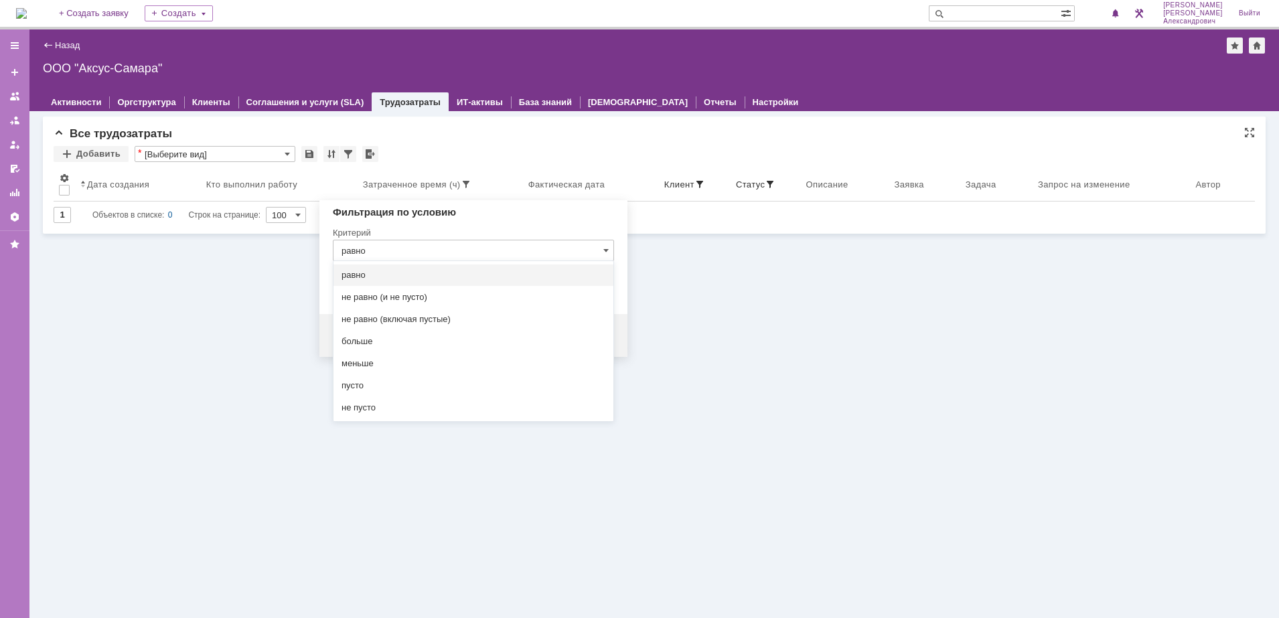
click at [516, 143] on div "Все трудозатраты Добавить * [Выберите вид] Результаты поиска: 1 Объектов в спис…" at bounding box center [654, 175] width 1223 height 117
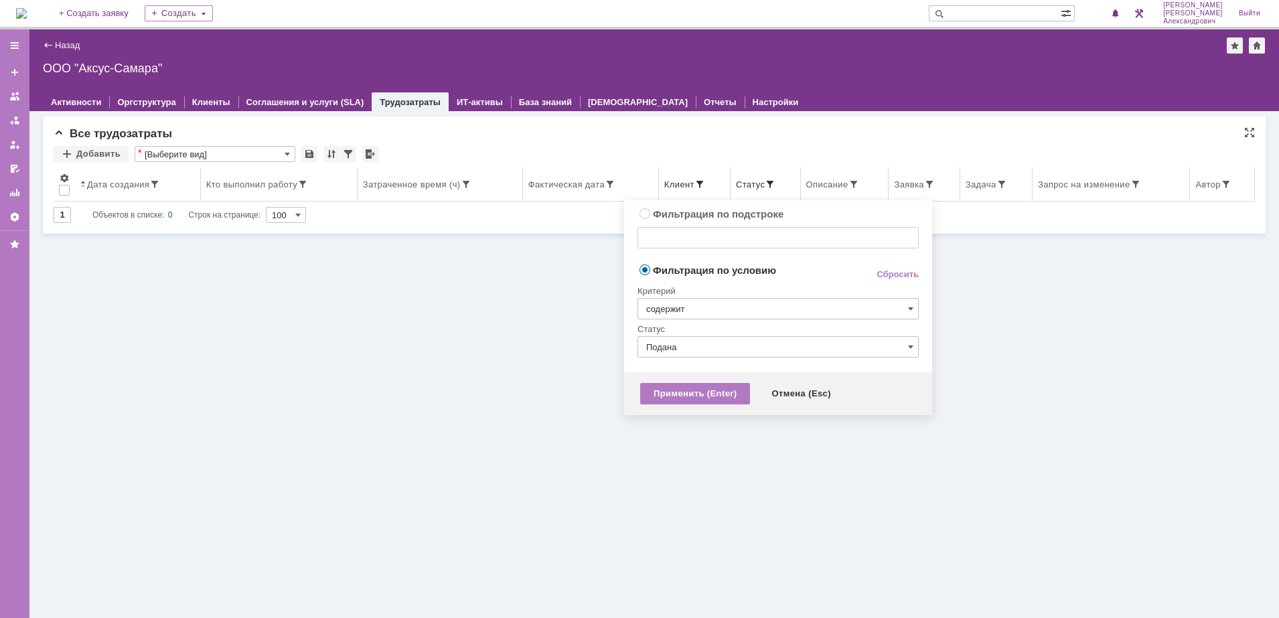
click at [776, 180] on span at bounding box center [770, 184] width 11 height 11
click at [696, 94] on div "Отчеты" at bounding box center [720, 101] width 49 height 19
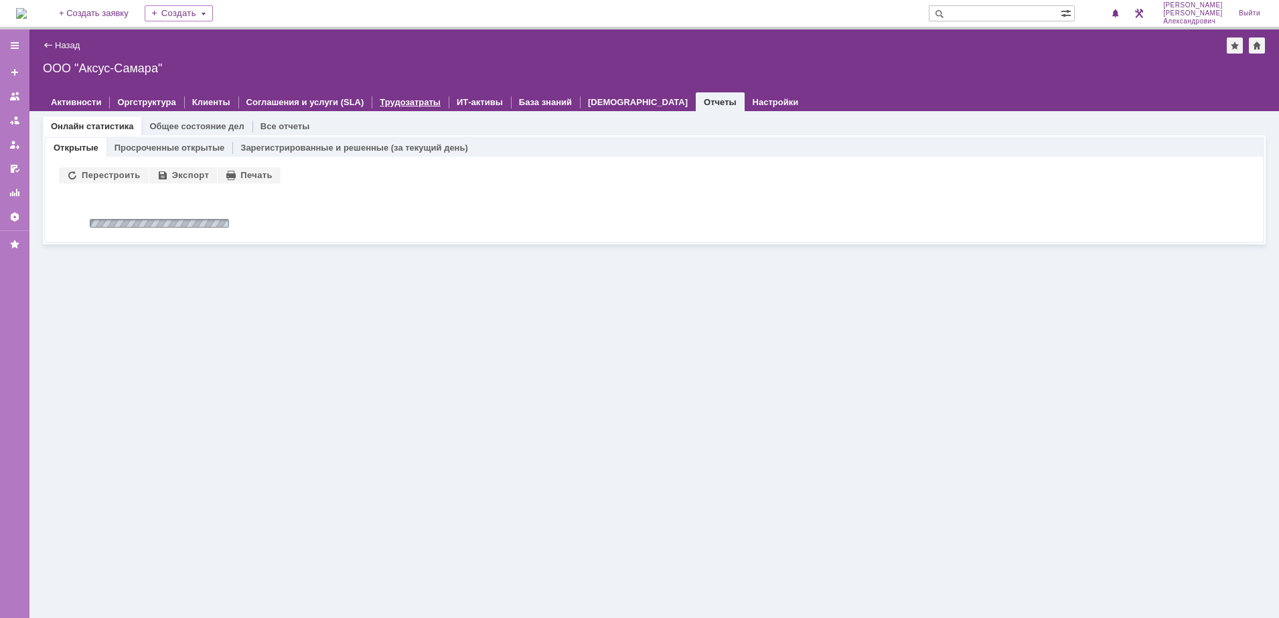
click at [392, 97] on link "Трудозатраты" at bounding box center [410, 102] width 61 height 10
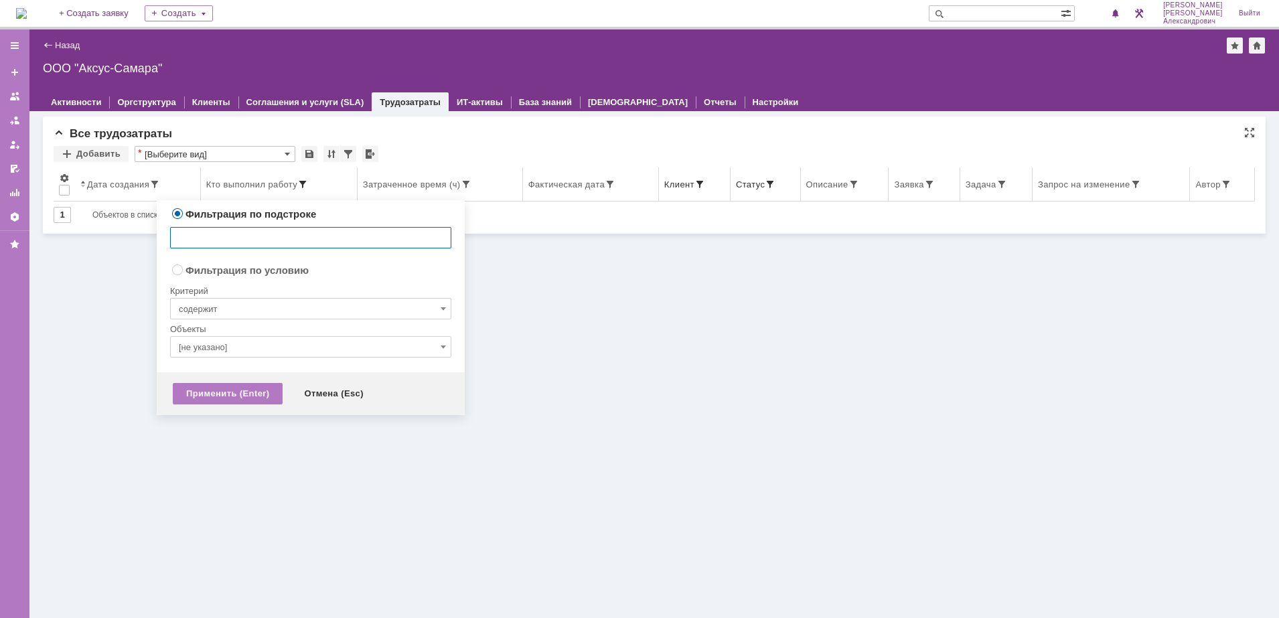
click at [301, 182] on span at bounding box center [302, 184] width 11 height 11
click at [527, 135] on div "Все трудозатраты" at bounding box center [655, 133] width 1202 height 13
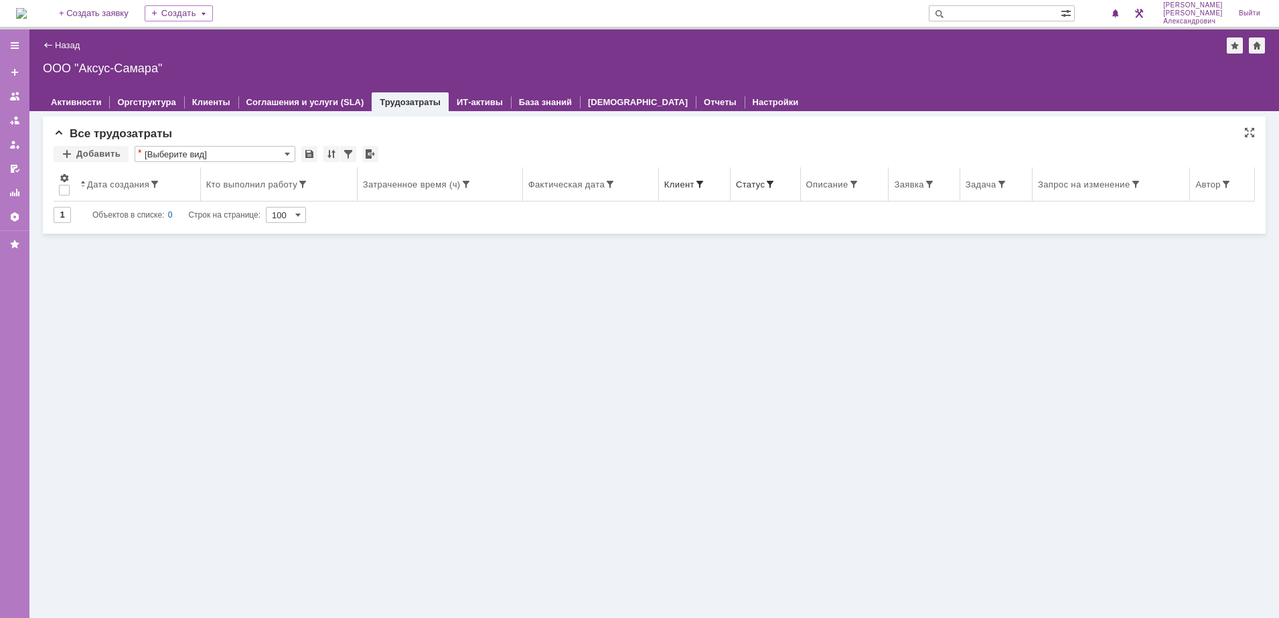
click at [705, 182] on span at bounding box center [700, 184] width 11 height 11
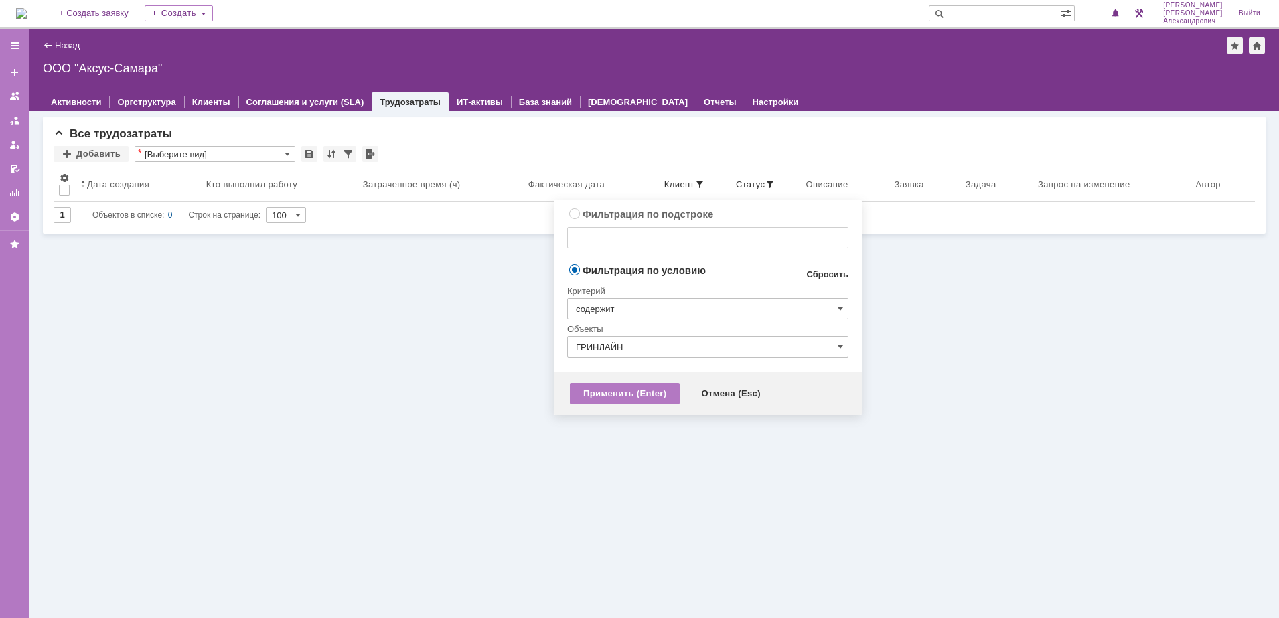
click at [831, 273] on link "Сбросить" at bounding box center [827, 274] width 42 height 11
type input "содержит"
click at [610, 401] on div "Применить (Enter)" at bounding box center [625, 393] width 110 height 21
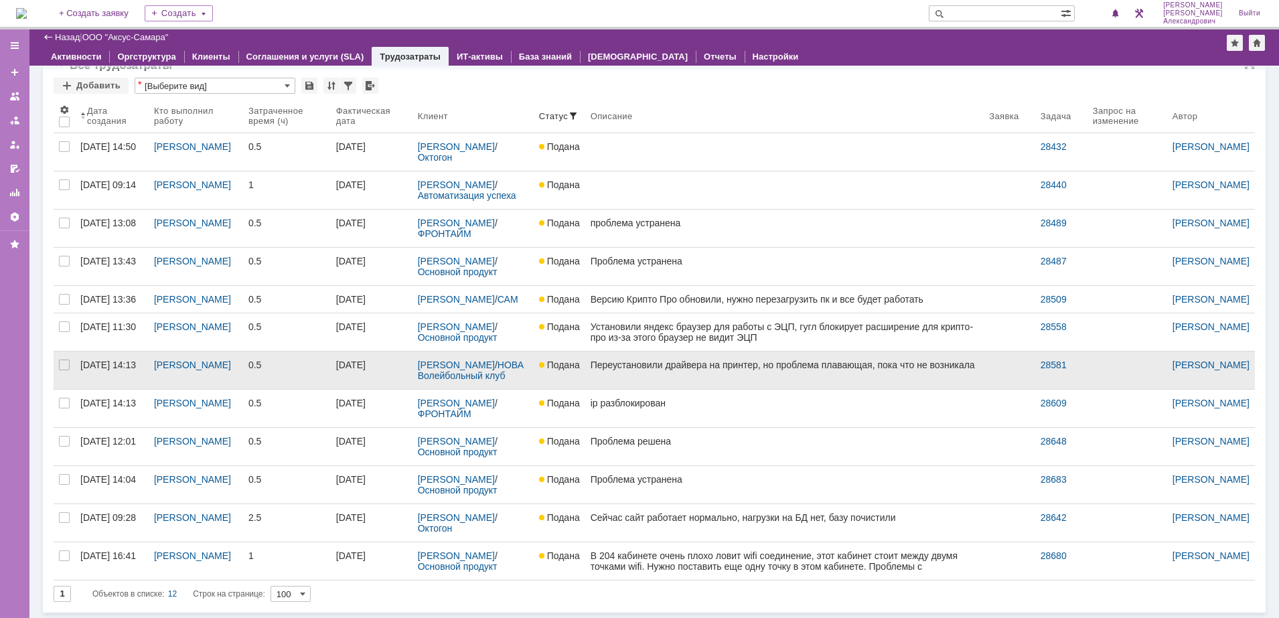
click at [724, 370] on div "Переустановили драйвера на принтер, но проблема плавающая, пока что не возникала" at bounding box center [785, 365] width 388 height 11
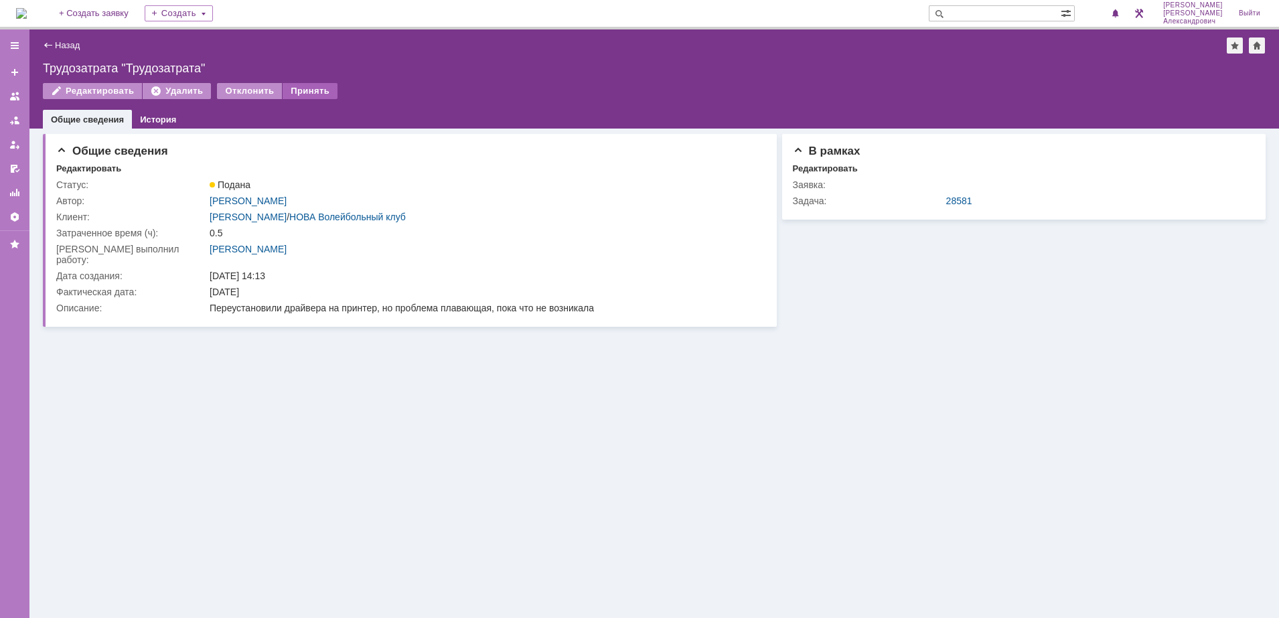
click at [315, 89] on div "Принять" at bounding box center [310, 91] width 55 height 16
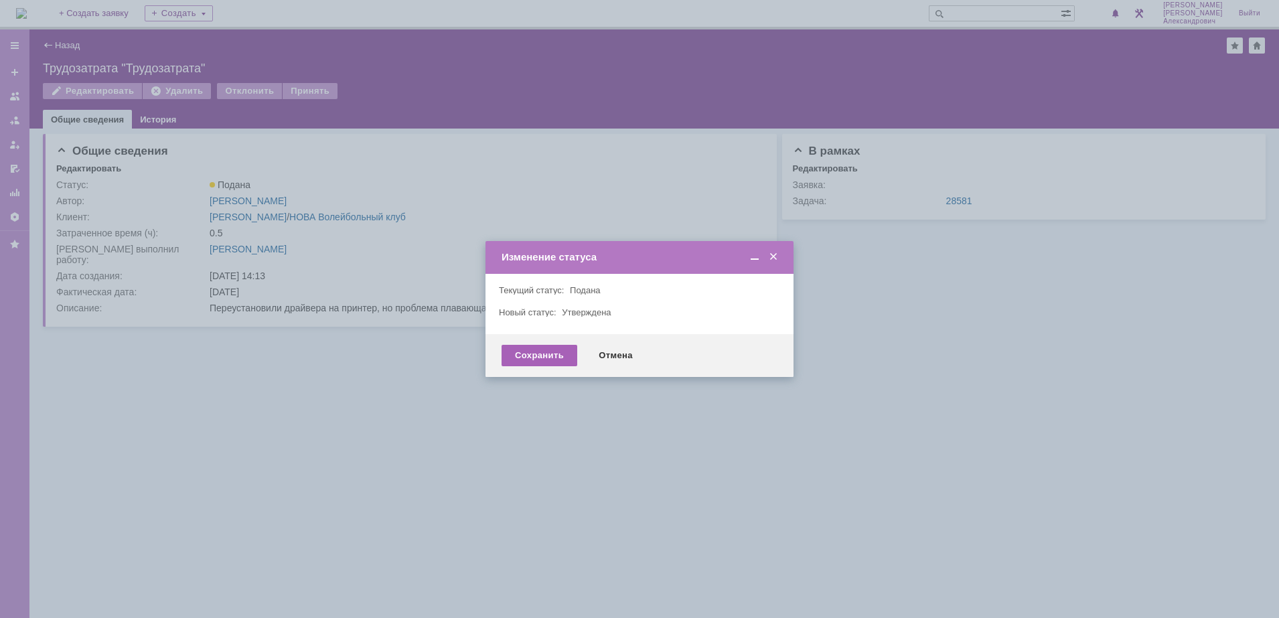
click at [541, 352] on div "Сохранить" at bounding box center [540, 355] width 76 height 21
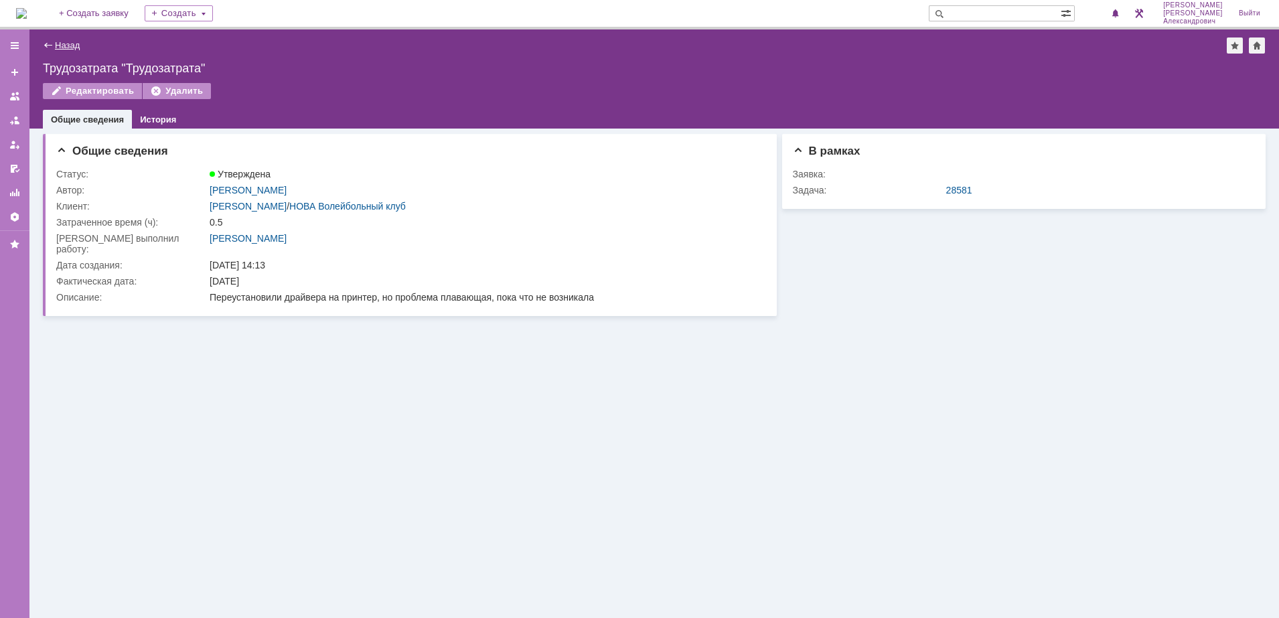
click at [61, 46] on link "Назад" at bounding box center [67, 45] width 25 height 10
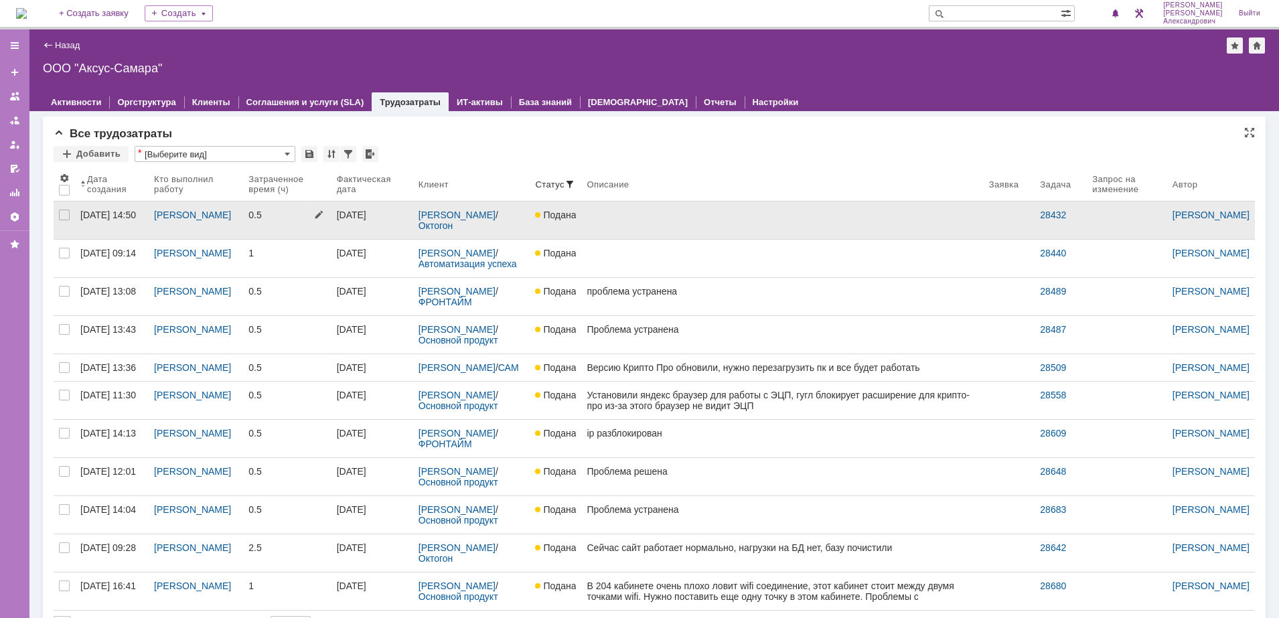
click at [292, 224] on link "0.5" at bounding box center [287, 221] width 88 height 38
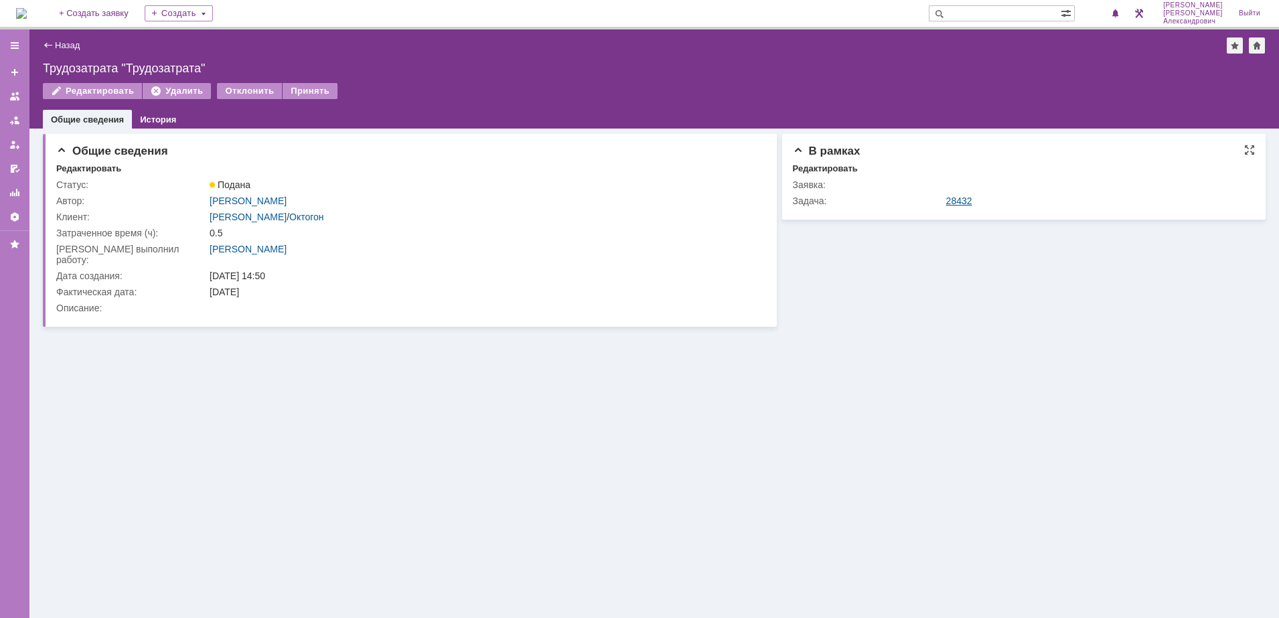
click at [953, 202] on link "28432" at bounding box center [959, 201] width 26 height 11
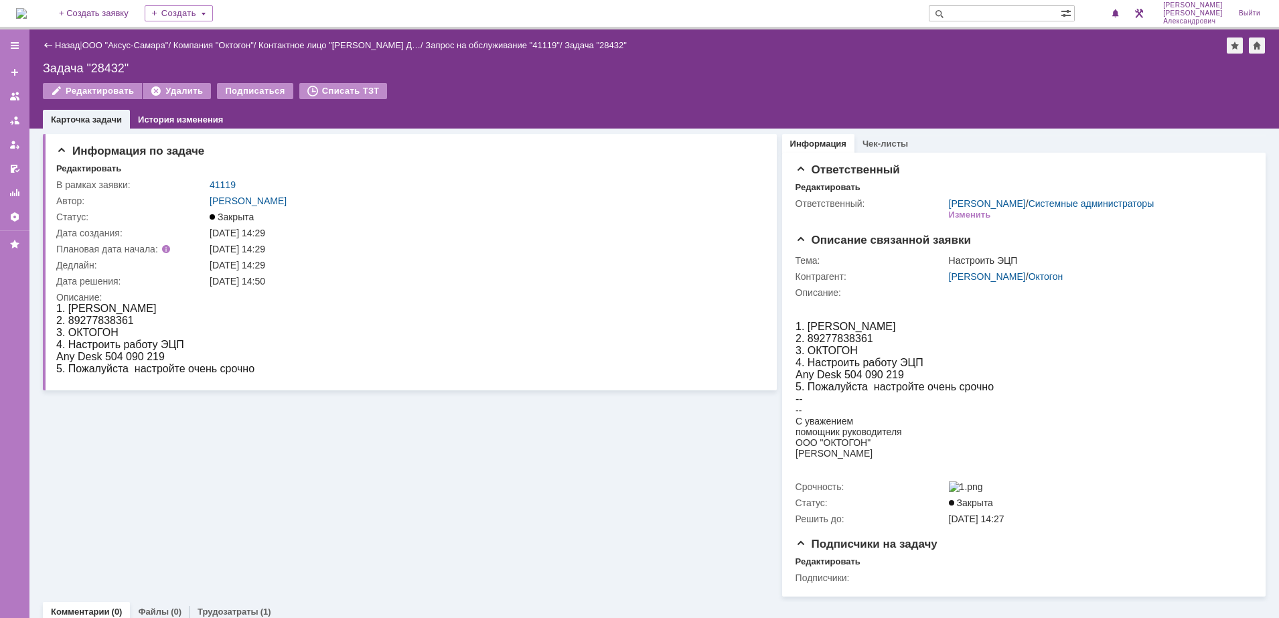
click at [21, 8] on img at bounding box center [21, 13] width 11 height 11
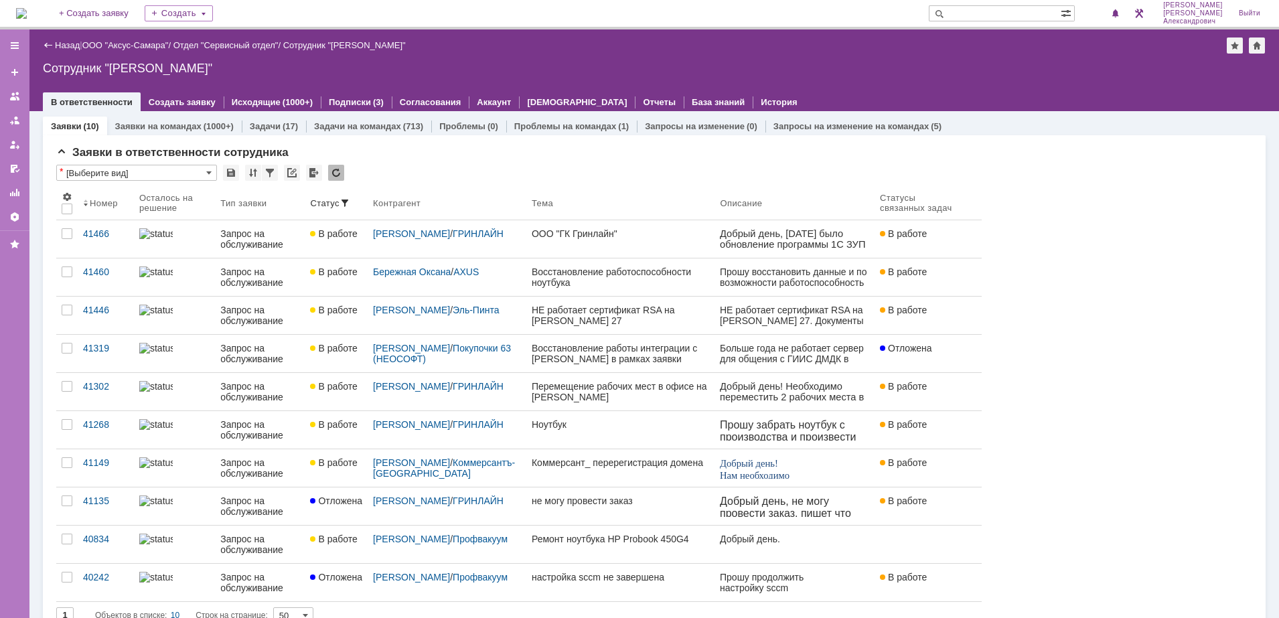
click at [27, 8] on img at bounding box center [21, 13] width 11 height 11
click at [135, 38] on div "Назад | ООО "Аксус-Самара" / Отдел "Сервисный отдел" / Сотрудник "Галстьян Степ…" at bounding box center [654, 46] width 1223 height 16
click at [134, 45] on link "ООО "Аксус-Самара"" at bounding box center [125, 45] width 86 height 10
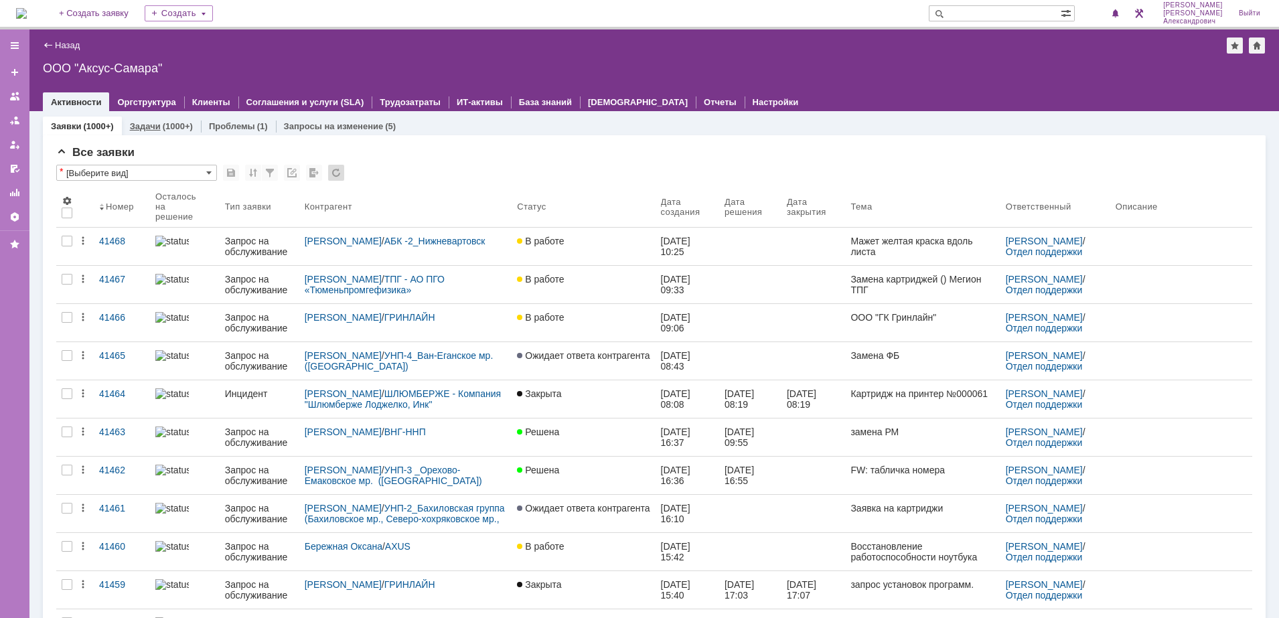
click at [180, 125] on div "(1000+)" at bounding box center [178, 126] width 30 height 10
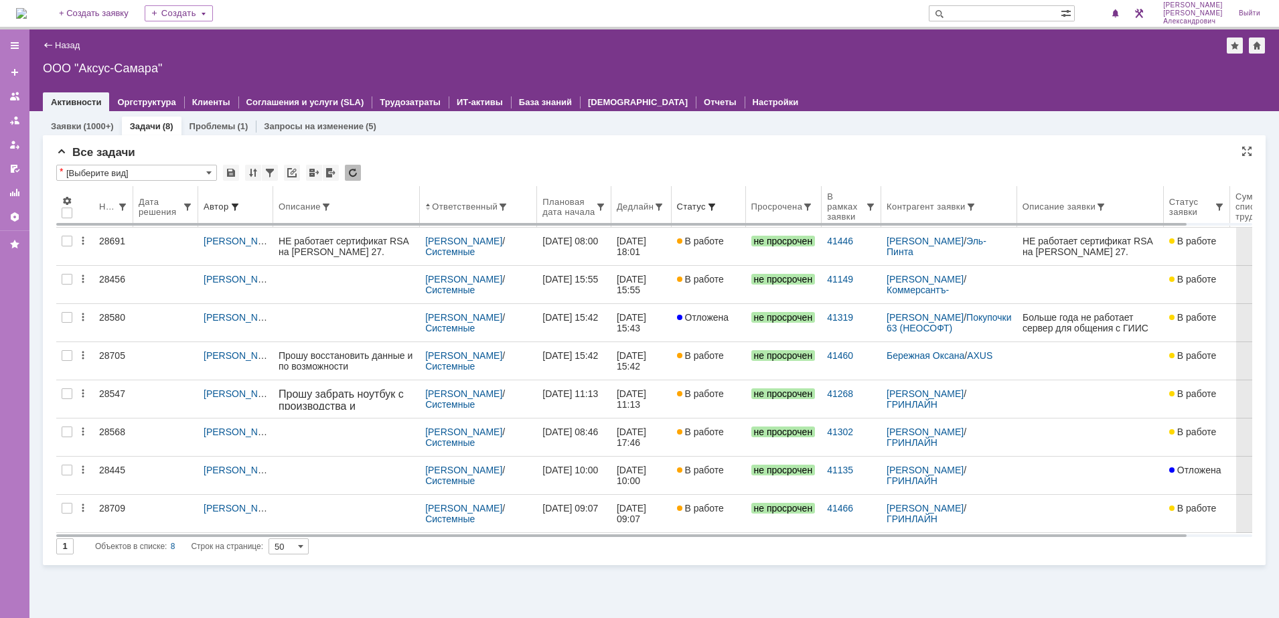
click at [641, 213] on th "Дедлайн" at bounding box center [642, 207] width 60 height 42
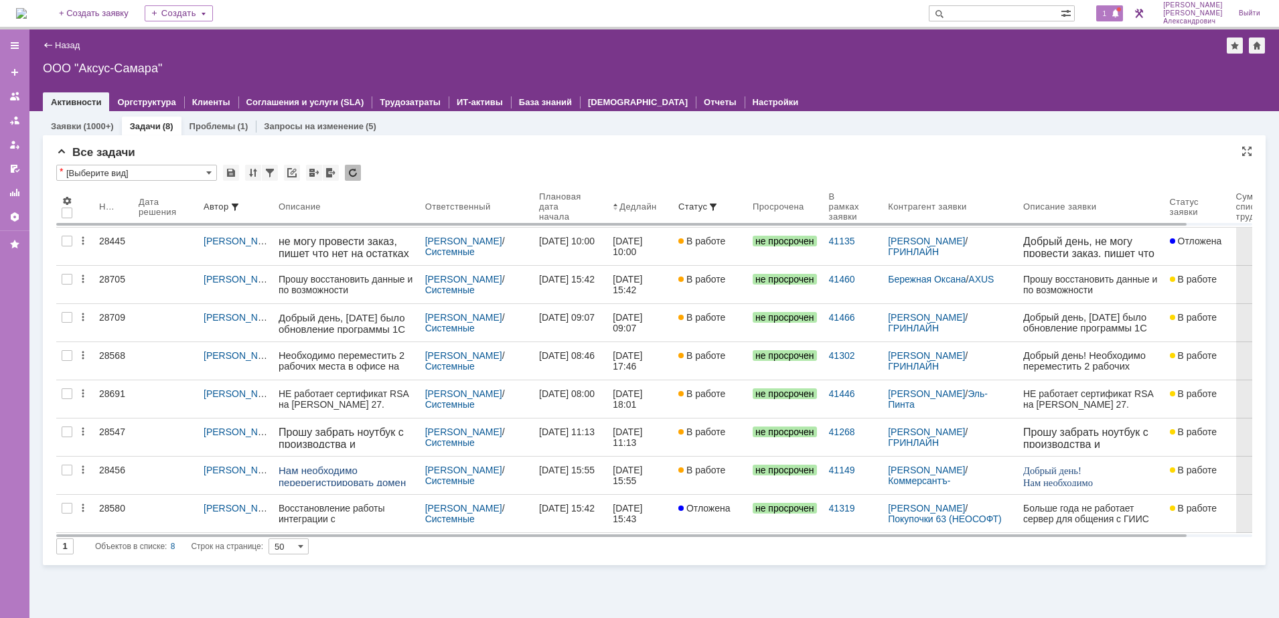
click at [1111, 14] on span "1" at bounding box center [1105, 13] width 12 height 9
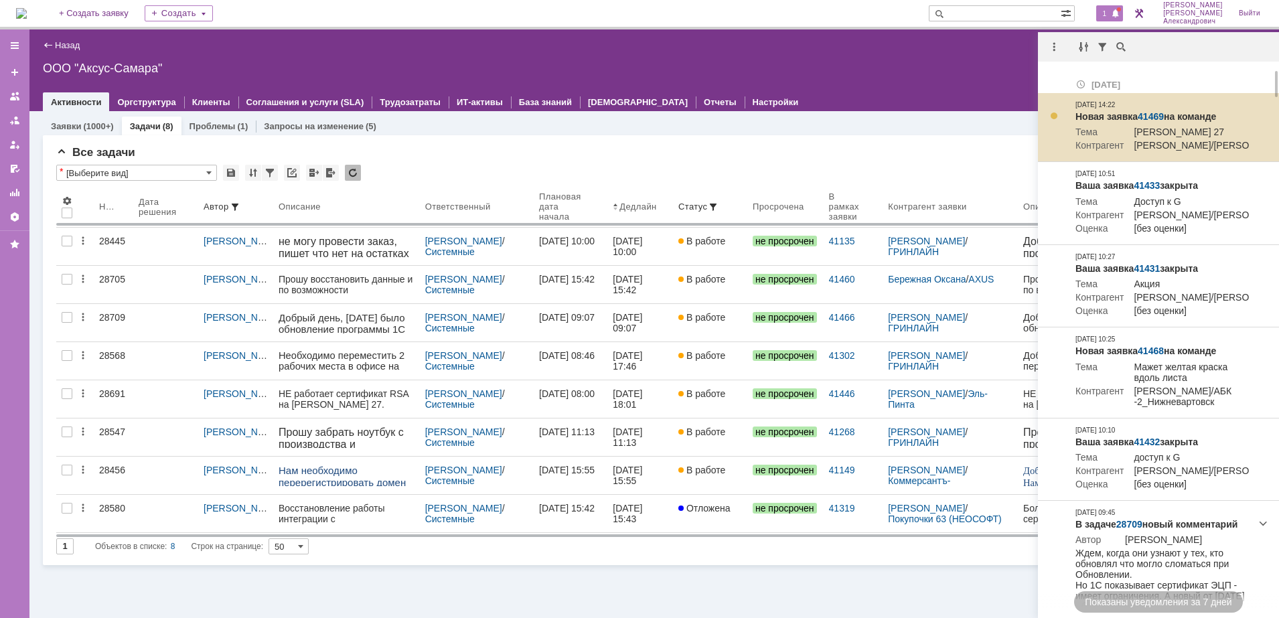
click at [1145, 111] on link "41469" at bounding box center [1151, 116] width 26 height 11
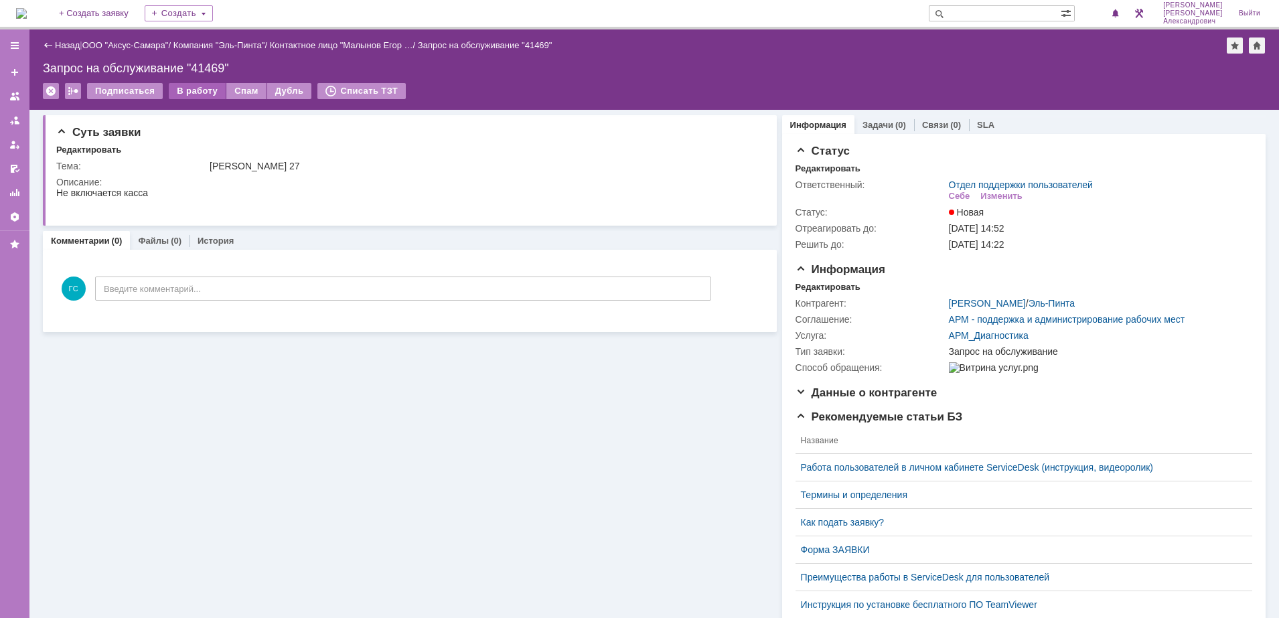
click at [196, 96] on div "В работу" at bounding box center [197, 91] width 57 height 16
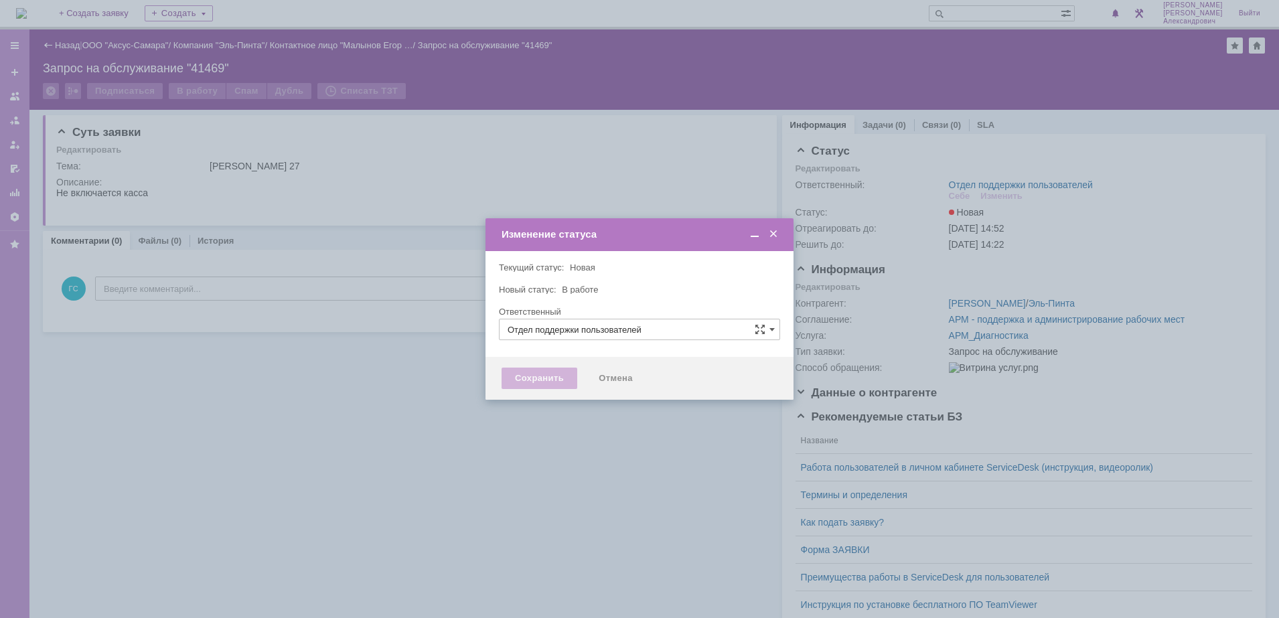
type input "[PERSON_NAME]"
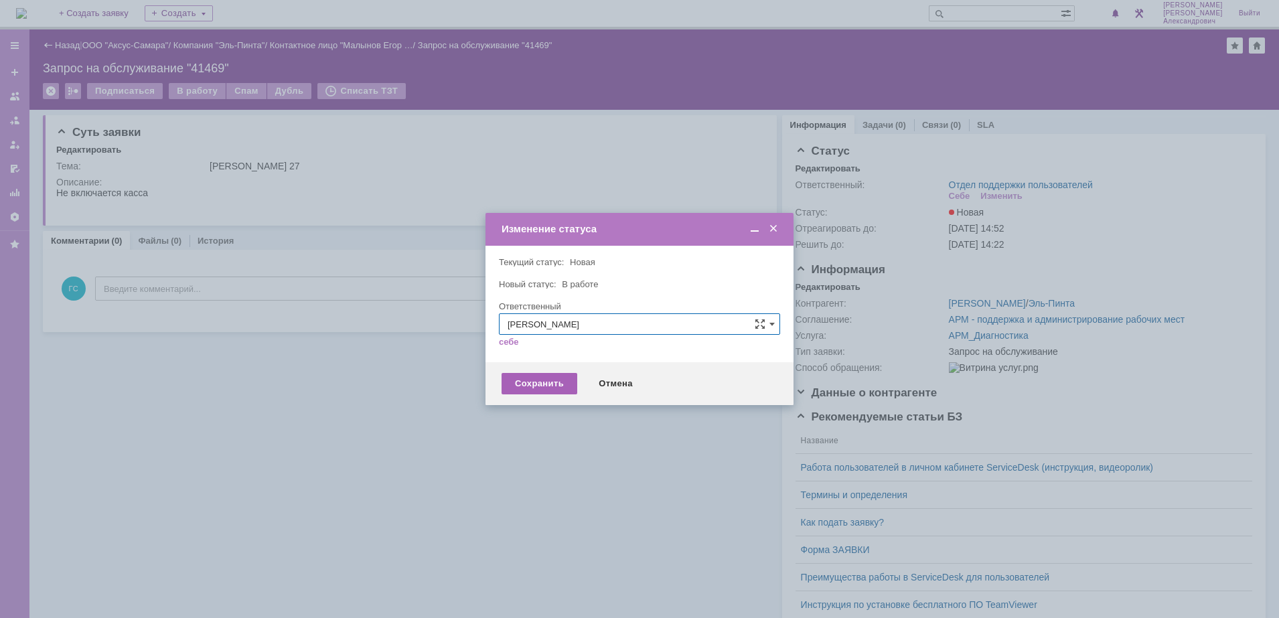
click at [553, 381] on div "Сохранить" at bounding box center [540, 383] width 76 height 21
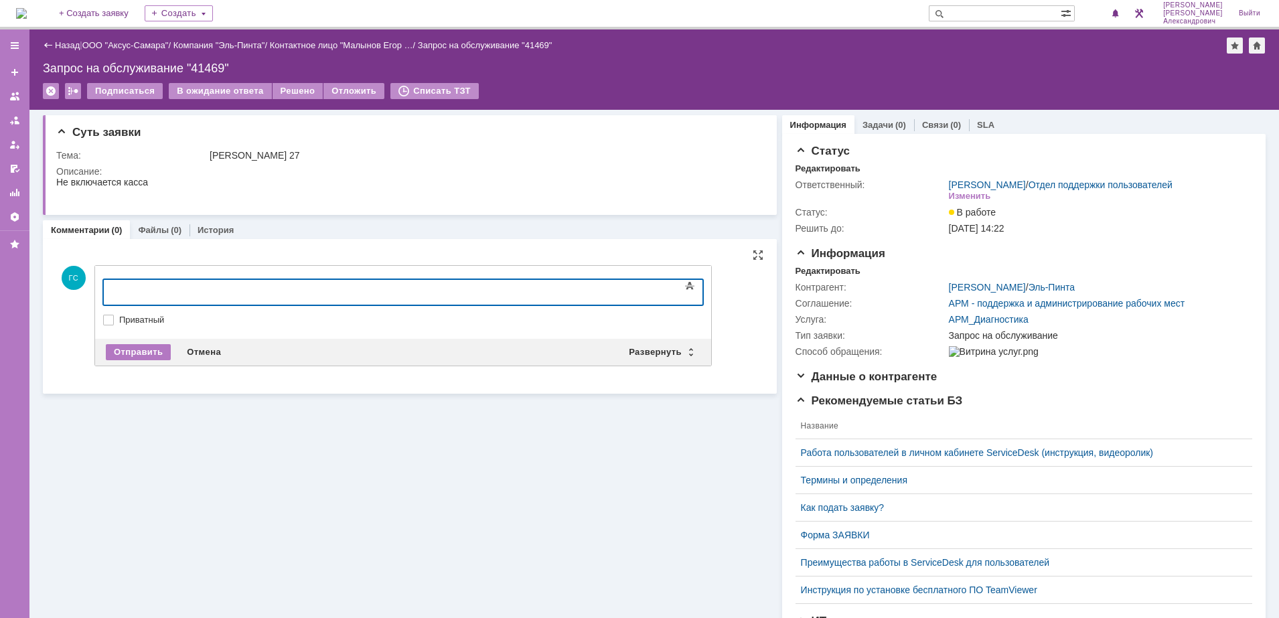
click at [675, 332] on div at bounding box center [403, 330] width 600 height 9
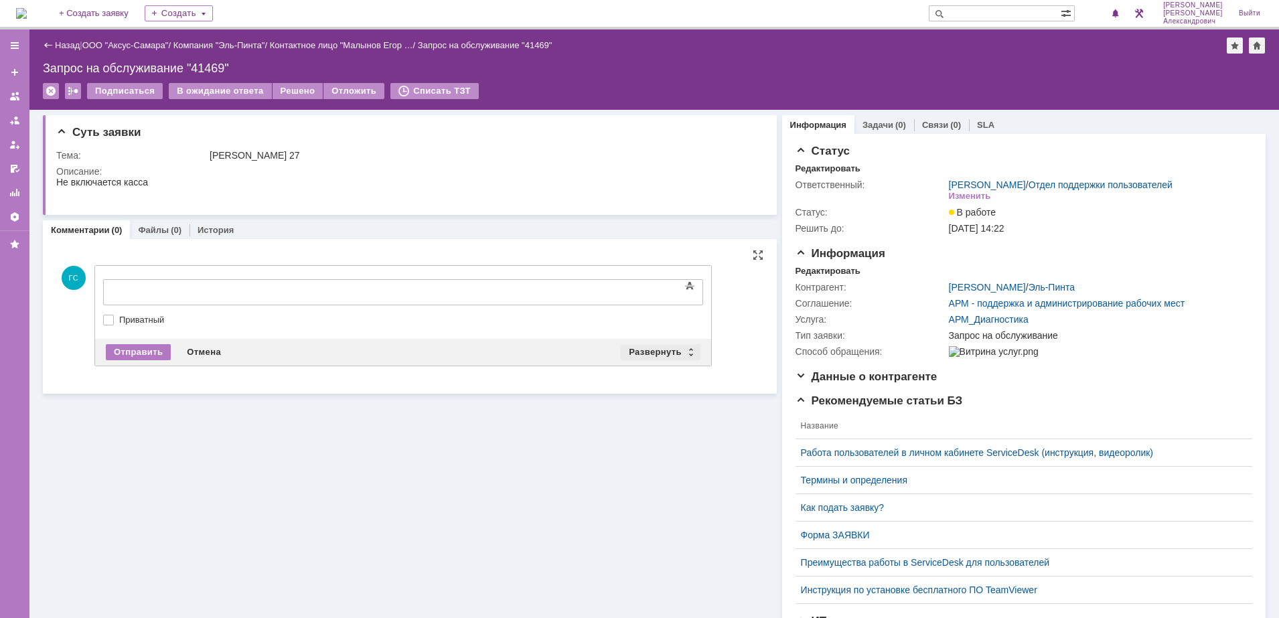
click at [646, 356] on div "Развернуть" at bounding box center [661, 352] width 80 height 16
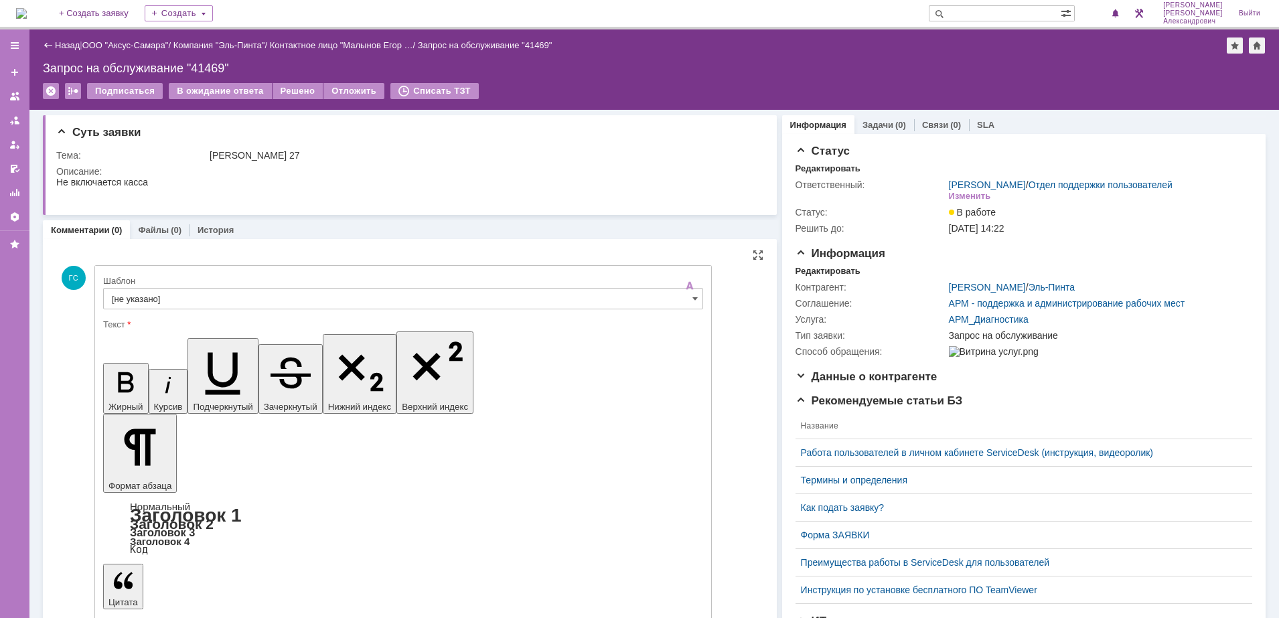
click at [214, 307] on input "[не указано]" at bounding box center [403, 298] width 600 height 21
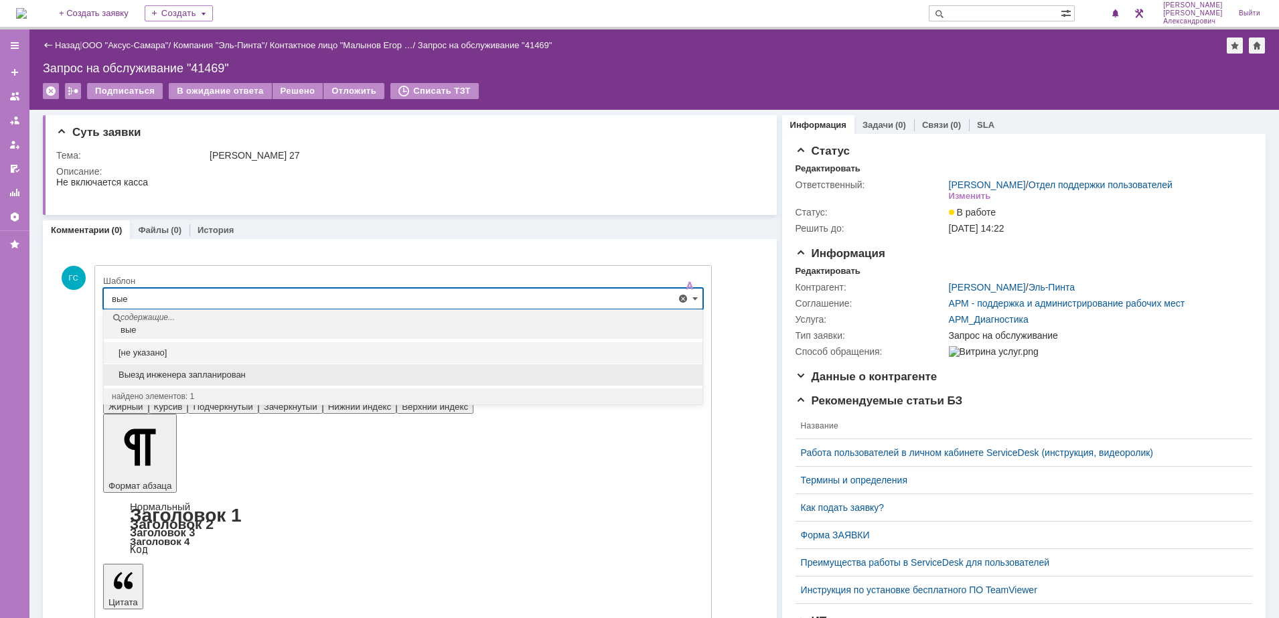
click at [213, 370] on span "Выезд инженера запланирован" at bounding box center [403, 375] width 583 height 11
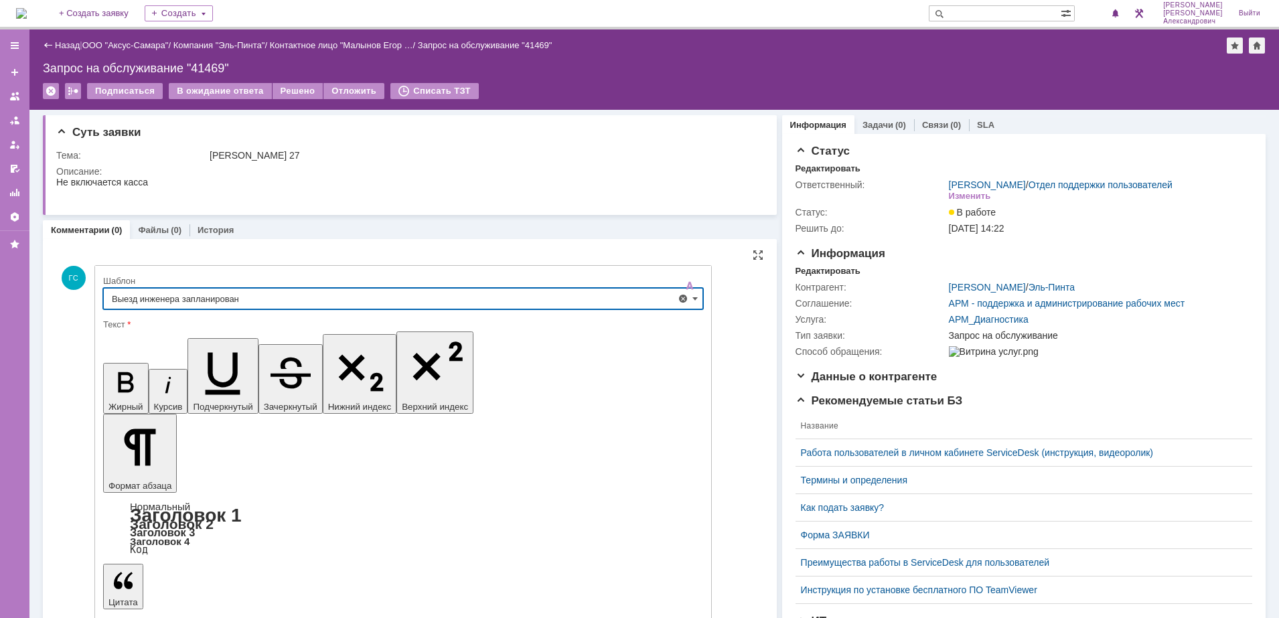
type input "Выезд инженера запланирован"
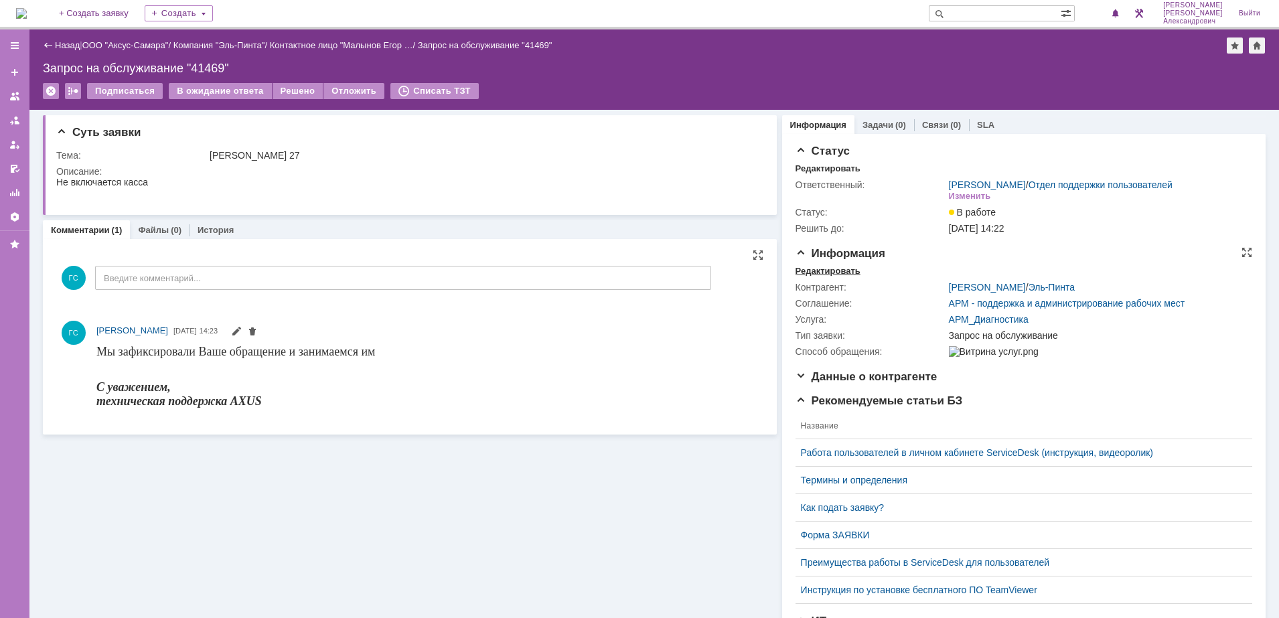
click at [803, 277] on div "Редактировать" at bounding box center [828, 271] width 65 height 11
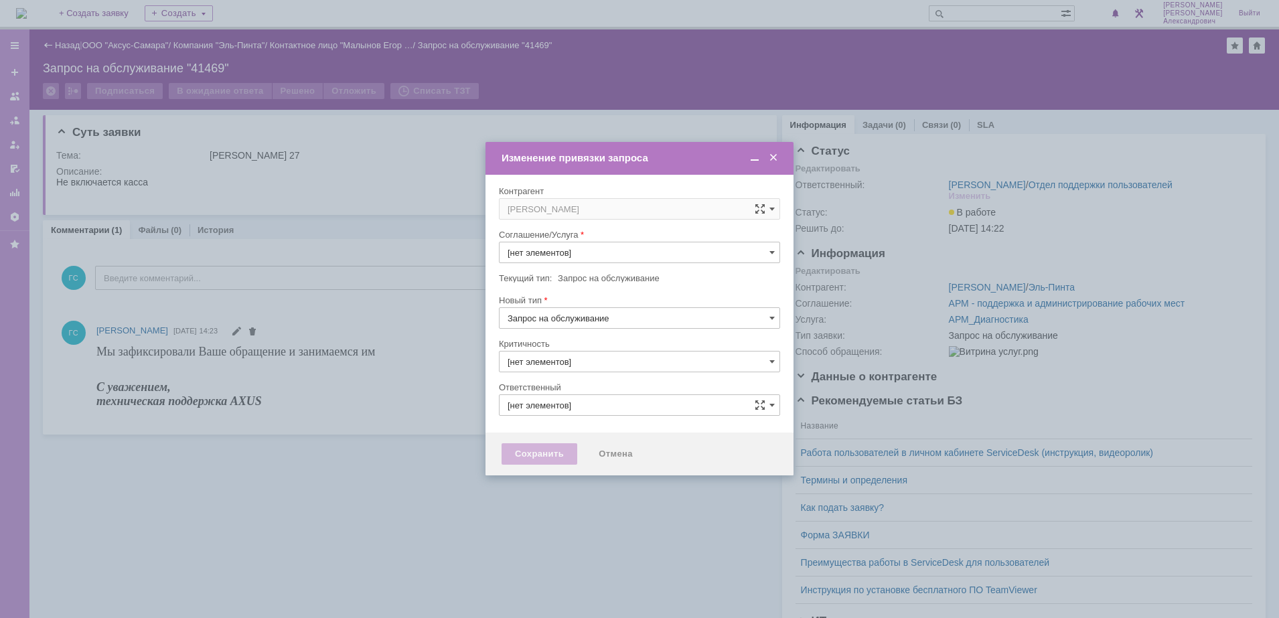
type input "АРМ_Диагностика"
type input "[PERSON_NAME]"
type input "3. Низкая"
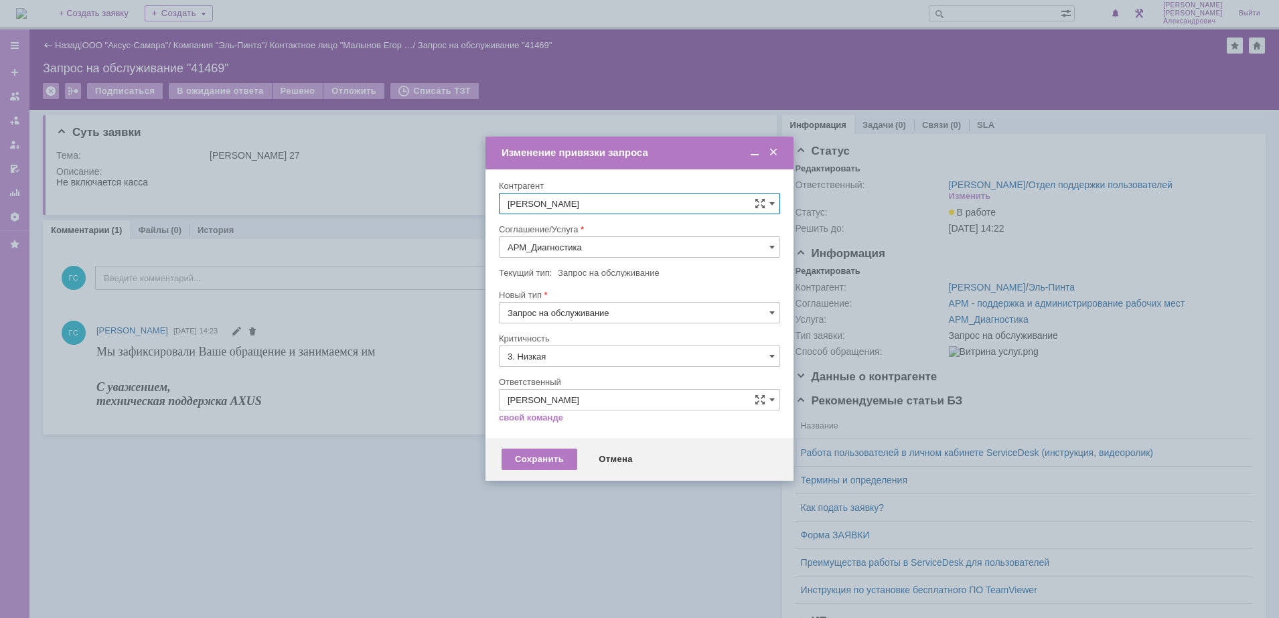
click at [604, 248] on input "АРМ_Диагностика" at bounding box center [639, 246] width 281 height 21
click at [591, 397] on div "АРМ_Восстановление/настройка работоспособности программной части" at bounding box center [640, 382] width 280 height 32
click at [640, 249] on input "АРМ_Восстановление/настройка работоспособности программной части" at bounding box center [639, 246] width 281 height 21
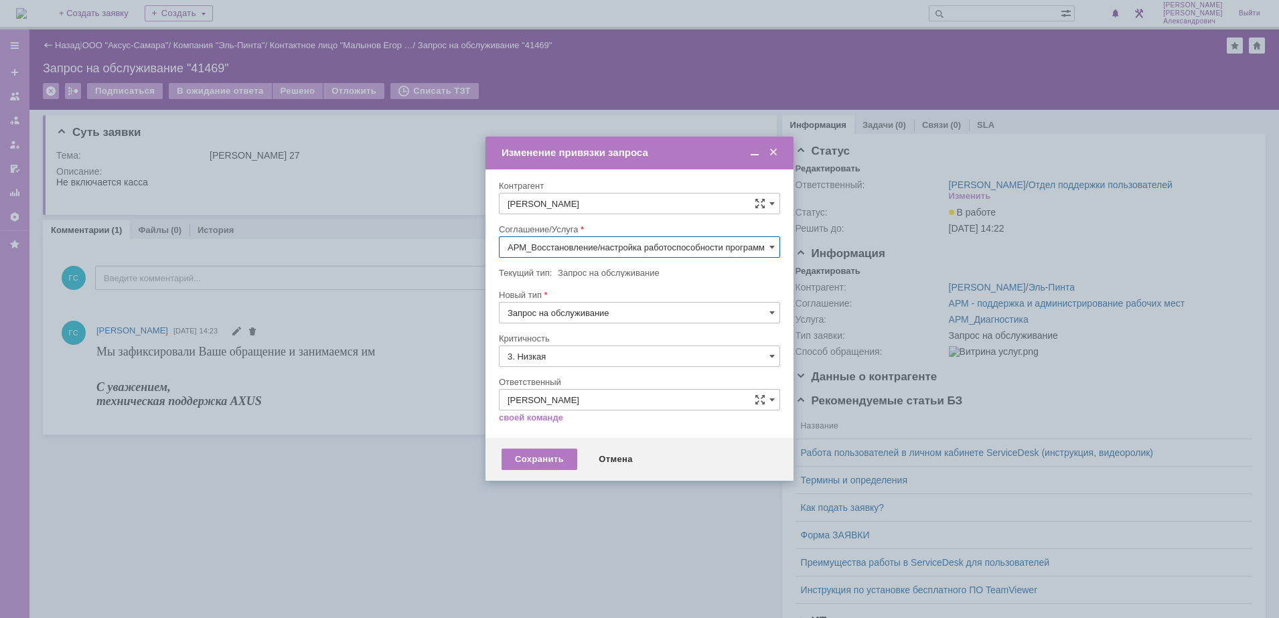
click at [639, 308] on span "АРМ_Настройка" at bounding box center [640, 302] width 264 height 11
type input "АРМ_Настройка"
click at [575, 352] on input "3. Низкая" at bounding box center [639, 356] width 281 height 21
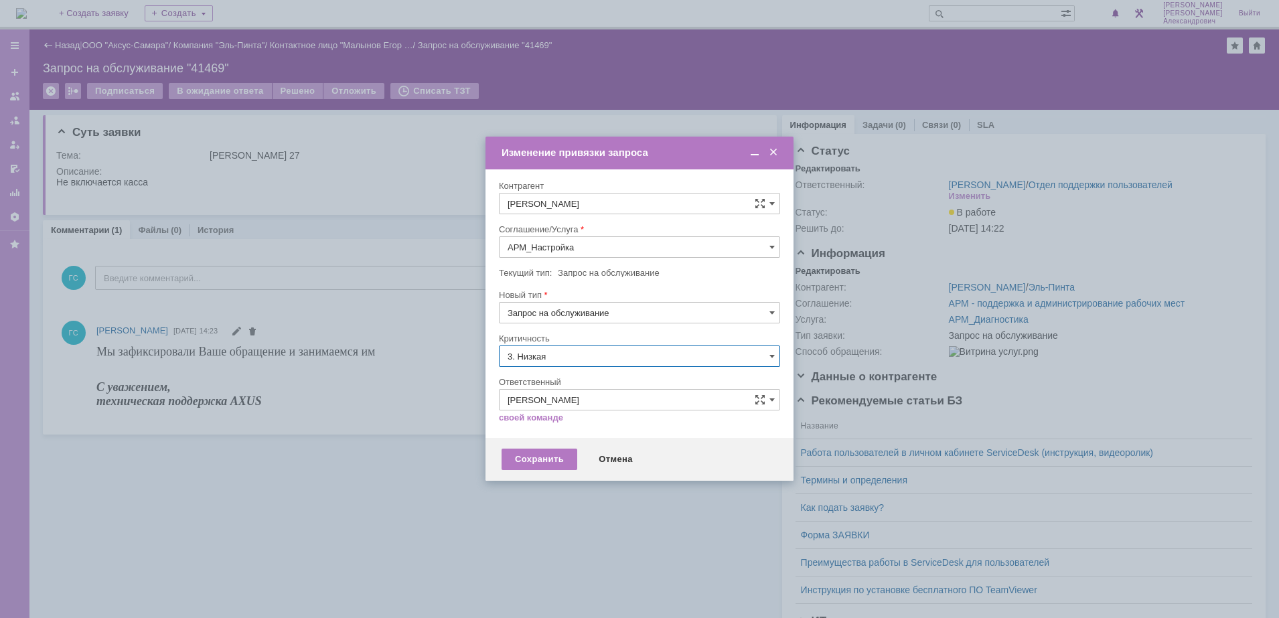
click at [539, 379] on span "[не указано]" at bounding box center [640, 381] width 264 height 11
type input "[не указано]"
click at [537, 460] on div "Сохранить" at bounding box center [540, 459] width 76 height 21
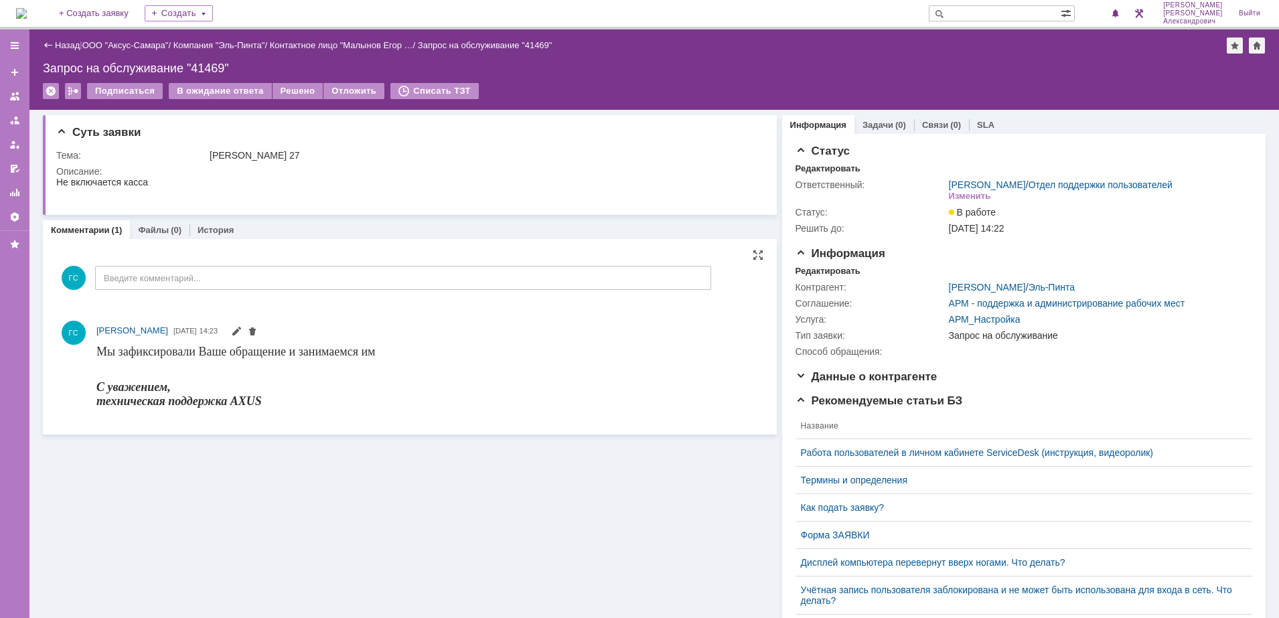
scroll to position [0, 0]
drag, startPoint x: 58, startPoint y: 181, endPoint x: 157, endPoint y: 171, distance: 99.6
click at [157, 177] on html "Не включается касса" at bounding box center [403, 187] width 695 height 21
copy div "Не включается касса"
click at [863, 121] on link "Задачи" at bounding box center [878, 125] width 31 height 10
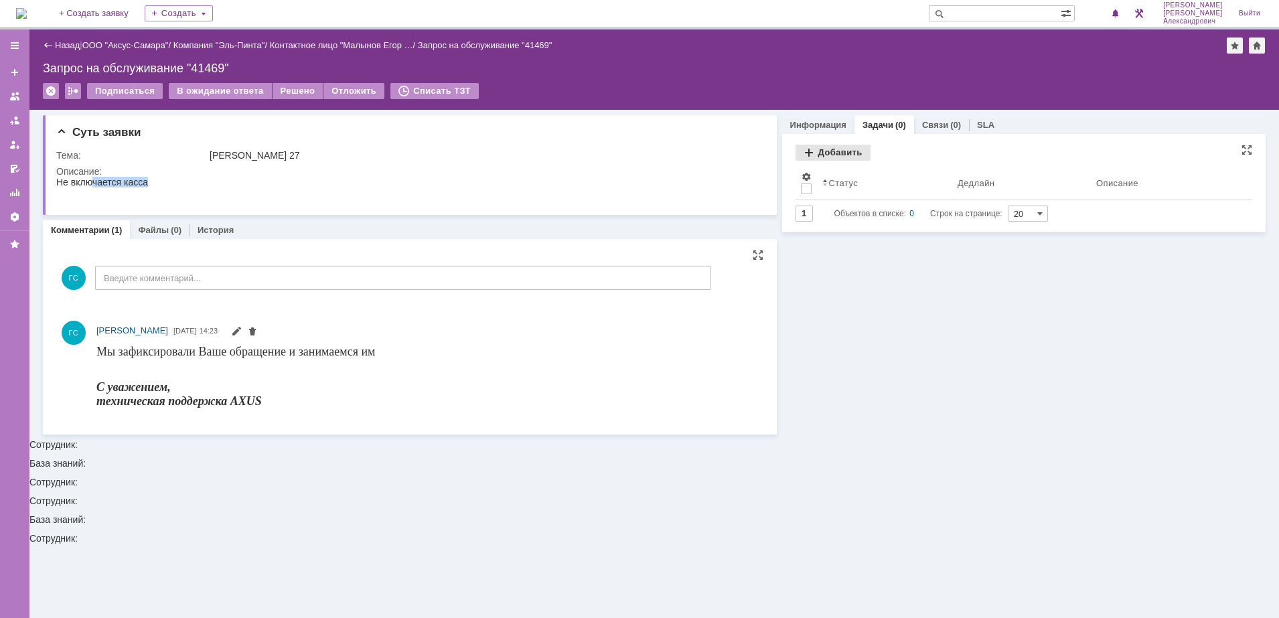
click at [808, 150] on div "Добавить" at bounding box center [833, 153] width 75 height 16
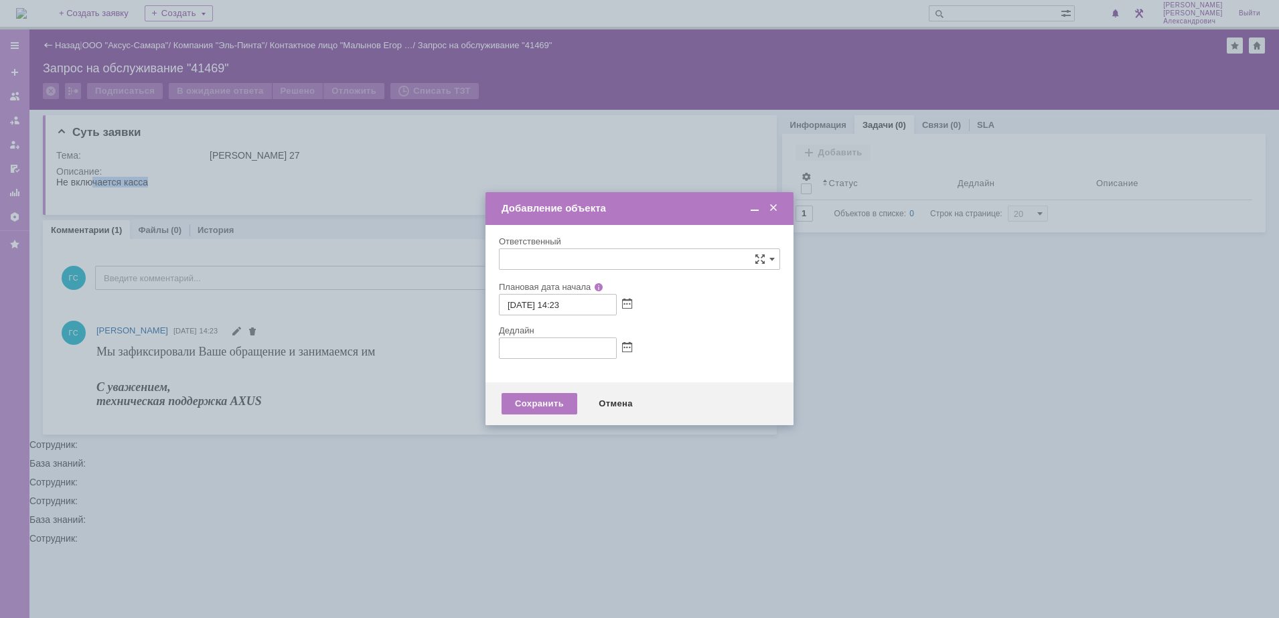
type input "[не указано]"
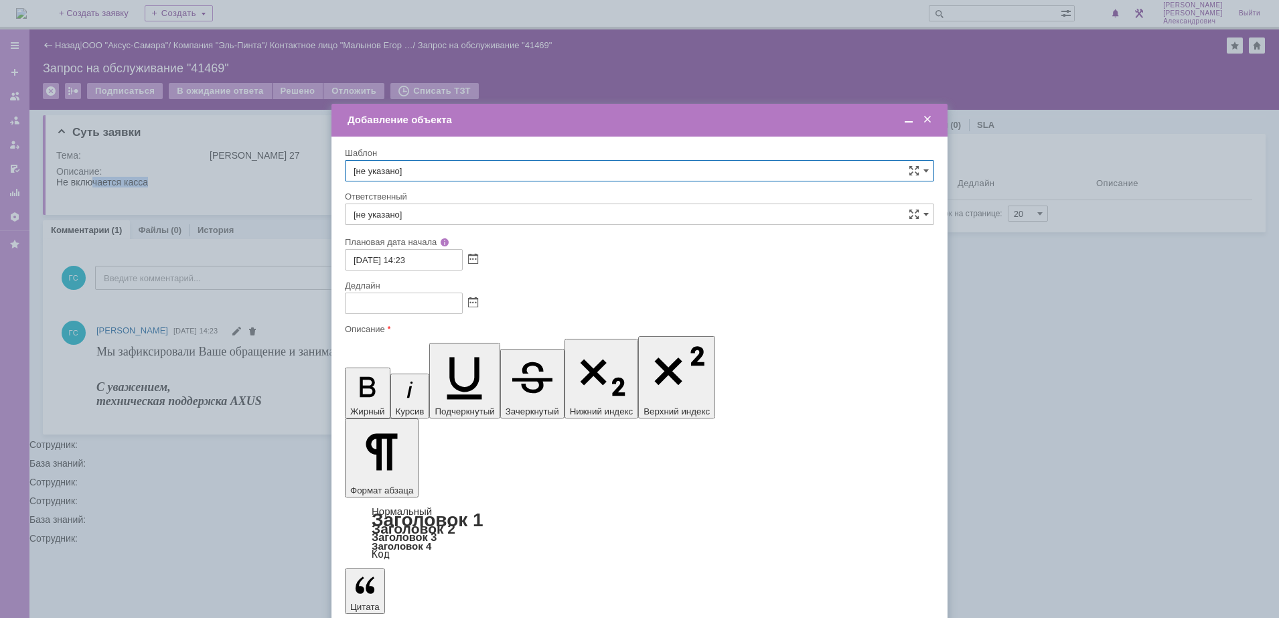
click at [908, 118] on span at bounding box center [908, 120] width 13 height 12
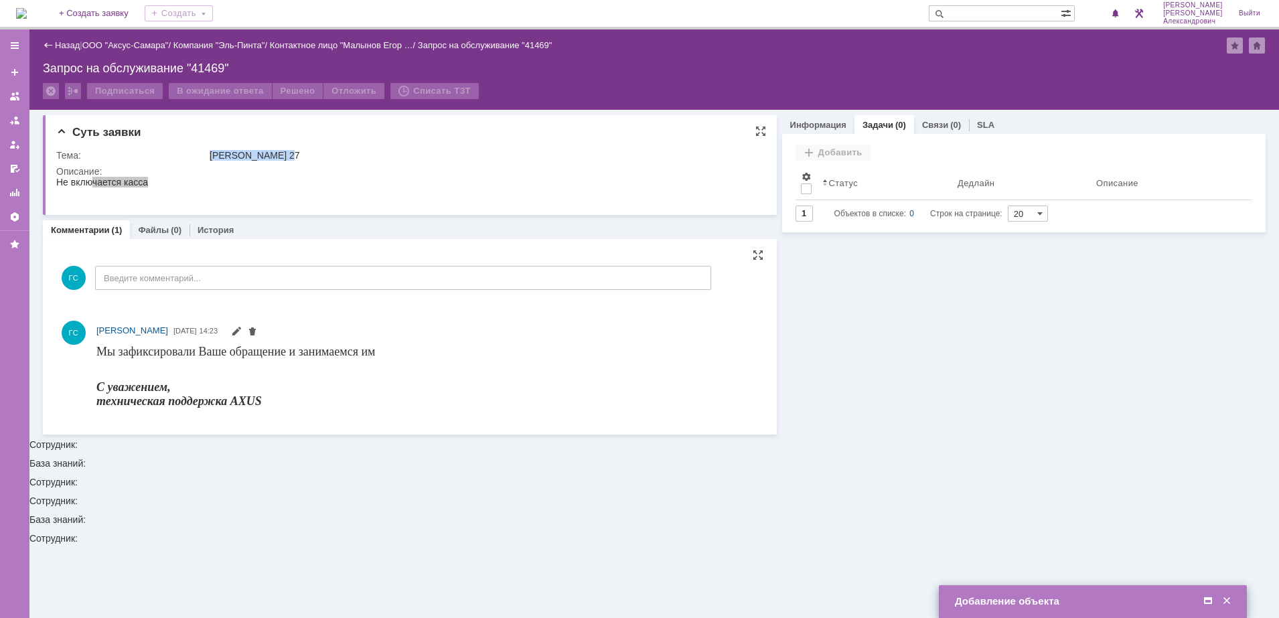
drag, startPoint x: 210, startPoint y: 153, endPoint x: 291, endPoint y: 155, distance: 81.7
click at [291, 155] on div "[PERSON_NAME] 27" at bounding box center [483, 155] width 547 height 11
copy div "[PERSON_NAME] 27"
click at [1208, 602] on span at bounding box center [1208, 601] width 13 height 12
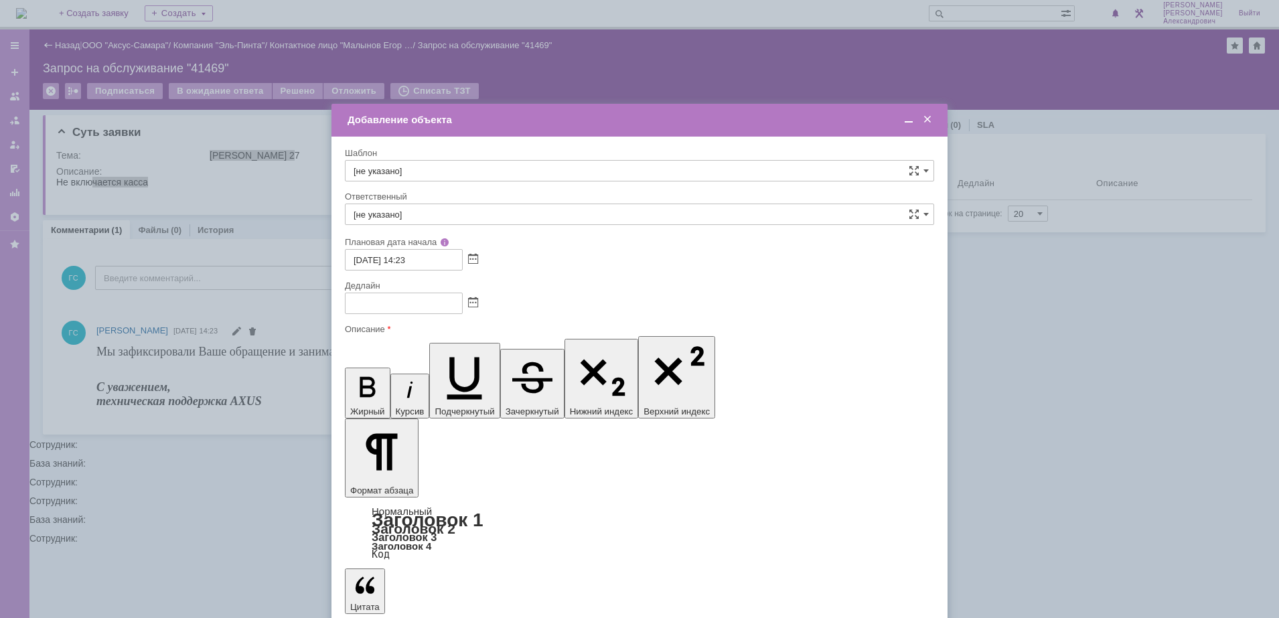
click at [469, 308] on span at bounding box center [473, 303] width 10 height 11
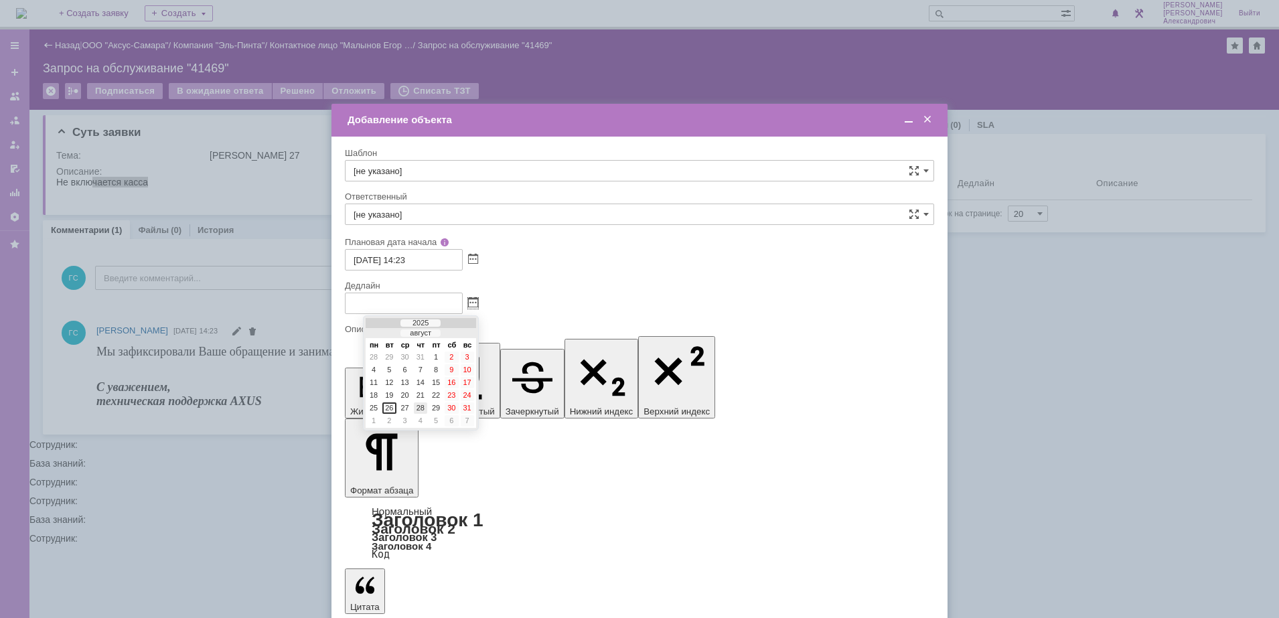
click at [416, 407] on div "28" at bounding box center [420, 408] width 13 height 11
type input "28.08.2025 14:24"
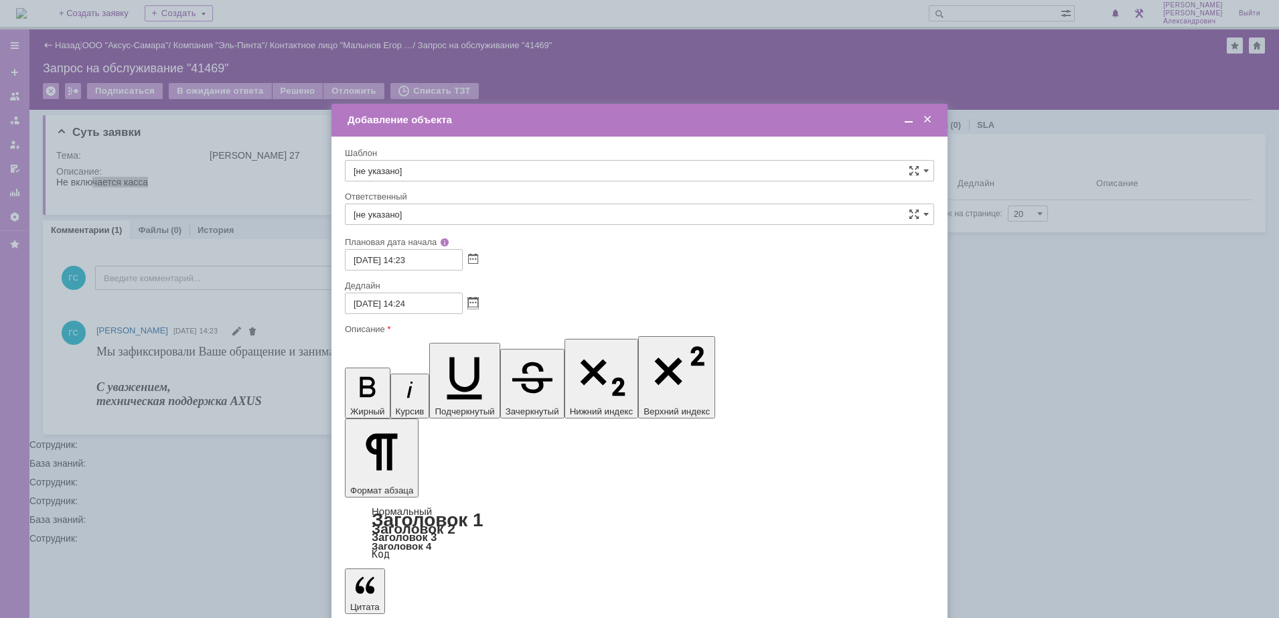
click at [441, 209] on input "[не указано]" at bounding box center [639, 214] width 589 height 21
click at [463, 317] on div "[PERSON_NAME]" at bounding box center [640, 311] width 588 height 21
type input "[PERSON_NAME]"
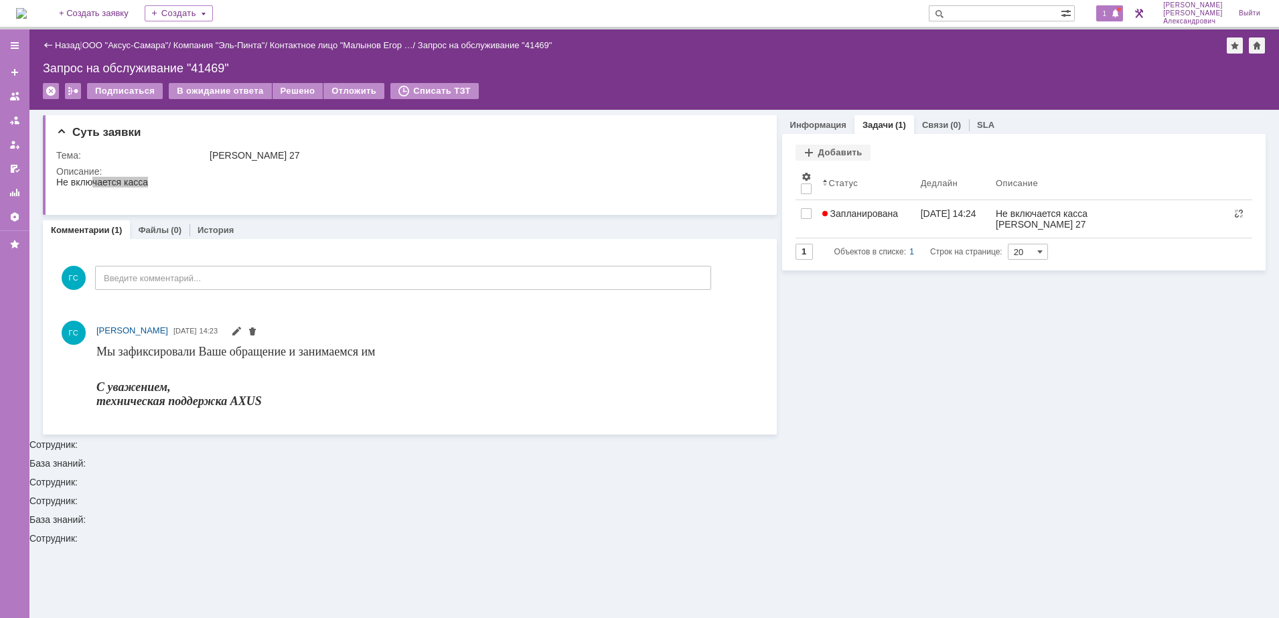
click at [1111, 13] on span "1" at bounding box center [1105, 13] width 12 height 9
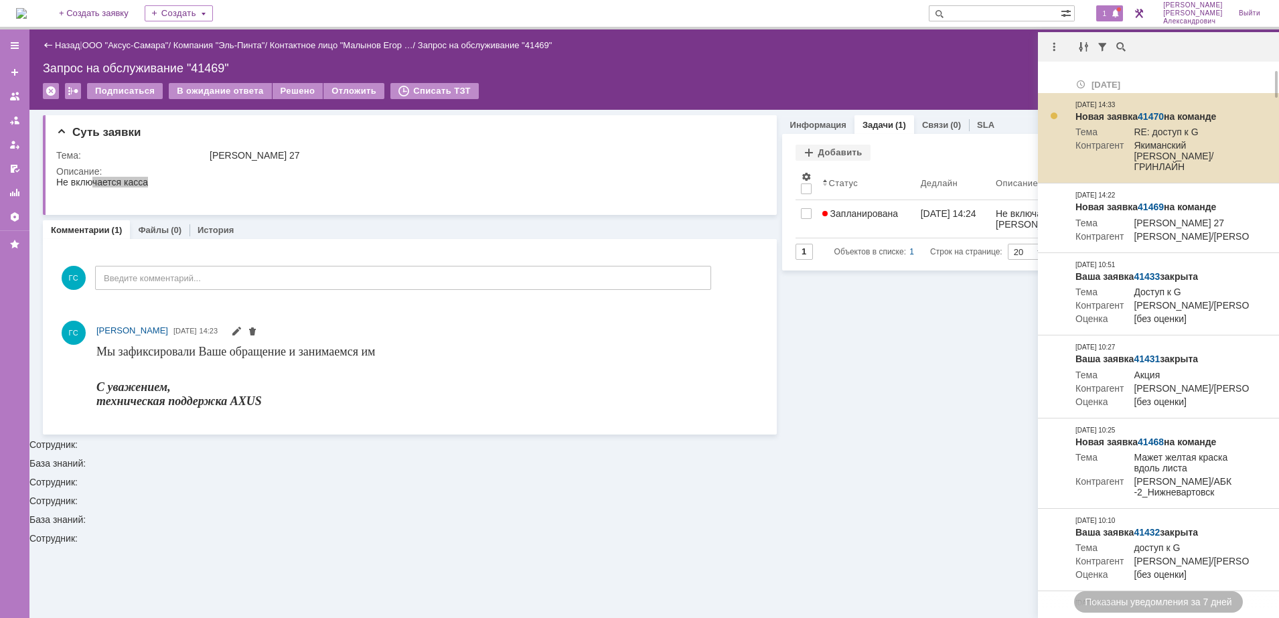
click at [1145, 111] on link "41470" at bounding box center [1151, 116] width 26 height 11
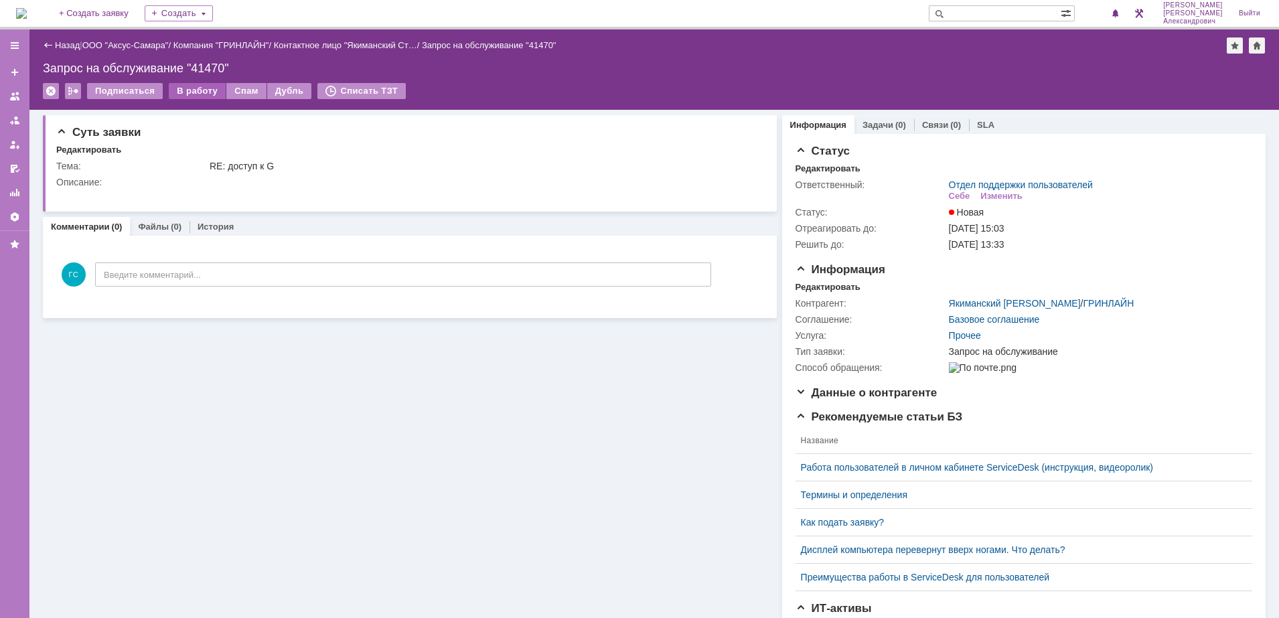
click at [191, 91] on div "В работу" at bounding box center [197, 91] width 57 height 16
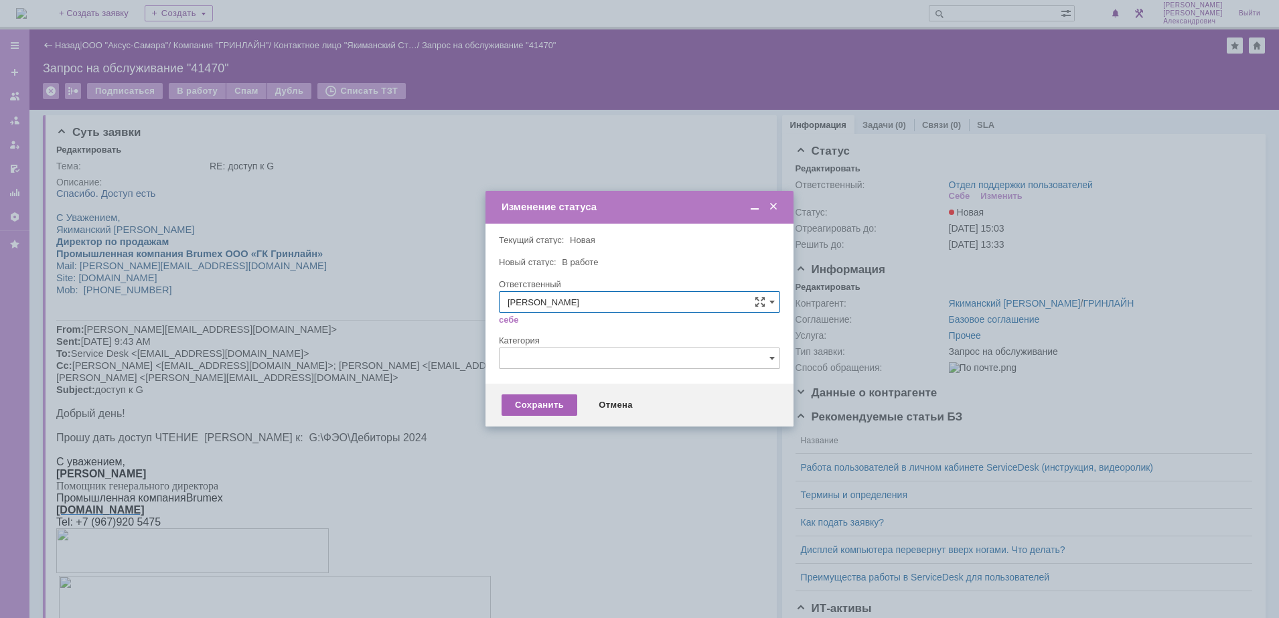
click at [524, 403] on div "Сохранить" at bounding box center [540, 405] width 76 height 21
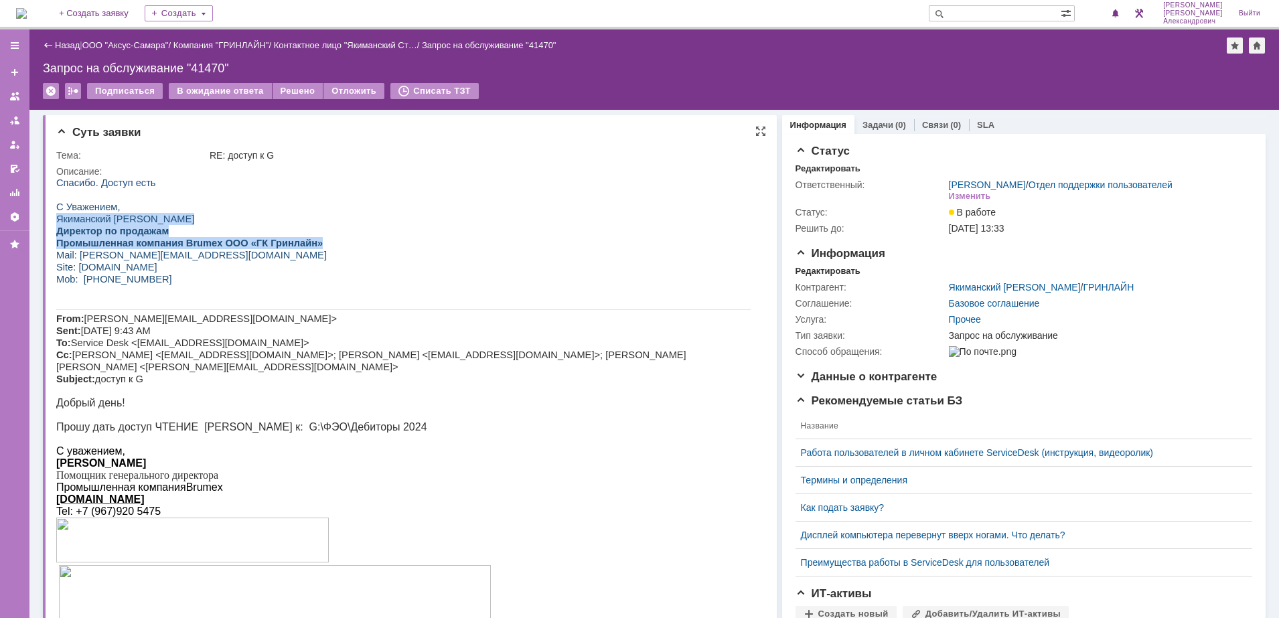
drag, startPoint x: 56, startPoint y: 222, endPoint x: 303, endPoint y: 243, distance: 248.0
click at [303, 243] on div "С Уважением, Якиманский [PERSON_NAME] по продажам Промышленная компания Brumex …" at bounding box center [403, 249] width 695 height 96
copy div "Якиманский [PERSON_NAME] по продажам Промышленная компания Brumex ООО «ГК Гринл…"
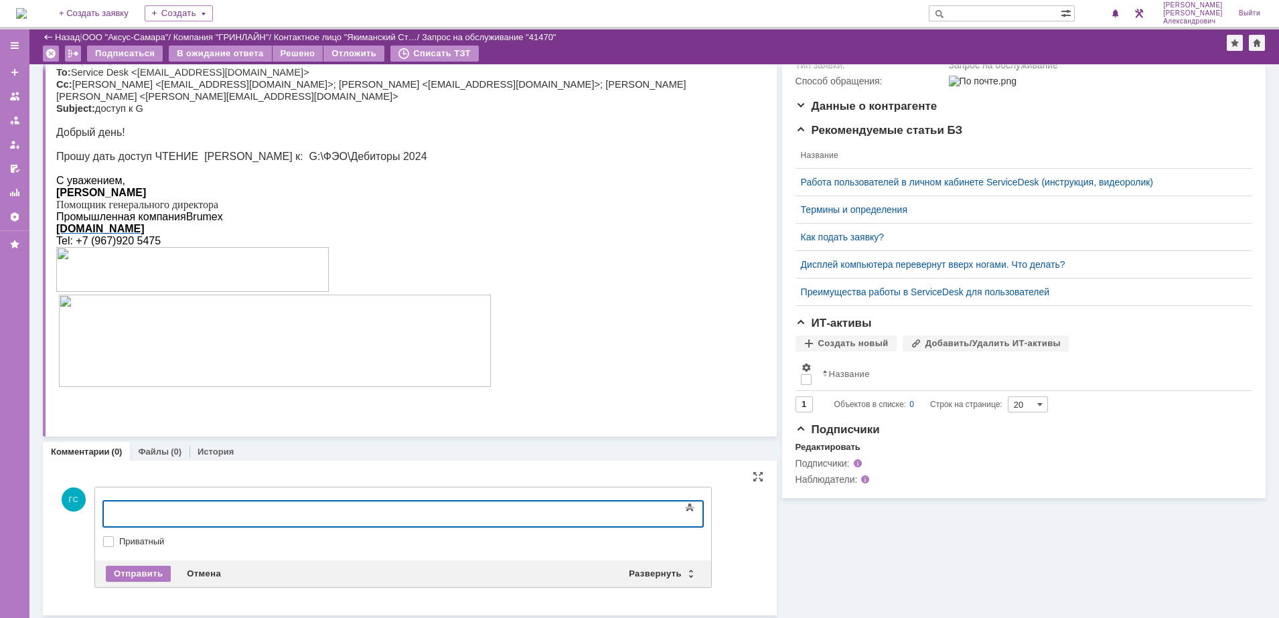
scroll to position [226, 0]
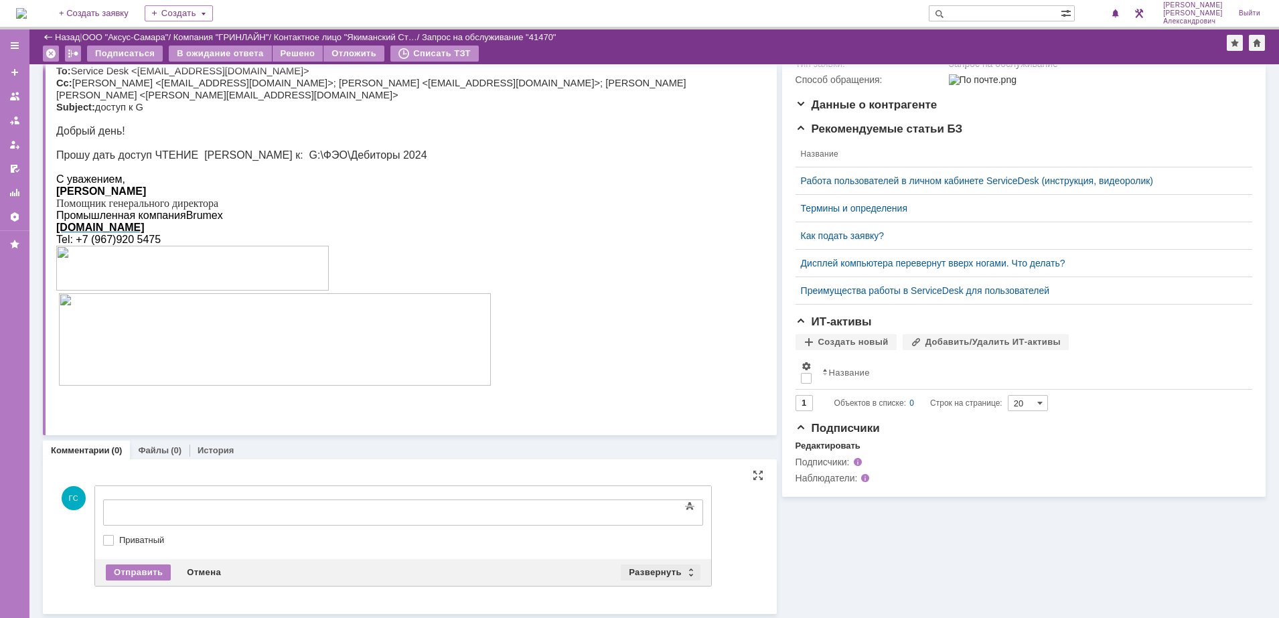
click at [643, 574] on div "Развернуть" at bounding box center [661, 573] width 80 height 16
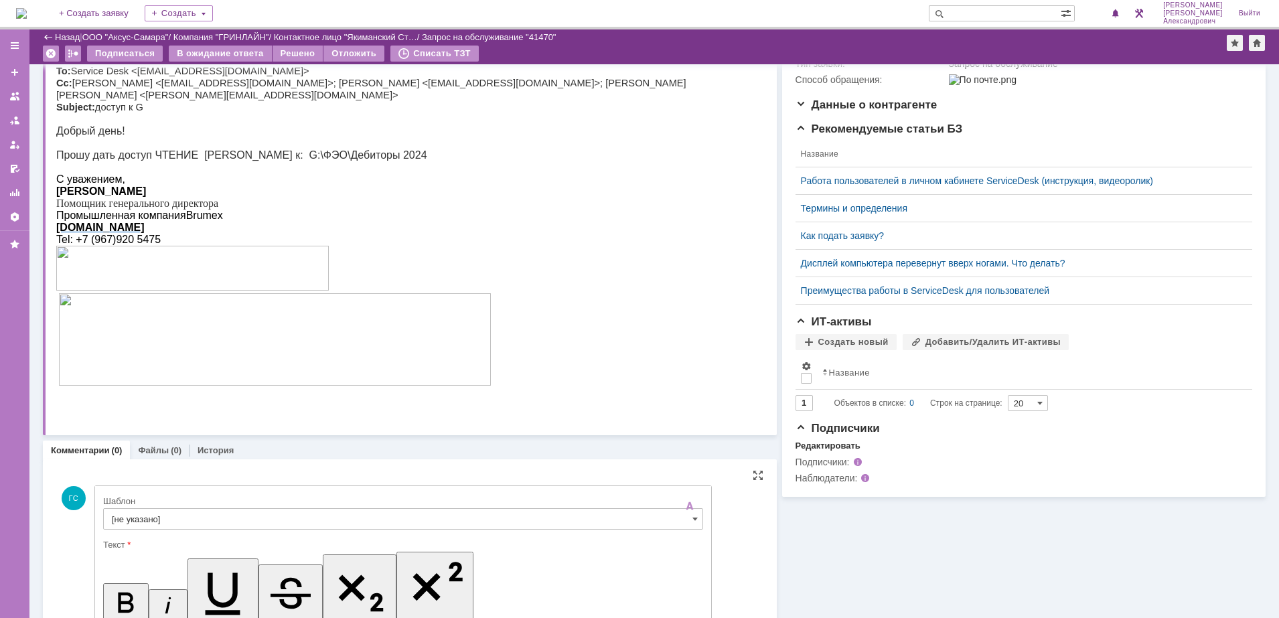
scroll to position [0, 0]
click at [194, 514] on input "[не указано]" at bounding box center [403, 518] width 600 height 21
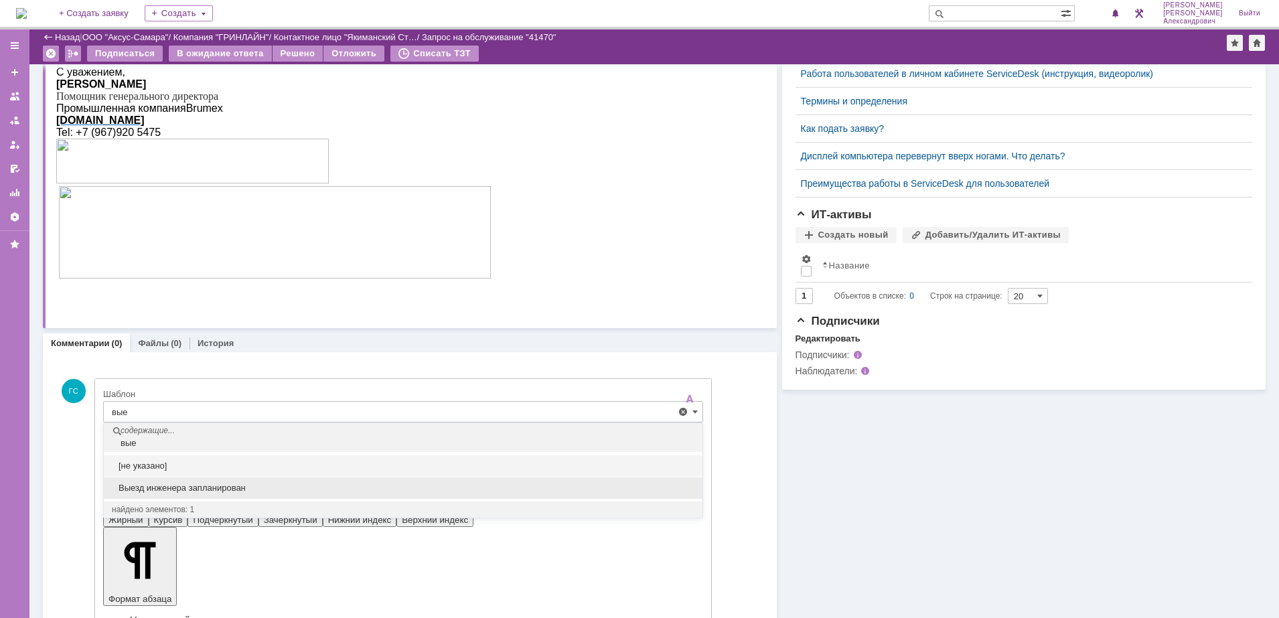
click at [207, 490] on span "Выезд инженера запланирован" at bounding box center [403, 488] width 583 height 11
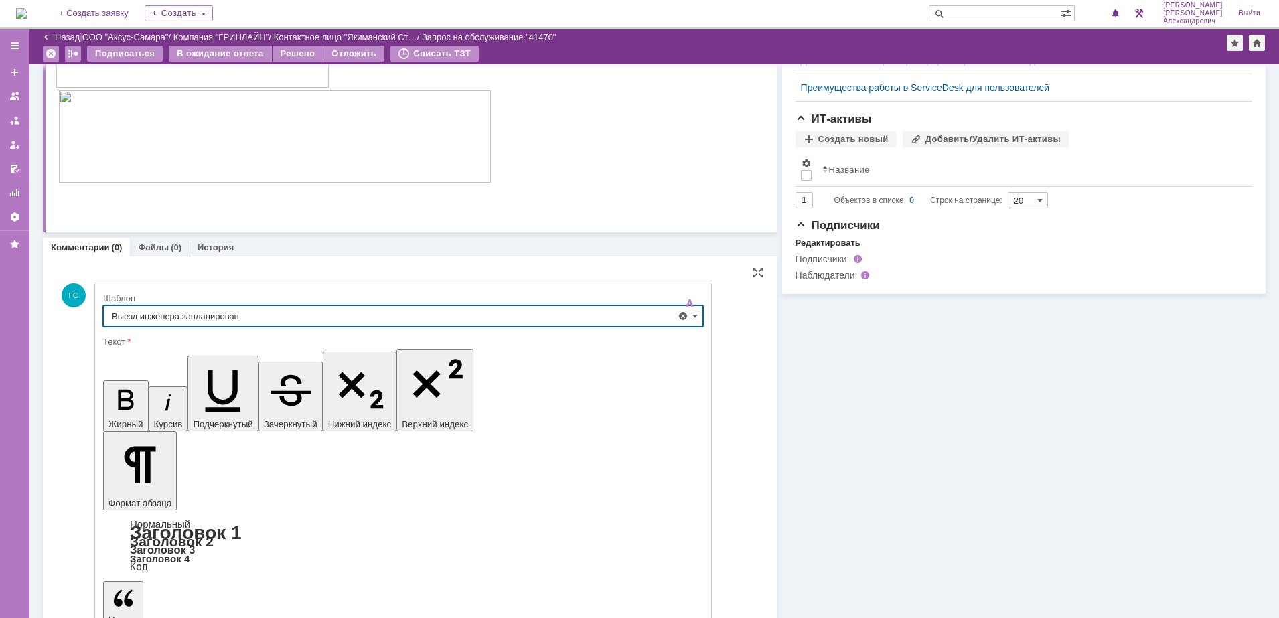
type input "Выезд инженера запланирован"
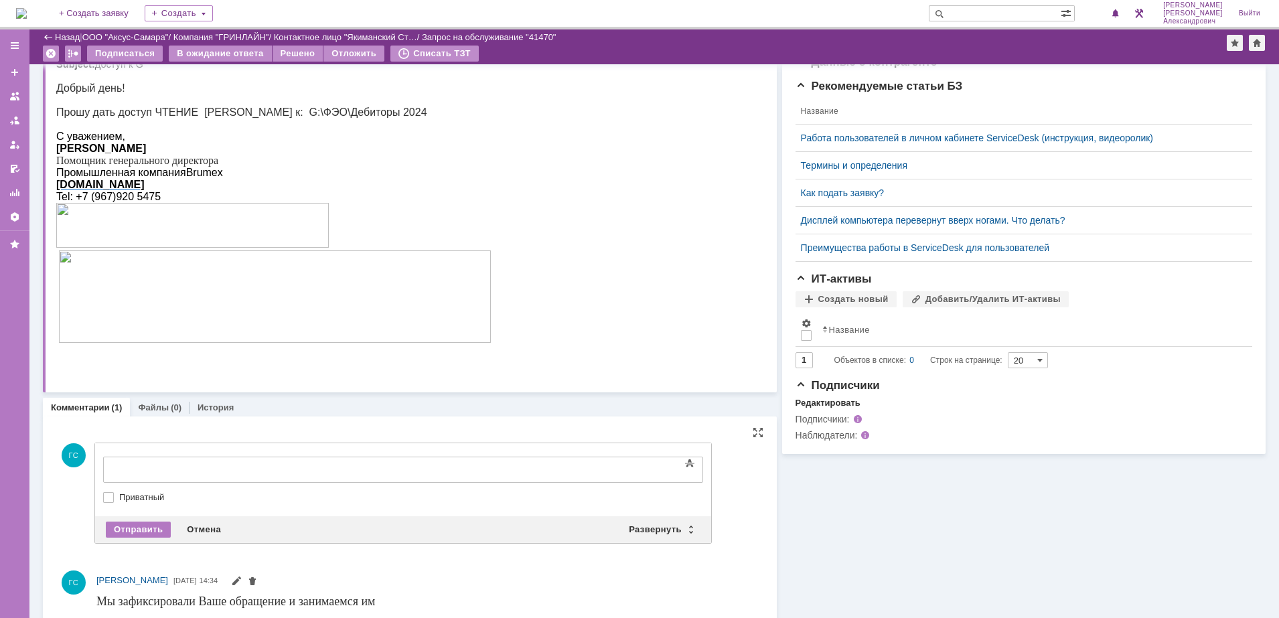
scroll to position [0, 0]
click at [140, 526] on div "Отправить" at bounding box center [138, 530] width 65 height 16
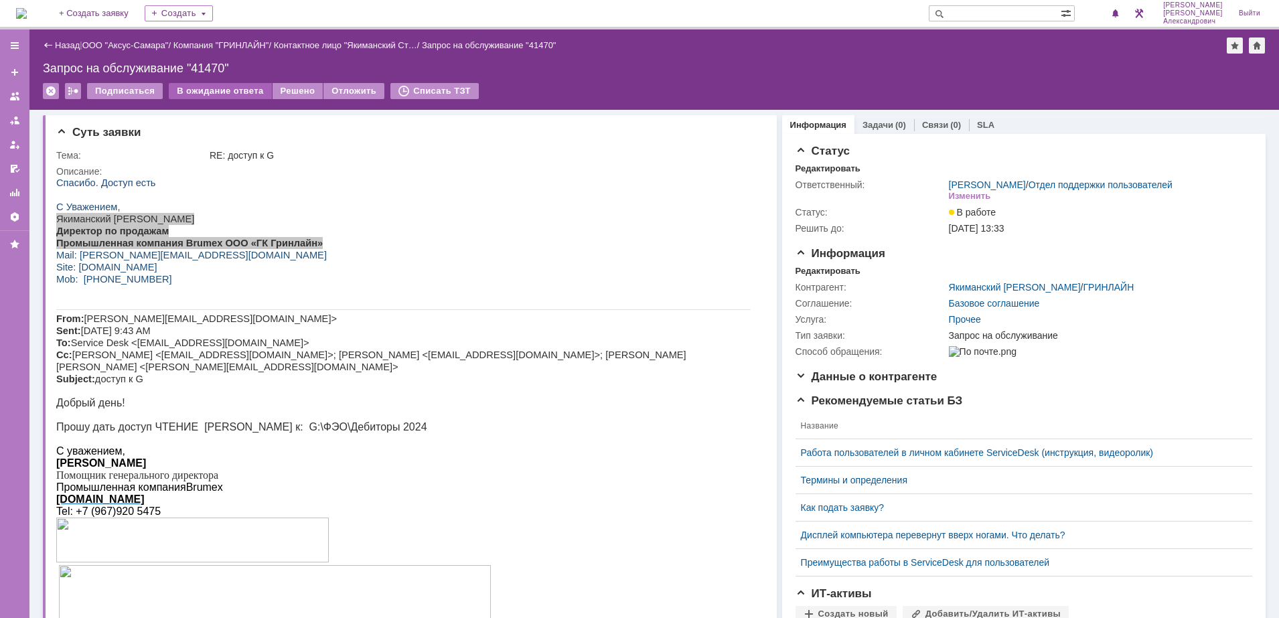
click at [204, 90] on div "В ожидание ответа" at bounding box center [220, 91] width 102 height 16
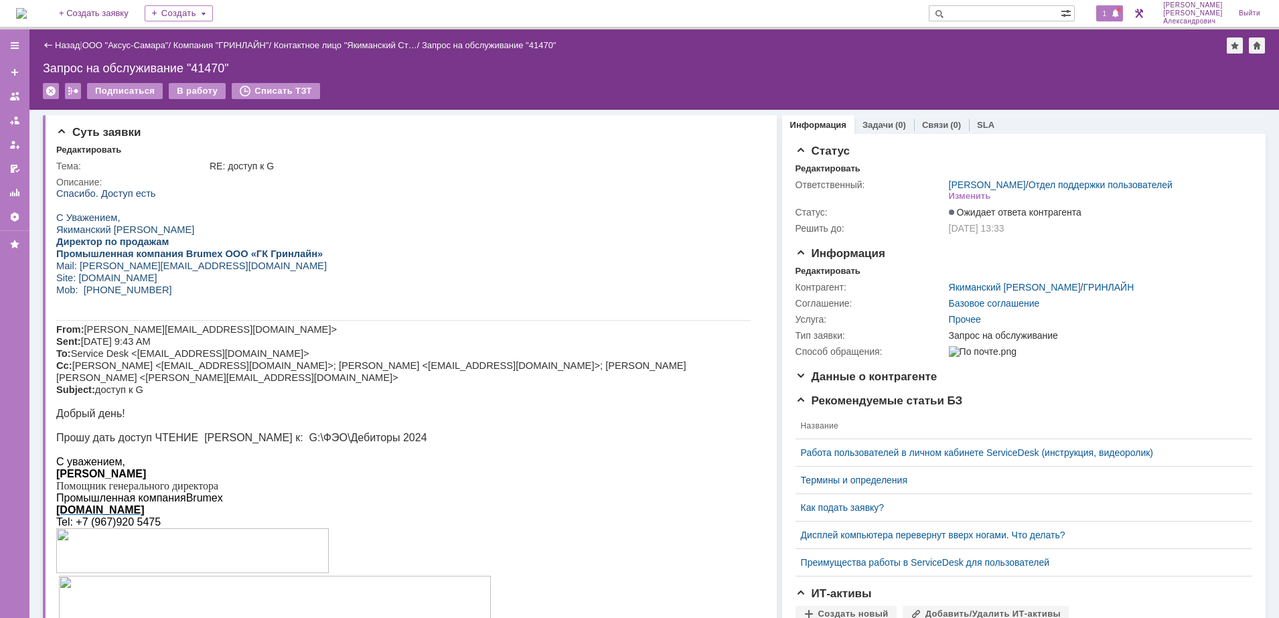
click at [1107, 6] on div "1" at bounding box center [1109, 13] width 27 height 16
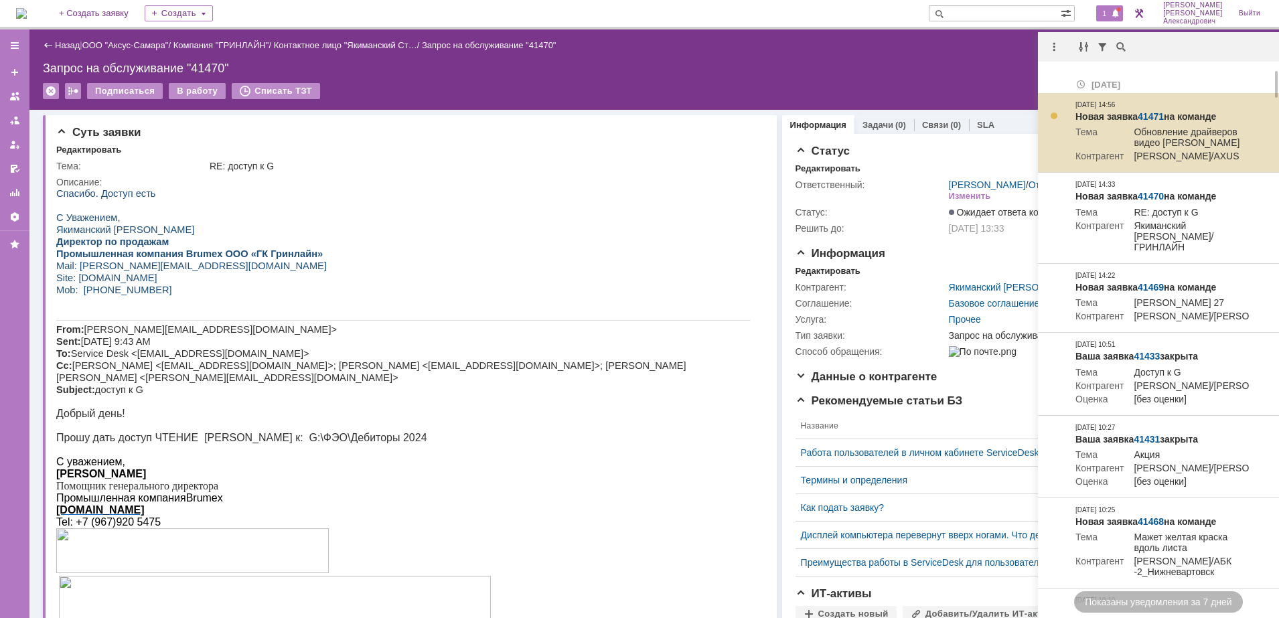
click at [1155, 117] on link "41471" at bounding box center [1151, 116] width 26 height 11
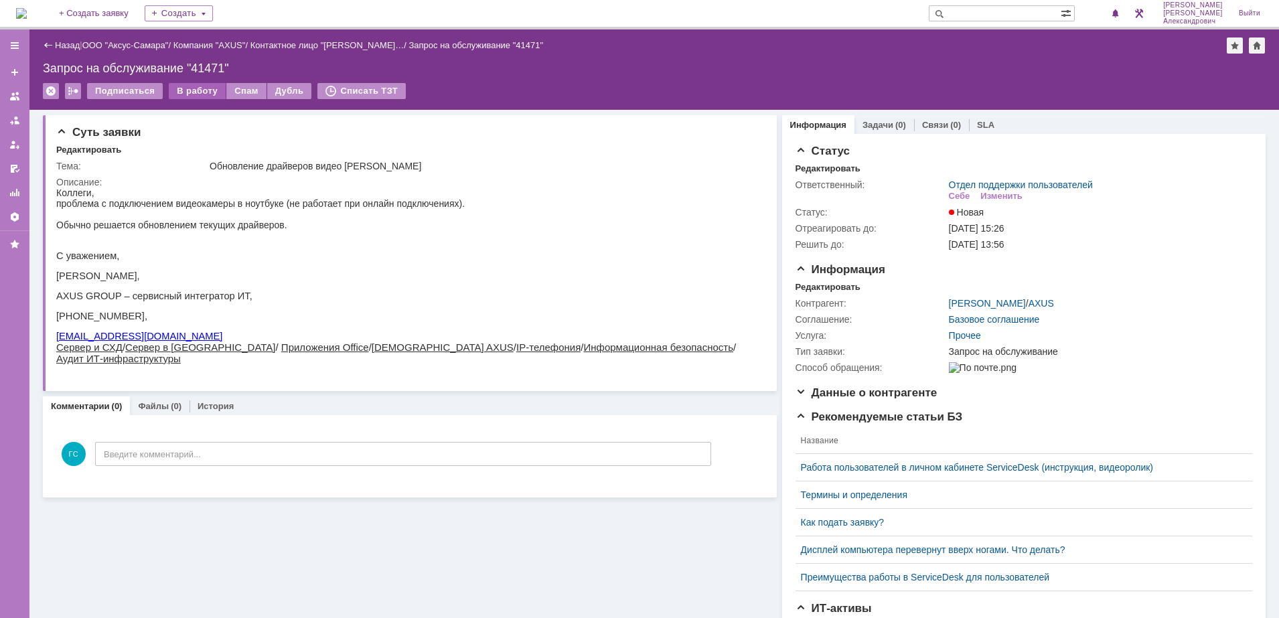
click at [190, 85] on div "В работу" at bounding box center [197, 91] width 57 height 16
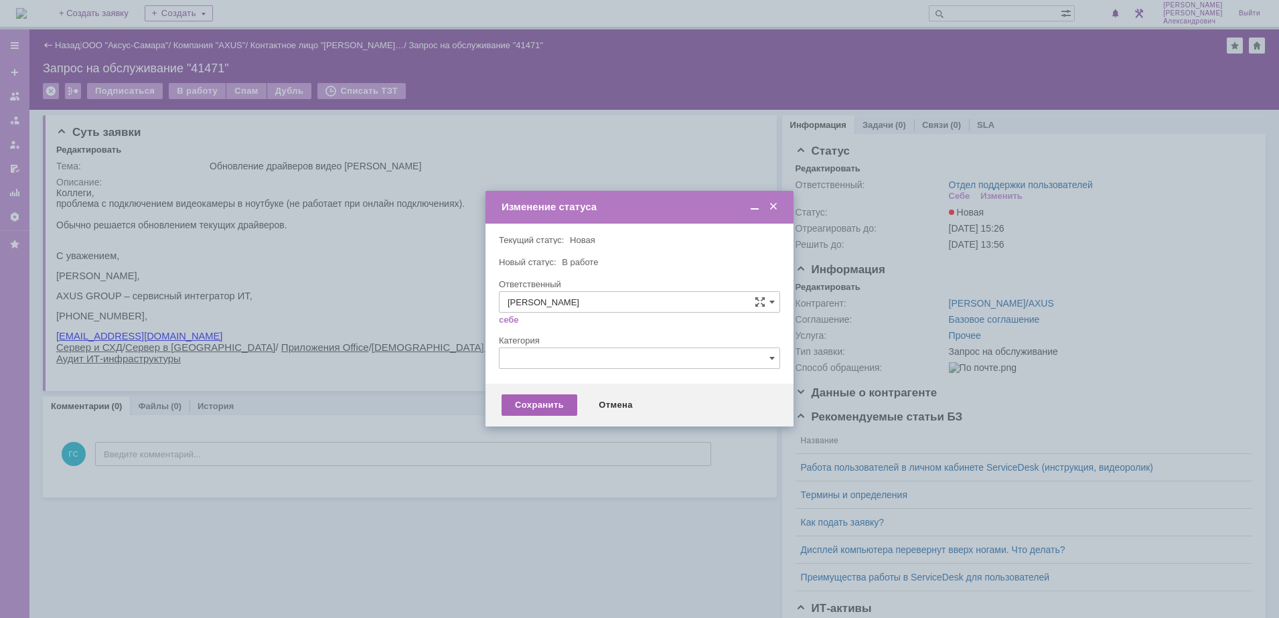
click at [539, 395] on div "Сохранить" at bounding box center [540, 405] width 76 height 21
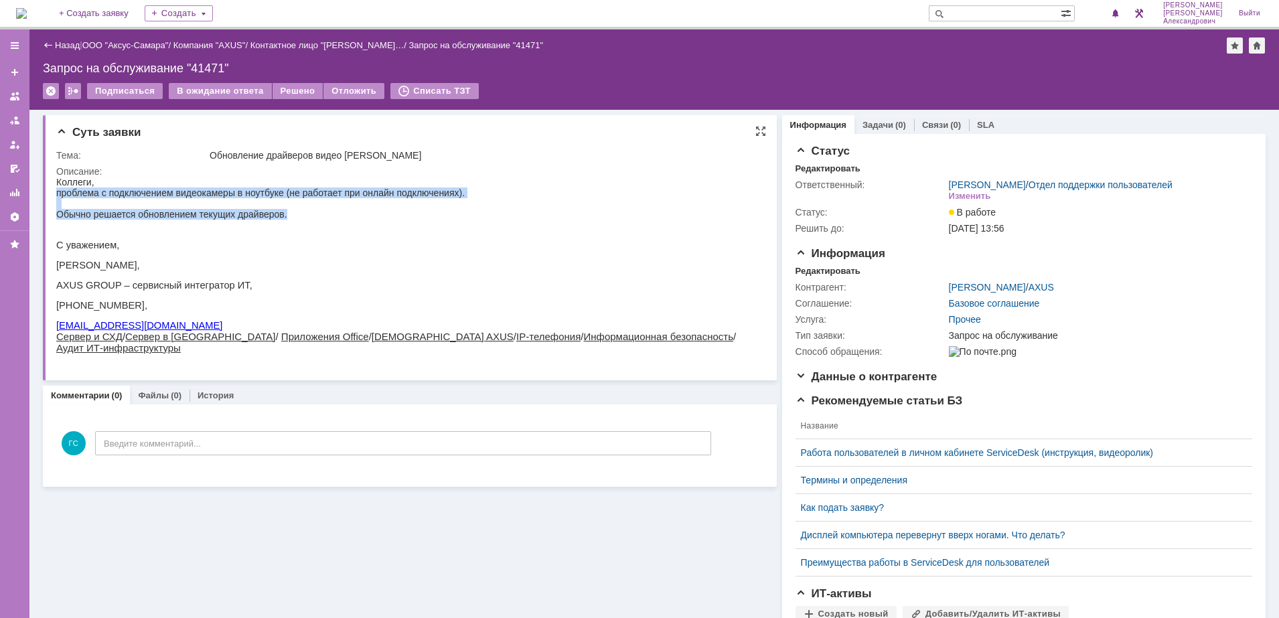
drag, startPoint x: 58, startPoint y: 192, endPoint x: 354, endPoint y: 212, distance: 296.7
click at [354, 212] on body "Коллеги, проблема с подключением видеокамеры в ноутбуке (не работает при онлайн…" at bounding box center [403, 265] width 695 height 177
copy body "проблема с подключением видеокамеры в ноутбуке (не работает при онлайн подключе…"
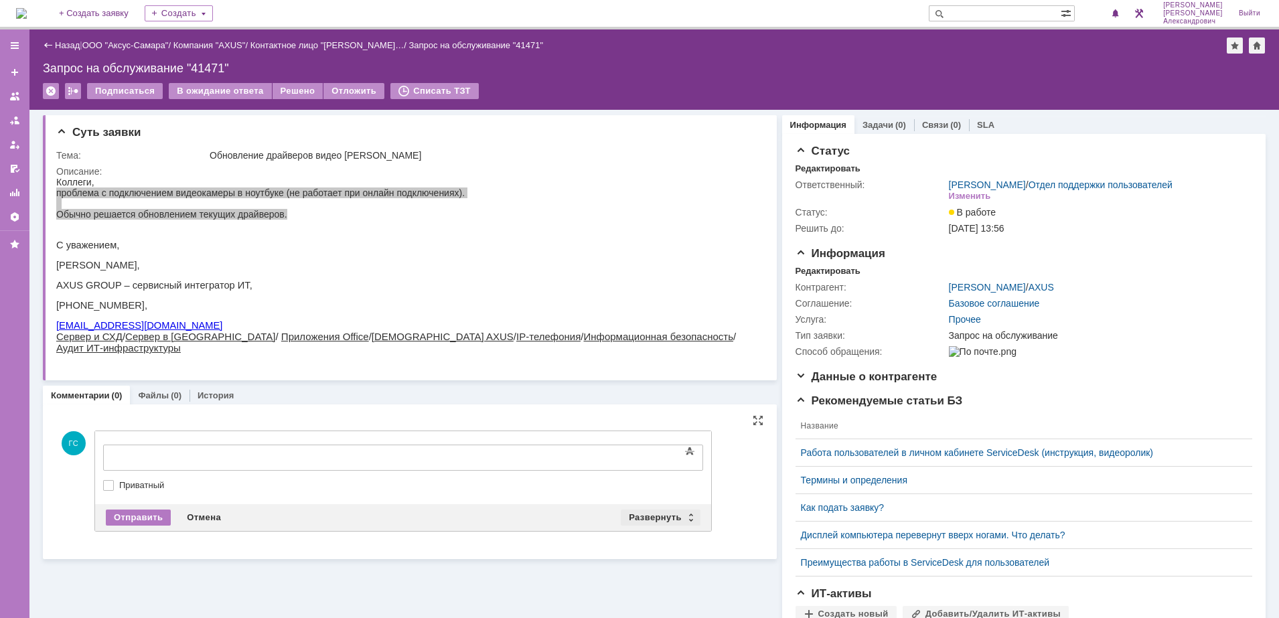
click at [636, 512] on div "Развернуть" at bounding box center [661, 518] width 80 height 16
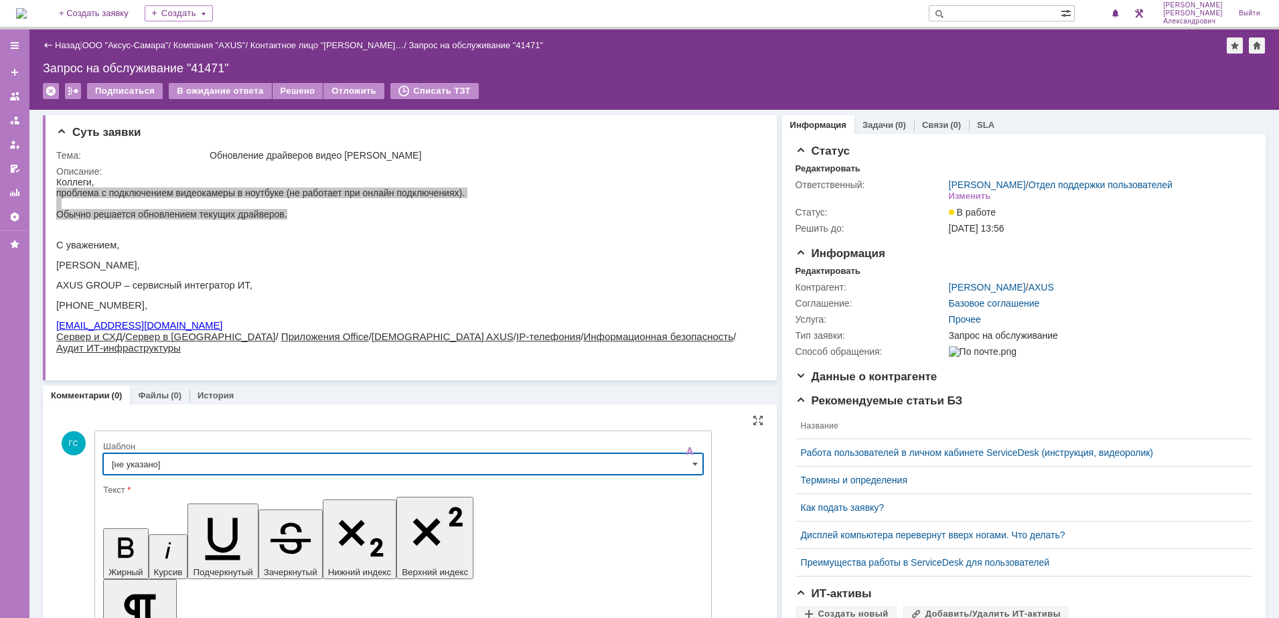
click at [305, 469] on input "[не указано]" at bounding box center [403, 463] width 600 height 21
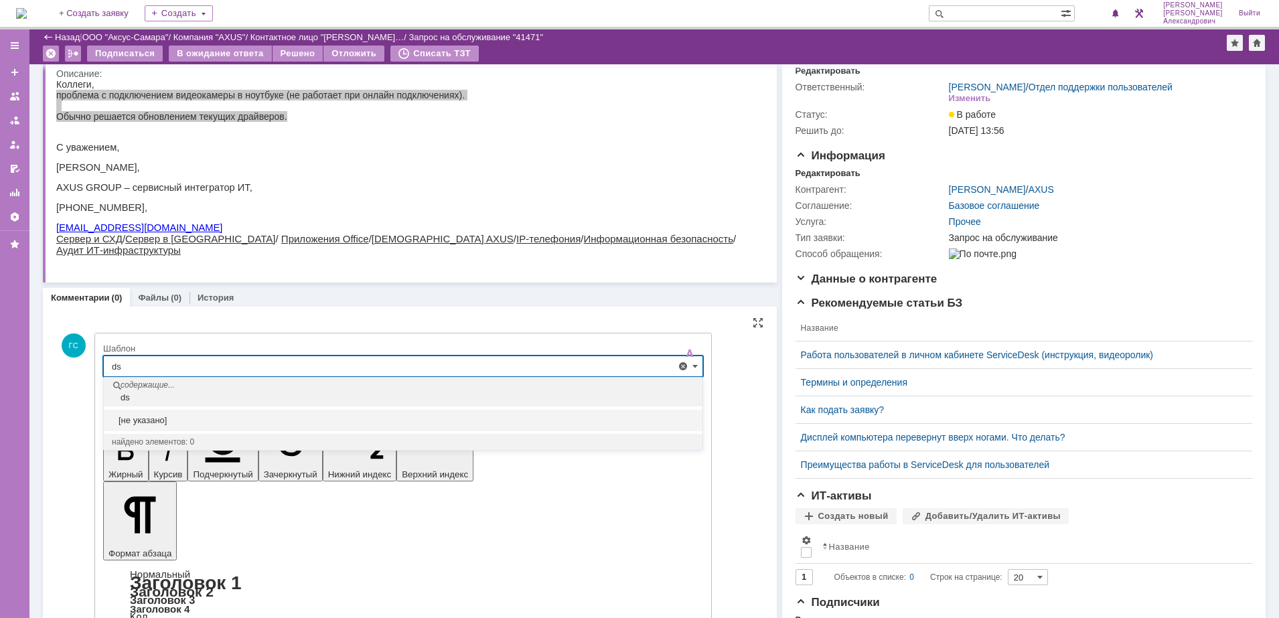
type input "d"
click at [242, 443] on span "Выезд инженера запланирован" at bounding box center [403, 442] width 583 height 11
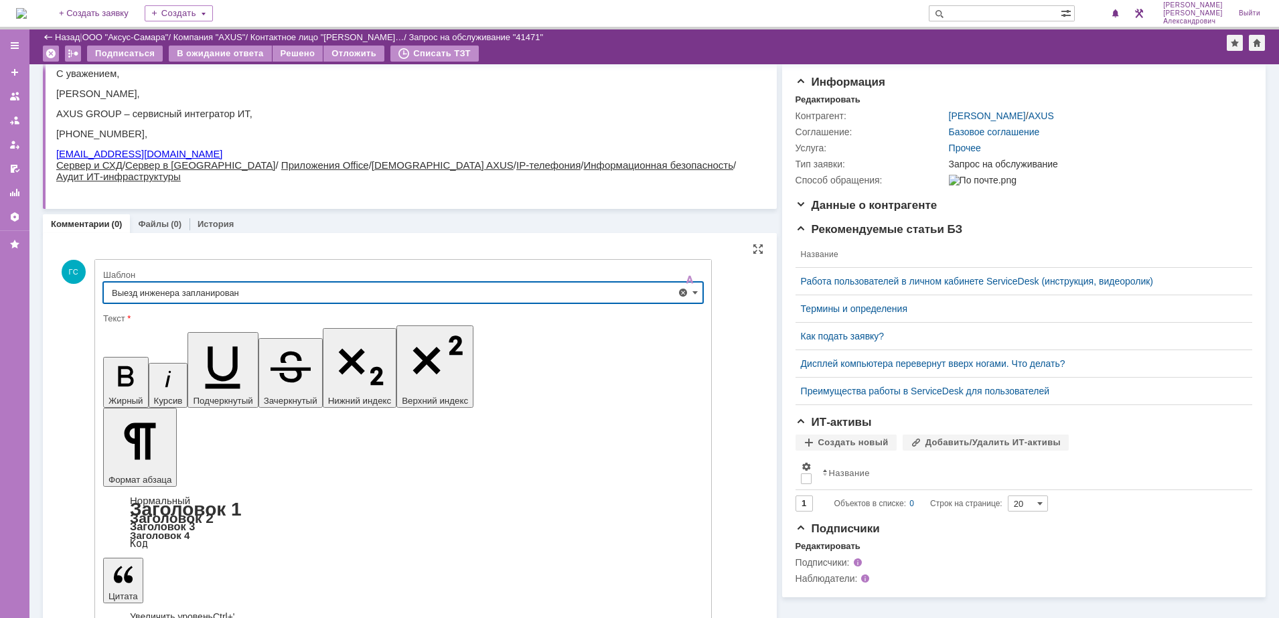
type input "Выезд инженера запланирован"
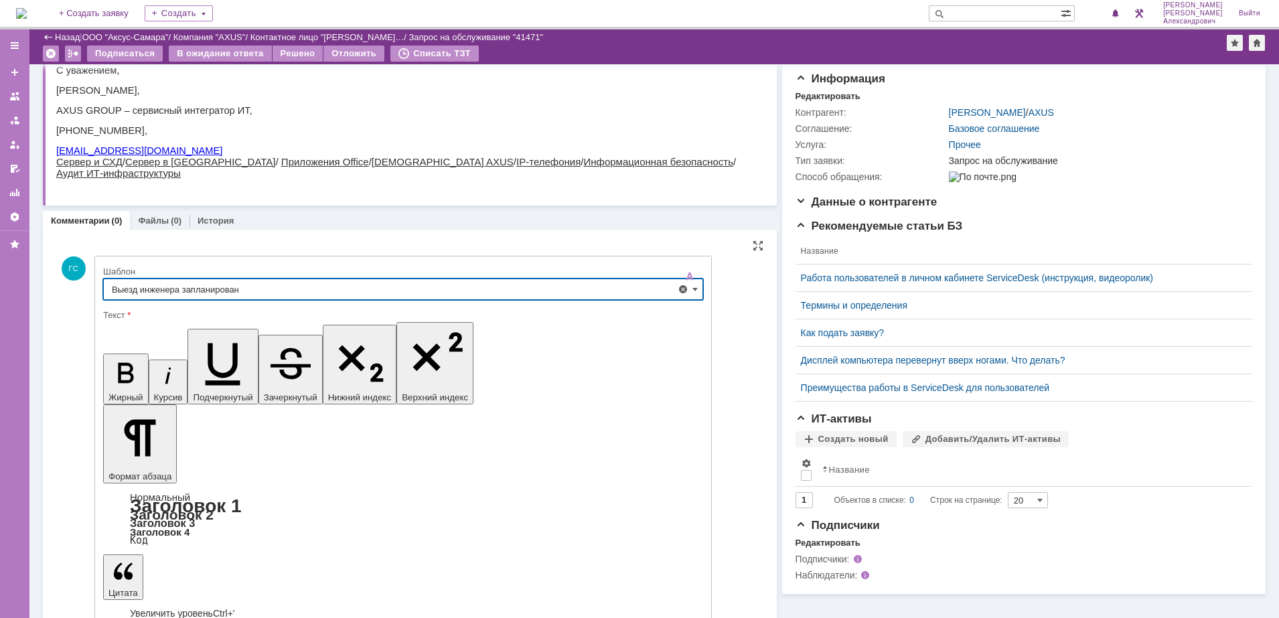
scroll to position [130, 0]
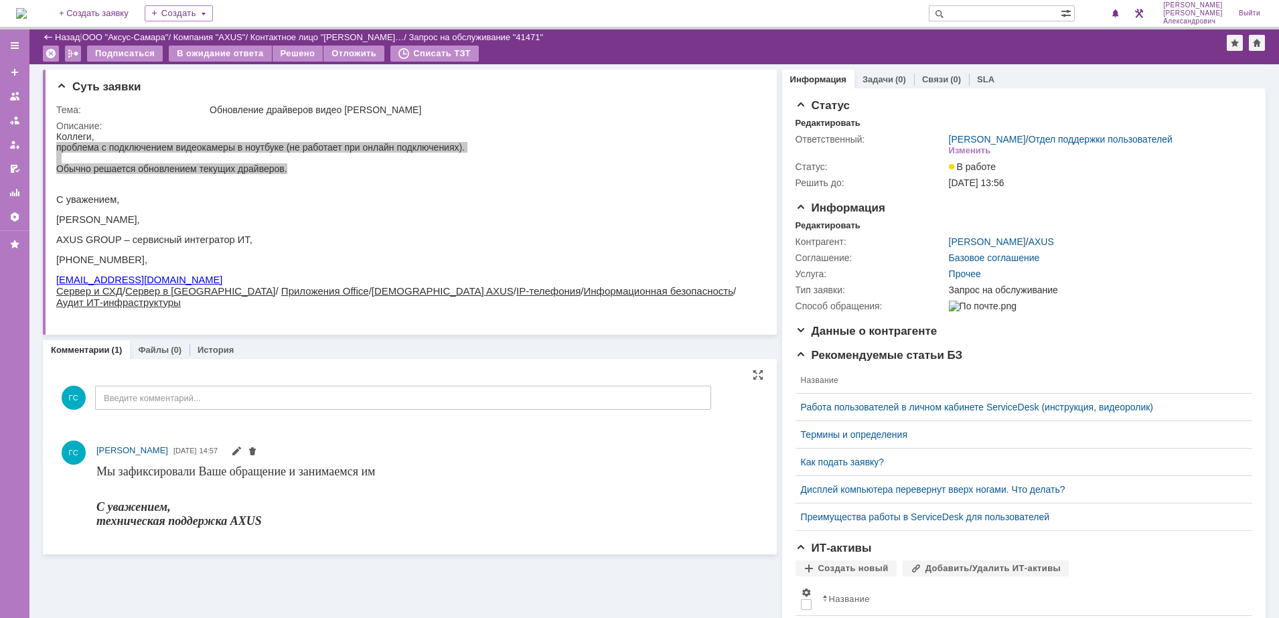
scroll to position [0, 0]
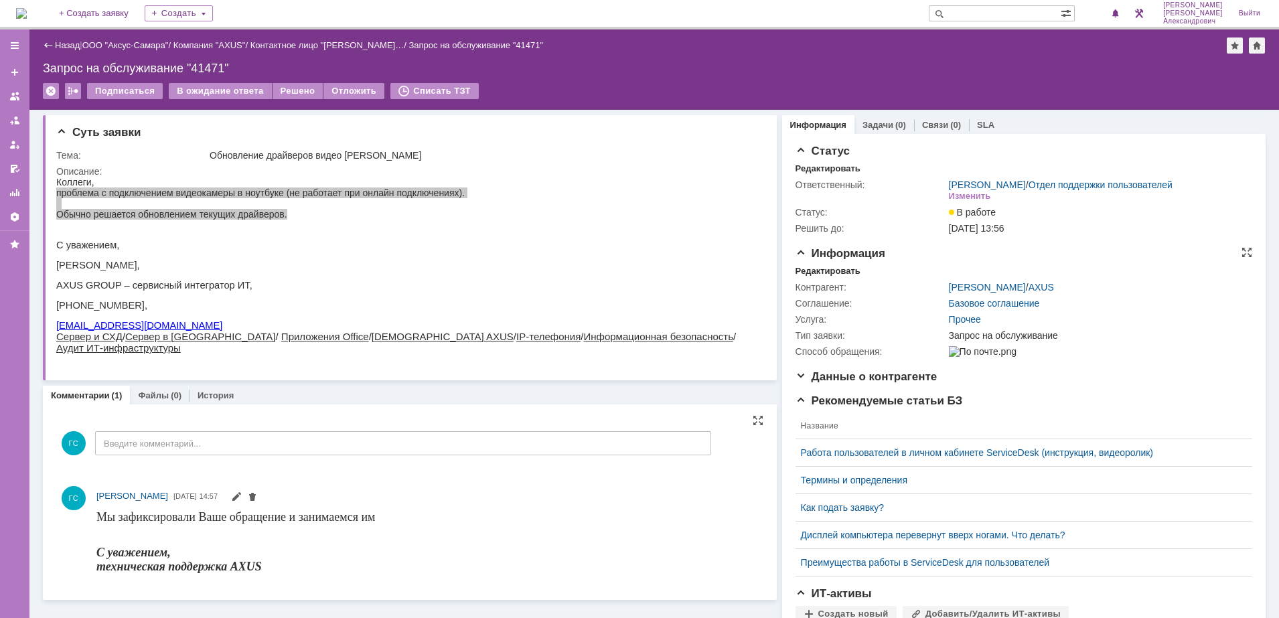
click at [806, 286] on div "Контрагент: [PERSON_NAME] / AXUS Соглашение: Базовое соглашение Услуга: Прочее …" at bounding box center [1024, 318] width 457 height 83
click at [806, 277] on div "Редактировать" at bounding box center [828, 271] width 65 height 11
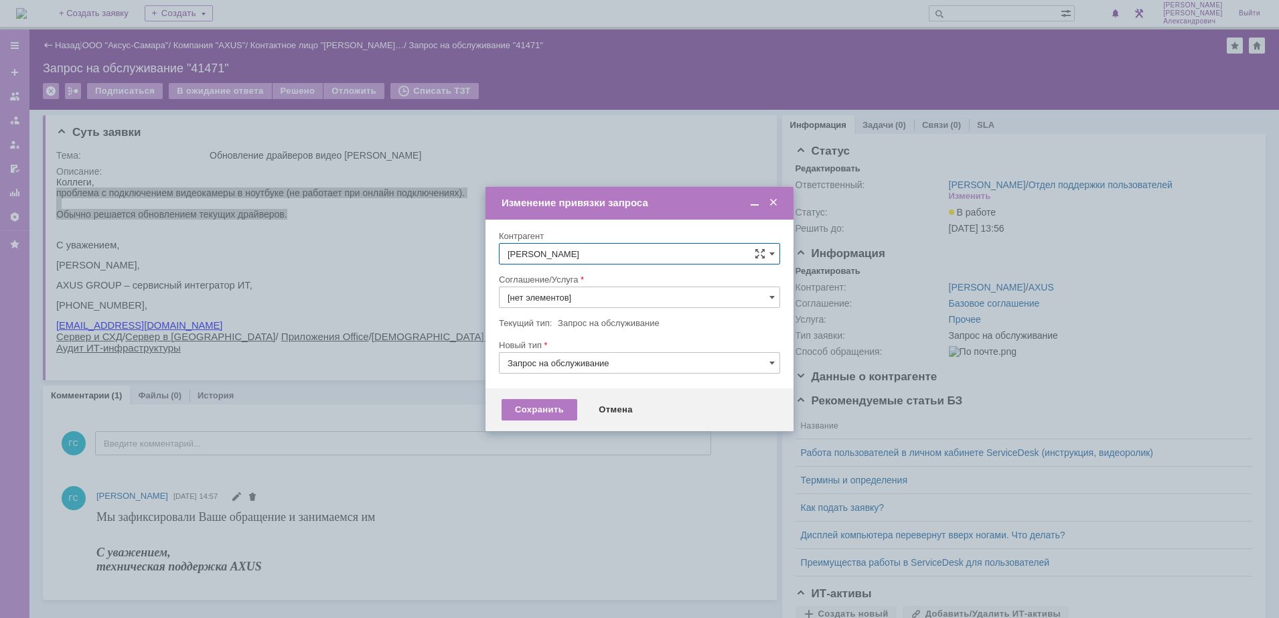
type input "Прочее"
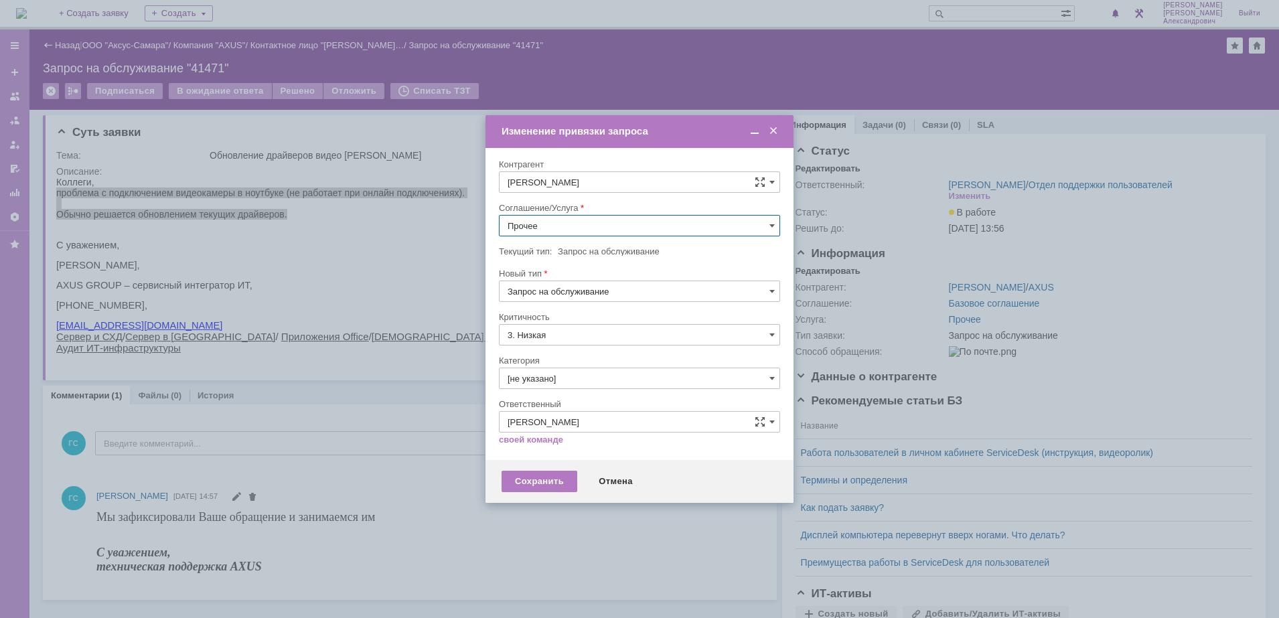
click at [567, 231] on input "Прочее" at bounding box center [639, 225] width 281 height 21
click at [599, 346] on div "АРМ_Настройка" at bounding box center [640, 356] width 280 height 21
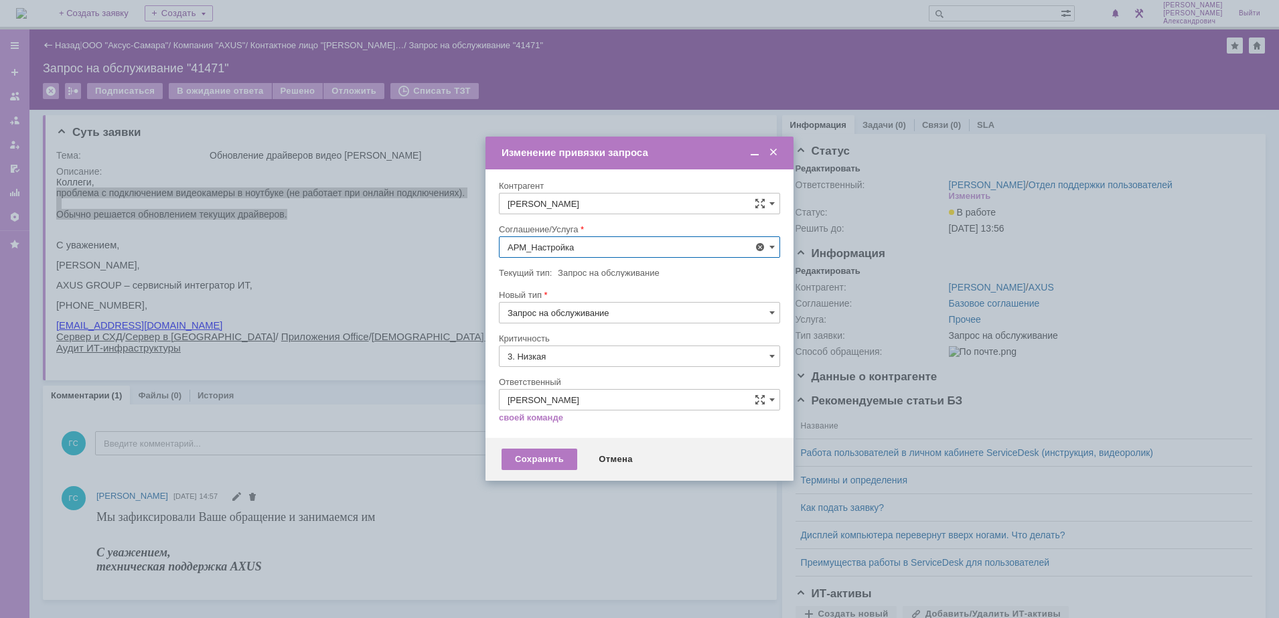
type input "АРМ_Настройка"
click at [571, 351] on input "3. Низкая" at bounding box center [639, 356] width 281 height 21
click at [563, 373] on div "[не указано]" at bounding box center [640, 380] width 280 height 21
type input "[не указано]"
click at [539, 465] on div "Сохранить" at bounding box center [540, 459] width 76 height 21
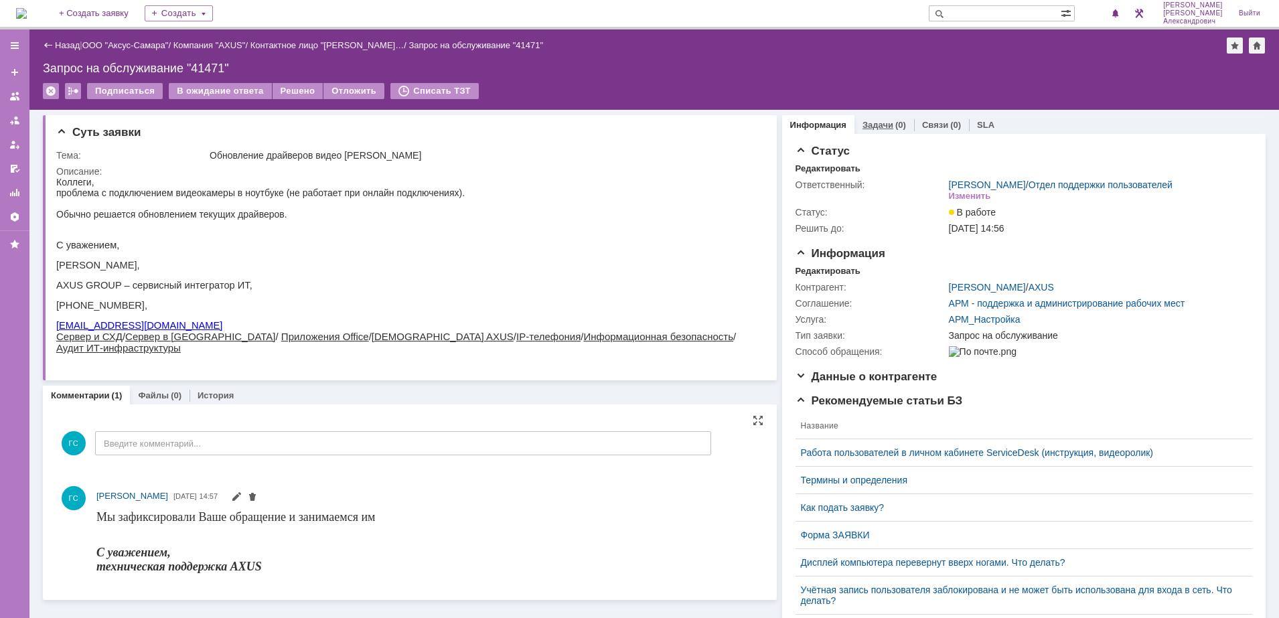
click at [862, 118] on div "Задачи (0)" at bounding box center [885, 124] width 60 height 19
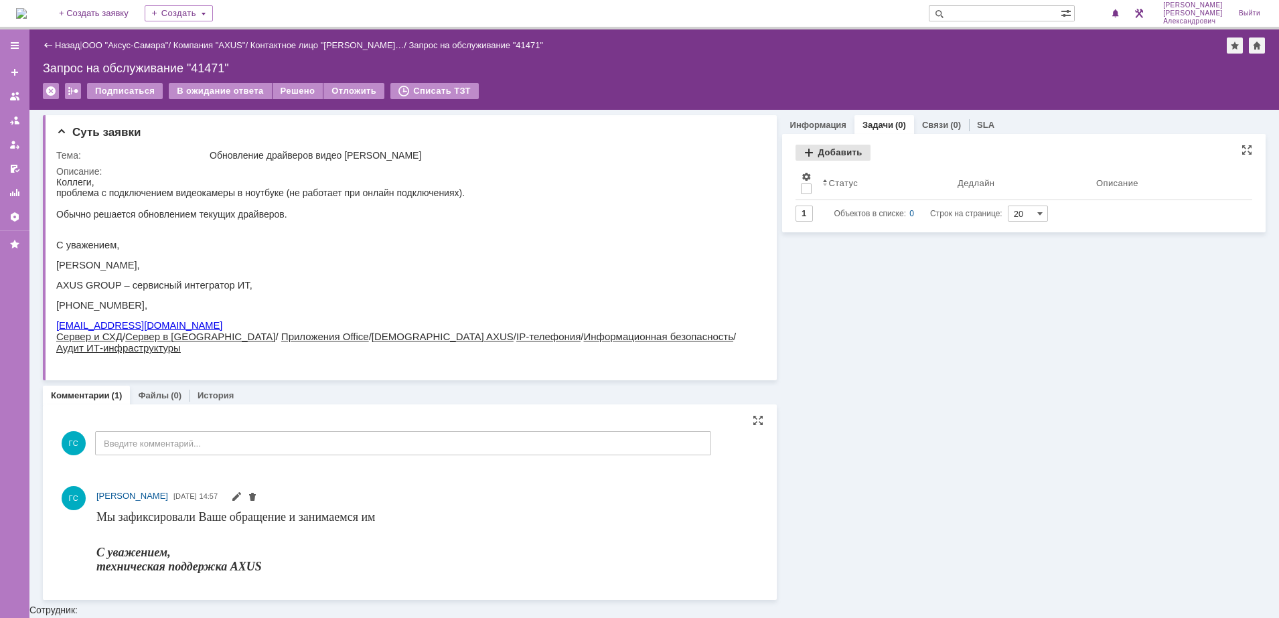
click at [823, 153] on div "Добавить" at bounding box center [833, 153] width 75 height 16
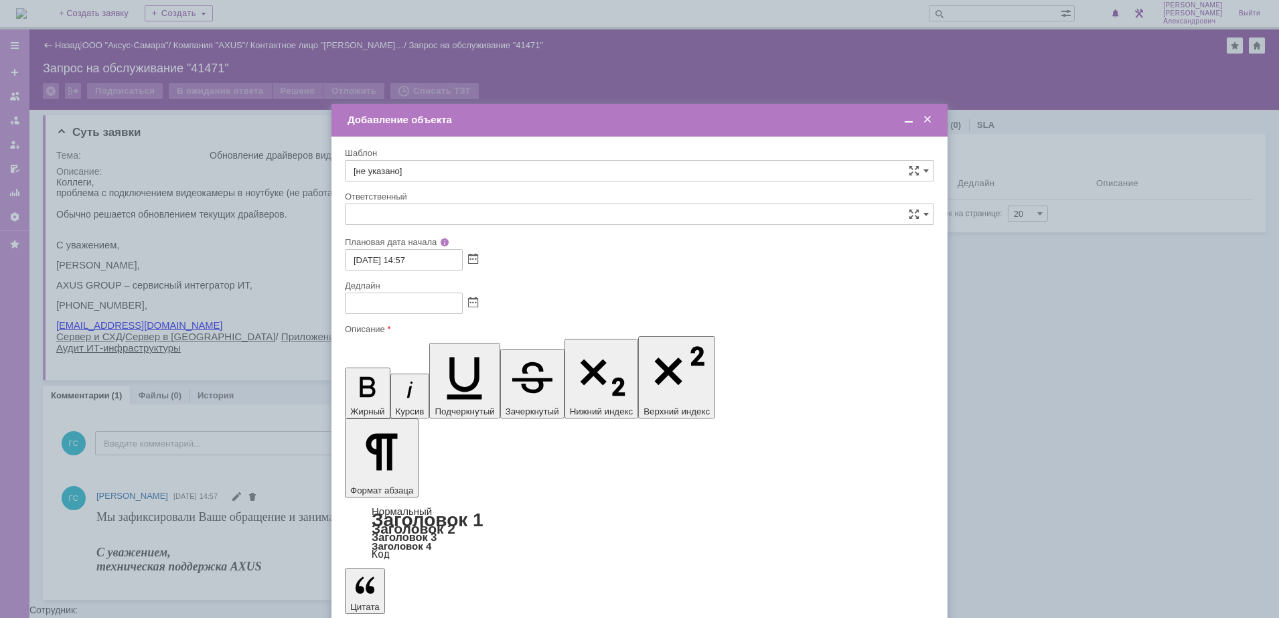
type input "[не указано]"
click at [476, 301] on span at bounding box center [473, 303] width 10 height 11
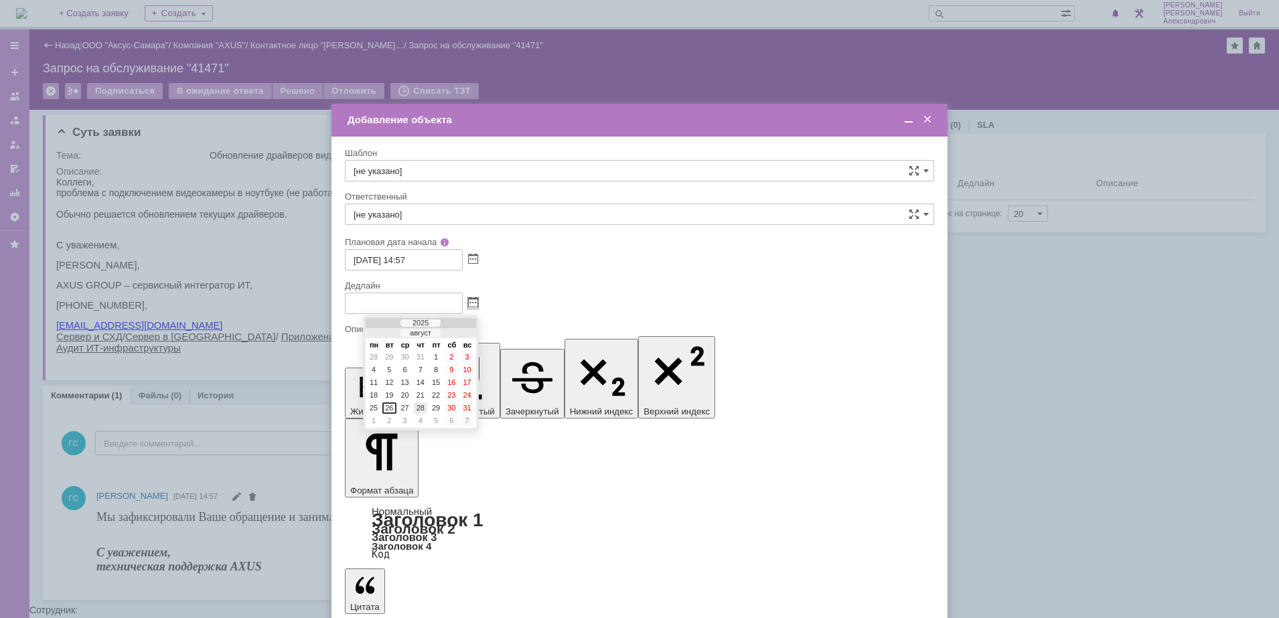
click at [421, 409] on div "28" at bounding box center [420, 408] width 13 height 11
type input "[DATE] 14:57"
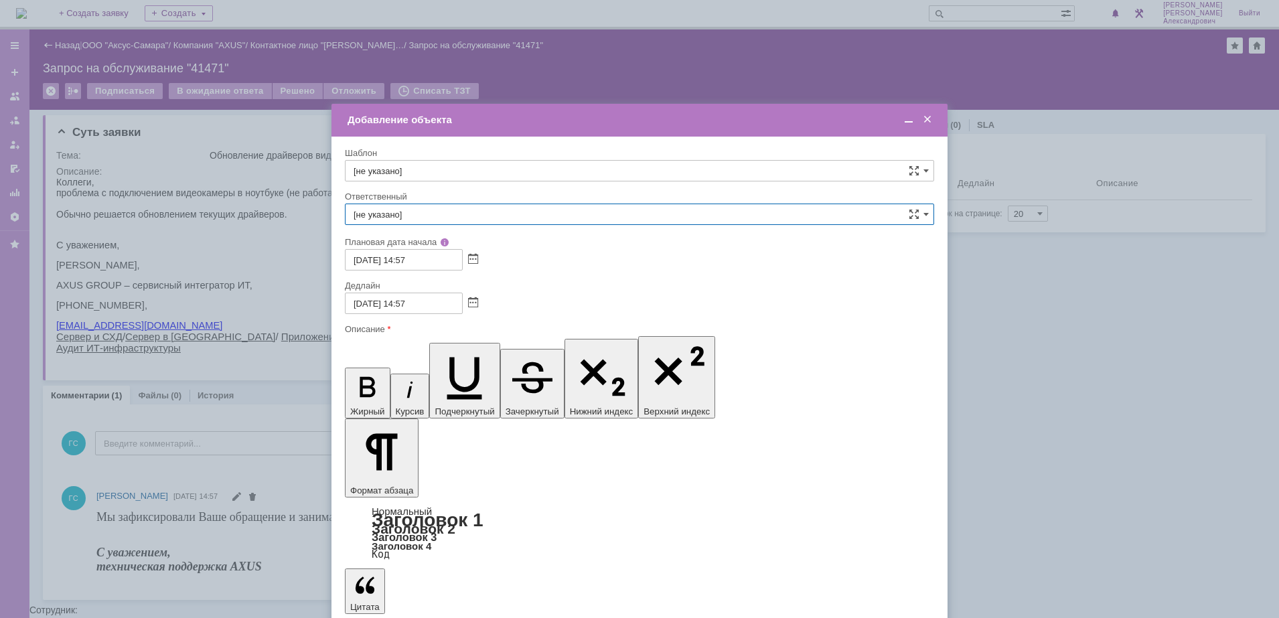
click at [445, 210] on input "[не указано]" at bounding box center [639, 214] width 589 height 21
click at [414, 349] on div "[PERSON_NAME]" at bounding box center [640, 356] width 588 height 21
type input "[PERSON_NAME]"
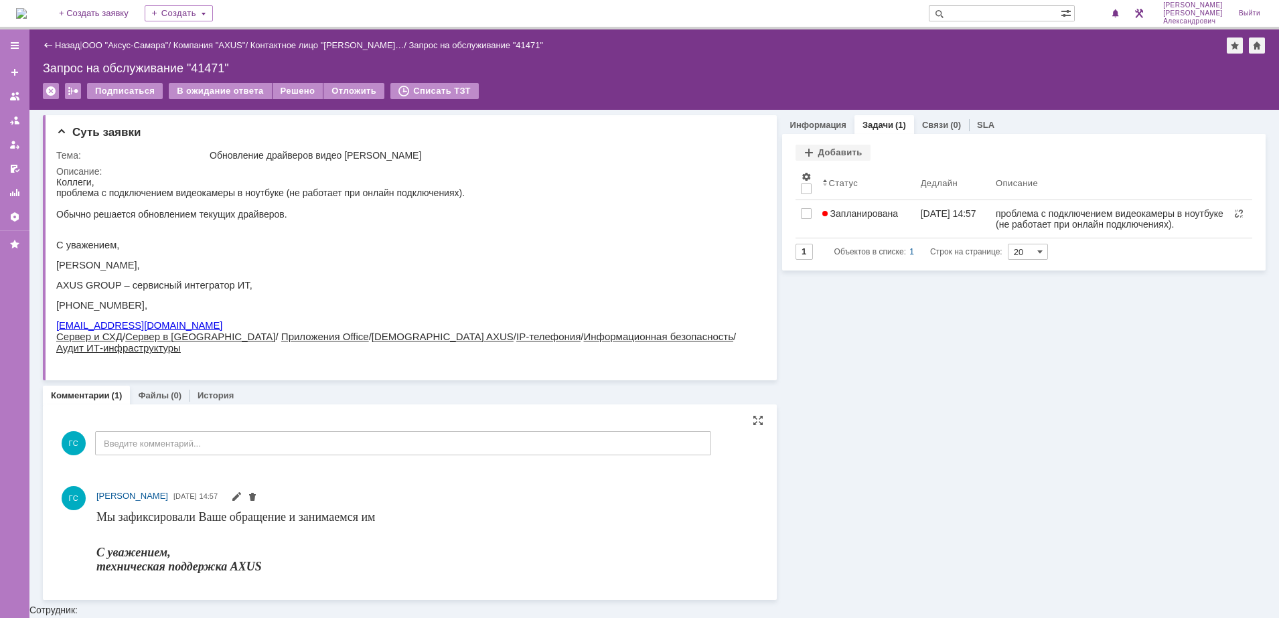
click at [27, 14] on img at bounding box center [21, 13] width 11 height 11
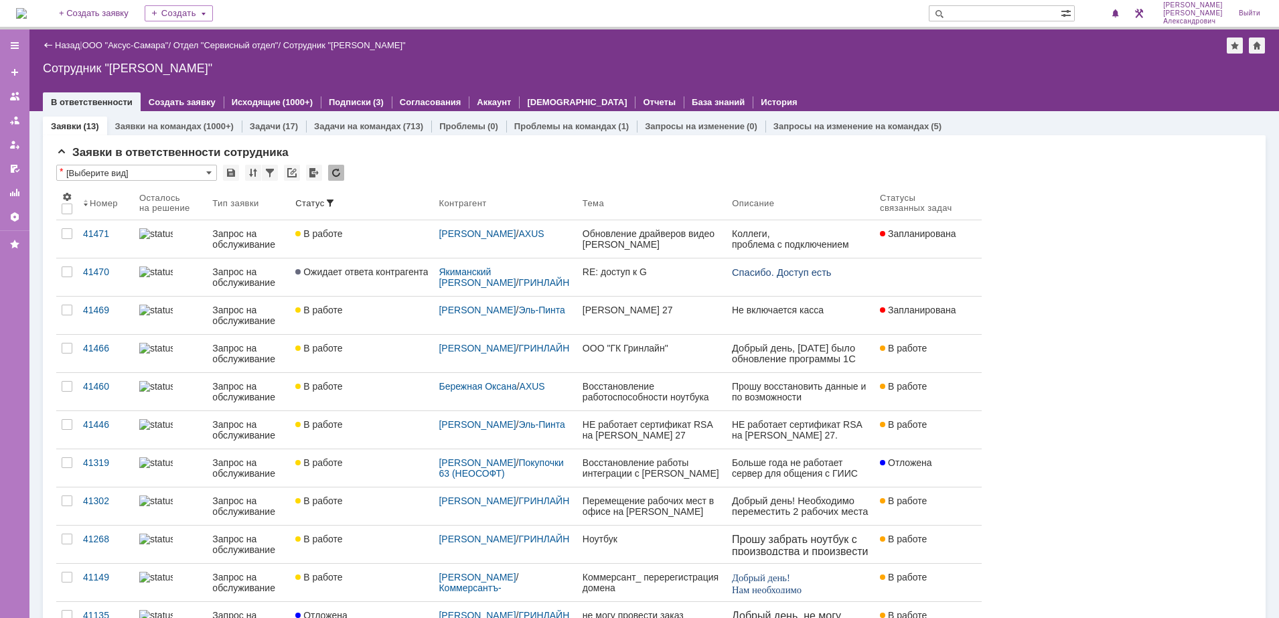
click at [27, 9] on img at bounding box center [21, 13] width 11 height 11
click at [1121, 11] on span at bounding box center [1115, 14] width 9 height 11
click at [936, 64] on div "Сотрудник "[PERSON_NAME]"" at bounding box center [654, 68] width 1223 height 13
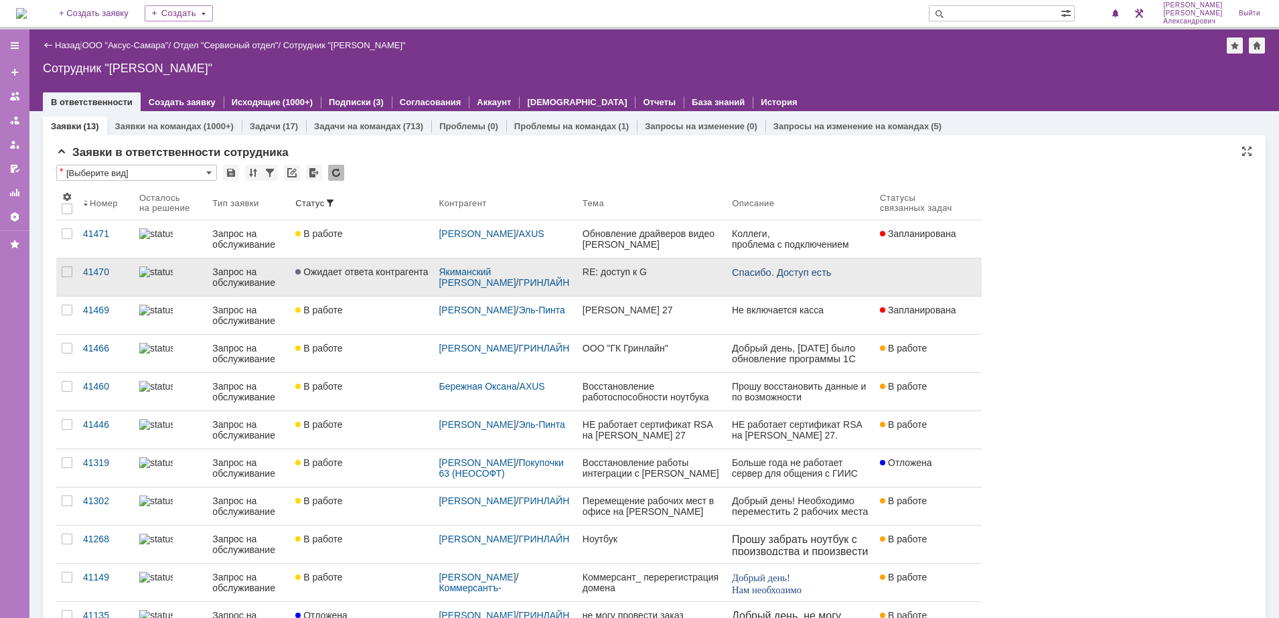
click at [370, 289] on link "Ожидает ответа контрагента" at bounding box center [361, 278] width 143 height 38
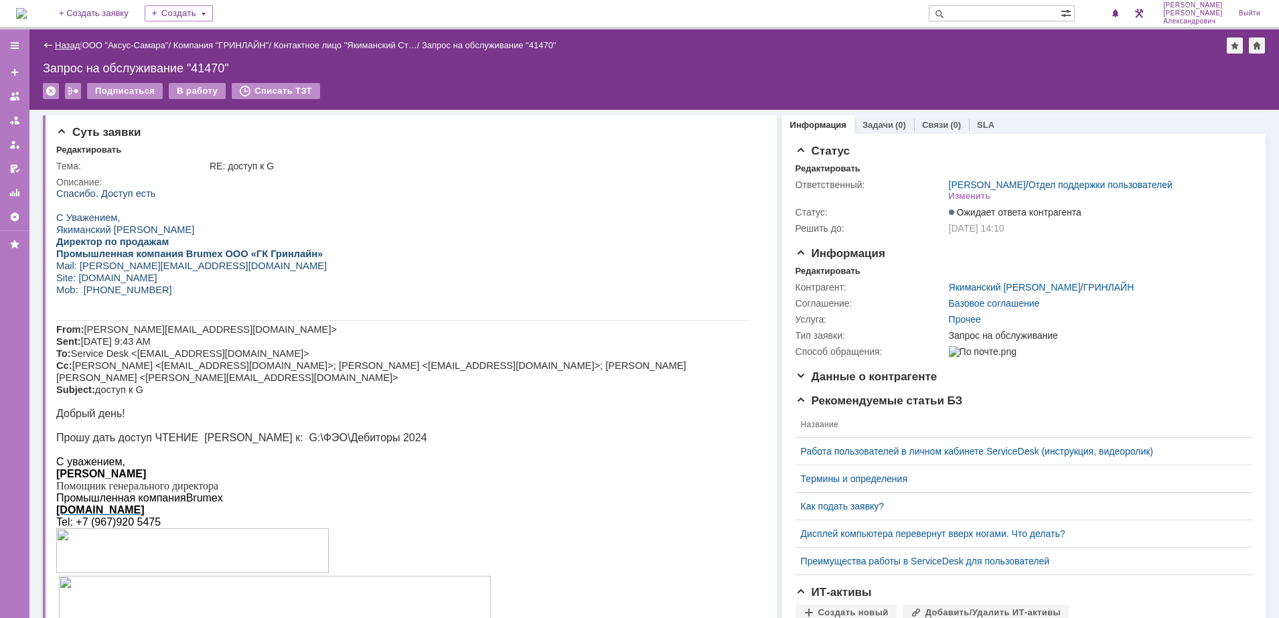
click at [64, 42] on link "Назад" at bounding box center [67, 45] width 25 height 10
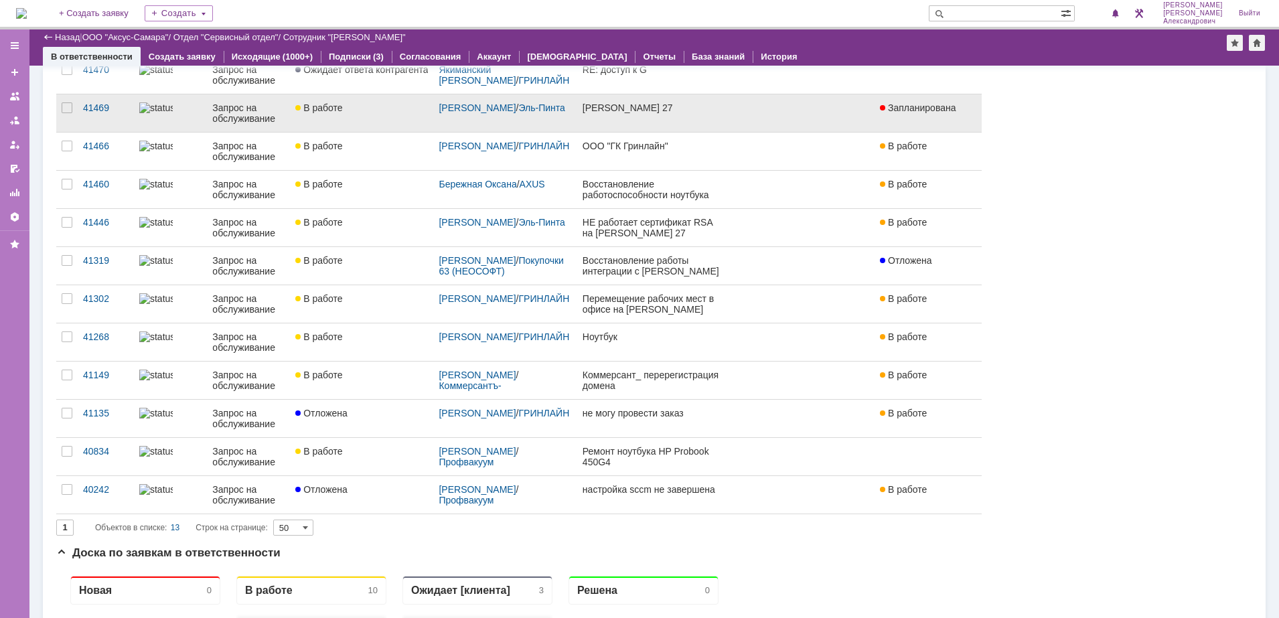
scroll to position [237, 0]
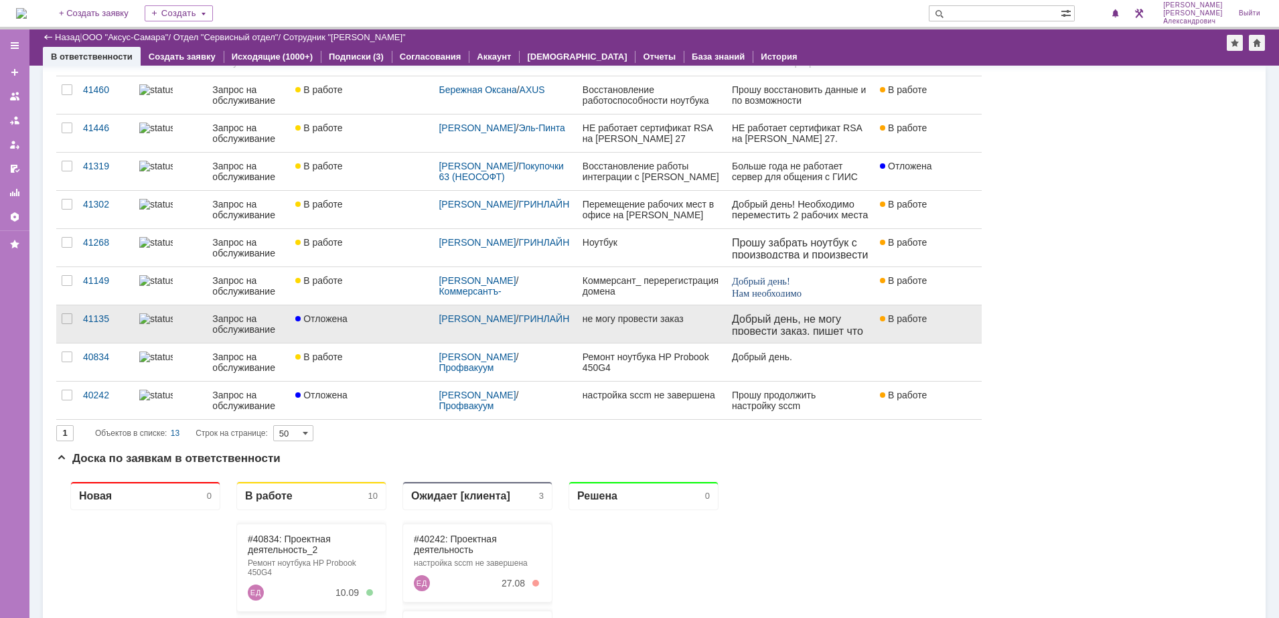
click at [364, 322] on div "Отложена" at bounding box center [361, 318] width 133 height 11
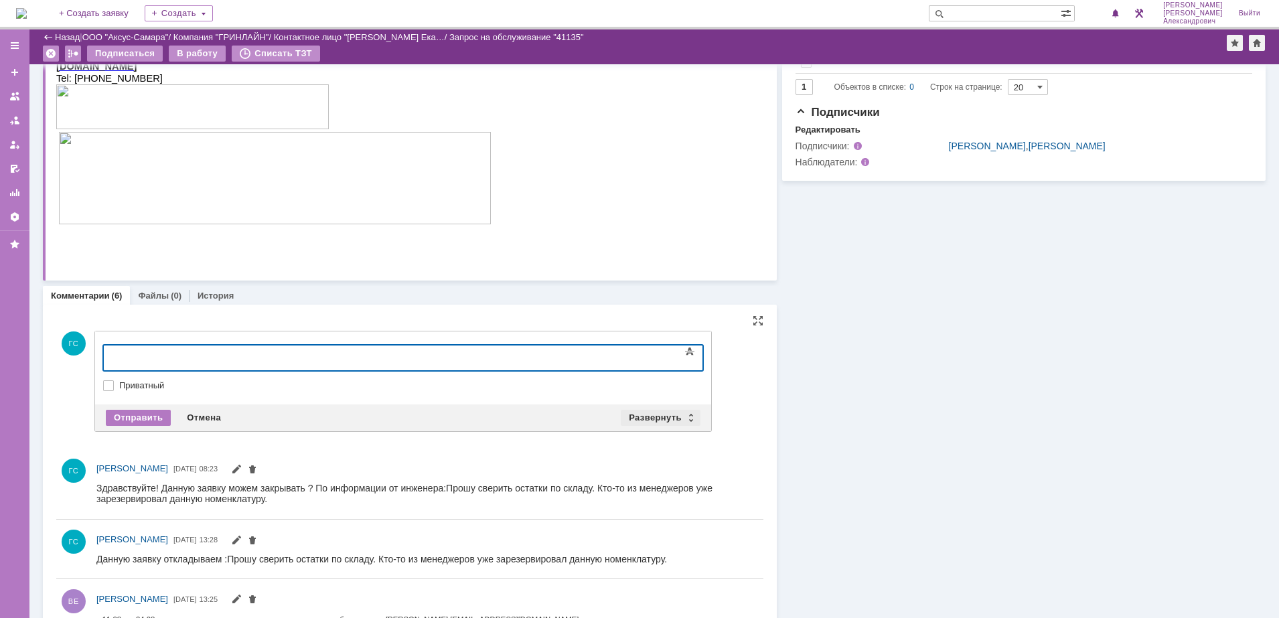
click at [655, 414] on div "Развернуть" at bounding box center [661, 418] width 80 height 16
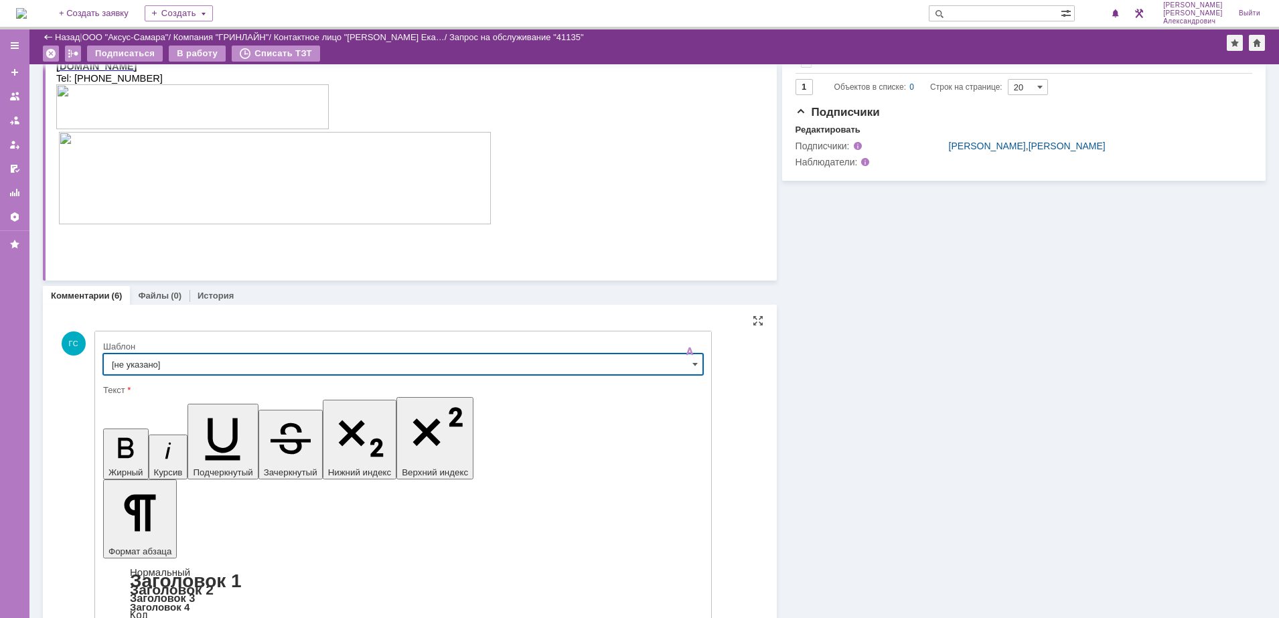
click at [295, 368] on input "[не указано]" at bounding box center [403, 364] width 600 height 21
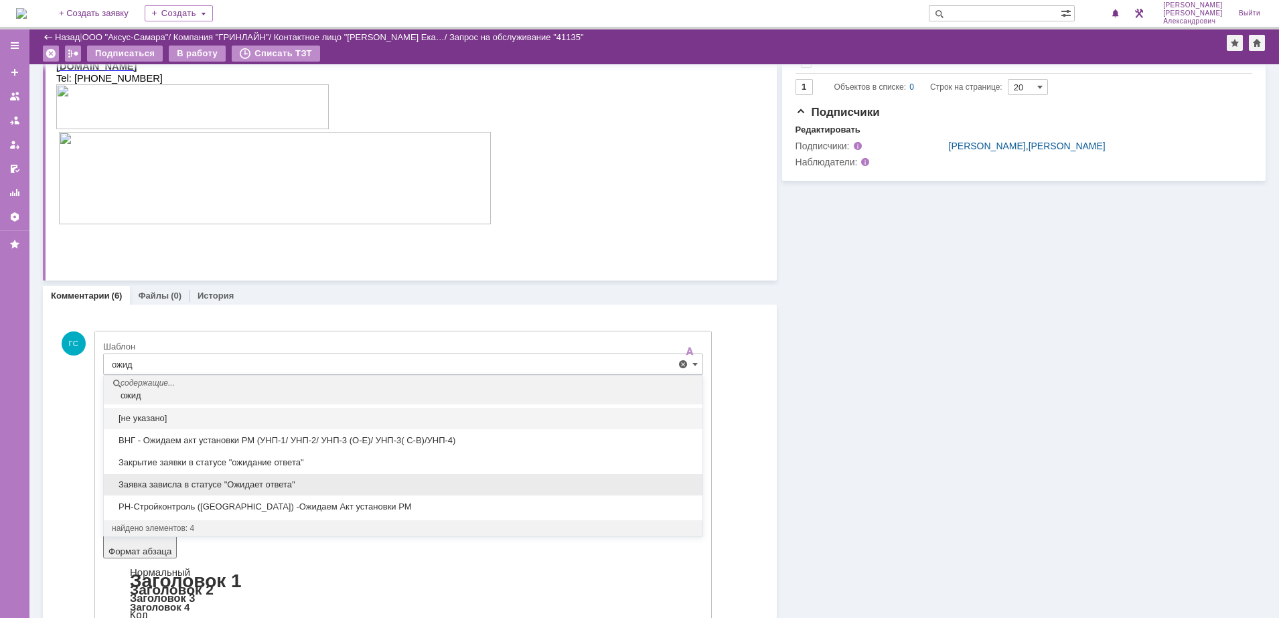
click at [331, 488] on span "Заявка зависла в статусе "Ожидает ответа"" at bounding box center [403, 485] width 583 height 11
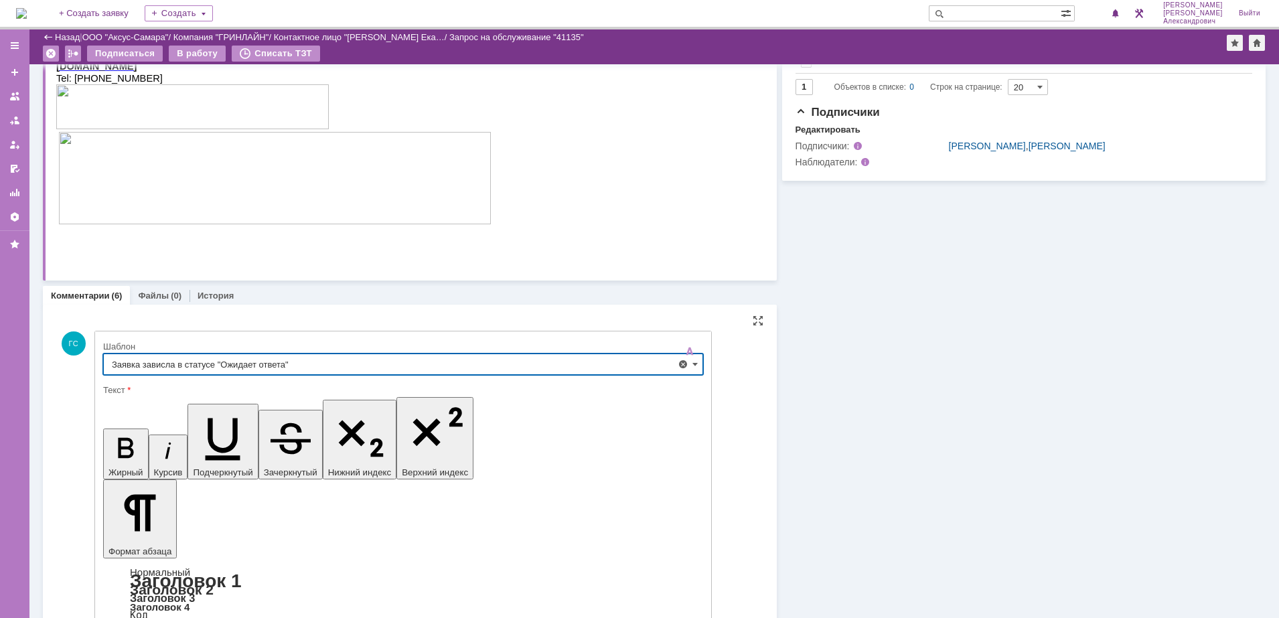
type input "Заявка зависла в статусе "Ожидает ответа""
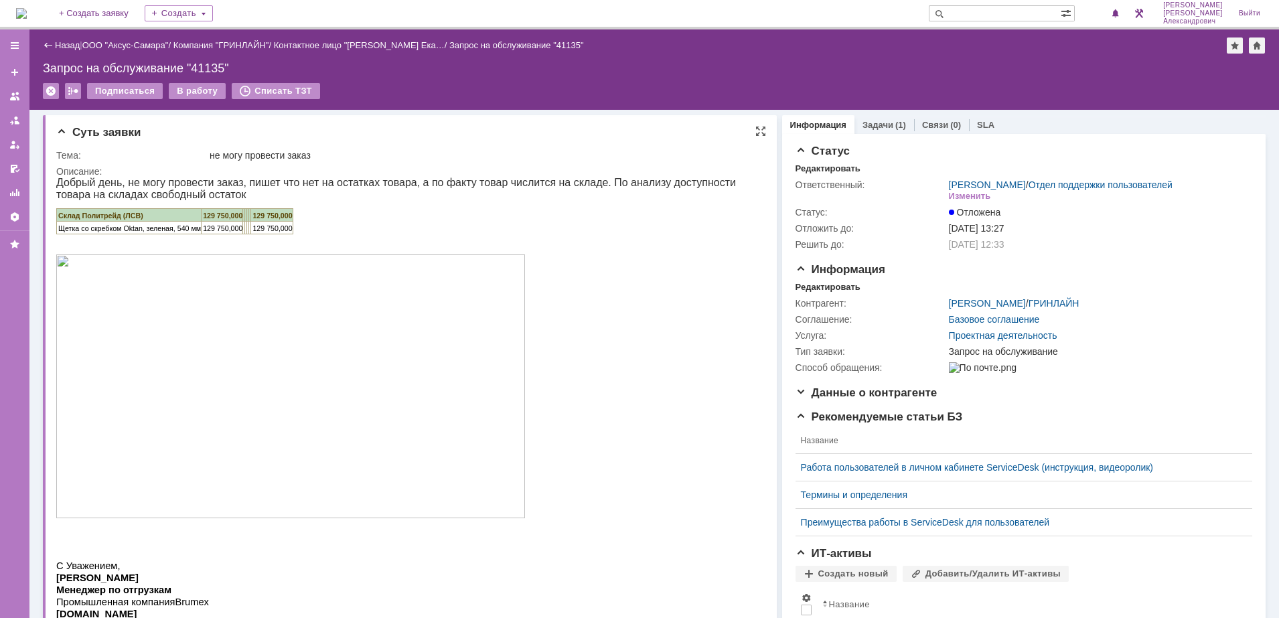
click at [305, 250] on div "Добрый день, не могу провести заказ, пишет что нет на остатках товара, а по фак…" at bounding box center [403, 488] width 695 height 622
click at [301, 250] on div "Добрый день, не могу провести заказ, пишет что нет на остатках товара, а по фак…" at bounding box center [403, 488] width 695 height 622
click at [259, 241] on p at bounding box center [403, 240] width 695 height 12
click at [263, 241] on p at bounding box center [403, 240] width 695 height 12
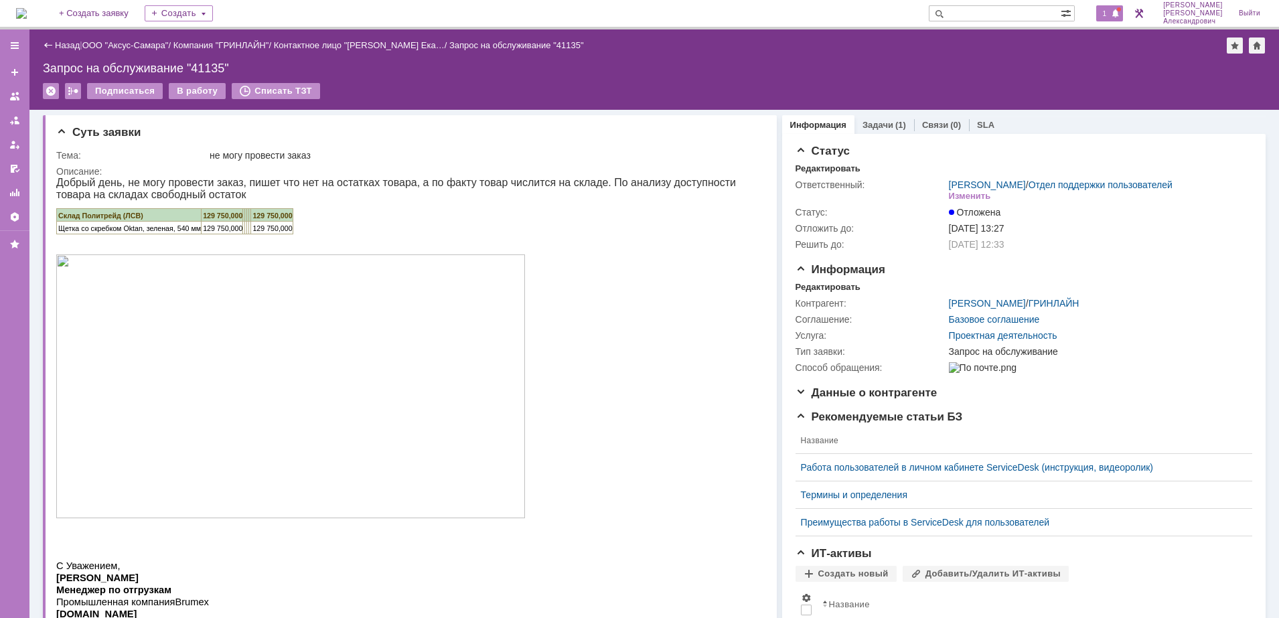
click at [1106, 9] on span "1" at bounding box center [1105, 13] width 12 height 9
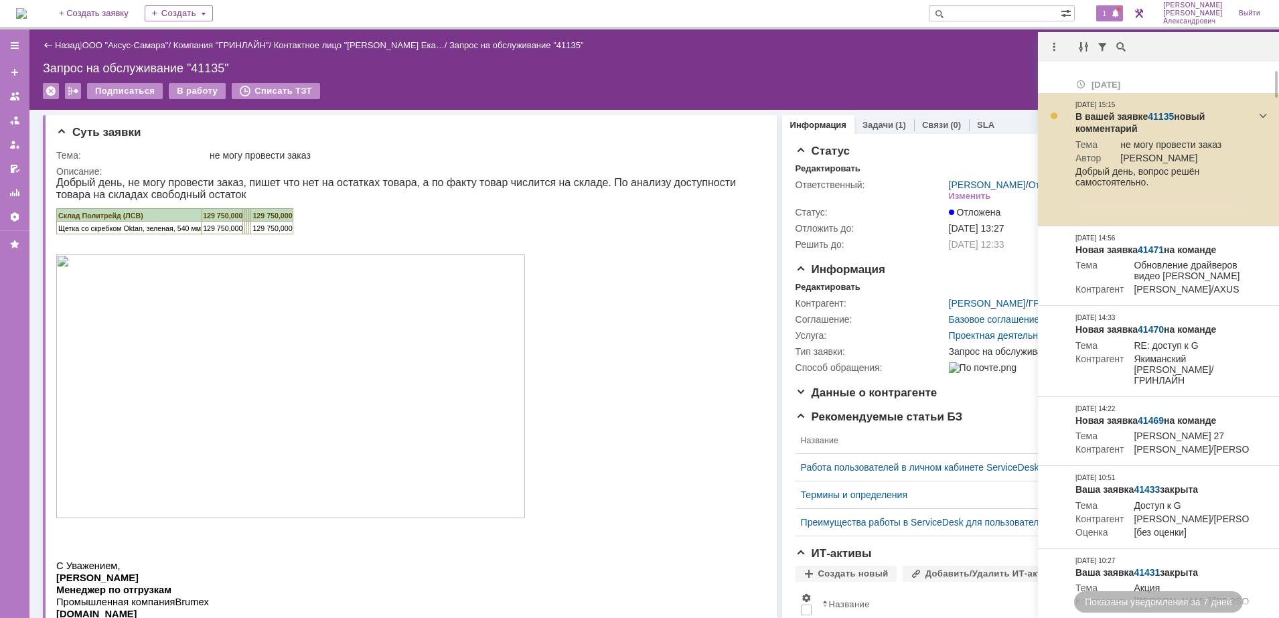
click at [1164, 113] on link "41135" at bounding box center [1161, 116] width 26 height 11
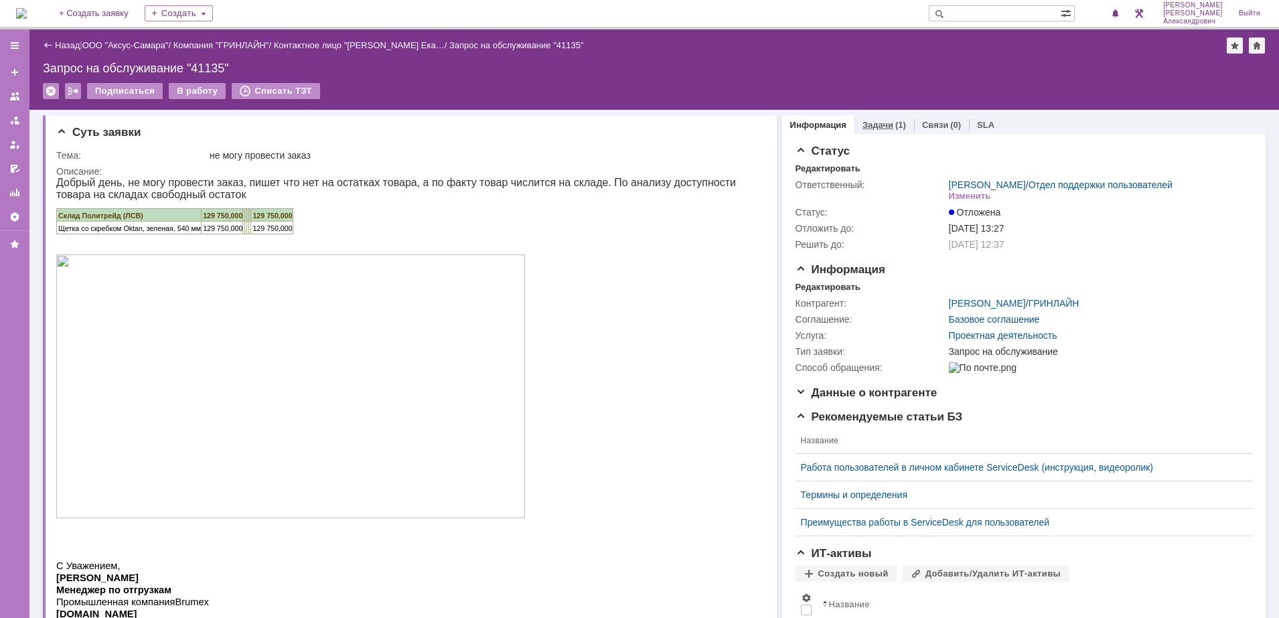
click at [873, 120] on link "Задачи" at bounding box center [878, 125] width 31 height 10
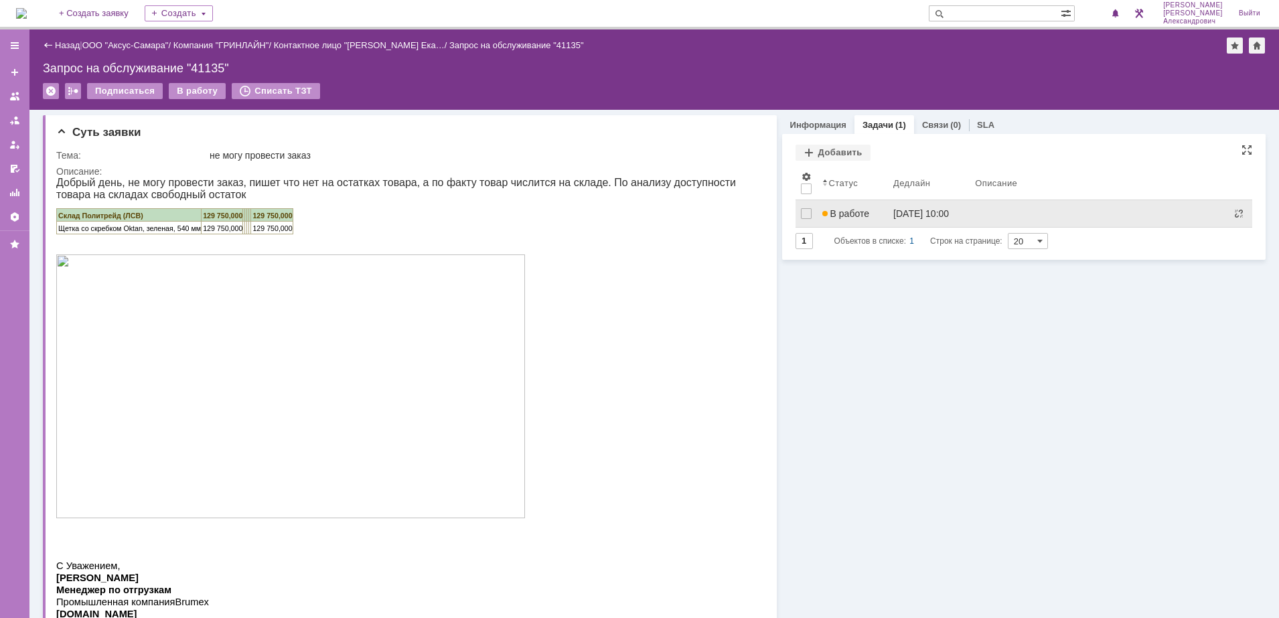
click at [861, 220] on link "В работе" at bounding box center [853, 213] width 72 height 27
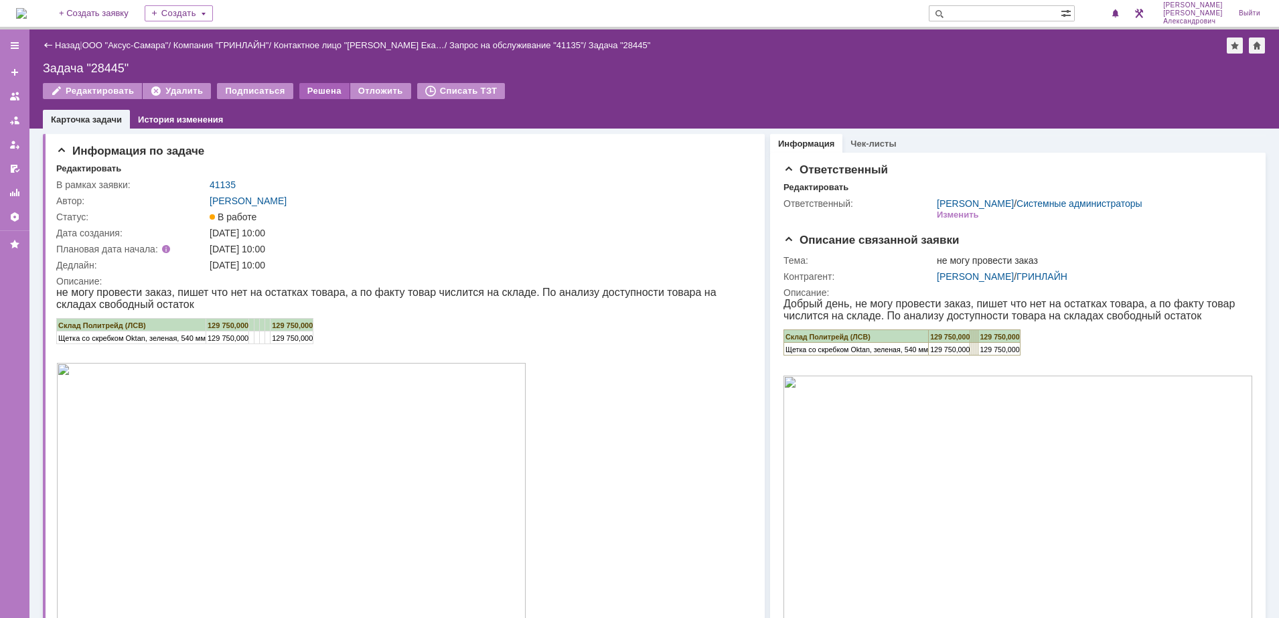
click at [299, 84] on div "Решена" at bounding box center [324, 91] width 50 height 16
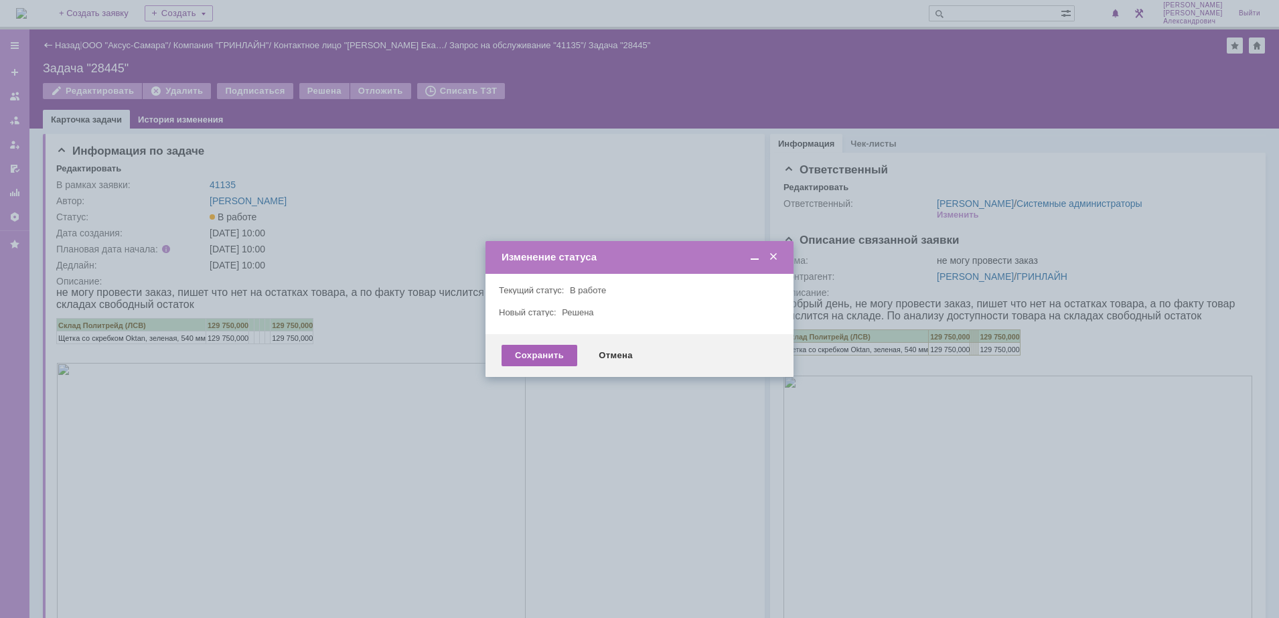
click at [520, 357] on div "Сохранить" at bounding box center [540, 355] width 76 height 21
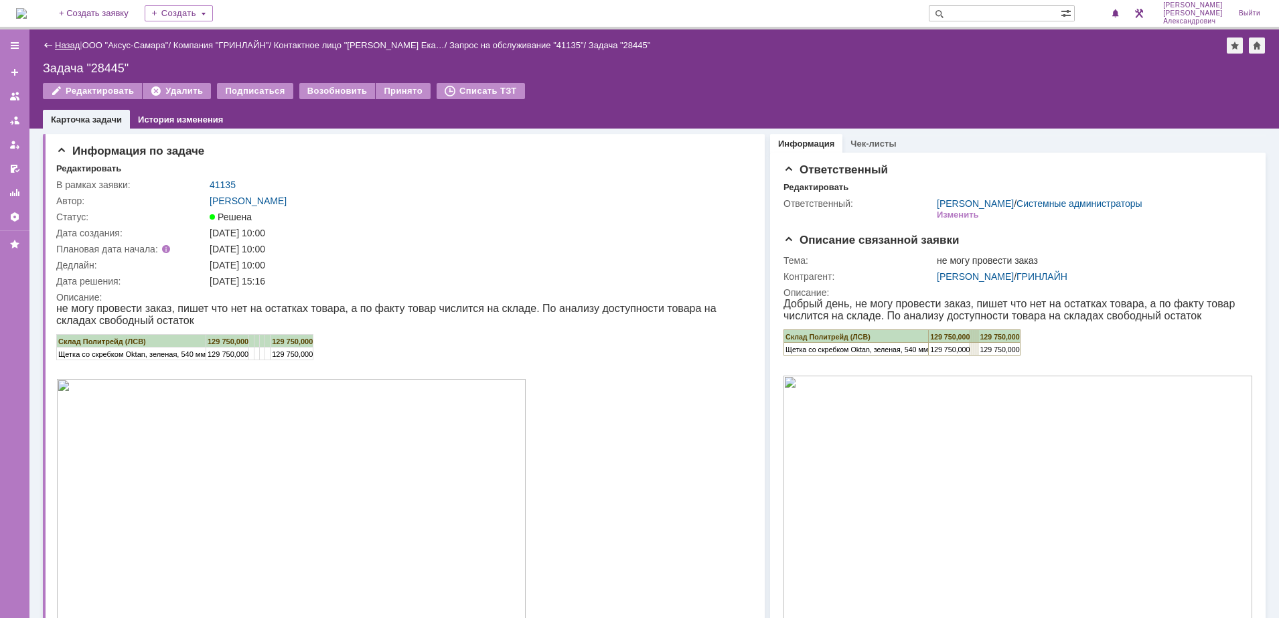
click at [62, 43] on link "Назад" at bounding box center [67, 45] width 25 height 10
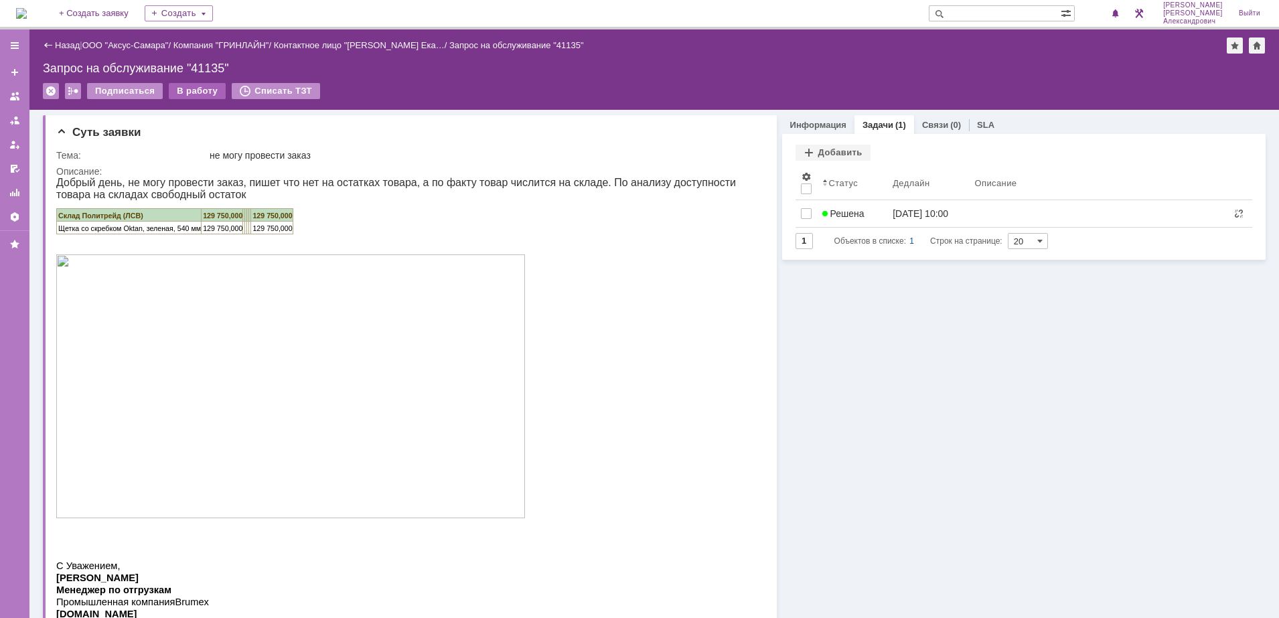
click at [193, 94] on div "В работу" at bounding box center [197, 91] width 57 height 16
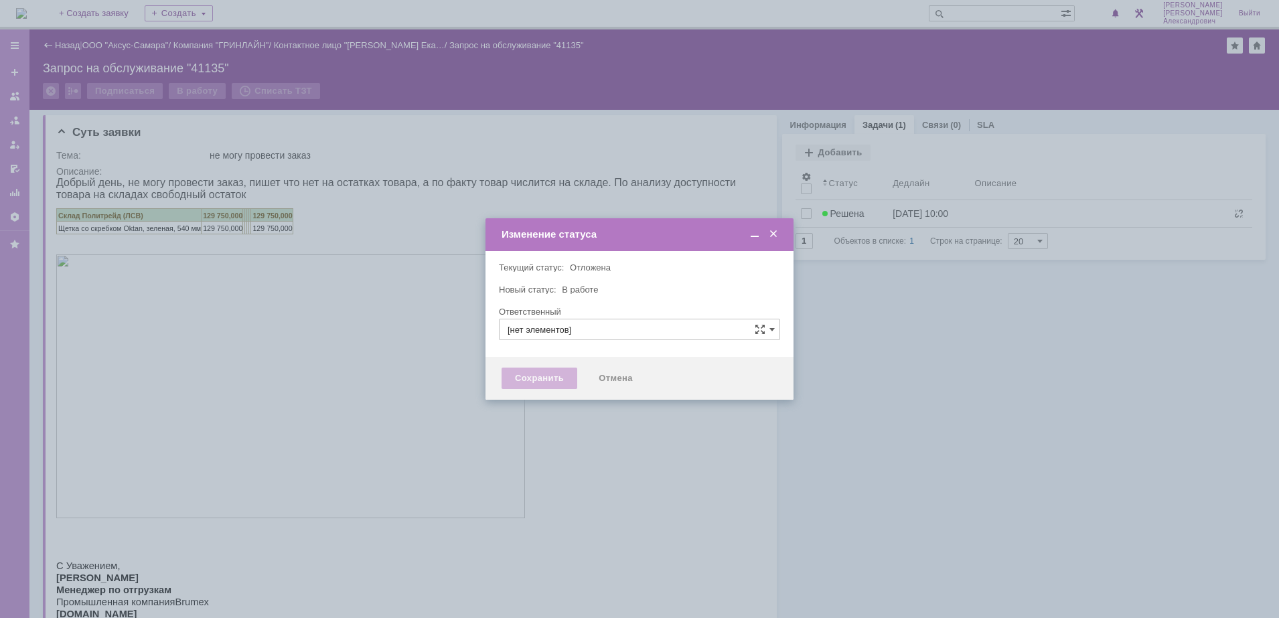
type input "[PERSON_NAME]"
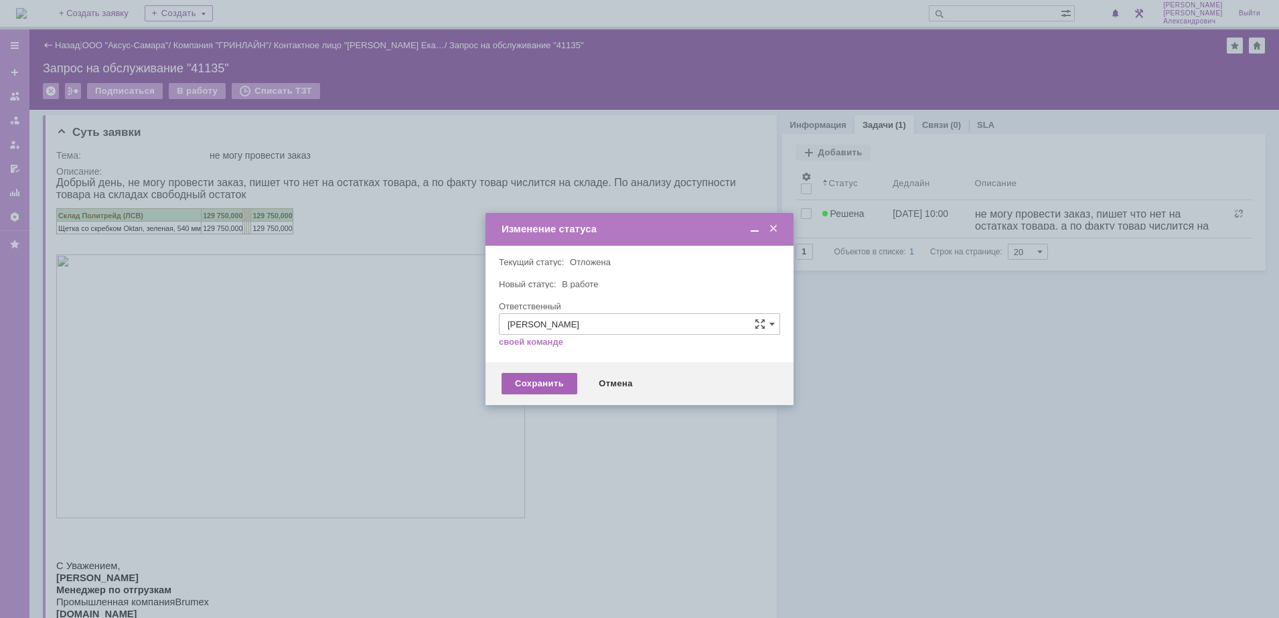
click at [506, 380] on div "Сохранить" at bounding box center [540, 383] width 76 height 21
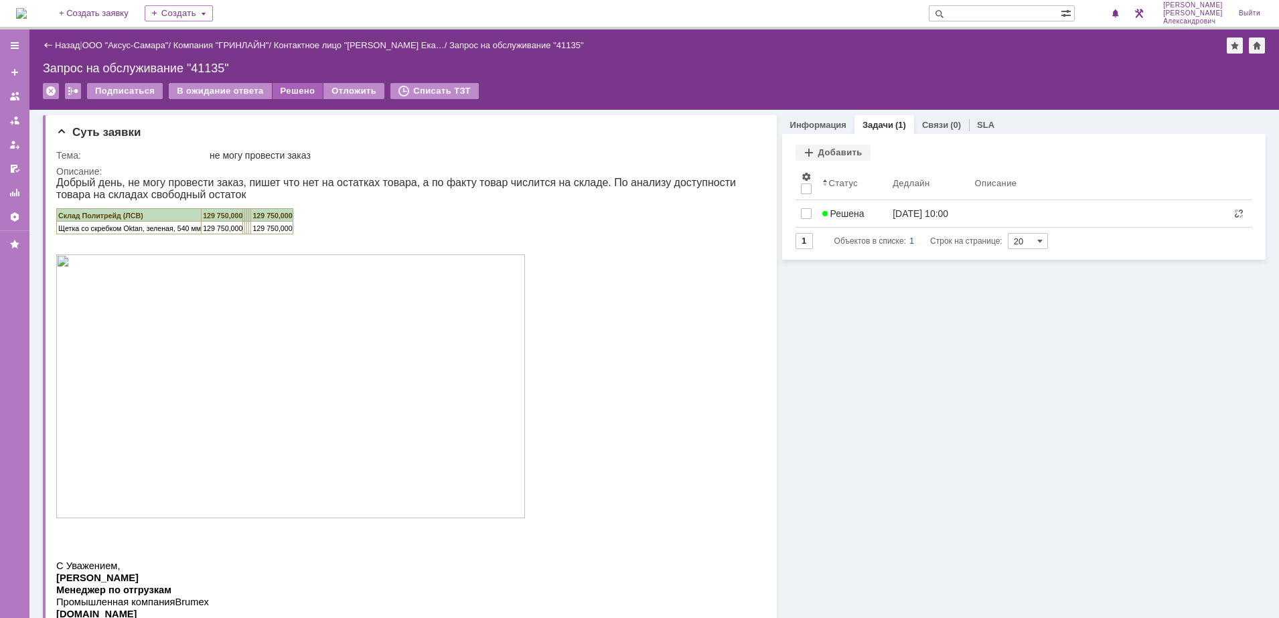
click at [286, 88] on div "Решено" at bounding box center [298, 91] width 51 height 16
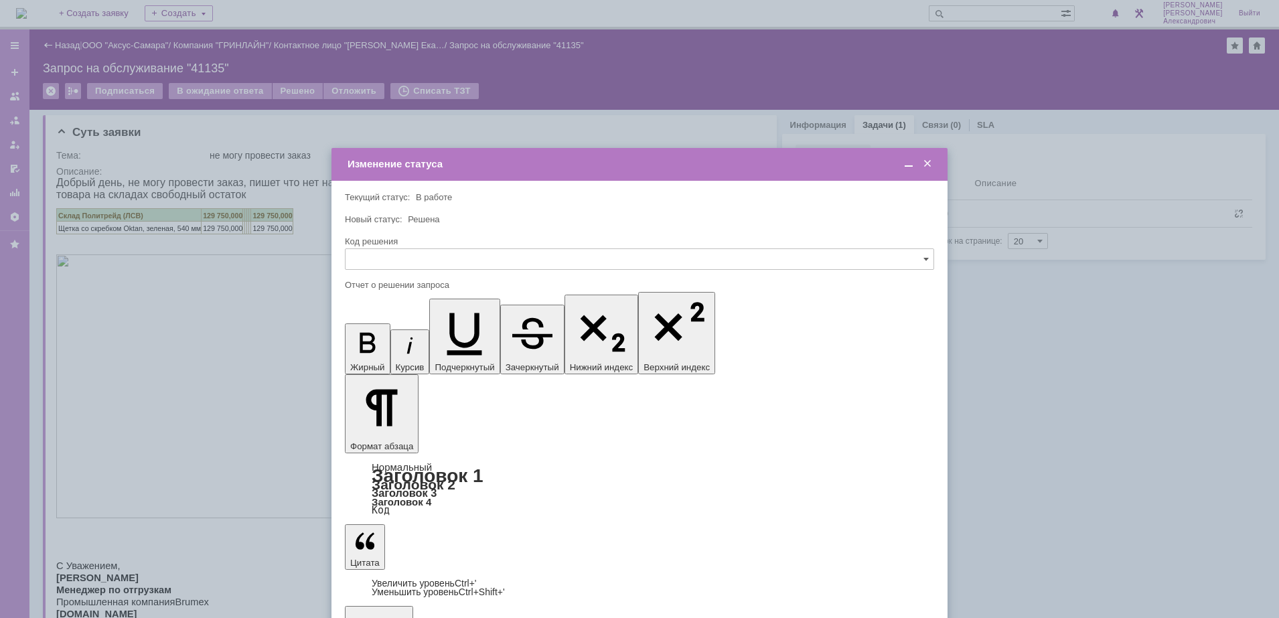
drag, startPoint x: 397, startPoint y: 437, endPoint x: 392, endPoint y: 444, distance: 8.7
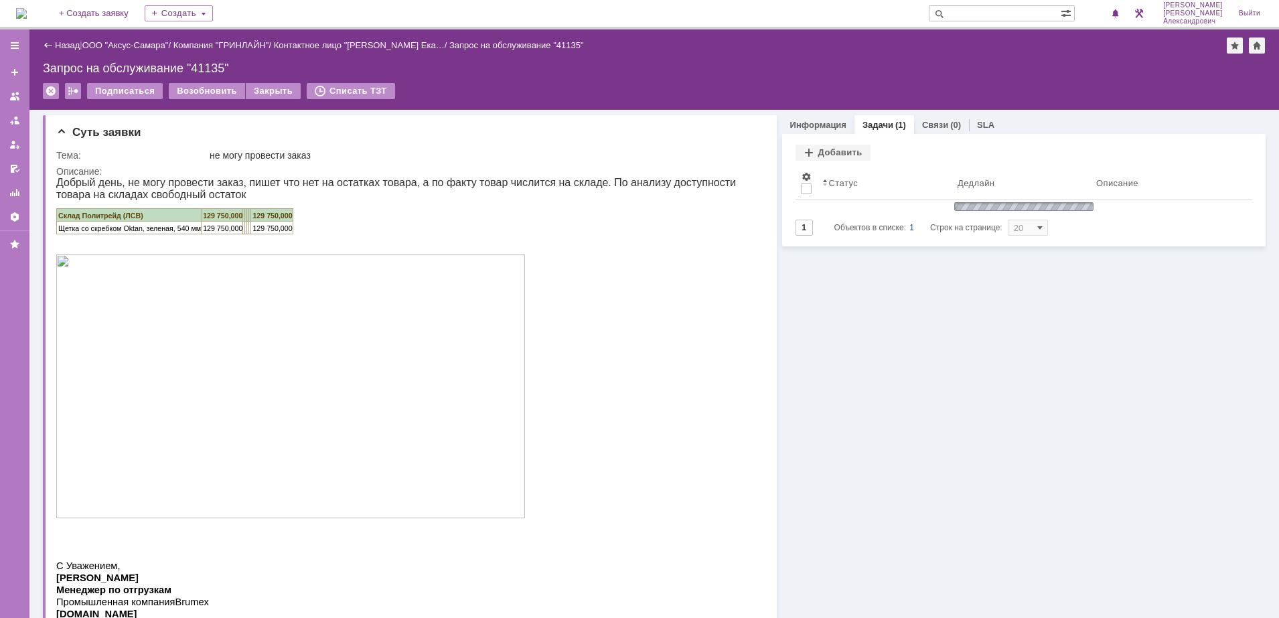
click at [27, 13] on img at bounding box center [21, 13] width 11 height 11
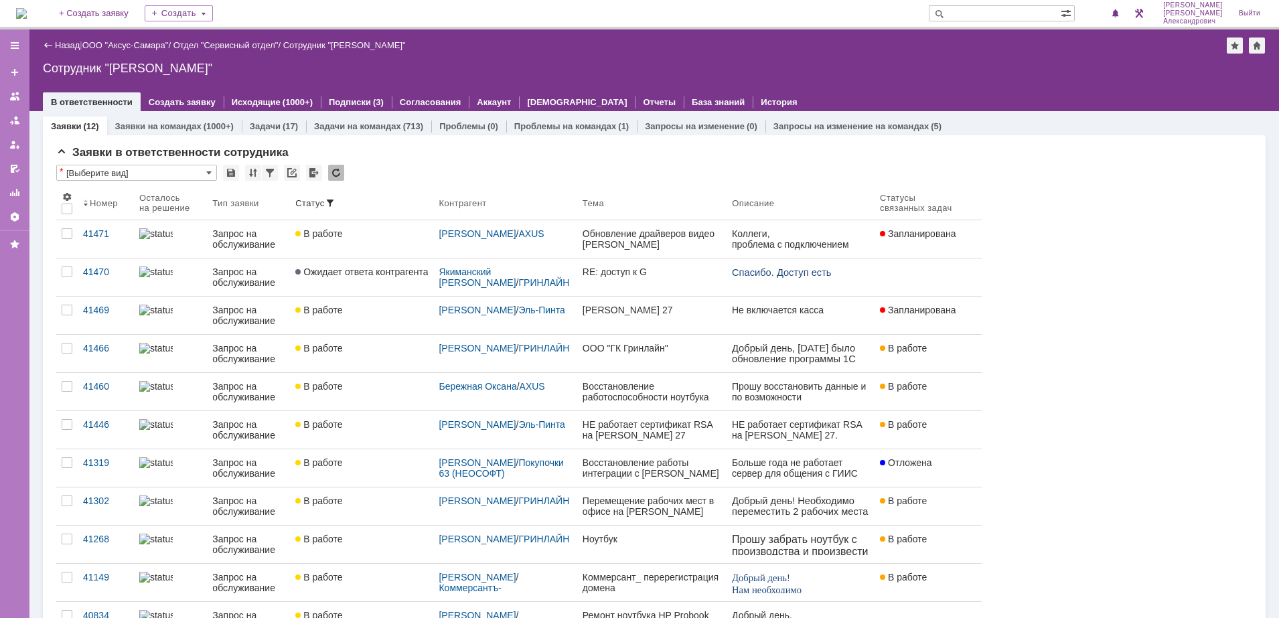
click at [27, 13] on img at bounding box center [21, 13] width 11 height 11
click at [997, 17] on input "text" at bounding box center [995, 13] width 132 height 16
type input "3"
type input "28716"
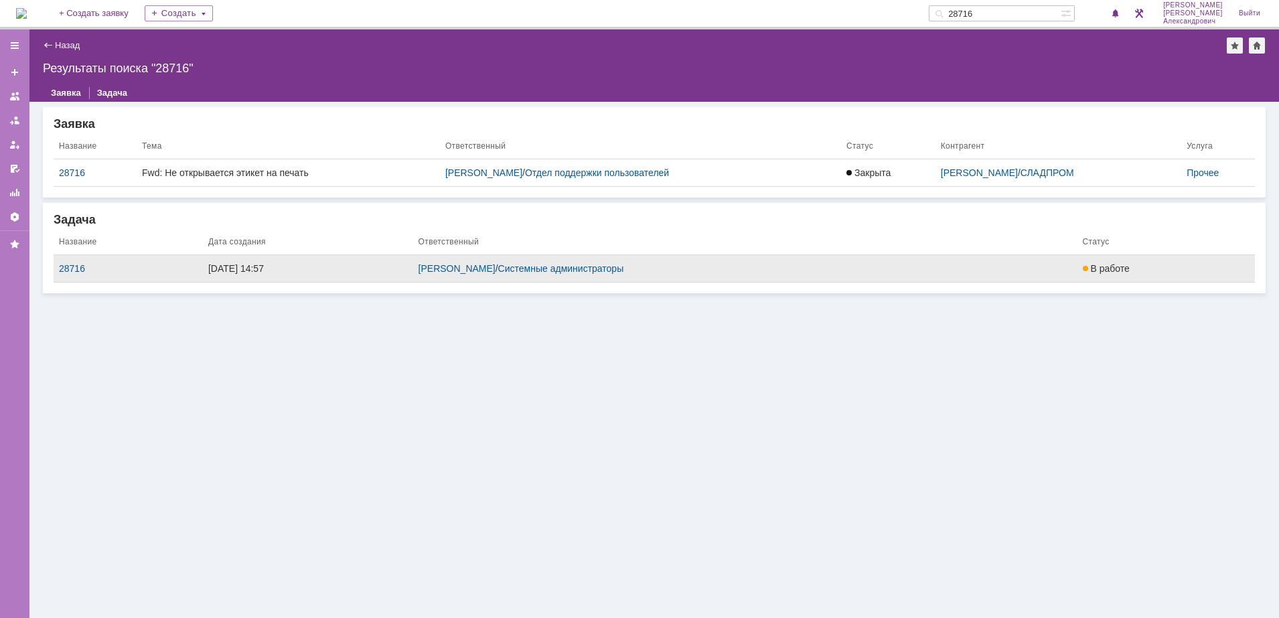
click at [763, 263] on td "[PERSON_NAME] / Системные администраторы" at bounding box center [745, 268] width 664 height 27
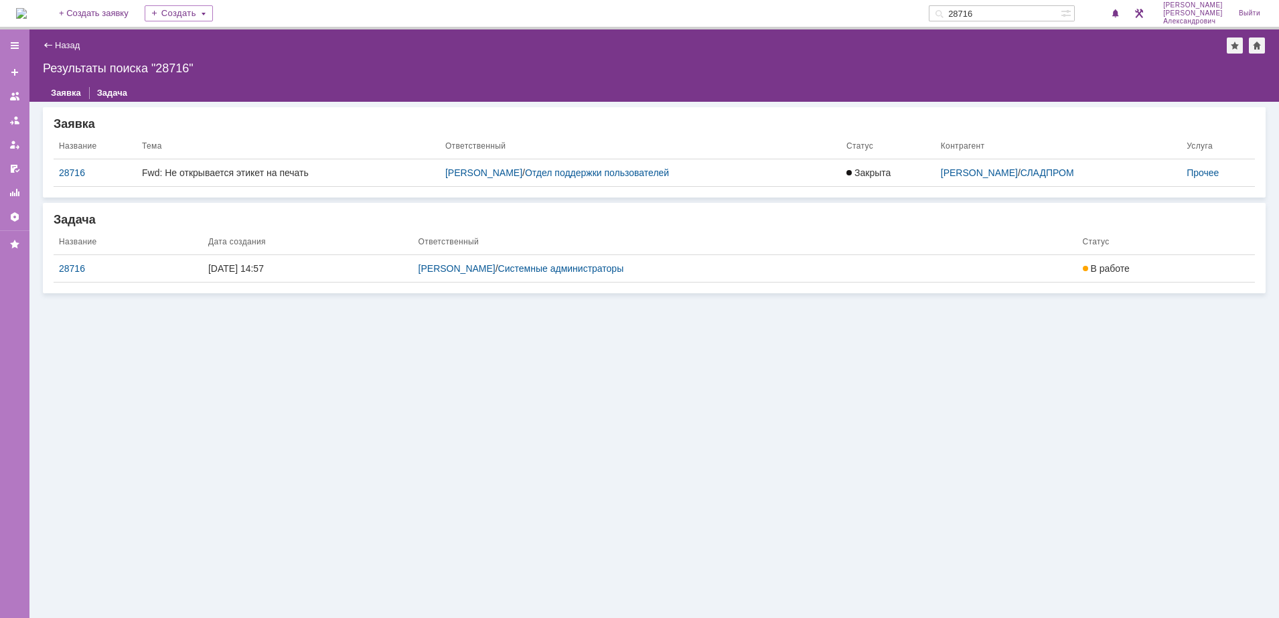
click at [27, 12] on img at bounding box center [21, 13] width 11 height 11
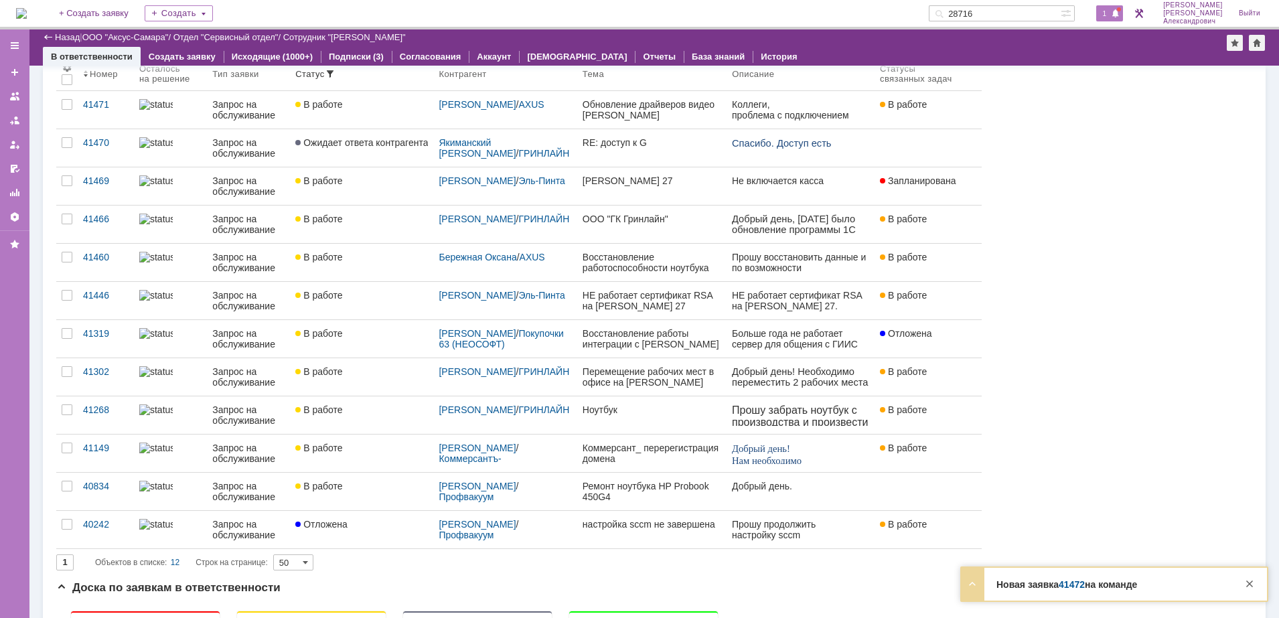
click at [1121, 11] on span at bounding box center [1115, 14] width 9 height 11
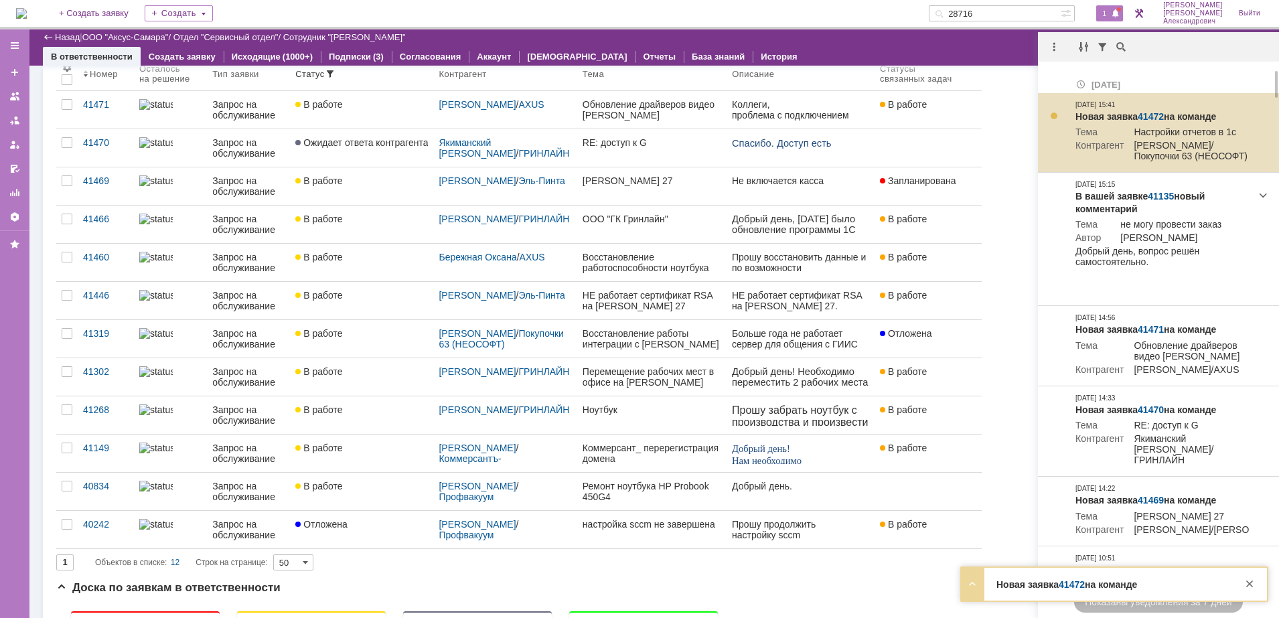
click at [1157, 111] on link "41472" at bounding box center [1151, 116] width 26 height 11
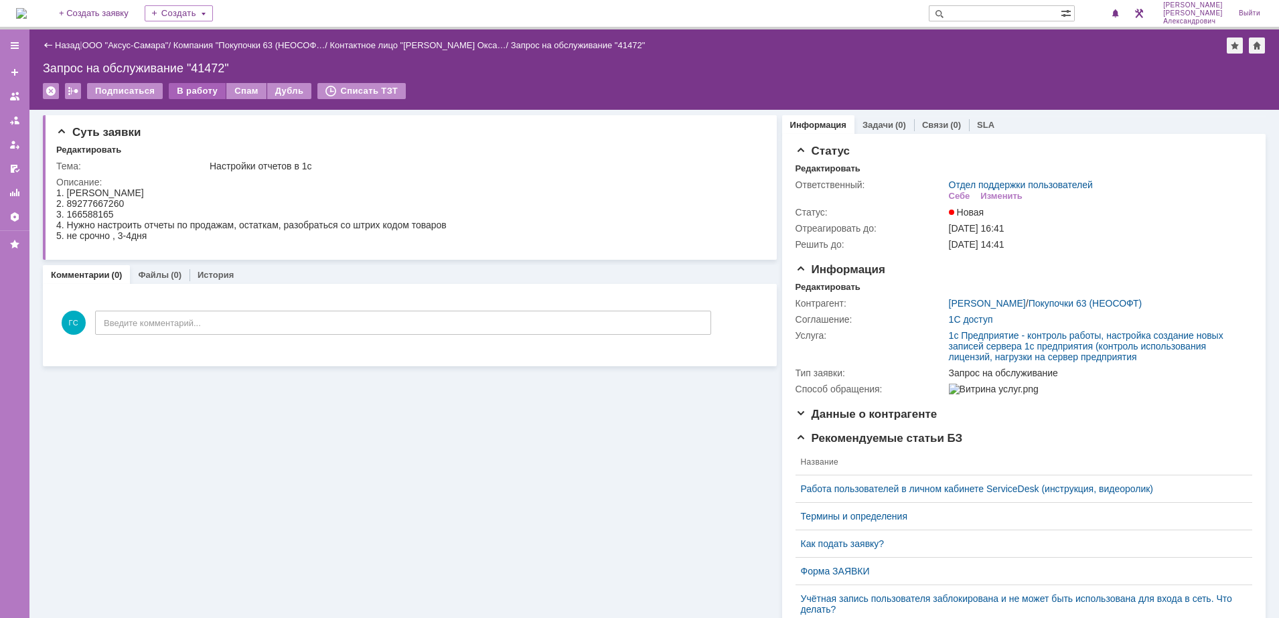
click at [192, 98] on div "В работу" at bounding box center [197, 91] width 57 height 16
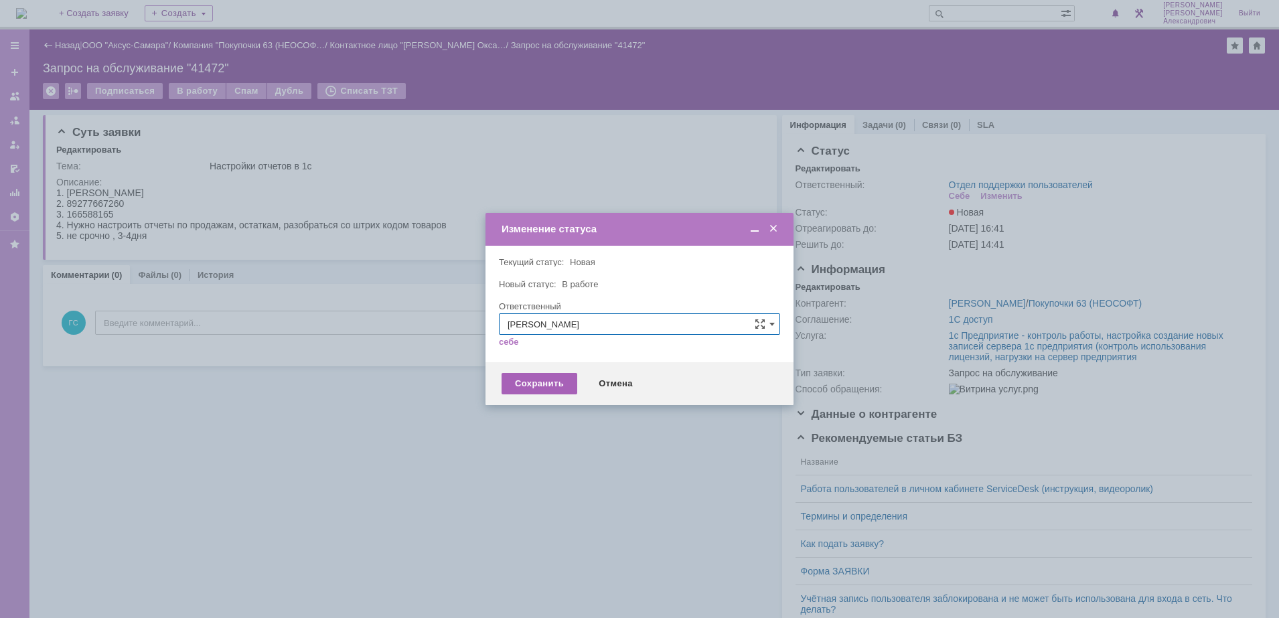
click at [530, 384] on div "Сохранить" at bounding box center [540, 383] width 76 height 21
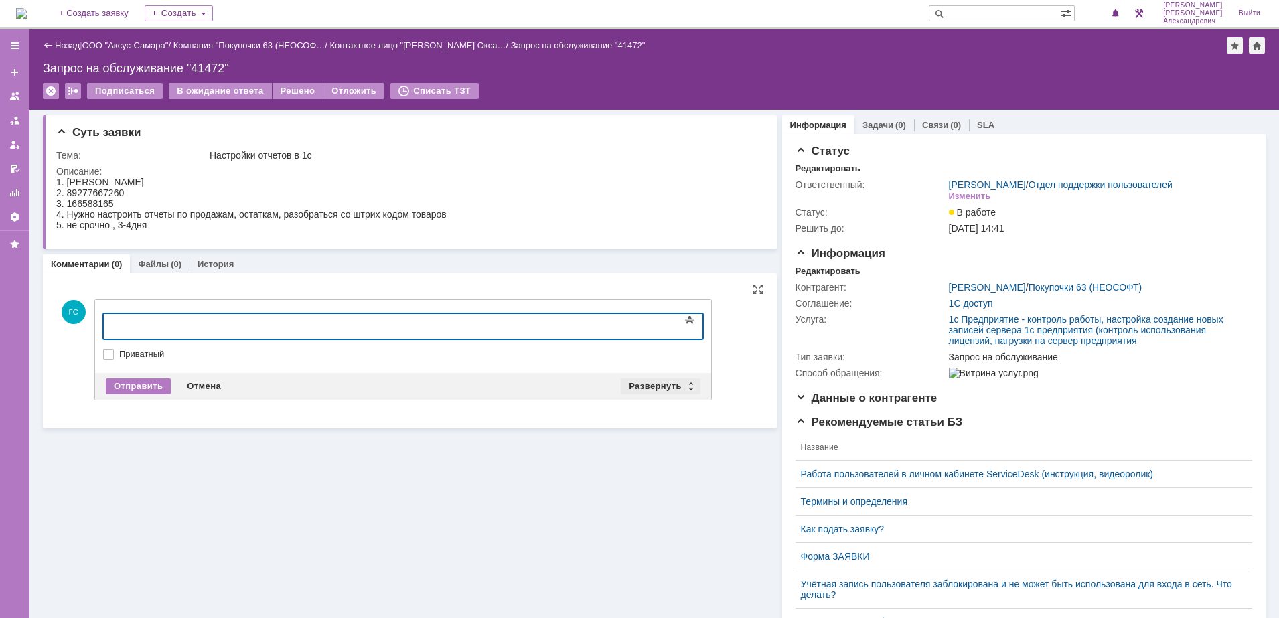
click at [660, 381] on div "Развернуть" at bounding box center [661, 386] width 80 height 16
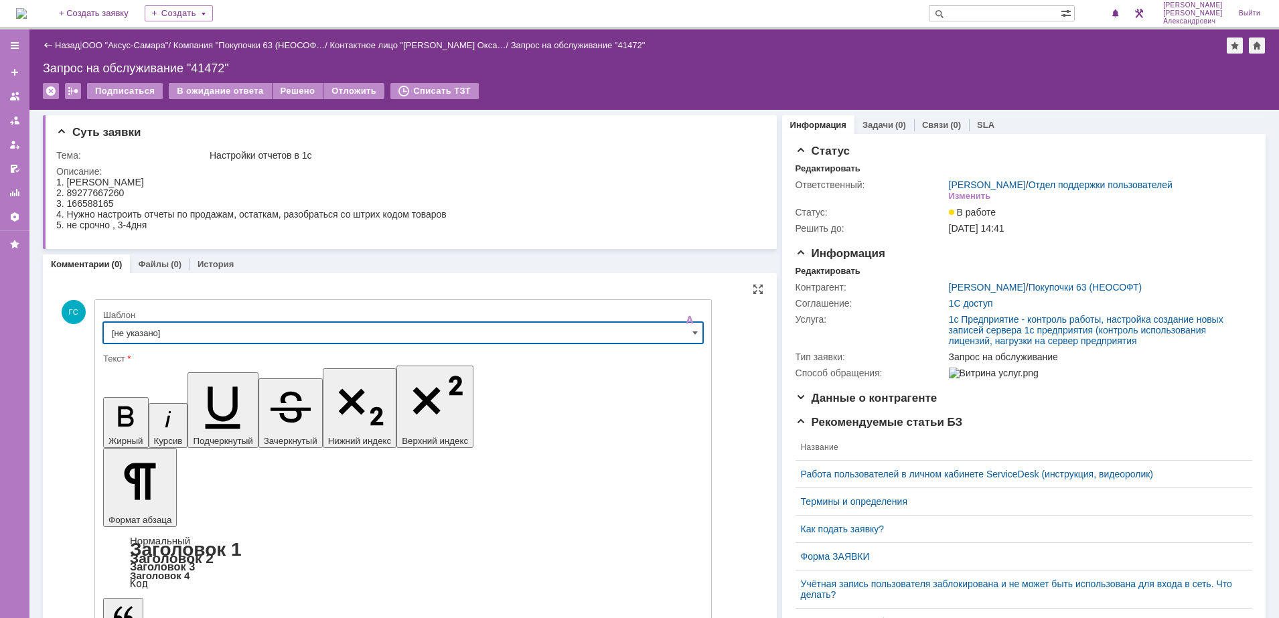
click at [154, 328] on input "[не указано]" at bounding box center [403, 332] width 600 height 21
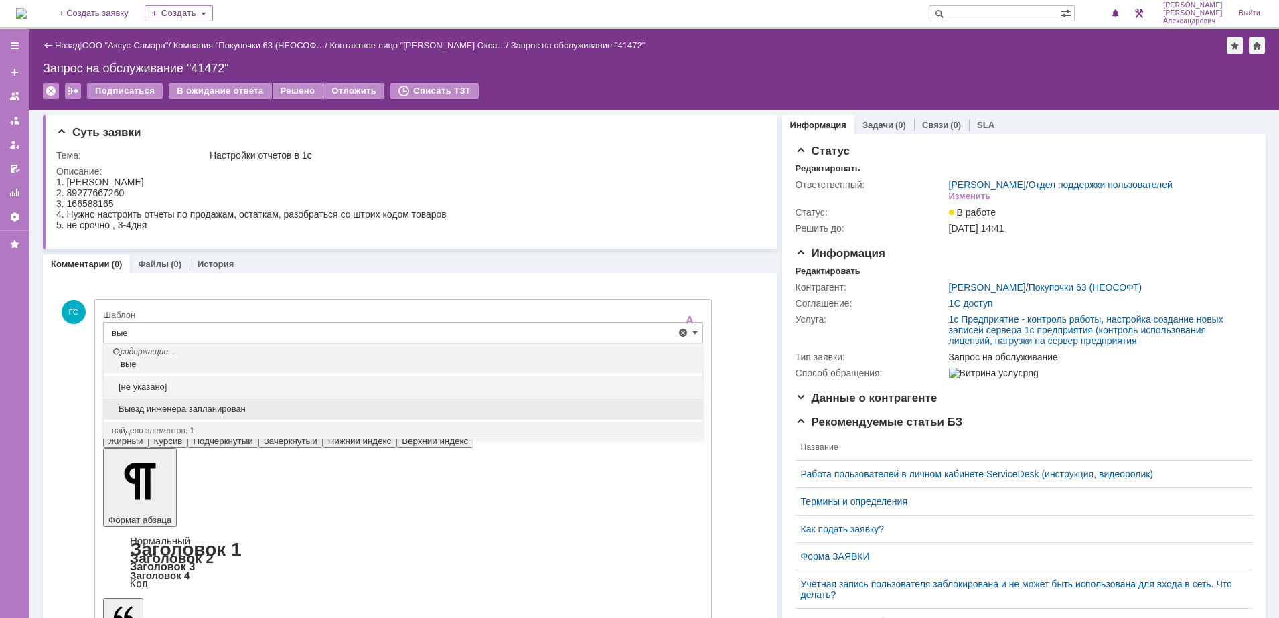
click at [220, 413] on span "Выезд инженера запланирован" at bounding box center [403, 409] width 583 height 11
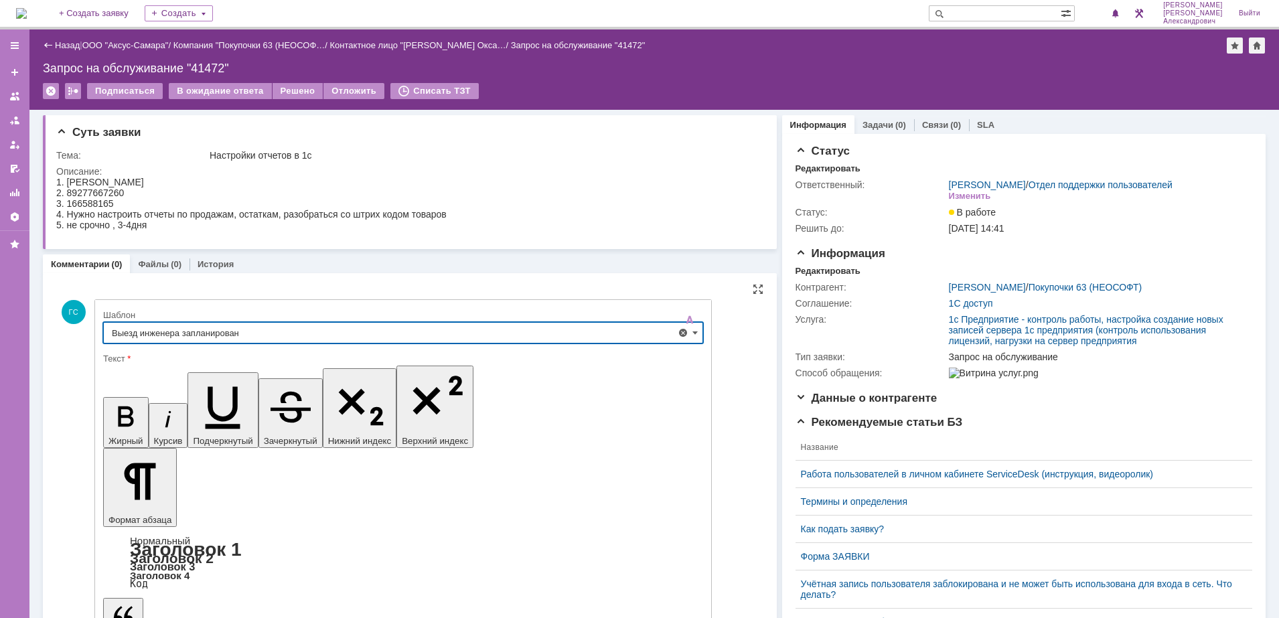
type input "Выезд инженера запланирован"
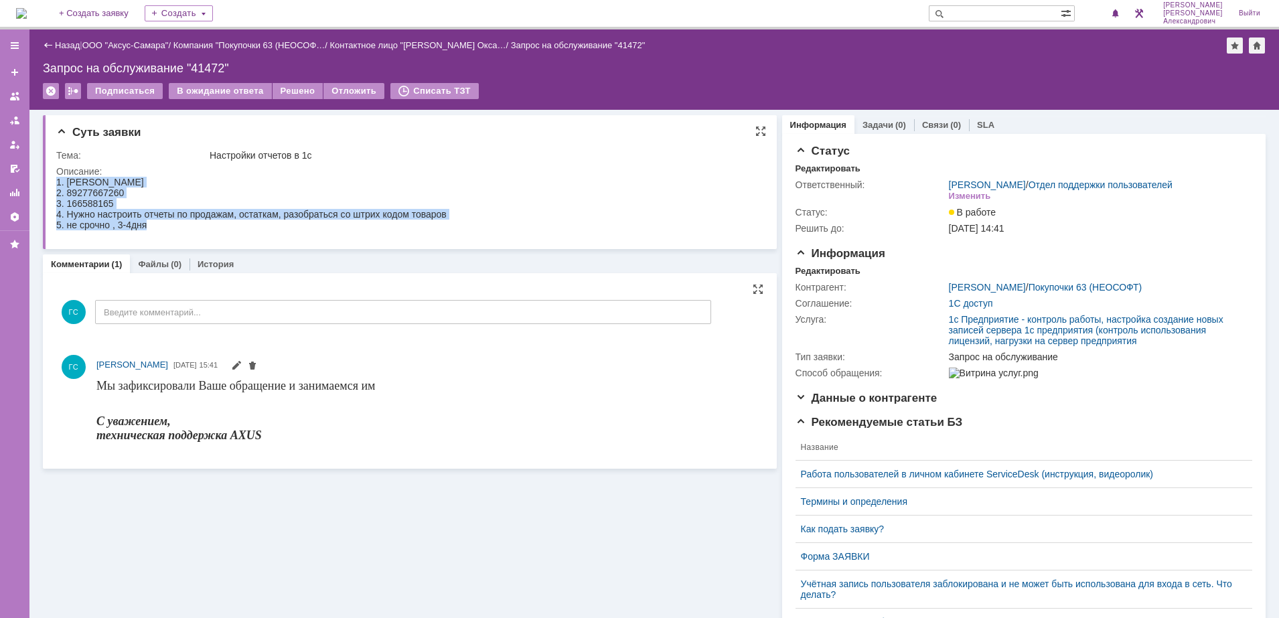
drag, startPoint x: 57, startPoint y: 180, endPoint x: 175, endPoint y: 226, distance: 127.2
click at [175, 226] on body "1. [PERSON_NAME] 2. 89277667260 3. 166588165 4. Нужно настроить отчеты по прода…" at bounding box center [251, 204] width 391 height 54
copy body "1. [PERSON_NAME] 2. 89277667260 3. 166588165 4. Нужно настроить отчеты по прода…"
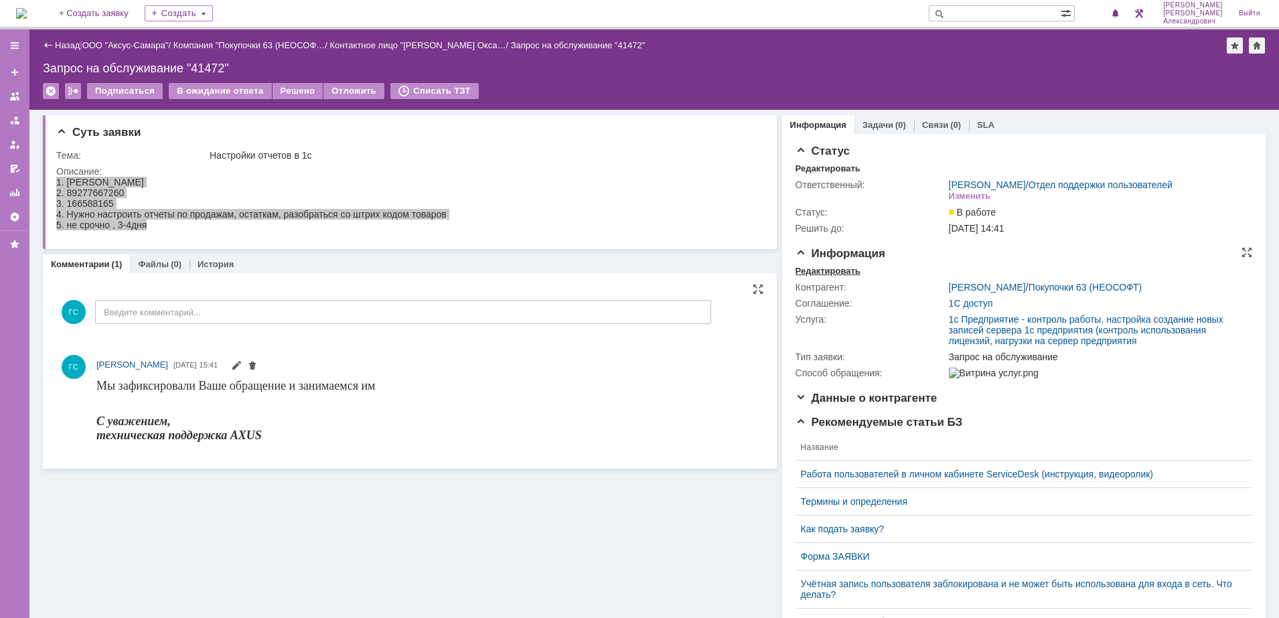
click at [831, 277] on div "Редактировать" at bounding box center [828, 271] width 65 height 11
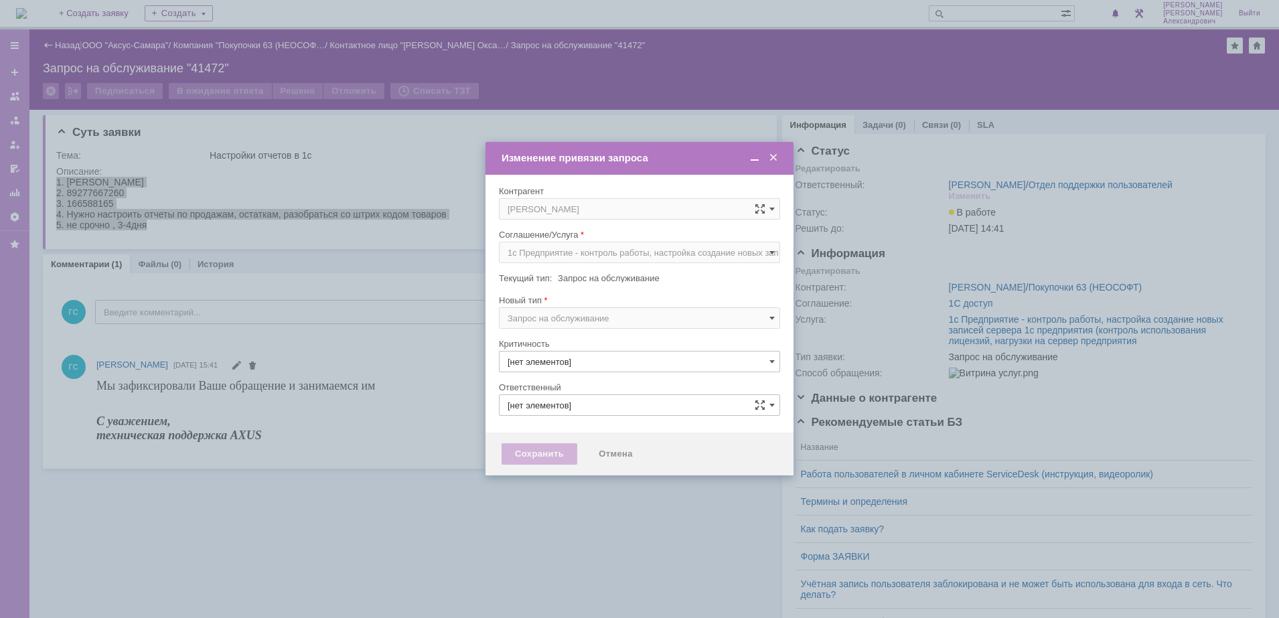
type input "[PERSON_NAME]"
type input "3. Низкая"
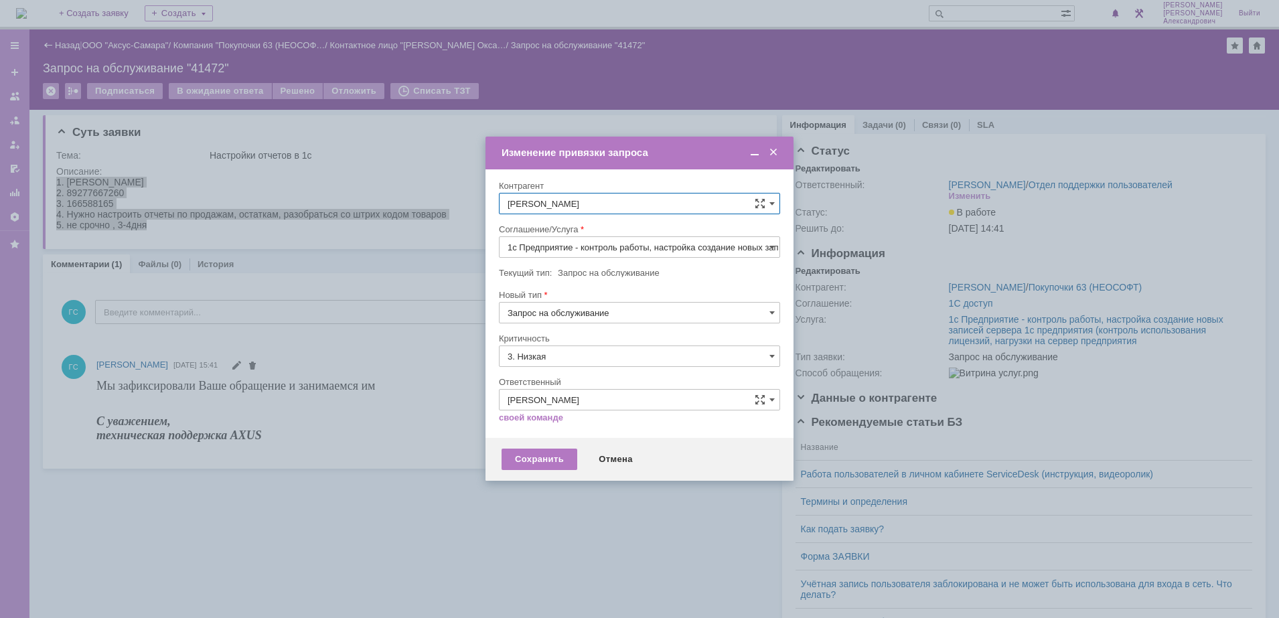
click at [583, 243] on input "1c Предприятие - контроль работы, настройка создание новых записей сервера 1с п…" at bounding box center [639, 246] width 281 height 21
click at [594, 400] on div "АРМ_Настройка" at bounding box center [640, 409] width 280 height 21
type input "АРМ_Настройка"
click at [563, 354] on input "3. Низкая" at bounding box center [639, 356] width 281 height 21
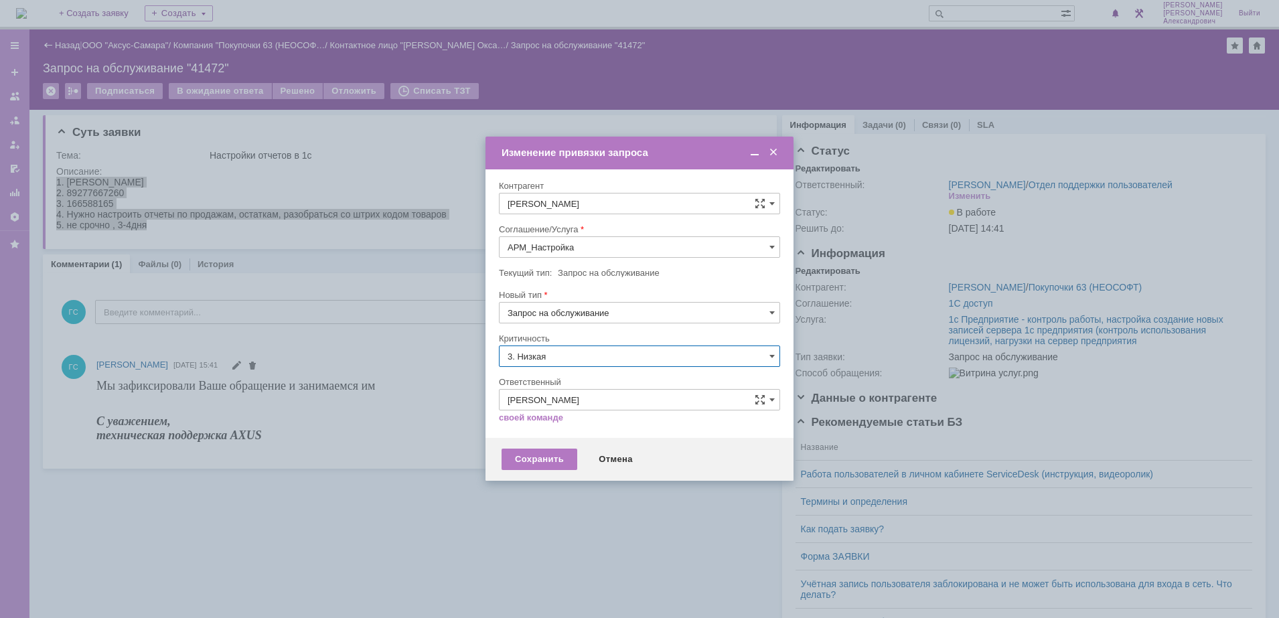
click at [545, 381] on span "[не указано]" at bounding box center [640, 381] width 264 height 11
type input "[не указано]"
click at [537, 454] on div "Сохранить" at bounding box center [540, 459] width 76 height 21
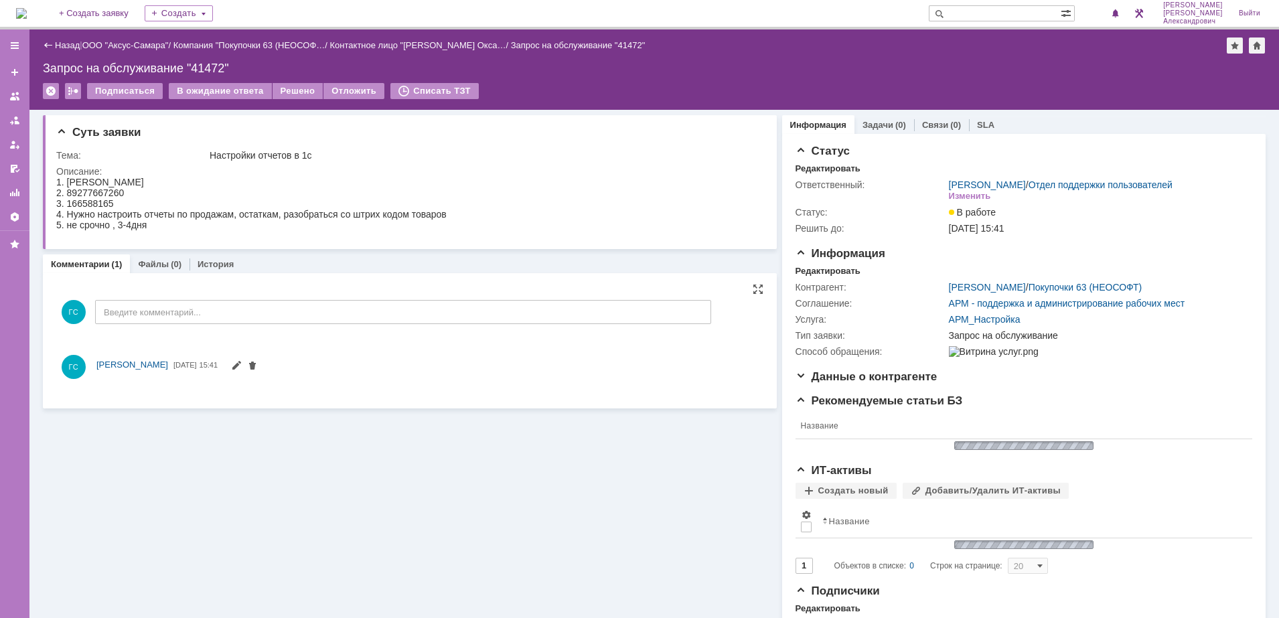
scroll to position [0, 0]
click at [867, 134] on div "Статус Редактировать Ответственный: [PERSON_NAME] / Отдел поддержки пользовател…" at bounding box center [1024, 397] width 484 height 526
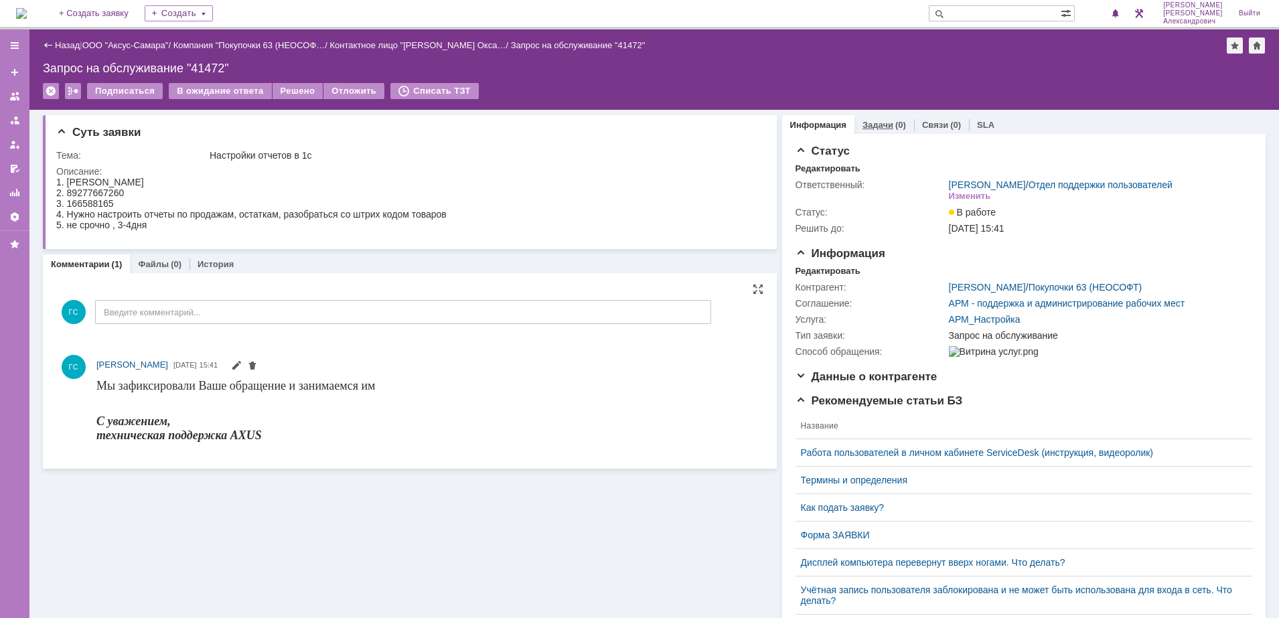
click at [871, 123] on link "Задачи" at bounding box center [878, 125] width 31 height 10
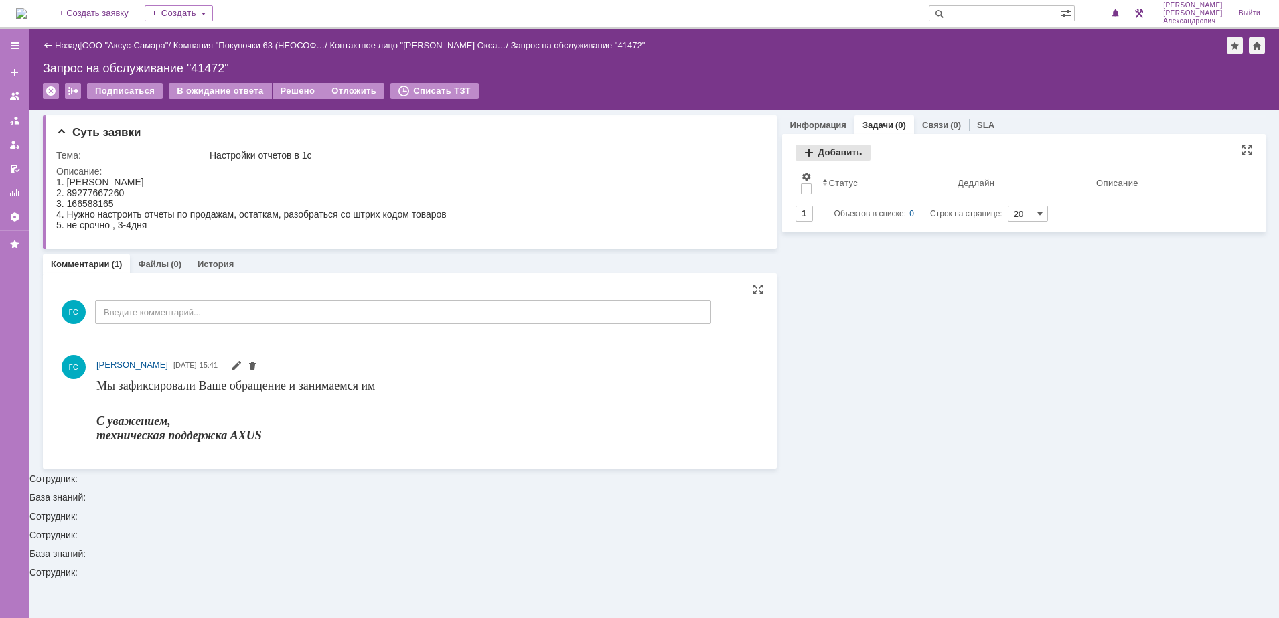
click at [825, 154] on div "Добавить" at bounding box center [833, 153] width 75 height 16
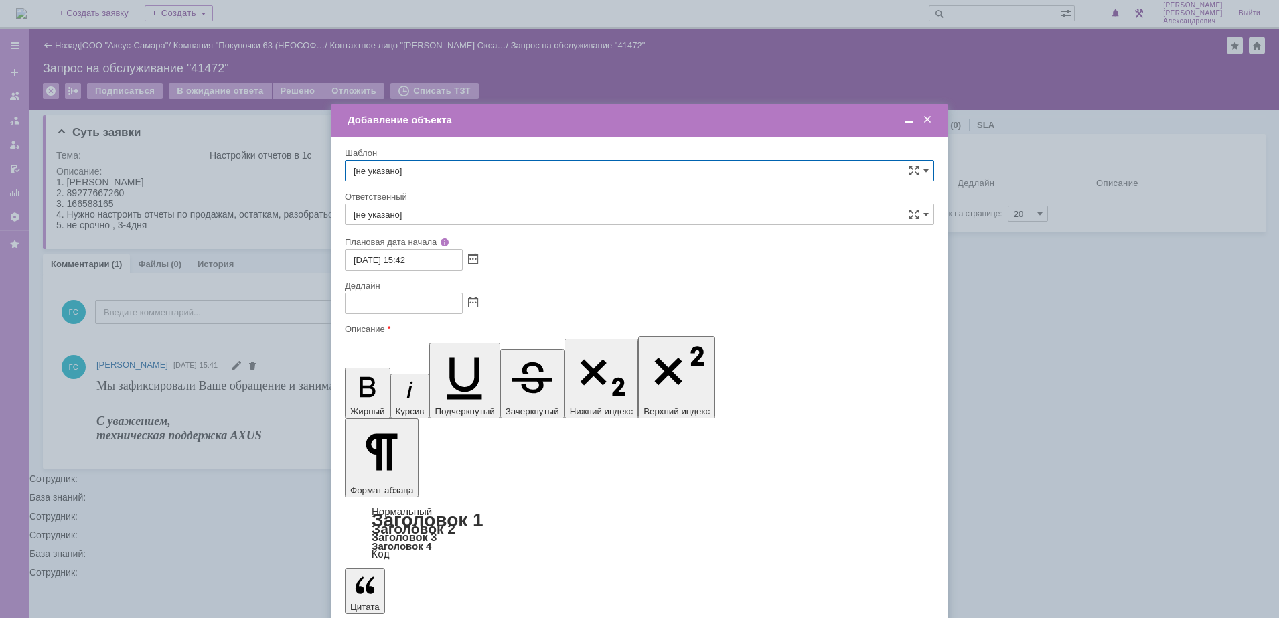
click at [466, 300] on div at bounding box center [470, 302] width 15 height 11
click at [475, 301] on span at bounding box center [473, 303] width 10 height 11
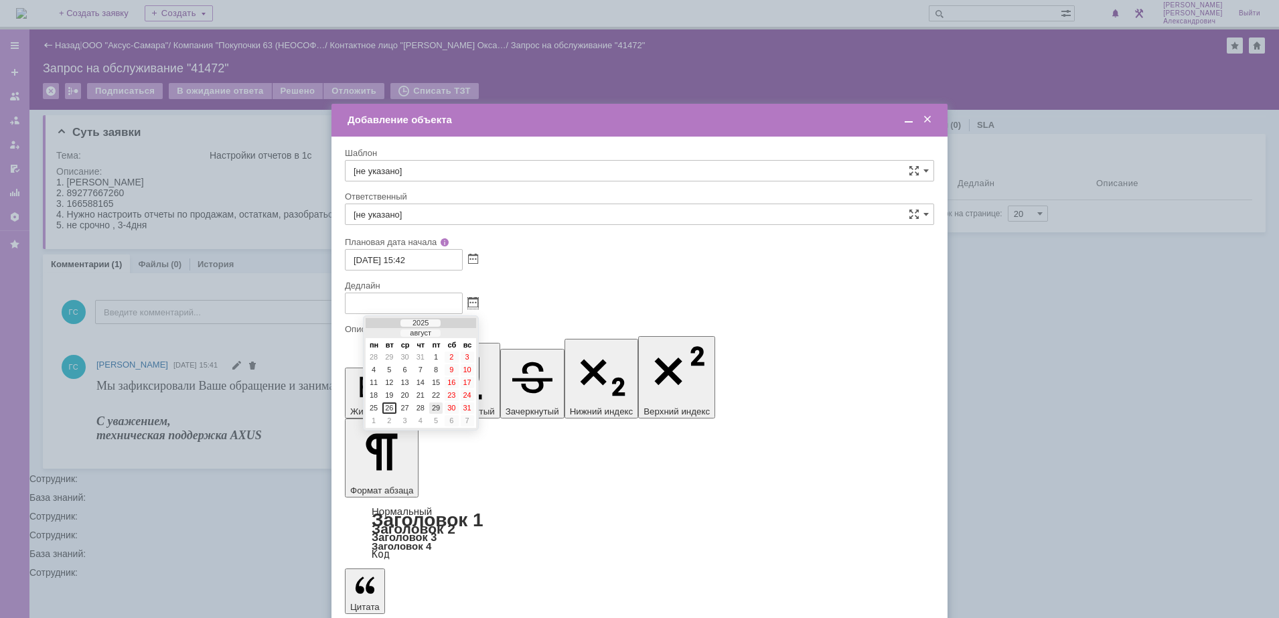
click at [431, 410] on div "29" at bounding box center [435, 408] width 13 height 11
type input "[DATE] 15:42"
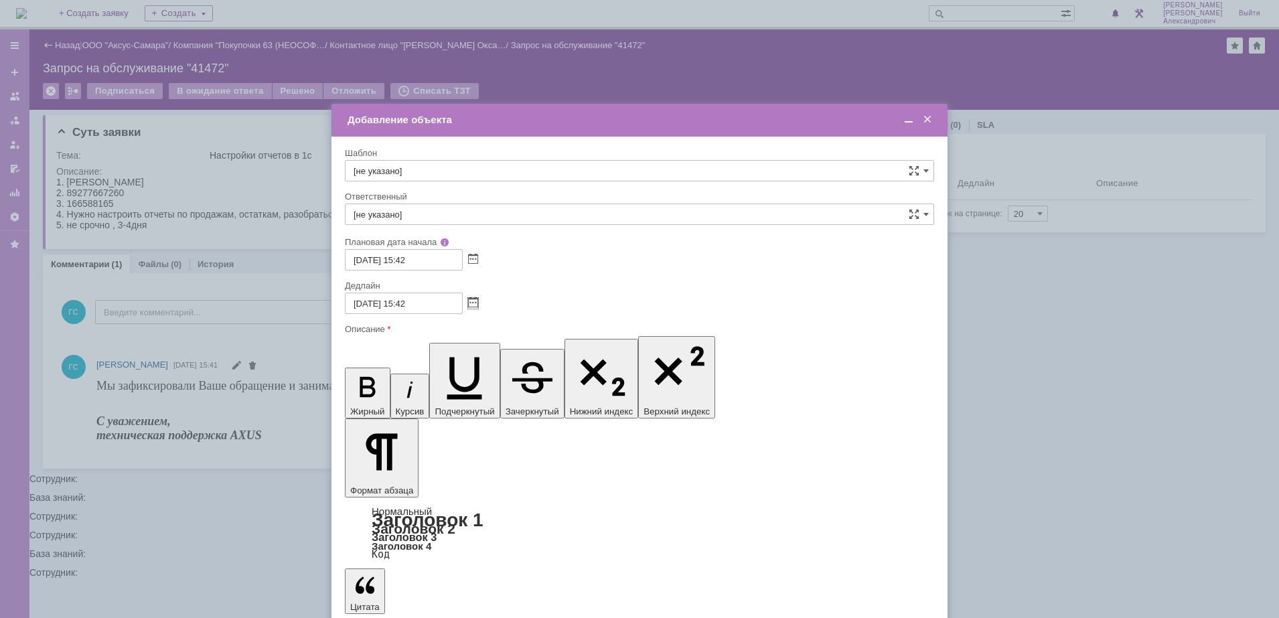
click at [458, 212] on input "[не указано]" at bounding box center [639, 214] width 589 height 21
click at [451, 315] on span "[PERSON_NAME]" at bounding box center [640, 312] width 572 height 11
type input "[PERSON_NAME]"
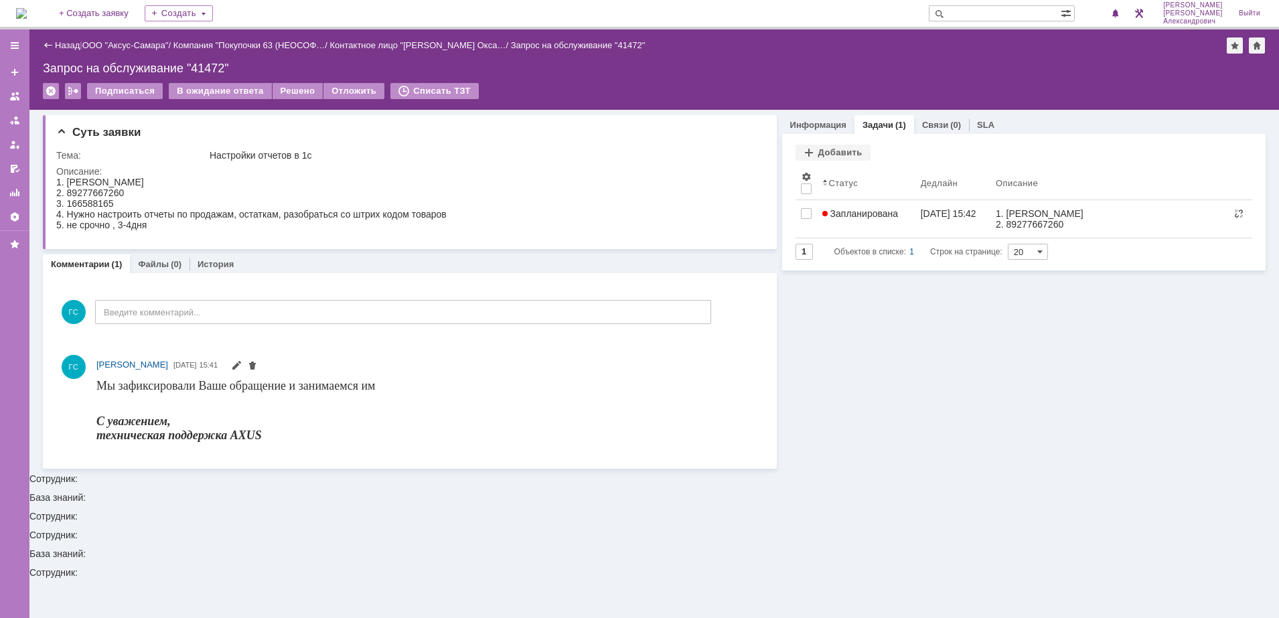
click at [21, 15] on img at bounding box center [21, 13] width 11 height 11
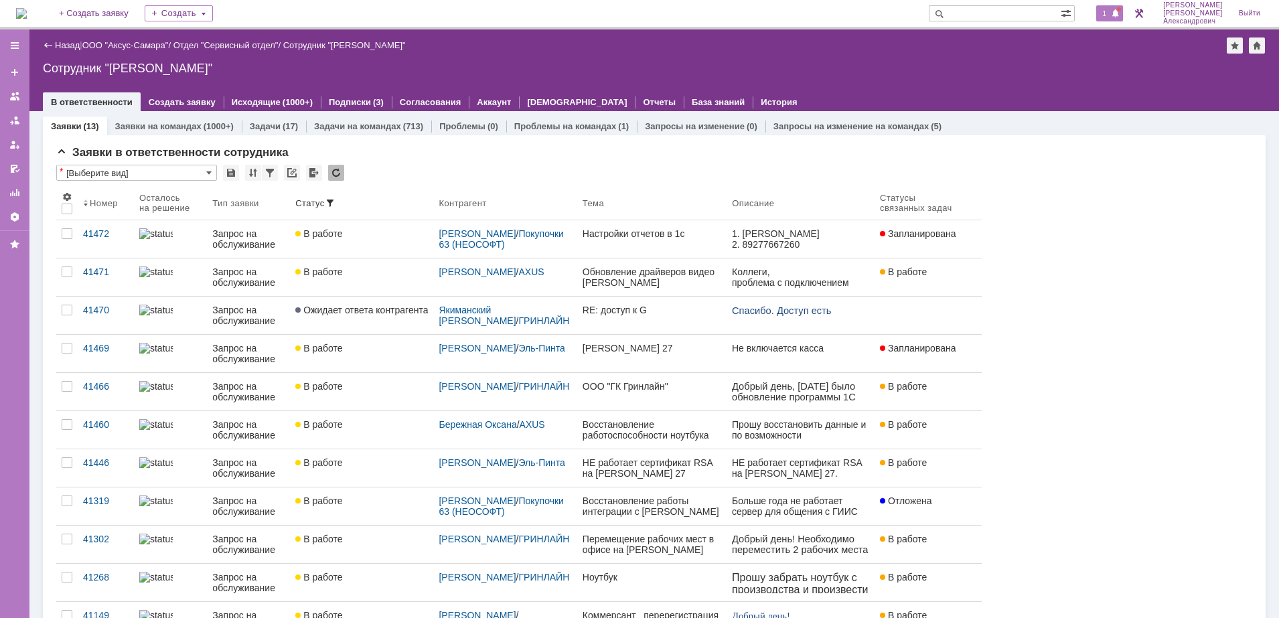
click at [1109, 9] on span "1" at bounding box center [1105, 13] width 12 height 9
click at [808, 57] on div "Назад | ООО "Аксус-Самара" / Отдел "Сервисный отдел" / Сотрудник "[PERSON_NAME]…" at bounding box center [654, 70] width 1250 height 82
click at [27, 11] on img at bounding box center [21, 13] width 11 height 11
click at [1108, 13] on span "2" at bounding box center [1105, 13] width 12 height 9
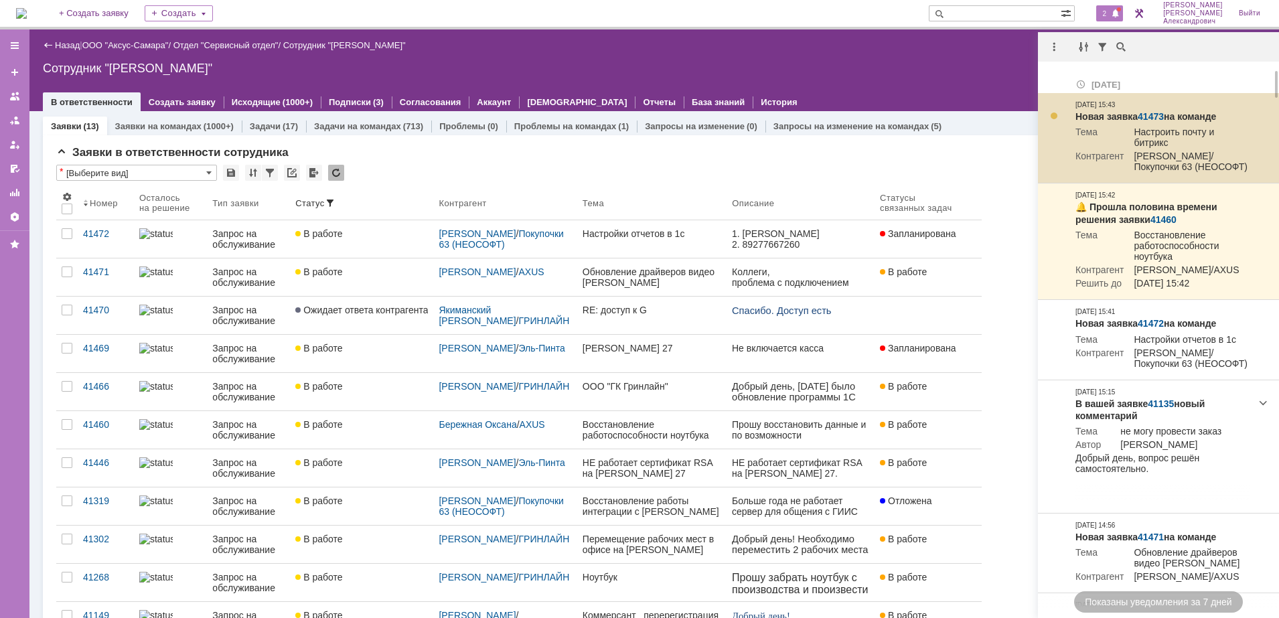
click at [1149, 113] on link "41473" at bounding box center [1151, 116] width 26 height 11
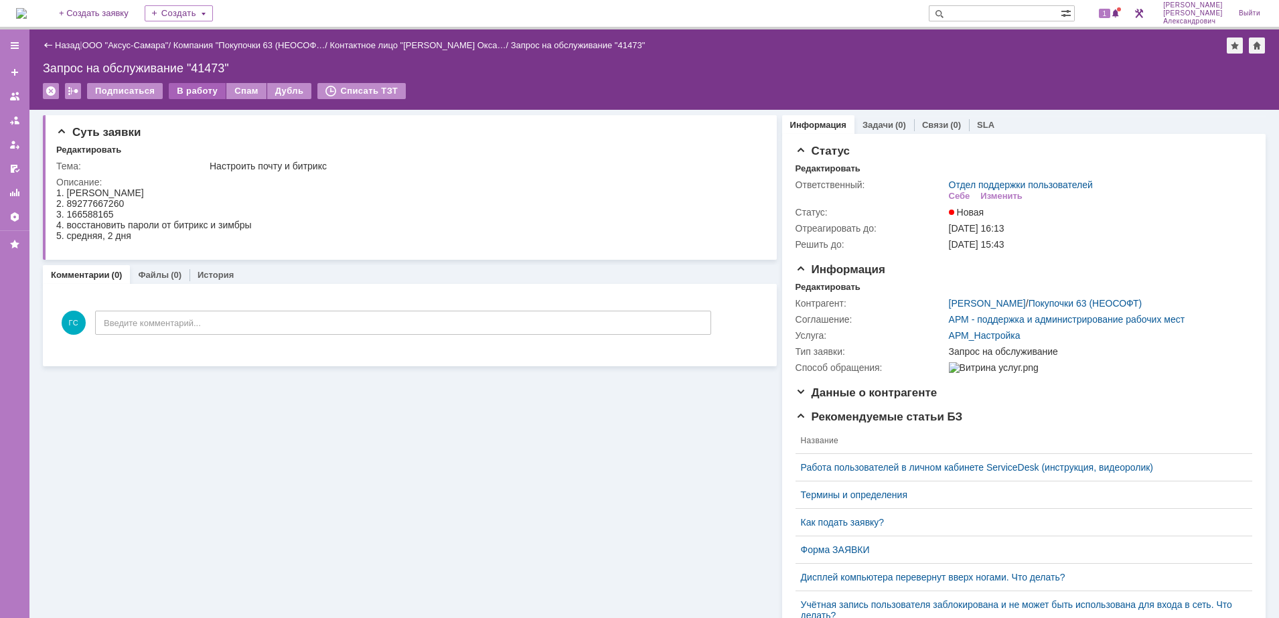
click at [182, 90] on div "В работу" at bounding box center [197, 91] width 57 height 16
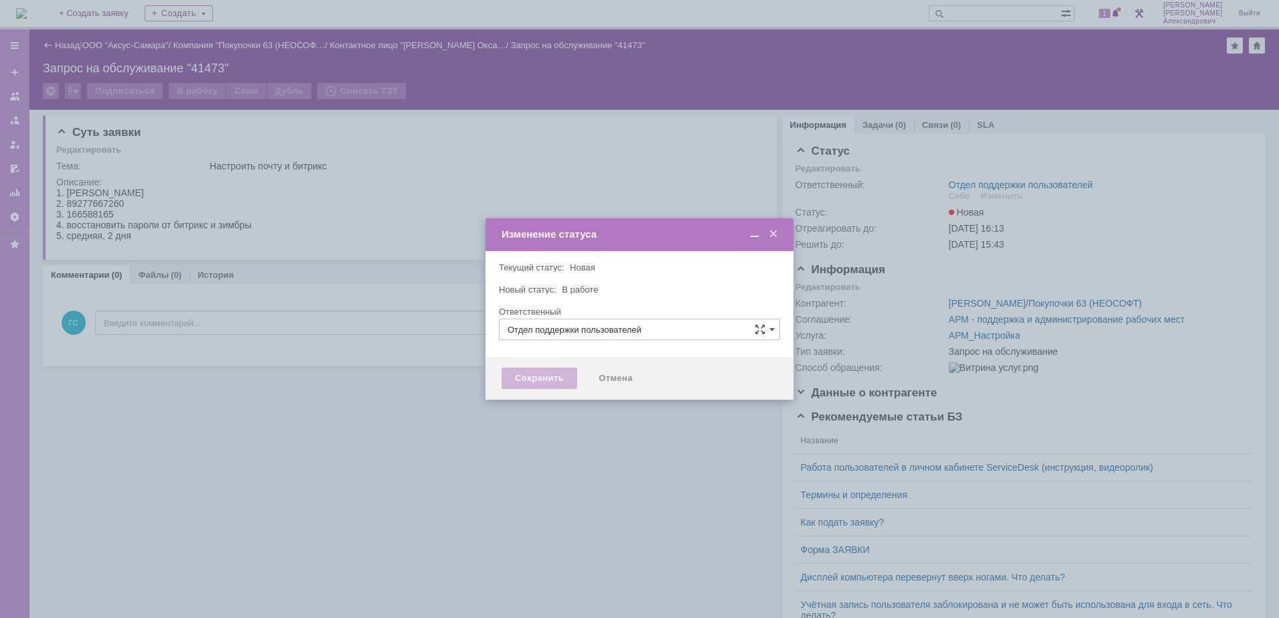
type input "[PERSON_NAME]"
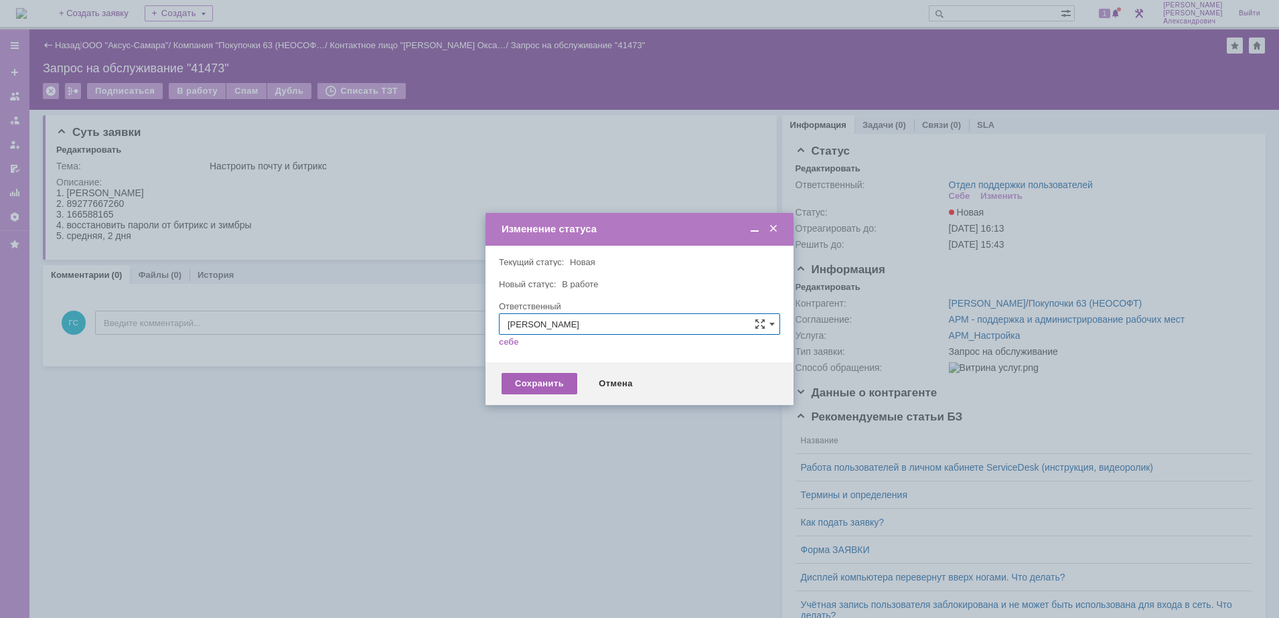
click at [547, 382] on div "Сохранить" at bounding box center [540, 383] width 76 height 21
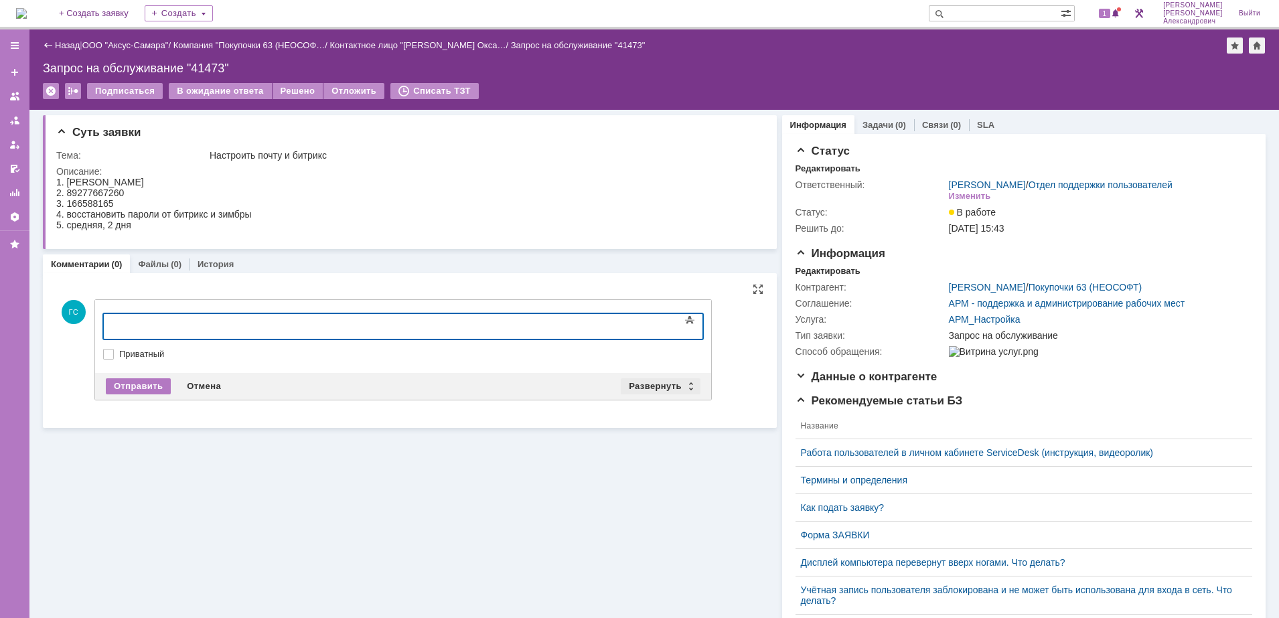
click at [650, 386] on div "Развернуть" at bounding box center [661, 386] width 80 height 16
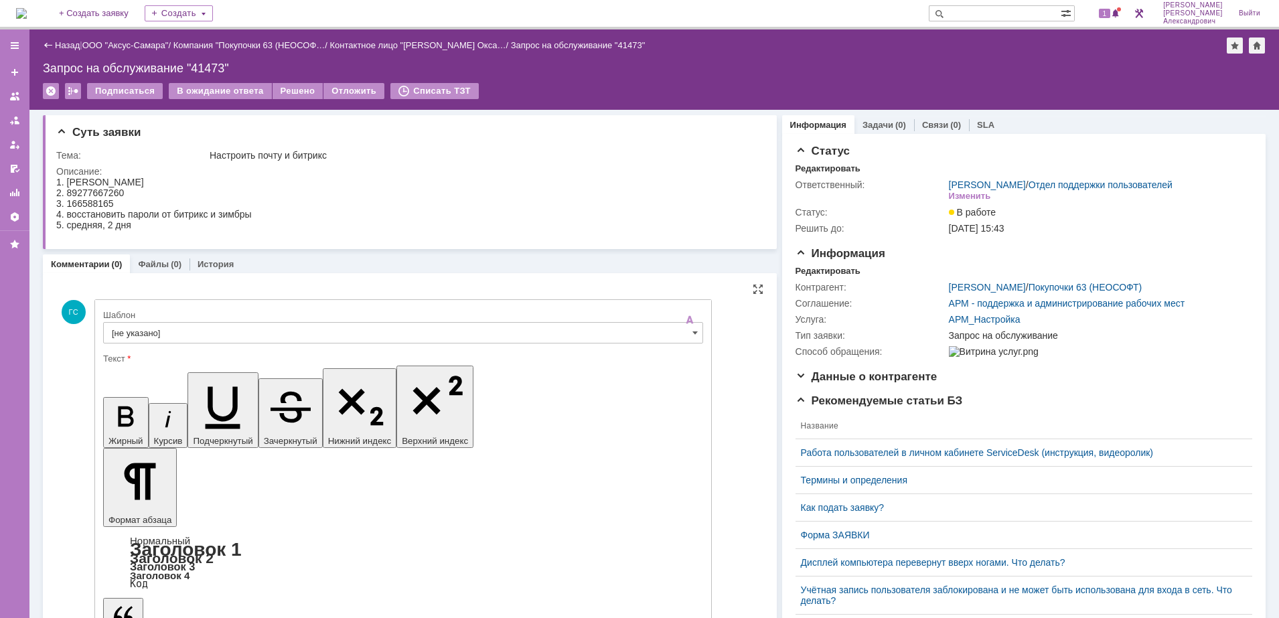
click at [235, 323] on input "[не указано]" at bounding box center [403, 332] width 600 height 21
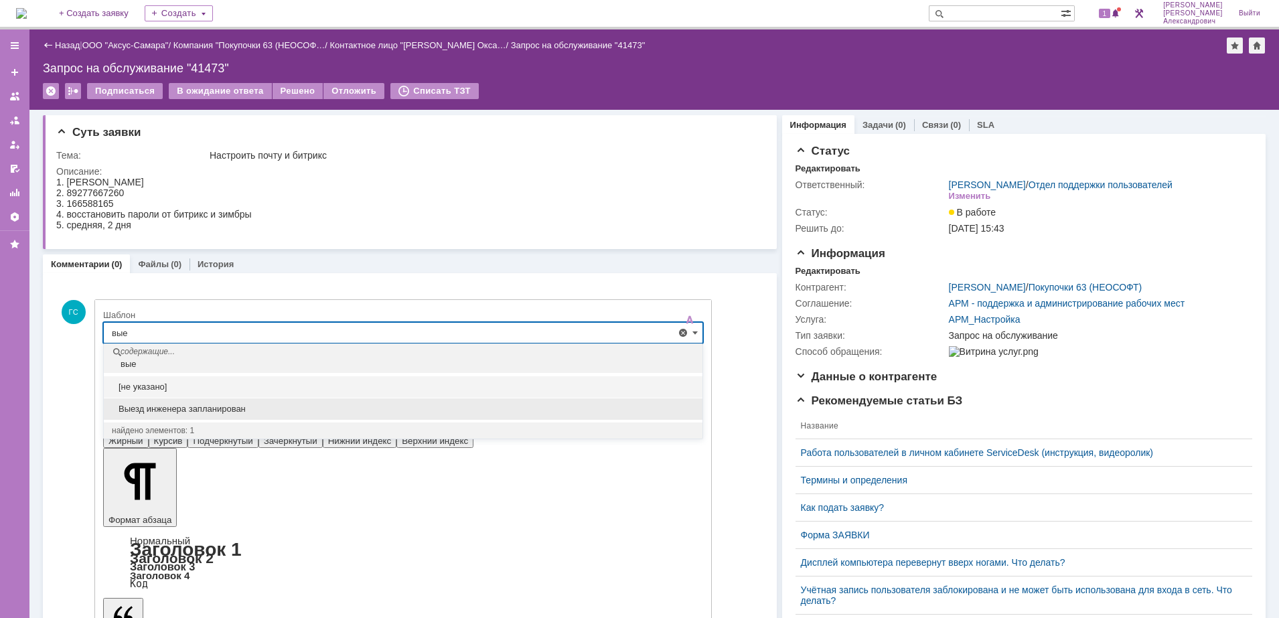
click at [234, 406] on span "Выезд инженера запланирован" at bounding box center [403, 409] width 583 height 11
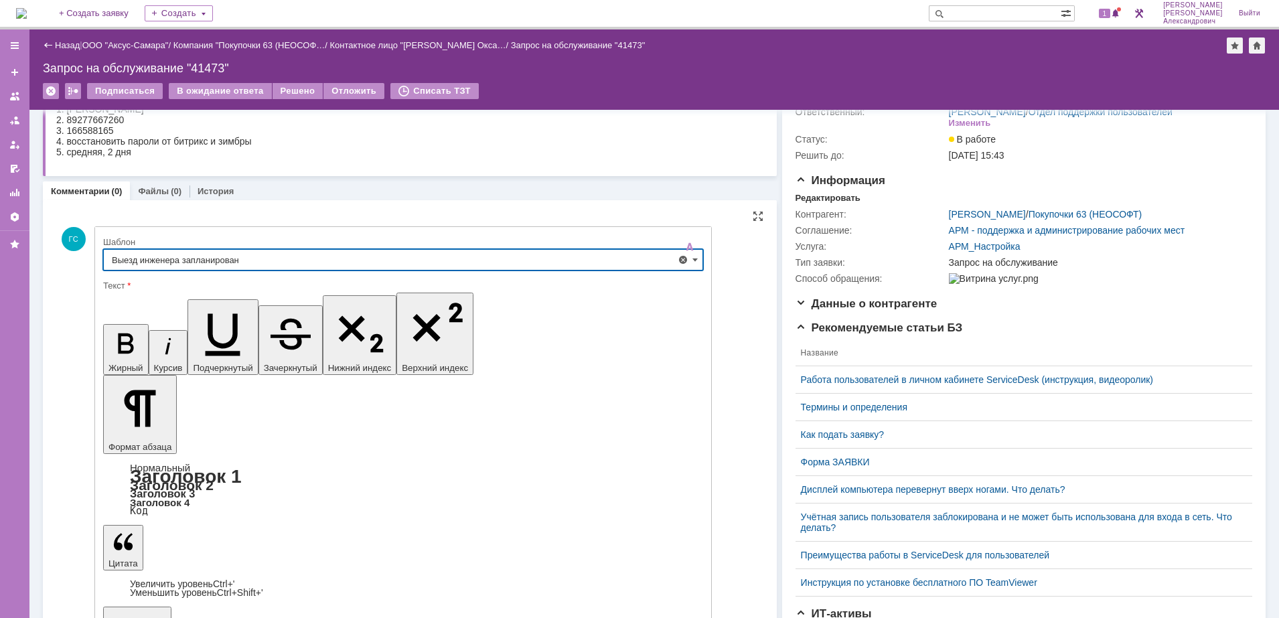
type input "Выезд инженера запланирован"
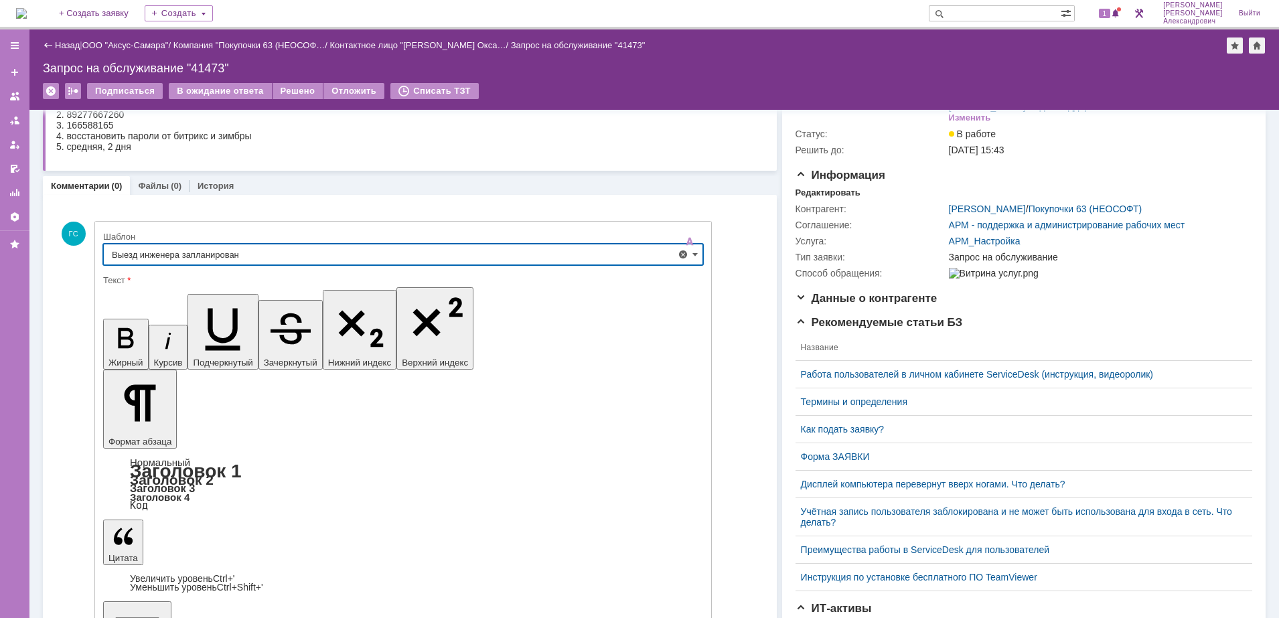
scroll to position [84, 0]
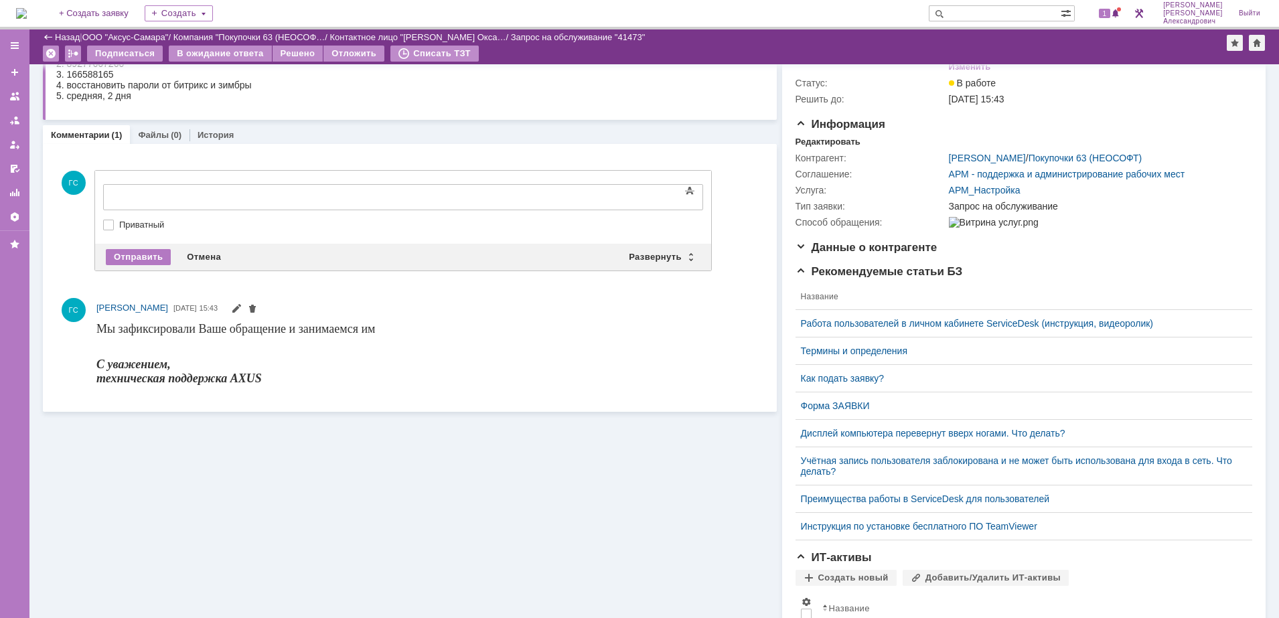
scroll to position [0, 0]
click at [143, 257] on div "Отправить" at bounding box center [138, 257] width 65 height 16
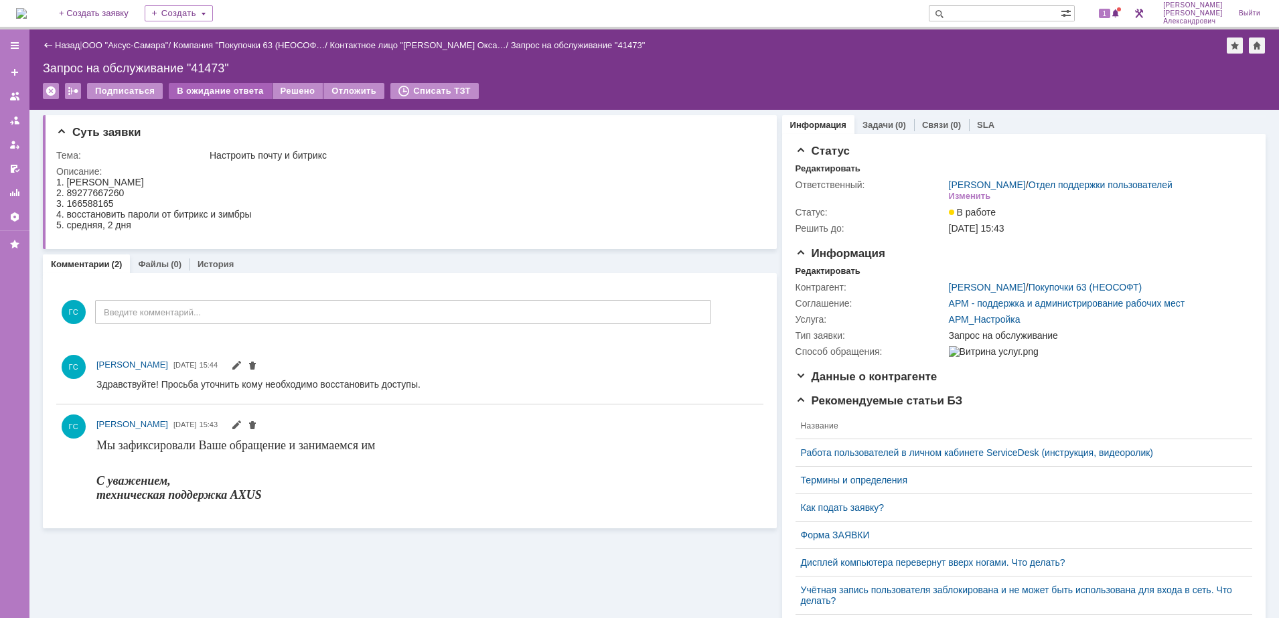
click at [202, 86] on div "В ожидание ответа" at bounding box center [220, 91] width 102 height 16
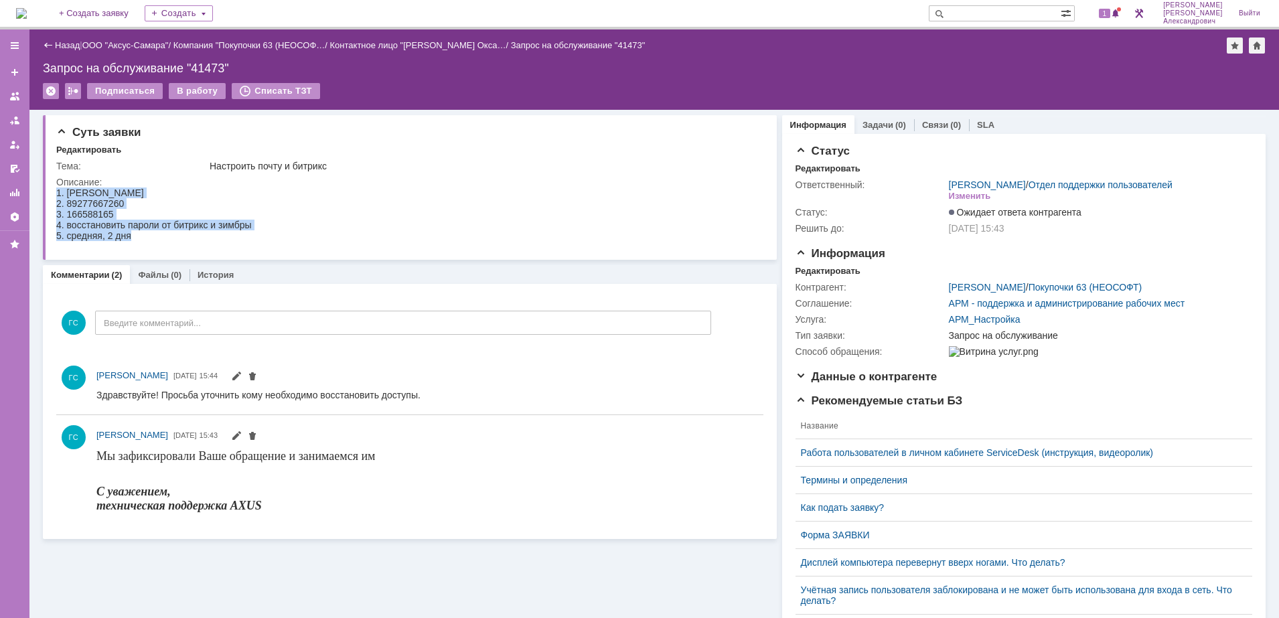
drag, startPoint x: 56, startPoint y: 193, endPoint x: 228, endPoint y: 239, distance: 177.6
click at [228, 239] on body "1. [PERSON_NAME] 2. 89277667260 3. 166588165 4. восстановить пароли от битрикс …" at bounding box center [154, 215] width 196 height 54
copy body "1. [PERSON_NAME] 2. 89277667260 3. 166588165 4. восстановить пароли от битрикс …"
click at [823, 277] on div "Редактировать" at bounding box center [828, 271] width 65 height 11
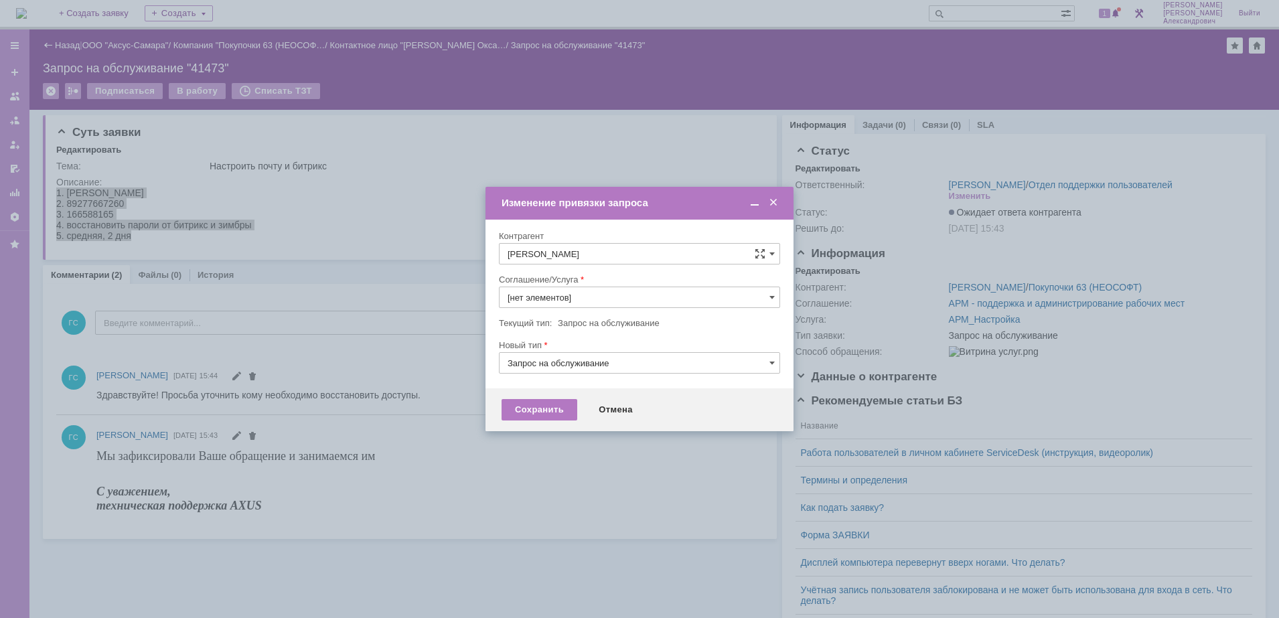
type input "АРМ_Настройка"
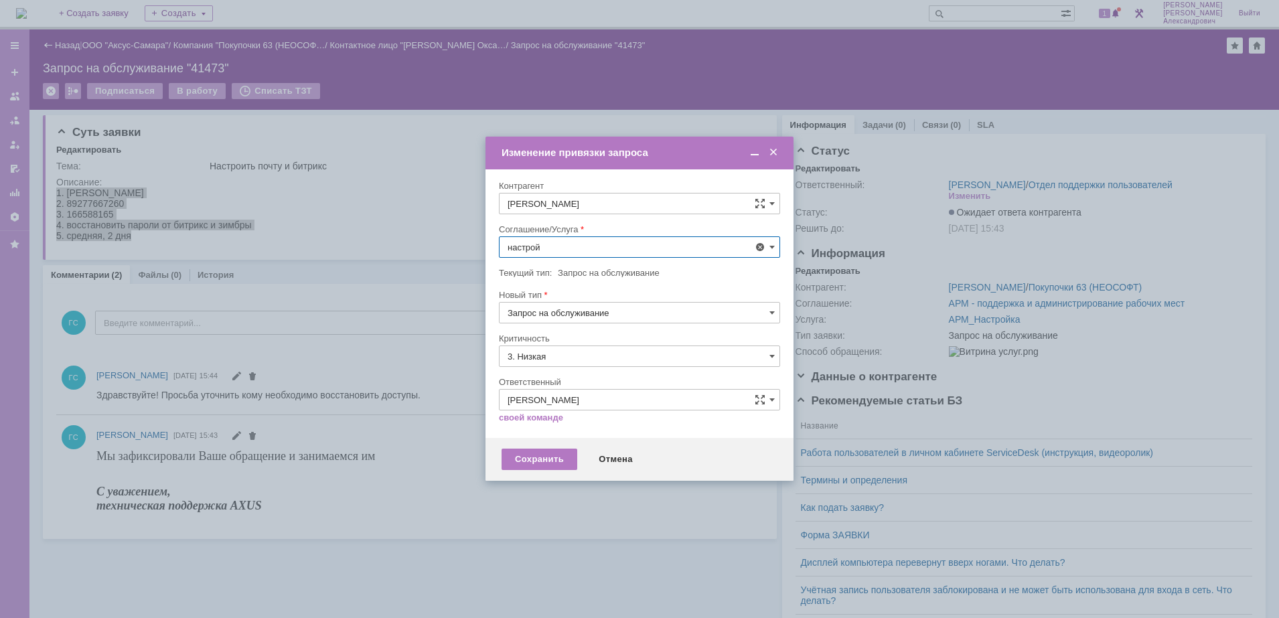
scroll to position [88, 0]
click at [594, 409] on span "АРМ_Настройка" at bounding box center [640, 409] width 264 height 11
type input "АРМ_Настройка"
click at [571, 356] on input "3. Низкая" at bounding box center [639, 356] width 281 height 21
click at [554, 376] on span "[не указано]" at bounding box center [640, 381] width 264 height 11
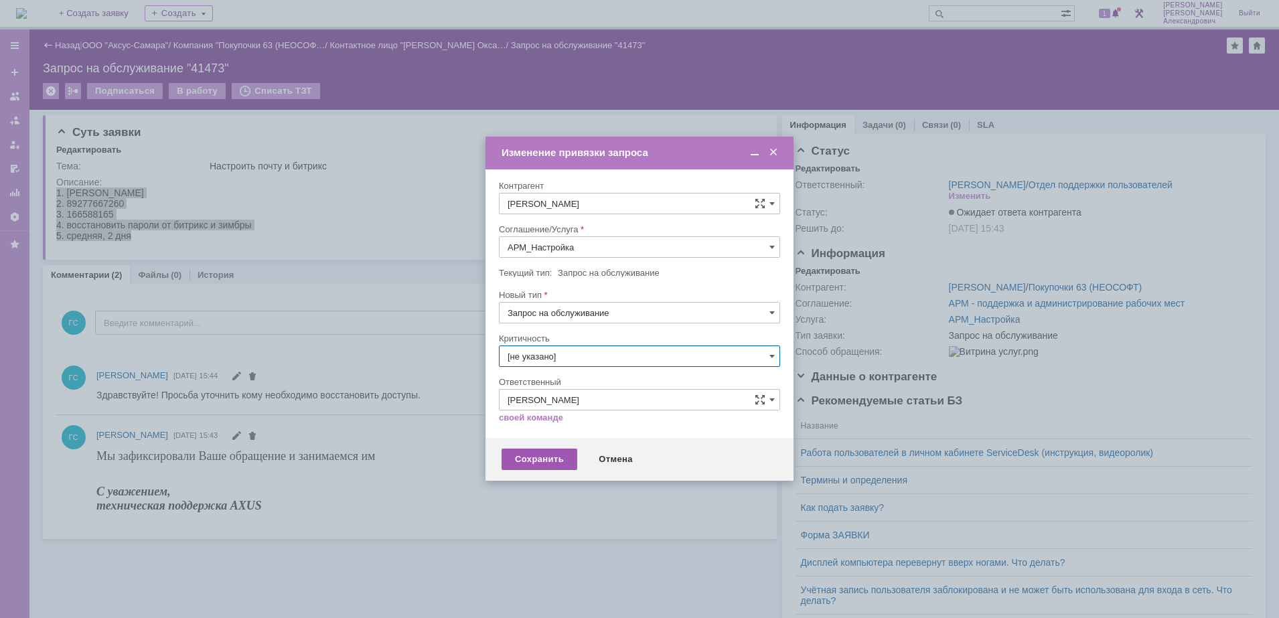
type input "[не указано]"
click at [542, 462] on div "Сохранить" at bounding box center [540, 459] width 76 height 21
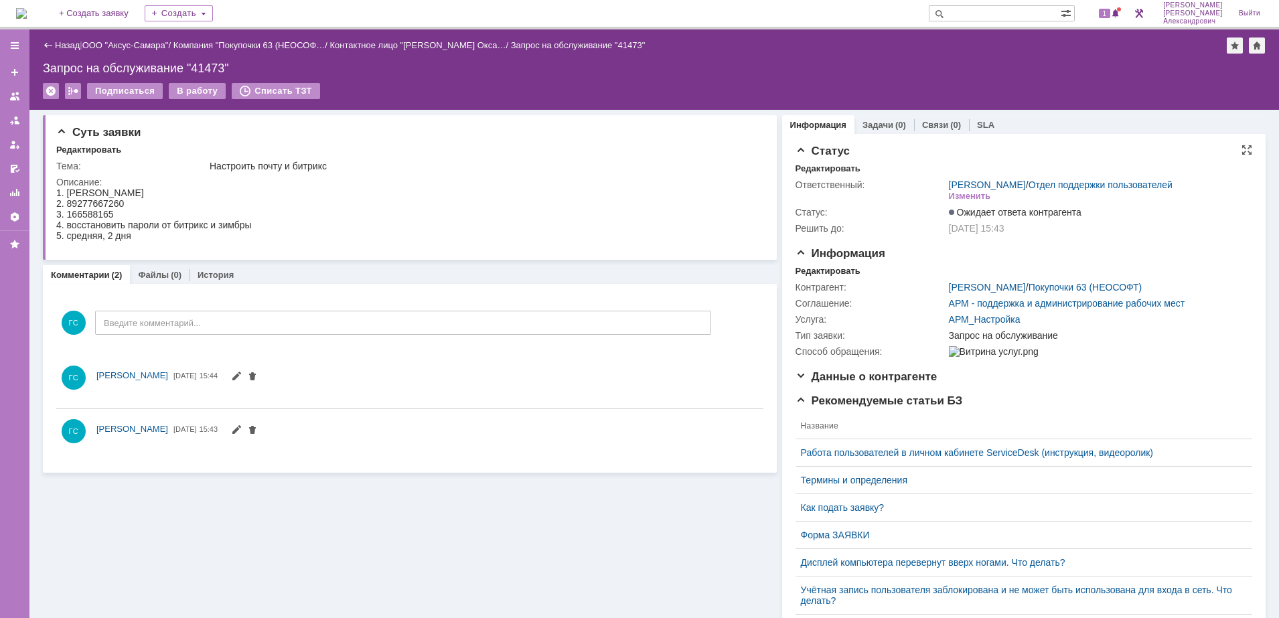
scroll to position [0, 0]
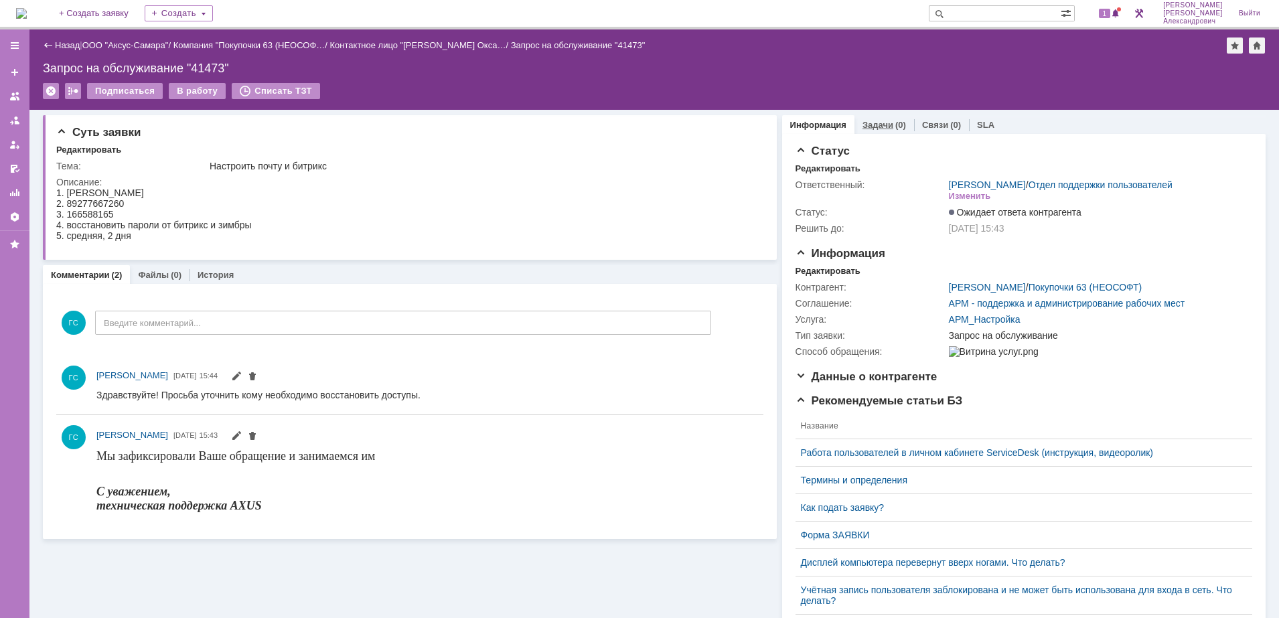
click at [879, 121] on link "Задачи" at bounding box center [878, 125] width 31 height 10
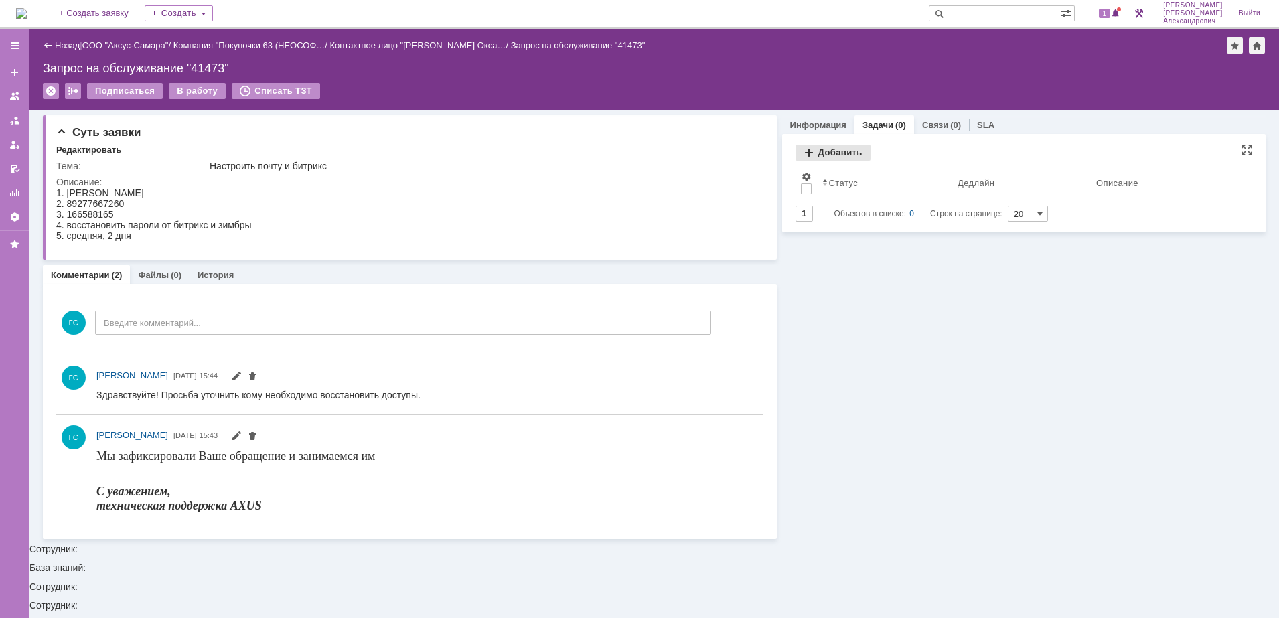
click at [832, 154] on div "Добавить" at bounding box center [833, 153] width 75 height 16
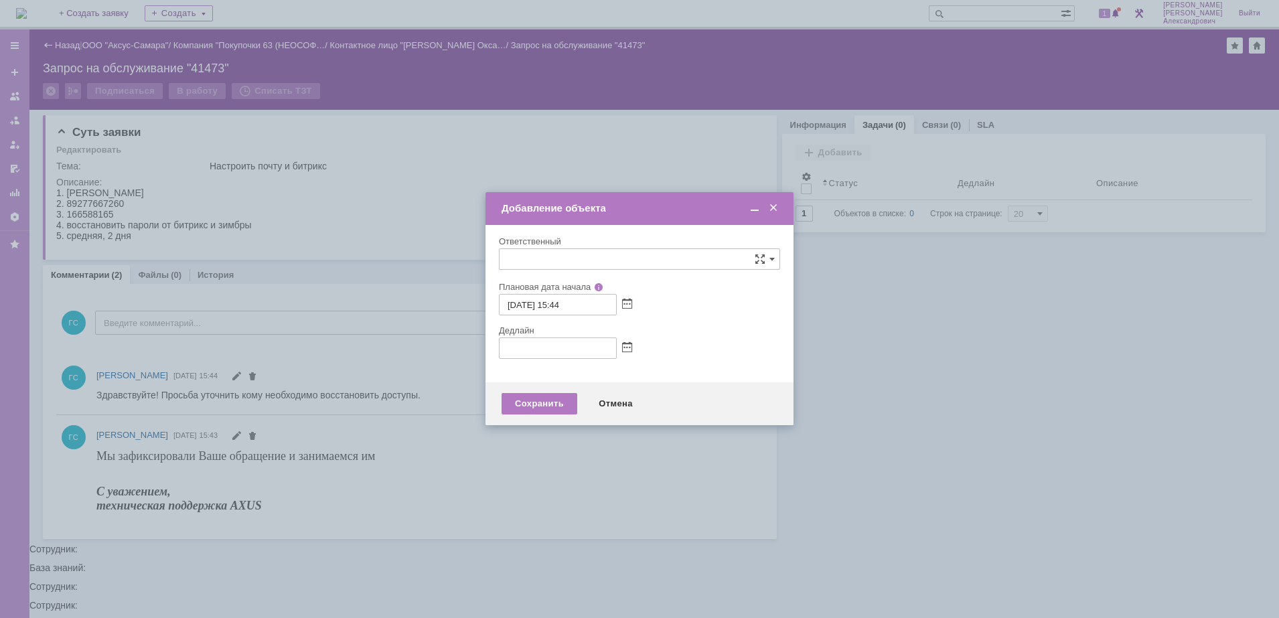
type input "[не указано]"
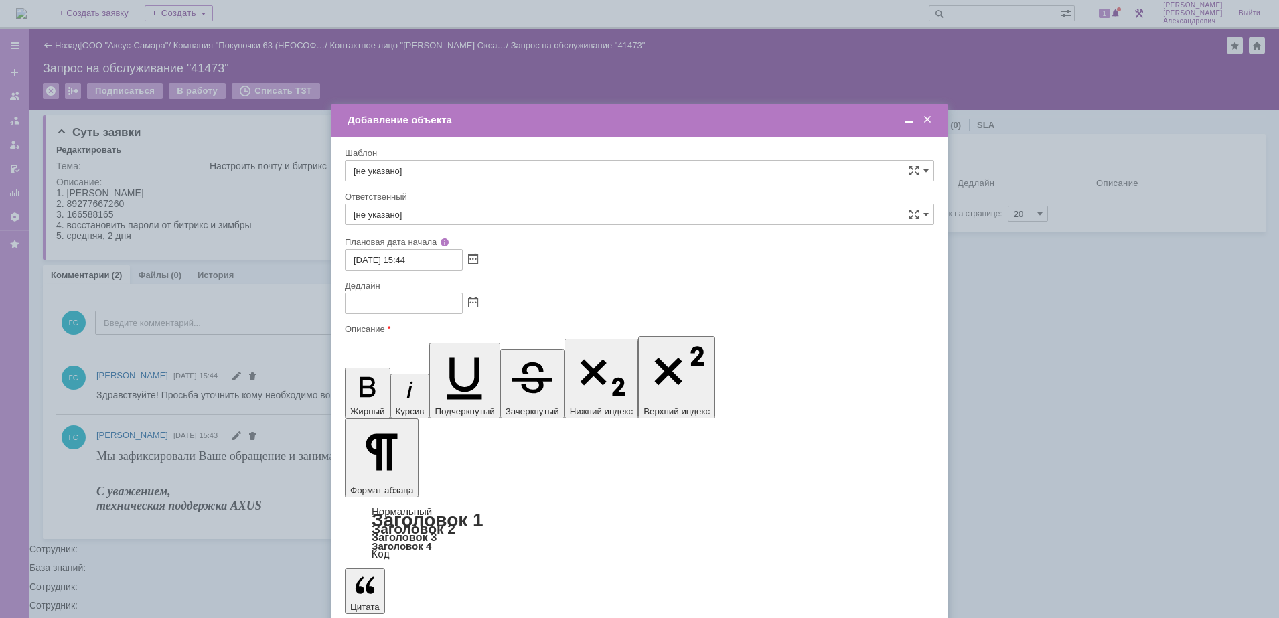
click at [468, 302] on span at bounding box center [473, 303] width 10 height 11
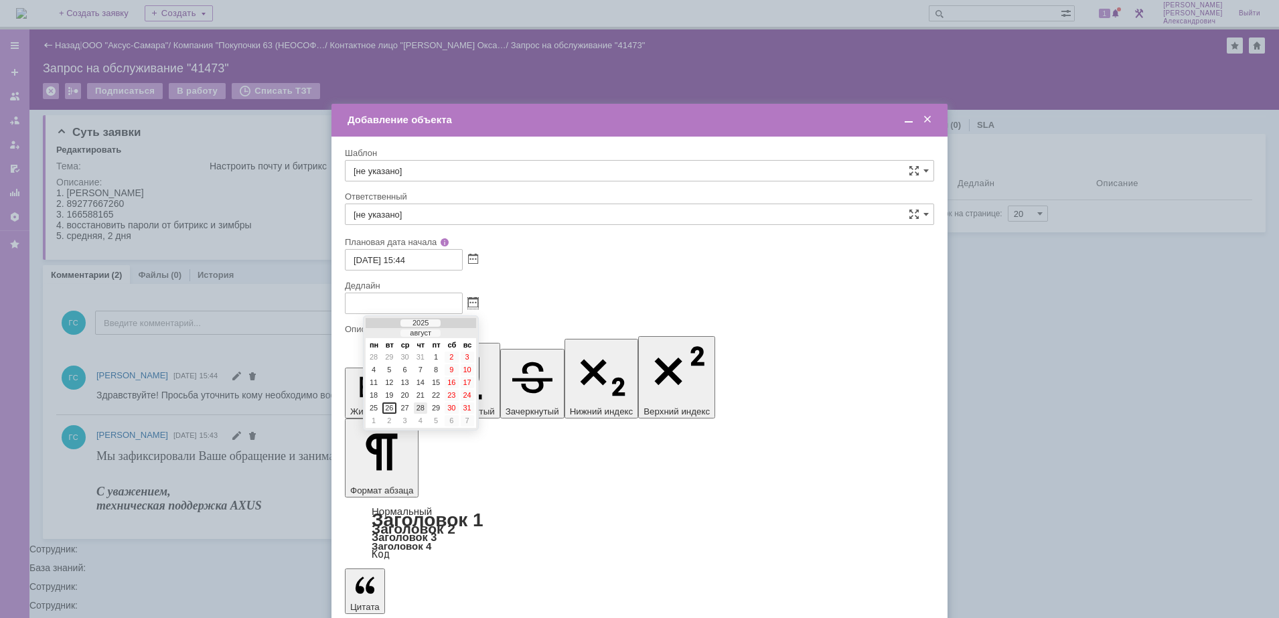
click at [423, 408] on div "28" at bounding box center [420, 408] width 13 height 11
type input "[DATE] 15:45"
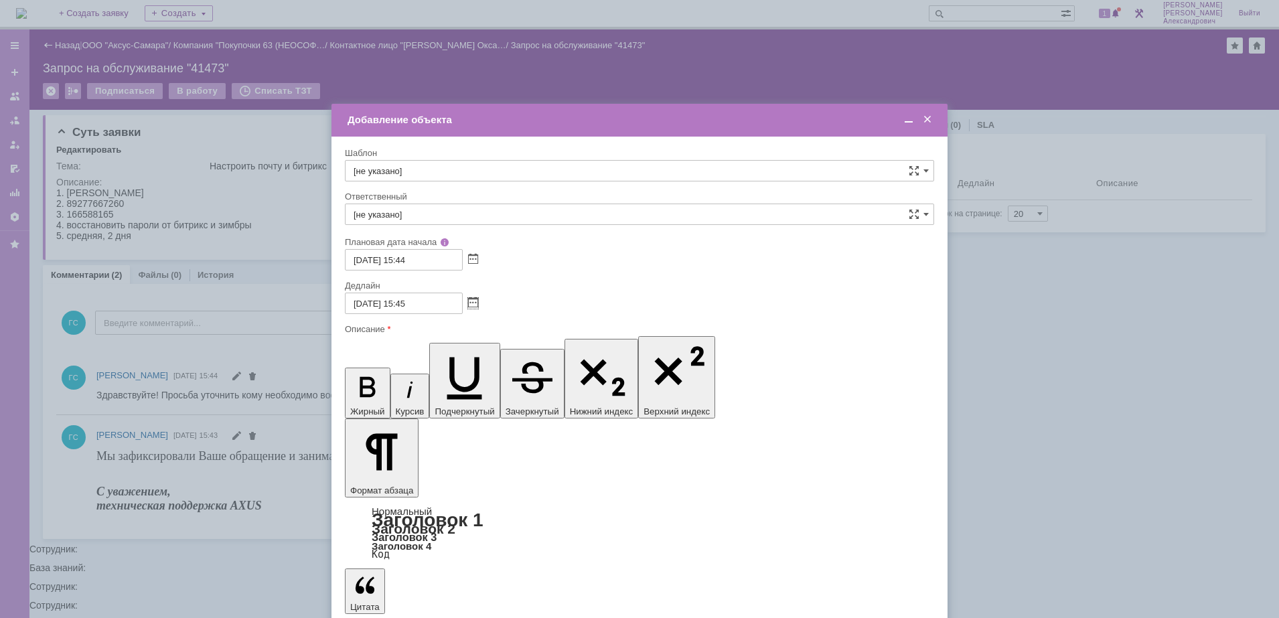
click at [426, 216] on input "[не указано]" at bounding box center [639, 214] width 589 height 21
click at [439, 362] on div "[PERSON_NAME]" at bounding box center [640, 356] width 588 height 21
type input "[PERSON_NAME]"
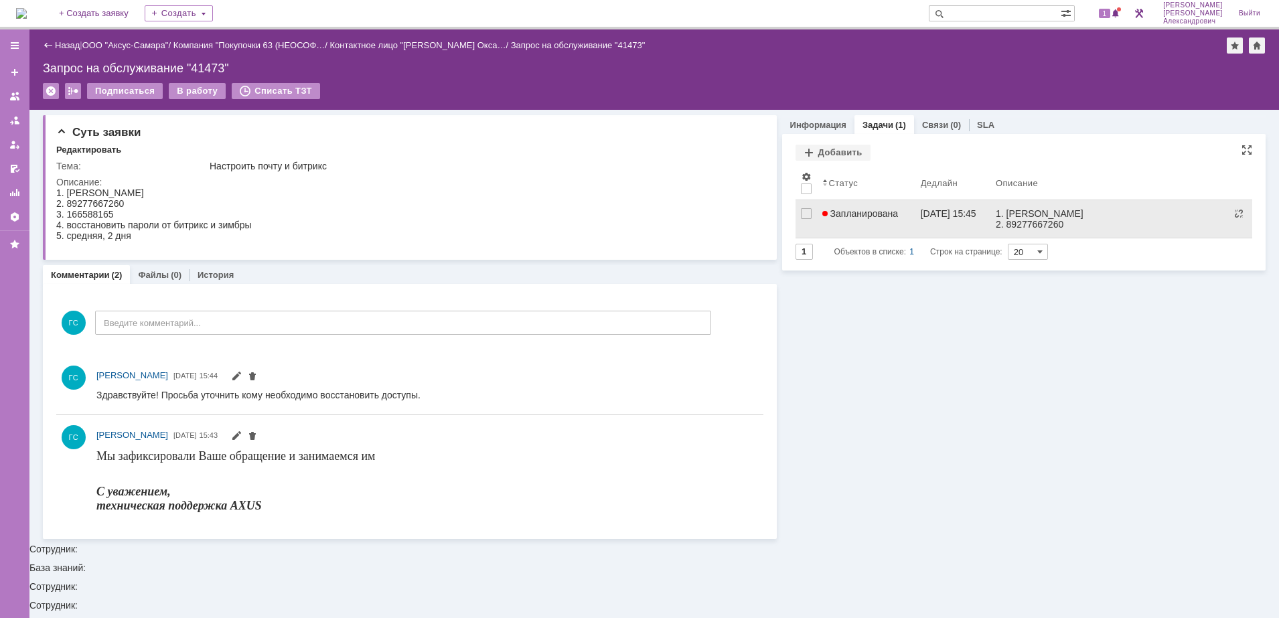
click at [864, 221] on link "Запланирована" at bounding box center [866, 219] width 98 height 38
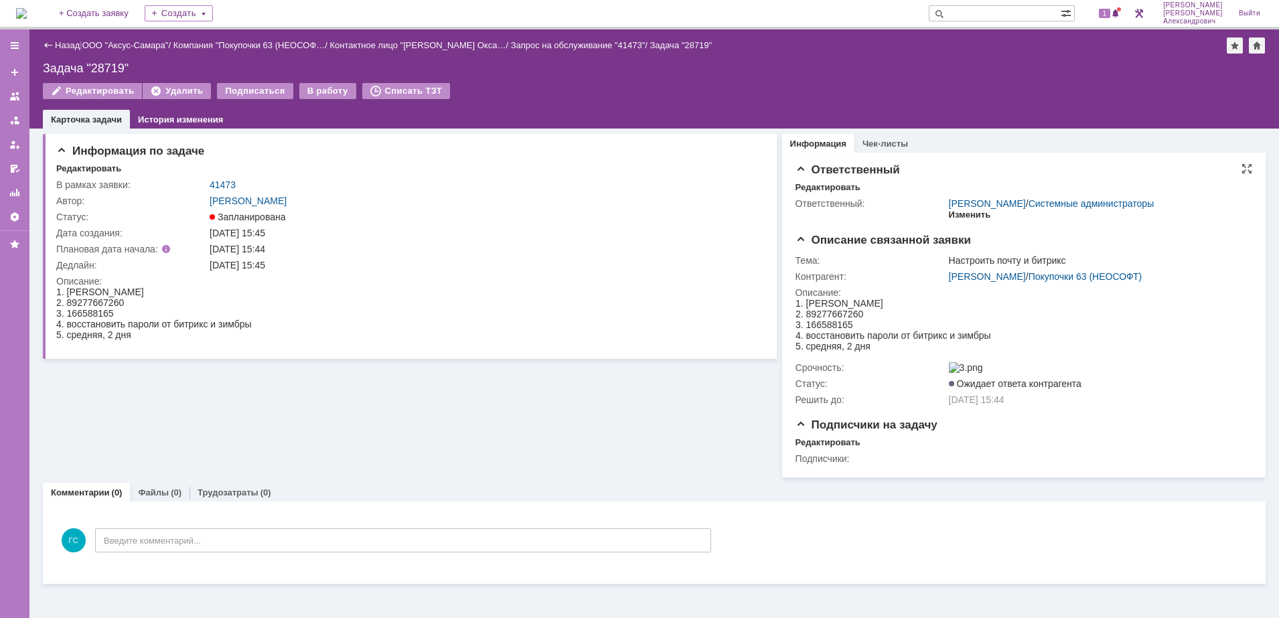
click at [961, 214] on div "Изменить" at bounding box center [970, 215] width 42 height 11
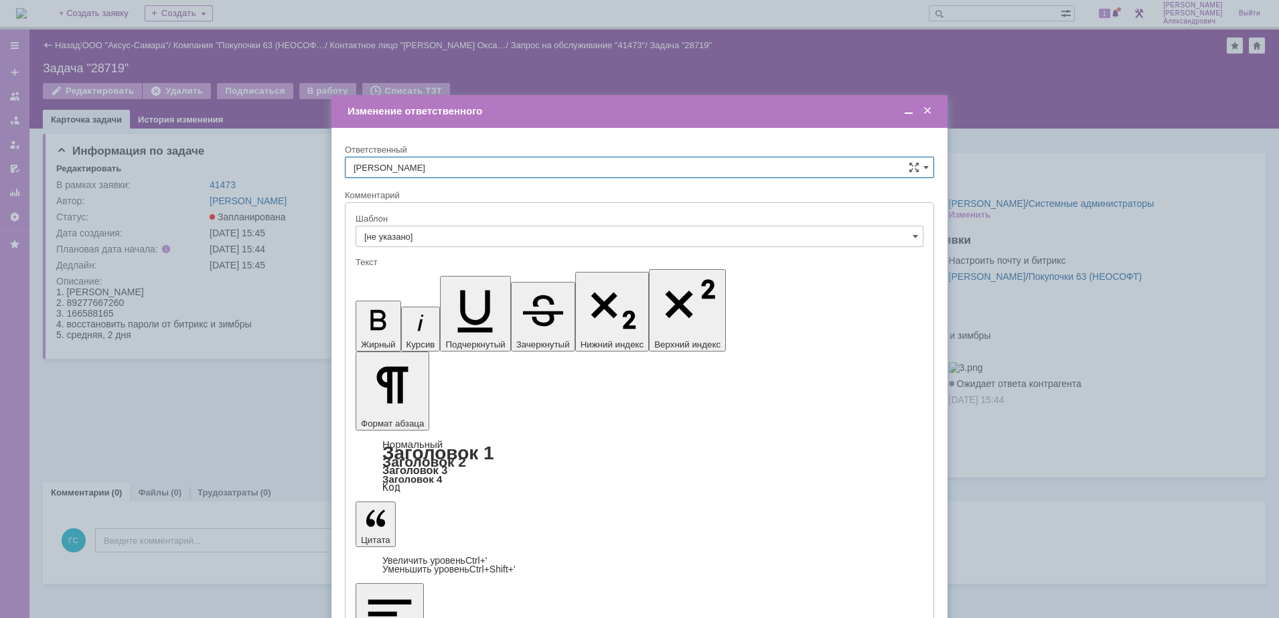
drag, startPoint x: 597, startPoint y: 155, endPoint x: 633, endPoint y: 162, distance: 36.3
click at [598, 155] on div "Ответственный" at bounding box center [639, 150] width 589 height 13
click at [776, 171] on input "[PERSON_NAME]" at bounding box center [639, 167] width 589 height 21
click at [831, 79] on div at bounding box center [639, 309] width 1279 height 618
type input "[PERSON_NAME]"
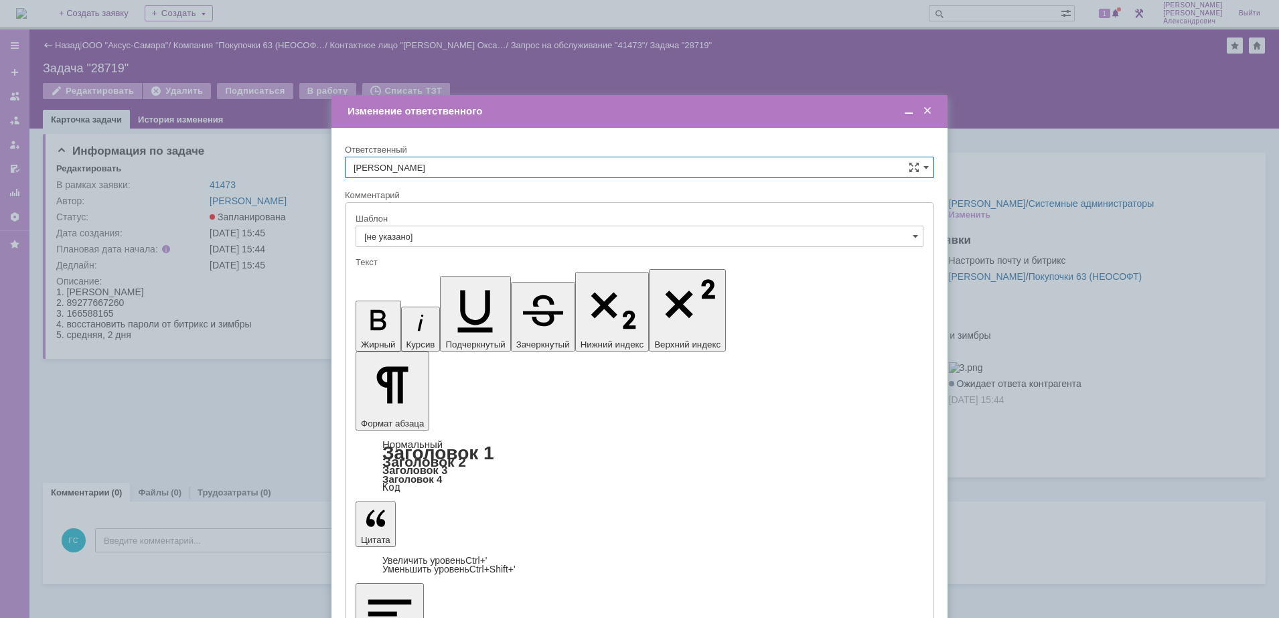
click at [930, 111] on span at bounding box center [927, 111] width 13 height 12
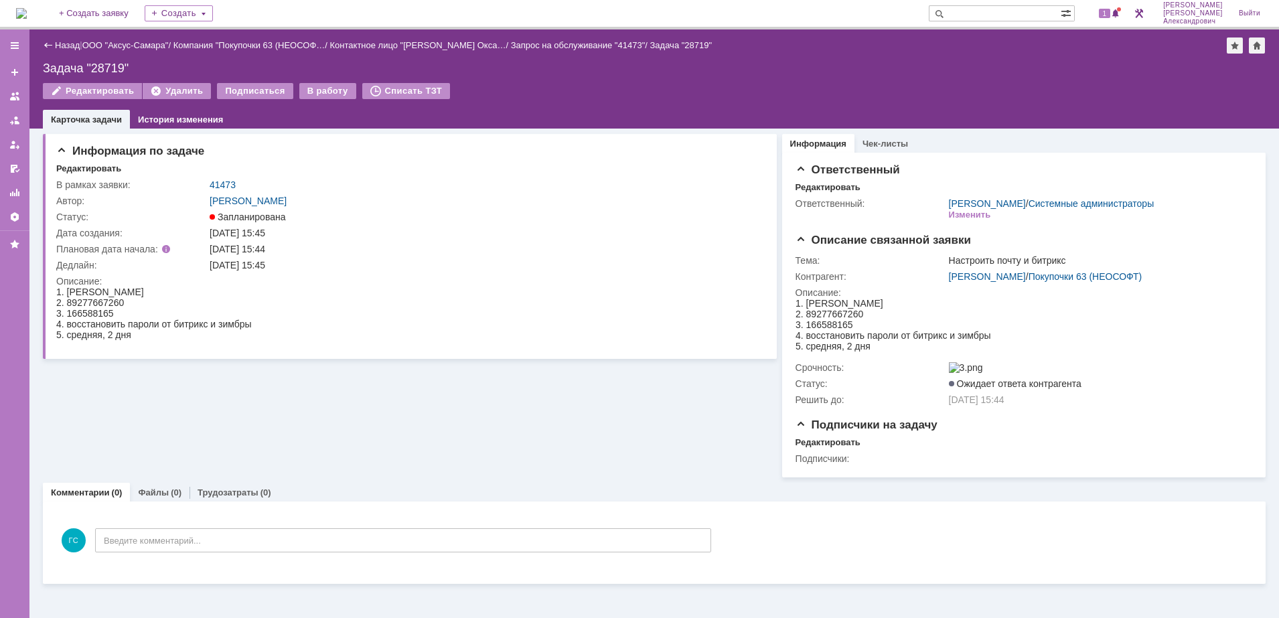
click at [19, 18] on img at bounding box center [21, 13] width 11 height 11
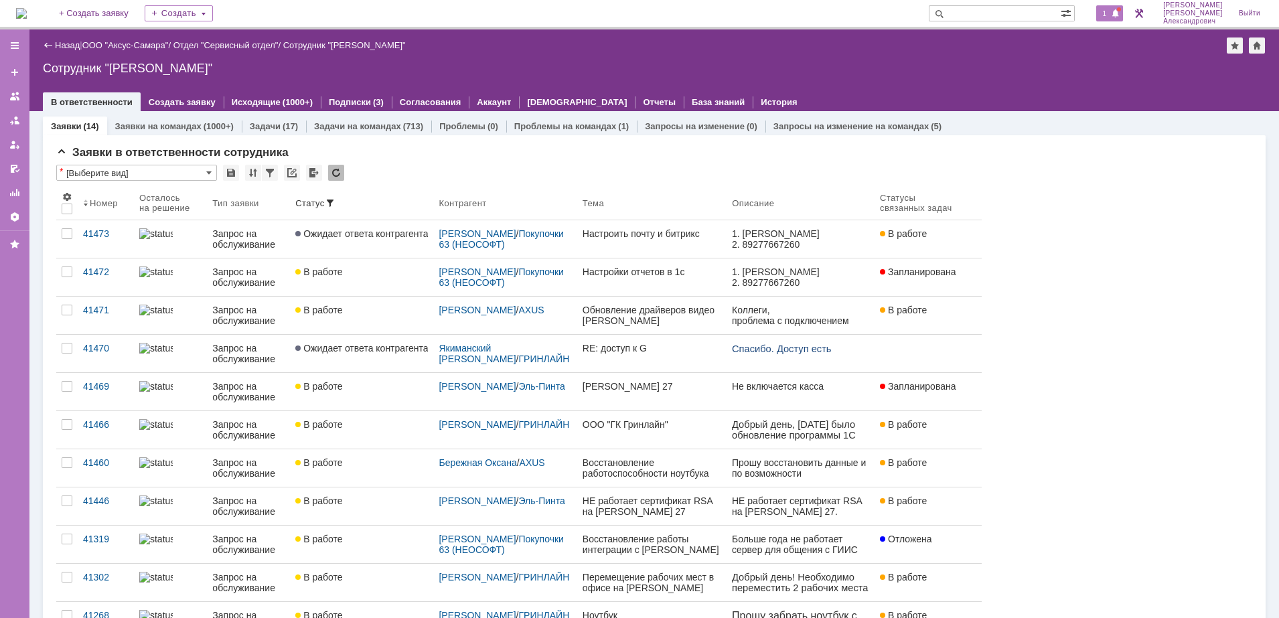
click at [1120, 15] on span at bounding box center [1115, 14] width 9 height 11
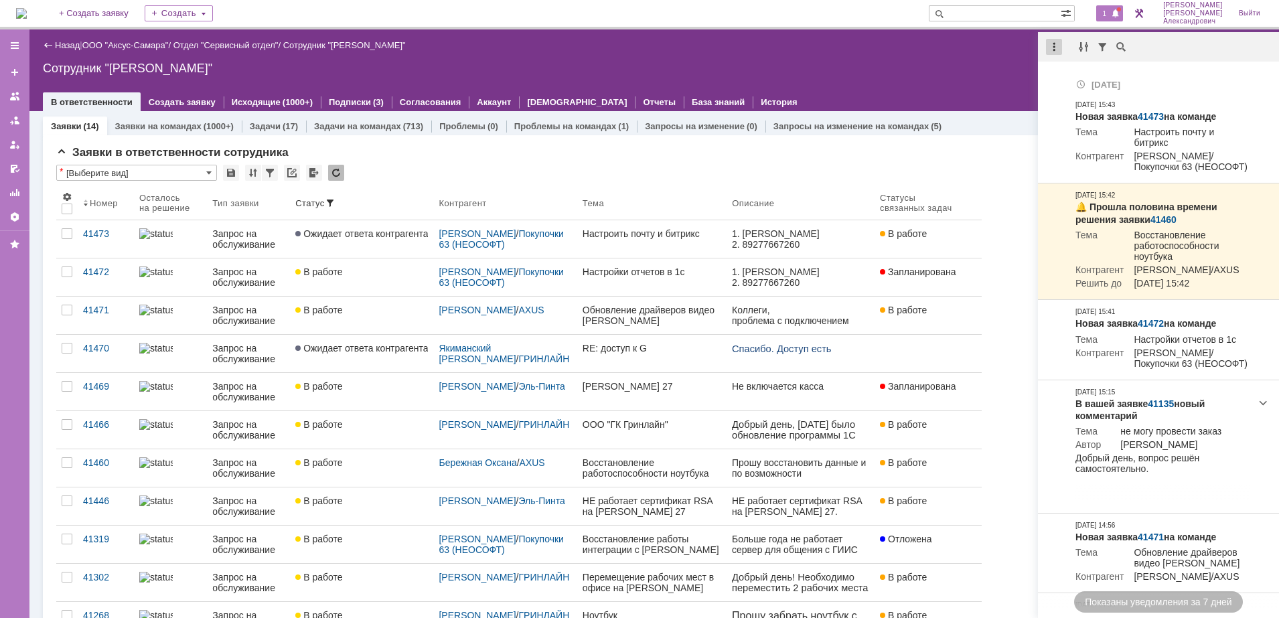
click at [1056, 42] on div at bounding box center [1054, 47] width 16 height 16
click at [1083, 78] on div "Отметить уведомления прочитанными" at bounding box center [1147, 80] width 180 height 9
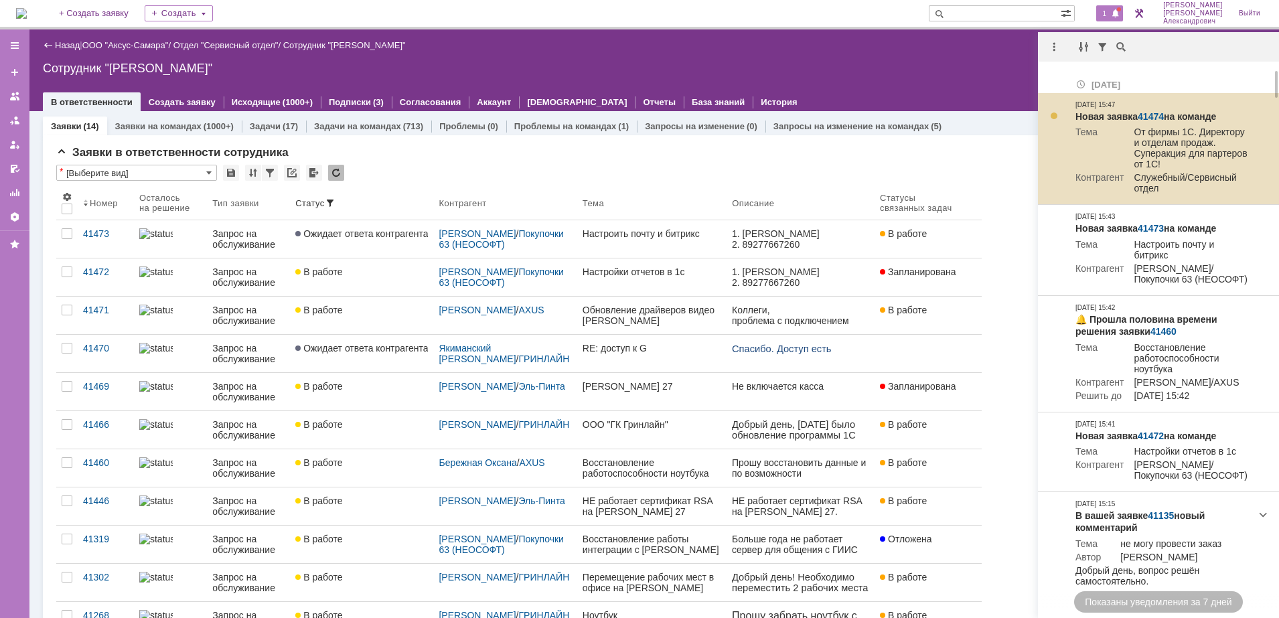
click at [1159, 117] on link "41474" at bounding box center [1151, 116] width 26 height 11
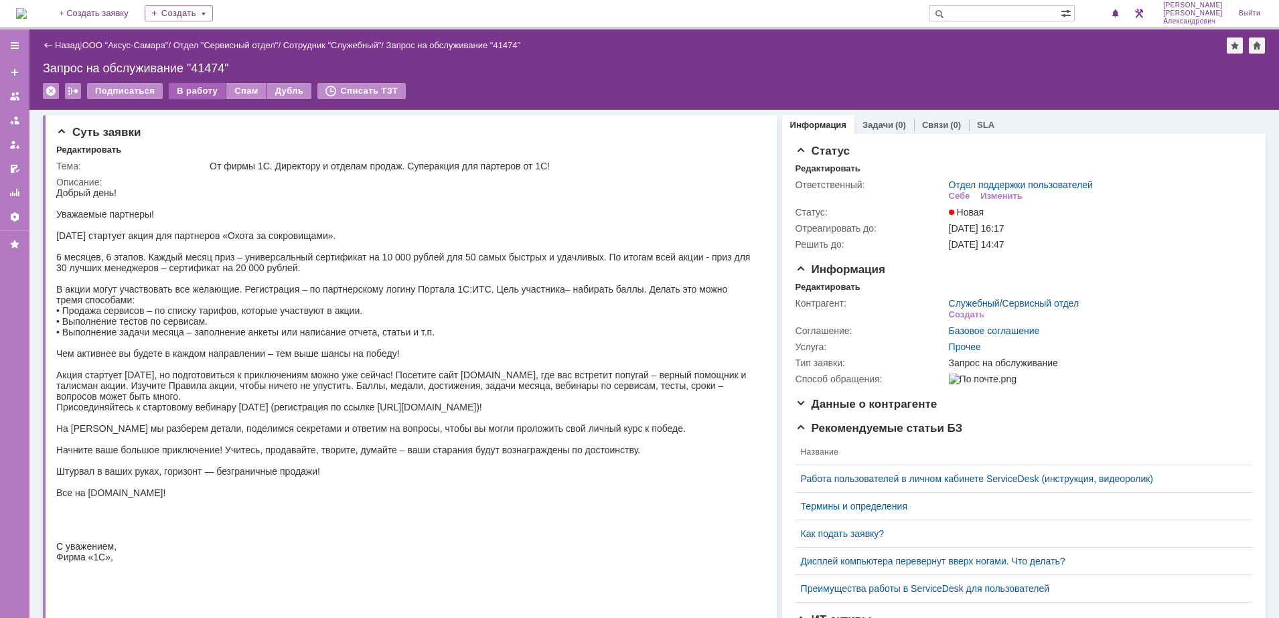
click at [198, 91] on div "В работу" at bounding box center [197, 91] width 57 height 16
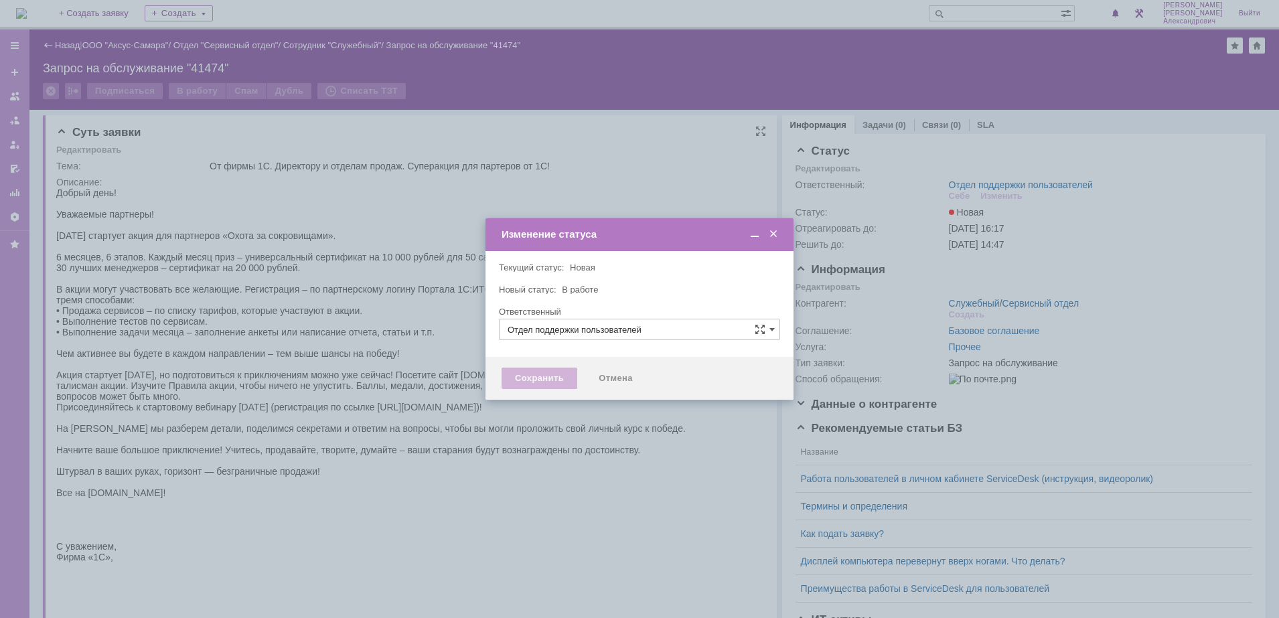
type input "[PERSON_NAME]"
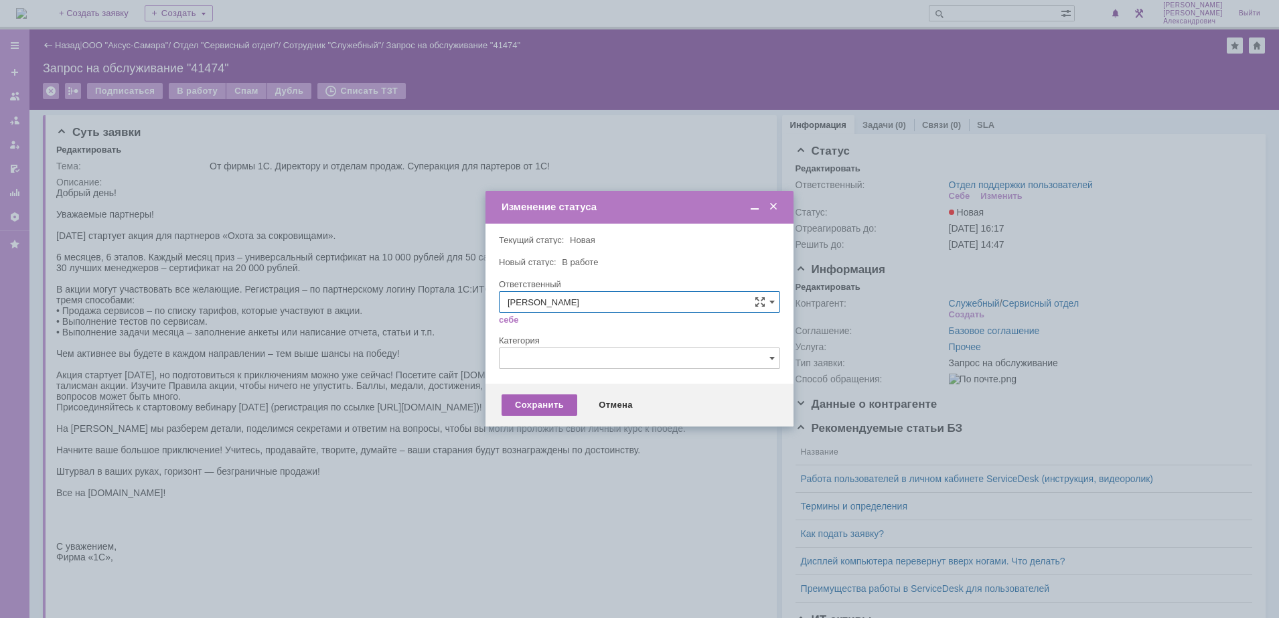
click at [524, 397] on div "Сохранить" at bounding box center [540, 405] width 76 height 21
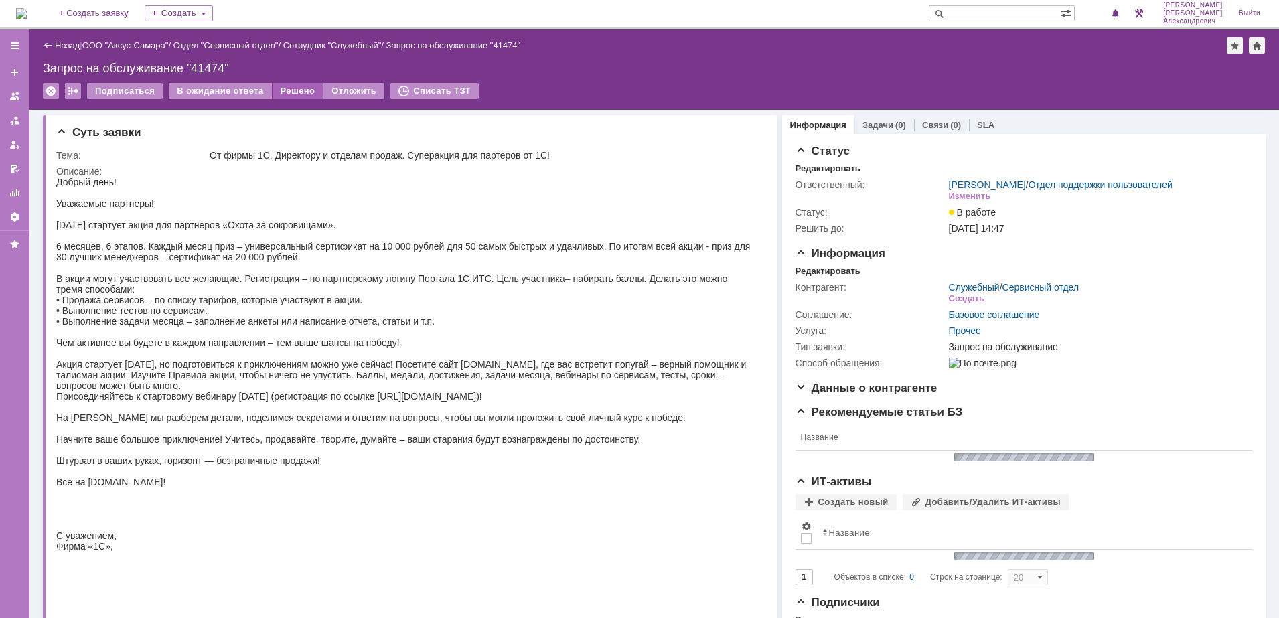
click at [287, 90] on div "Решено" at bounding box center [298, 91] width 51 height 16
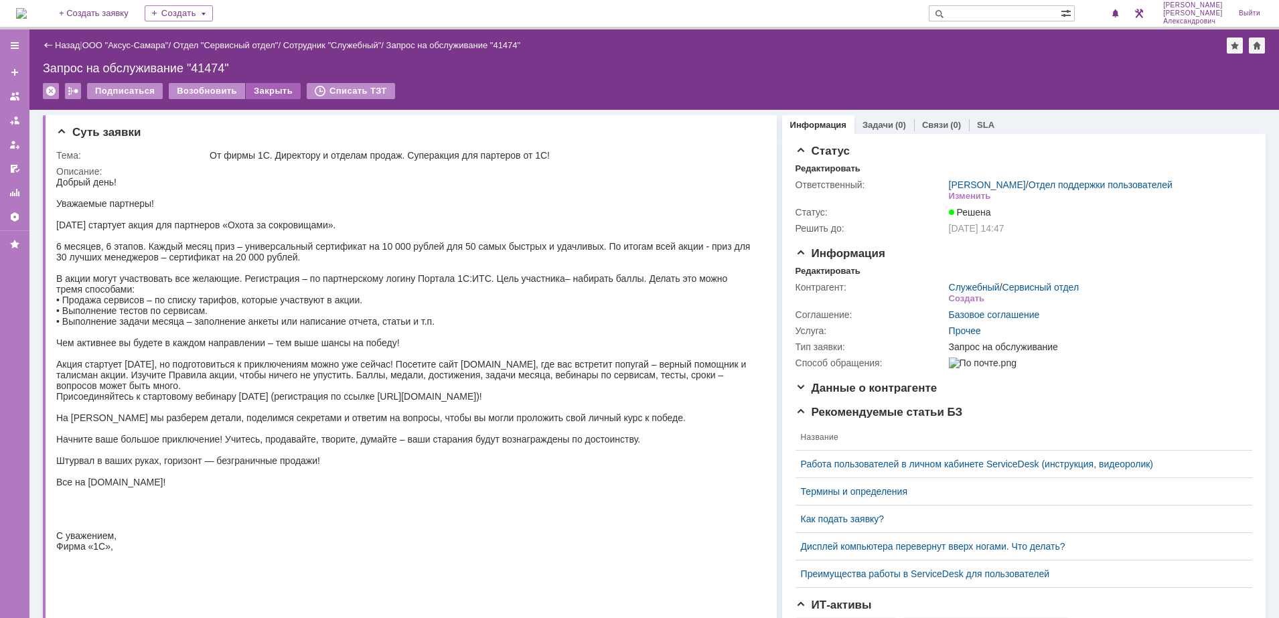
click at [279, 91] on div "Закрыть" at bounding box center [273, 91] width 55 height 16
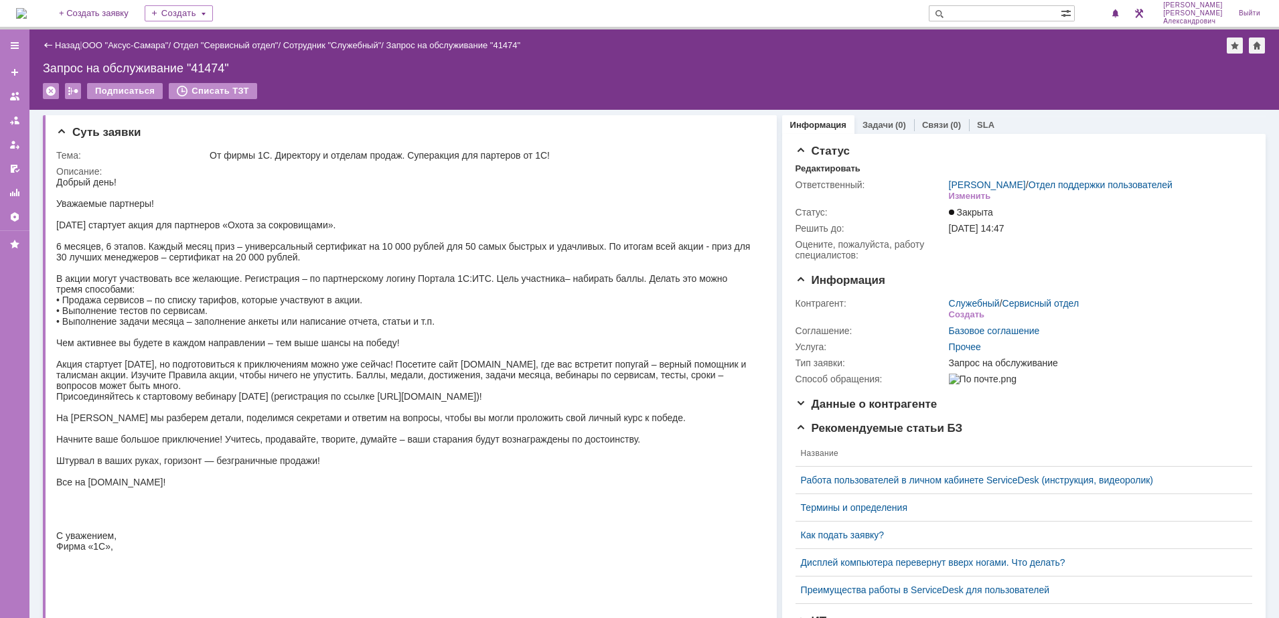
click at [26, 17] on img at bounding box center [21, 13] width 11 height 11
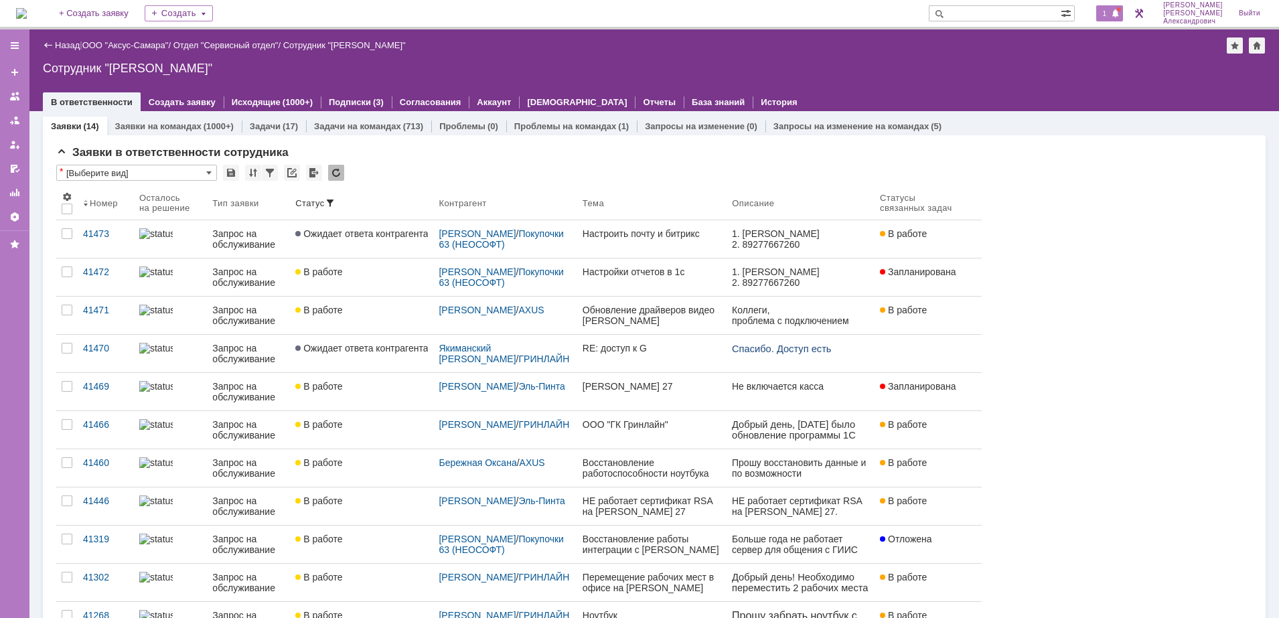
click at [1118, 13] on span at bounding box center [1115, 14] width 9 height 11
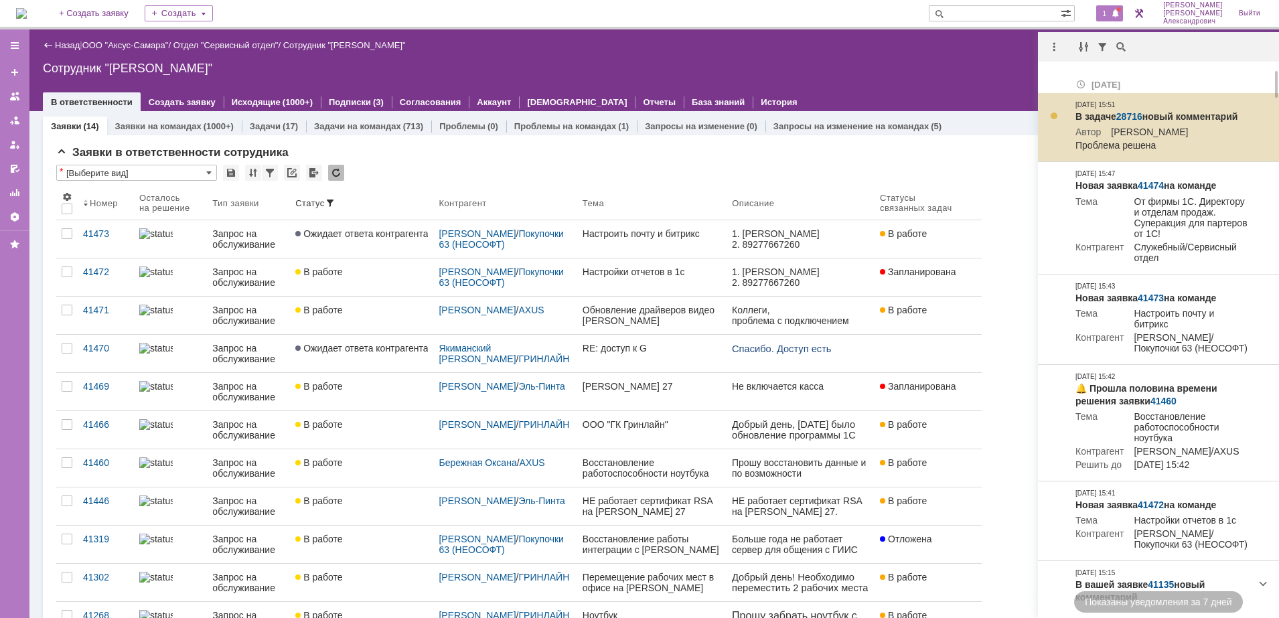
click at [1132, 113] on link "28716" at bounding box center [1130, 116] width 26 height 11
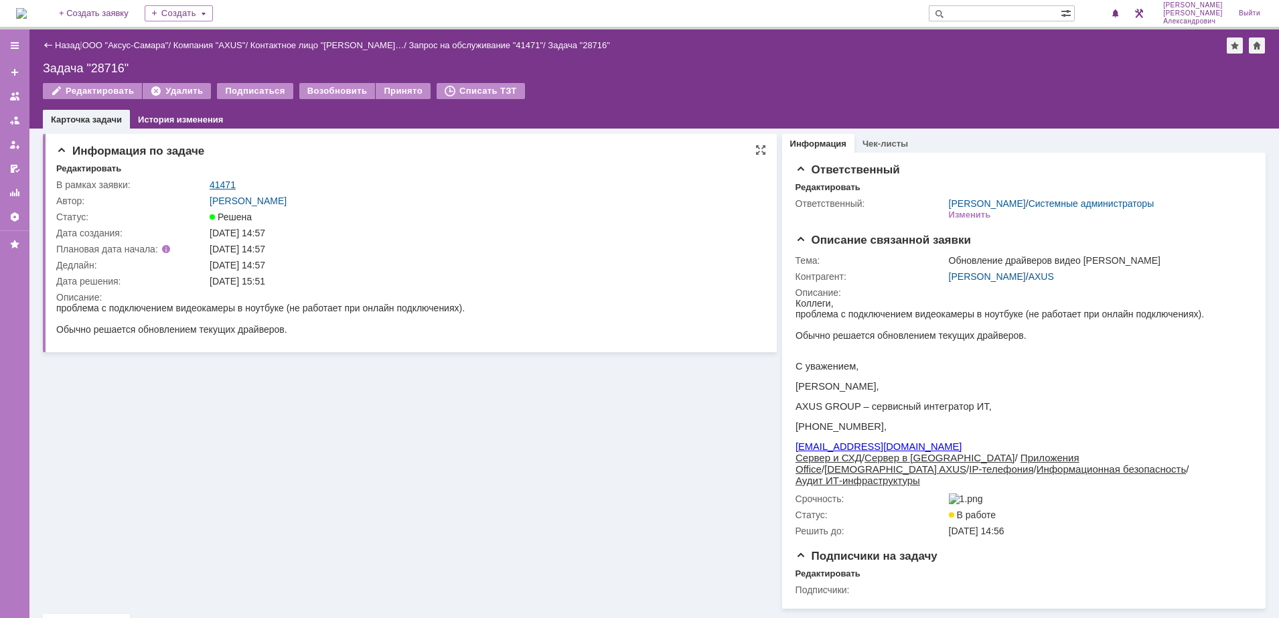
click at [223, 180] on link "41471" at bounding box center [223, 185] width 26 height 11
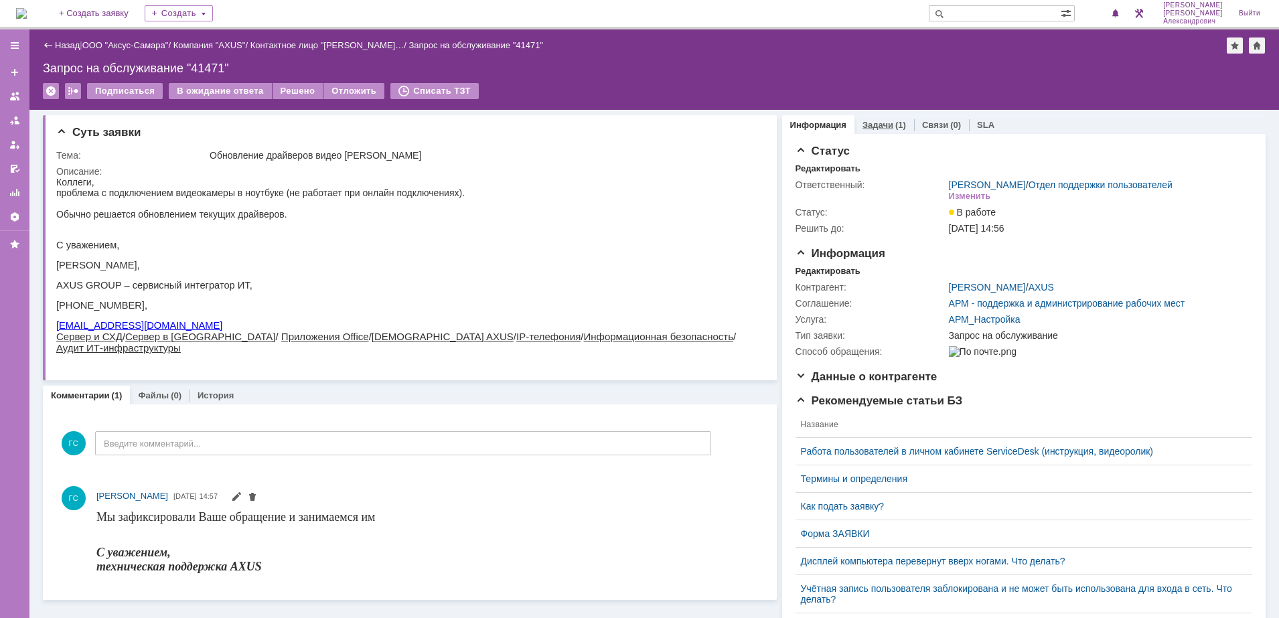
click at [883, 130] on div "Задачи (1)" at bounding box center [885, 124] width 60 height 19
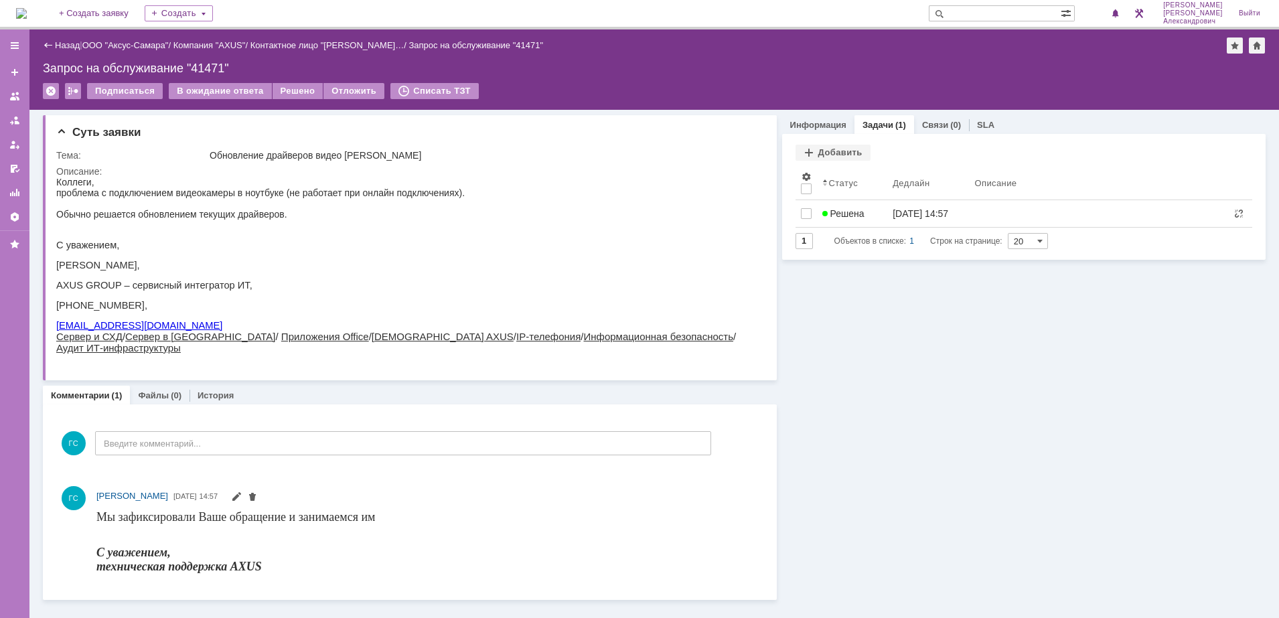
click at [814, 125] on link "Информация" at bounding box center [818, 125] width 56 height 10
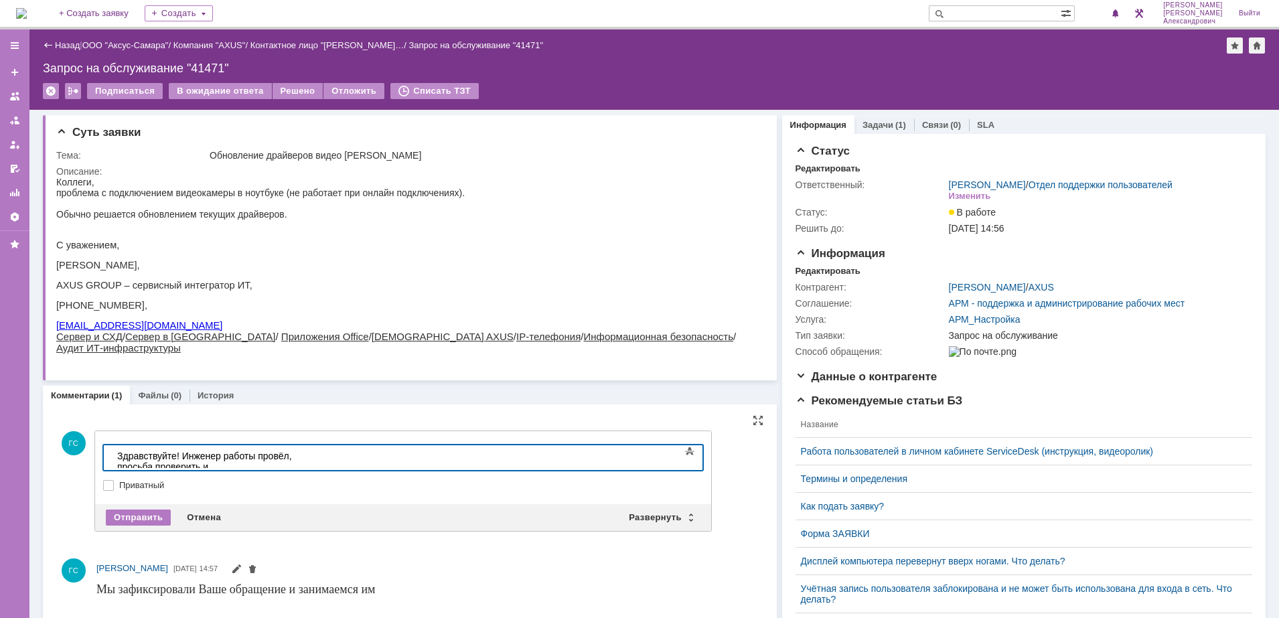
click at [307, 459] on div "Здравствуйте! Инженер работы провёл, просьба проверить и подтвердить выполнение" at bounding box center [212, 467] width 190 height 32
drag, startPoint x: 545, startPoint y: 462, endPoint x: 204, endPoint y: 916, distance: 567.9
click at [112, 470] on html "Здравствуйте! Инженер работы провёл, просьба проверить и подтвердить выполнение…" at bounding box center [212, 466] width 201 height 43
copy div "Здравствуйте! Инженер работы провёл, просьба проверить и подтвердить выполнение…"
click at [161, 514] on div "Отправить" at bounding box center [138, 518] width 65 height 16
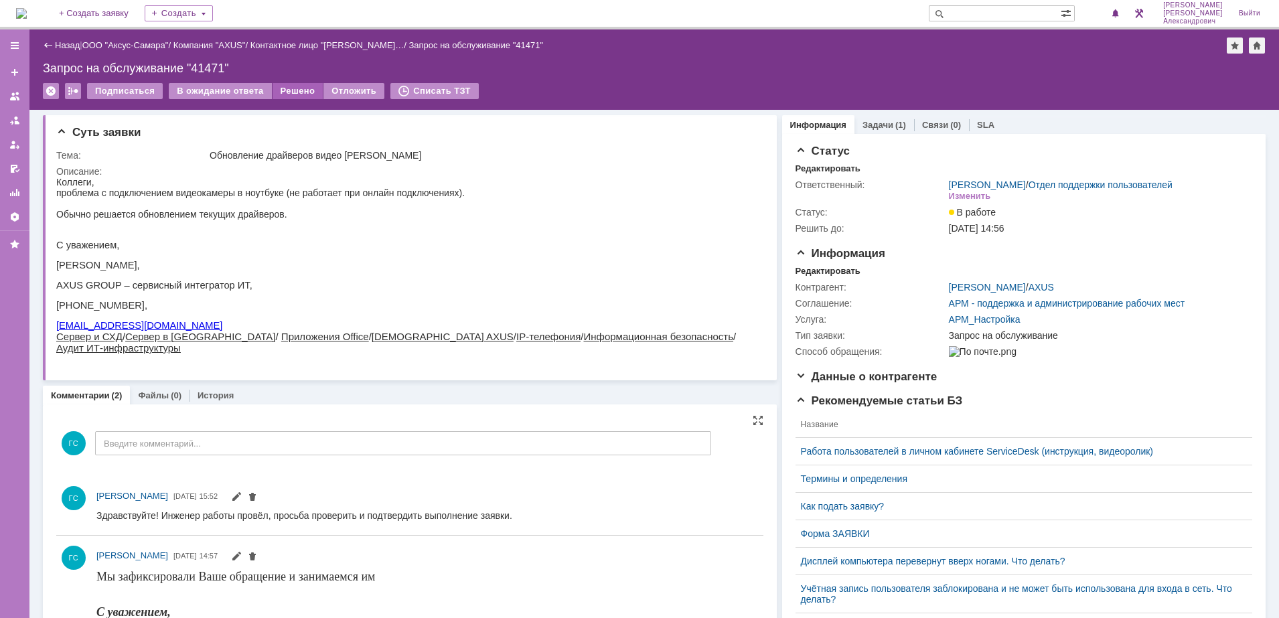
click at [305, 86] on div "Решено" at bounding box center [298, 91] width 51 height 16
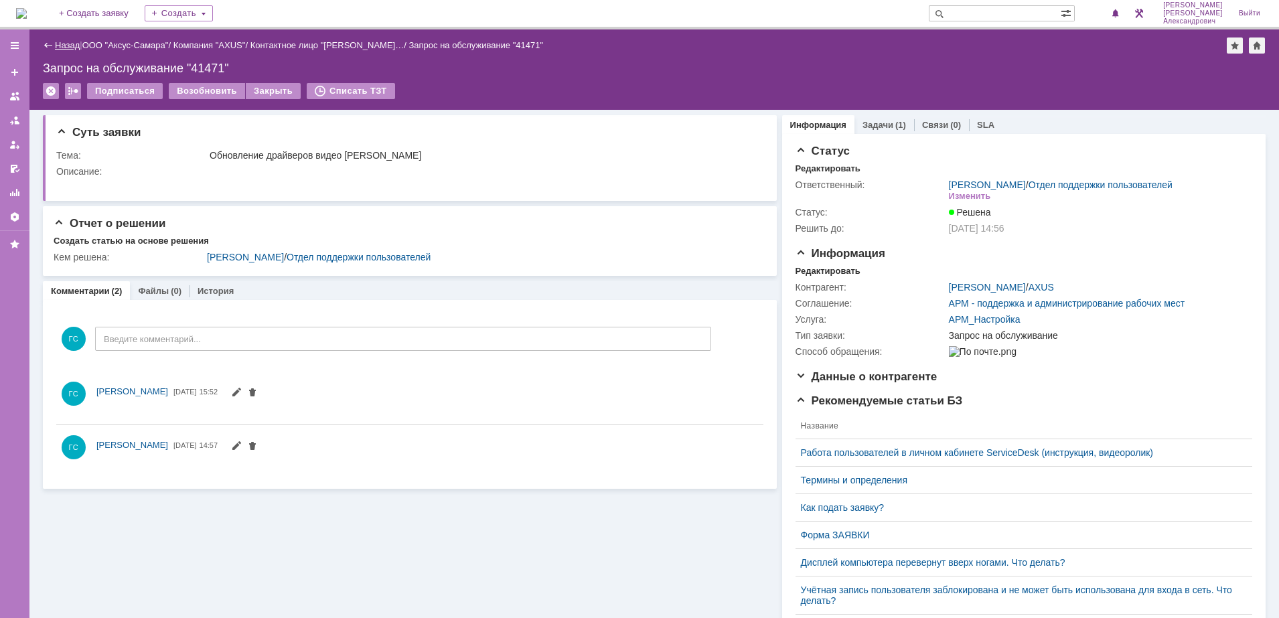
click at [78, 42] on link "Назад" at bounding box center [67, 45] width 25 height 10
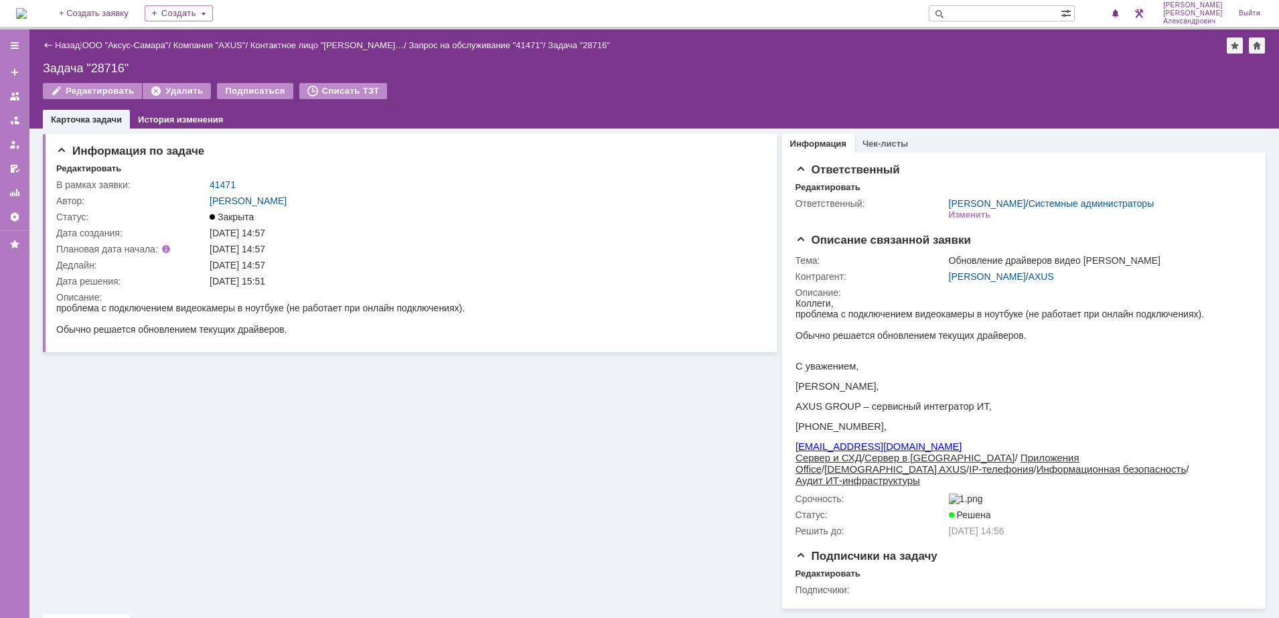
click at [27, 12] on img at bounding box center [21, 13] width 11 height 11
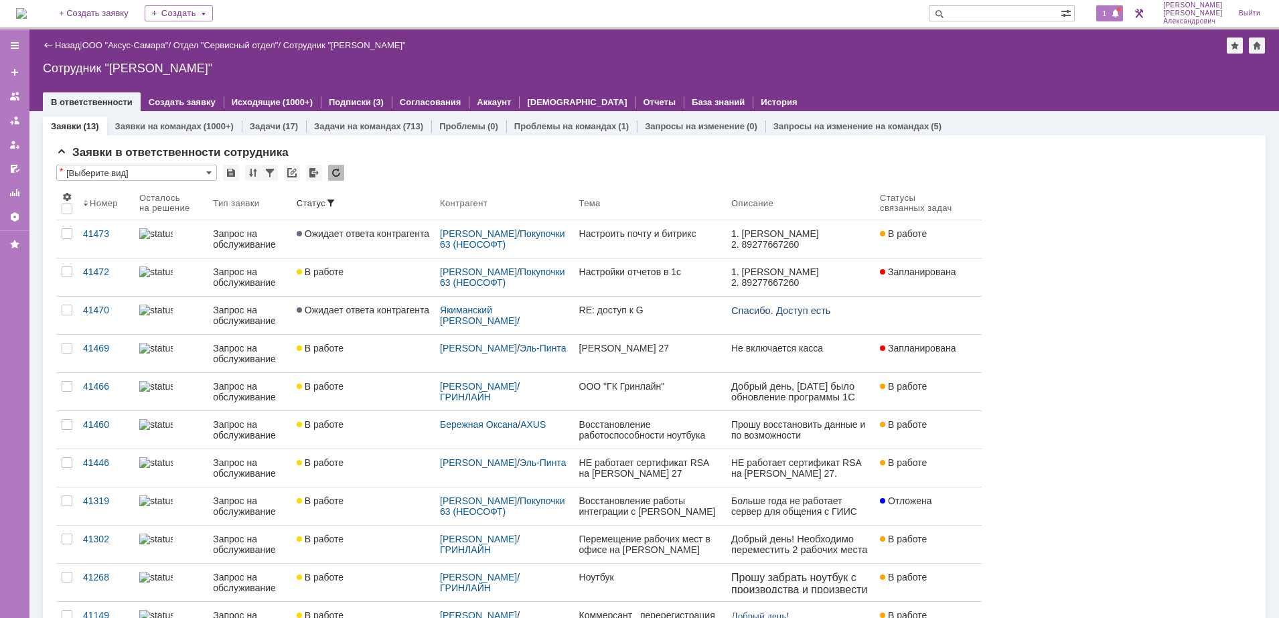
click at [1111, 9] on span "1" at bounding box center [1105, 13] width 12 height 9
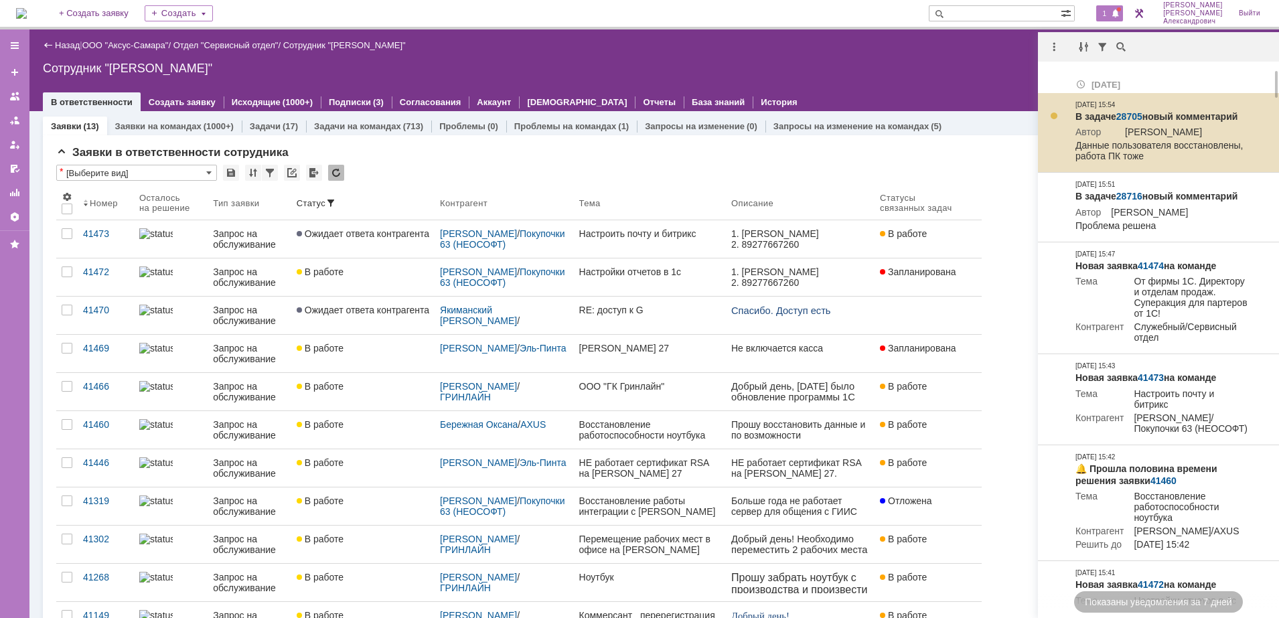
click at [1125, 114] on link "28705" at bounding box center [1130, 116] width 26 height 11
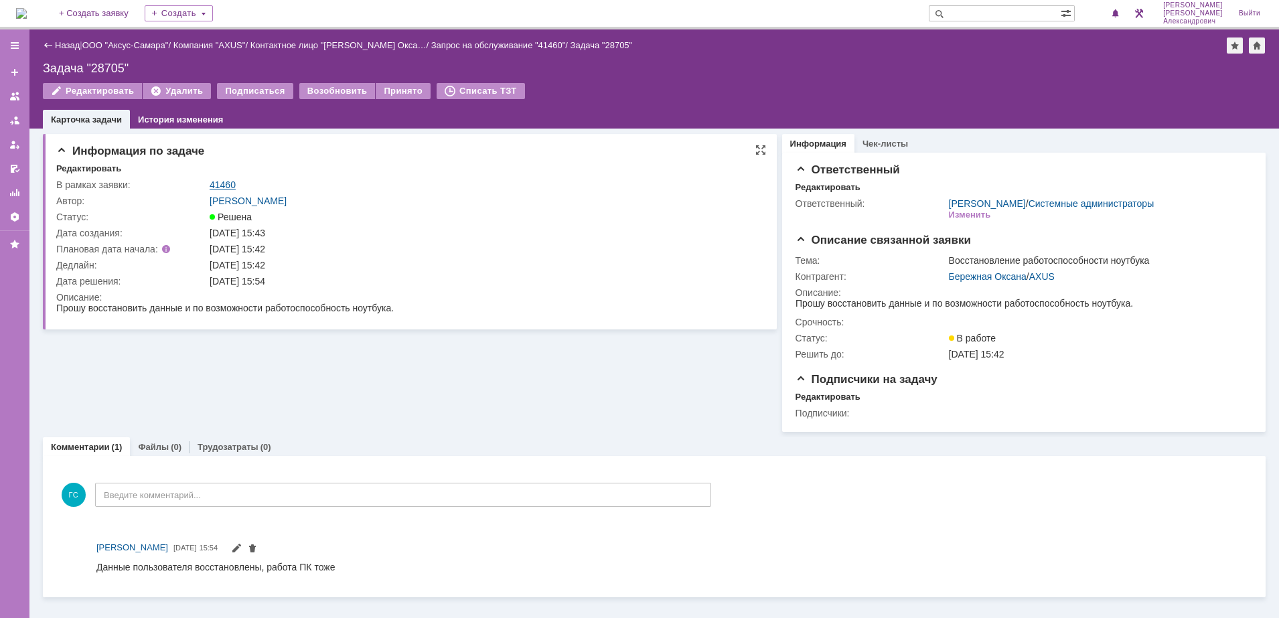
click at [234, 180] on link "41460" at bounding box center [223, 185] width 26 height 11
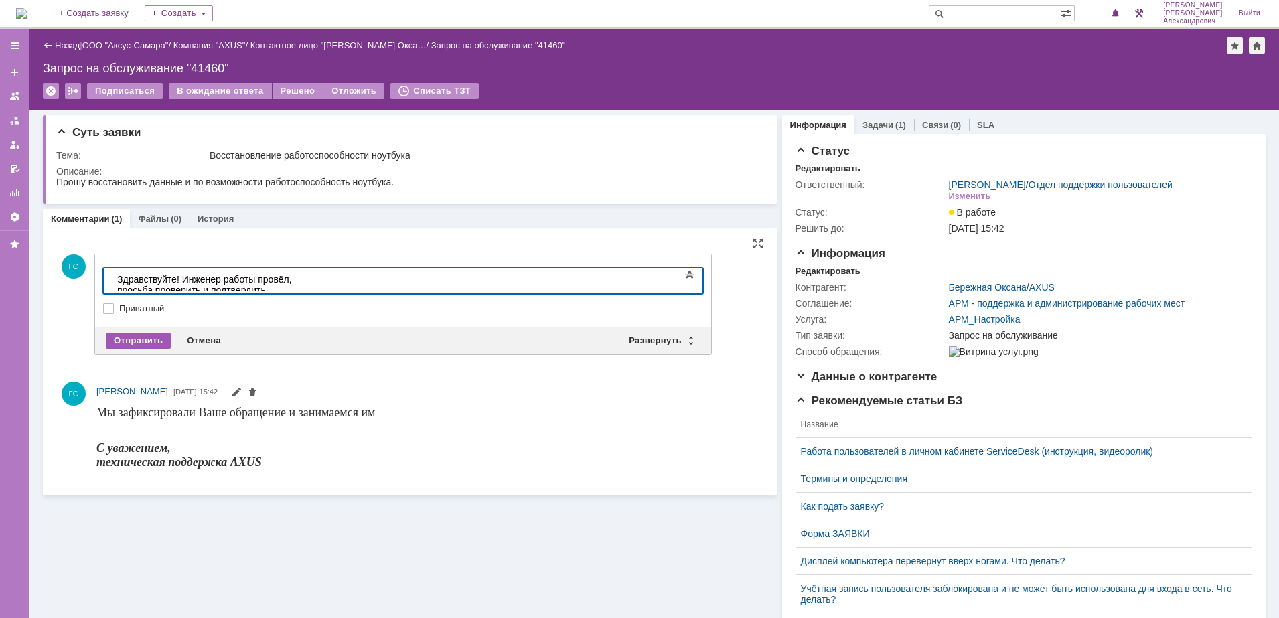
click at [135, 335] on div "Отправить" at bounding box center [138, 341] width 65 height 16
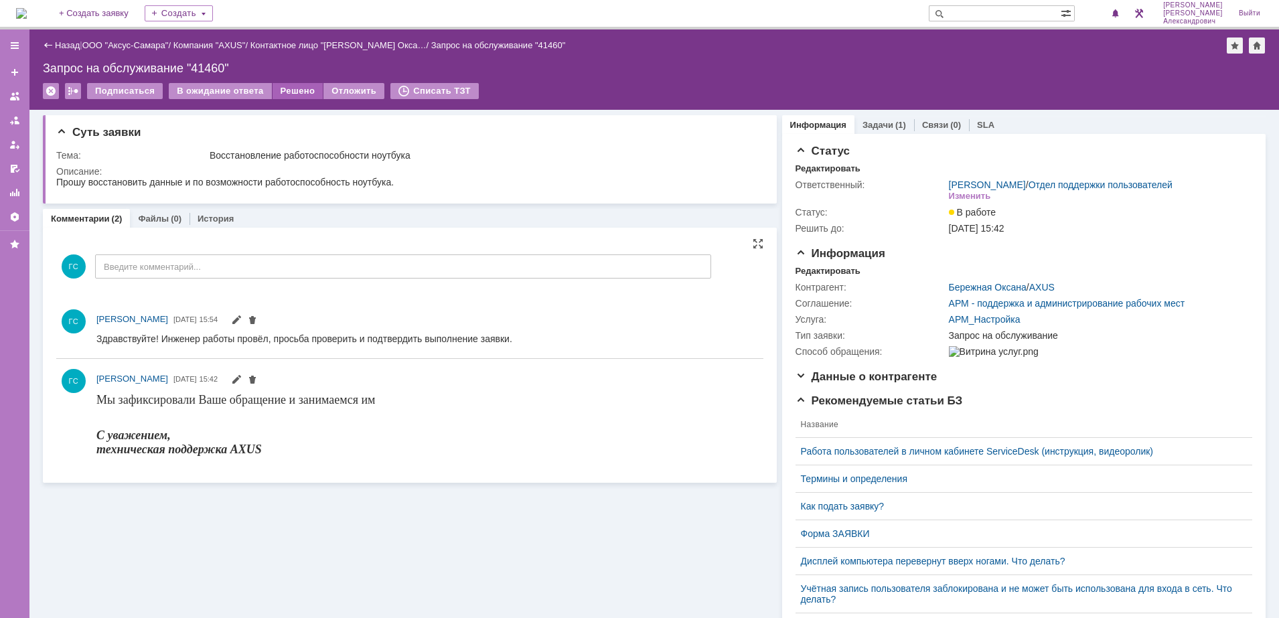
click at [281, 92] on div "Решено" at bounding box center [298, 91] width 51 height 16
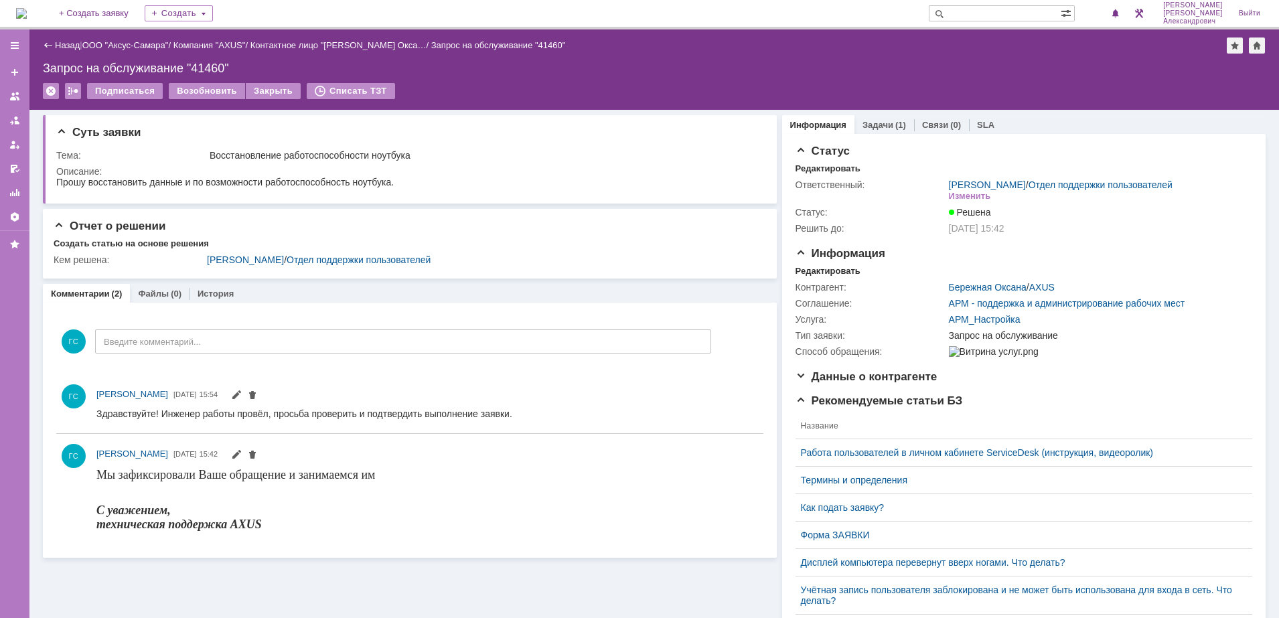
click at [27, 9] on img at bounding box center [21, 13] width 11 height 11
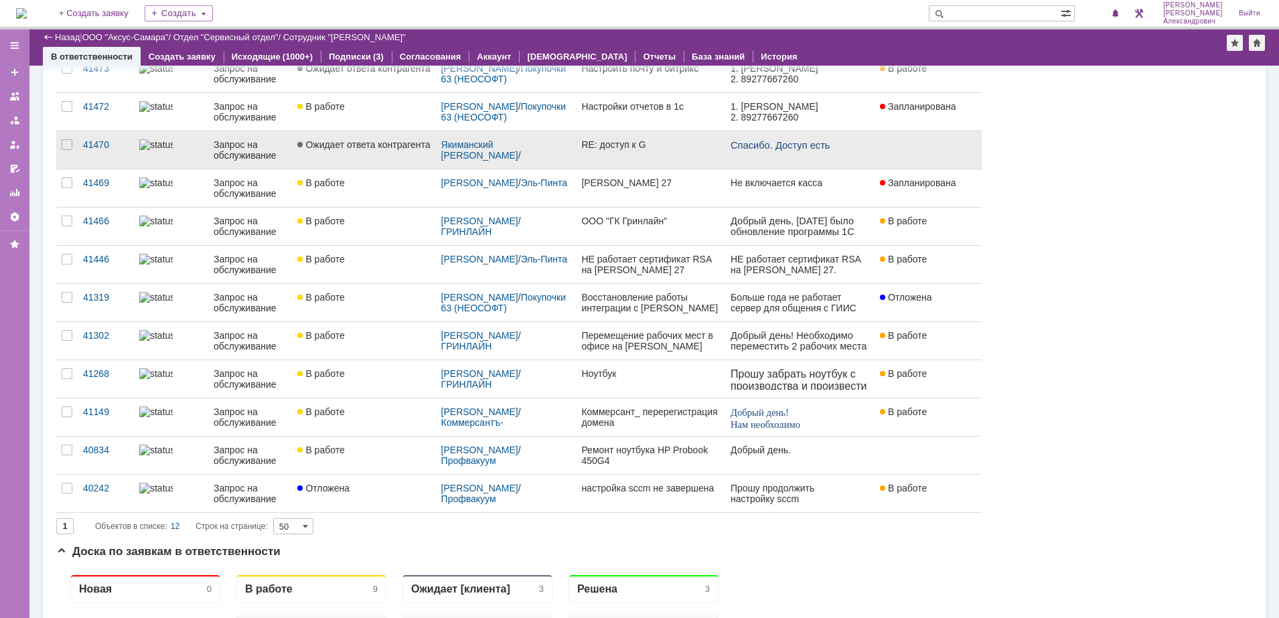
scroll to position [84, 0]
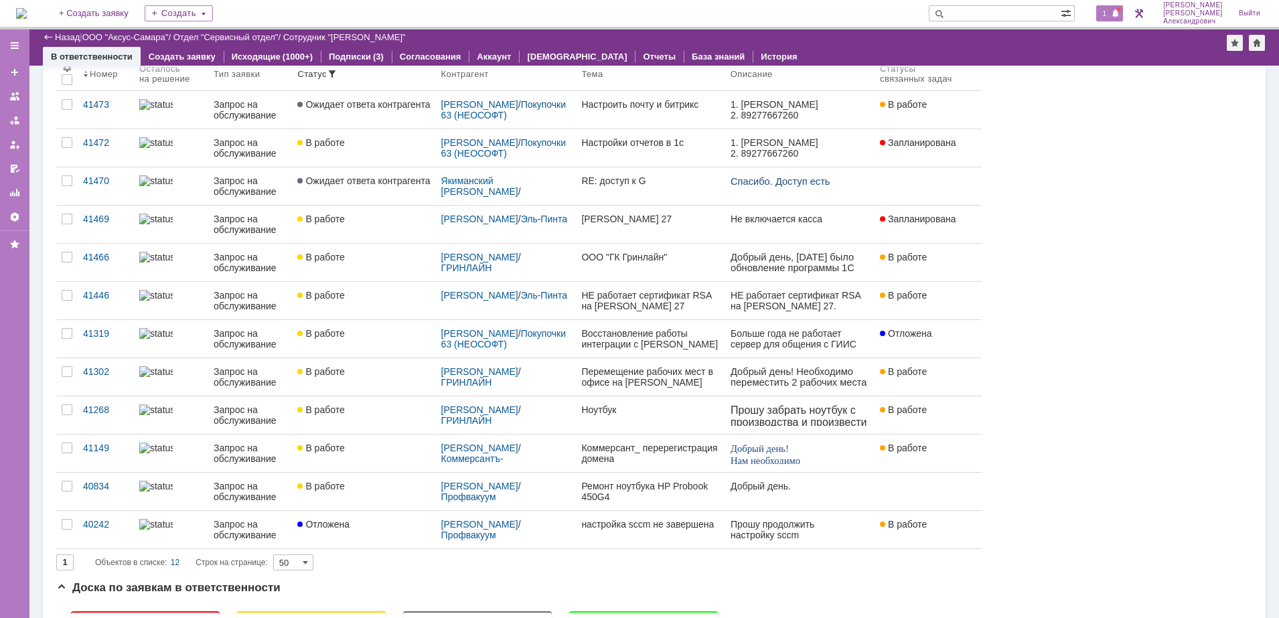
click at [1117, 7] on div "1" at bounding box center [1109, 13] width 27 height 16
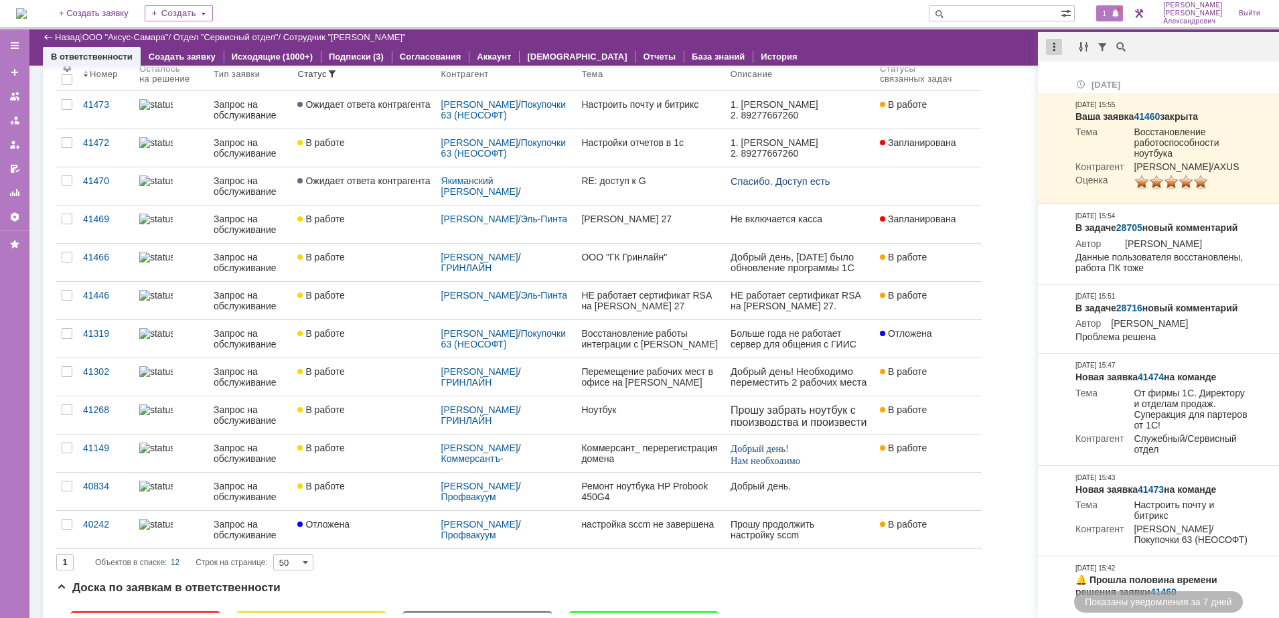
click at [1062, 44] on div at bounding box center [1054, 47] width 16 height 16
click at [1066, 71] on div "Отметить уведомления прочитанными" at bounding box center [1147, 81] width 196 height 20
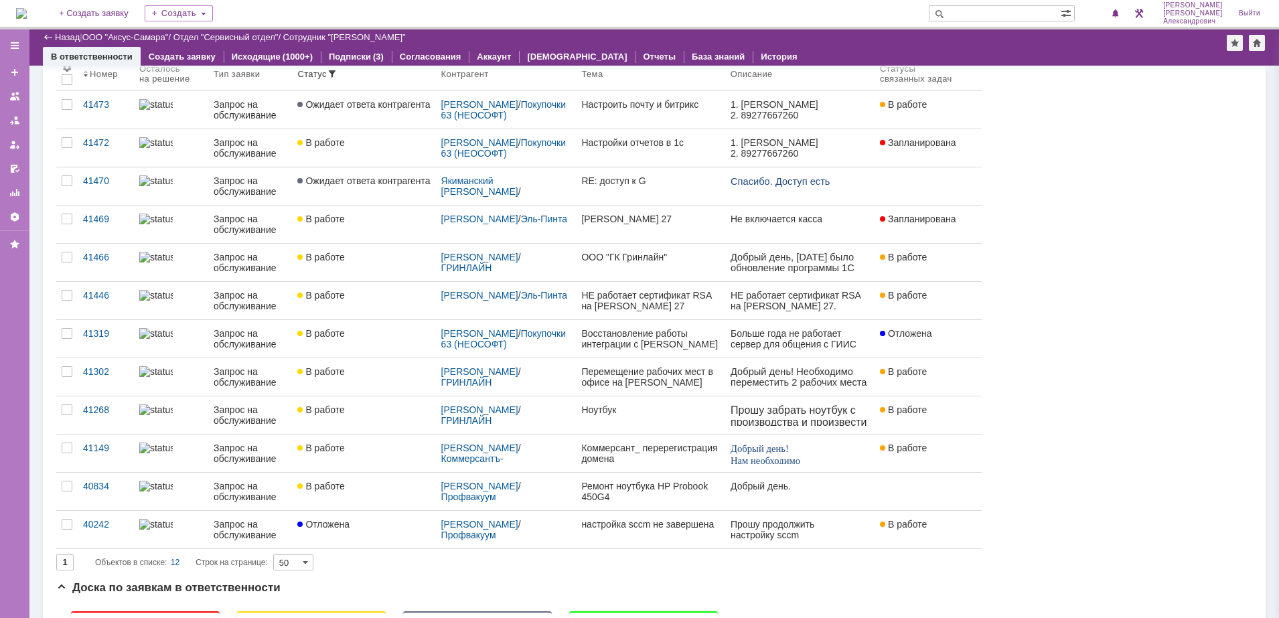
drag, startPoint x: 947, startPoint y: 50, endPoint x: 658, endPoint y: 36, distance: 289.0
click at [946, 50] on div "В ответственности Создать заявку Исходящие (1000+) Подписки (3) Согласования Ак…" at bounding box center [654, 56] width 1223 height 19
click at [27, 8] on img at bounding box center [21, 13] width 11 height 11
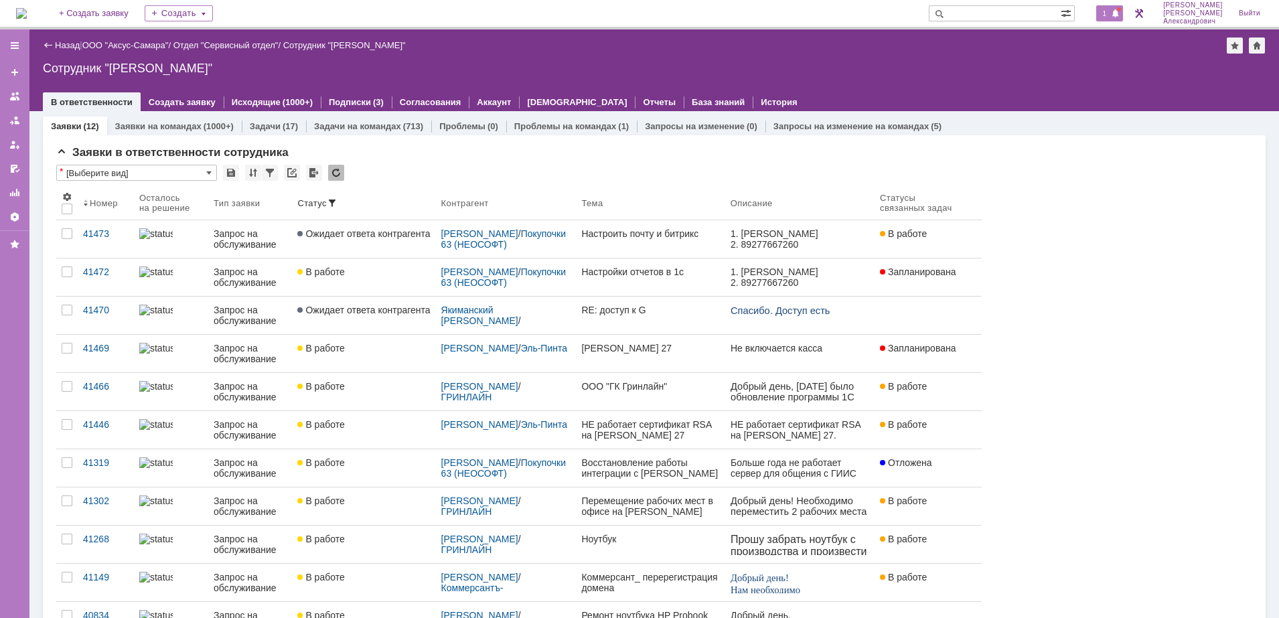
click at [1119, 10] on span at bounding box center [1115, 14] width 9 height 11
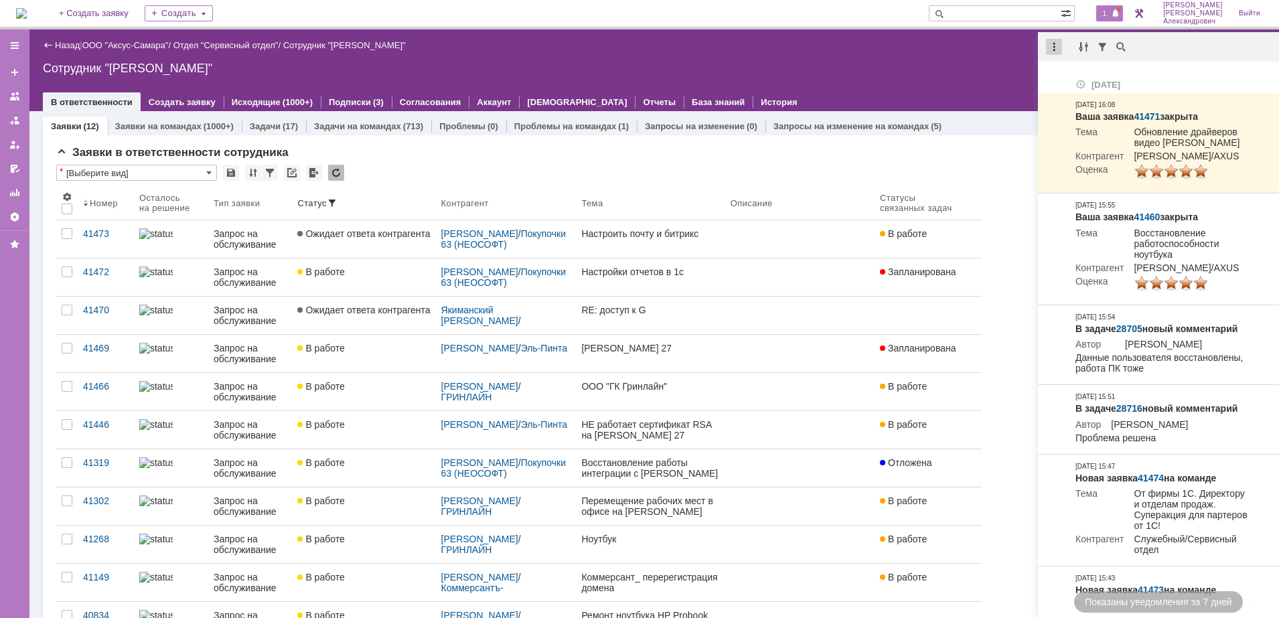
click at [1050, 46] on div at bounding box center [1054, 47] width 16 height 16
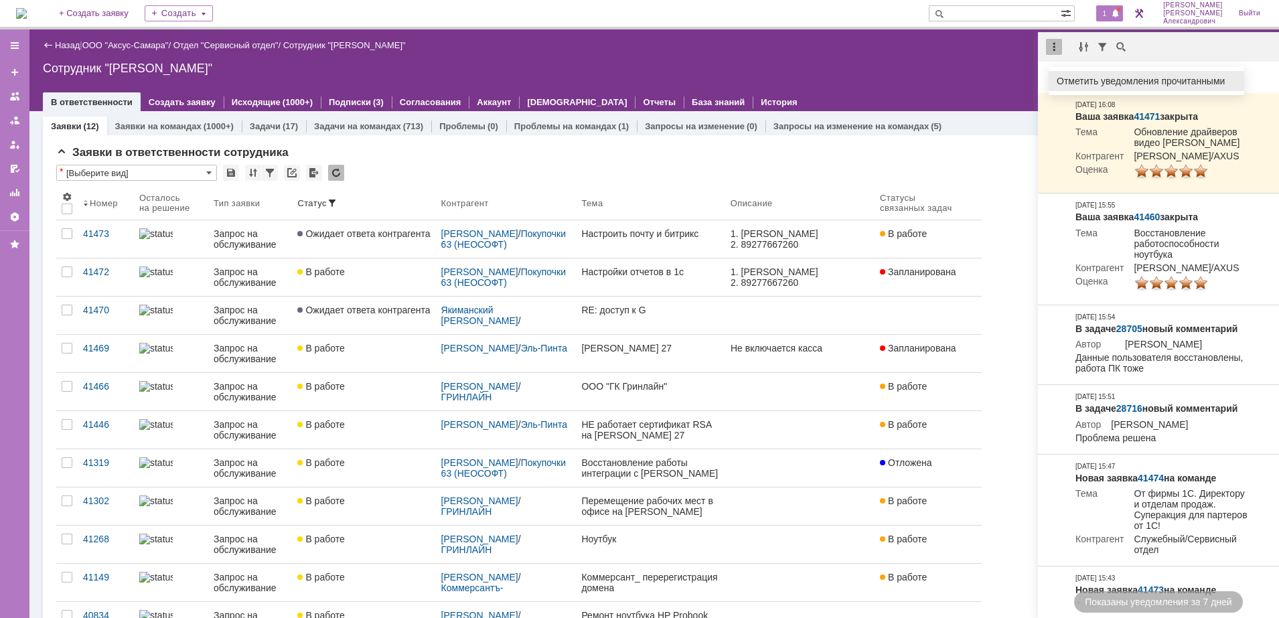
click at [1078, 85] on div "Отметить уведомления прочитанными" at bounding box center [1147, 80] width 180 height 9
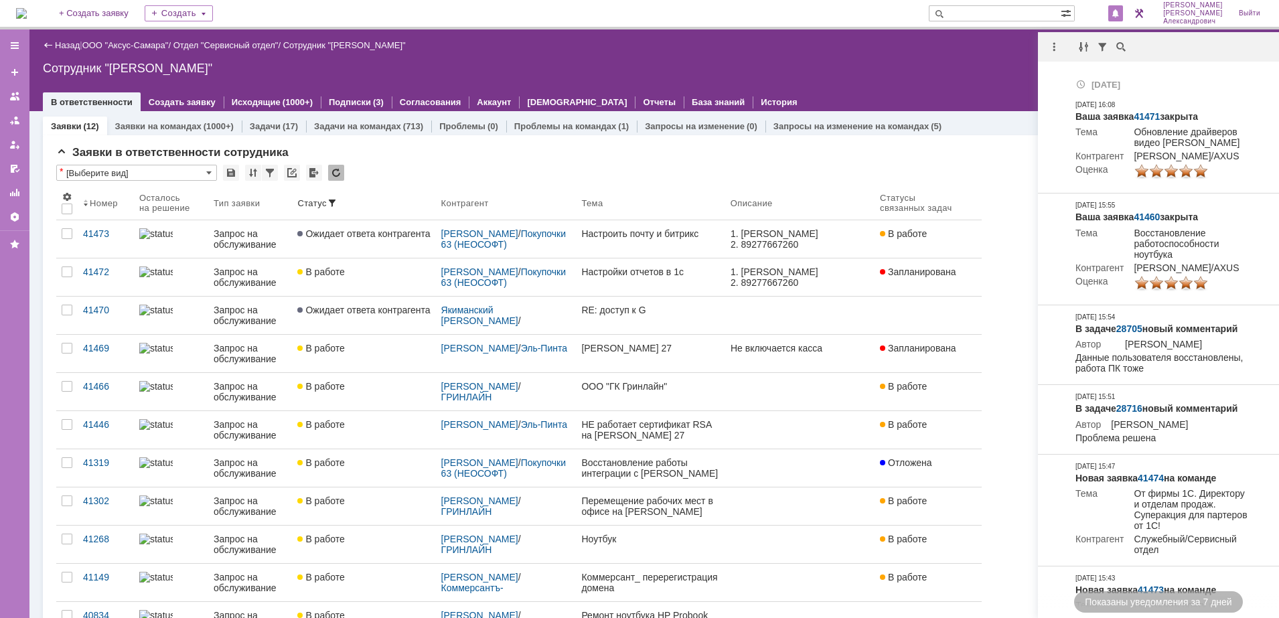
drag, startPoint x: 979, startPoint y: 68, endPoint x: 694, endPoint y: 58, distance: 285.5
click at [979, 68] on div "Сотрудник "[PERSON_NAME]"" at bounding box center [654, 68] width 1223 height 13
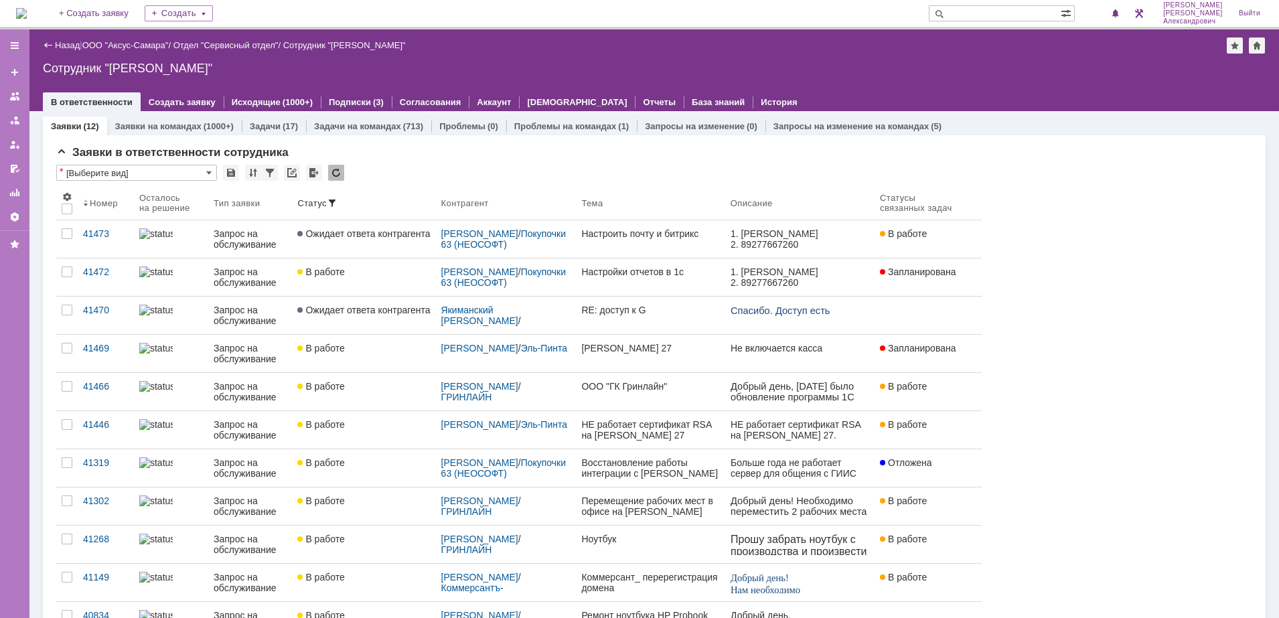
click at [27, 8] on img at bounding box center [21, 13] width 11 height 11
click at [25, 9] on img at bounding box center [21, 13] width 11 height 11
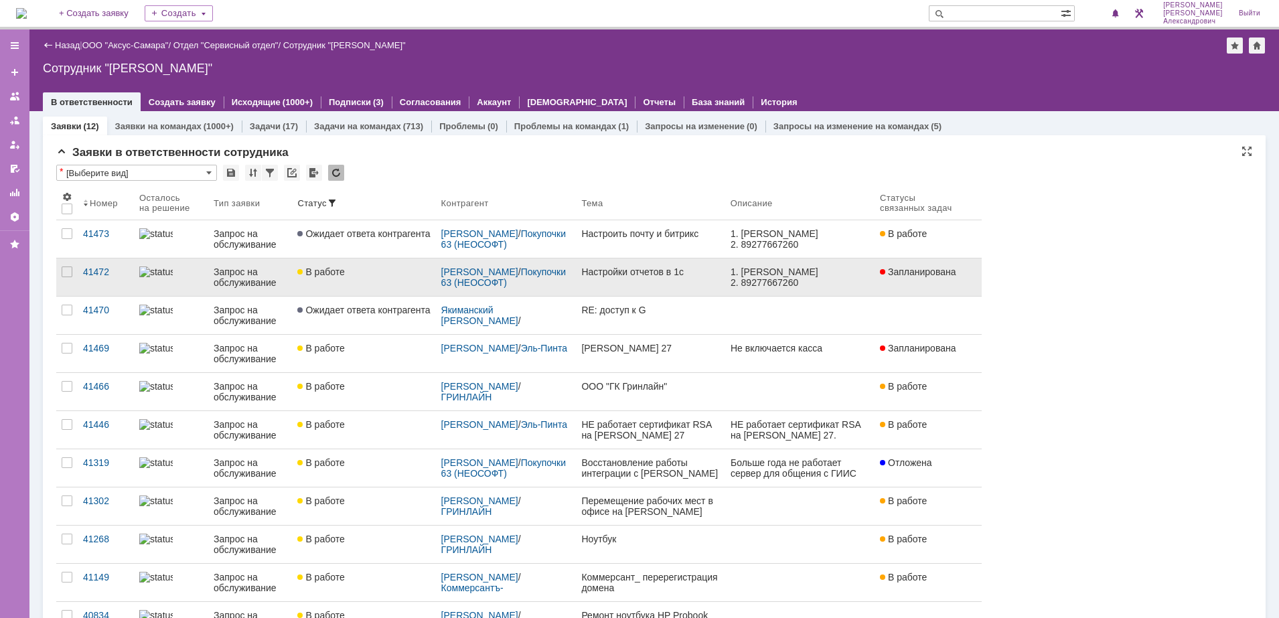
click at [638, 285] on link "Настройки отчетов в 1с" at bounding box center [650, 278] width 149 height 38
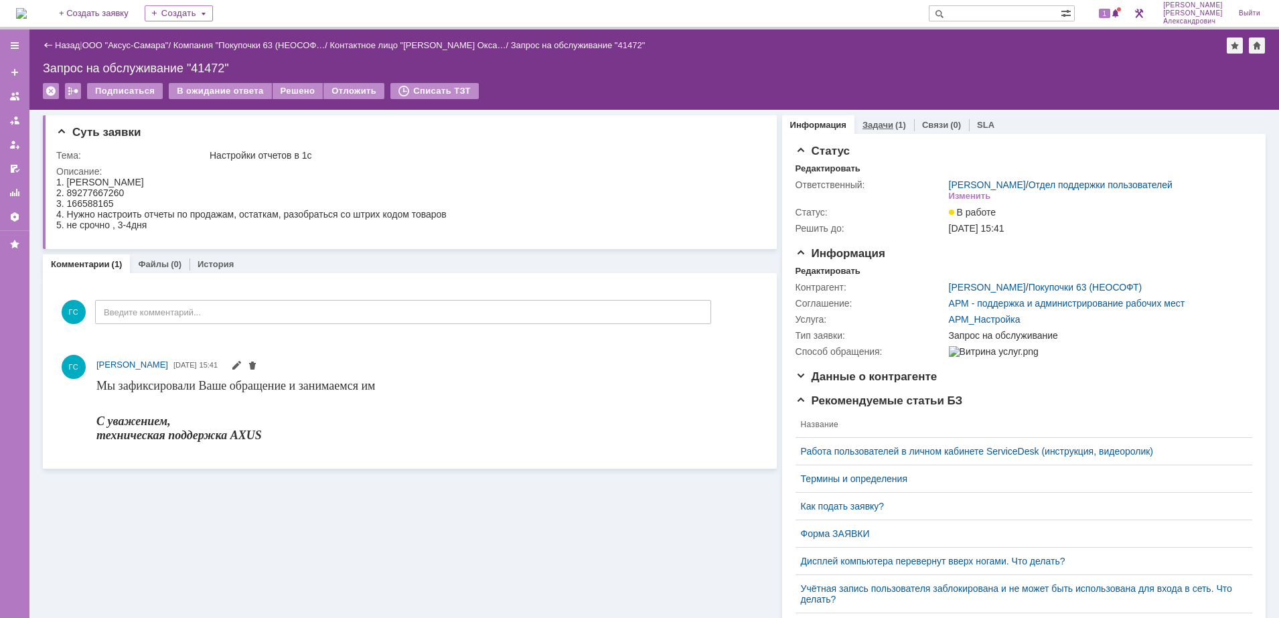
click at [872, 119] on div "Задачи (1)" at bounding box center [885, 124] width 60 height 19
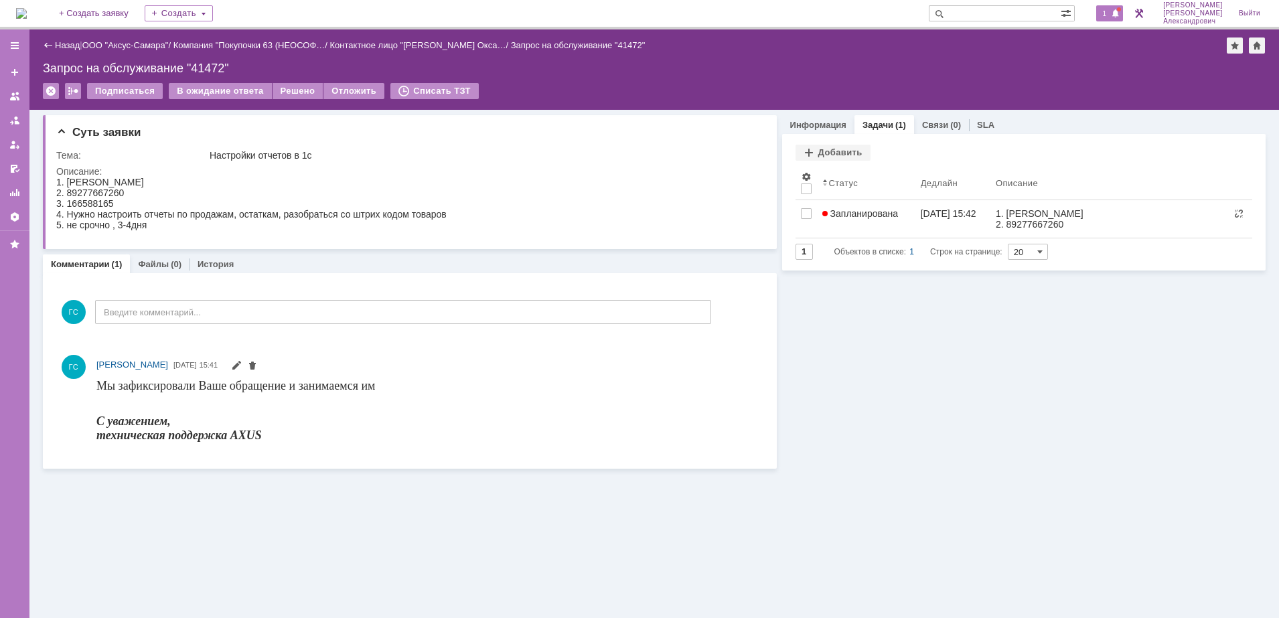
click at [1107, 7] on div "1" at bounding box center [1109, 13] width 27 height 16
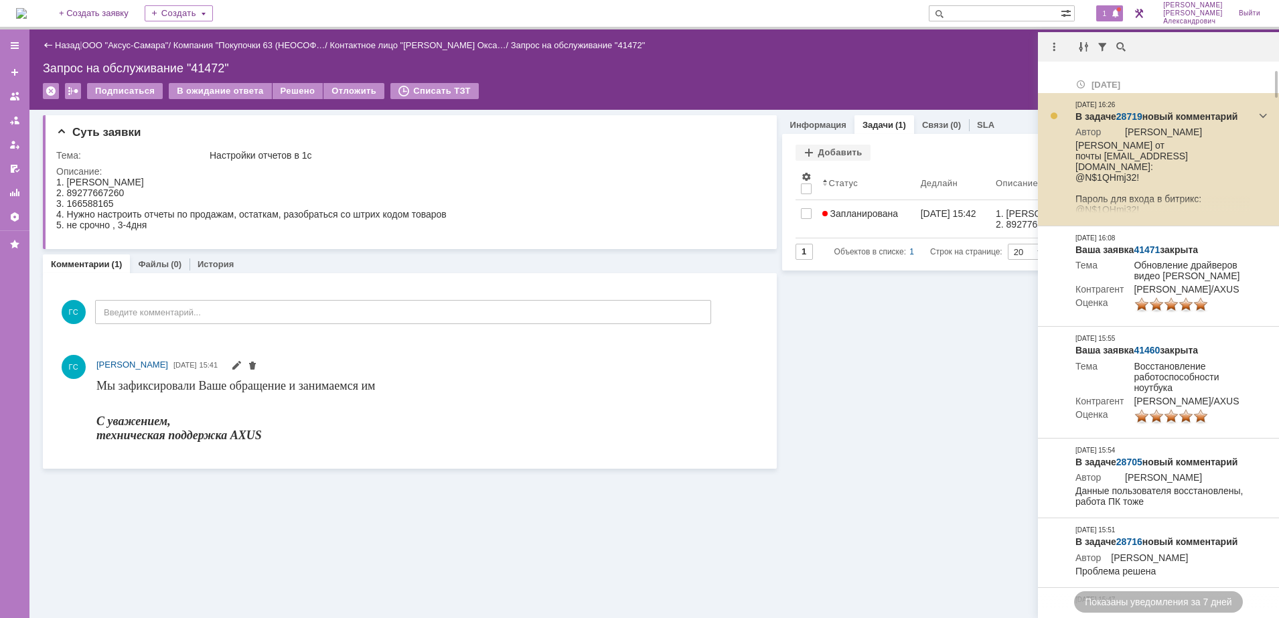
click at [1127, 111] on link "28719" at bounding box center [1130, 116] width 26 height 11
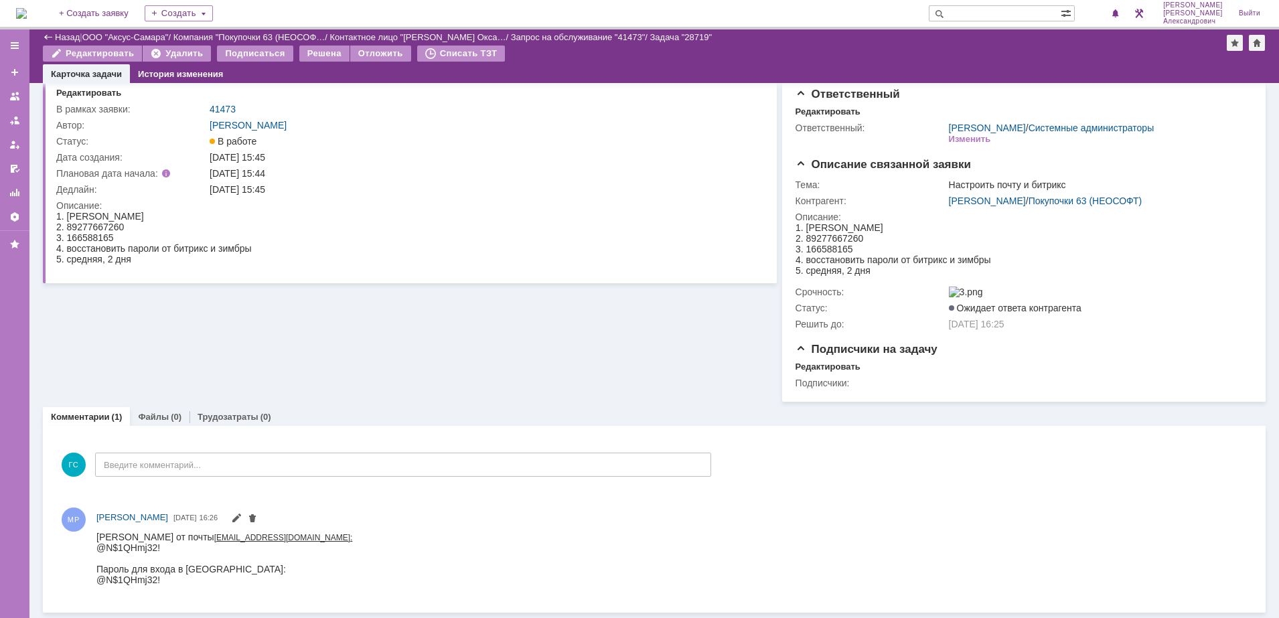
scroll to position [36, 0]
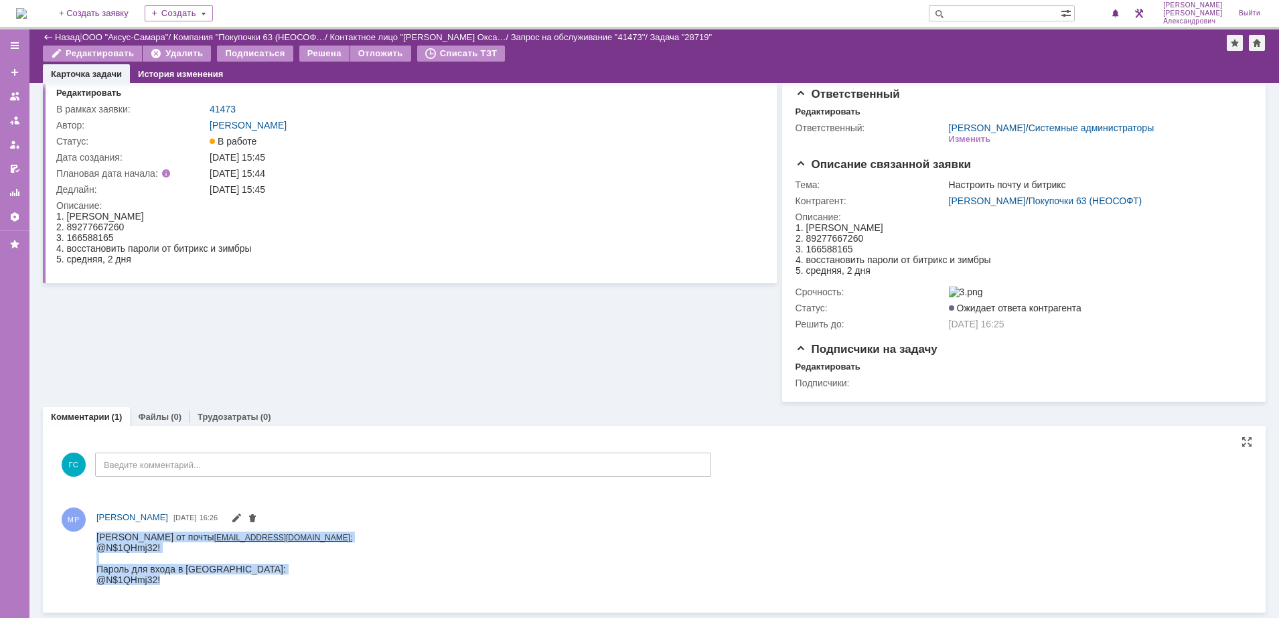
drag, startPoint x: 98, startPoint y: 536, endPoint x: 269, endPoint y: 582, distance: 177.6
click at [269, 582] on div "[PERSON_NAME] от почты [EMAIL_ADDRESS][DOMAIN_NAME]: @N$1QHmj32! Пароль для вхо…" at bounding box center [224, 558] width 256 height 54
copy div "[PERSON_NAME] от почты [EMAIL_ADDRESS][DOMAIN_NAME]: @N$1QHmj32! Пароль для вхо…"
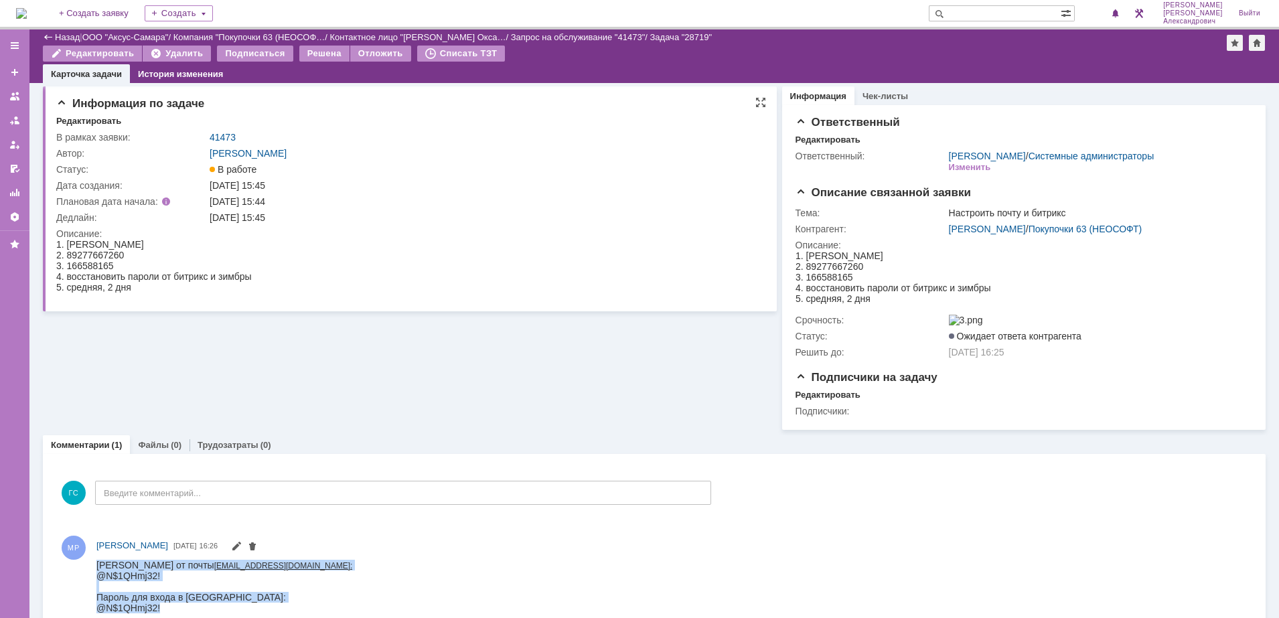
scroll to position [0, 0]
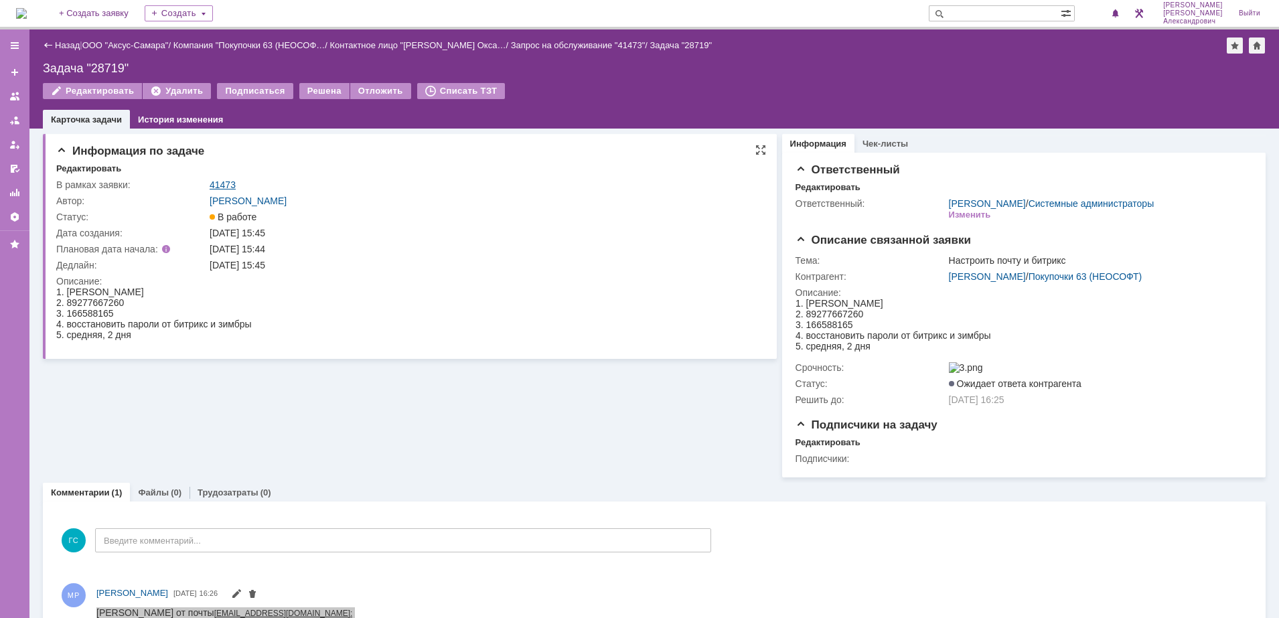
click at [222, 182] on link "41473" at bounding box center [223, 185] width 26 height 11
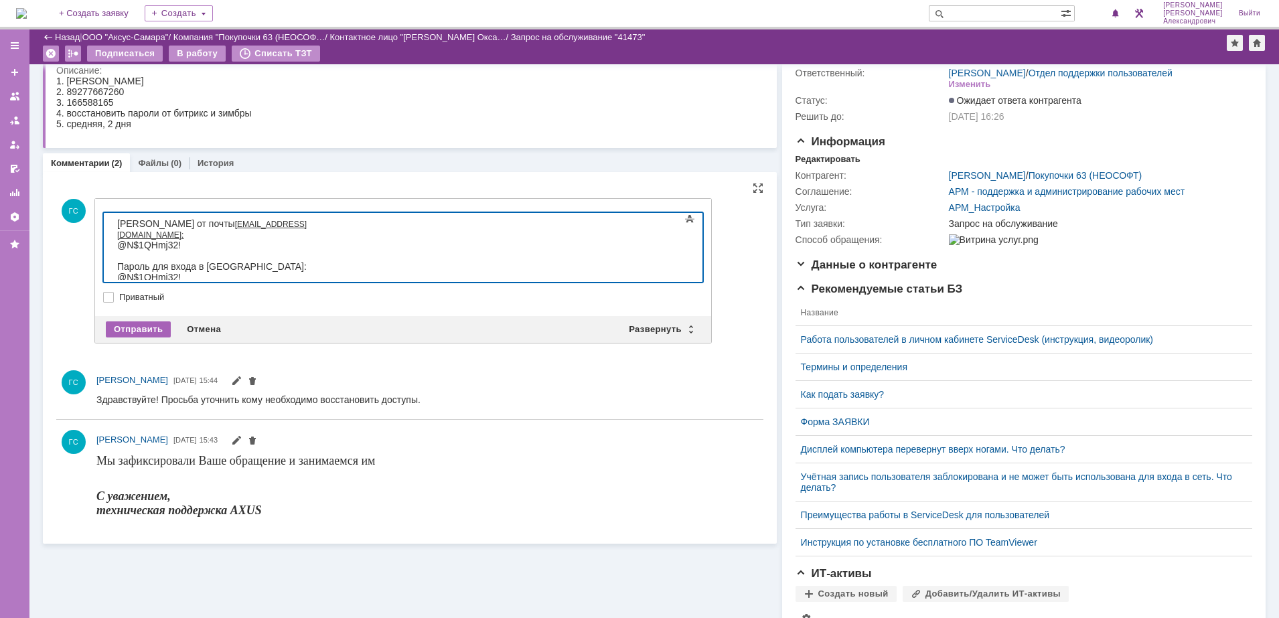
click at [141, 324] on div "Отправить" at bounding box center [138, 330] width 65 height 16
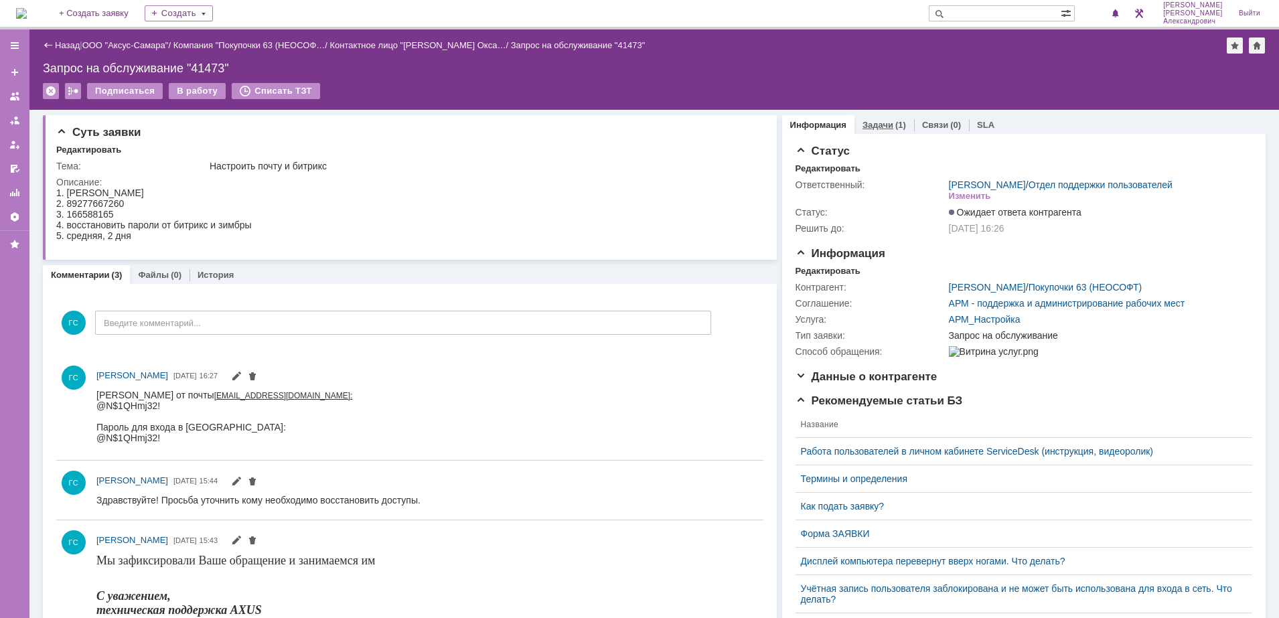
click at [867, 115] on div "Задачи (1)" at bounding box center [885, 124] width 60 height 19
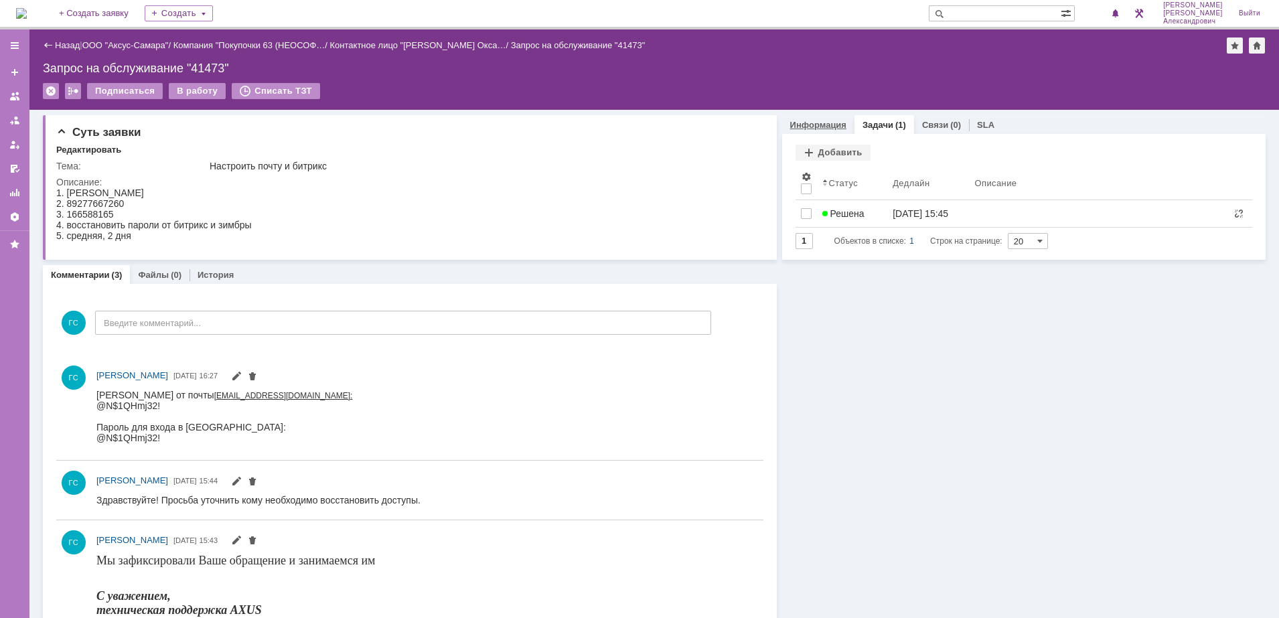
click at [816, 123] on link "Информация" at bounding box center [818, 125] width 56 height 10
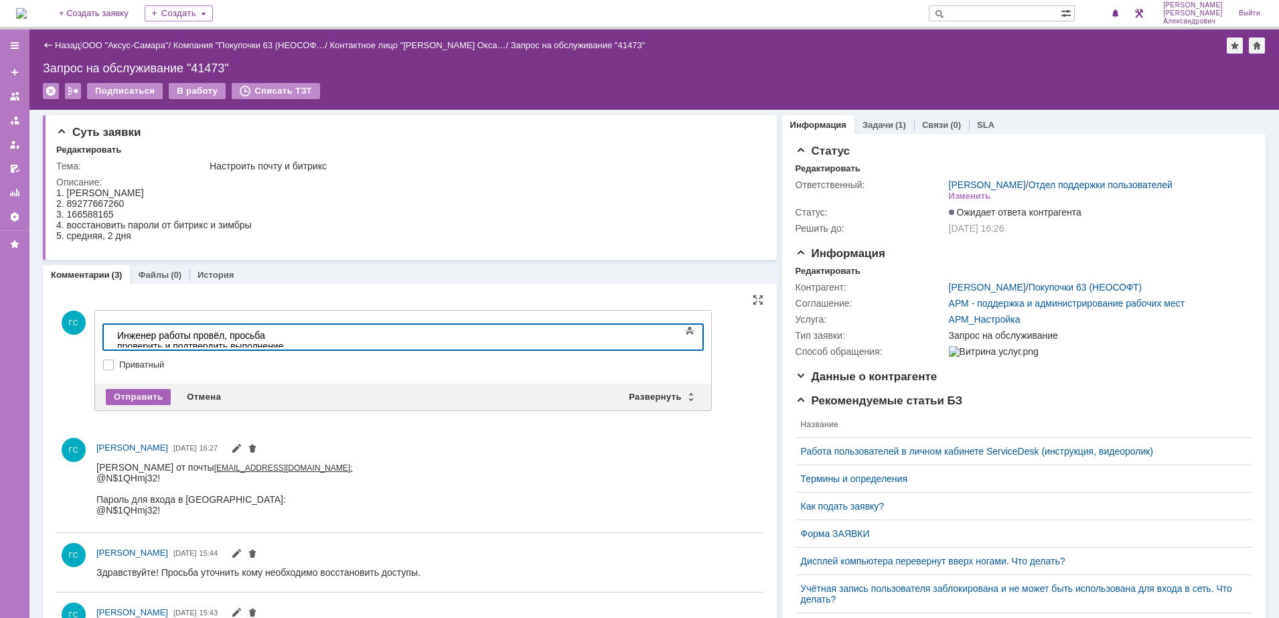
click at [132, 401] on div "Отправить" at bounding box center [138, 397] width 65 height 16
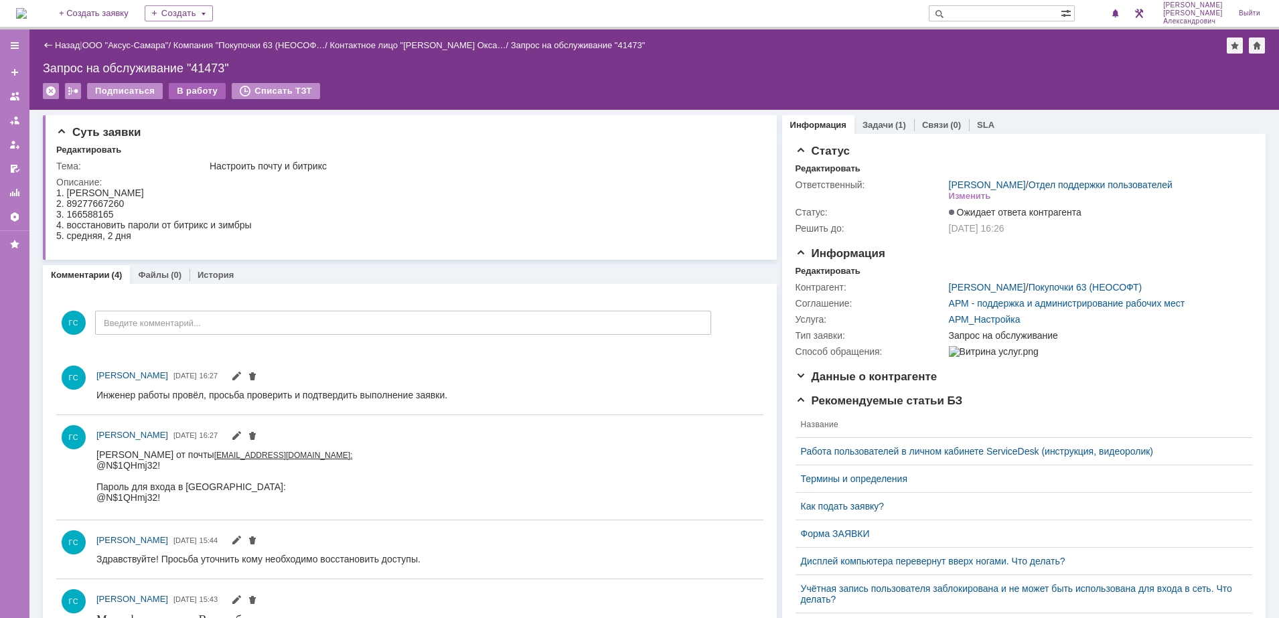
click at [187, 93] on div "В работу" at bounding box center [197, 91] width 57 height 16
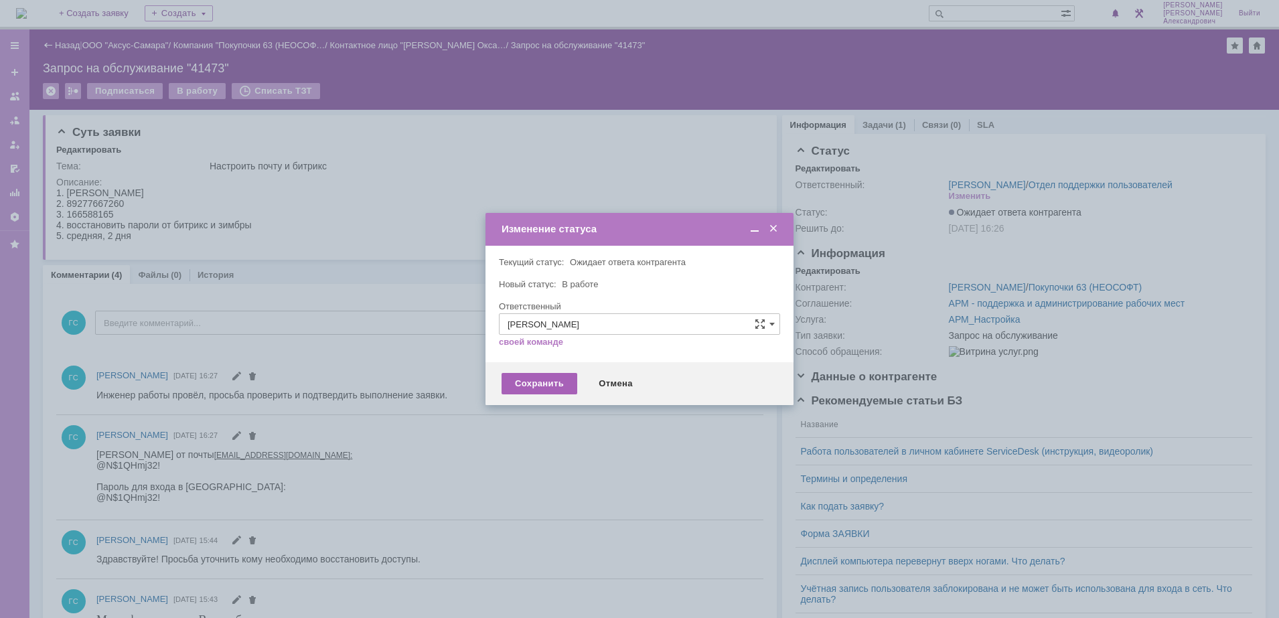
click at [526, 392] on div "Сохранить" at bounding box center [540, 383] width 76 height 21
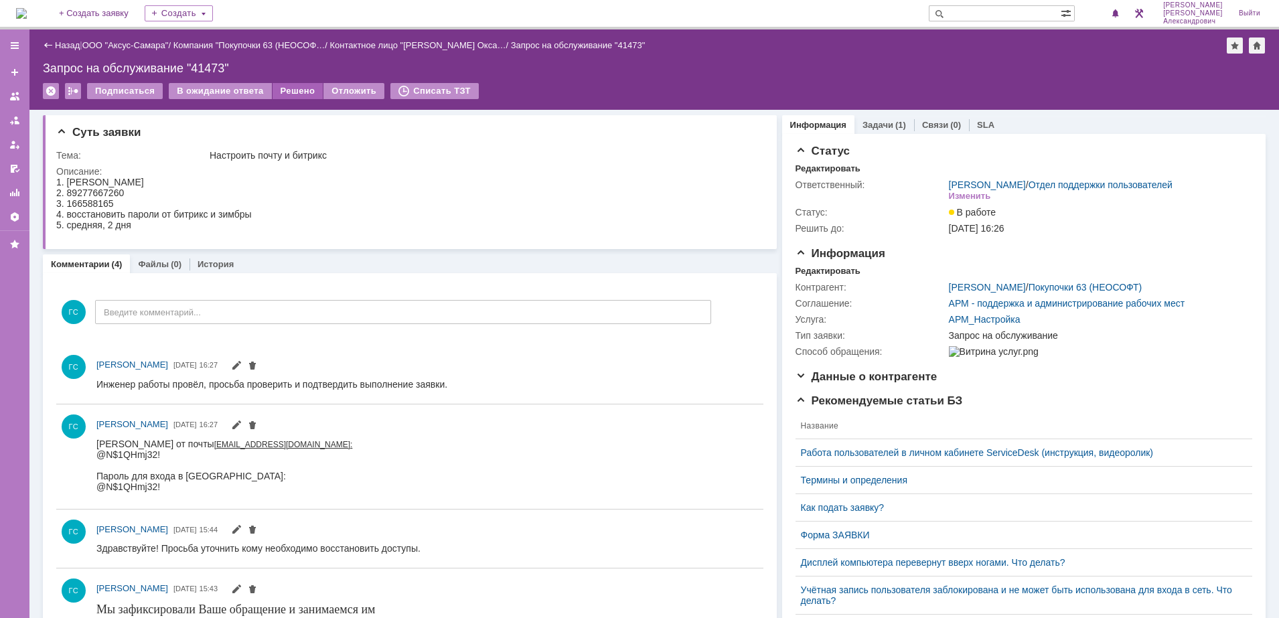
click at [291, 88] on div "Решено" at bounding box center [298, 91] width 51 height 16
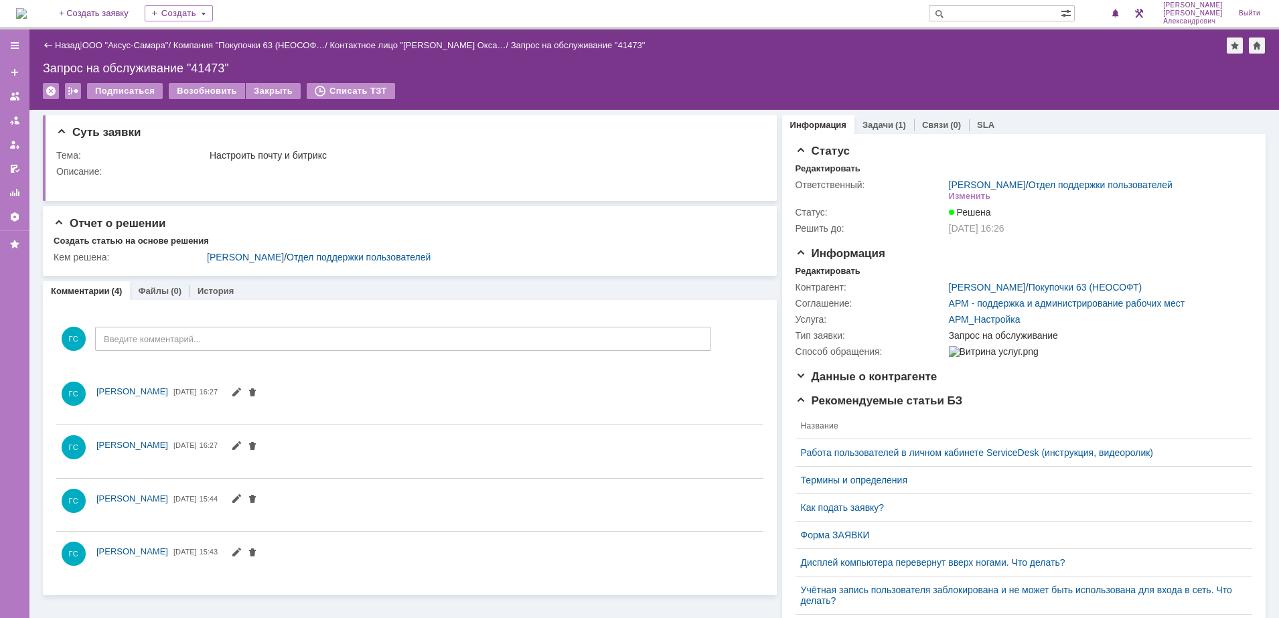
click at [27, 10] on img at bounding box center [21, 13] width 11 height 11
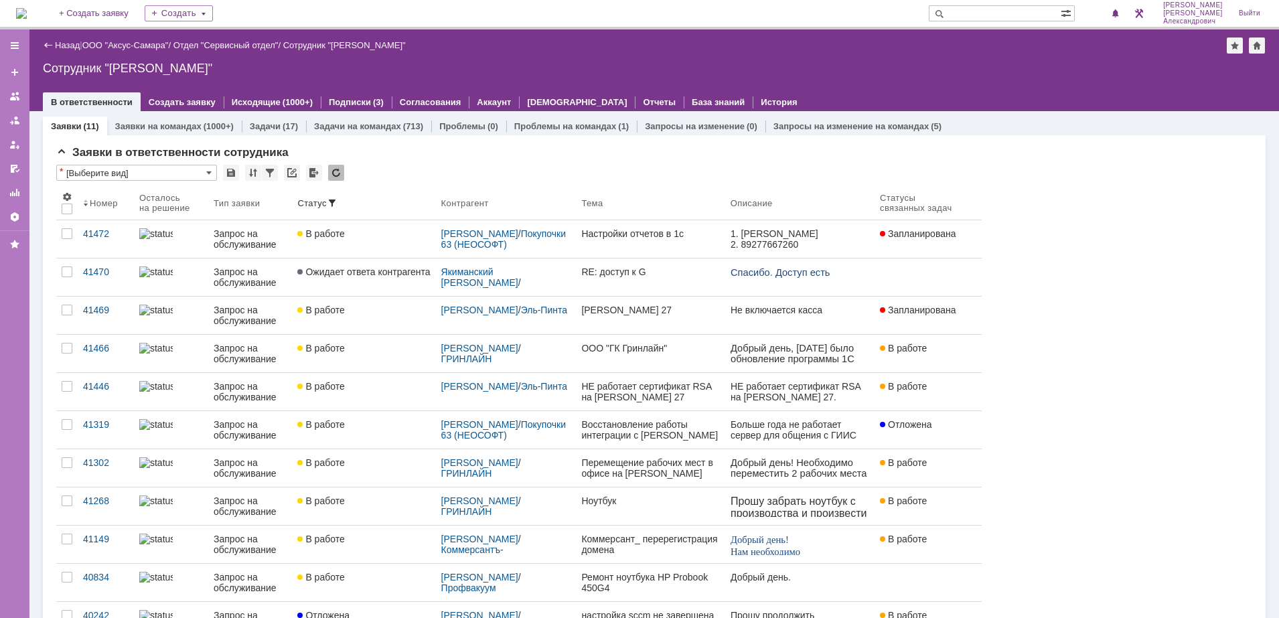
click at [27, 11] on img at bounding box center [21, 13] width 11 height 11
click at [27, 15] on img at bounding box center [21, 13] width 11 height 11
click at [27, 14] on img at bounding box center [21, 13] width 11 height 11
click at [25, 18] on img at bounding box center [21, 13] width 11 height 11
